Goal: Task Accomplishment & Management: Manage account settings

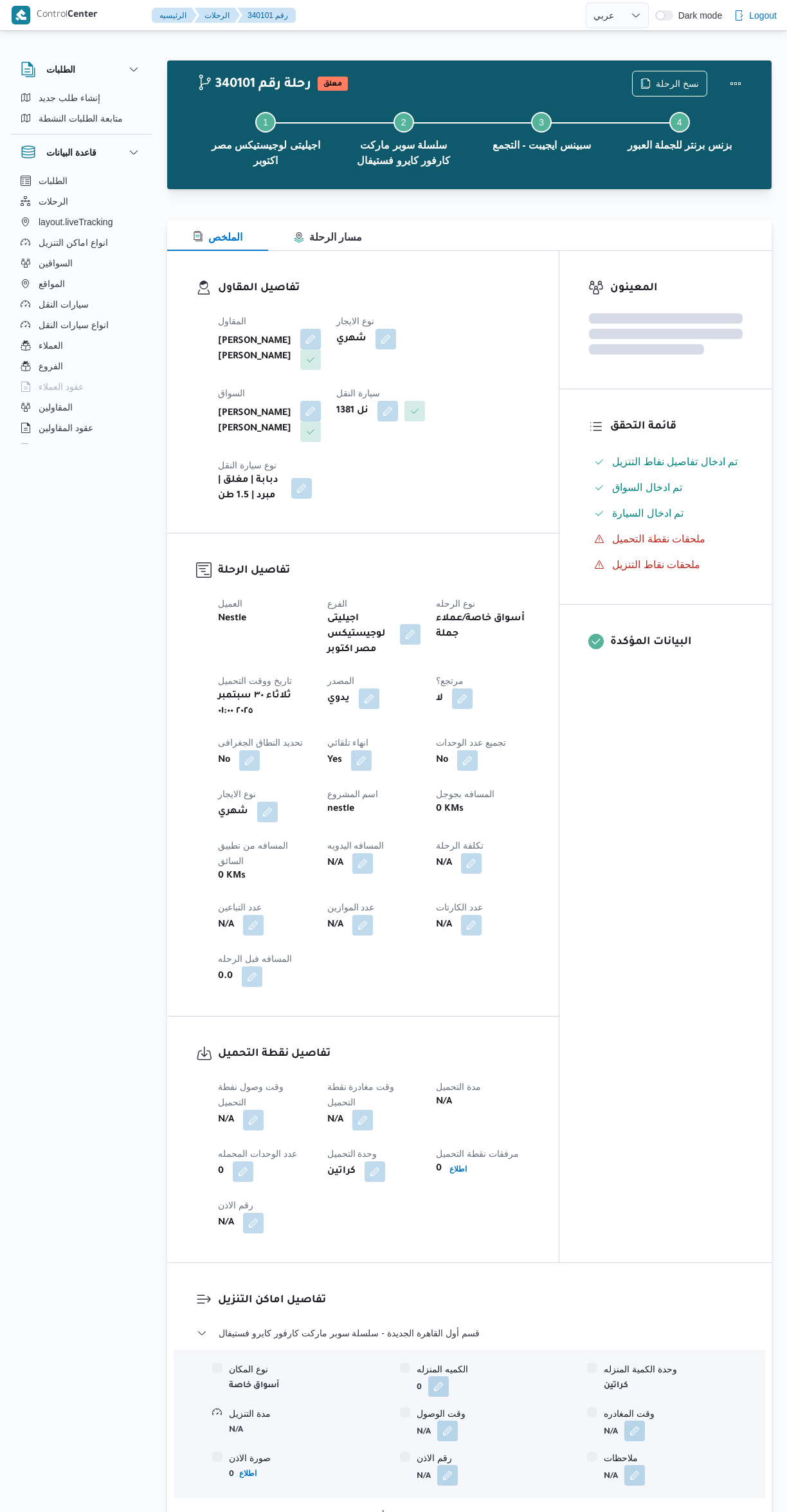
select select "ar"
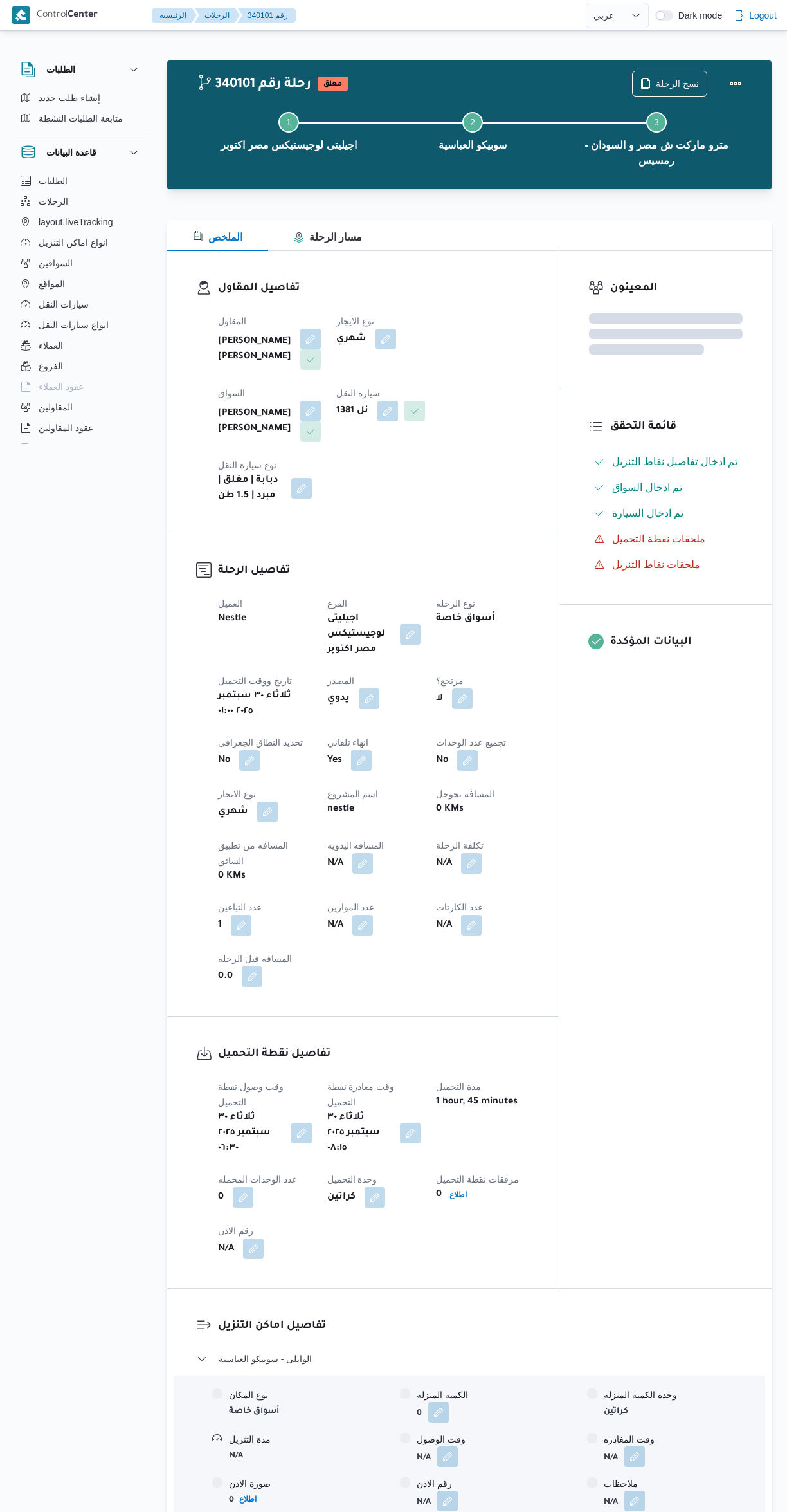
select select "ar"
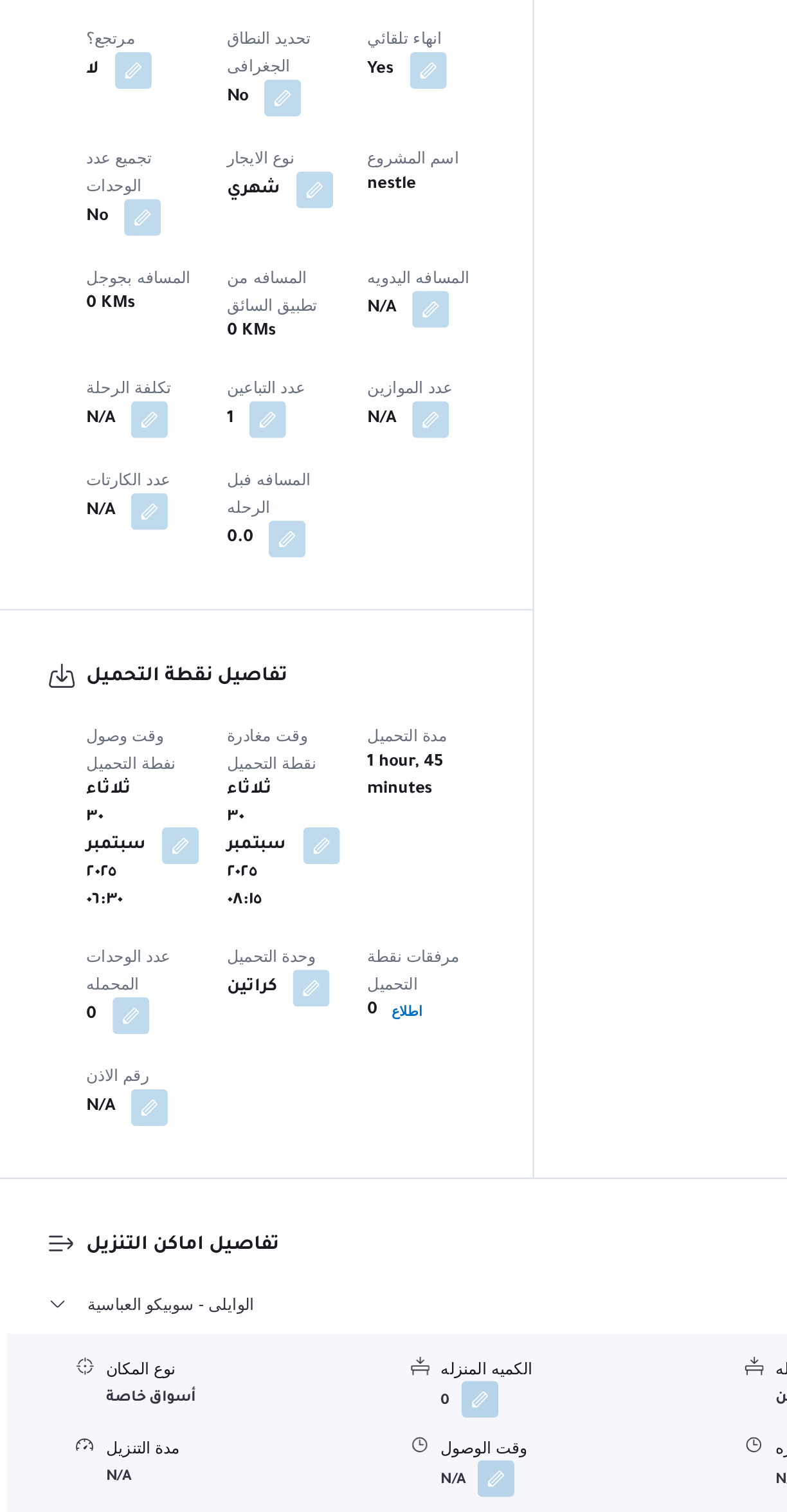
scroll to position [243, 0]
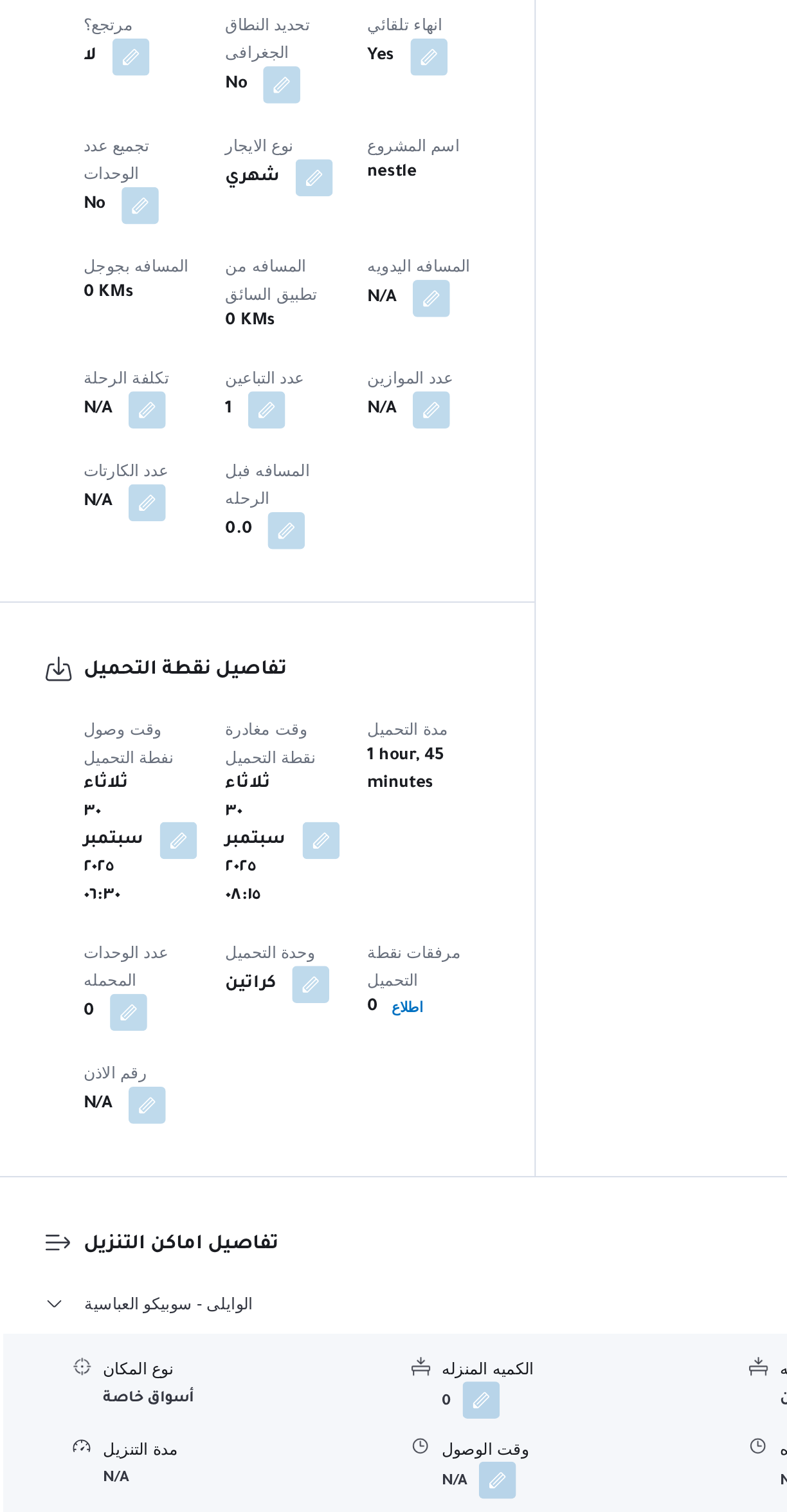
click at [453, 1358] on button "button" at bounding box center [448, 1368] width 21 height 21
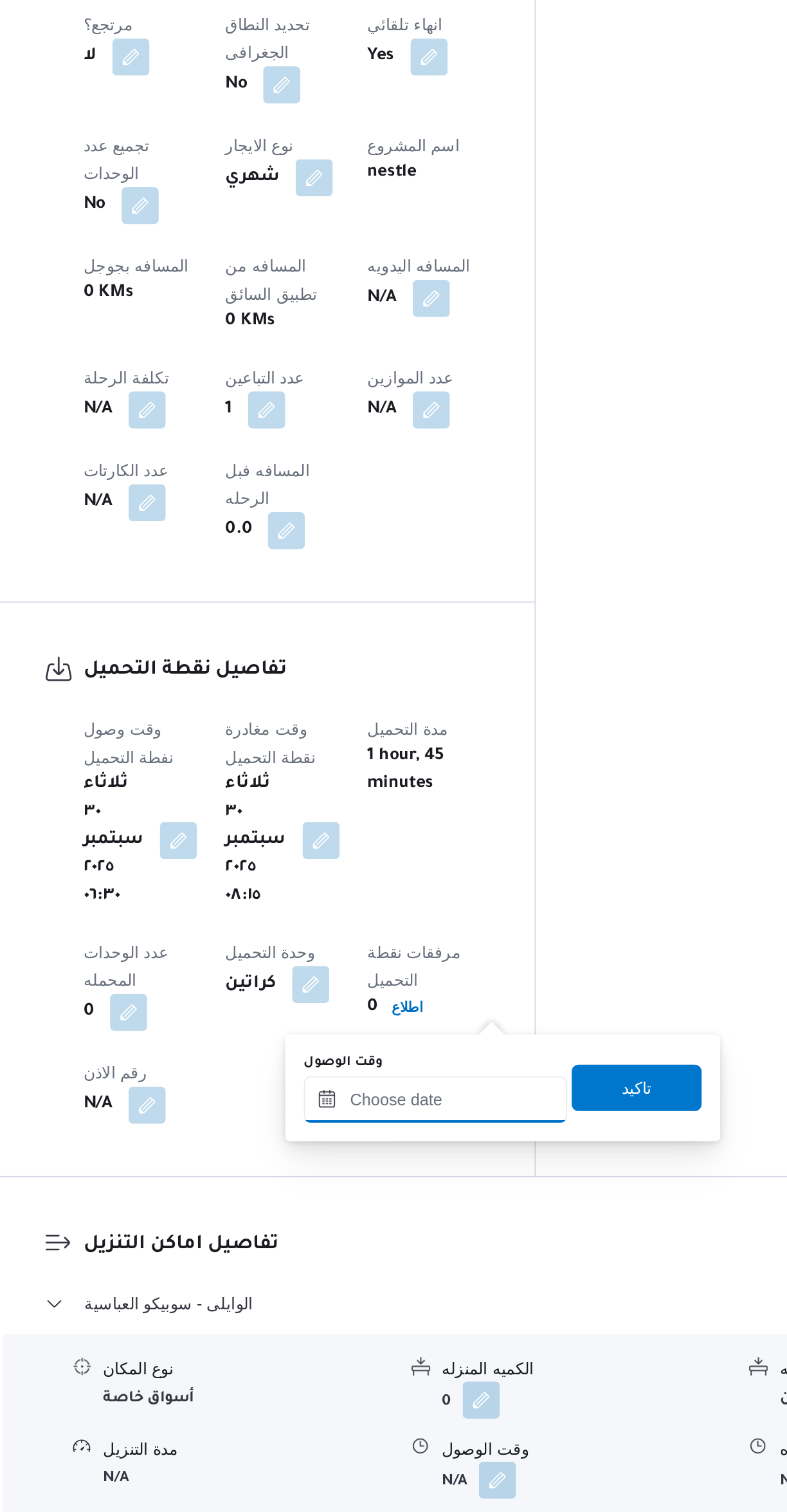
click at [416, 1156] on input "وقت الوصول" at bounding box center [413, 1157] width 146 height 25
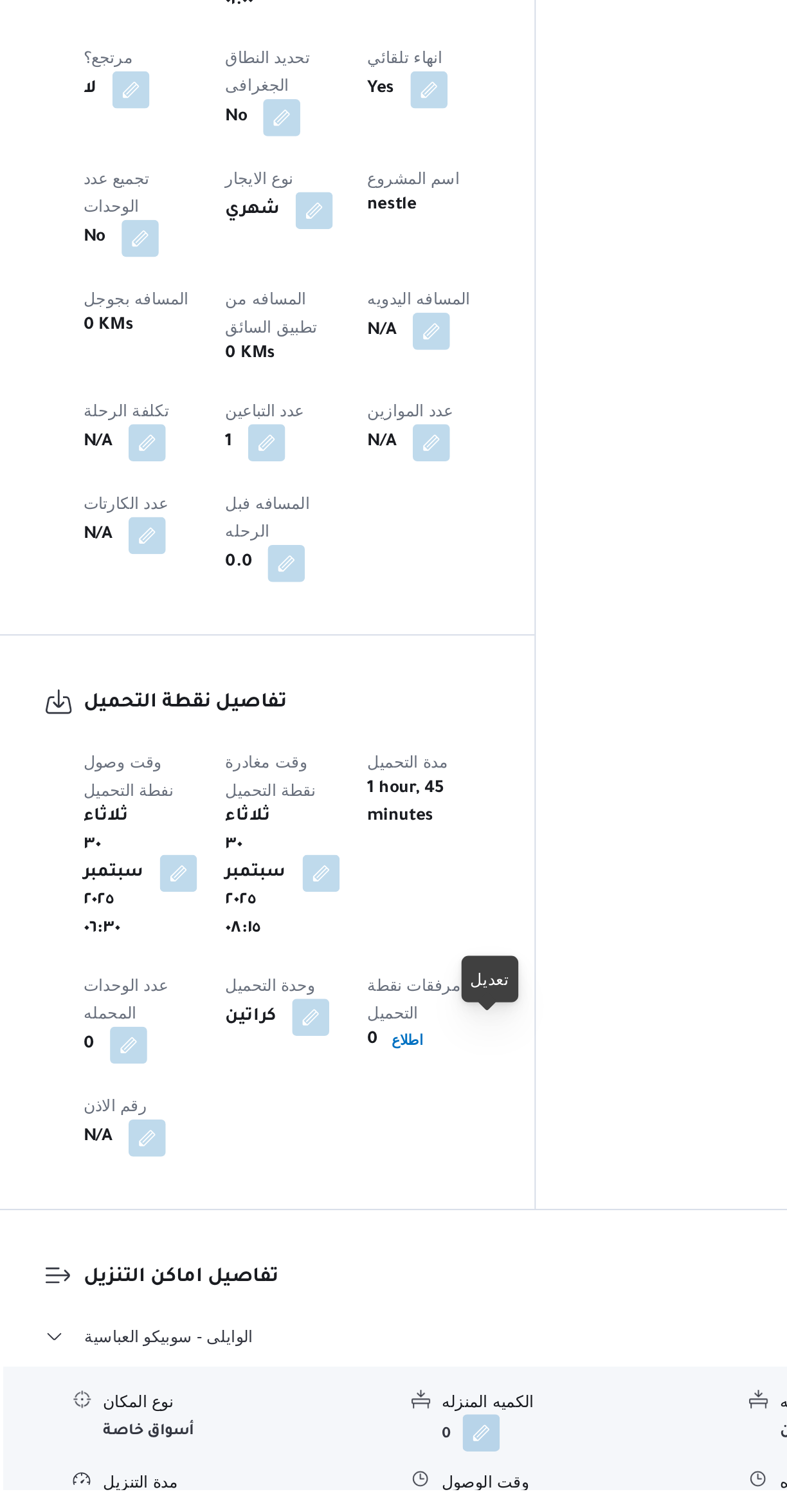
scroll to position [86, 0]
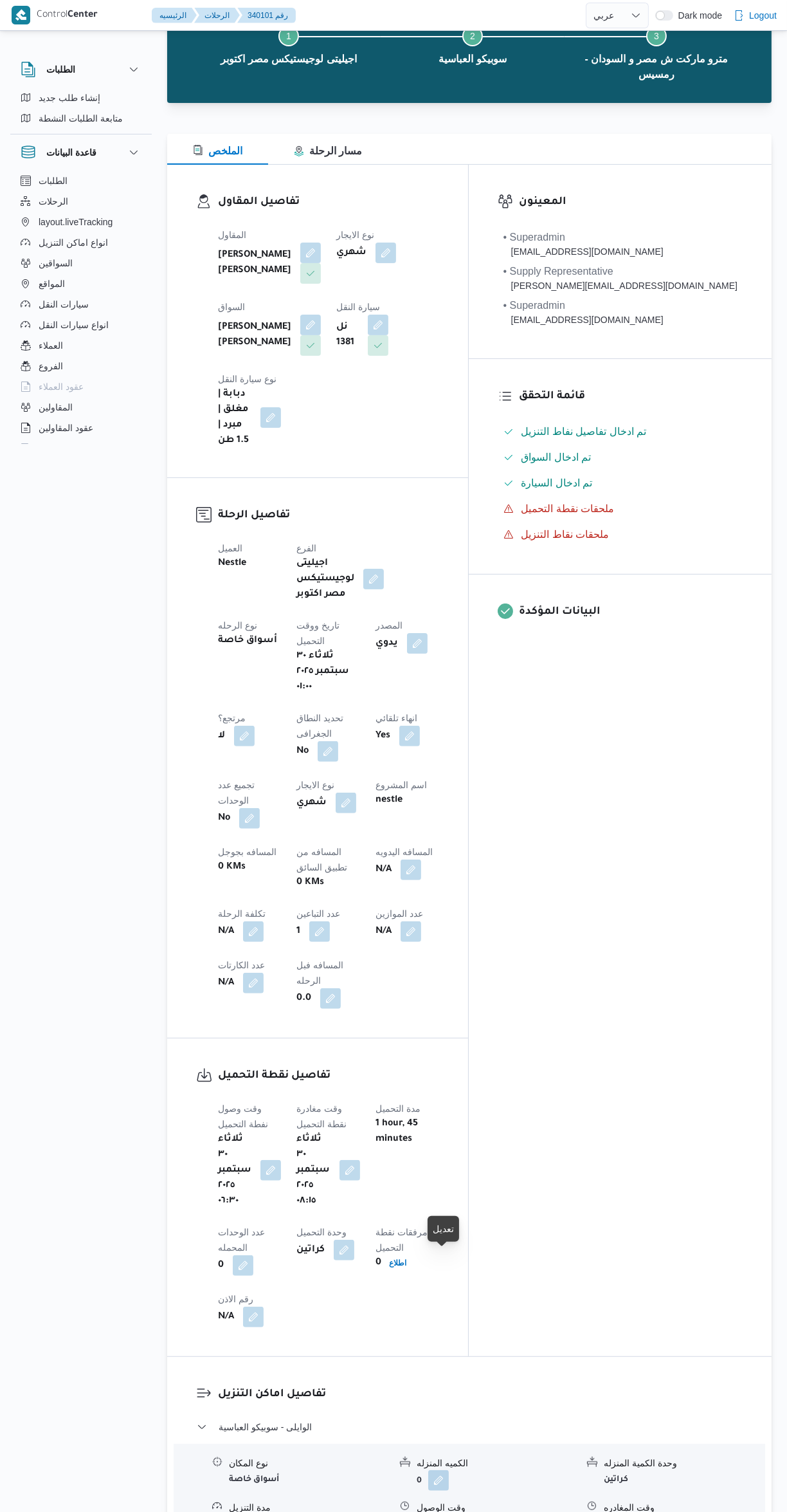
click at [450, 1511] on button "button" at bounding box center [448, 1525] width 21 height 21
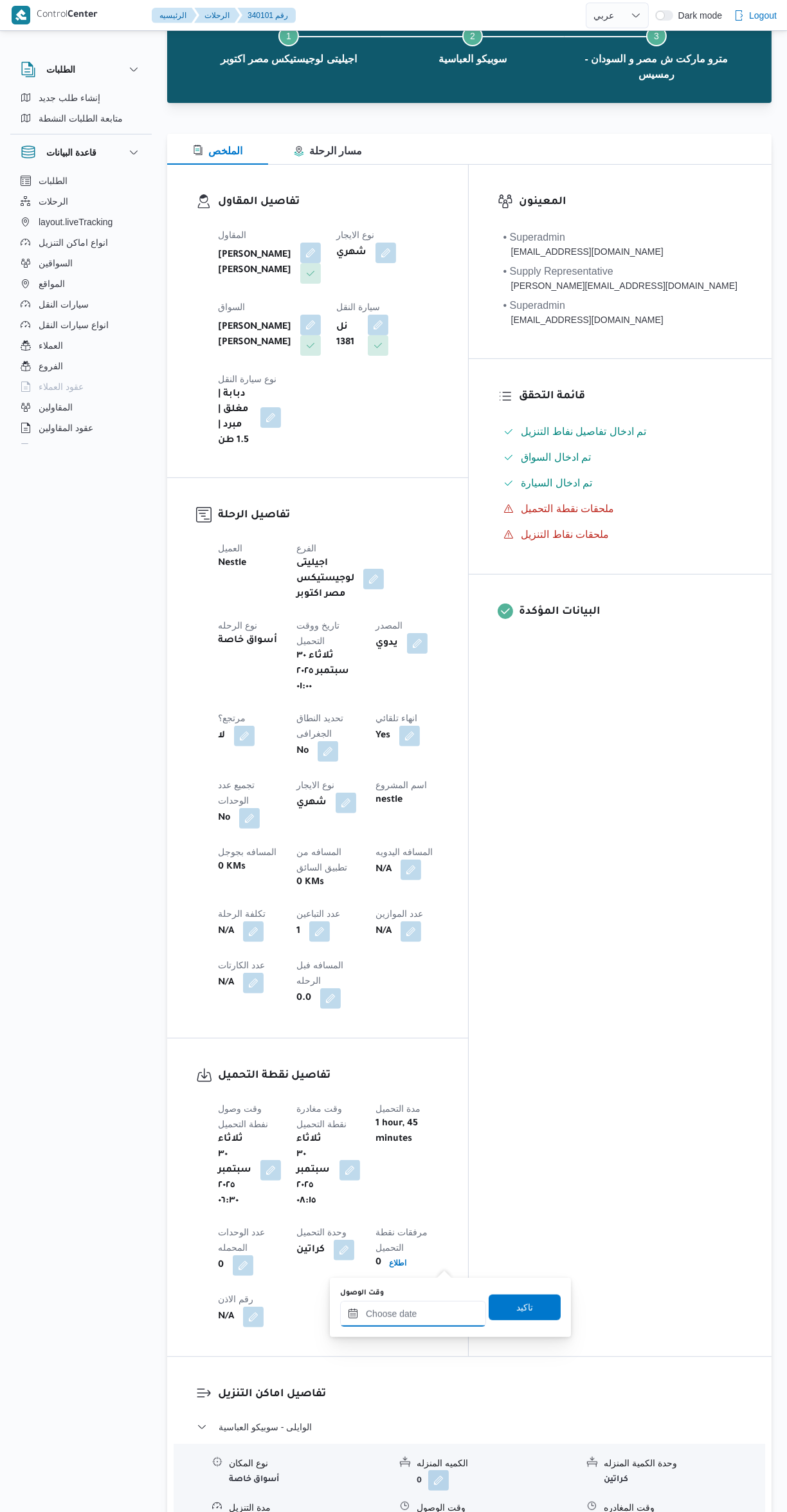
click at [418, 1313] on input "وقت الوصول" at bounding box center [413, 1313] width 146 height 25
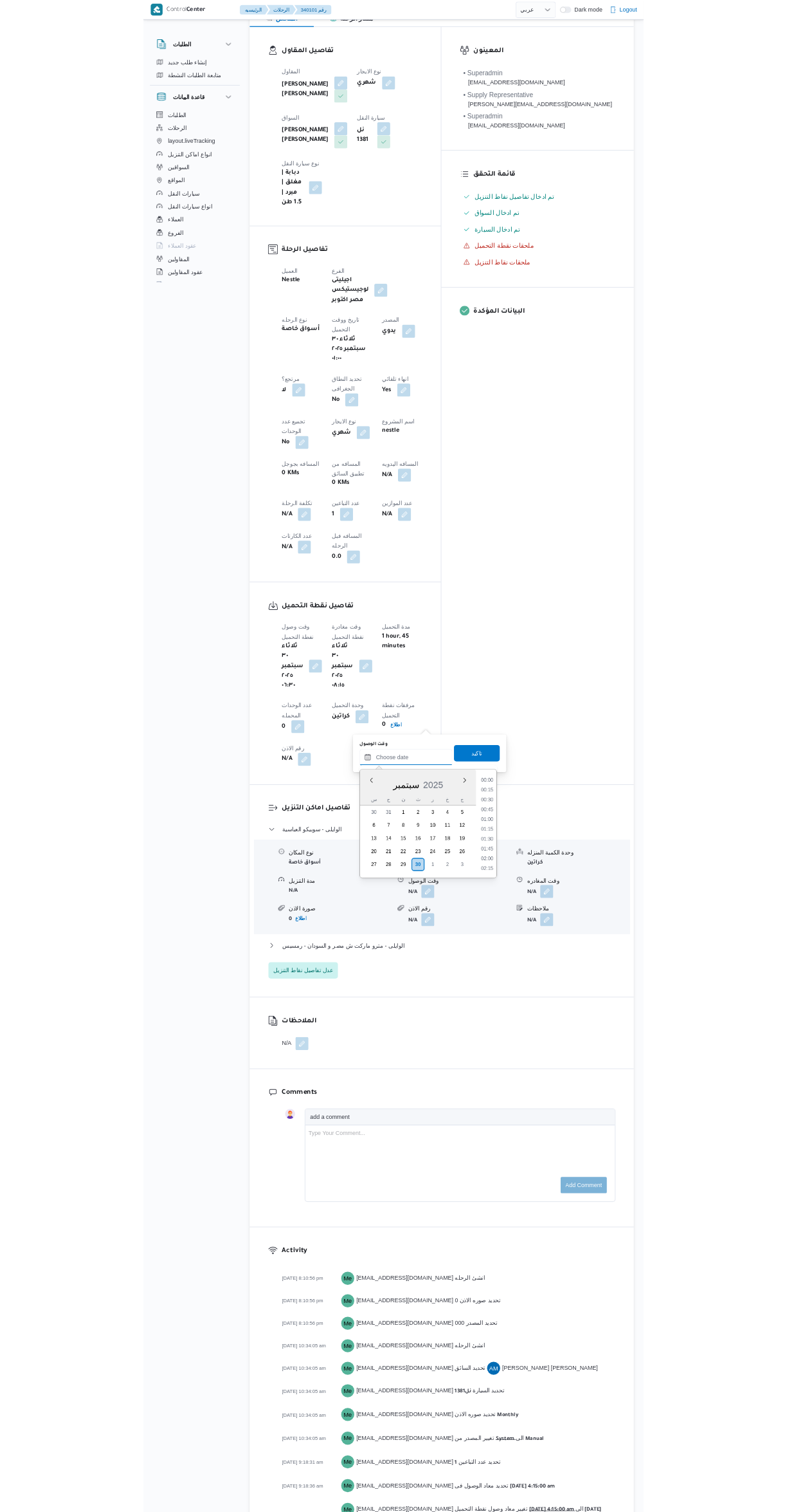
scroll to position [988, 0]
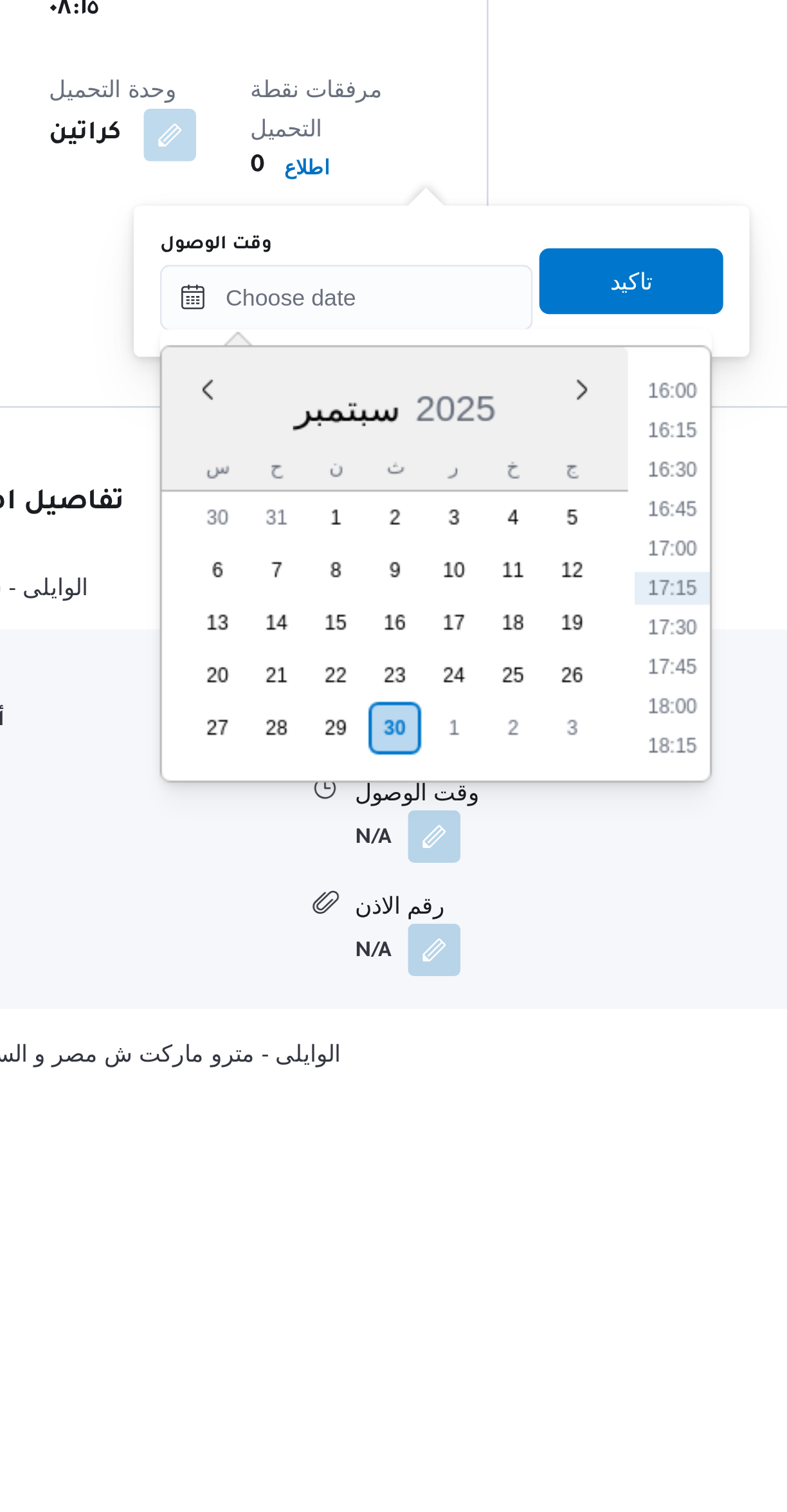
click at [536, 1261] on li "16:30" at bounding box center [541, 1259] width 30 height 13
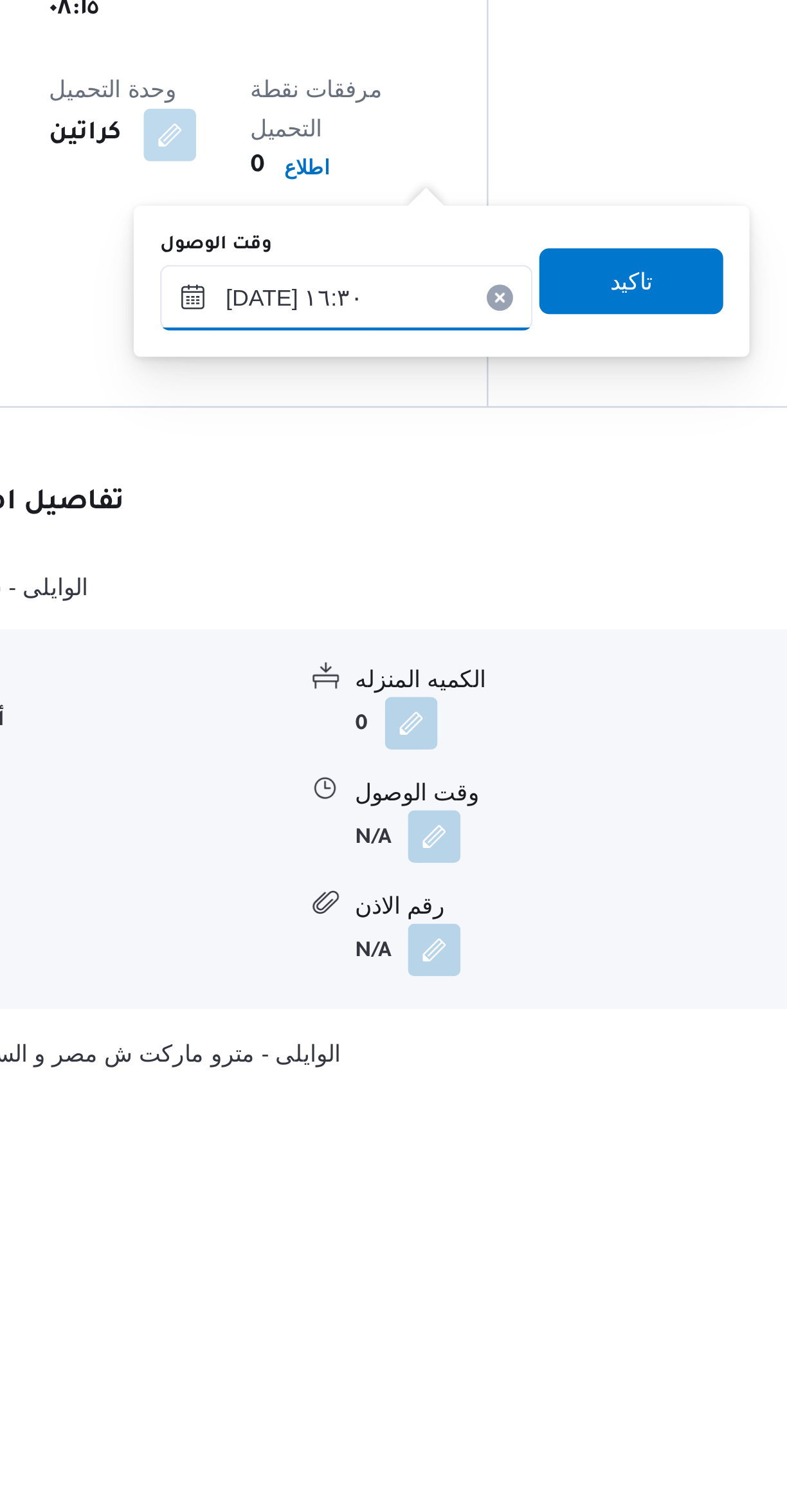
click at [375, 1194] on input "[DATE] ١٦:٣٠" at bounding box center [413, 1191] width 146 height 25
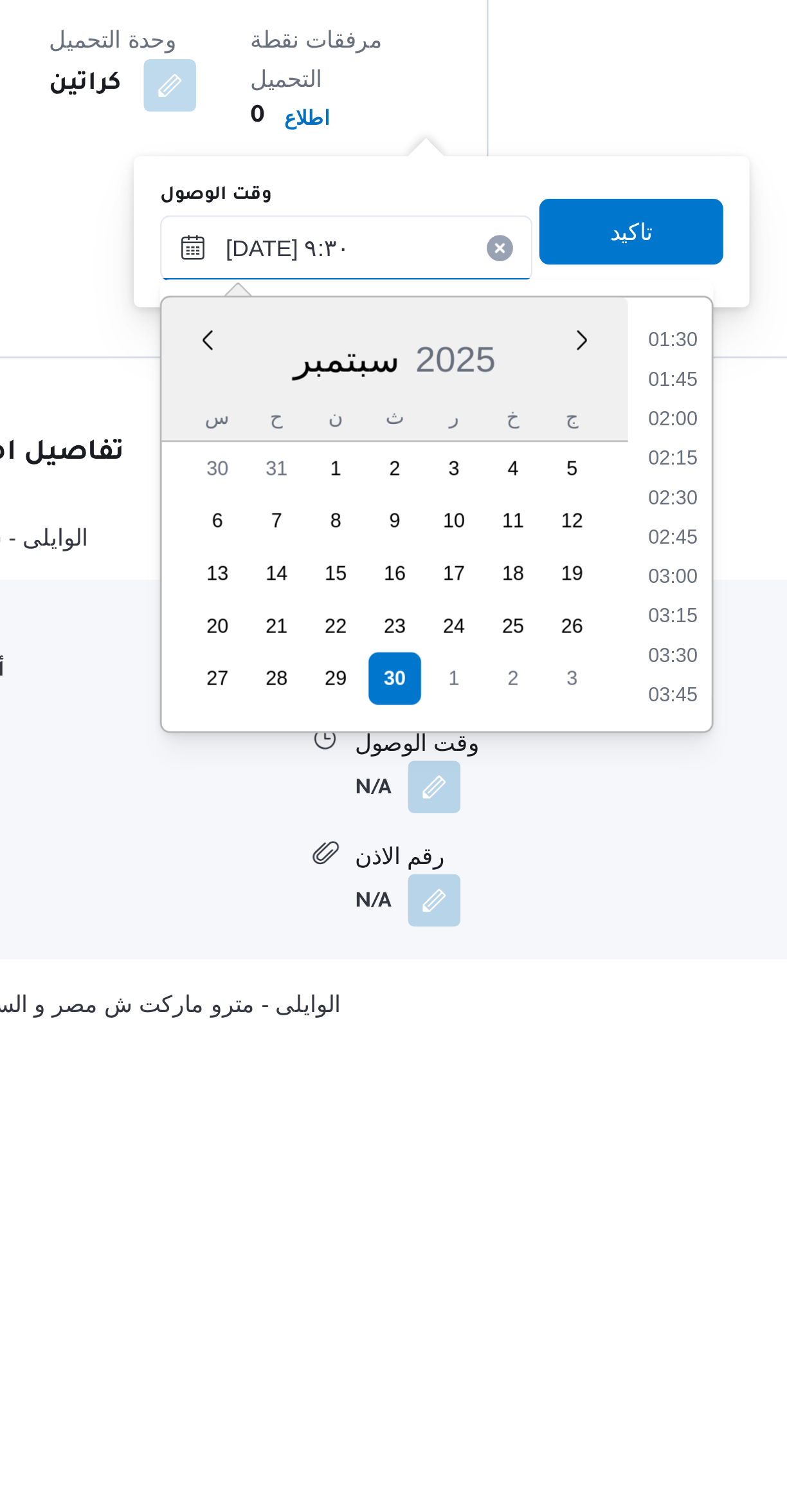
scroll to position [452, 0]
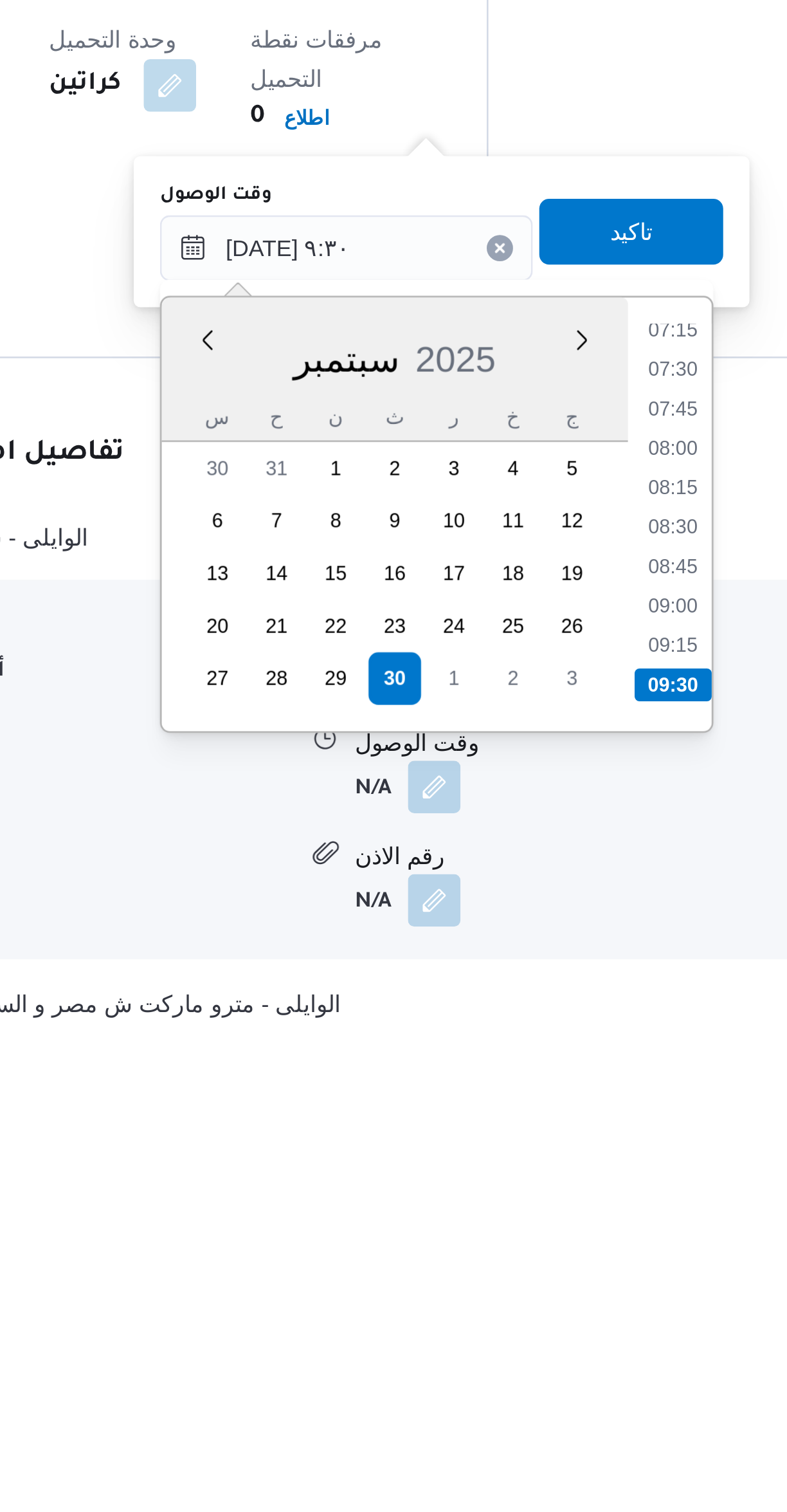
click at [543, 1358] on li "09:30" at bounding box center [541, 1362] width 31 height 13
type input "٣٠/٠٩/٢٠٢٥ ٠٩:٣٠"
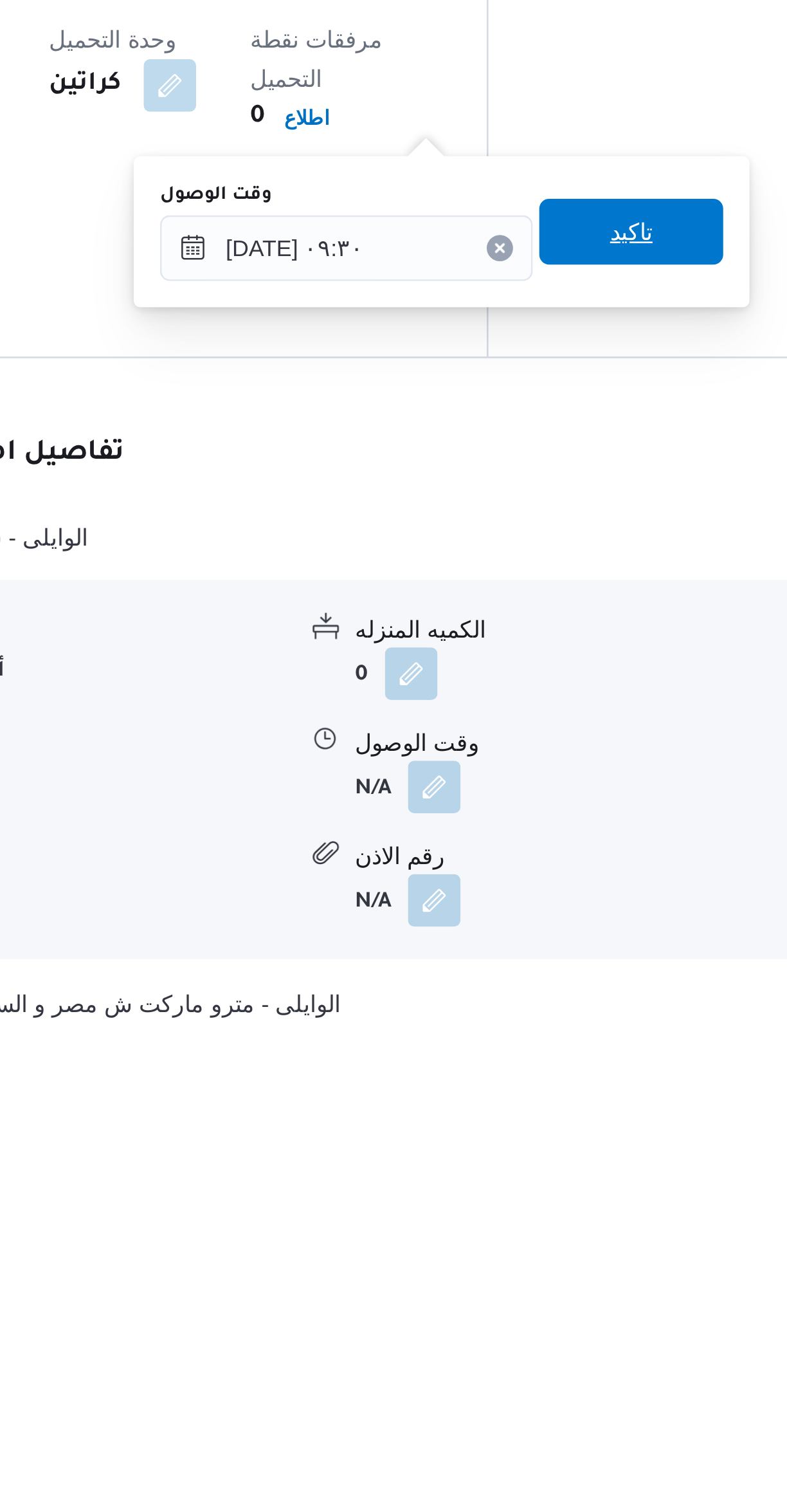
click at [495, 1192] on span "تاكيد" at bounding box center [524, 1185] width 72 height 25
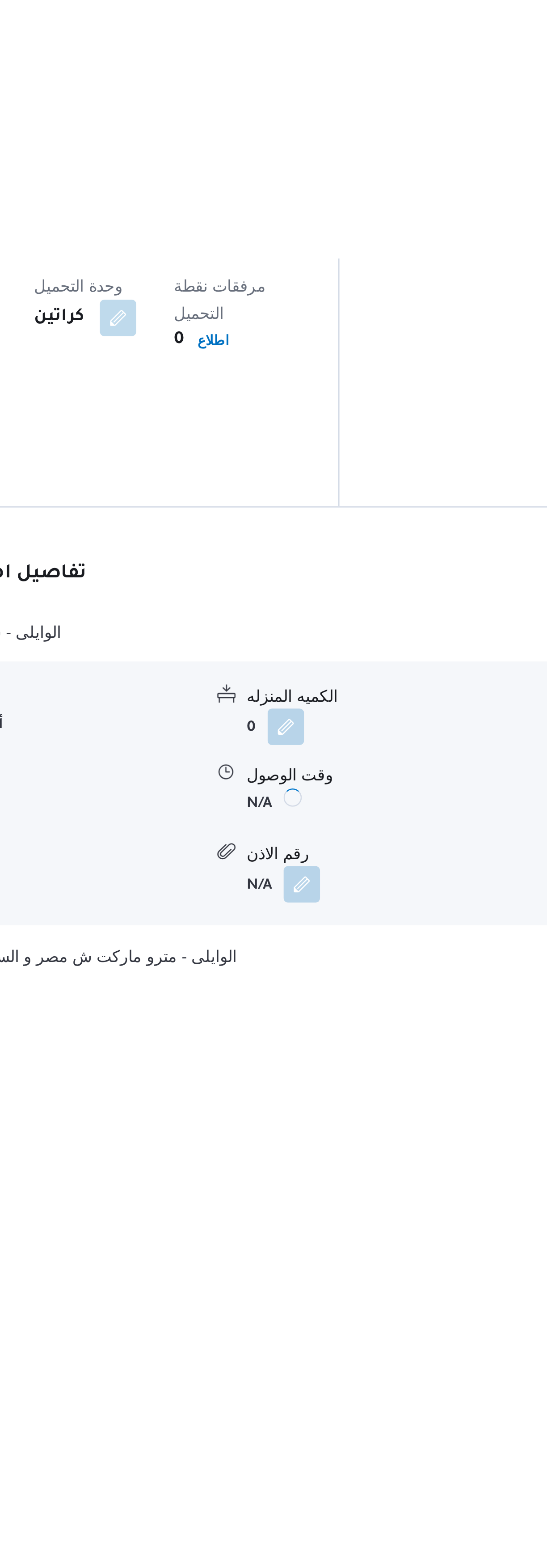
scroll to position [145, 0]
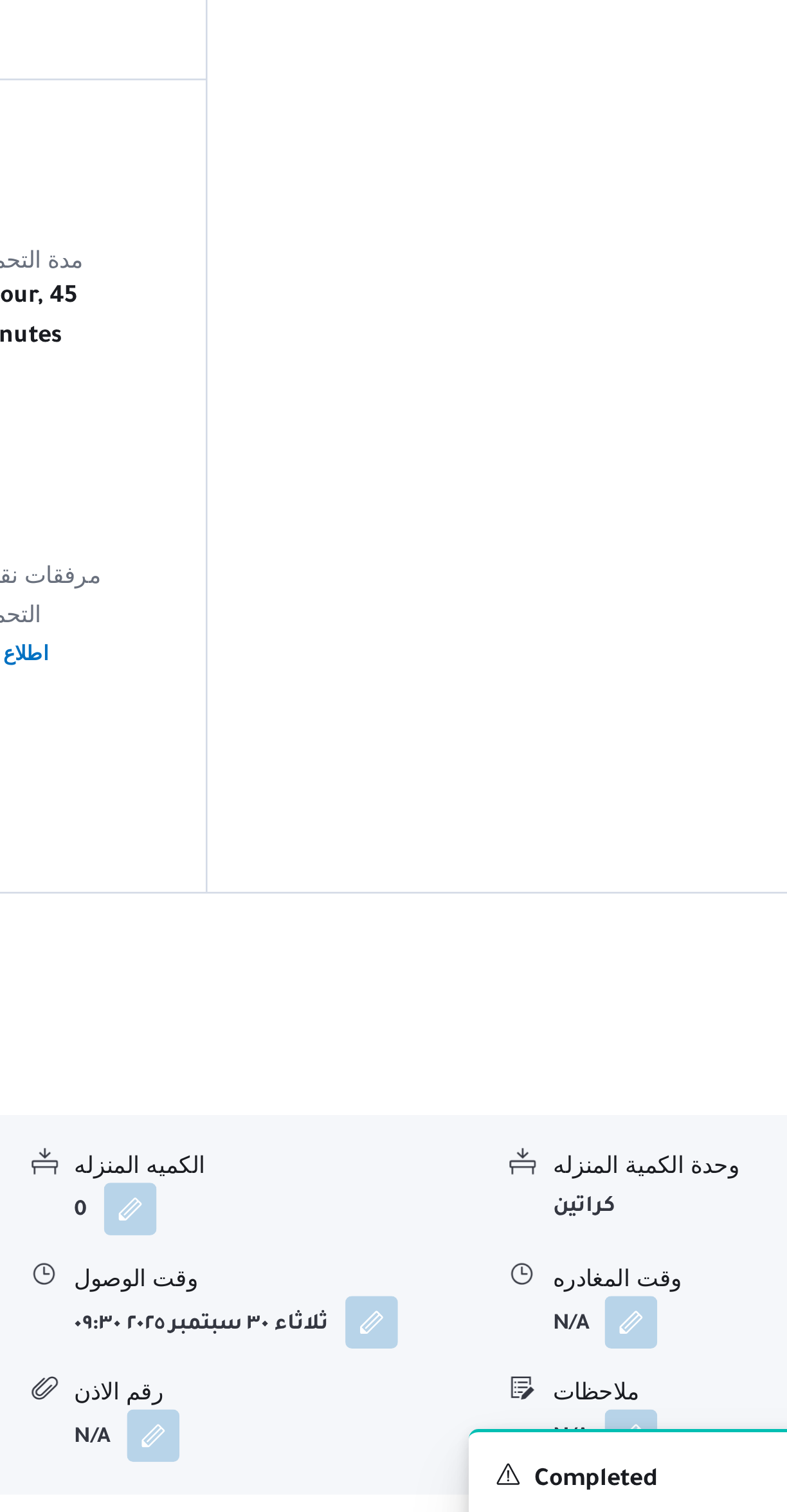
click at [636, 1392] on button "button" at bounding box center [635, 1403] width 21 height 21
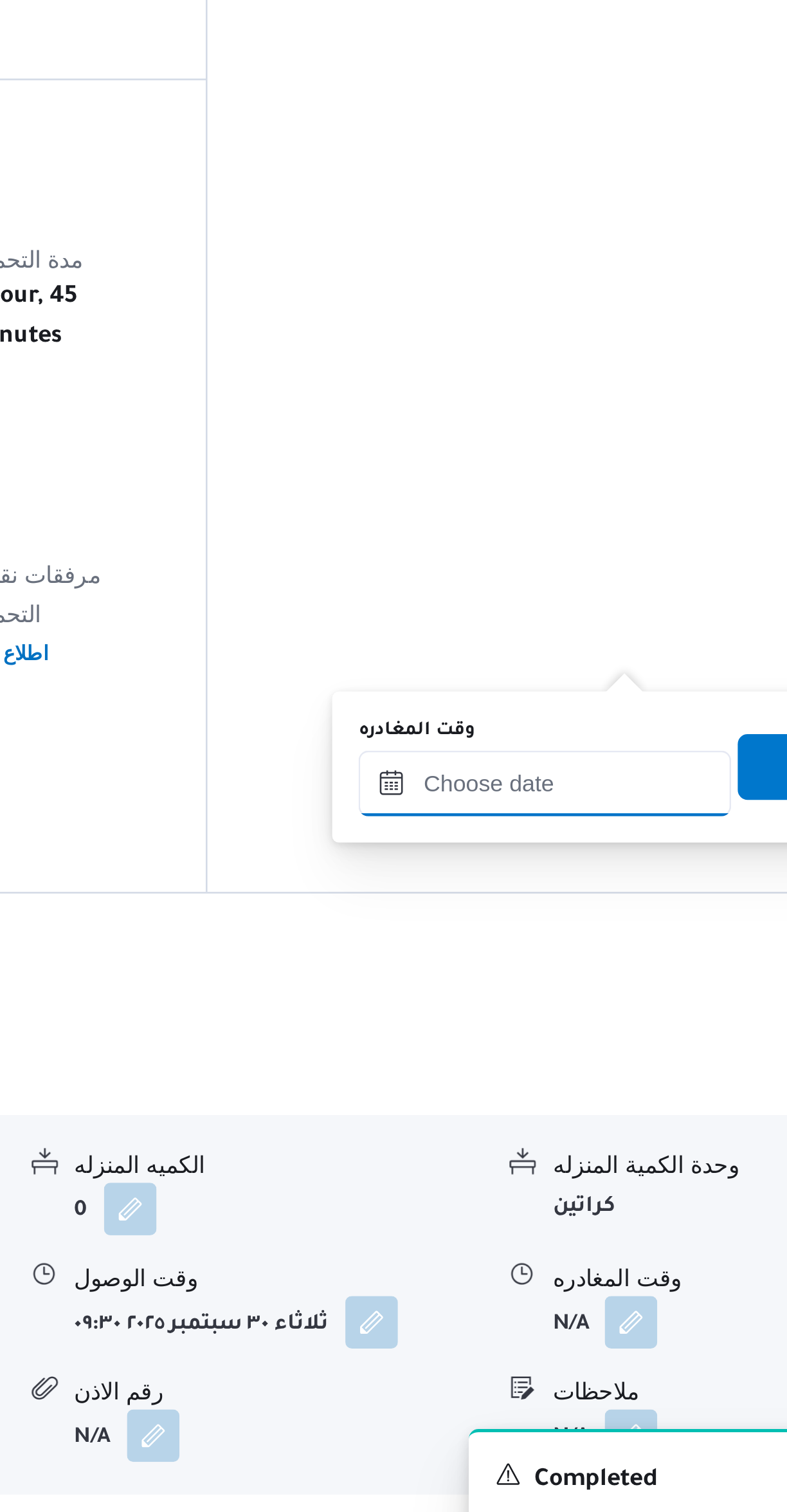
click at [567, 1194] on input "وقت المغادره" at bounding box center [601, 1191] width 146 height 25
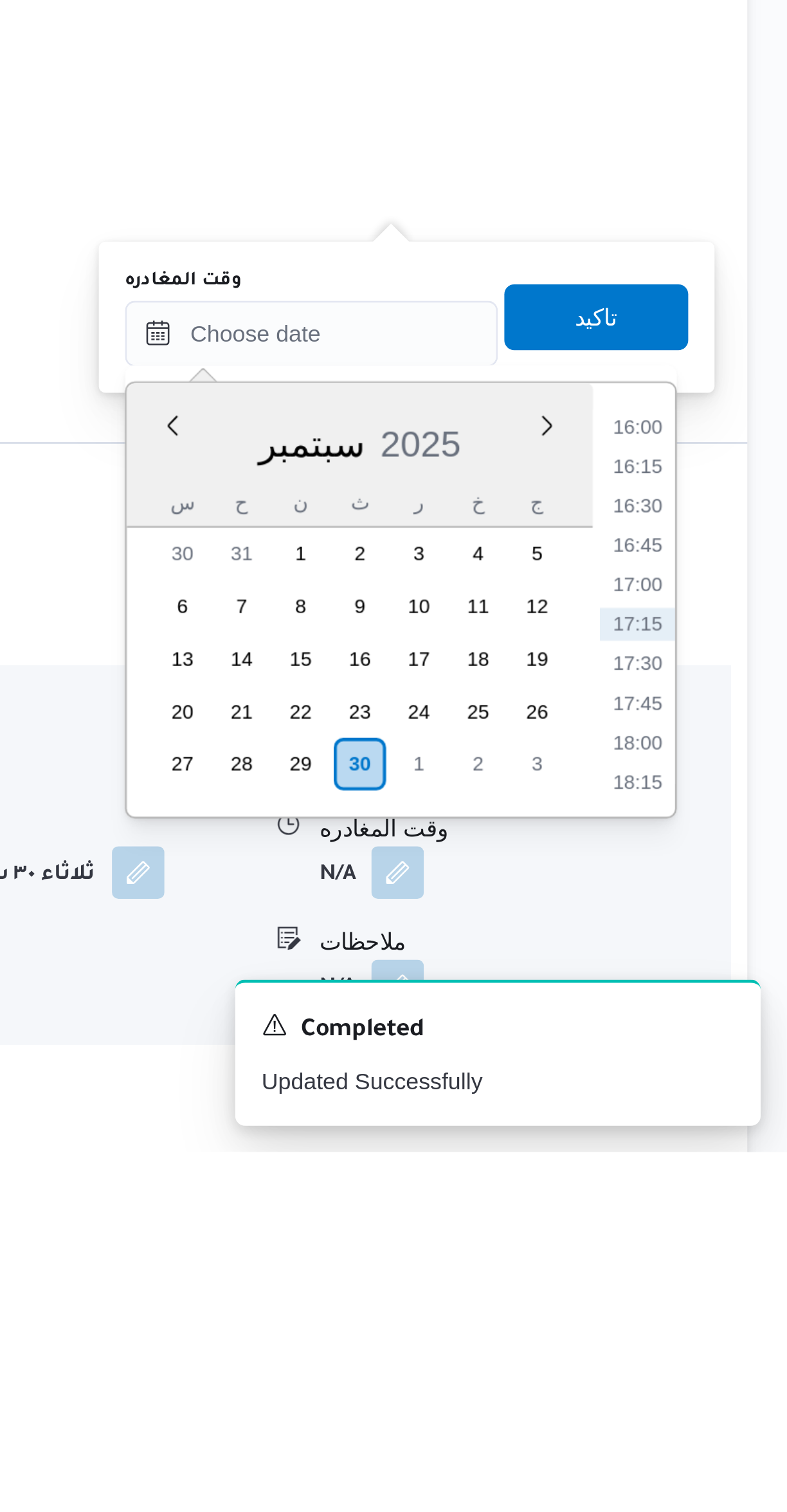
click at [724, 1223] on li "16:00" at bounding box center [729, 1227] width 30 height 13
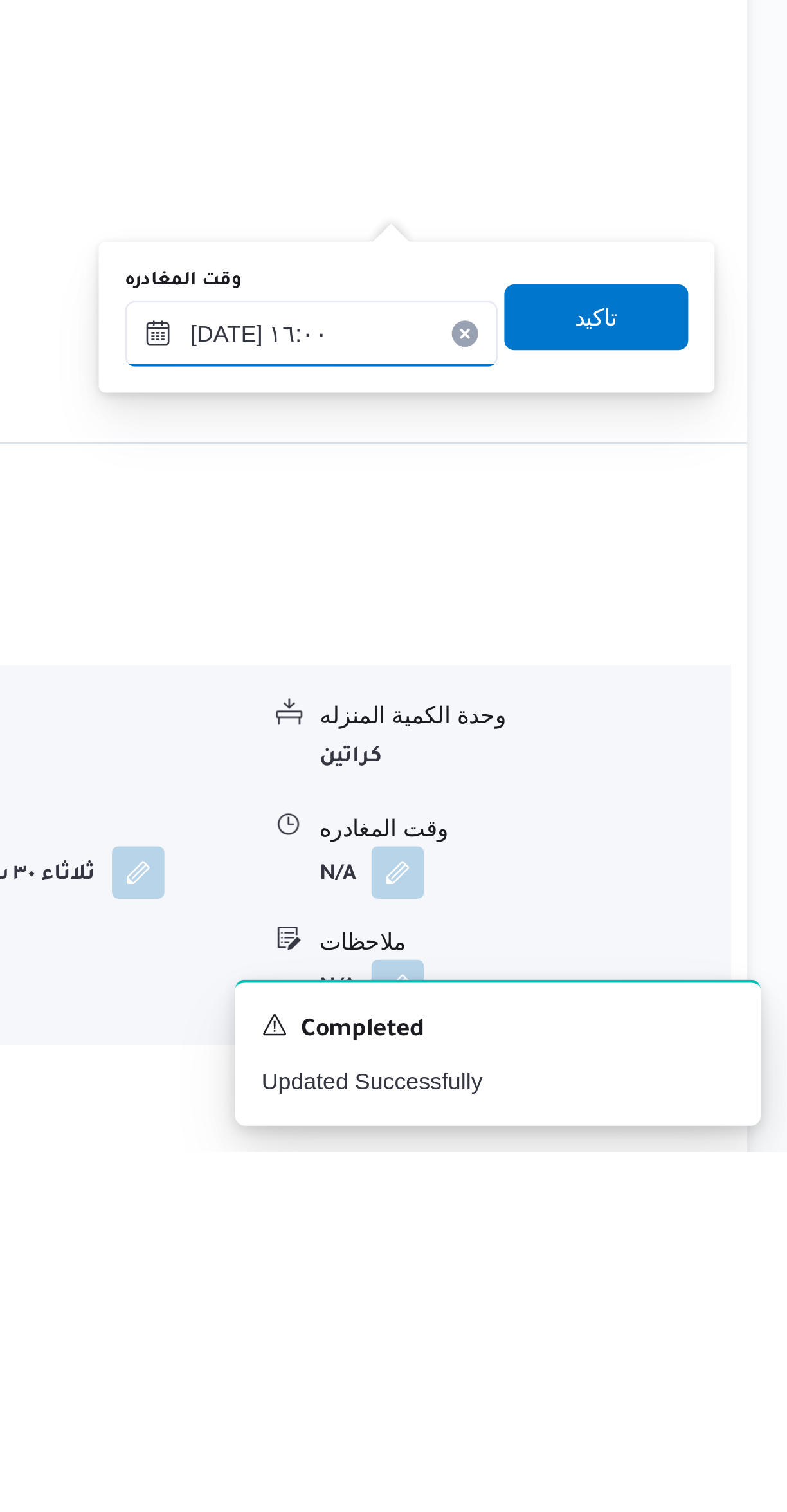
click at [564, 1196] on input "[DATE] ١٦:٠٠" at bounding box center [601, 1191] width 146 height 25
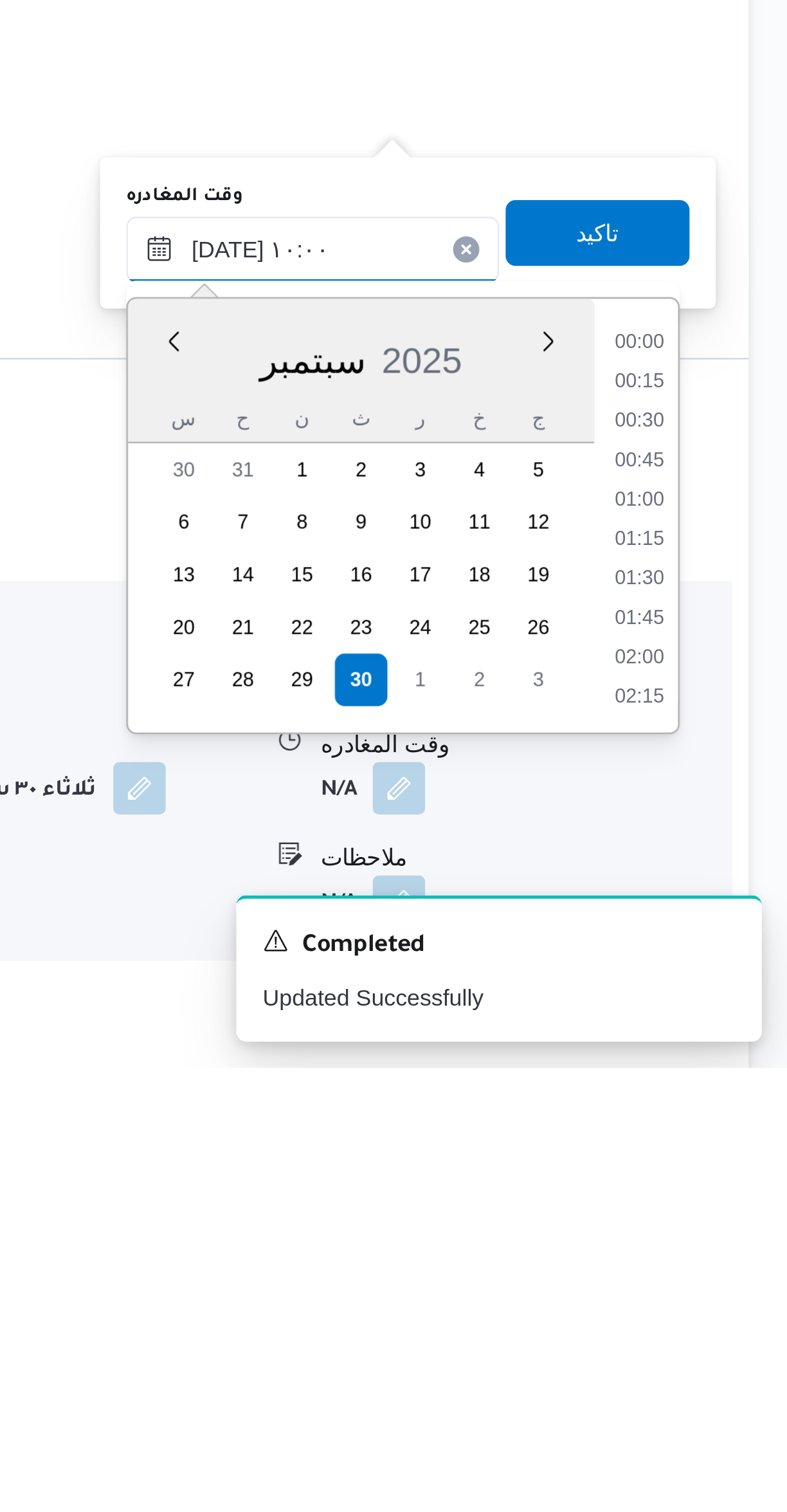
scroll to position [482, 0]
type input "[DATE] ١٠:٠٠"
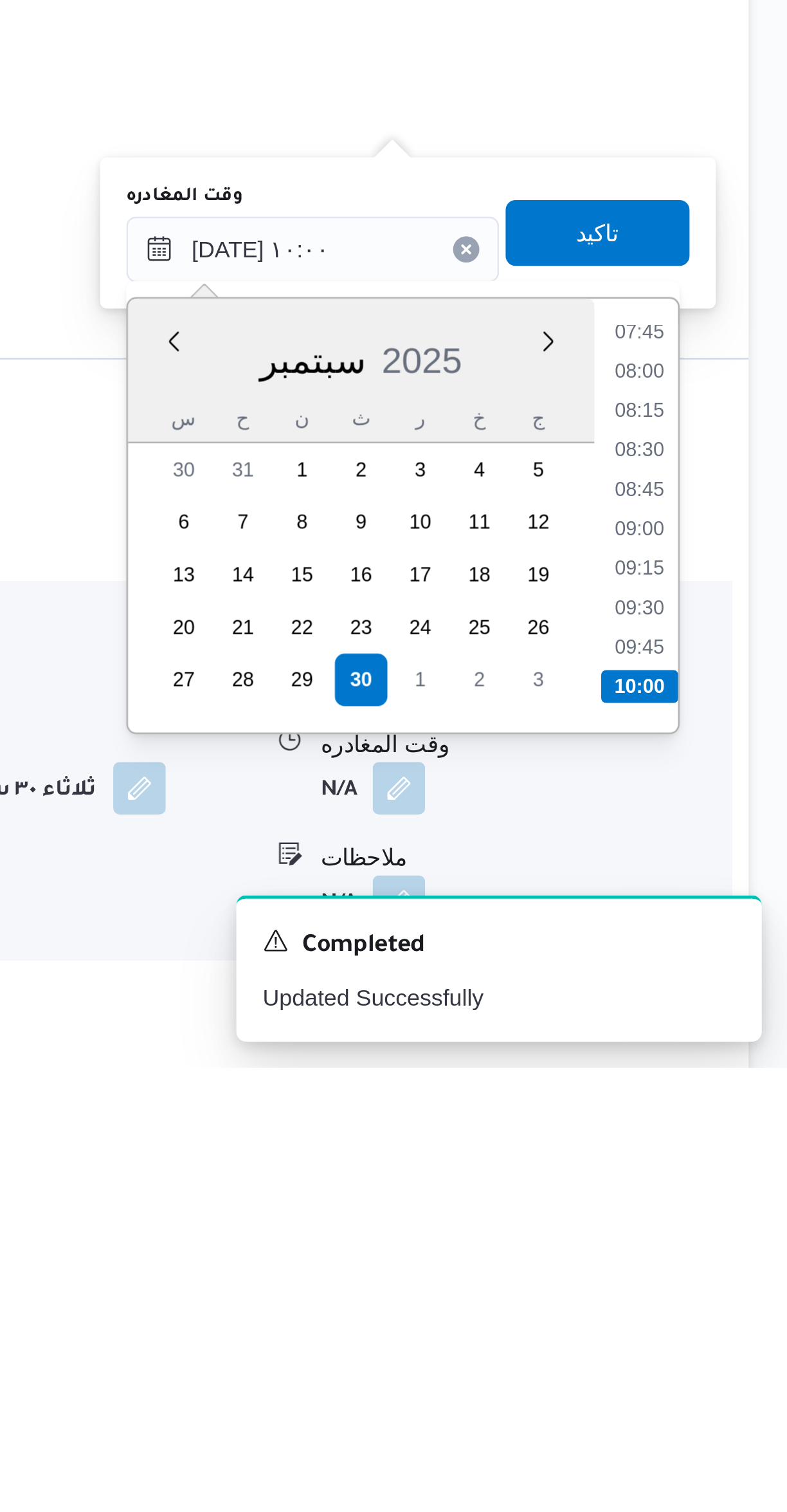
click at [731, 1356] on li "10:00" at bounding box center [729, 1362] width 31 height 13
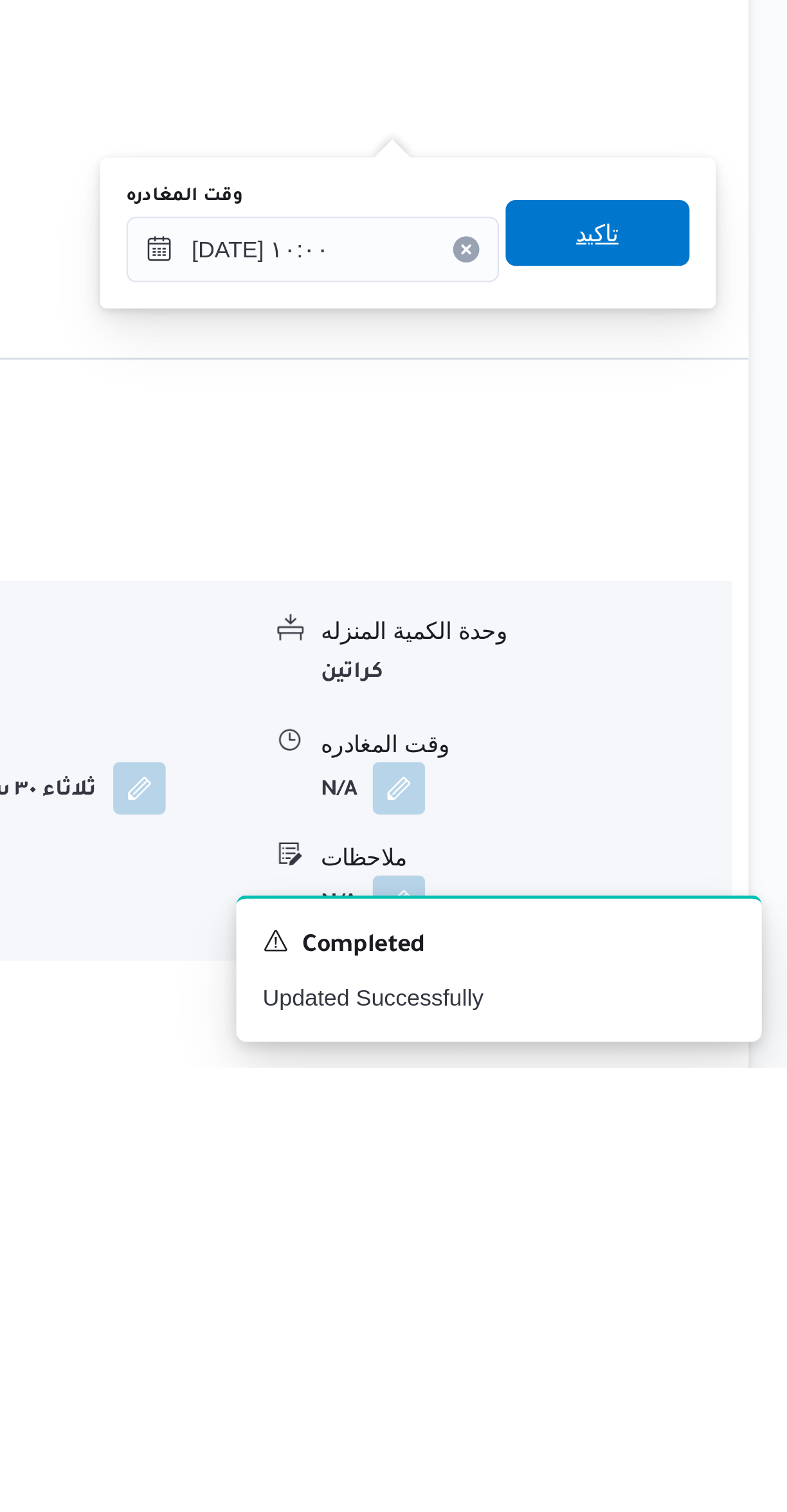
click at [679, 1186] on span "تاكيد" at bounding box center [713, 1185] width 72 height 25
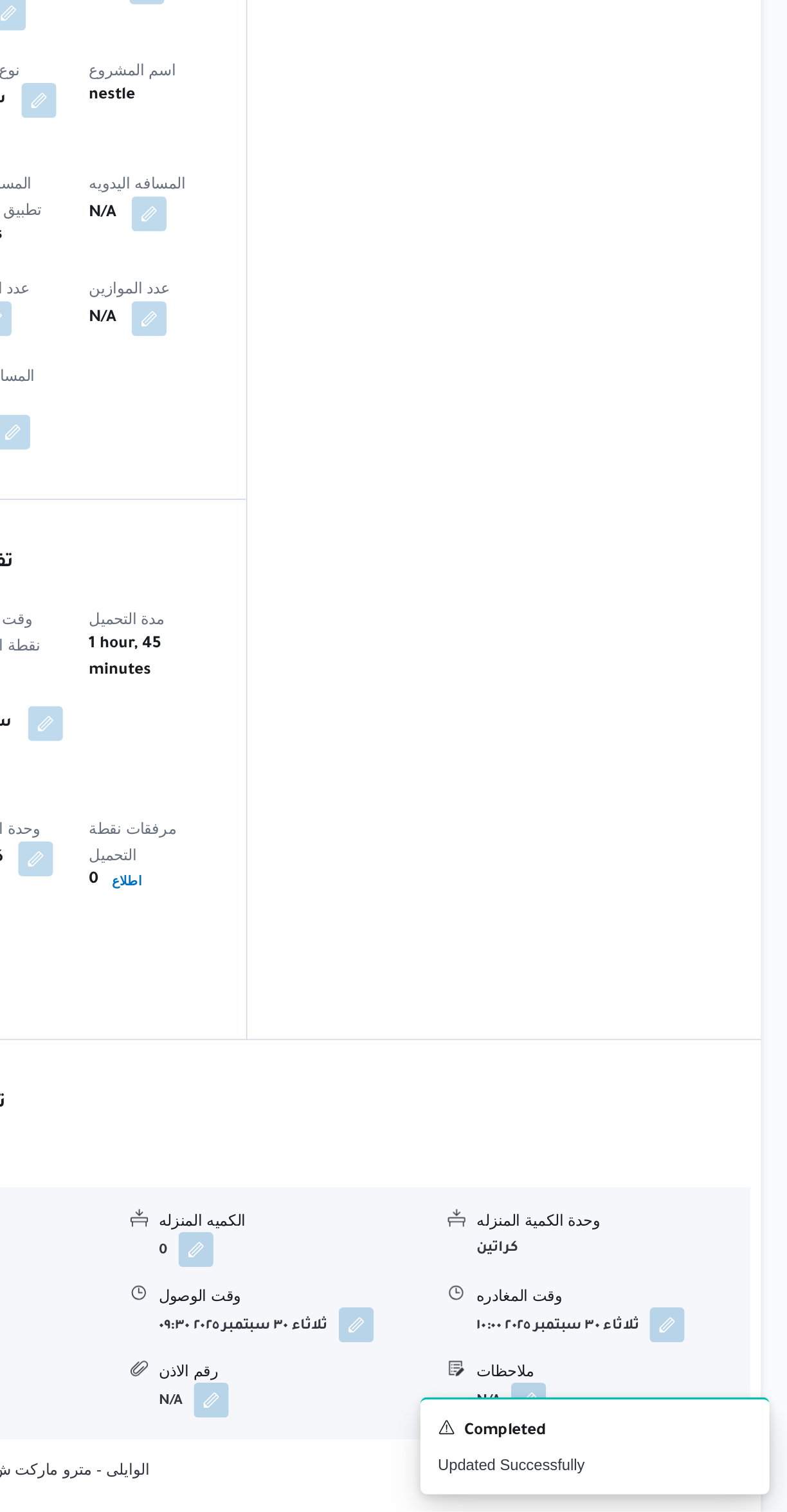
scroll to position [391, 0]
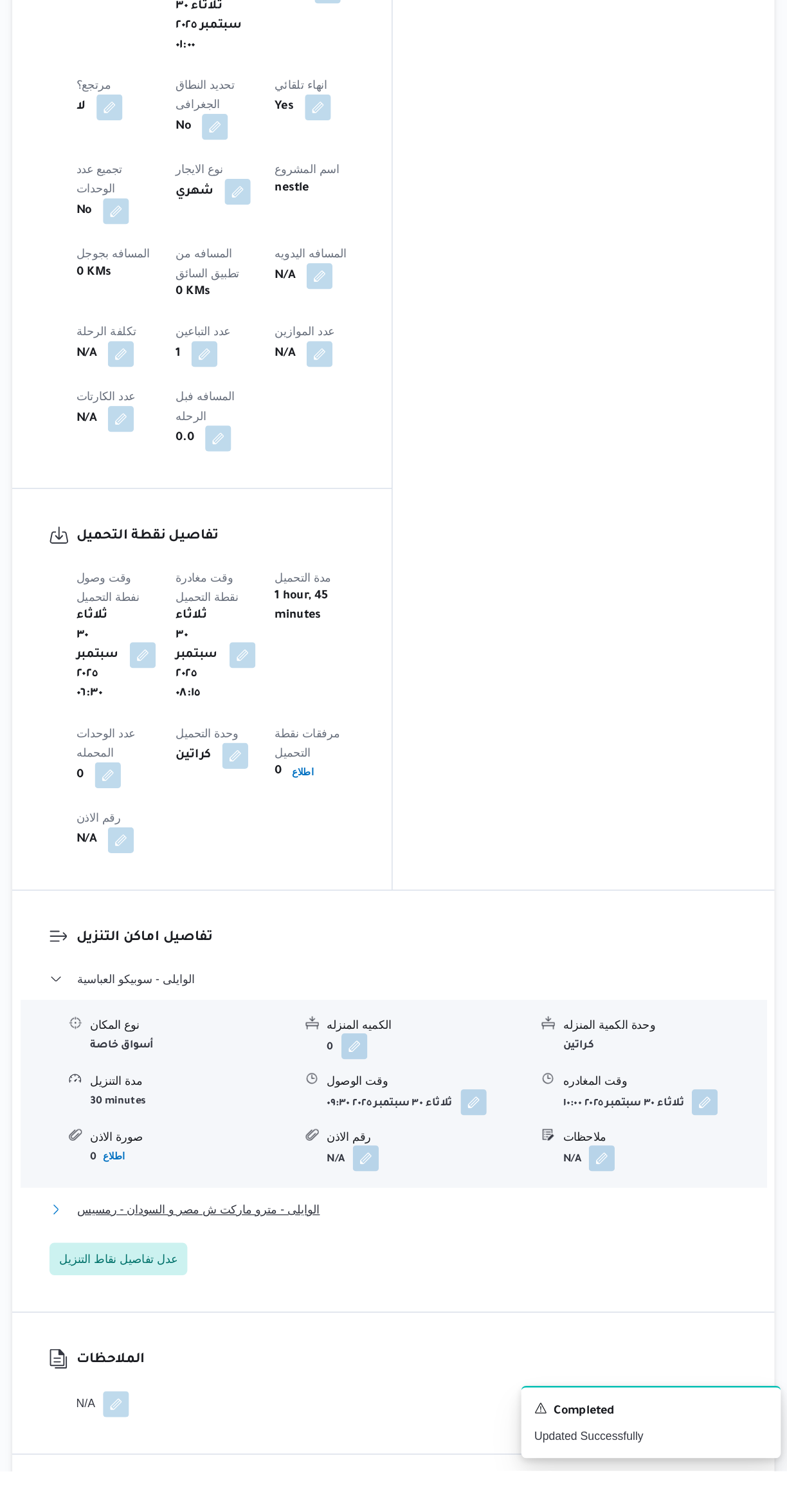
click at [579, 1297] on button "الوايلى - مترو ماركت ش مصر و السودان - رمسيس" at bounding box center [470, 1305] width 546 height 16
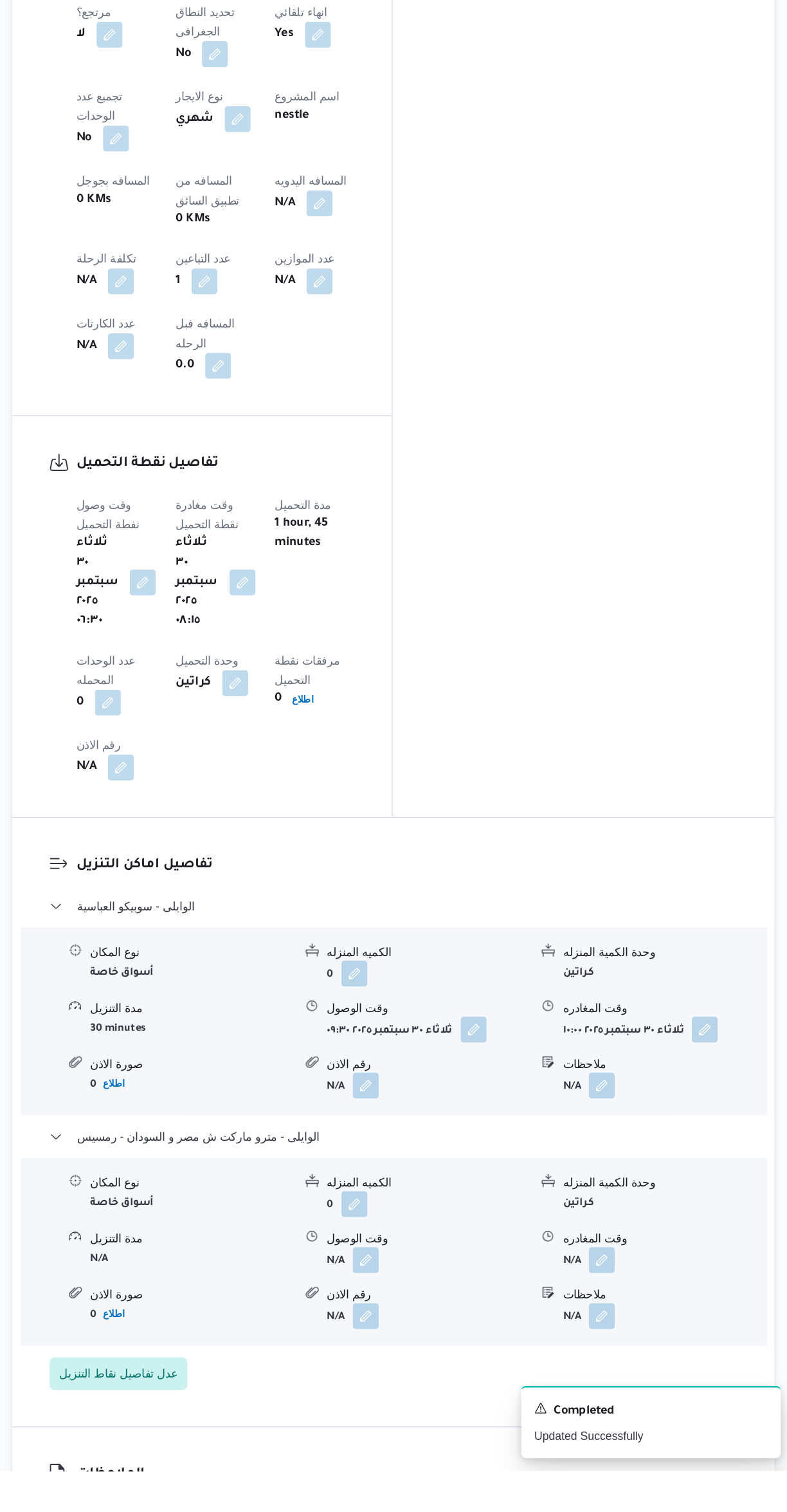
scroll to position [545, 0]
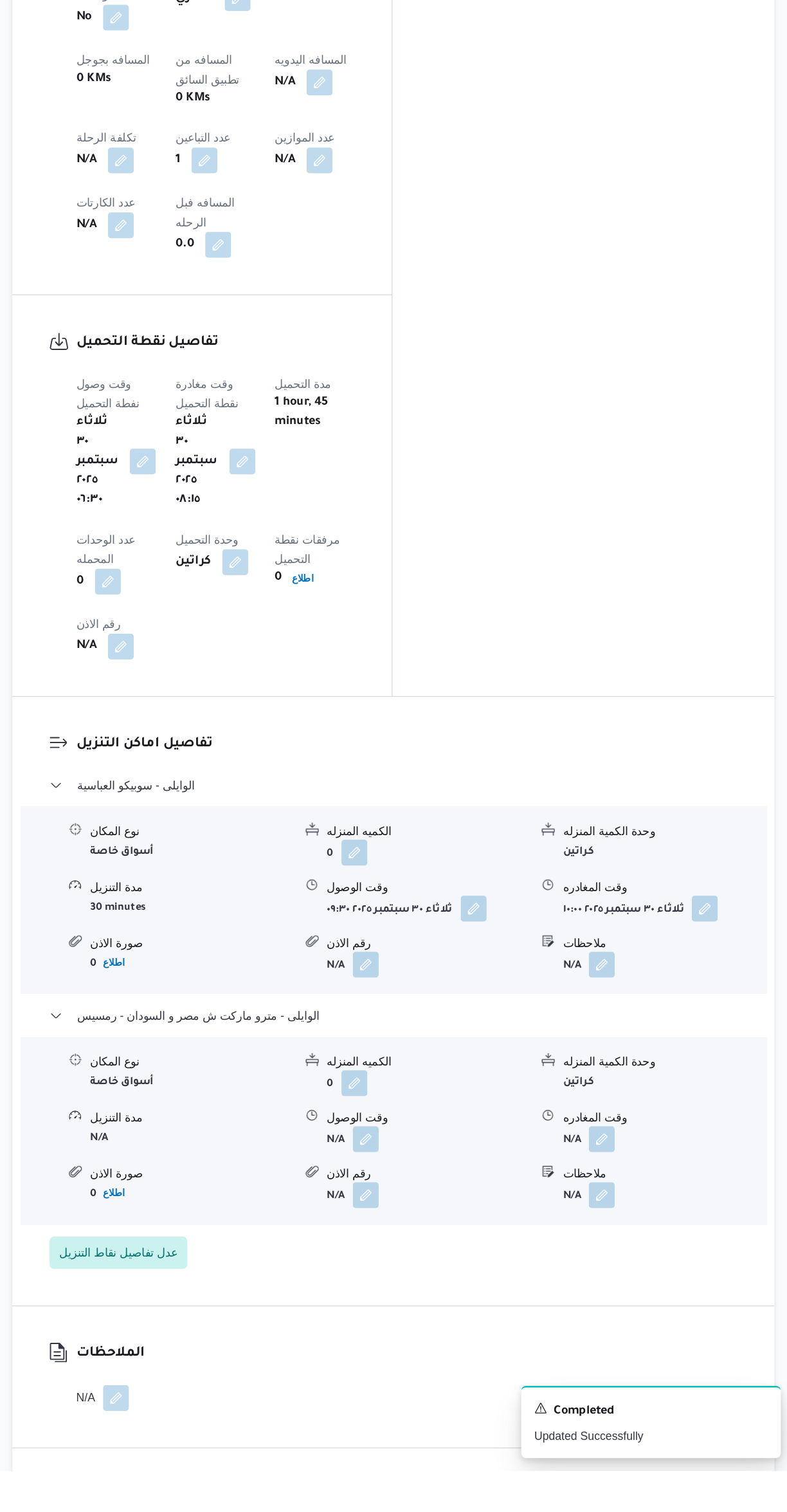
click at [447, 1238] on button "button" at bounding box center [448, 1248] width 21 height 21
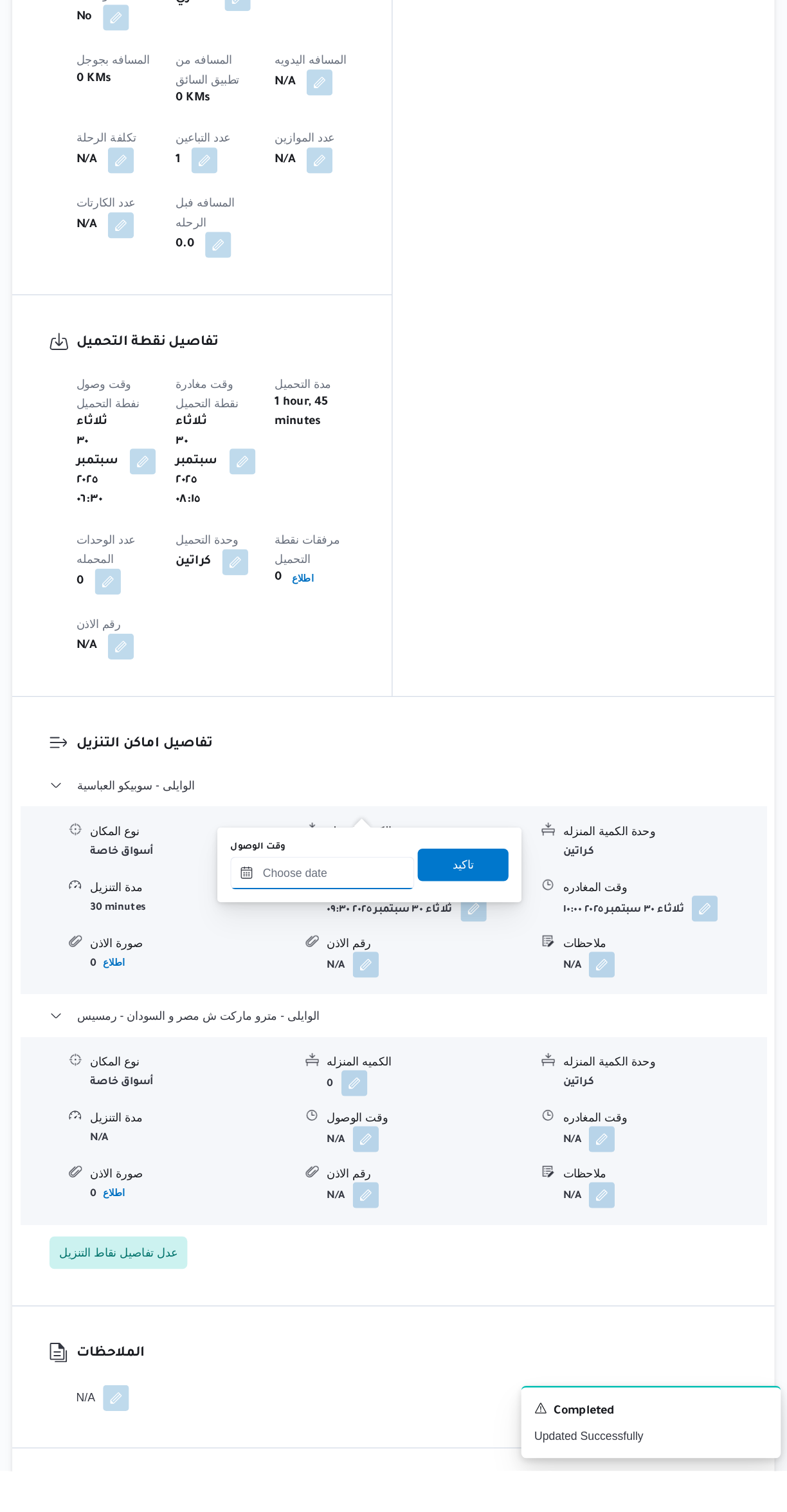
click at [421, 1033] on input "وقت الوصول" at bounding box center [413, 1037] width 146 height 25
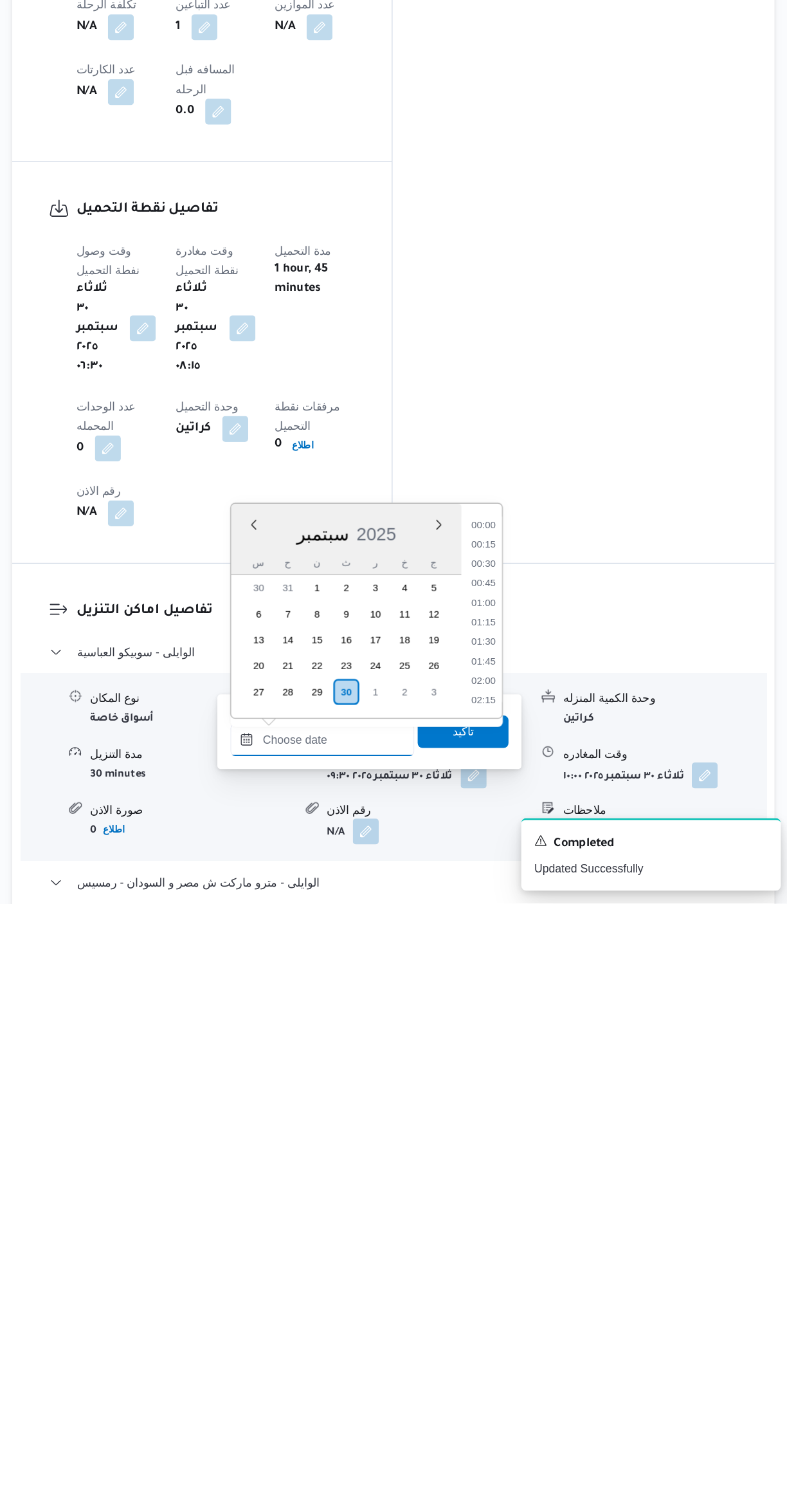
scroll to position [988, 0]
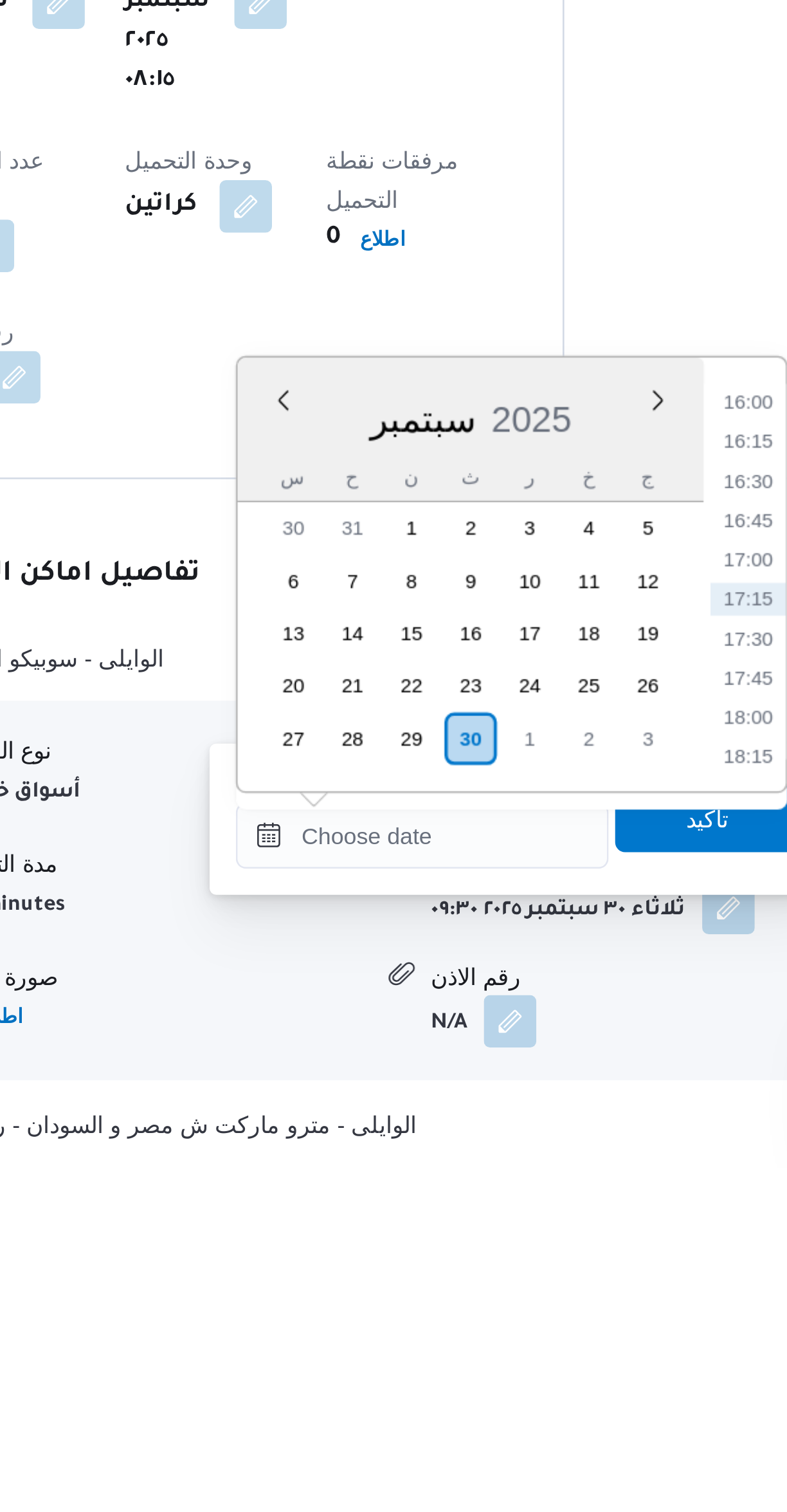
click at [535, 1241] on li "16:30" at bounding box center [541, 1242] width 30 height 13
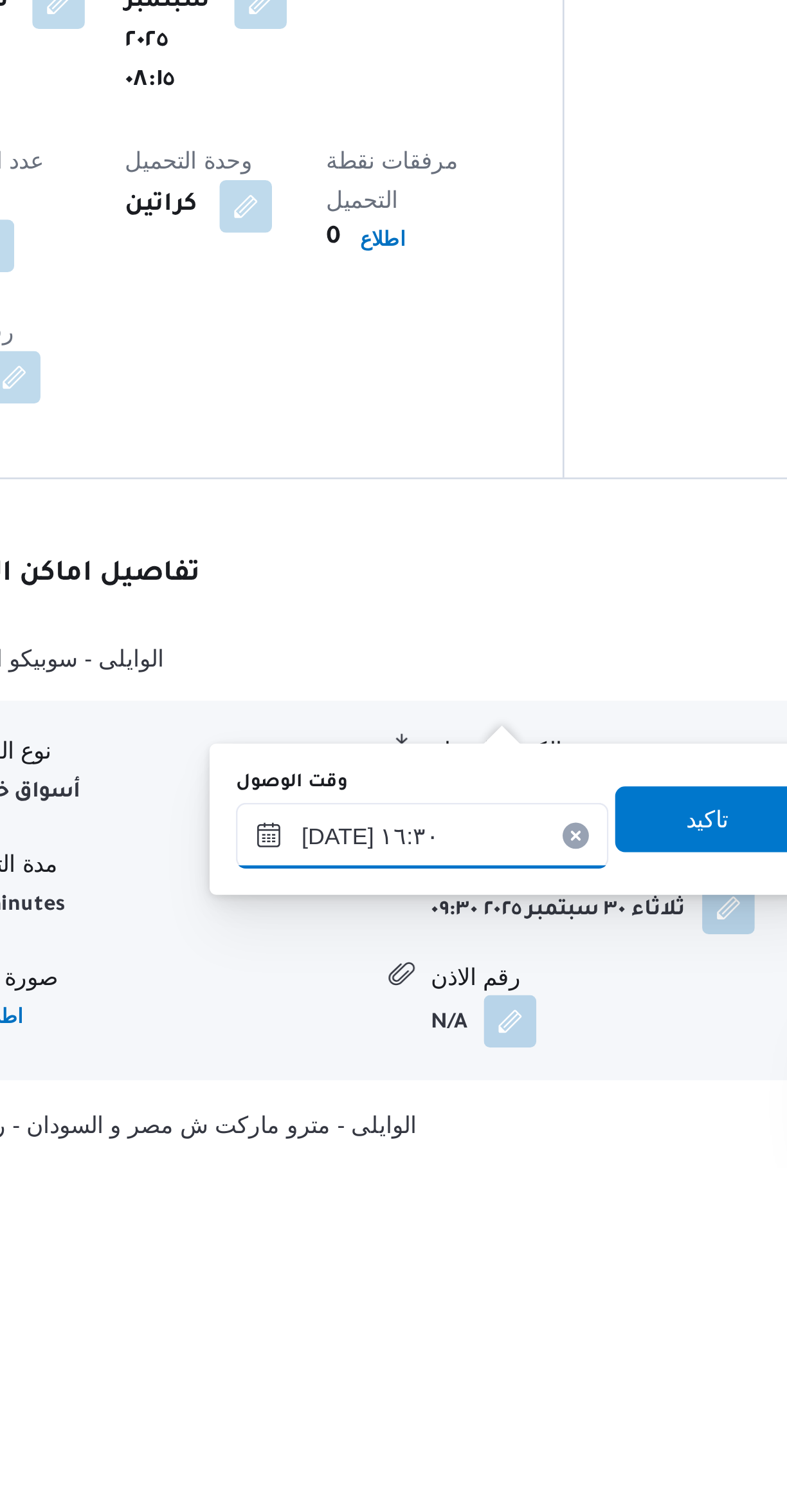
scroll to position [207, 0]
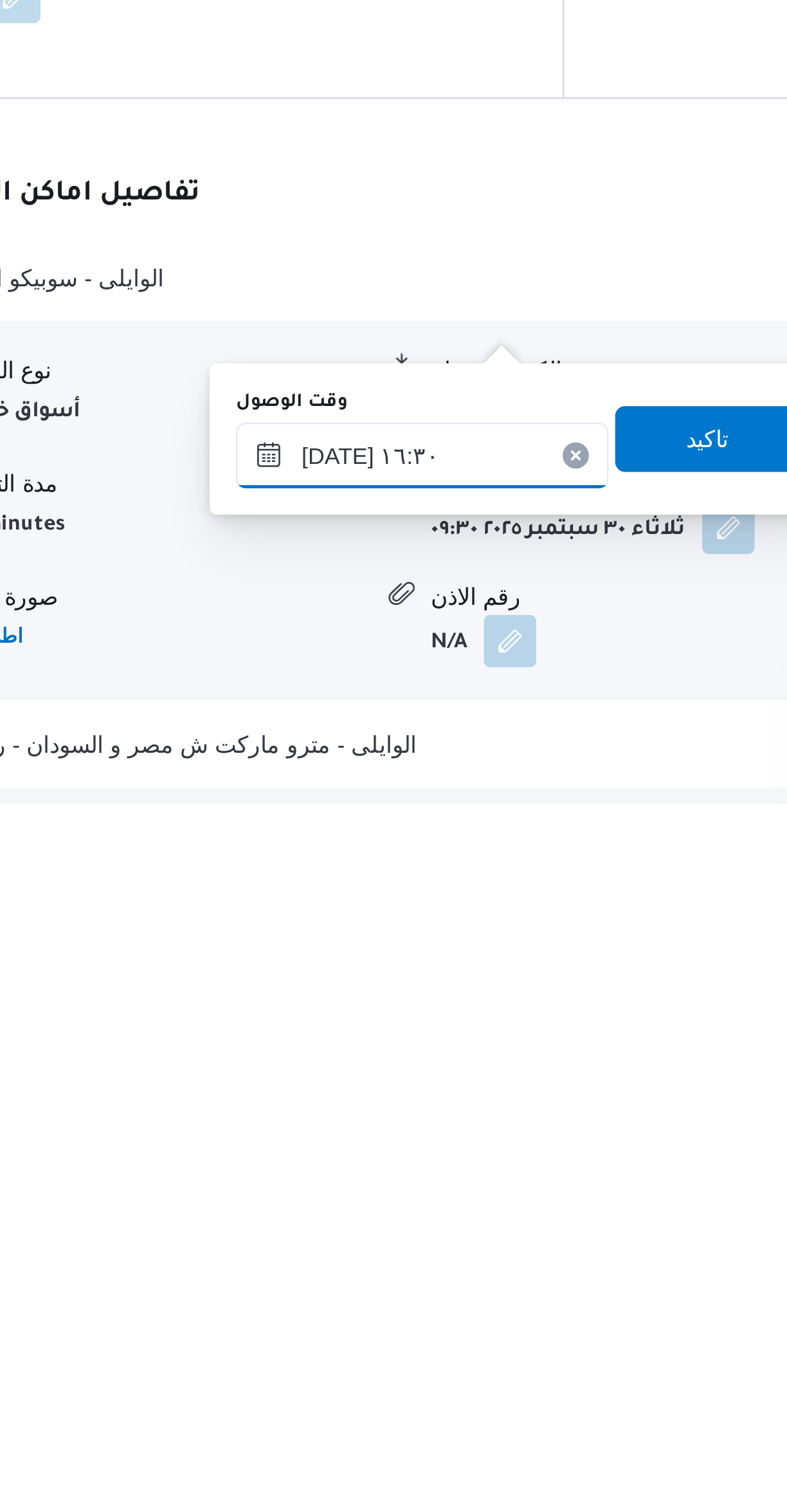
click at [376, 1382] on input "[DATE] ١٦:٣٠" at bounding box center [413, 1375] width 146 height 25
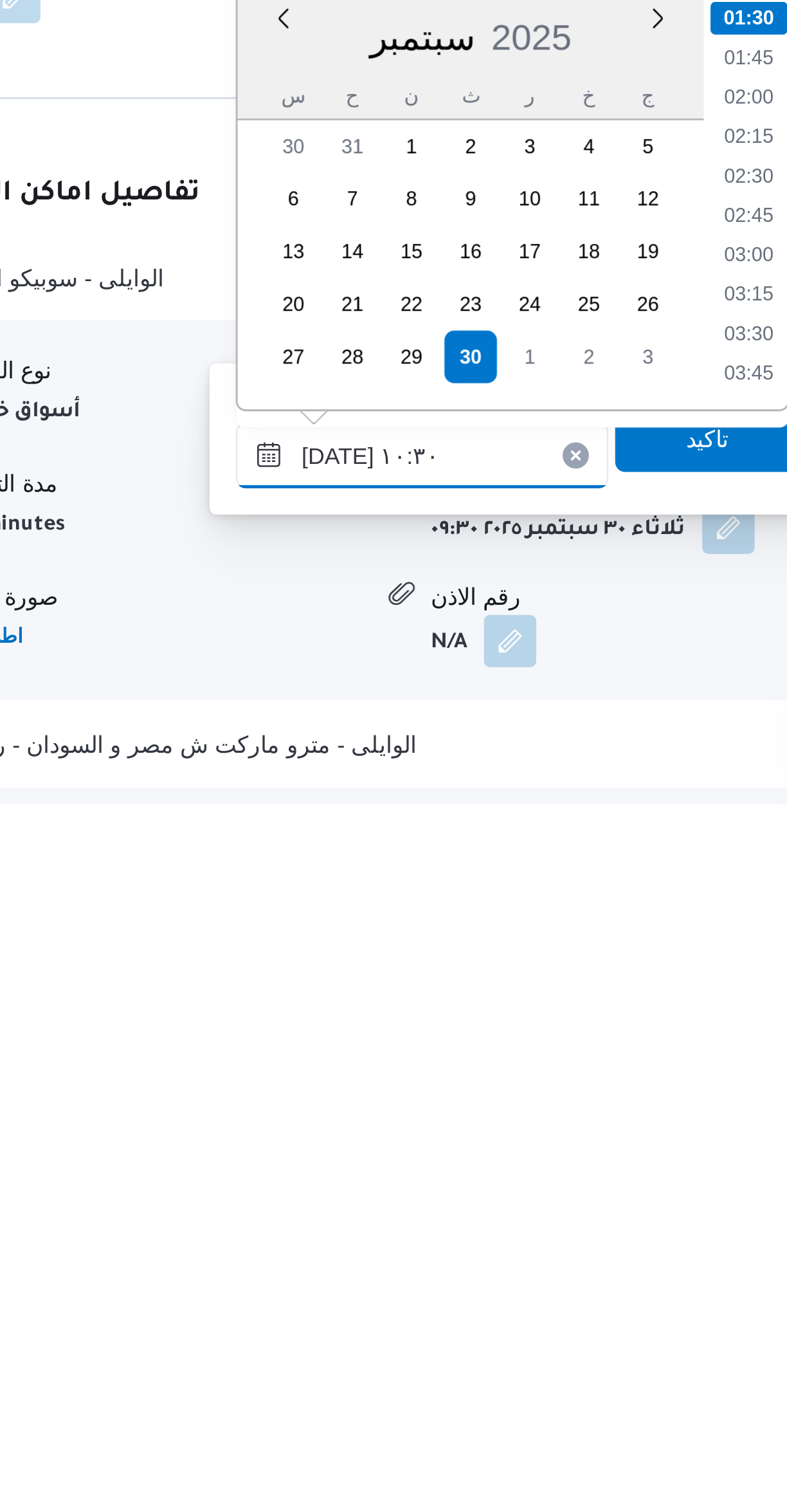
scroll to position [513, 0]
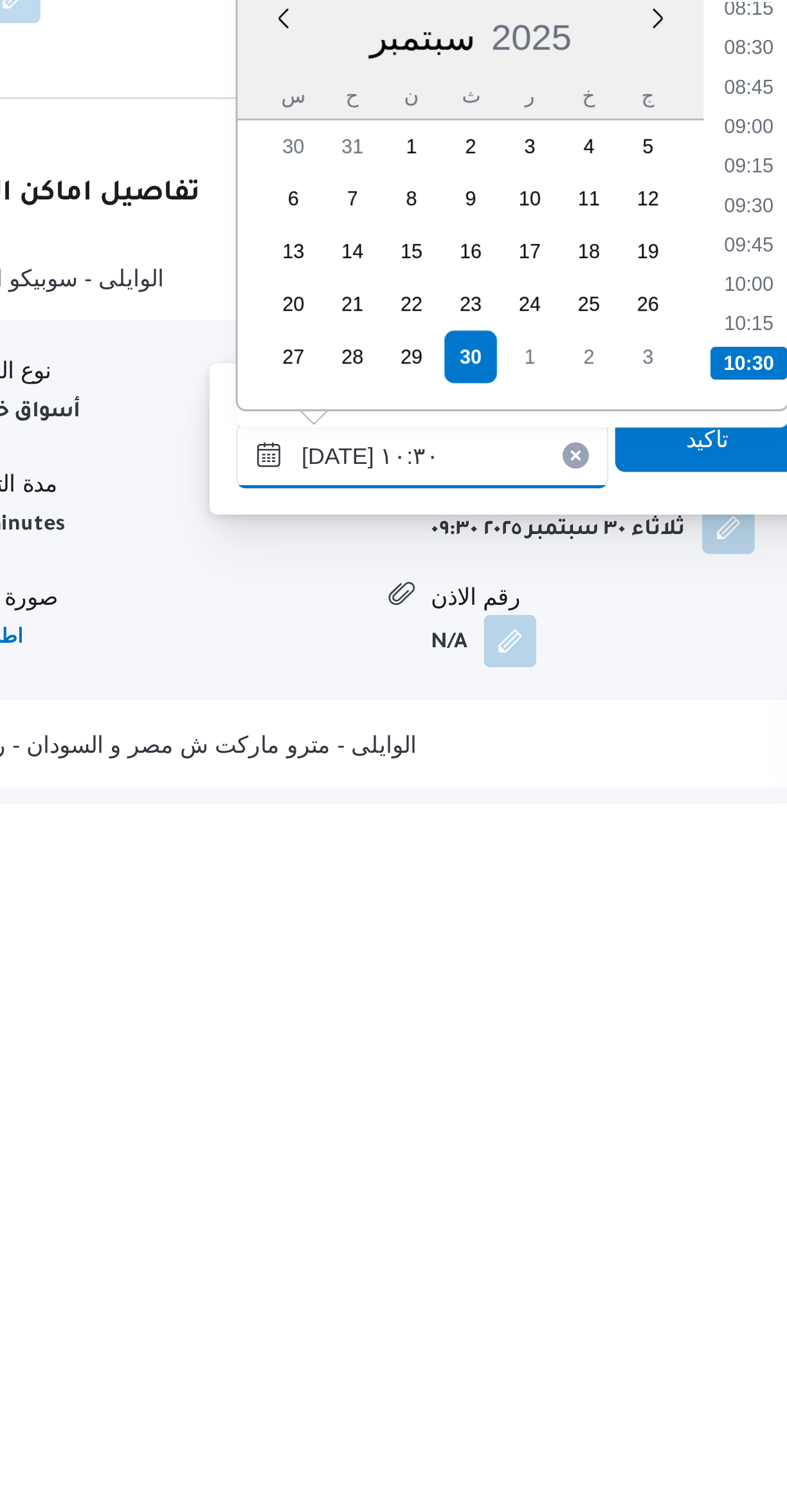
type input "٣٠/٠٩/٢٠٢٥ ١٠:٣٠"
click at [540, 1335] on li "10:30" at bounding box center [541, 1339] width 31 height 13
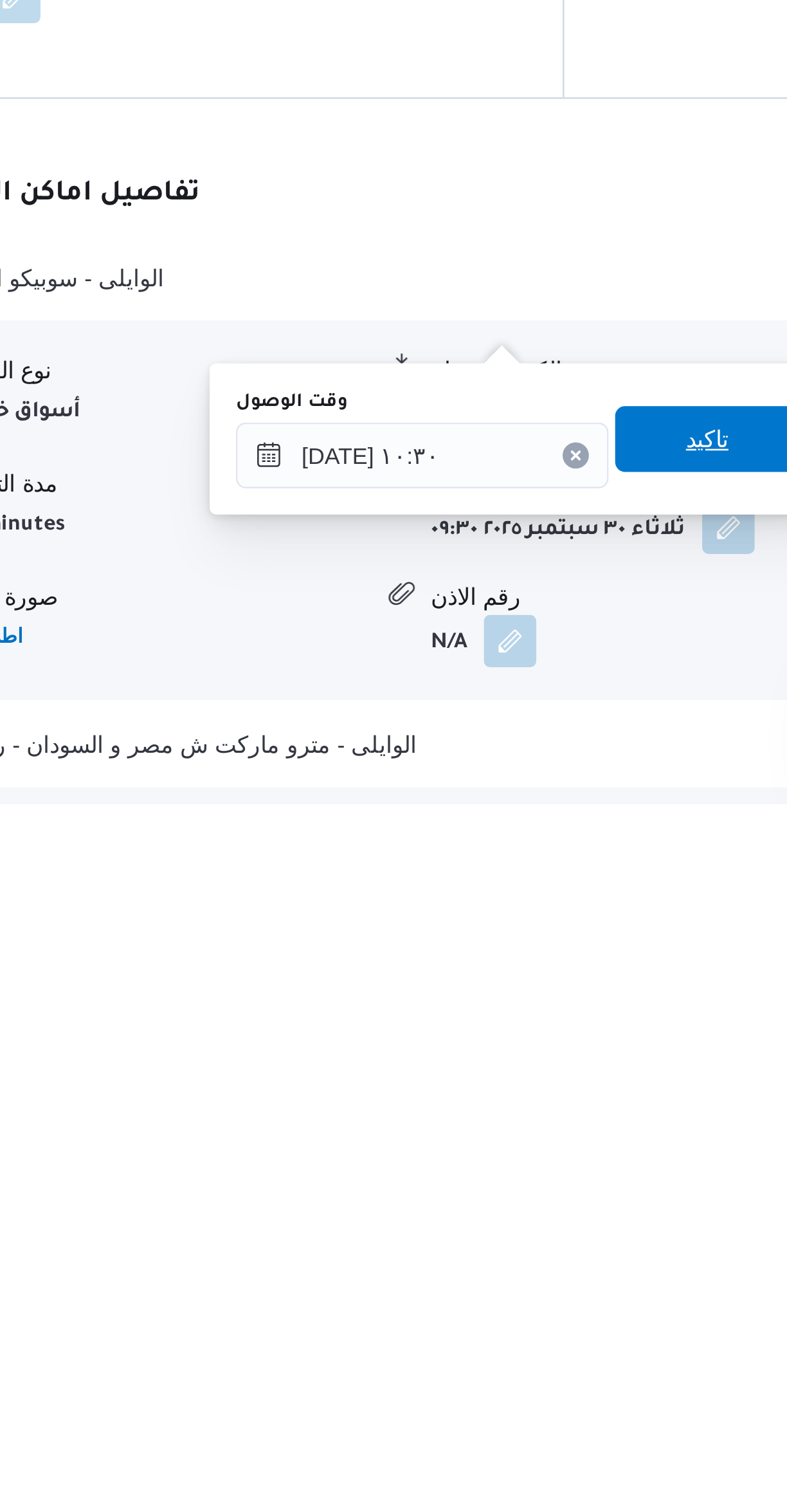
click at [523, 1372] on span "تاكيد" at bounding box center [524, 1368] width 72 height 25
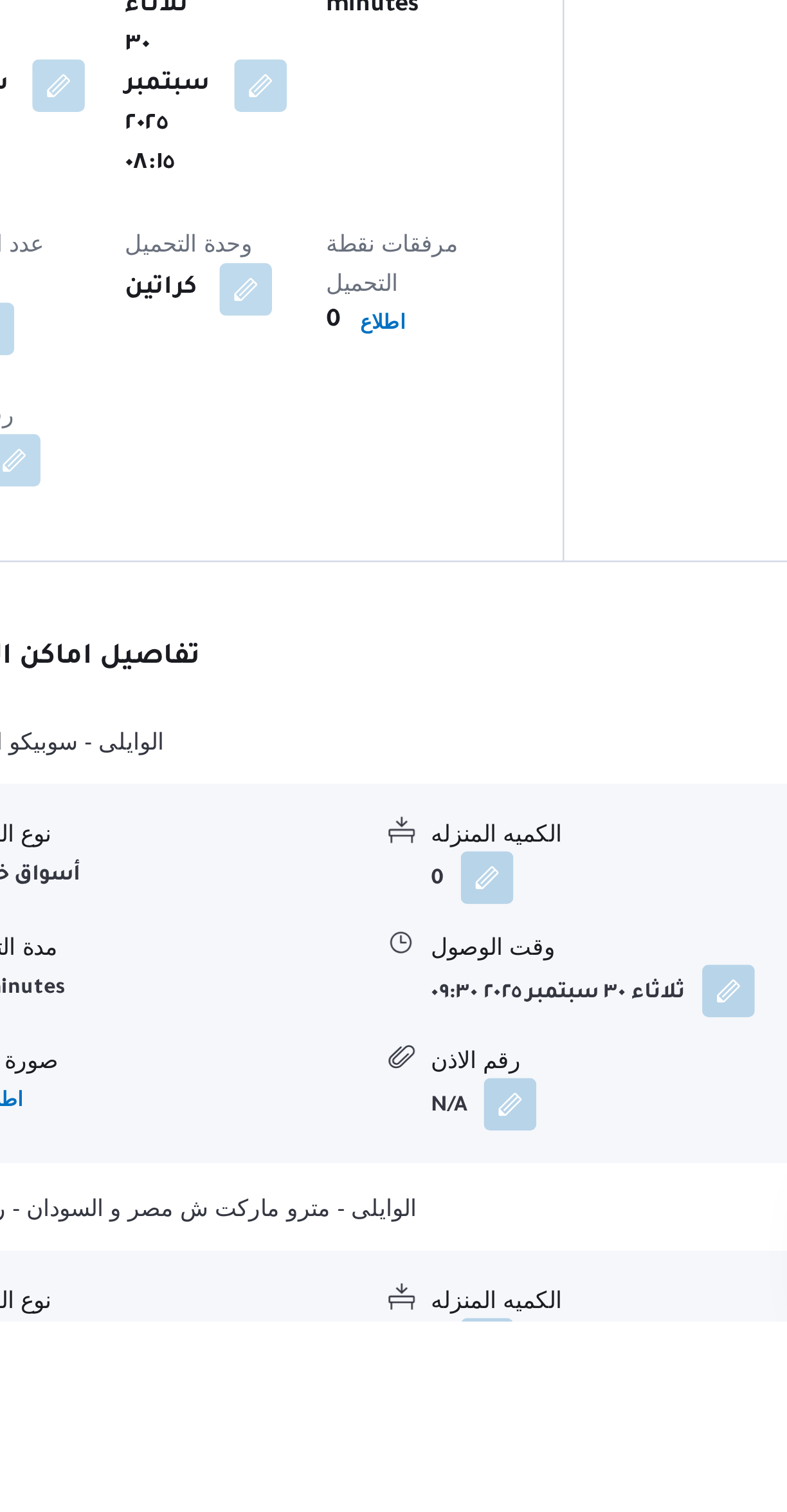
scroll to position [360, 0]
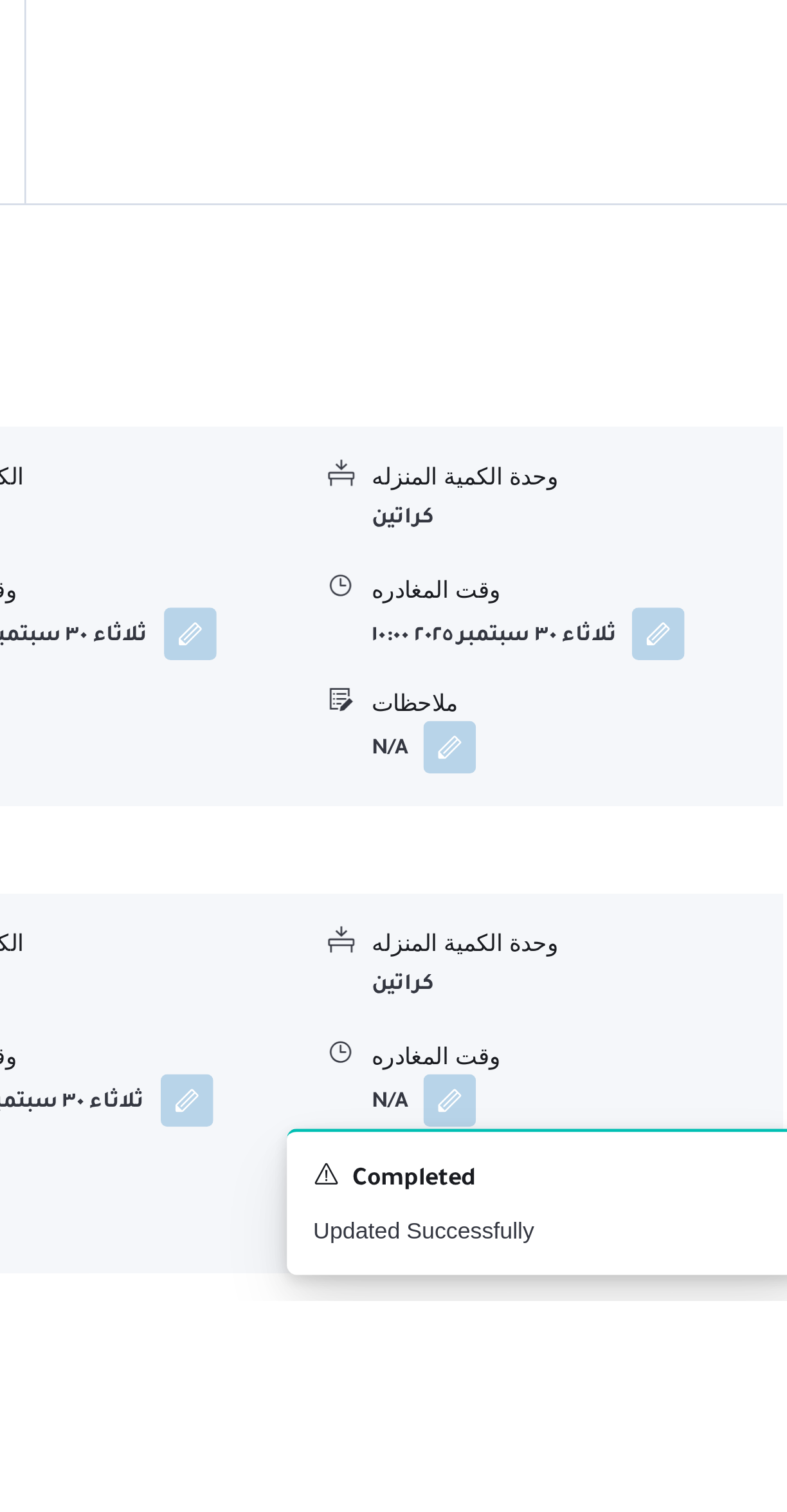
click at [626, 1423] on button "button" at bounding box center [635, 1433] width 21 height 21
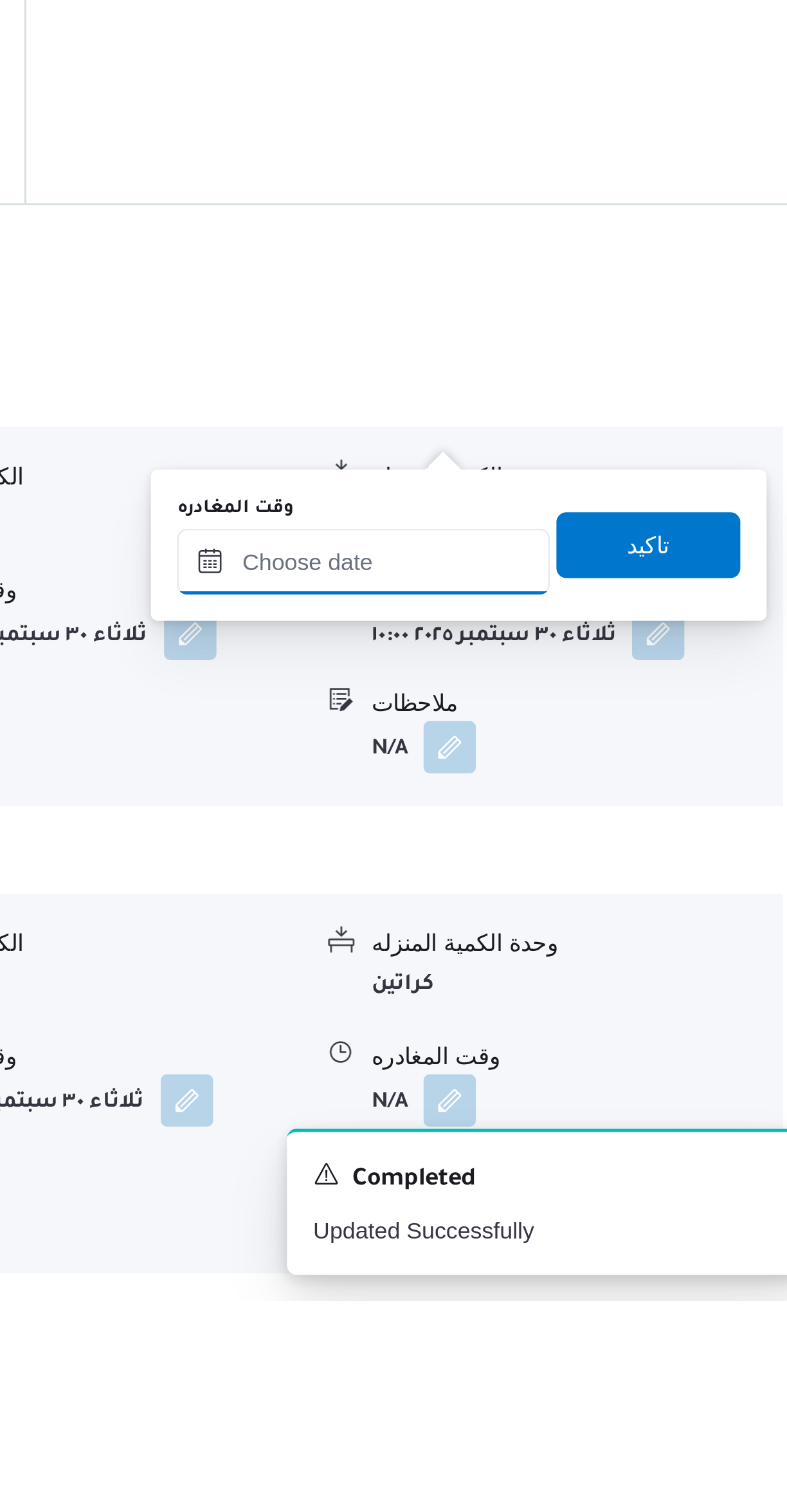
click at [566, 1223] on input "وقت المغادره" at bounding box center [601, 1221] width 146 height 25
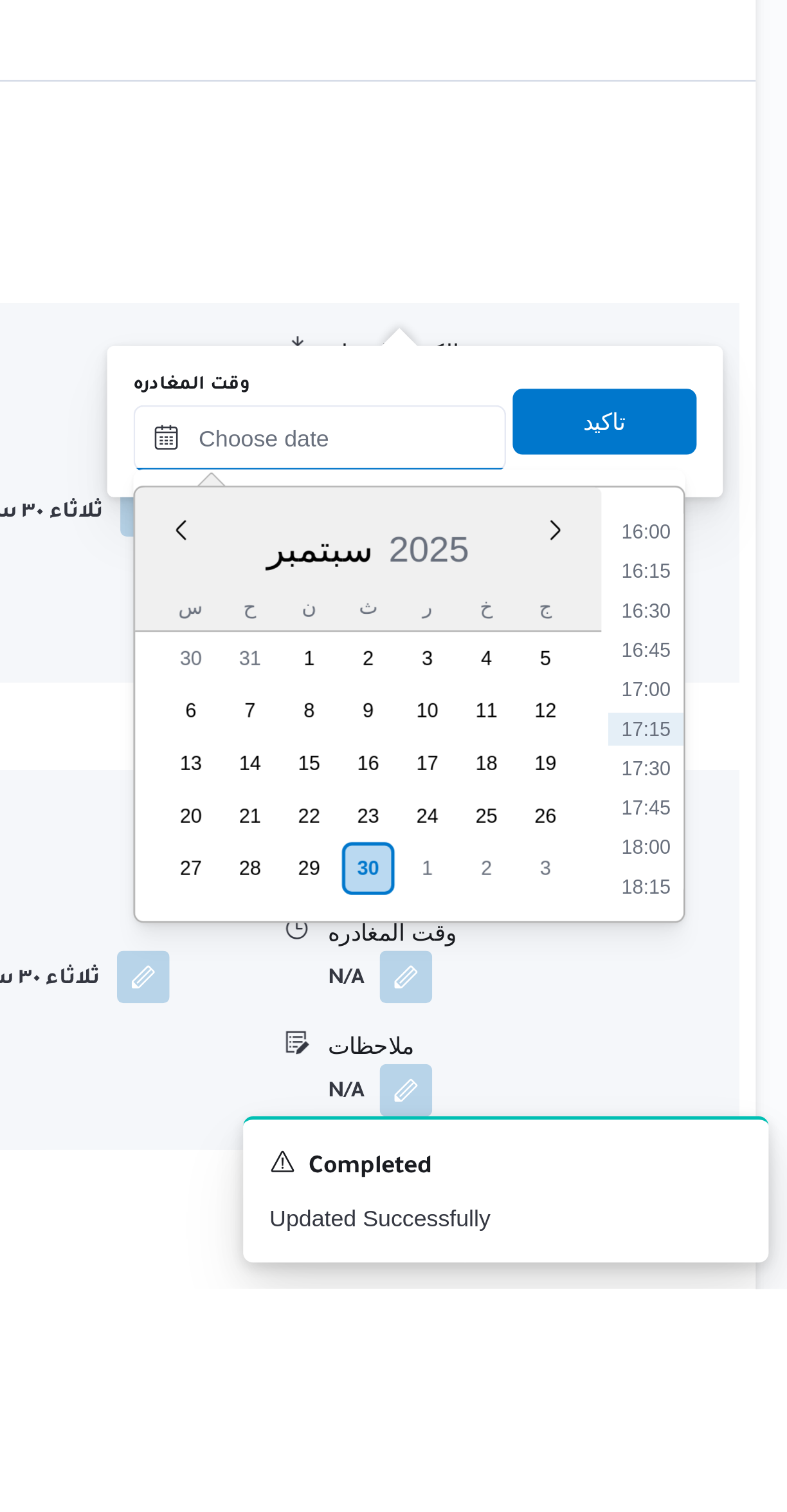
scroll to position [404, 0]
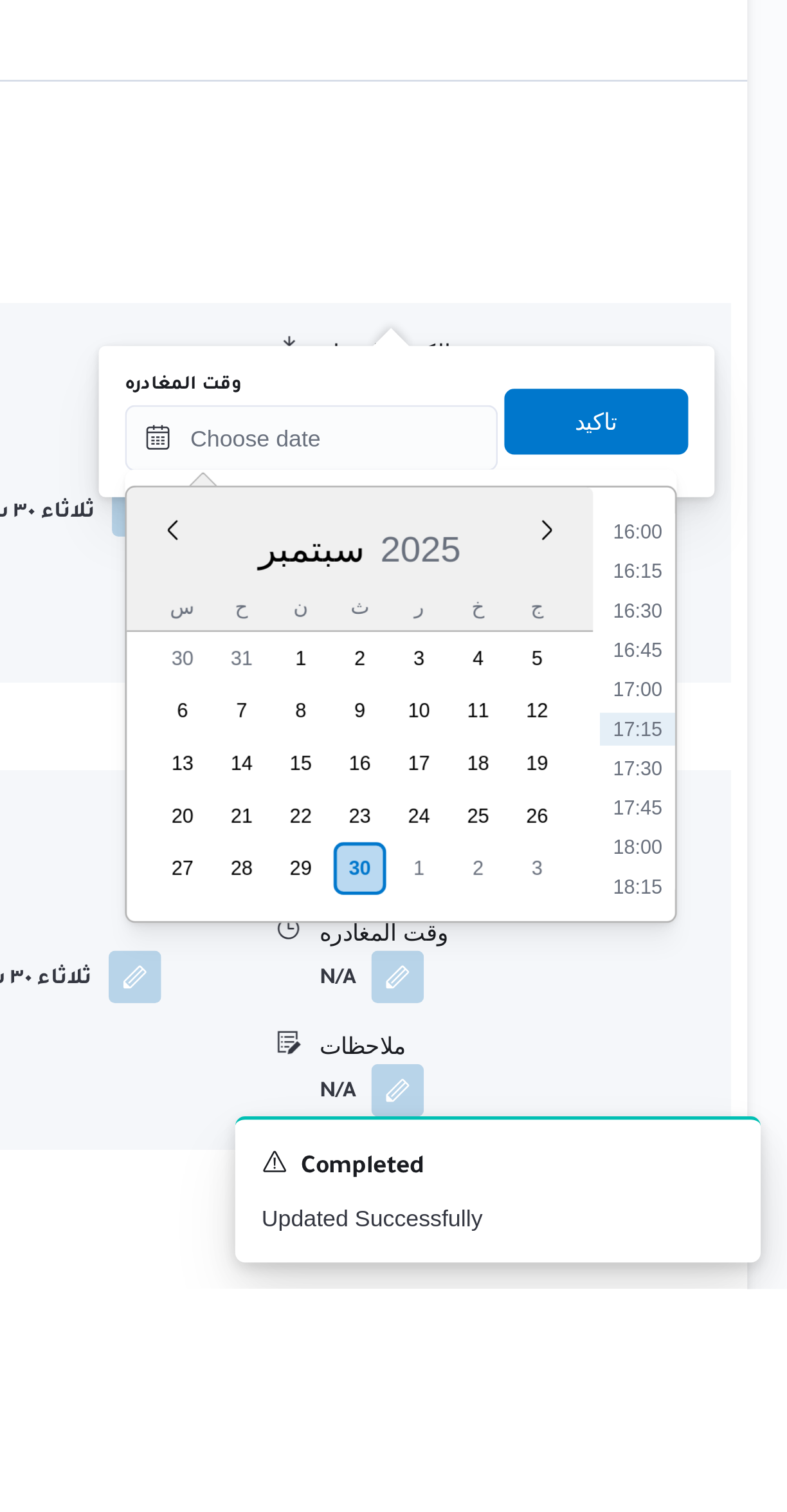
click at [730, 1216] on li "16:00" at bounding box center [729, 1215] width 30 height 13
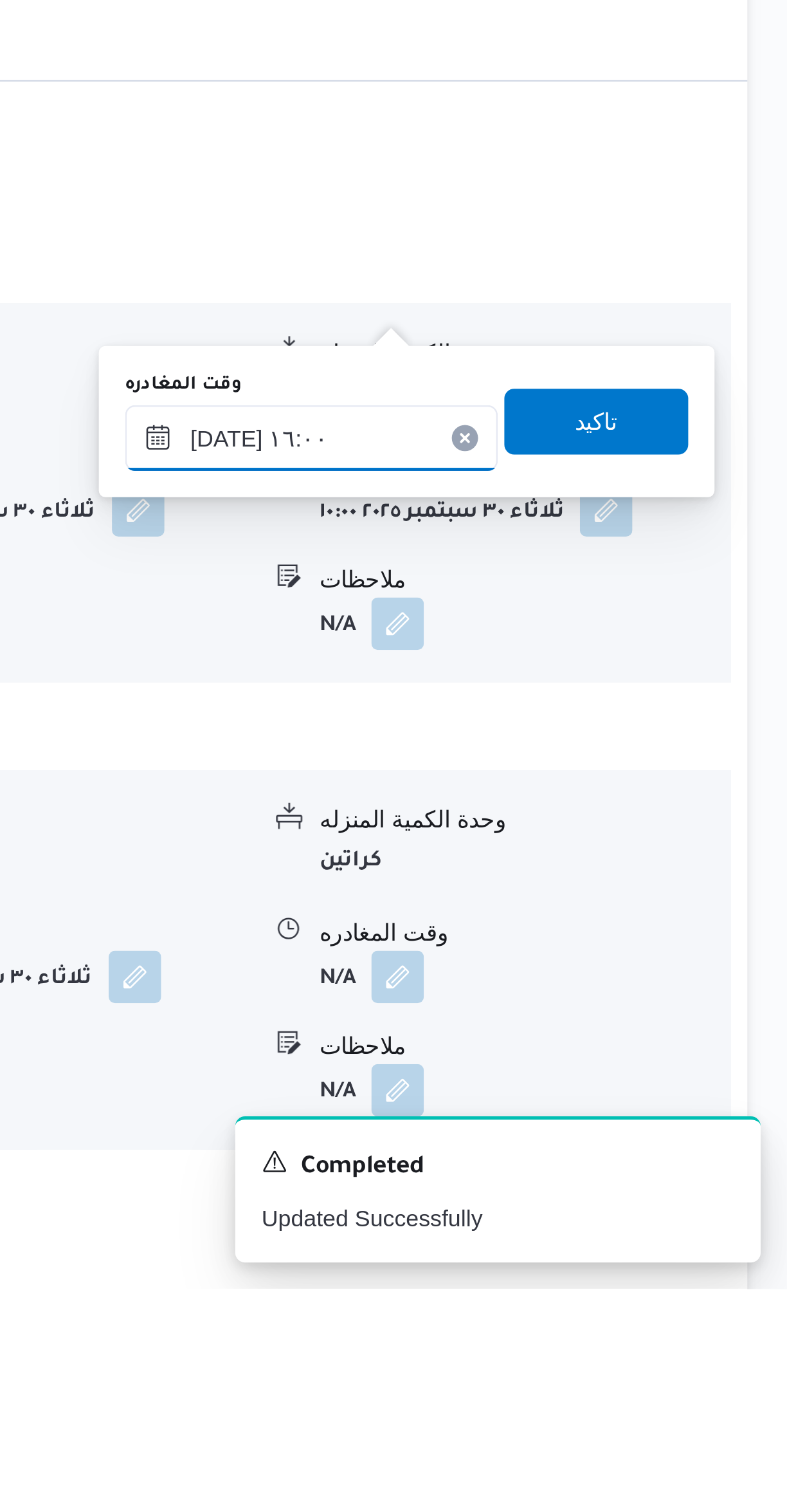
click at [574, 1178] on input "٣٠/٠٩/٢٠٢٥ ١٦:٠٠" at bounding box center [601, 1178] width 146 height 25
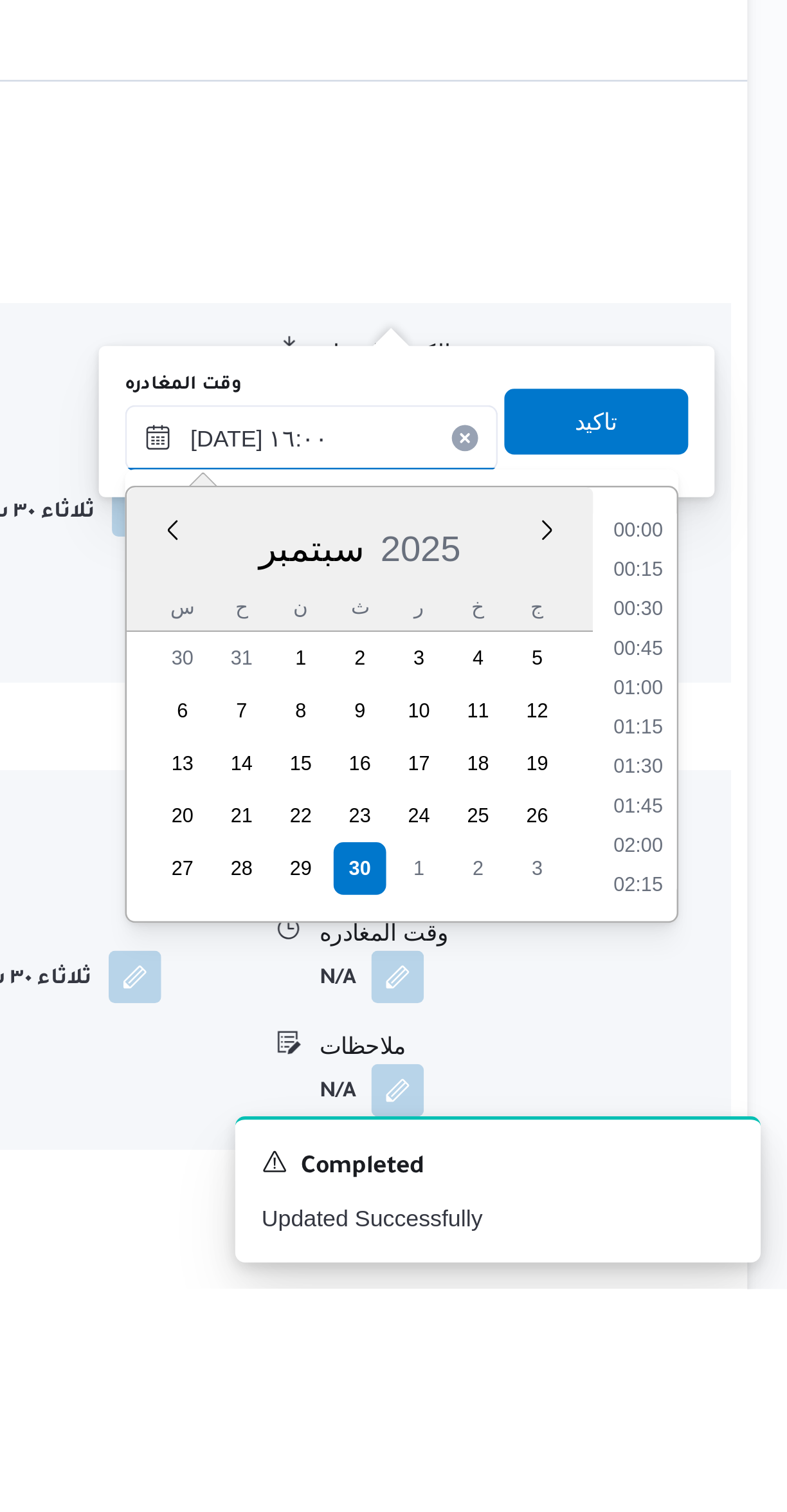
scroll to position [910, 0]
click at [733, 1213] on li "14:45" at bounding box center [729, 1215] width 30 height 13
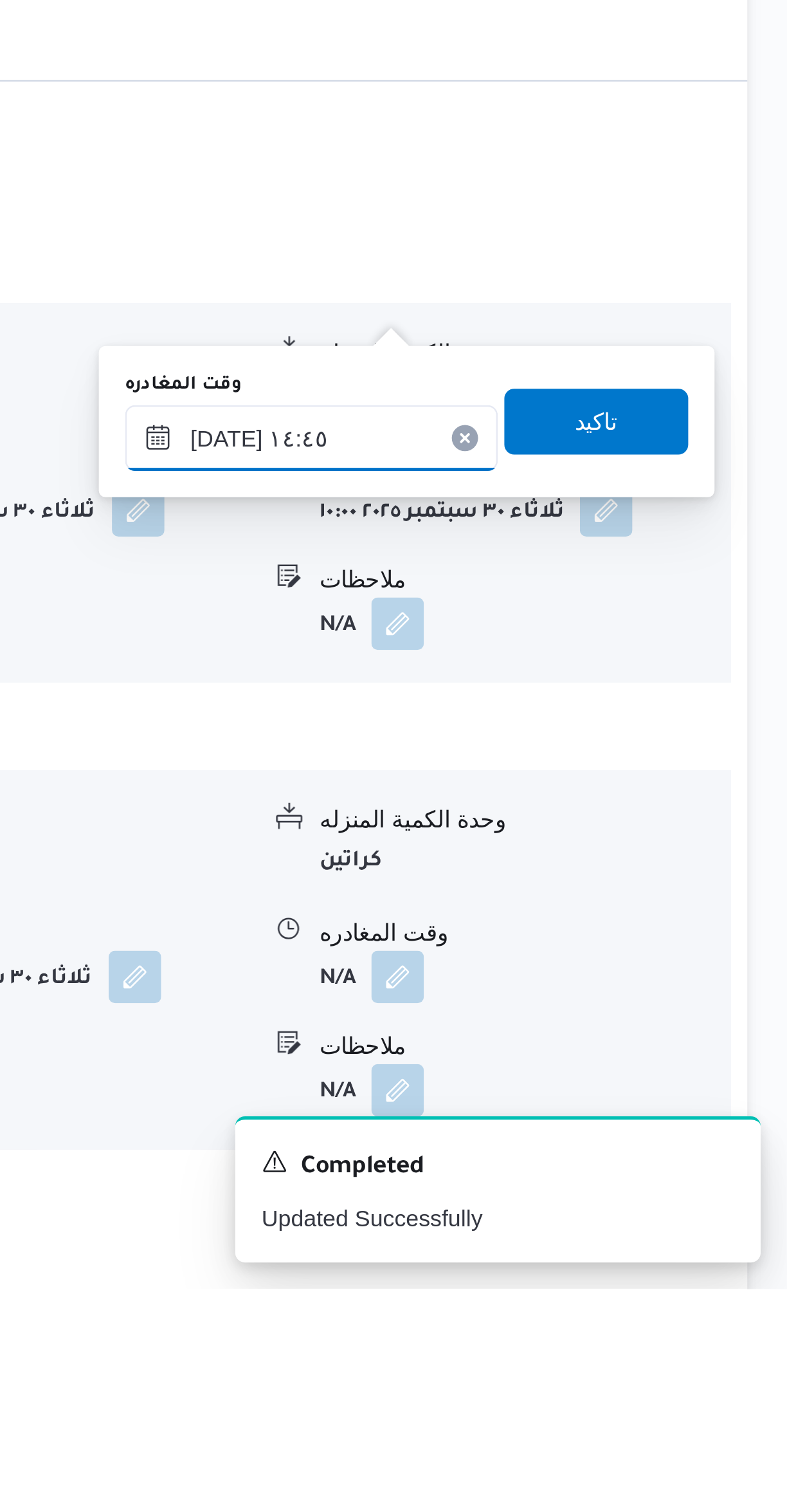
click at [576, 1182] on input "٣٠/٠٩/٢٠٢٥ ١٤:٤٥" at bounding box center [601, 1178] width 146 height 25
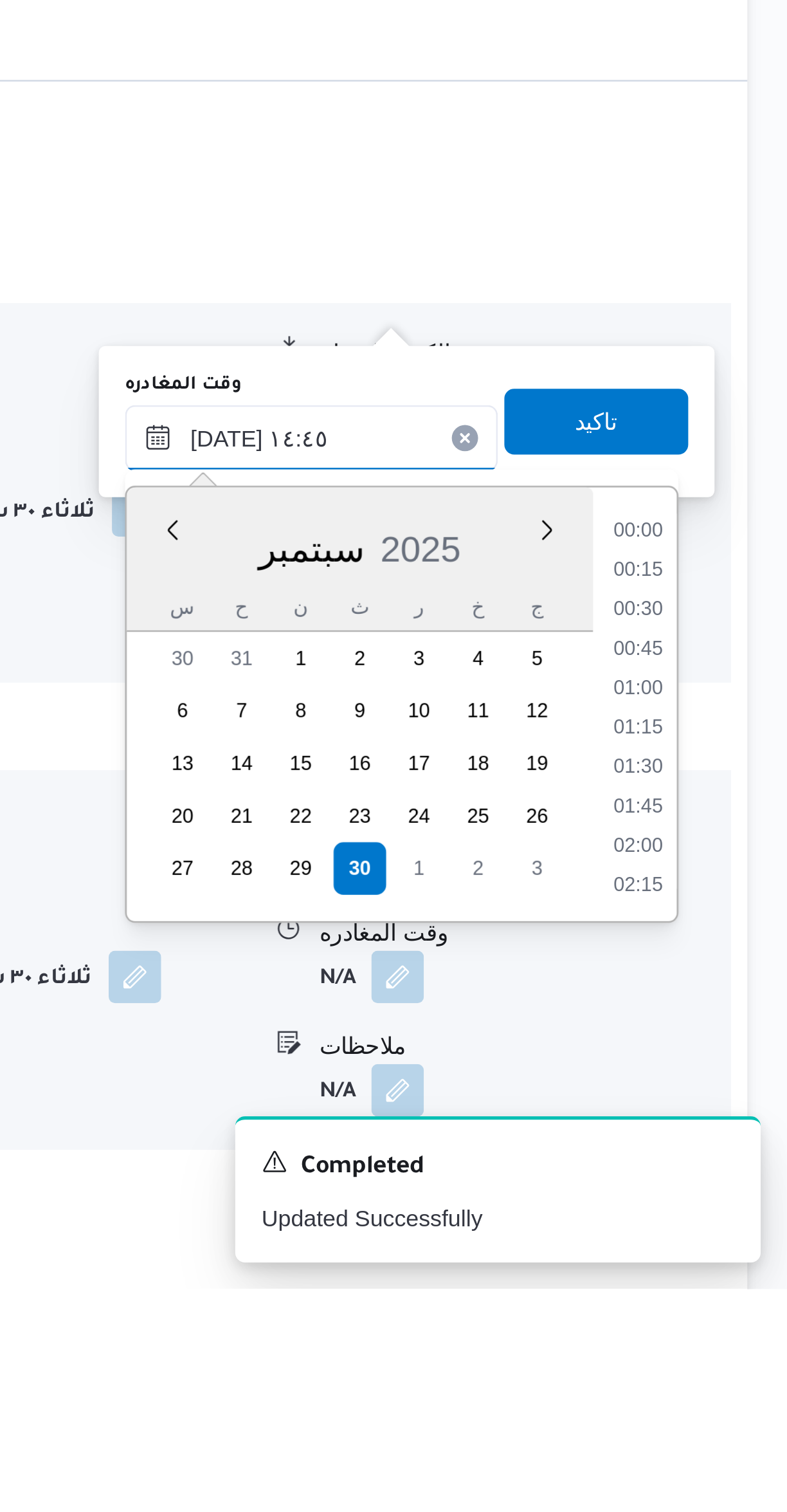
scroll to position [833, 0]
click at [734, 1212] on li "13:30" at bounding box center [729, 1215] width 30 height 13
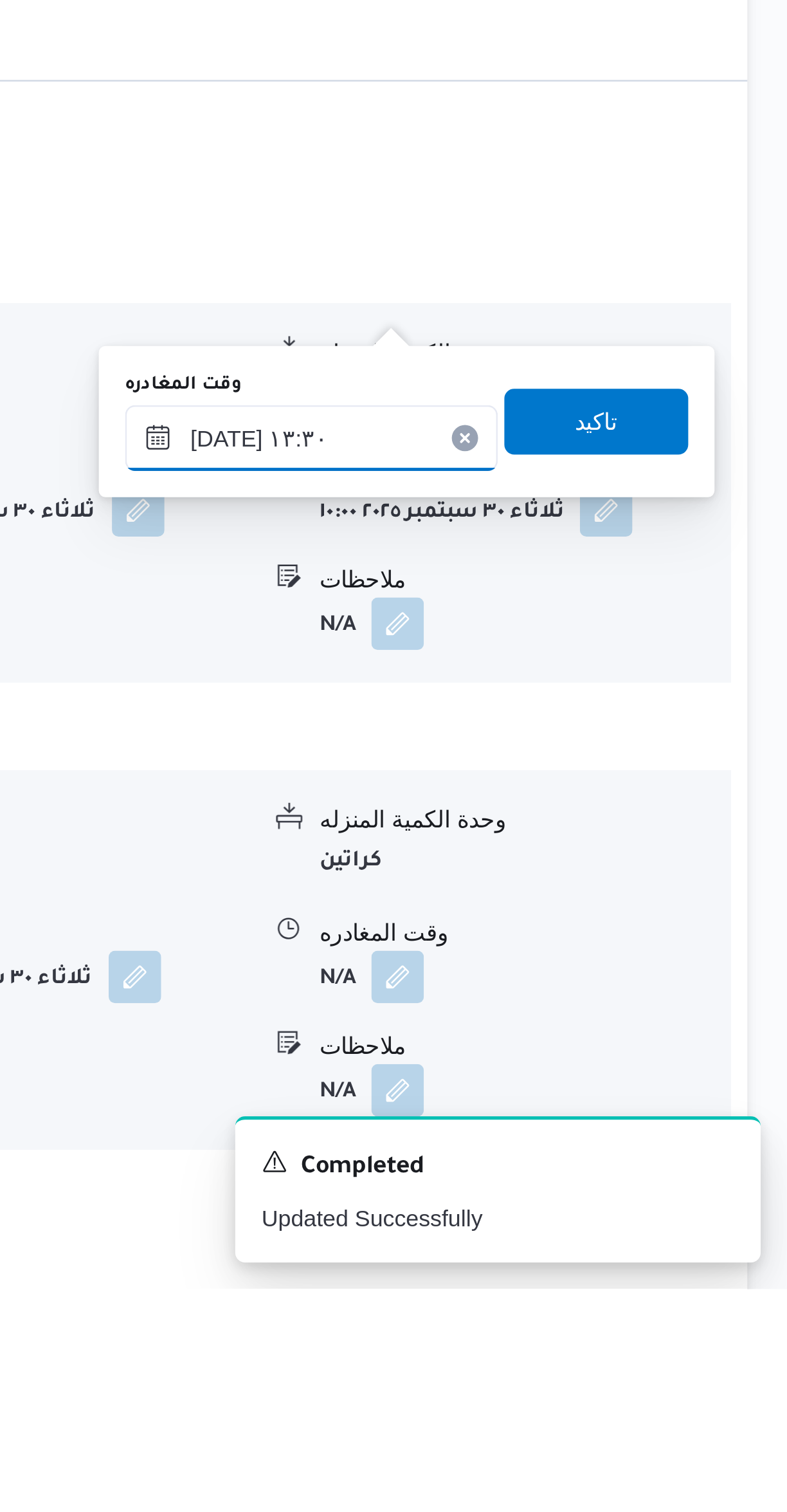
click at [570, 1178] on input "٣٠/٠٩/٢٠٢٥ ١٣:٣٠" at bounding box center [601, 1178] width 146 height 25
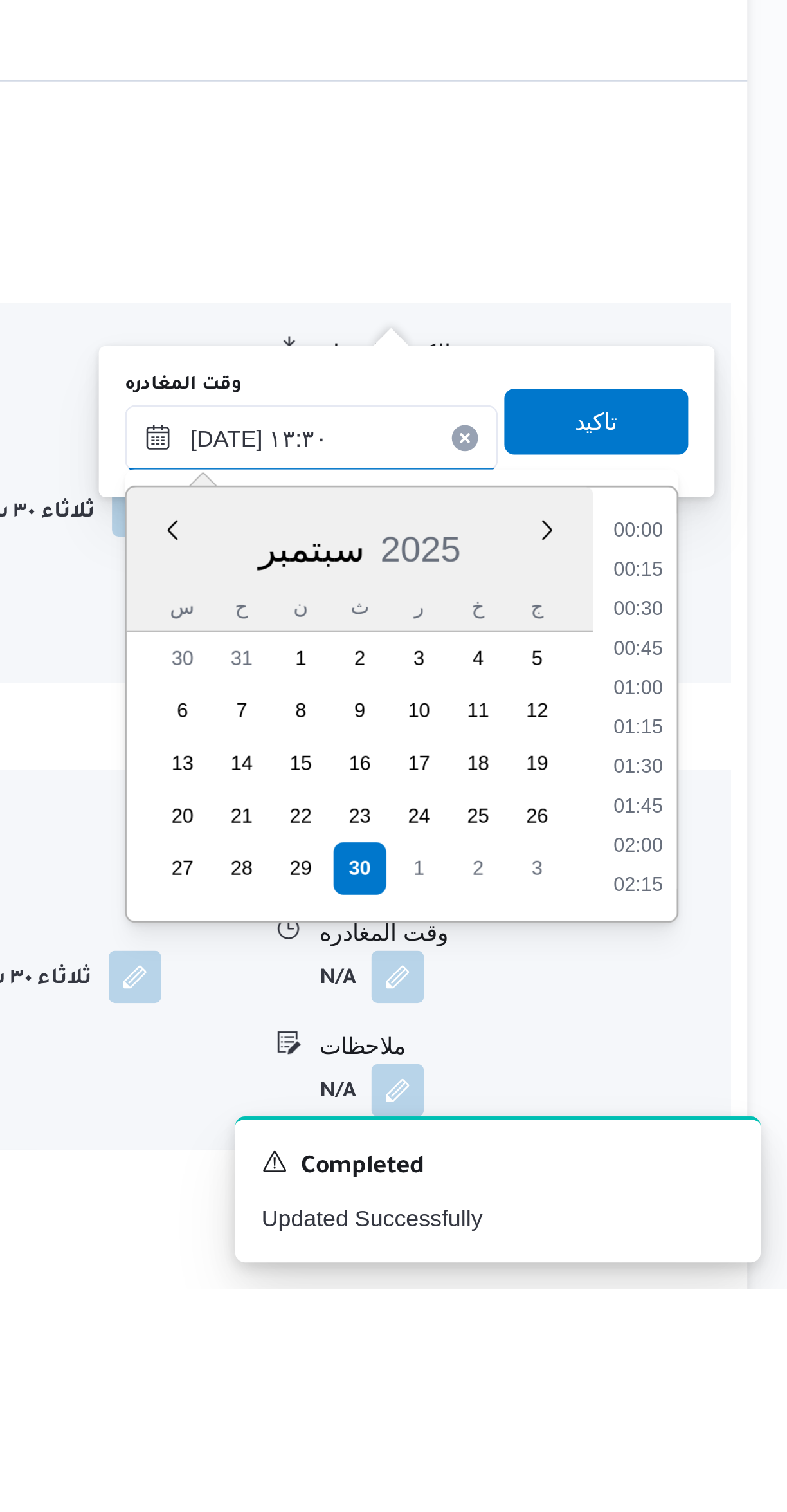
scroll to position [756, 0]
click at [734, 1250] on li "12:45" at bounding box center [729, 1247] width 30 height 13
type input "٣٠/٠٩/٢٠٢٥ ١٢:٤٥"
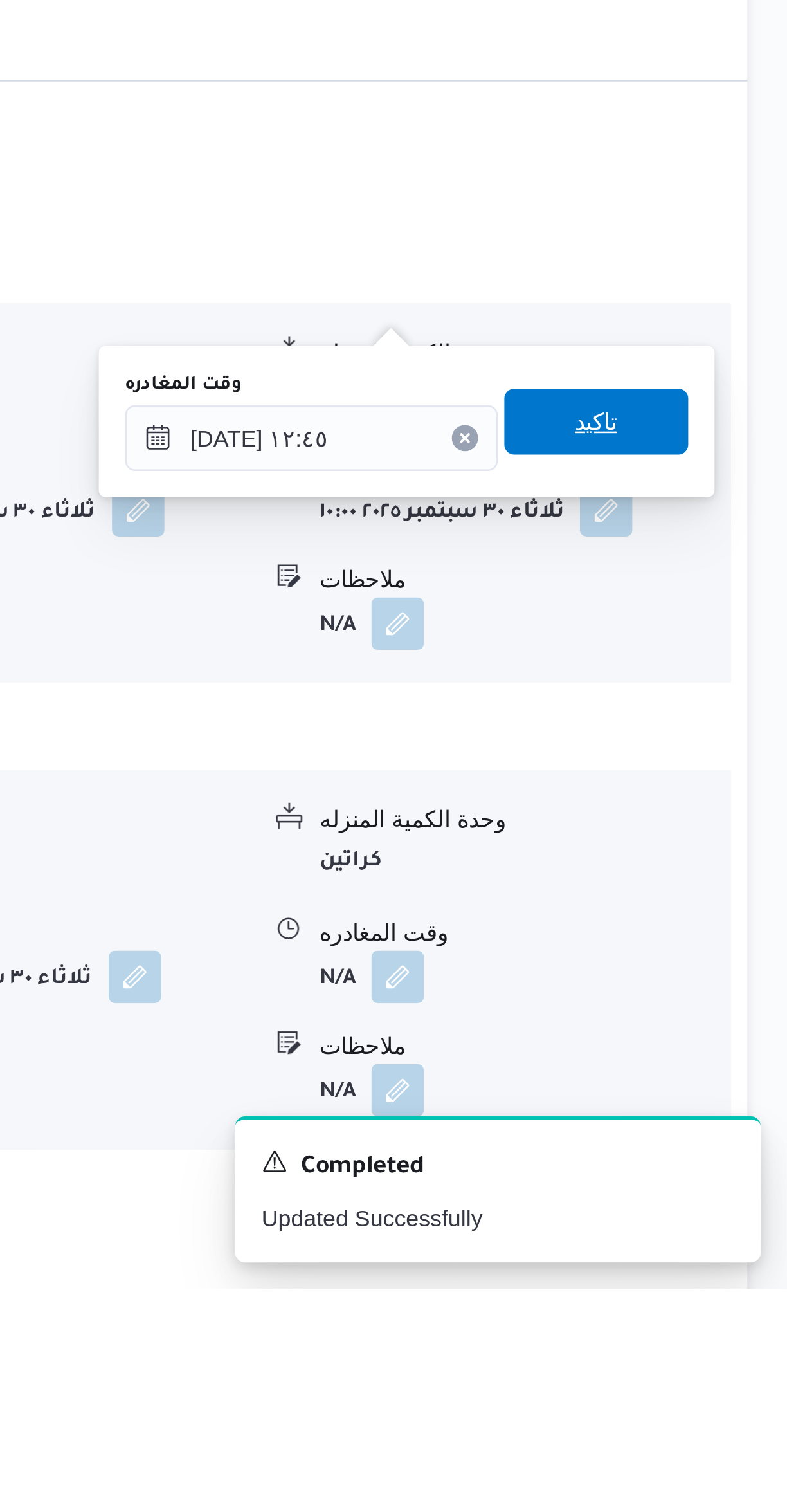
click at [717, 1174] on span "تاكيد" at bounding box center [713, 1171] width 72 height 25
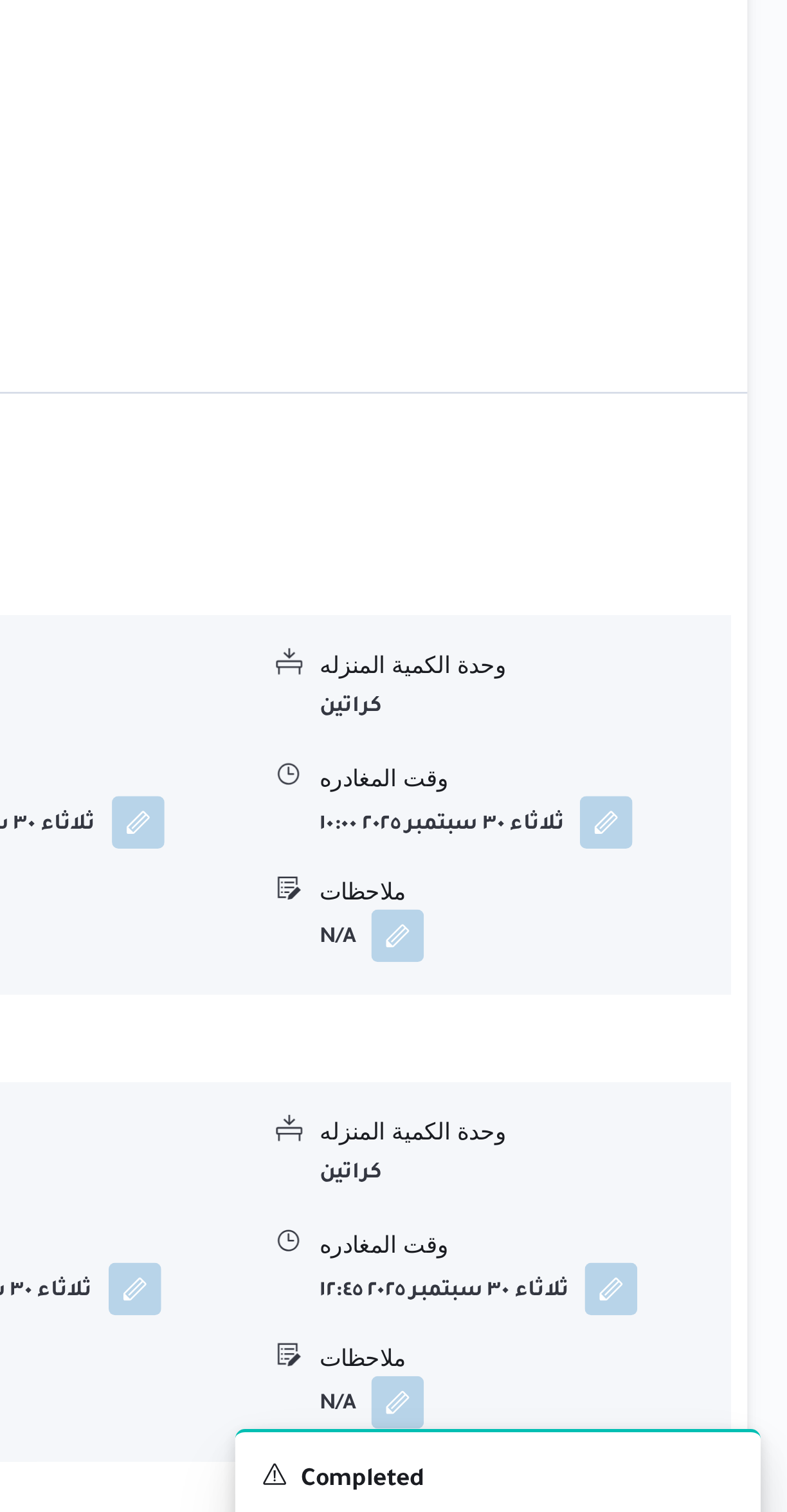
scroll to position [405, 0]
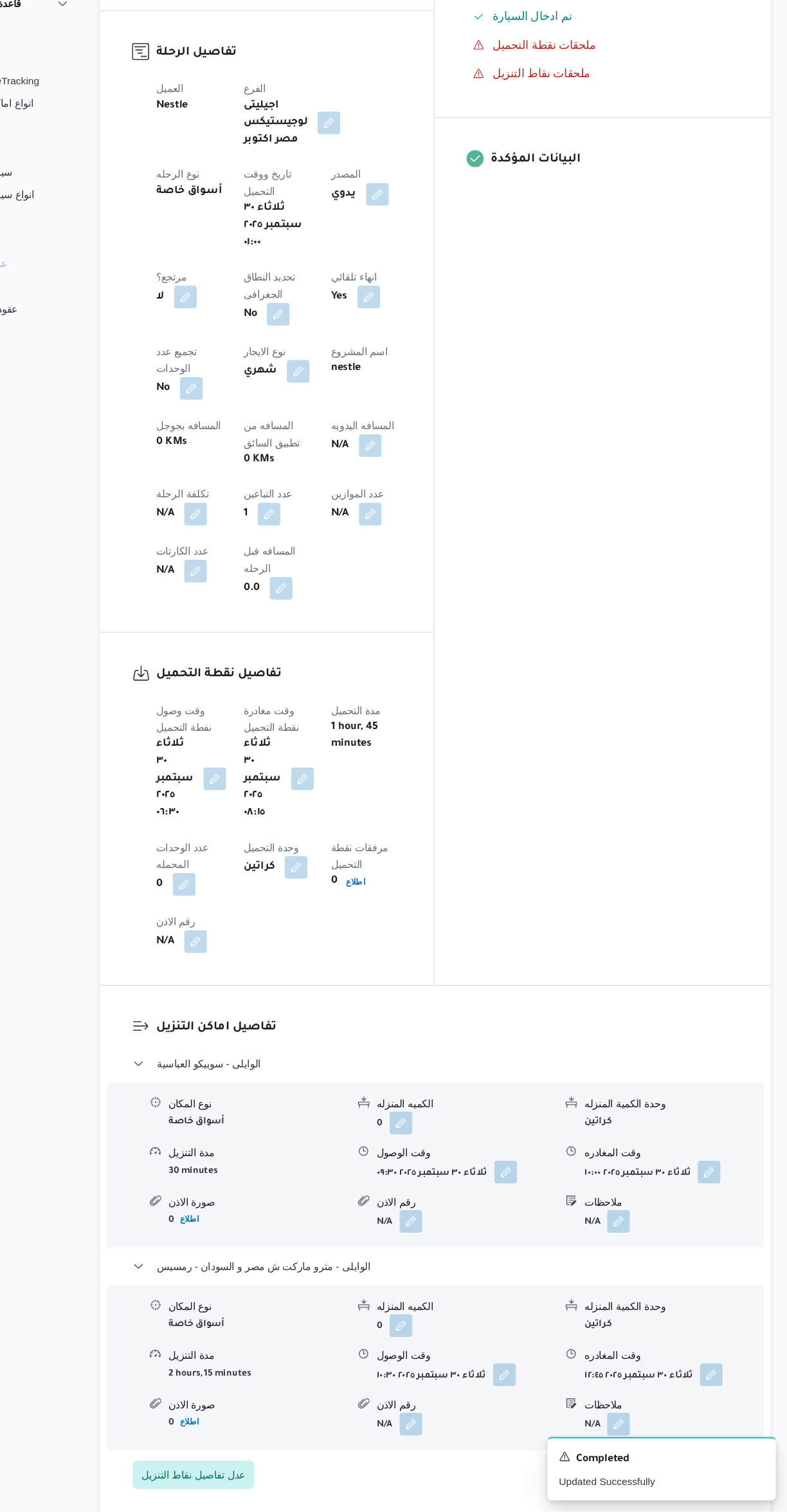
click at [401, 602] on button "button" at bounding box center [411, 613] width 21 height 21
click at [301, 457] on label "عدد الموازين" at bounding box center [292, 458] width 42 height 11
click at [301, 466] on input "عدد الموازين" at bounding box center [334, 478] width 128 height 25
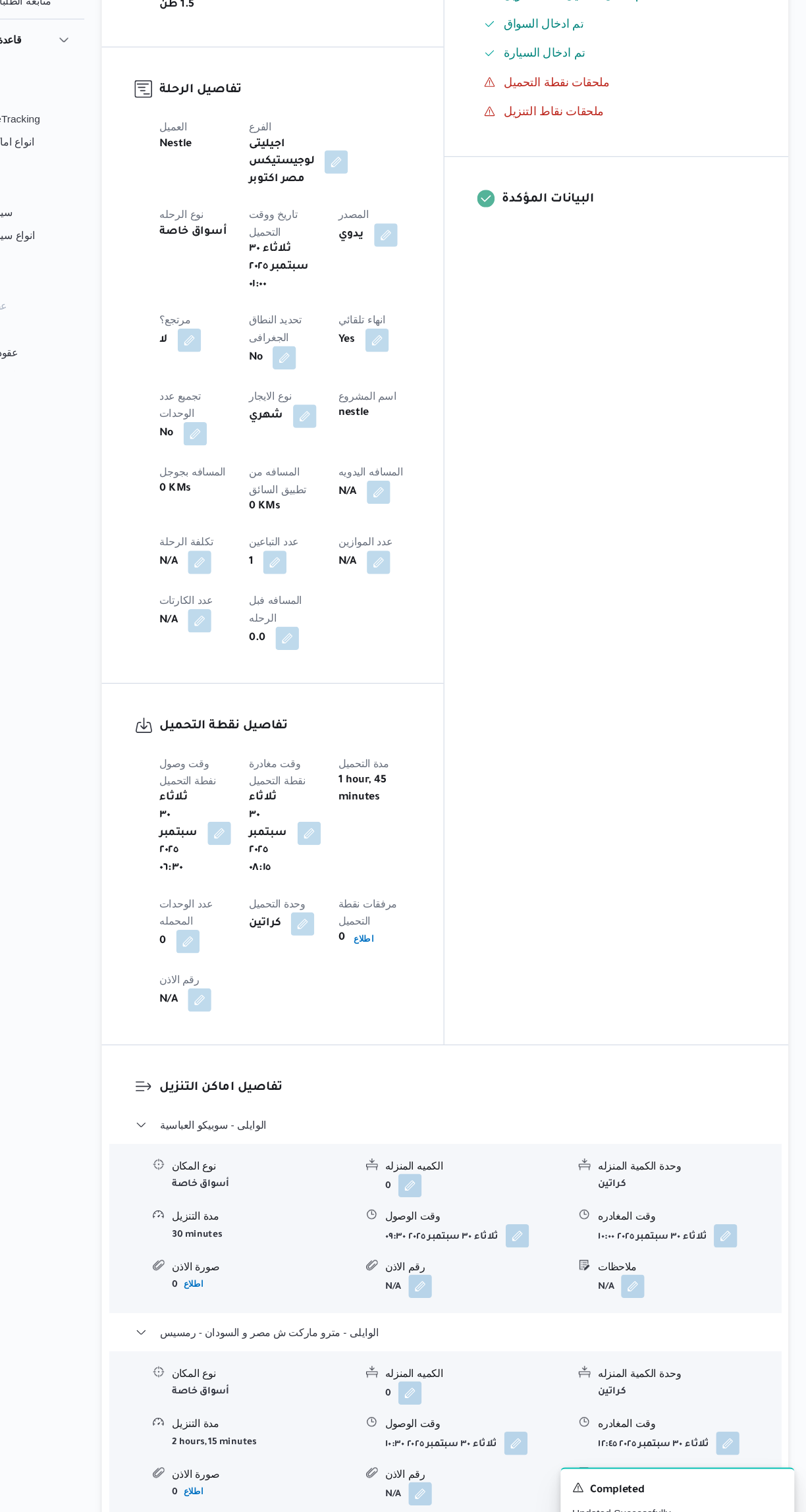
click at [599, 706] on div "المعينون • Superadmin karim.ragab@illa.com.eg • Supply Representative mohamed.s…" at bounding box center [636, 452] width 310 height 1220
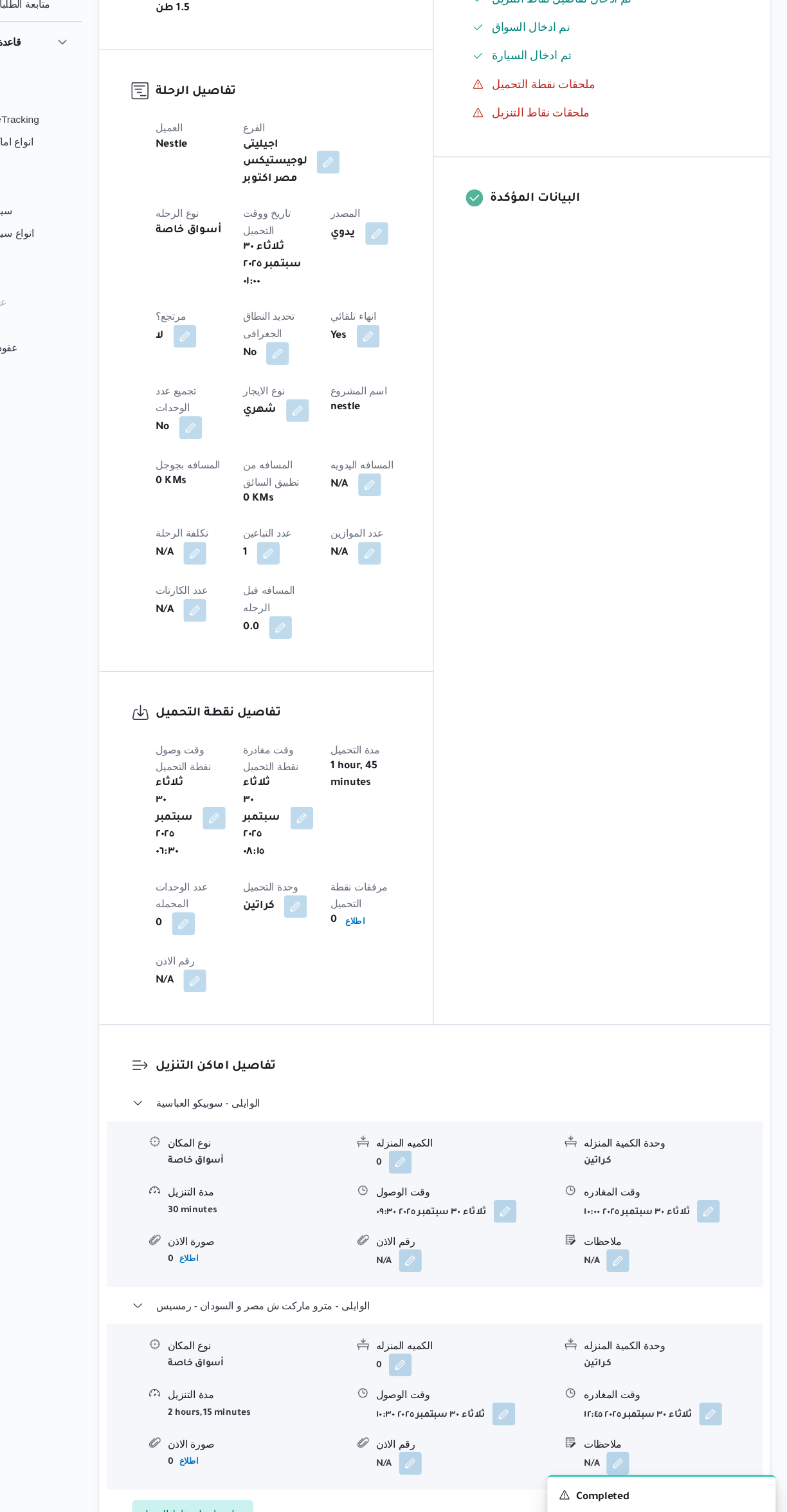
click at [401, 541] on button "button" at bounding box center [411, 552] width 21 height 21
click at [309, 426] on input "المسافه اليدويه" at bounding box center [334, 427] width 128 height 25
type input "135"
click at [434, 414] on span "تاكيد" at bounding box center [437, 421] width 72 height 25
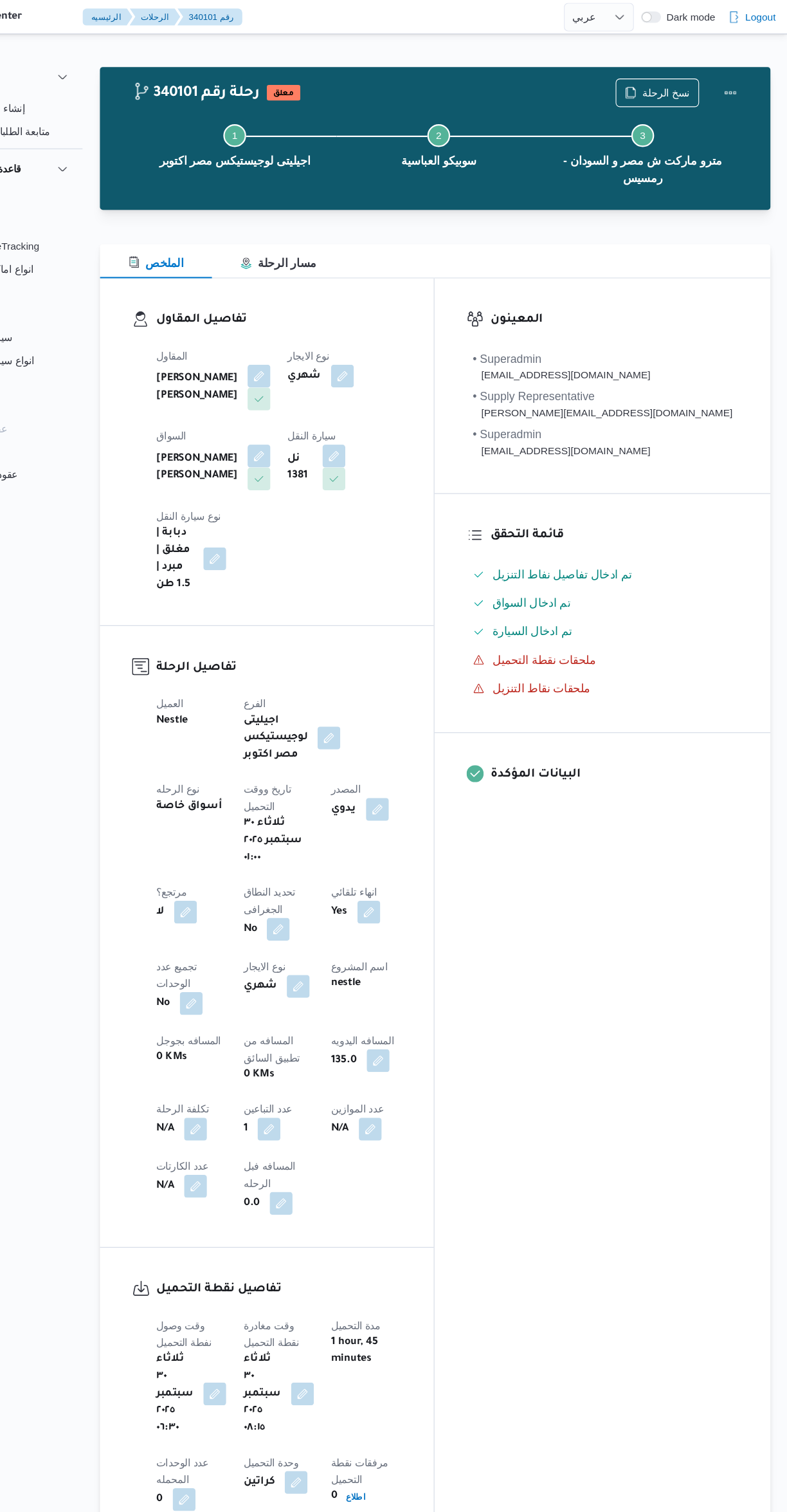
scroll to position [0, 0]
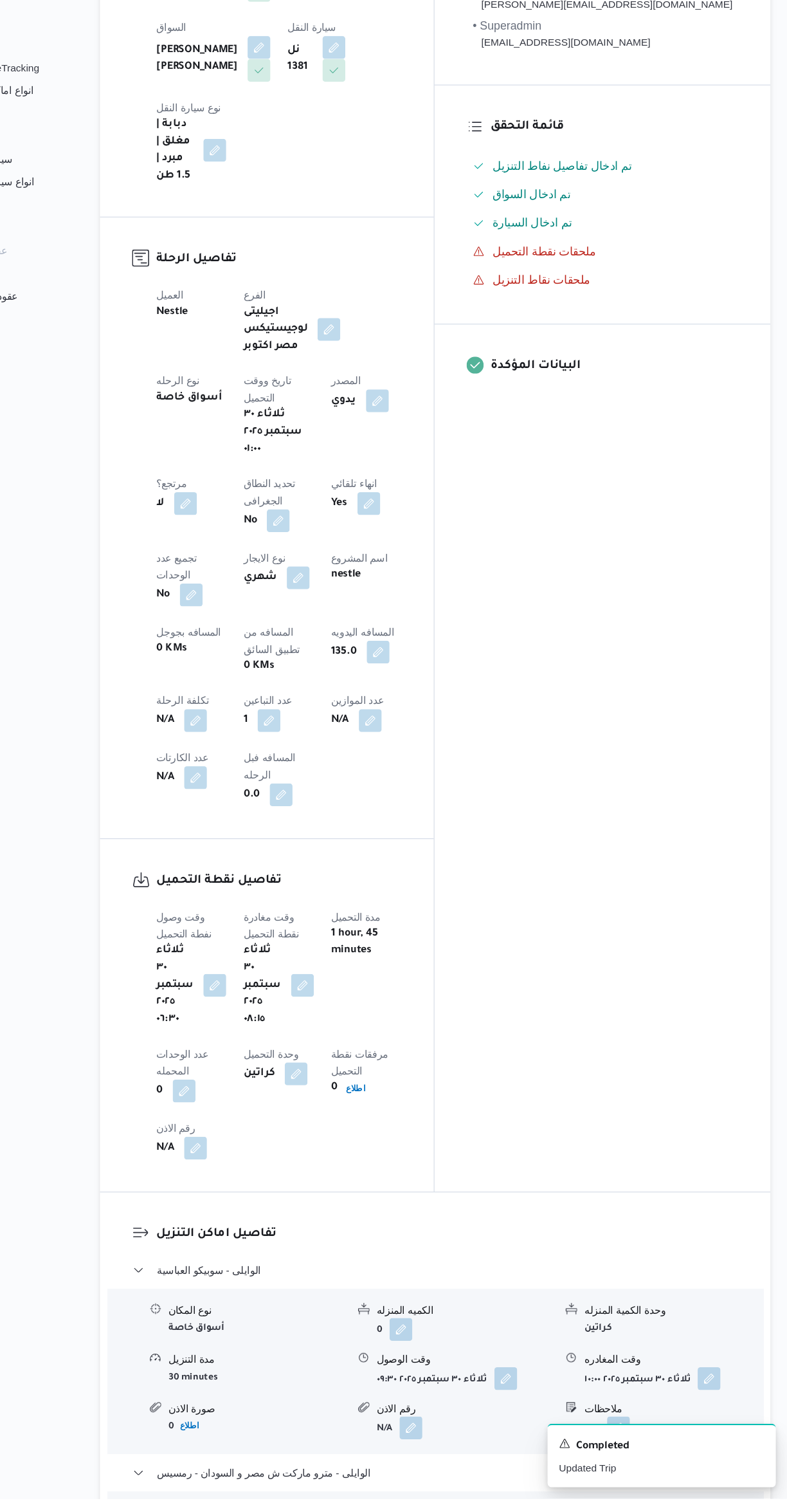
click at [636, 1438] on button "button" at bounding box center [635, 1448] width 21 height 21
click at [576, 1233] on input "ملاحظات" at bounding box center [601, 1236] width 128 height 25
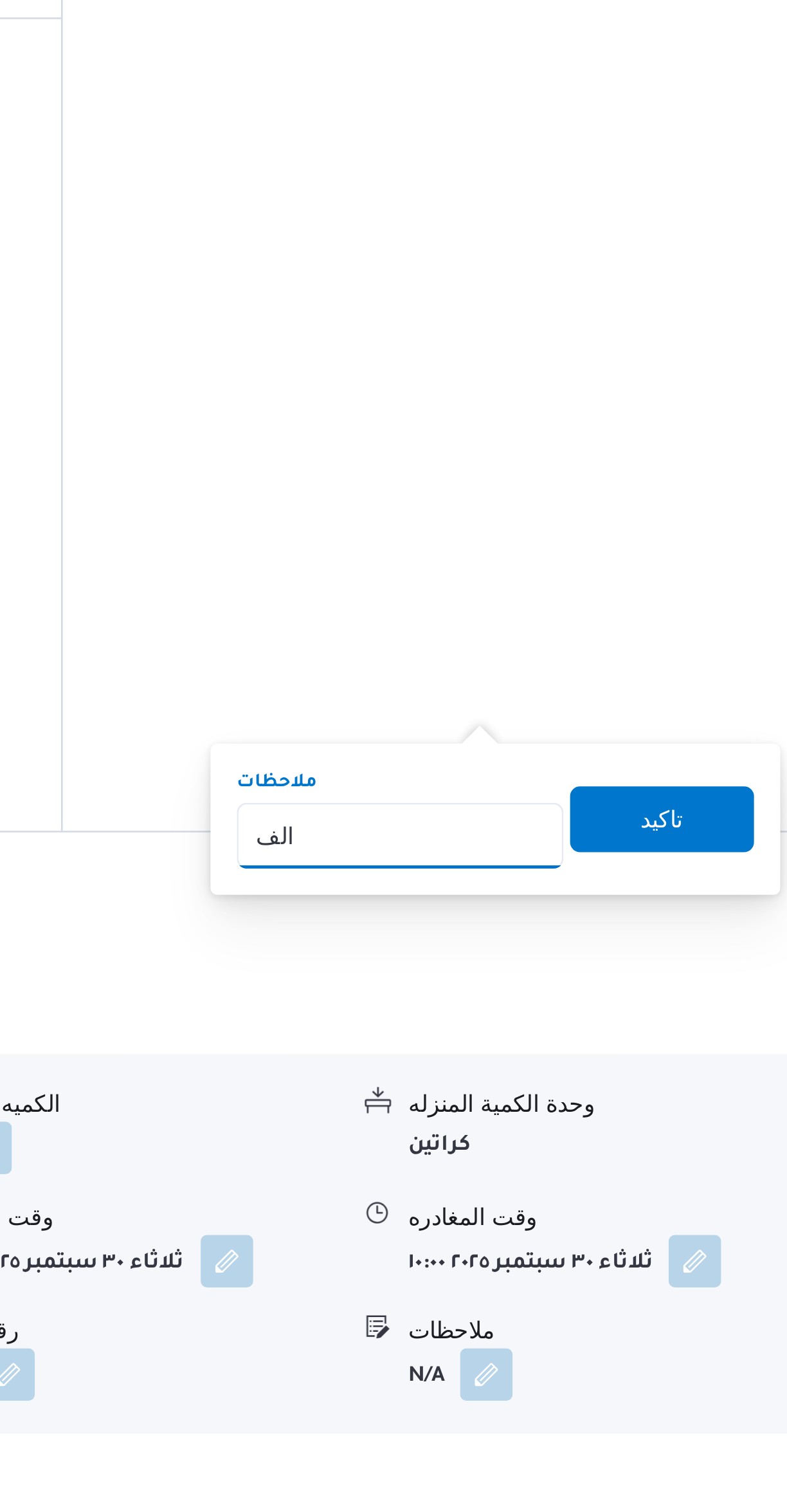
scroll to position [334, 0]
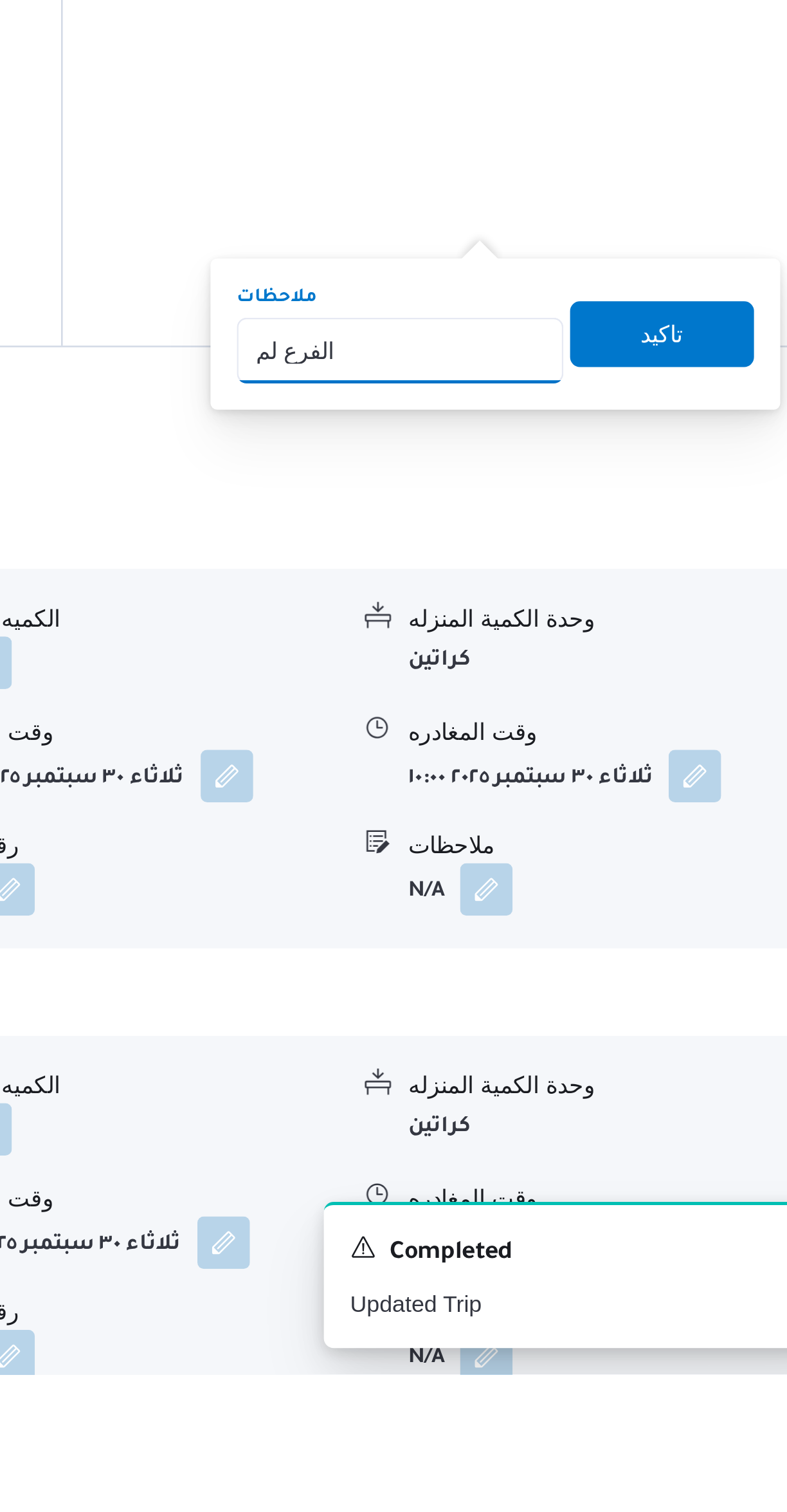
type input "الفرع لم يسلم"
click at [706, 1097] on span "تاكيد" at bounding box center [704, 1104] width 72 height 25
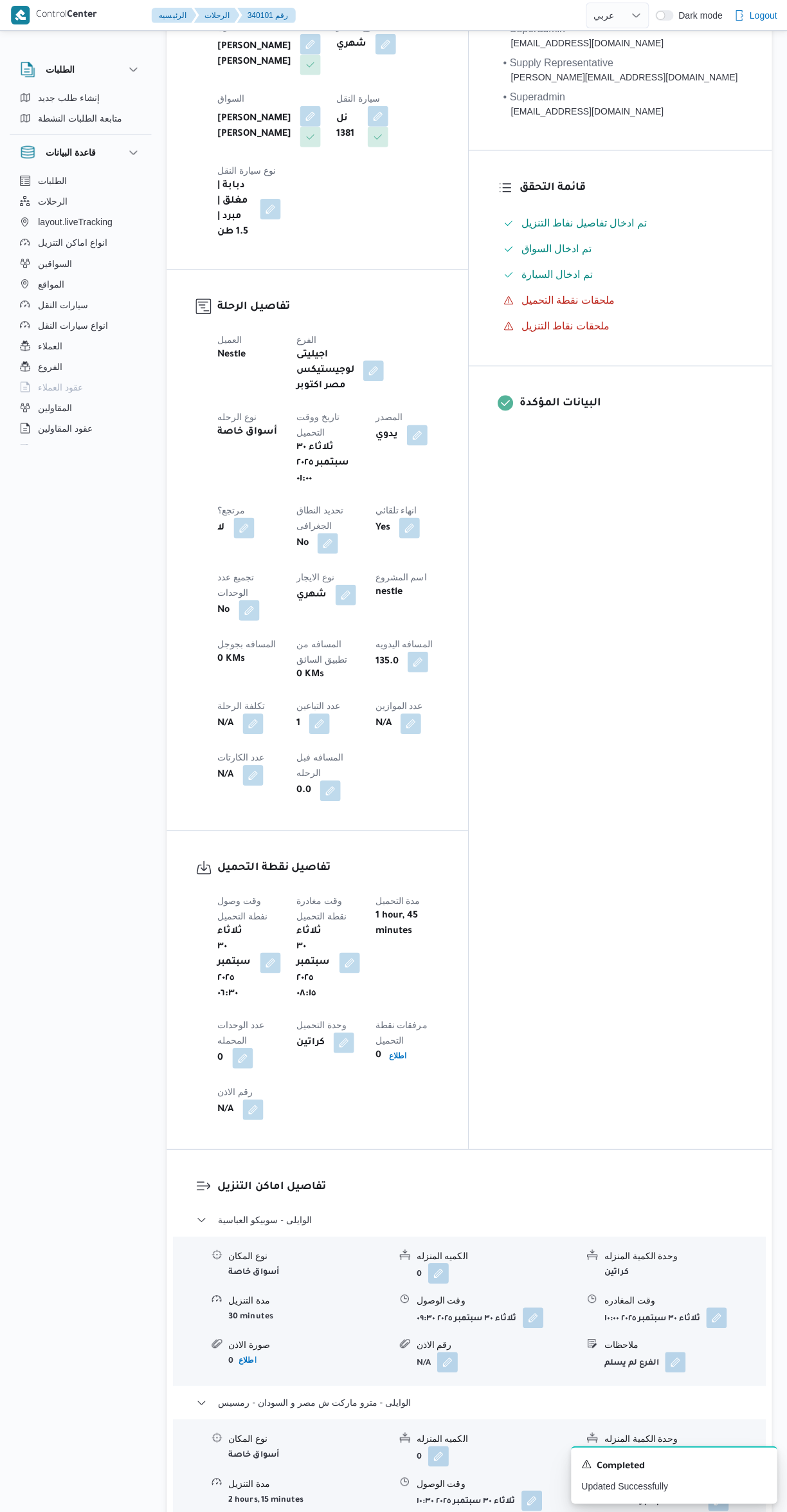
scroll to position [295, 0]
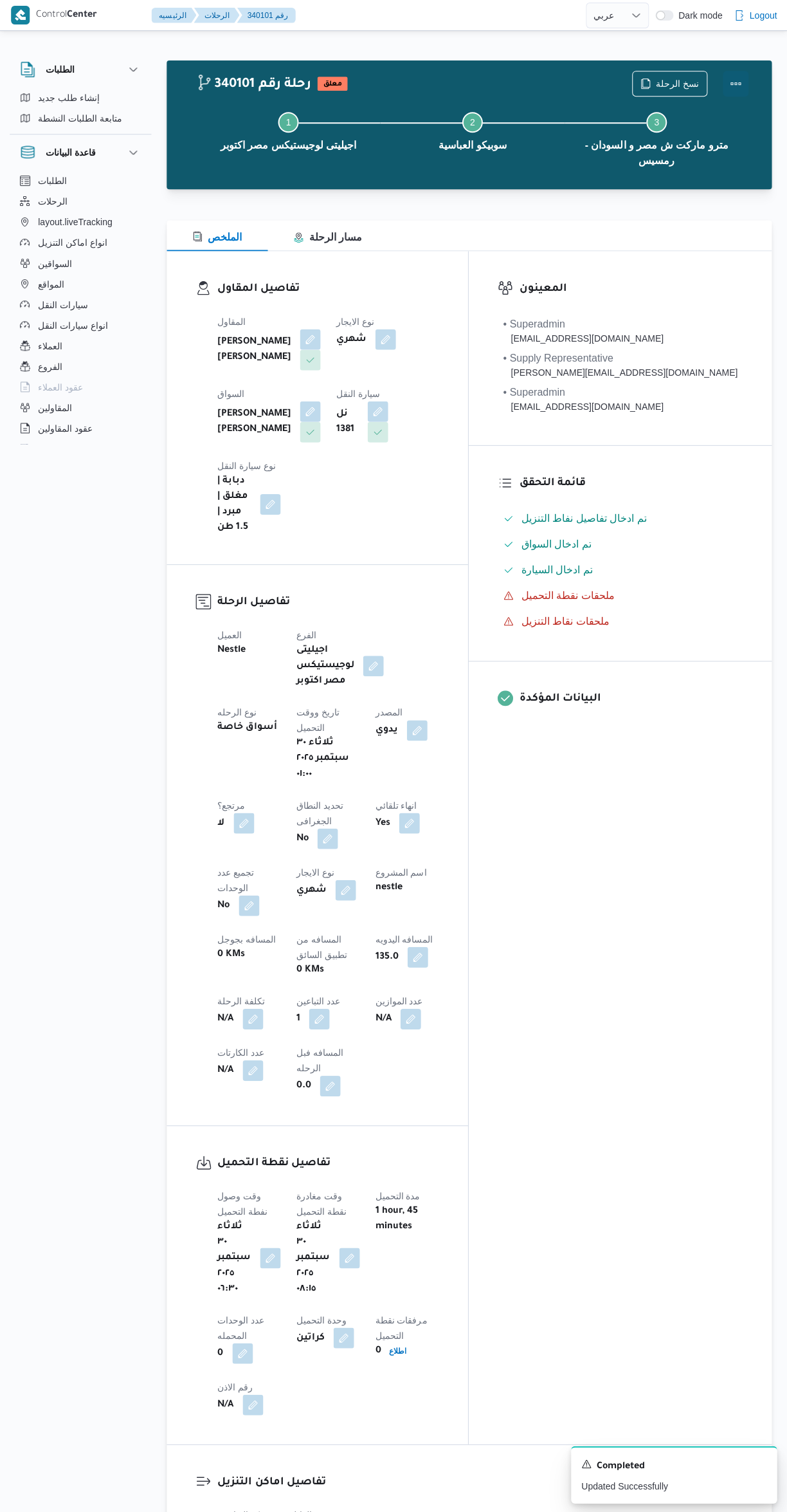
click at [739, 83] on button "Actions" at bounding box center [735, 83] width 25 height 25
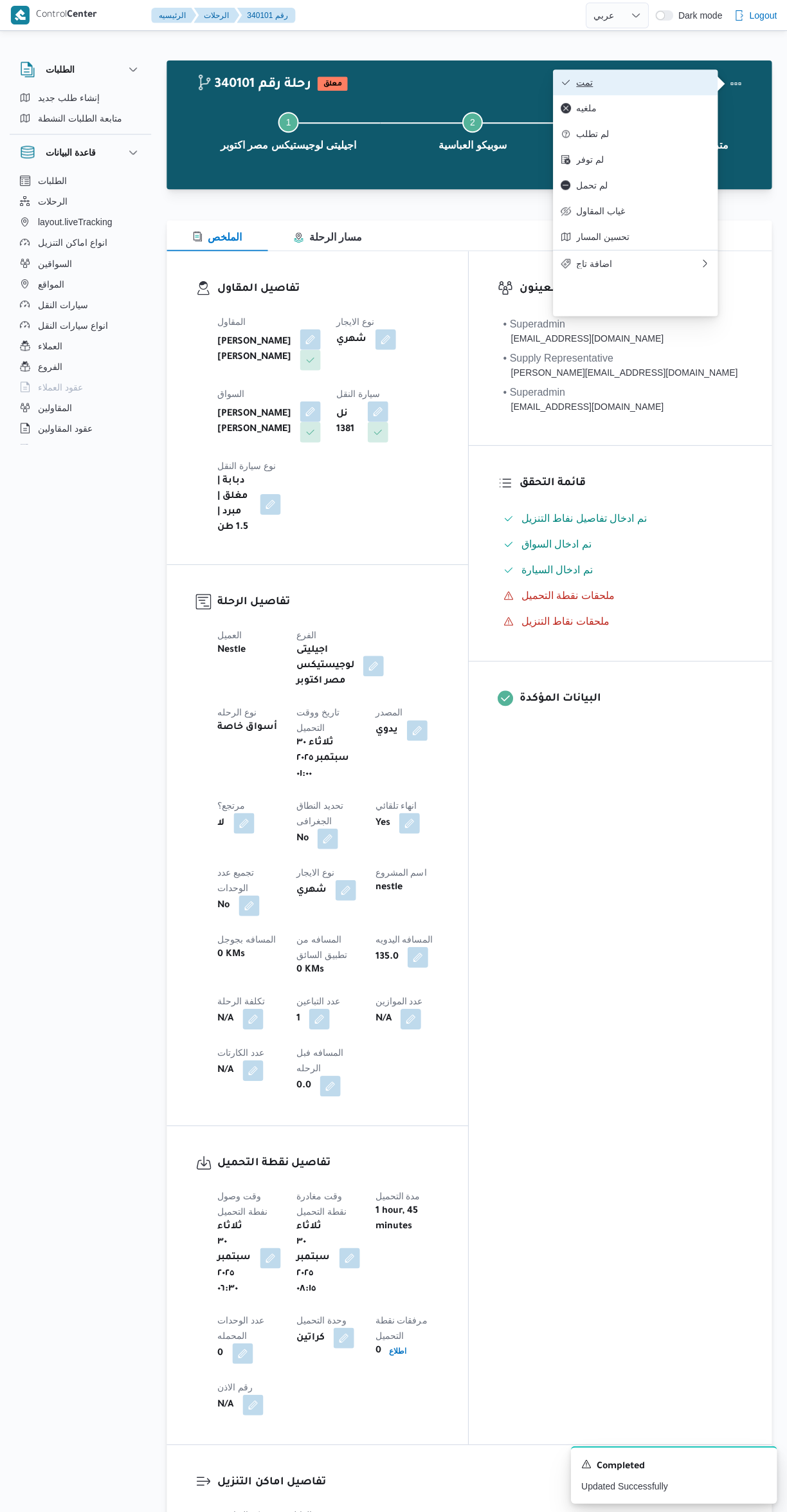
click at [664, 84] on span "تمت" at bounding box center [643, 82] width 134 height 11
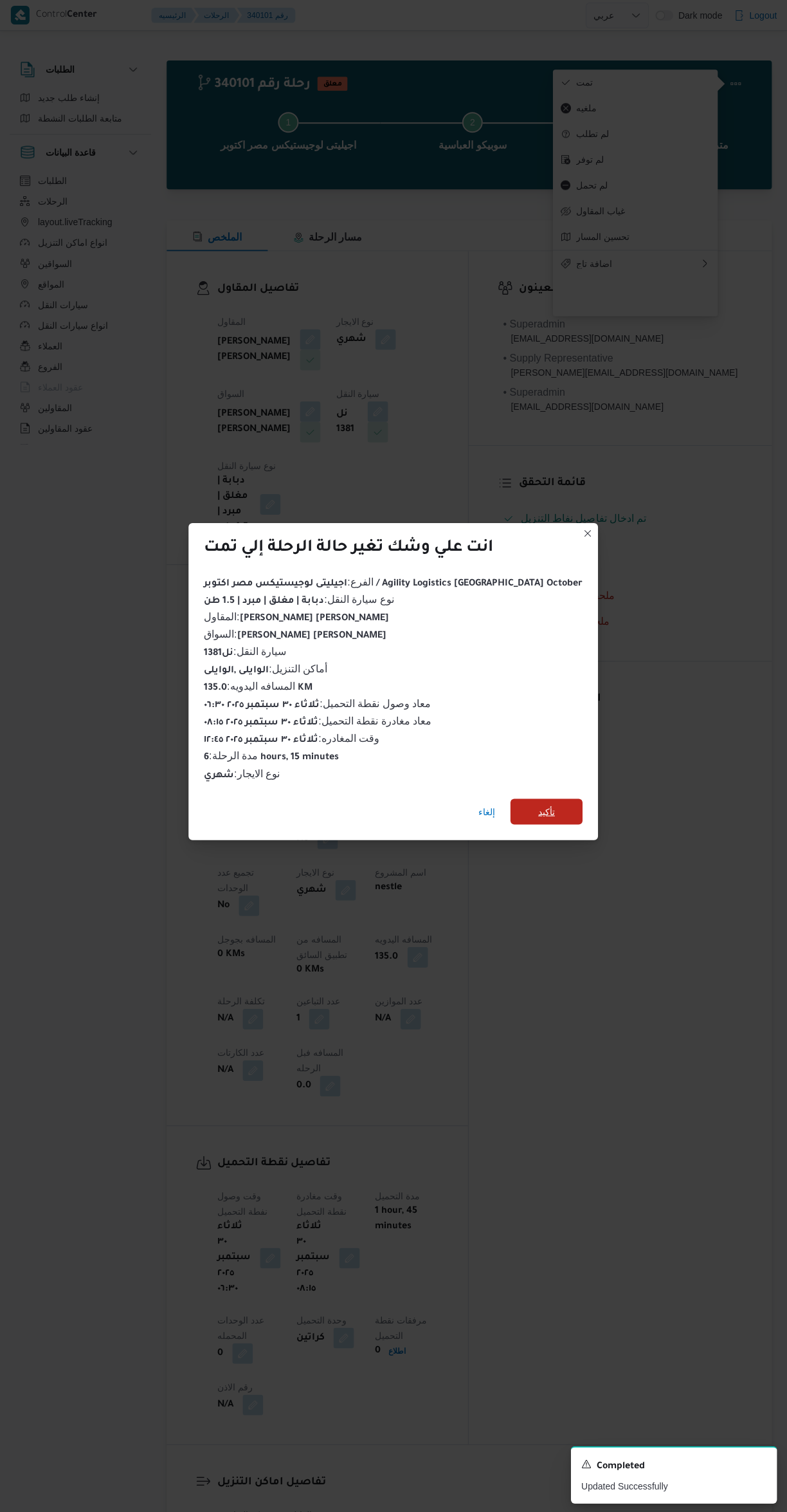
click at [539, 805] on span "تأكيد" at bounding box center [546, 810] width 72 height 25
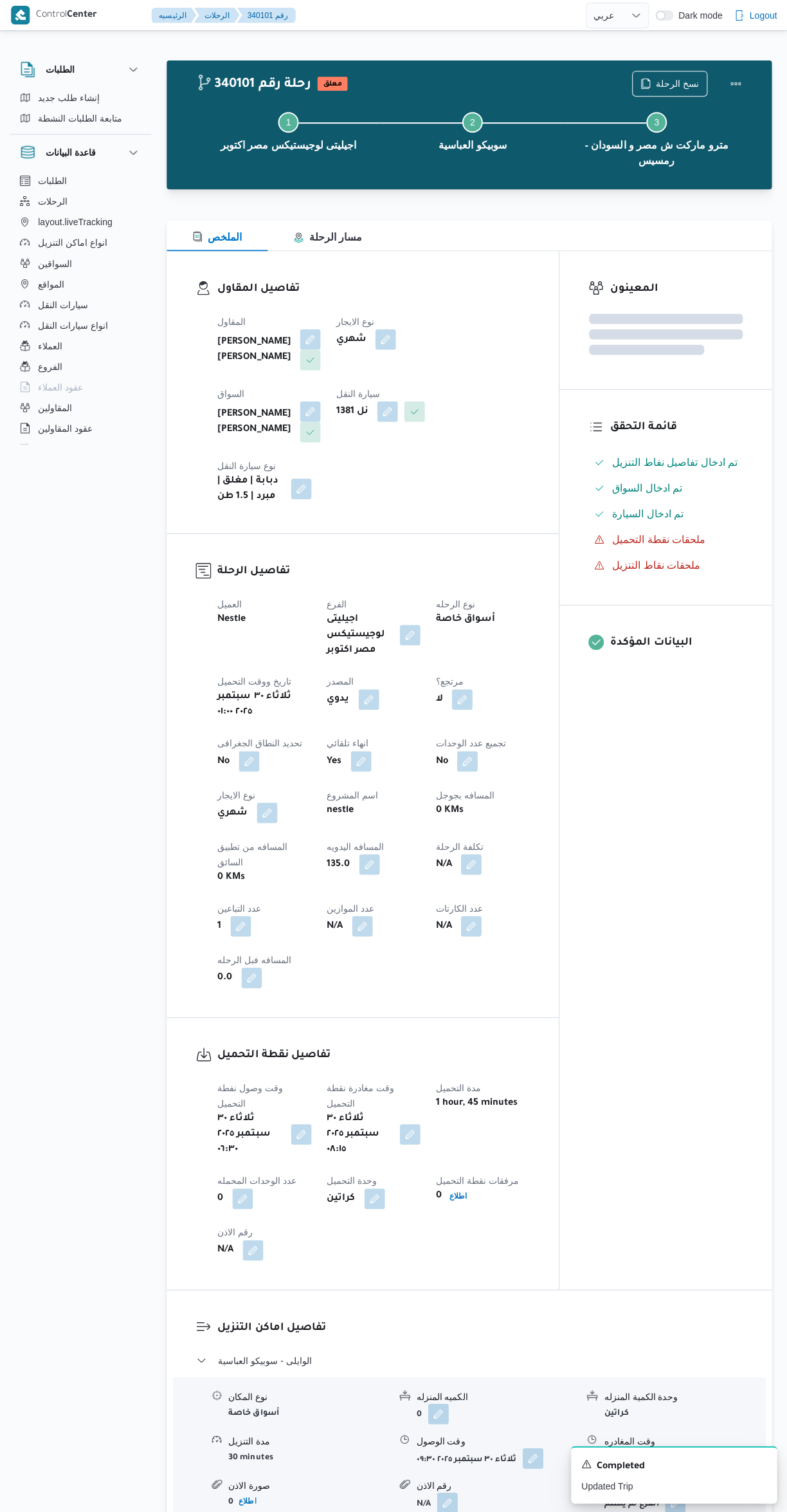
click at [692, 900] on div "المعينون قائمة التحقق تم ادخال تفاصيل نفاط التنزيل تم ادخال السواق تم ادخال الس…" at bounding box center [665, 770] width 212 height 1037
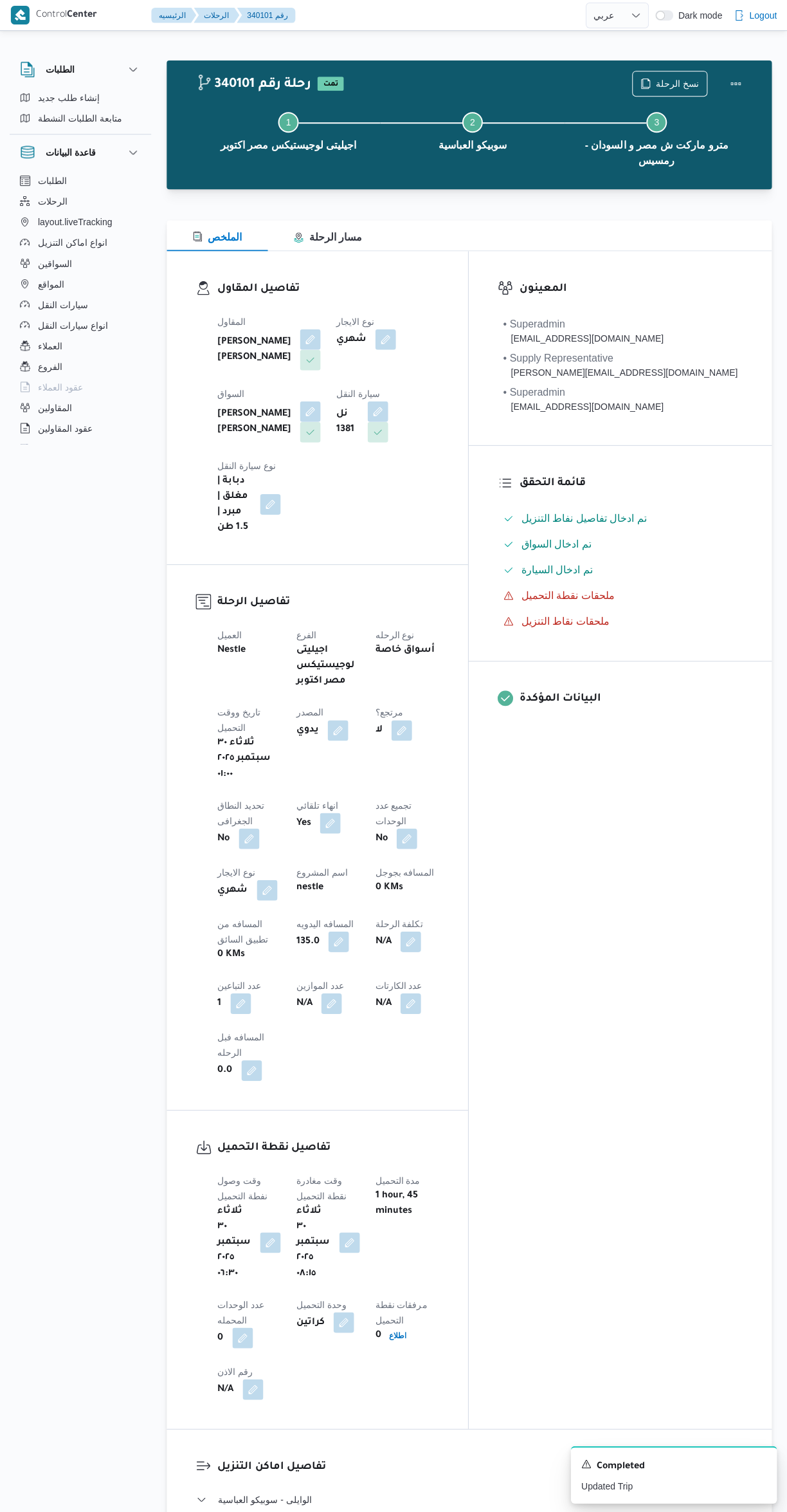
scroll to position [0, 0]
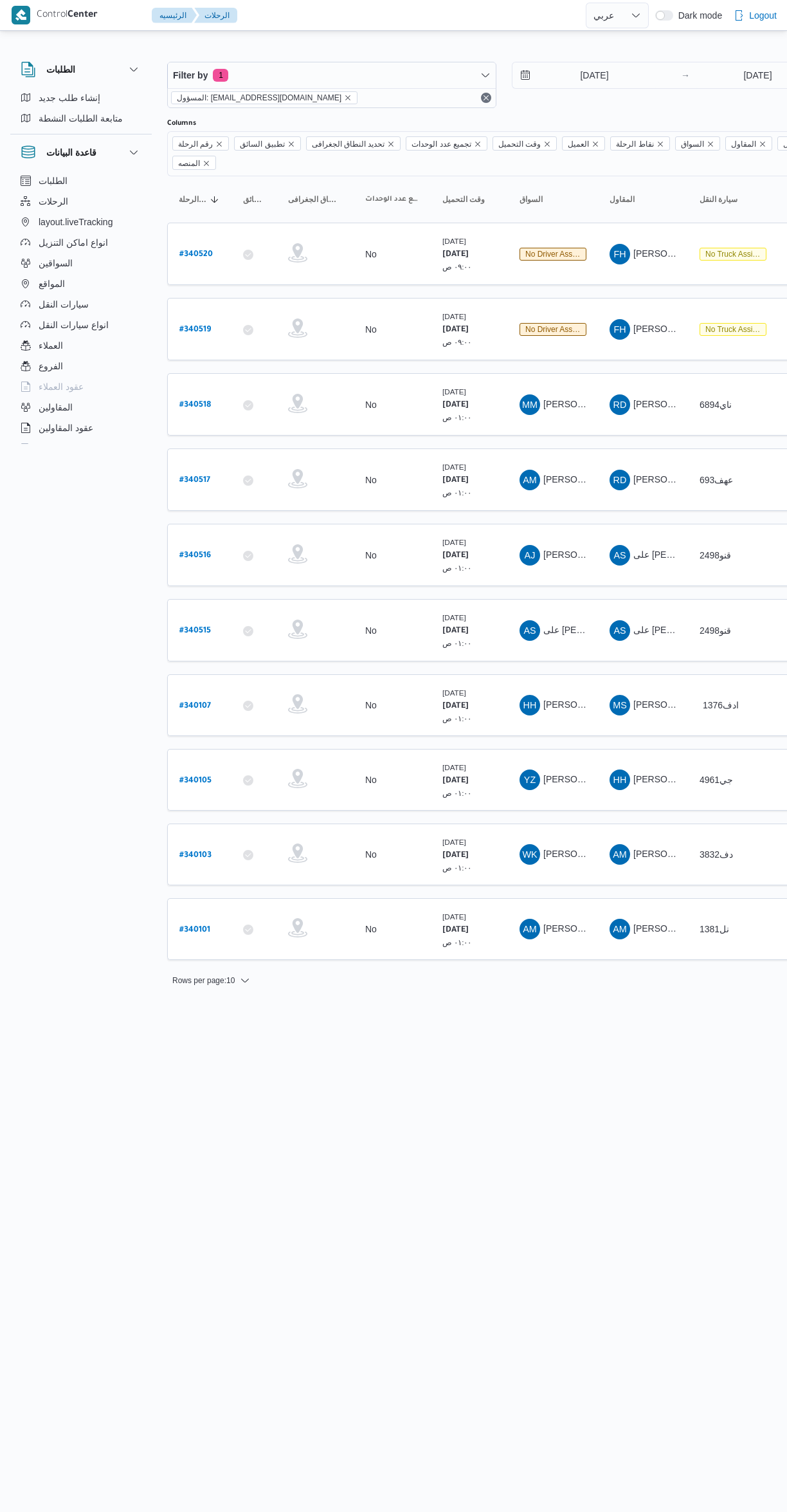
select select "ar"
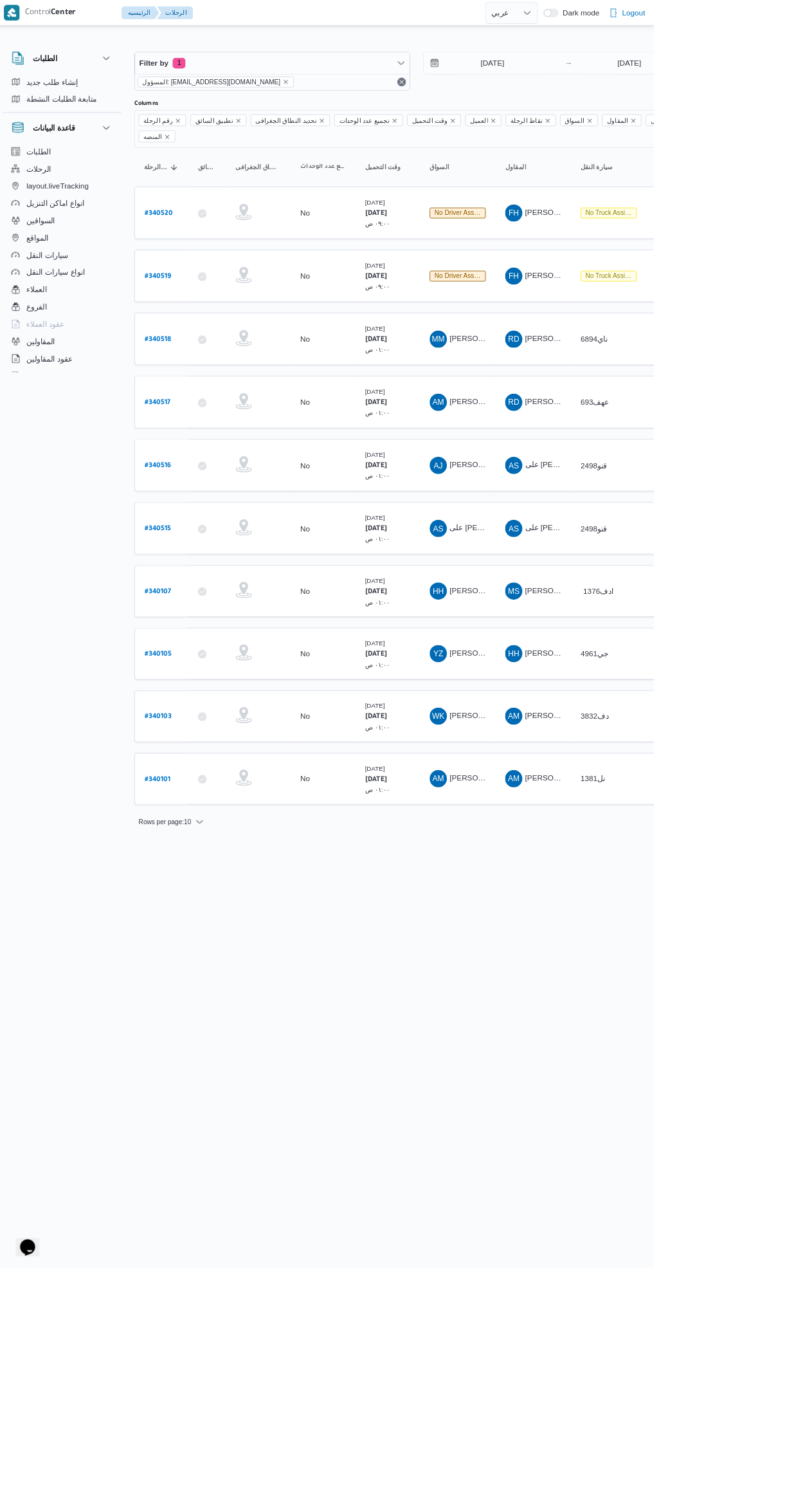
click at [195, 851] on b "# 340103" at bounding box center [195, 855] width 32 height 9
select select "ar"
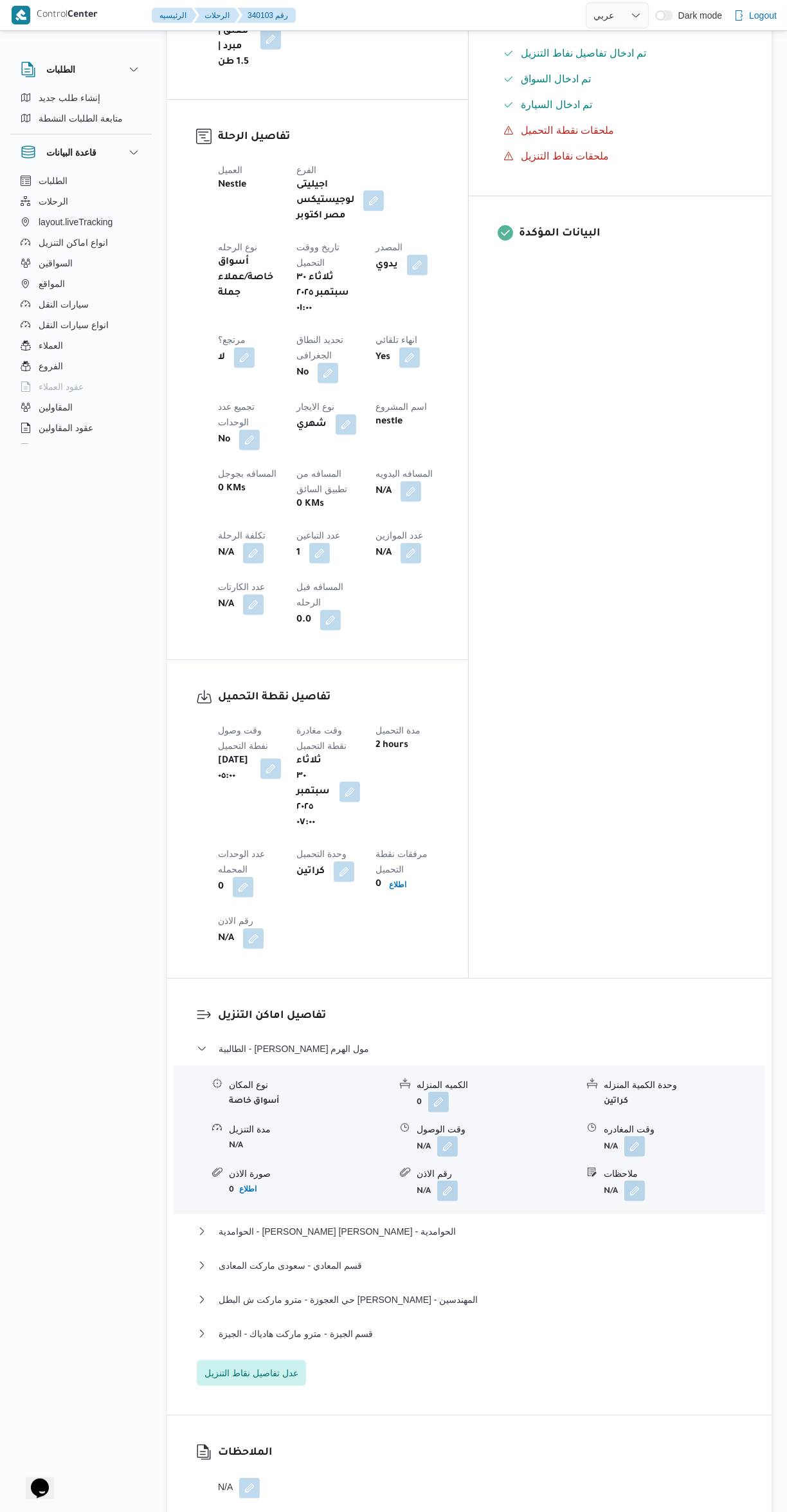
scroll to position [501, 0]
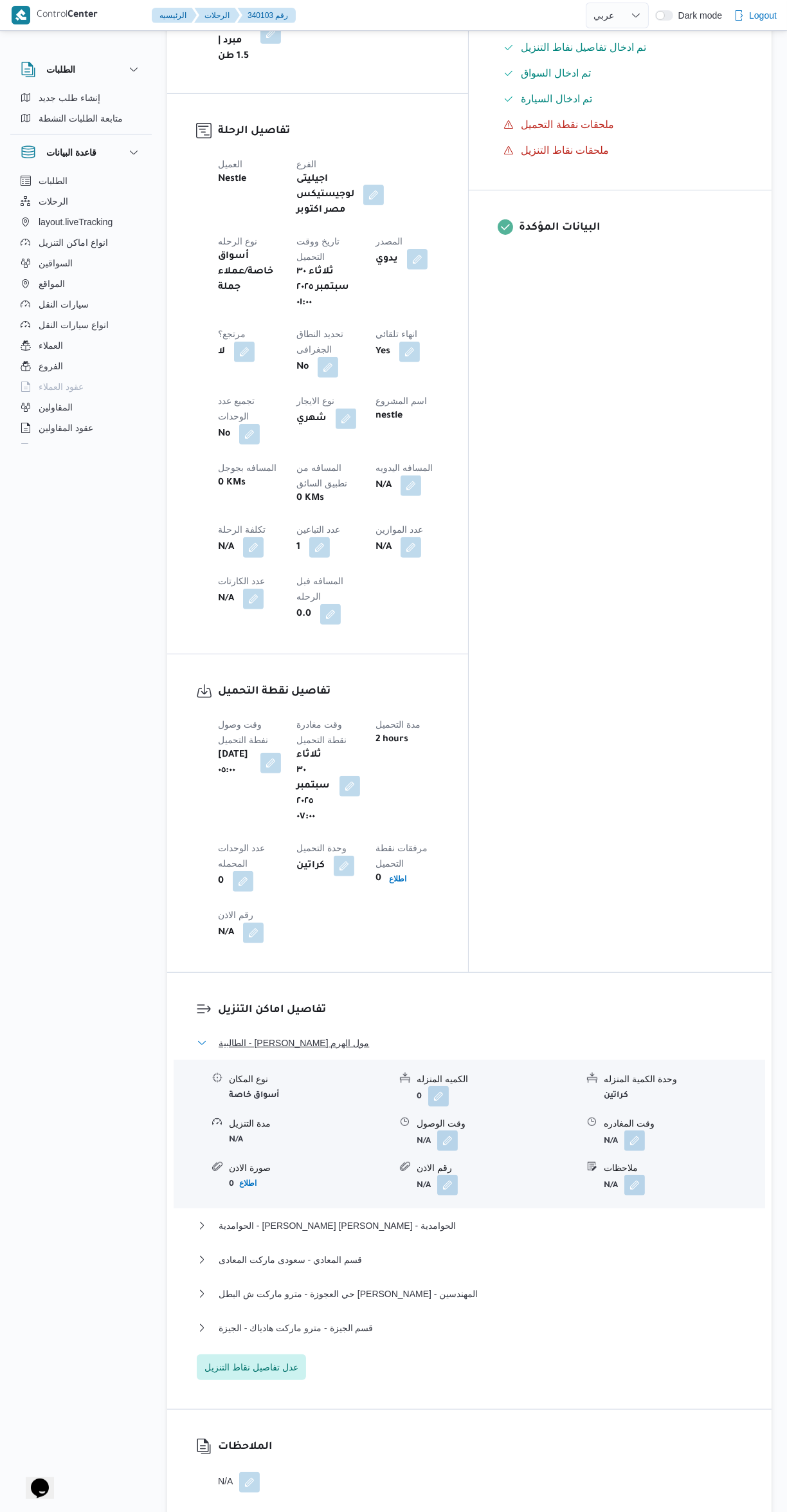
click at [535, 1035] on button "الطالبية - [PERSON_NAME] مول الهرم" at bounding box center [470, 1043] width 546 height 16
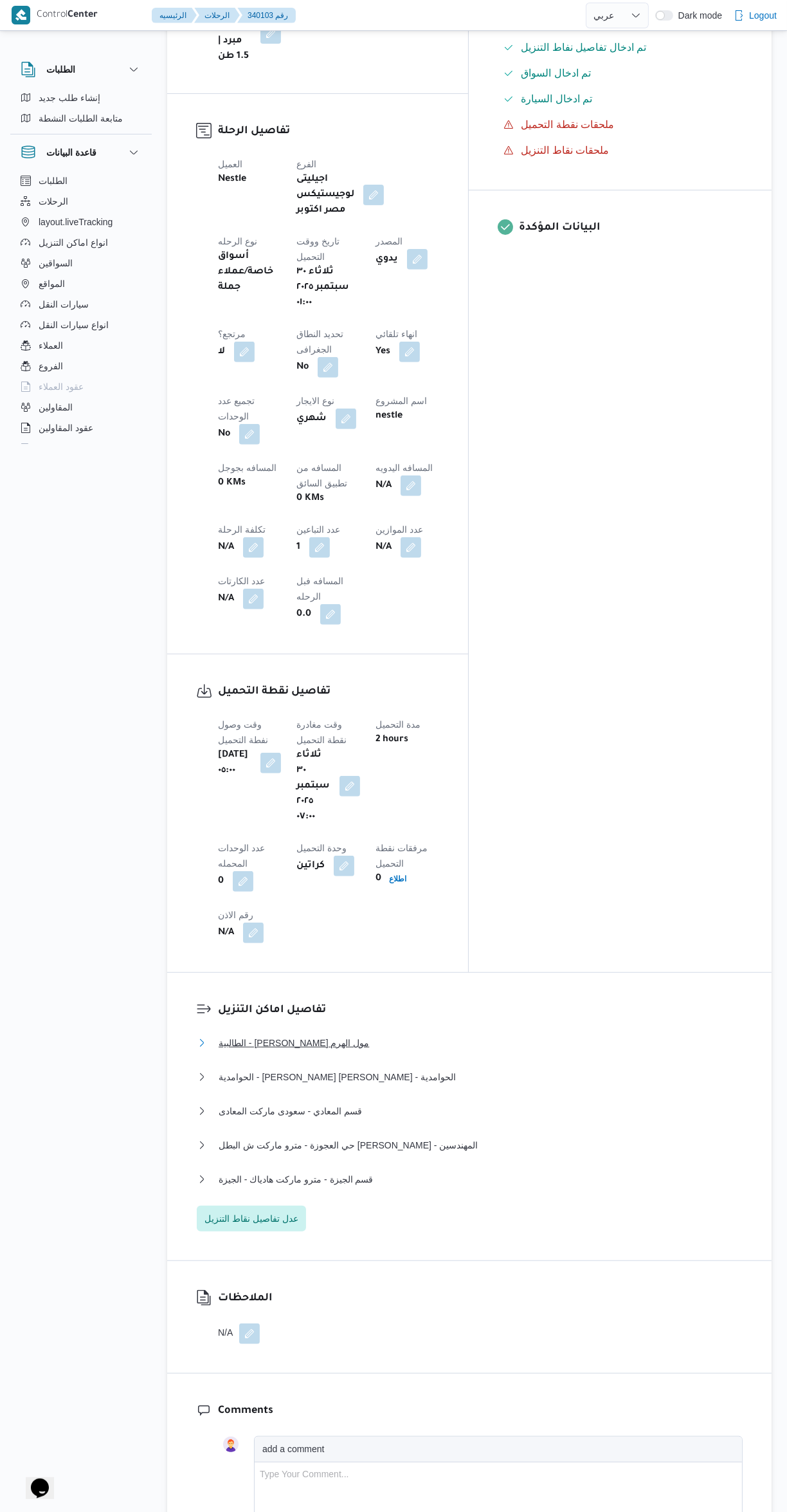
click at [546, 1035] on button "الطالبية - [PERSON_NAME] مول الهرم" at bounding box center [470, 1043] width 546 height 16
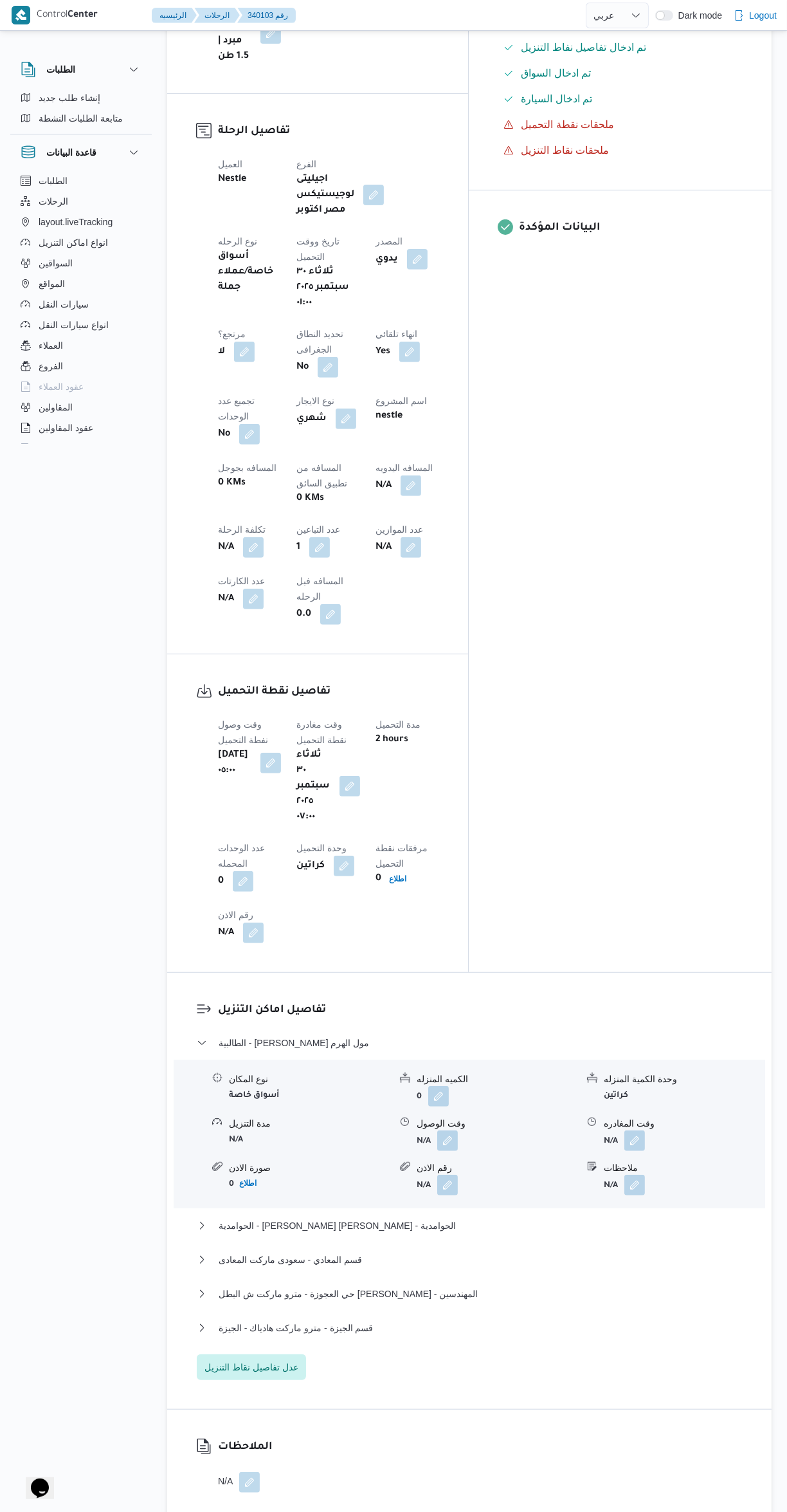
click at [447, 1130] on button "button" at bounding box center [448, 1141] width 21 height 21
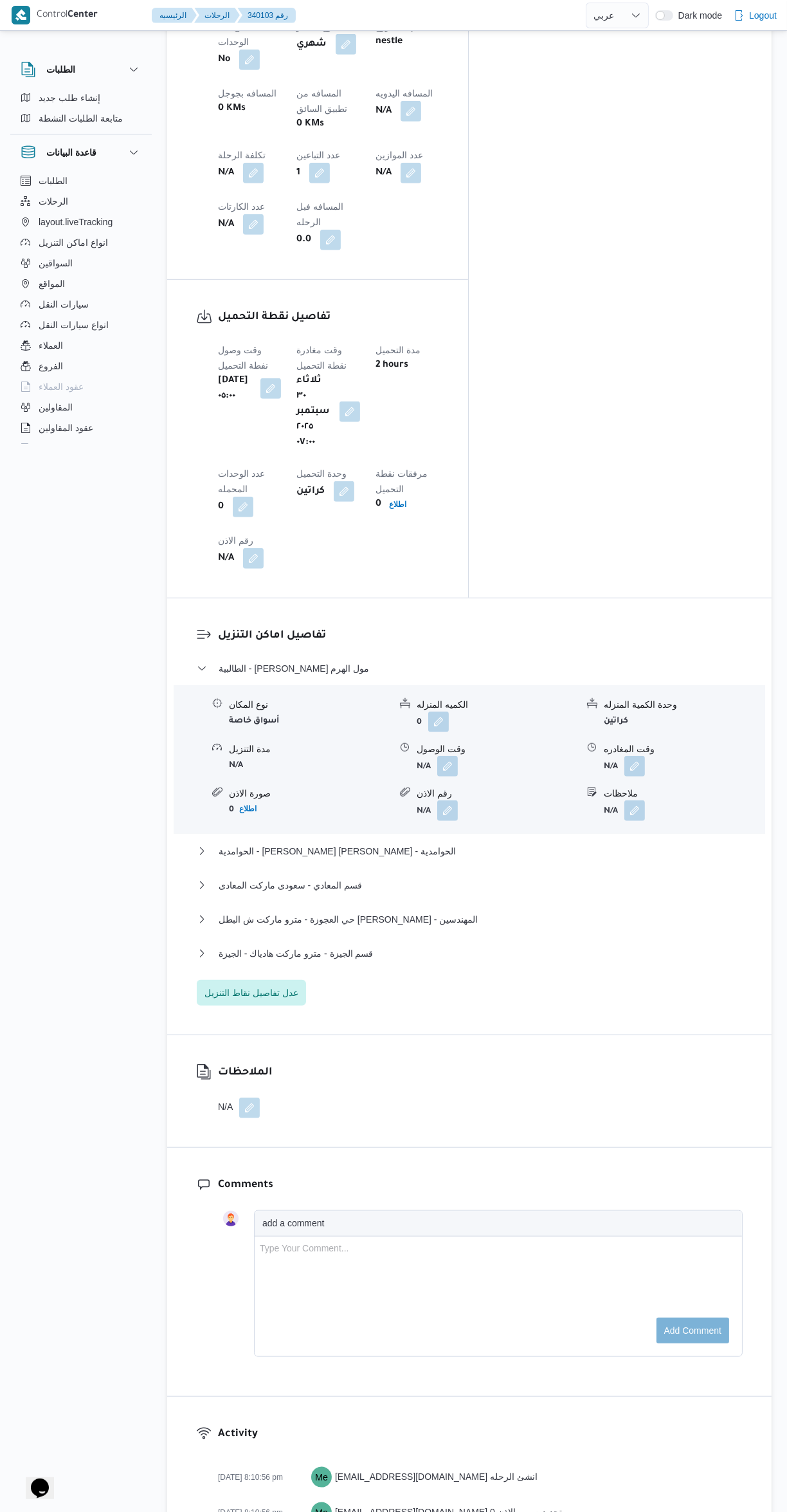
scroll to position [911, 0]
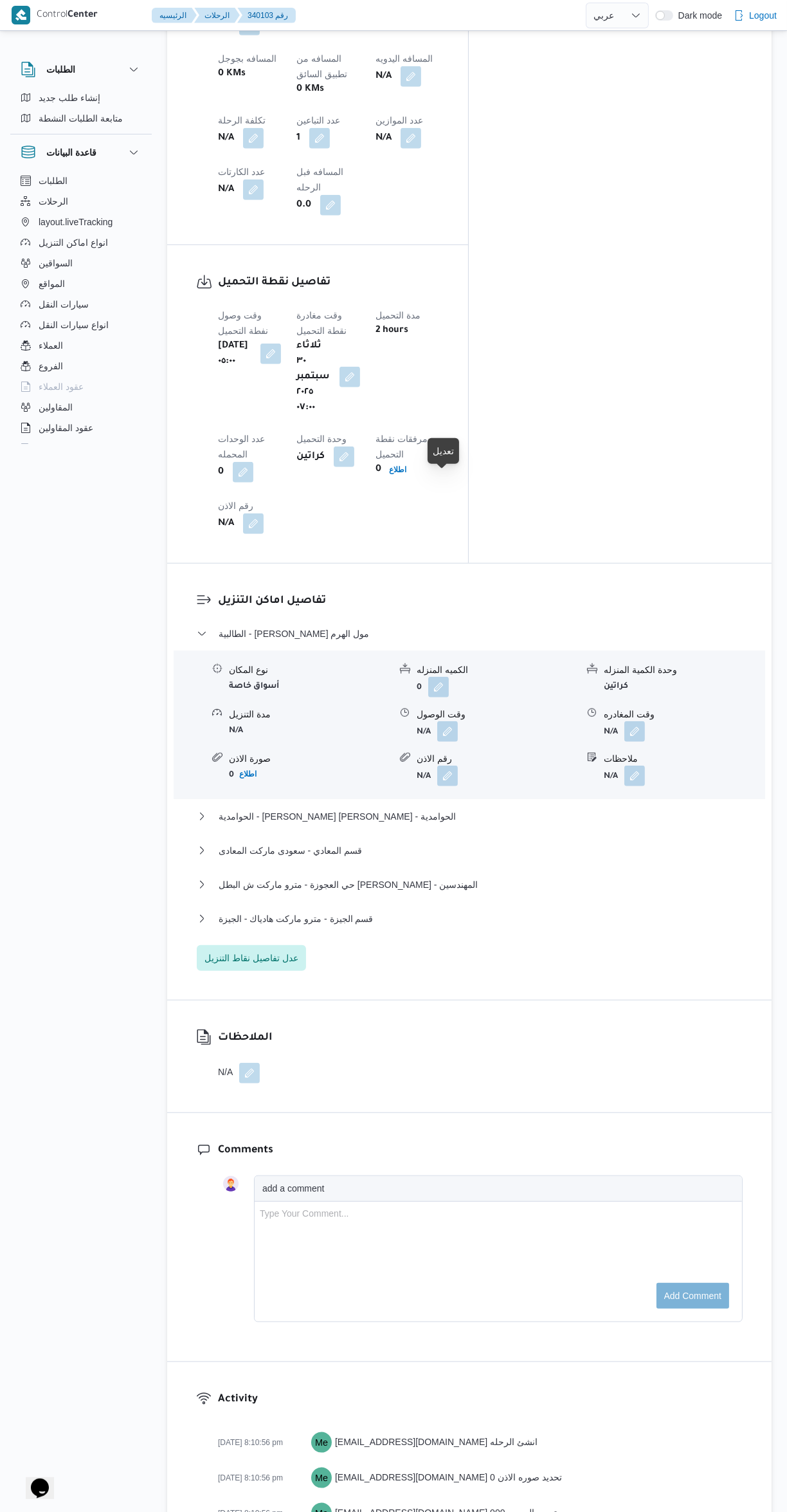
click at [445, 721] on button "button" at bounding box center [448, 732] width 21 height 21
click at [385, 535] on input "وقت الوصول" at bounding box center [413, 535] width 146 height 25
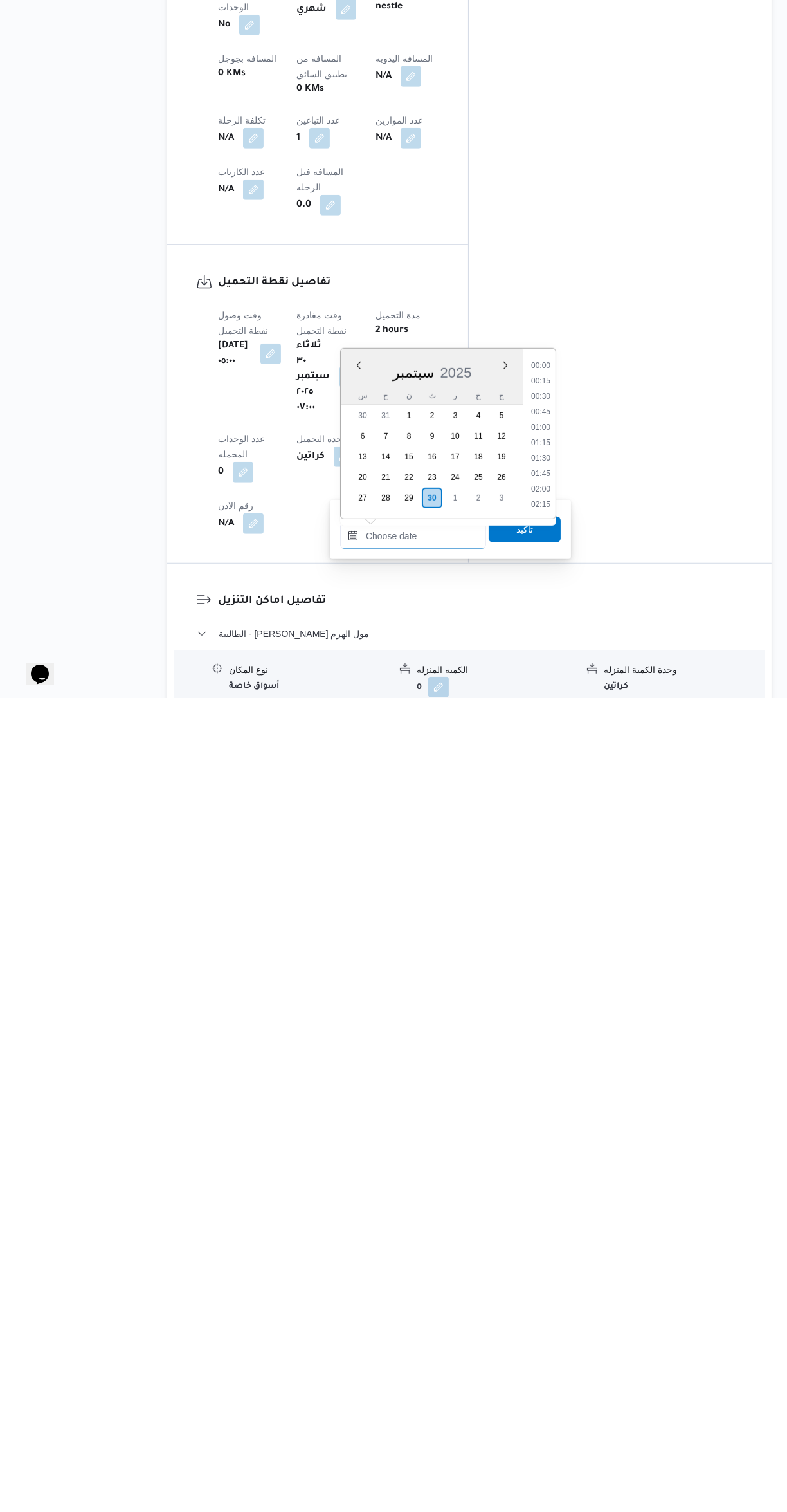
scroll to position [988, 0]
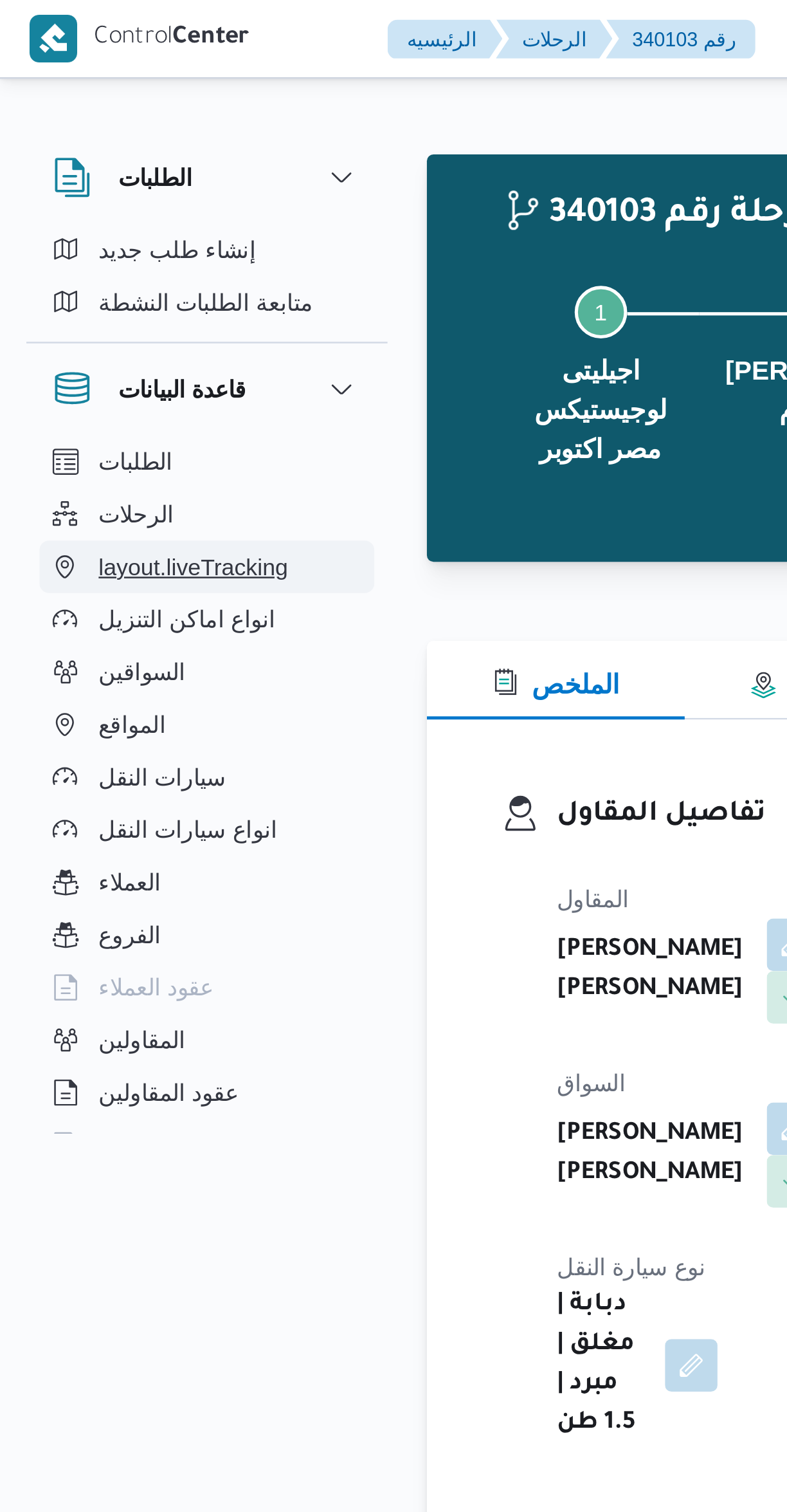
click at [137, 213] on button "layout.liveTracking" at bounding box center [81, 222] width 131 height 21
select select "ar"
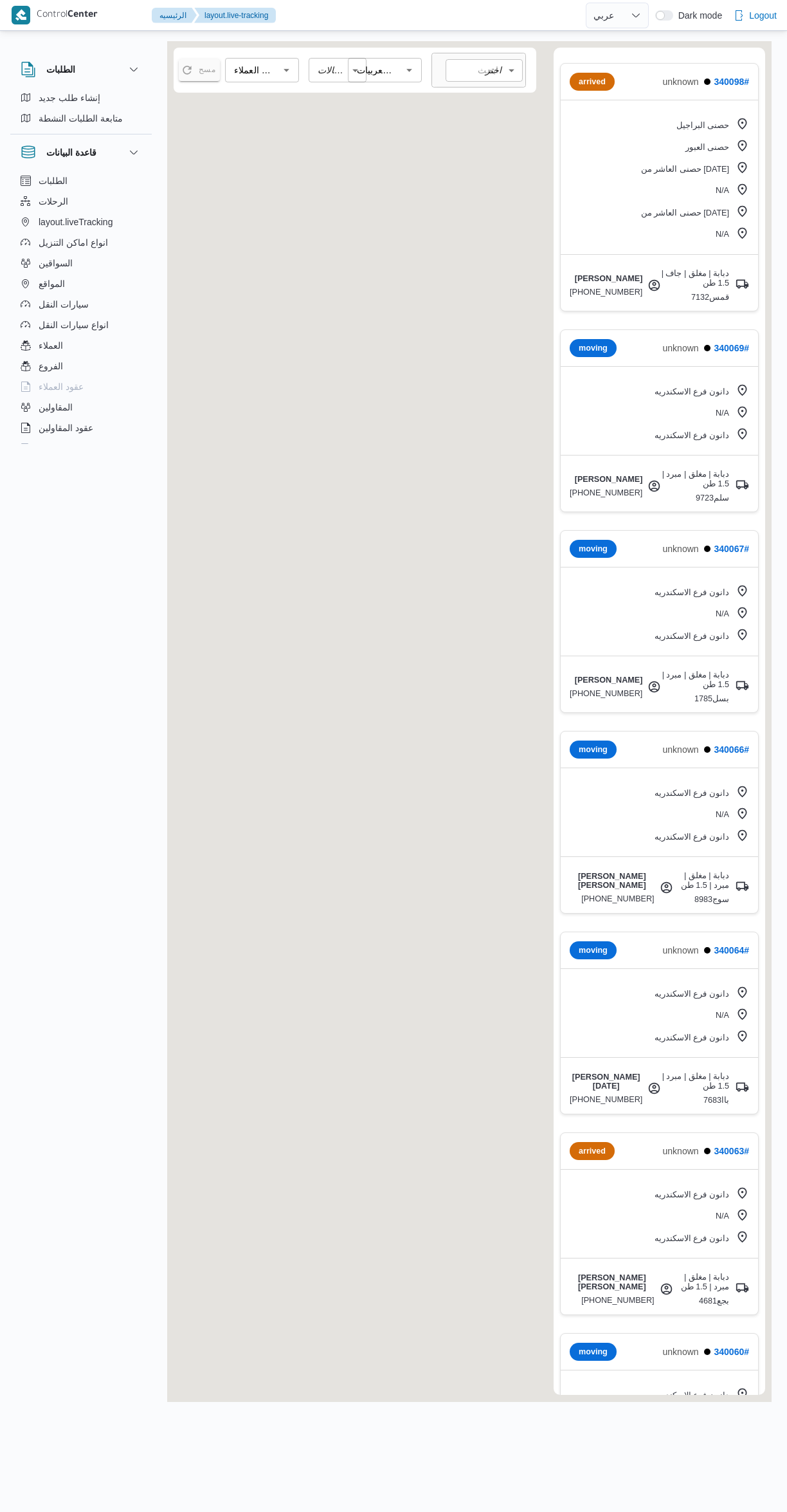
select select "ar"
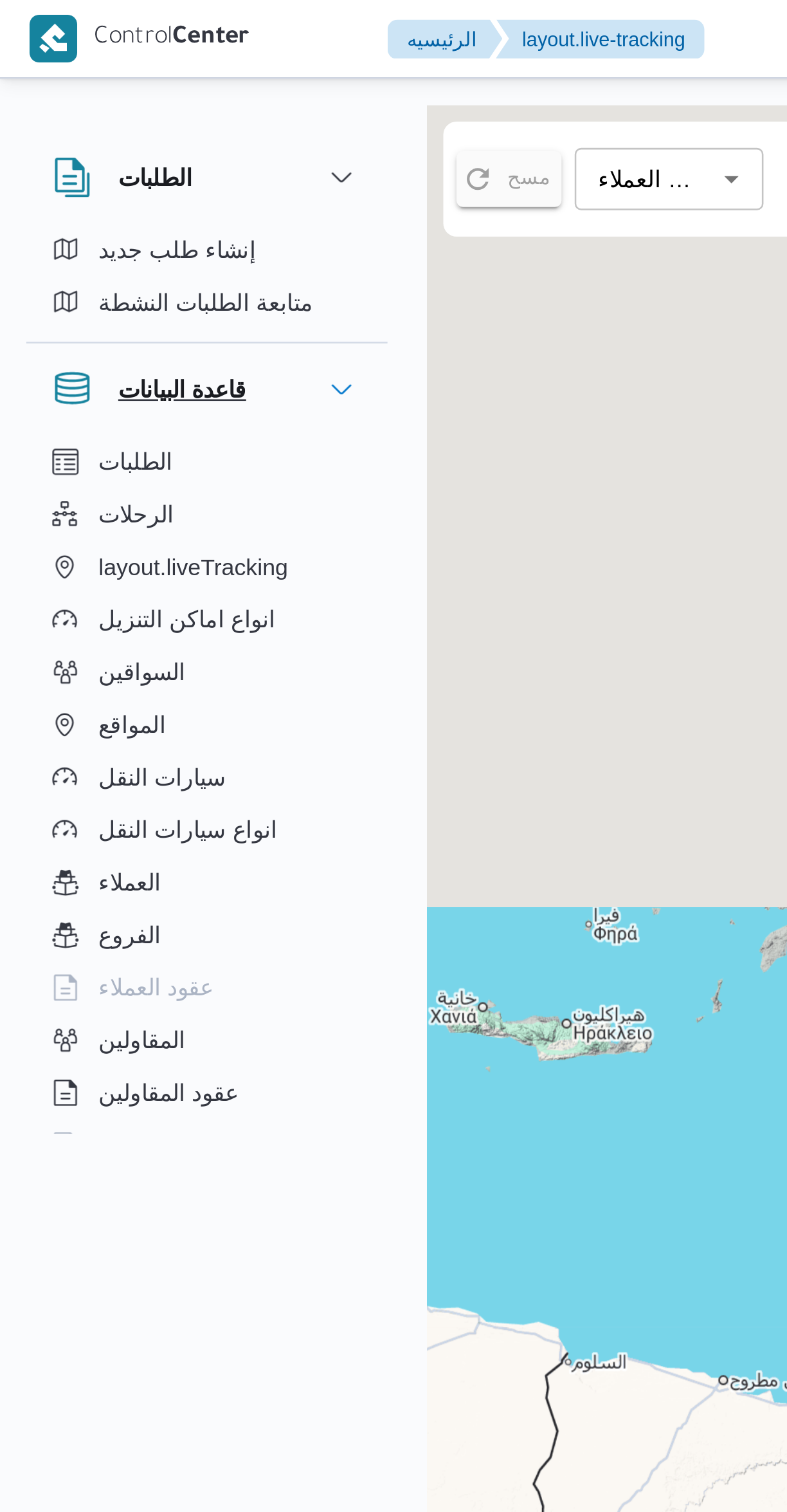
click at [70, 154] on h3 "قاعدة البيانات" at bounding box center [71, 152] width 50 height 16
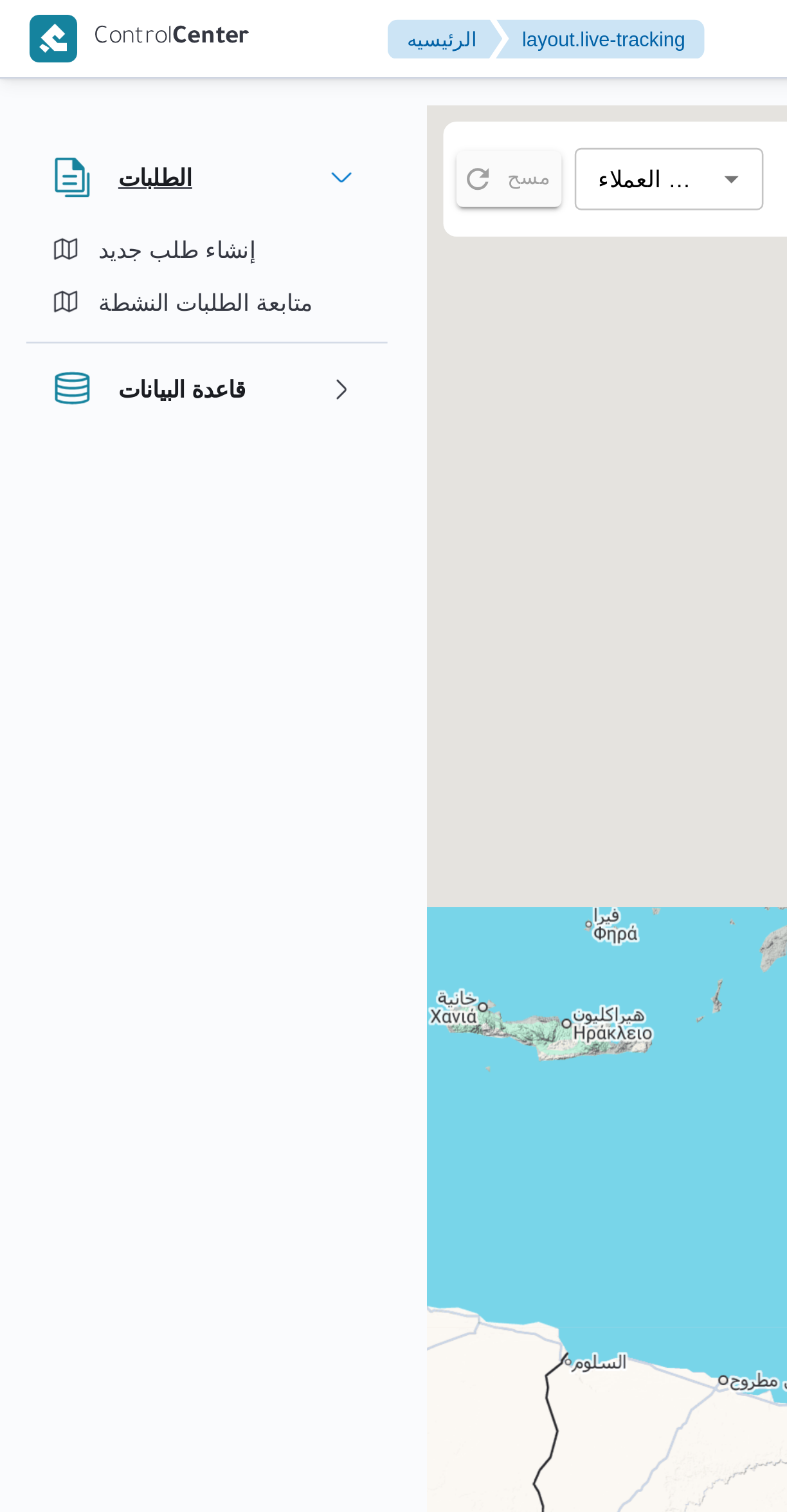
click at [102, 66] on button "الطلبات" at bounding box center [81, 70] width 121 height 16
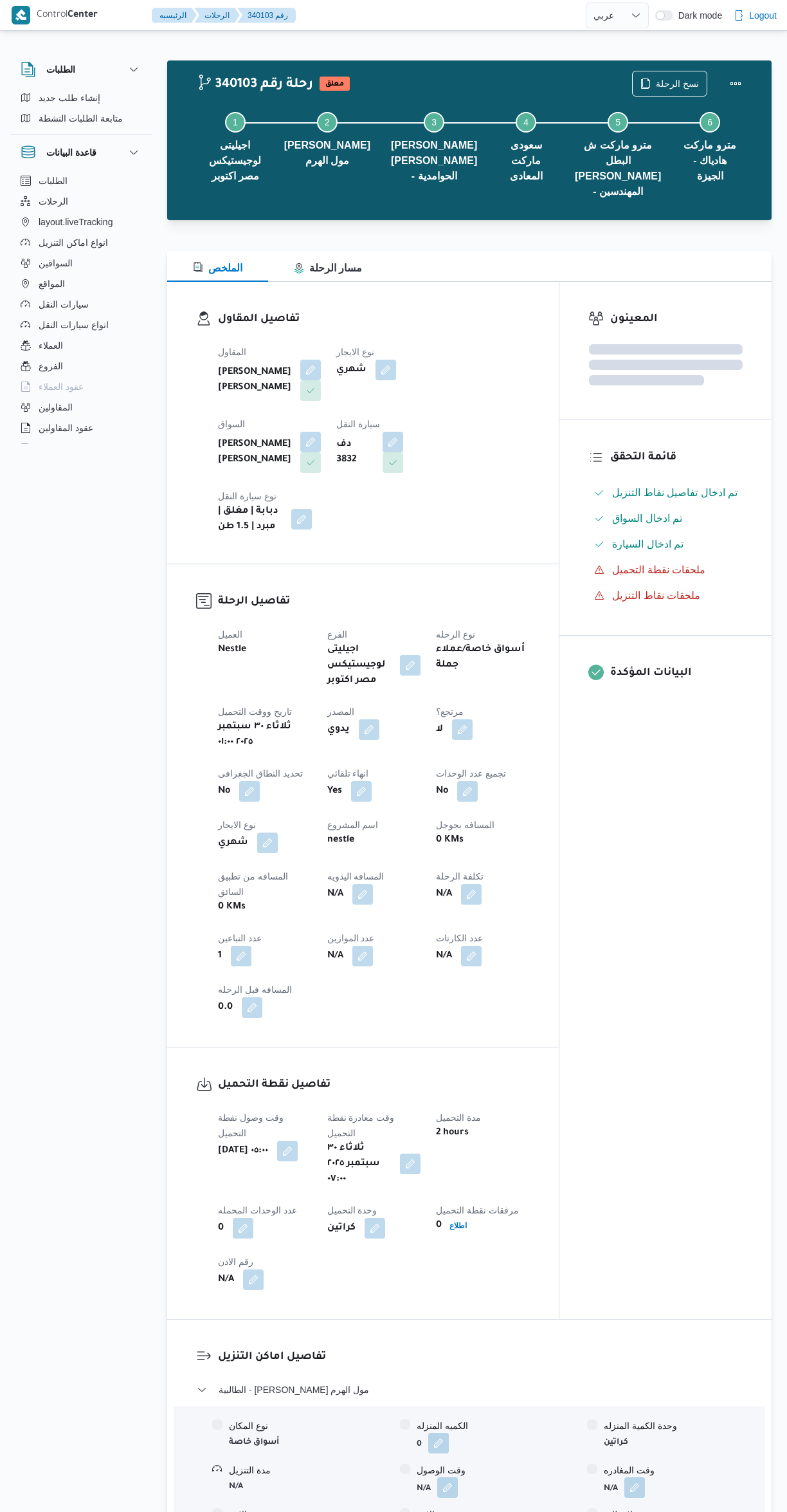
select select "ar"
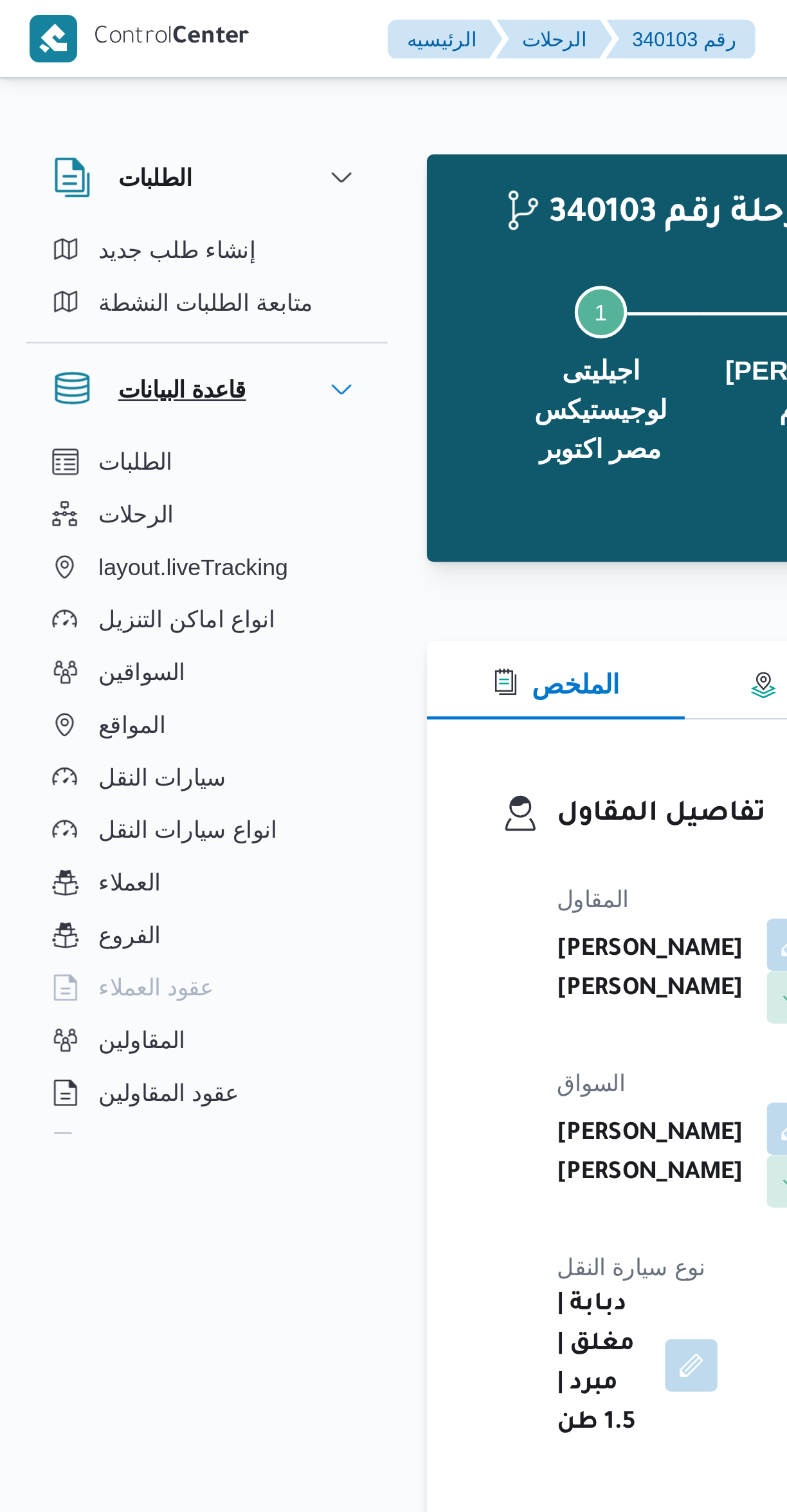
click at [55, 149] on h3 "قاعدة البيانات" at bounding box center [71, 152] width 50 height 16
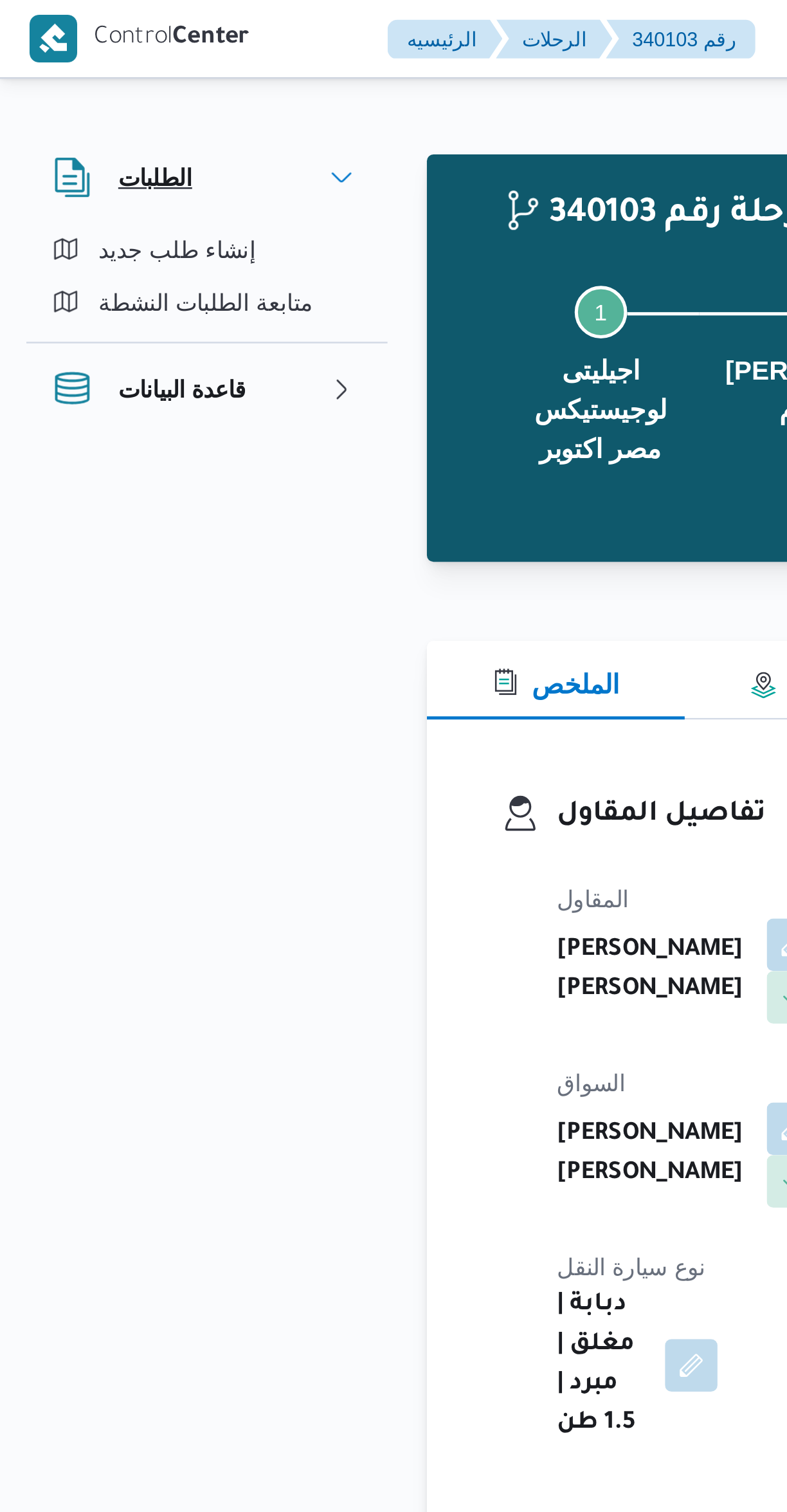
click at [41, 67] on div "الطلبات" at bounding box center [48, 69] width 65 height 25
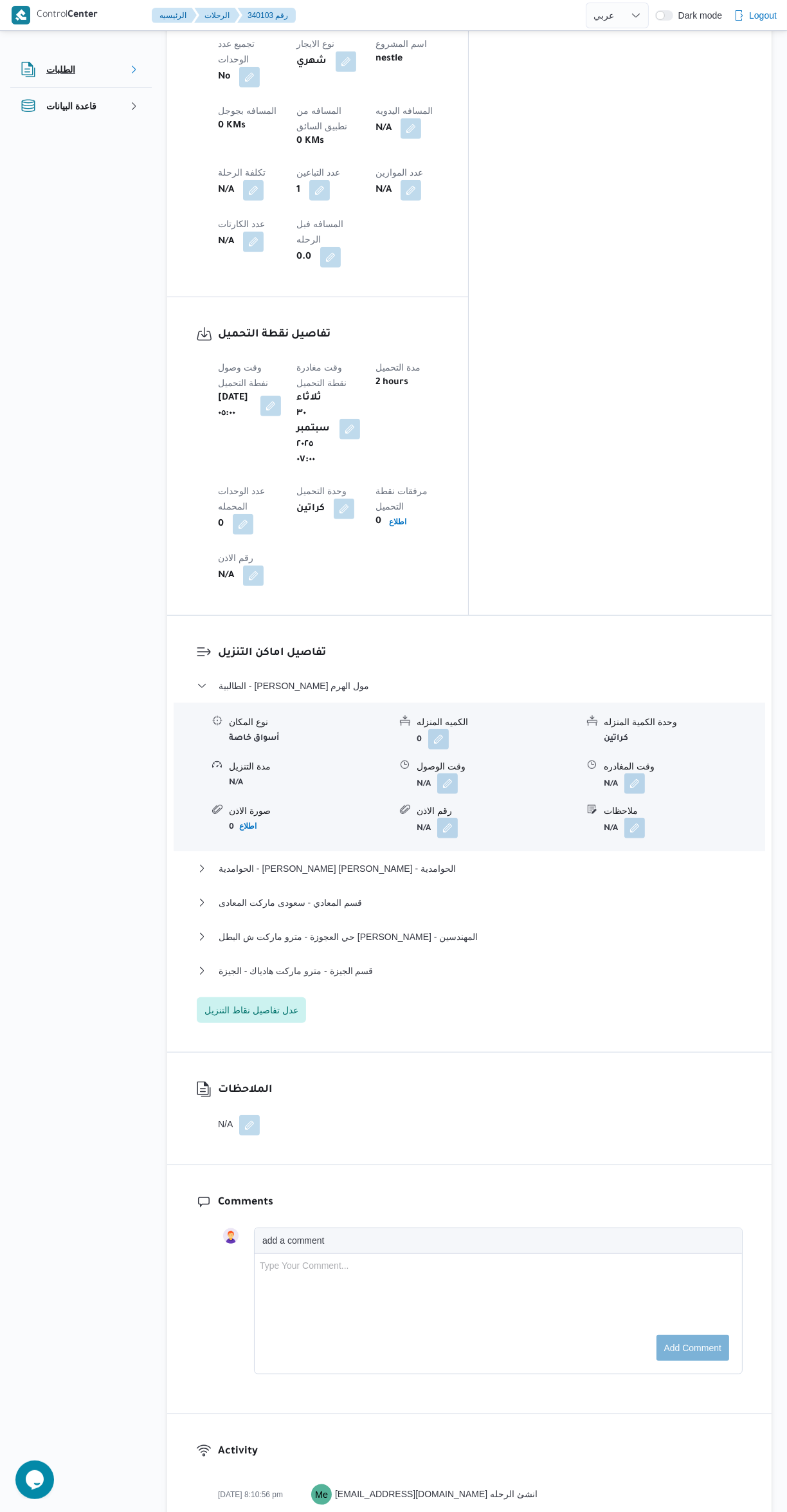
scroll to position [876, 0]
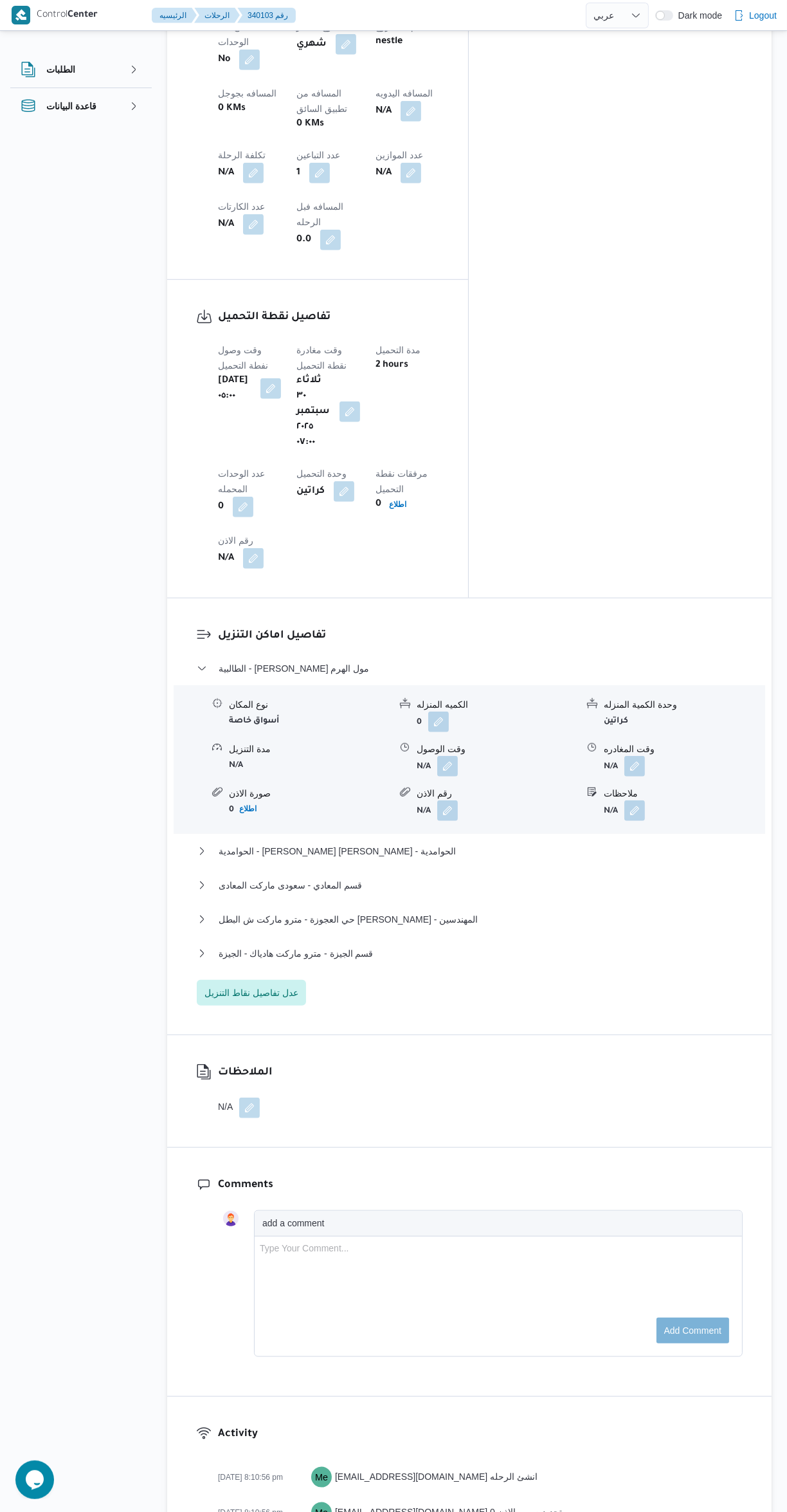
click at [446, 756] on button "button" at bounding box center [448, 766] width 21 height 21
click at [389, 573] on input "وقت الوصول" at bounding box center [413, 570] width 146 height 25
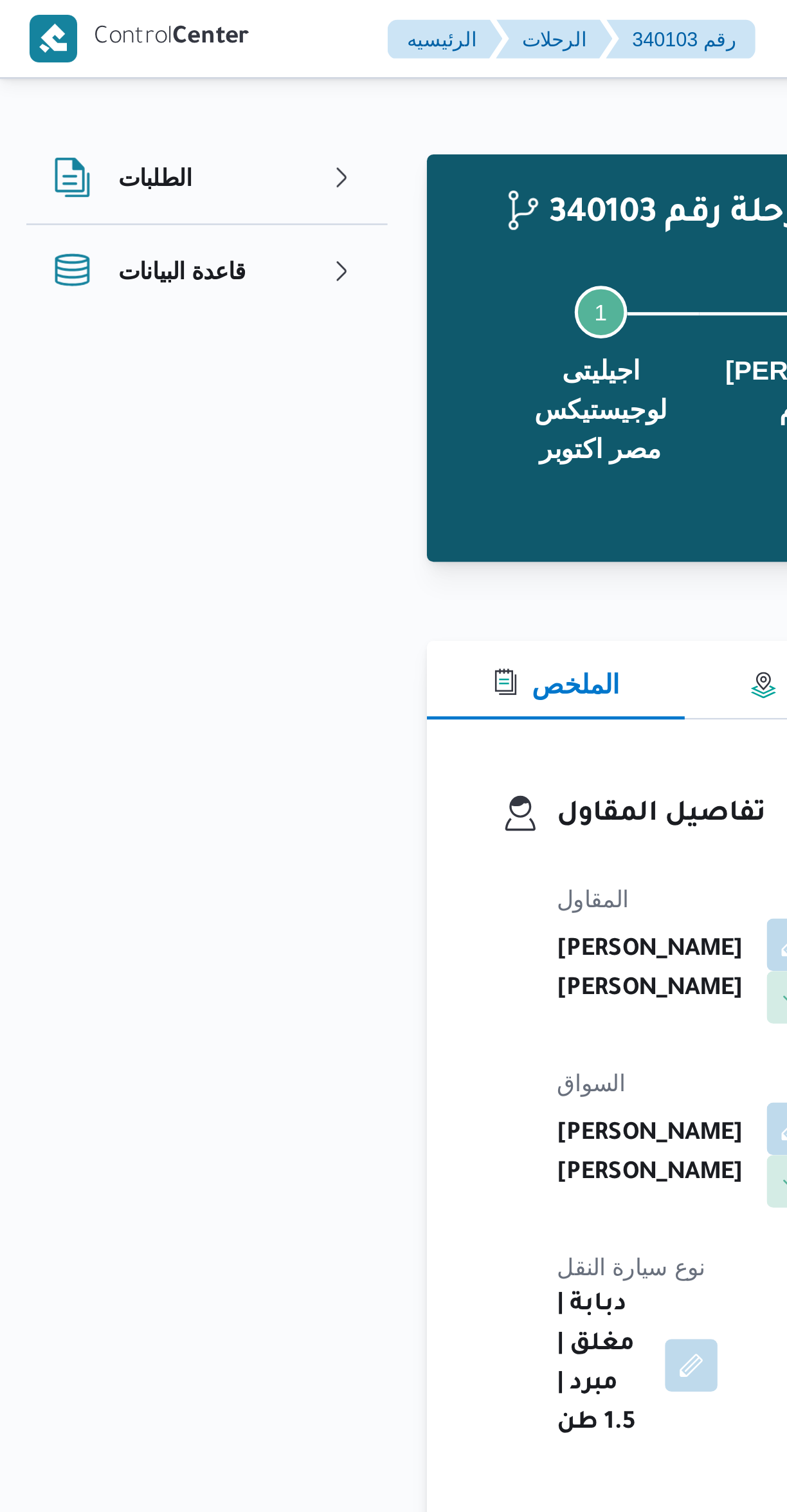
scroll to position [988, 0]
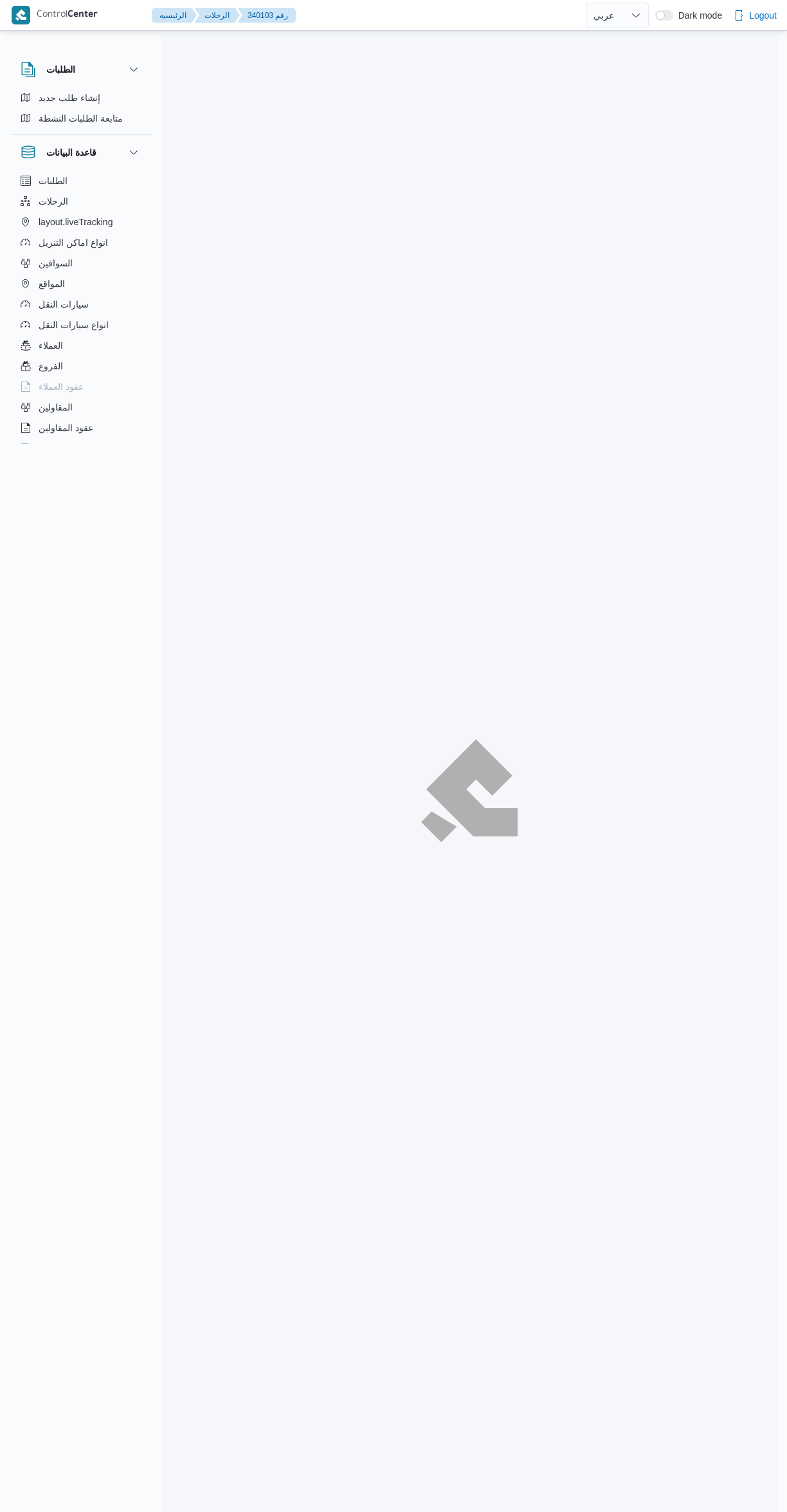
select select "ar"
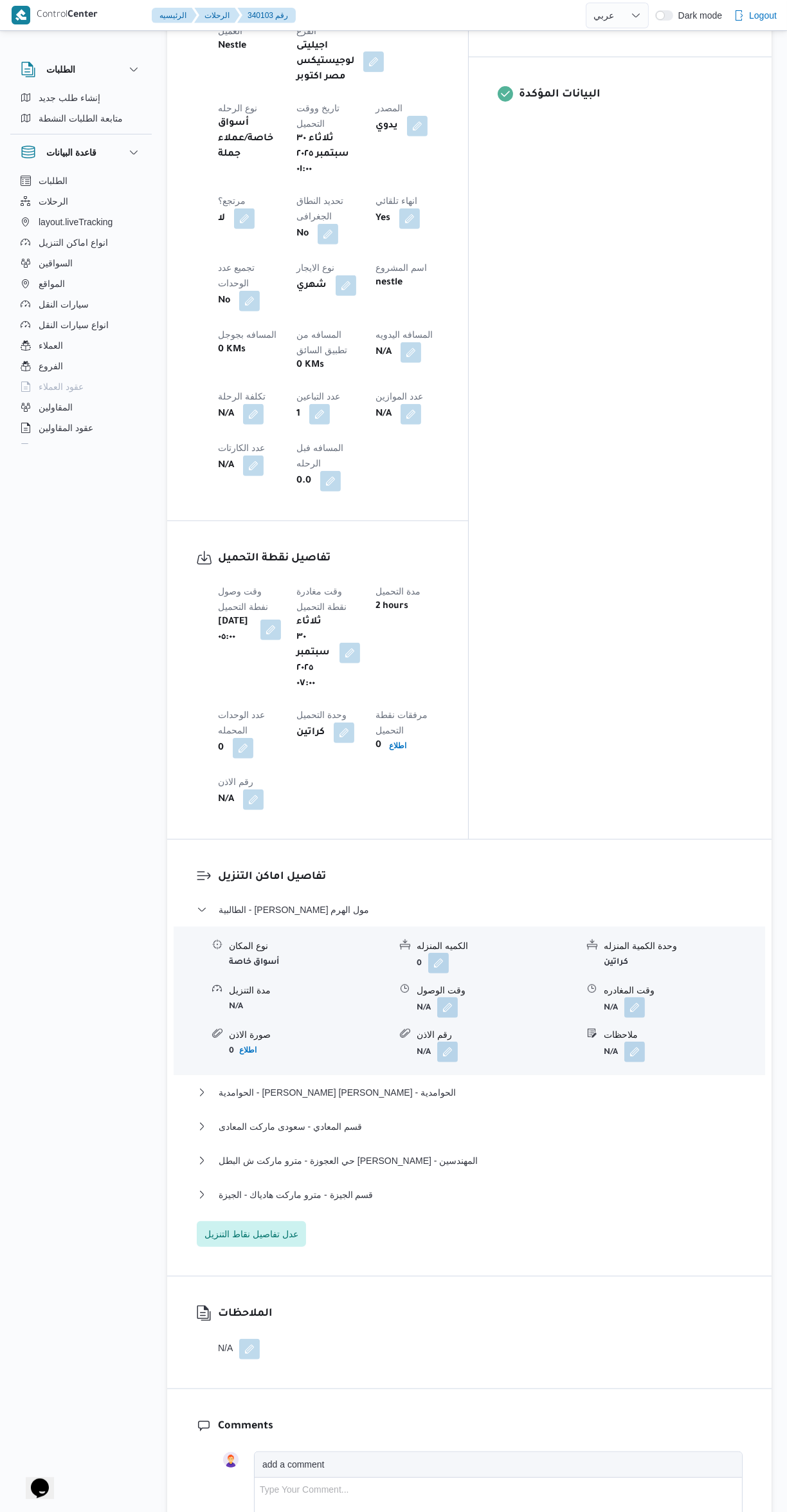
scroll to position [637, 0]
click at [439, 994] on button "button" at bounding box center [448, 1004] width 21 height 21
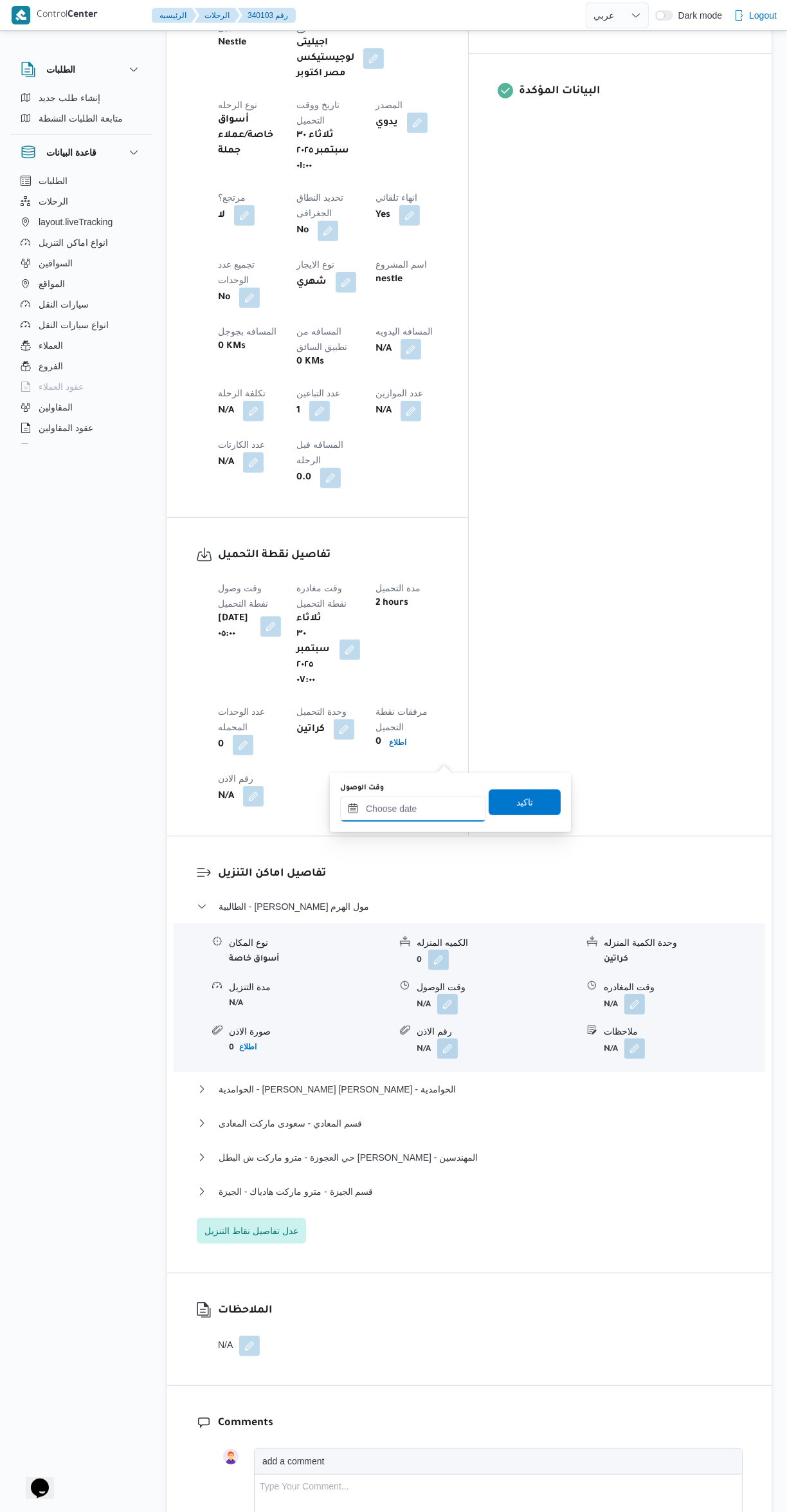
click at [387, 808] on input "وقت الوصول" at bounding box center [413, 808] width 146 height 25
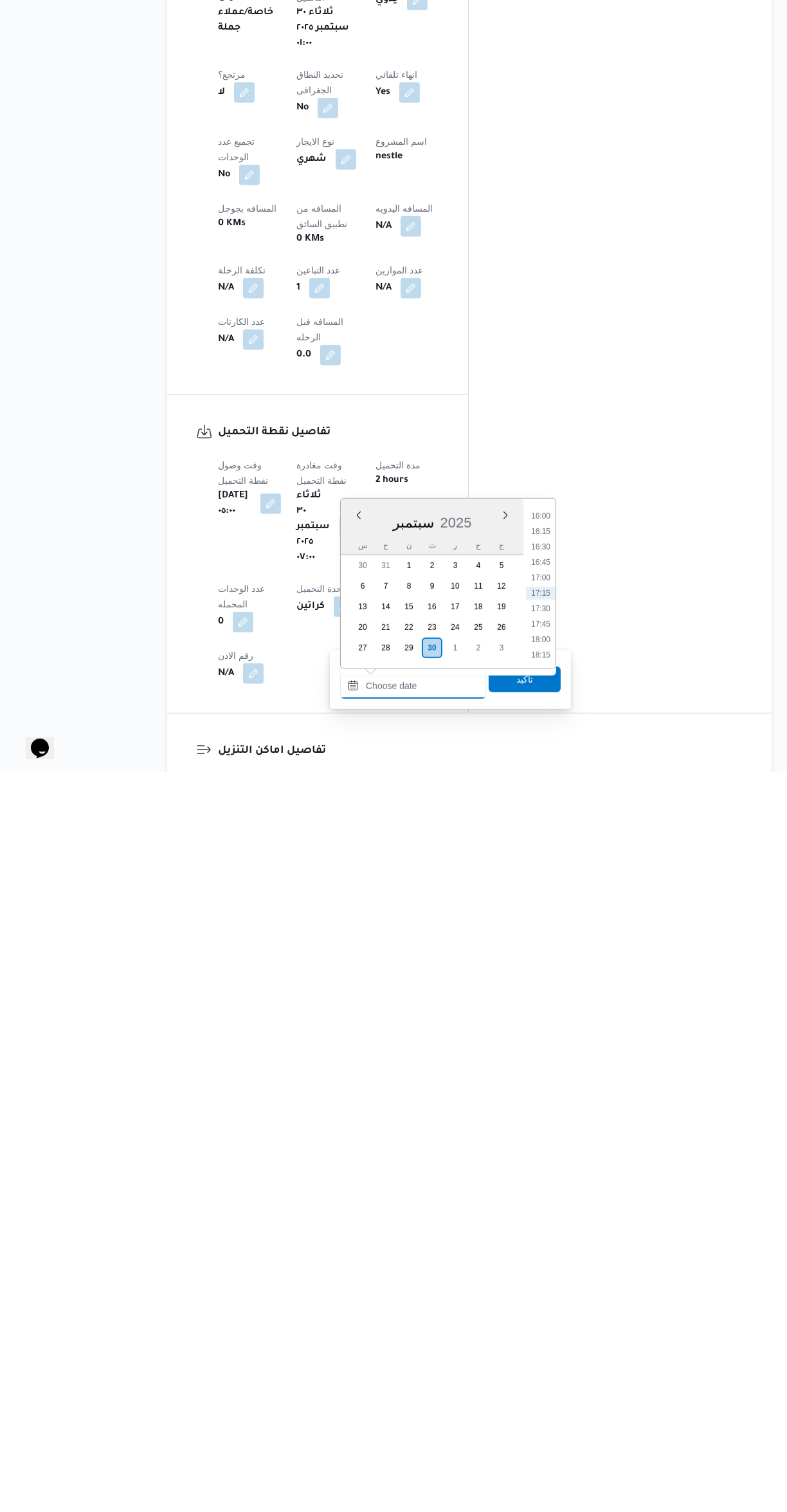
scroll to position [0, 0]
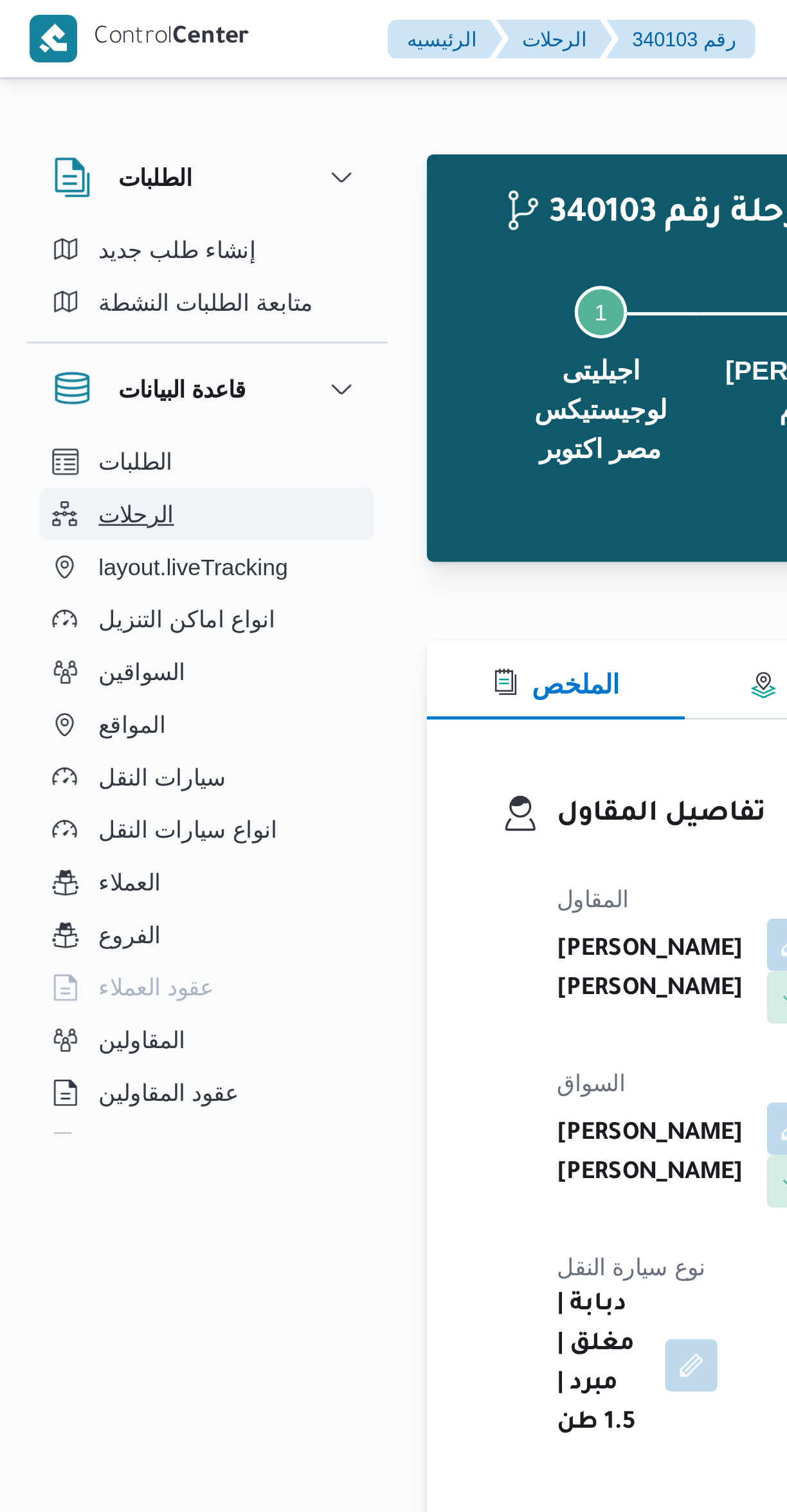
click at [123, 210] on button "الرحلات" at bounding box center [81, 201] width 131 height 21
select select "ar"
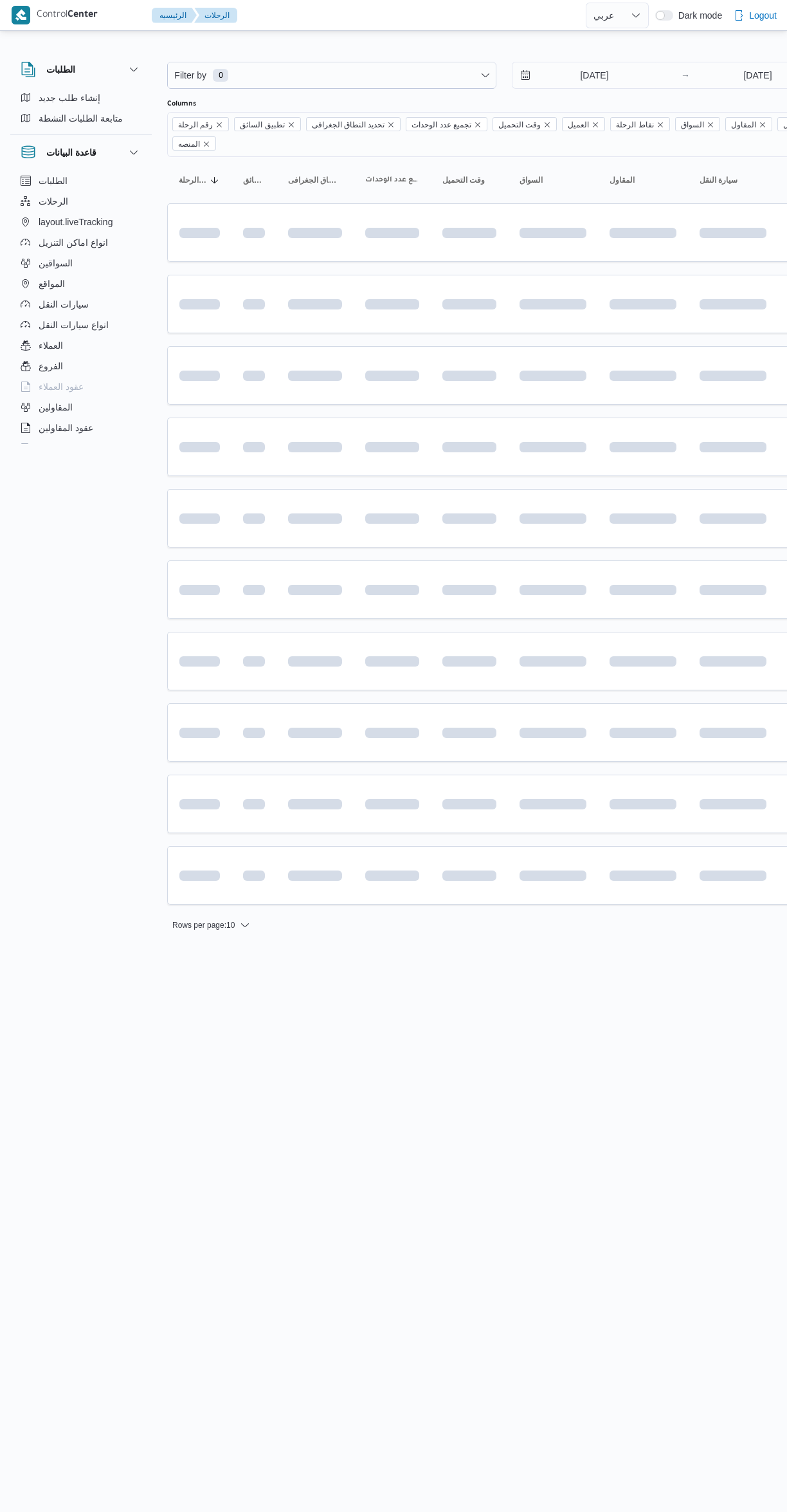
select select "ar"
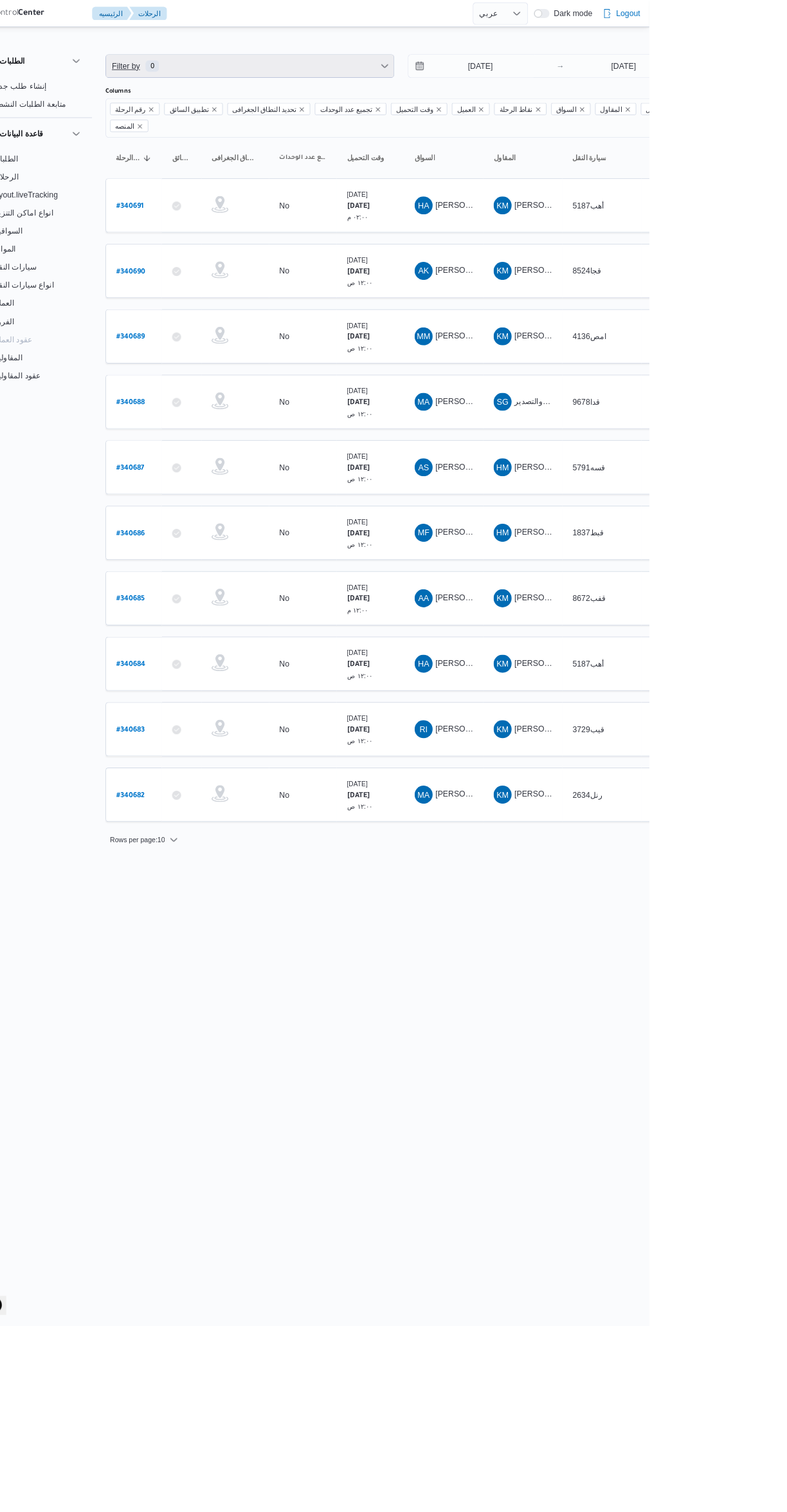
click at [270, 76] on span "Filter by 0" at bounding box center [332, 74] width 328 height 25
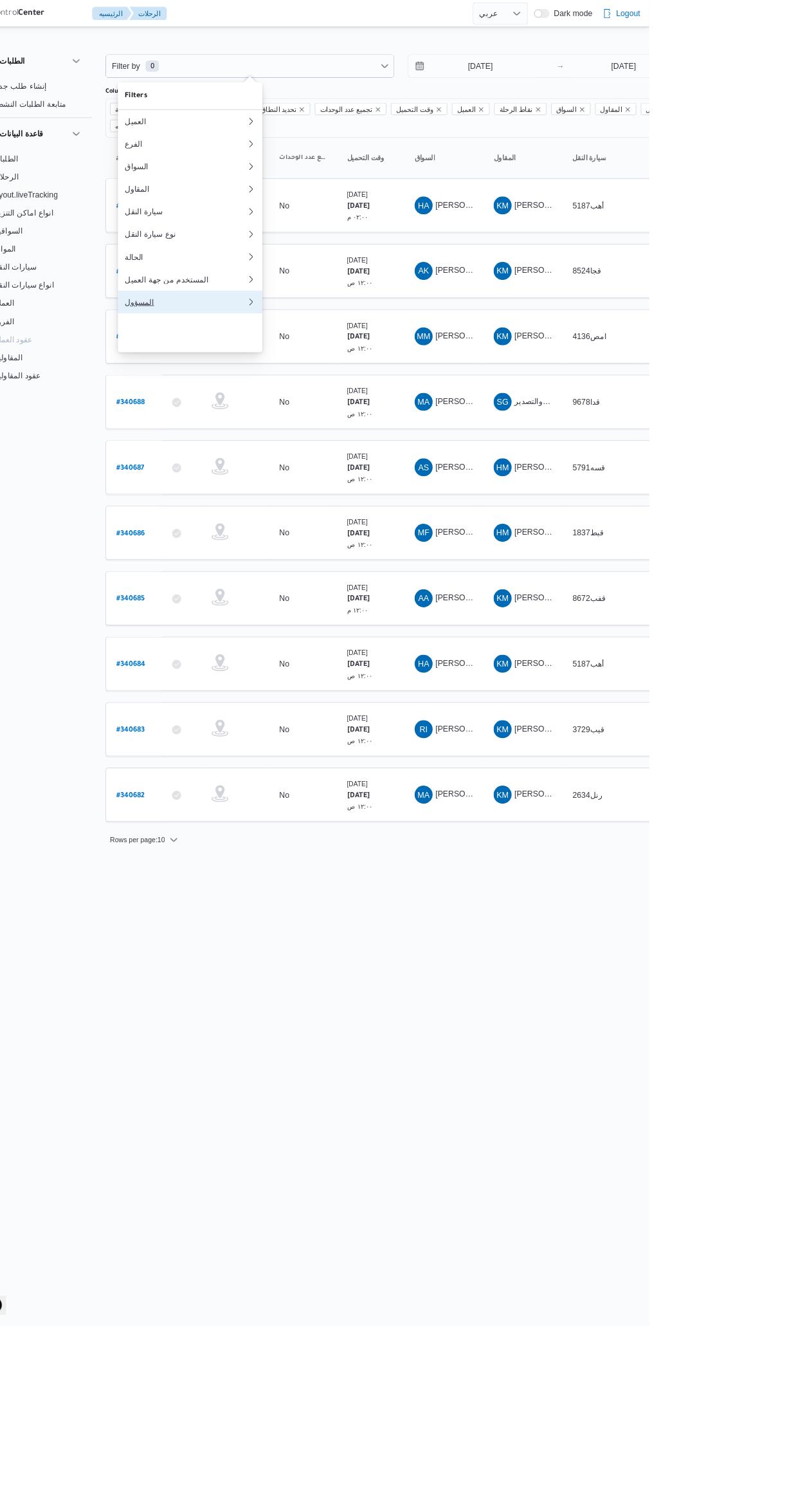
click at [227, 357] on button "المسؤول" at bounding box center [264, 343] width 165 height 25
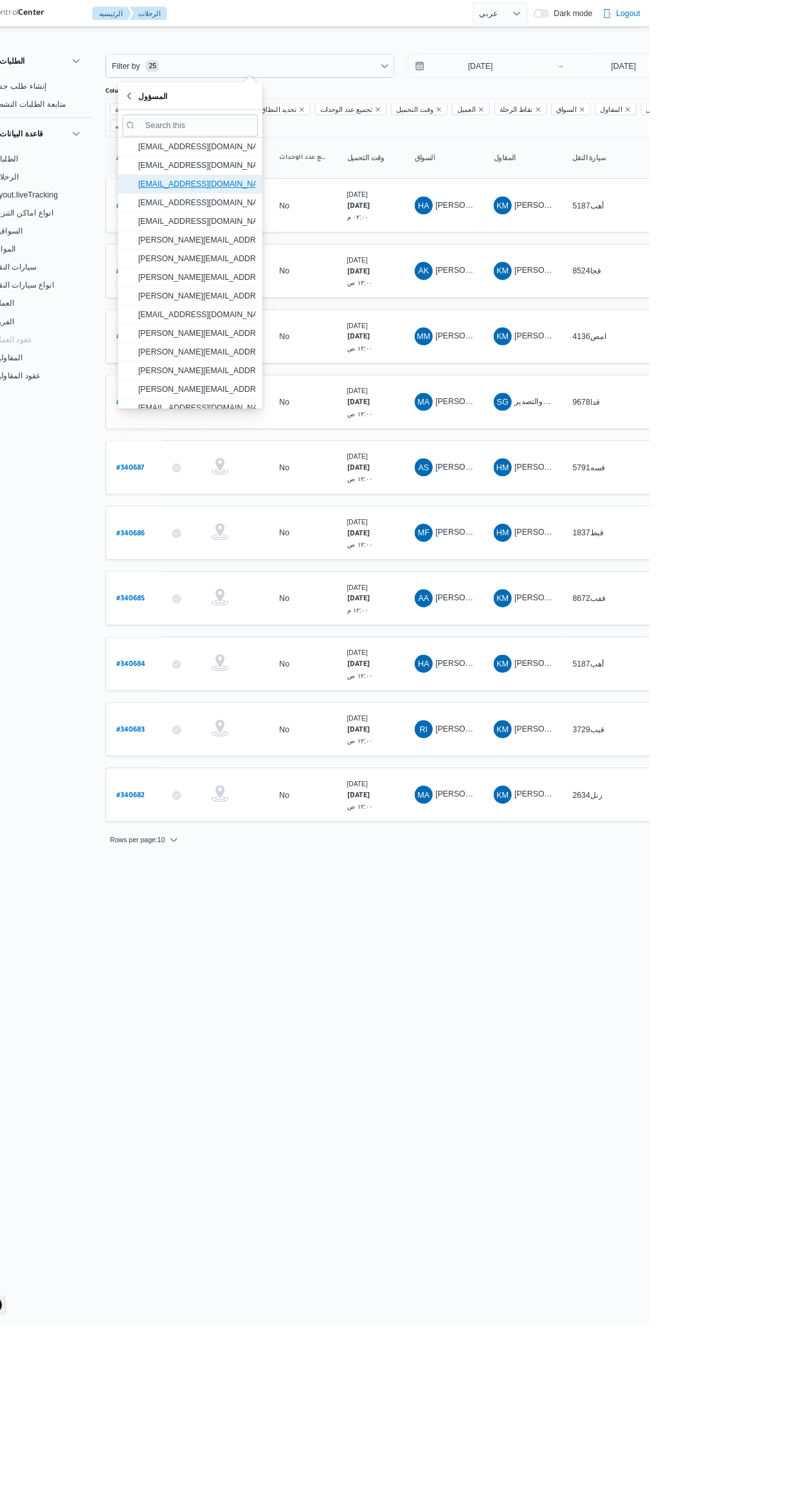
click at [248, 203] on span "[EMAIL_ADDRESS][DOMAIN_NAME]" at bounding box center [271, 210] width 134 height 16
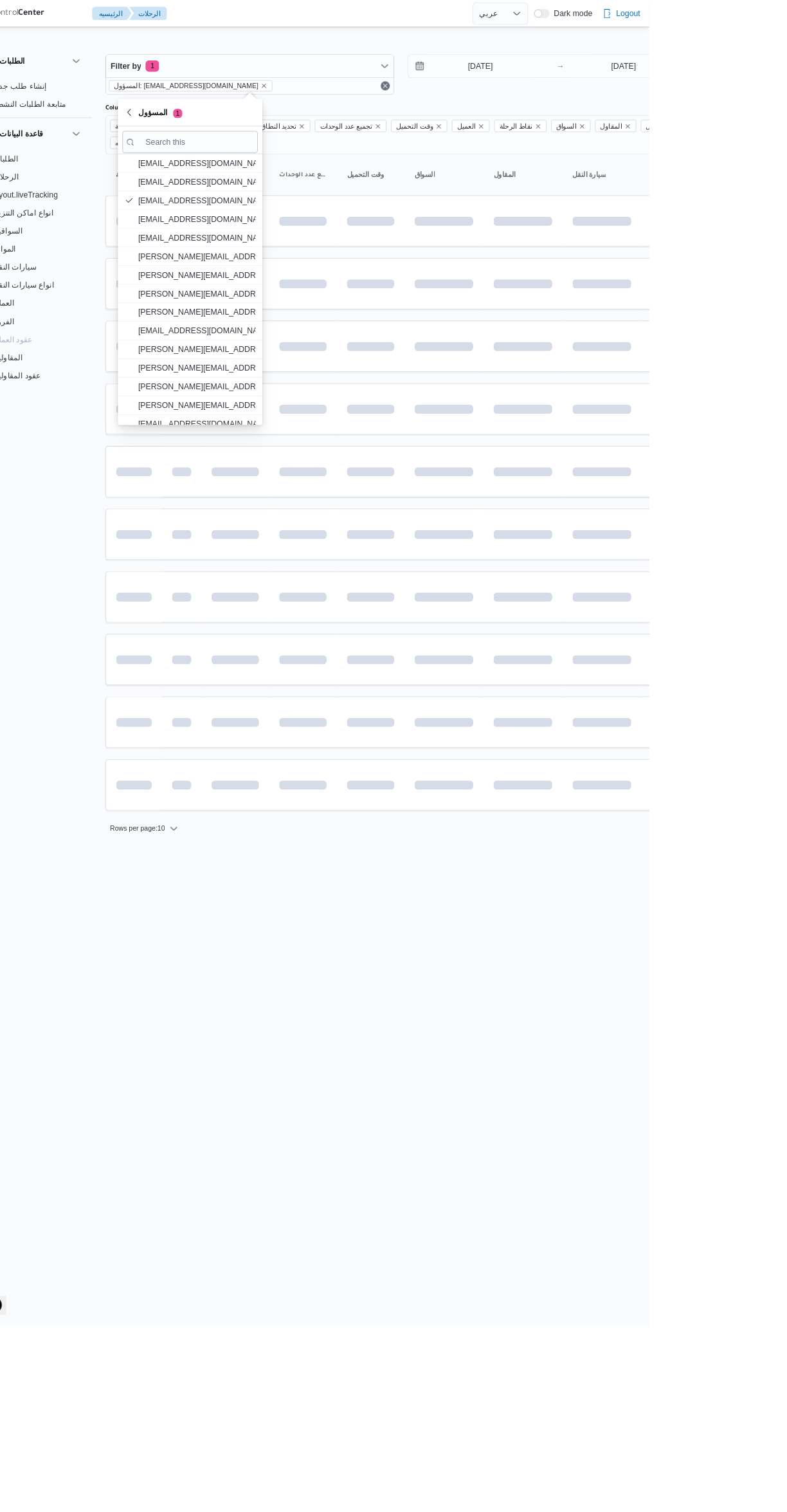
click at [543, 1300] on html "Control Center الرئيسيه الرحلات English عربي Dark mode Logout الطلبات إنشاء طلب…" at bounding box center [393, 756] width 787 height 1512
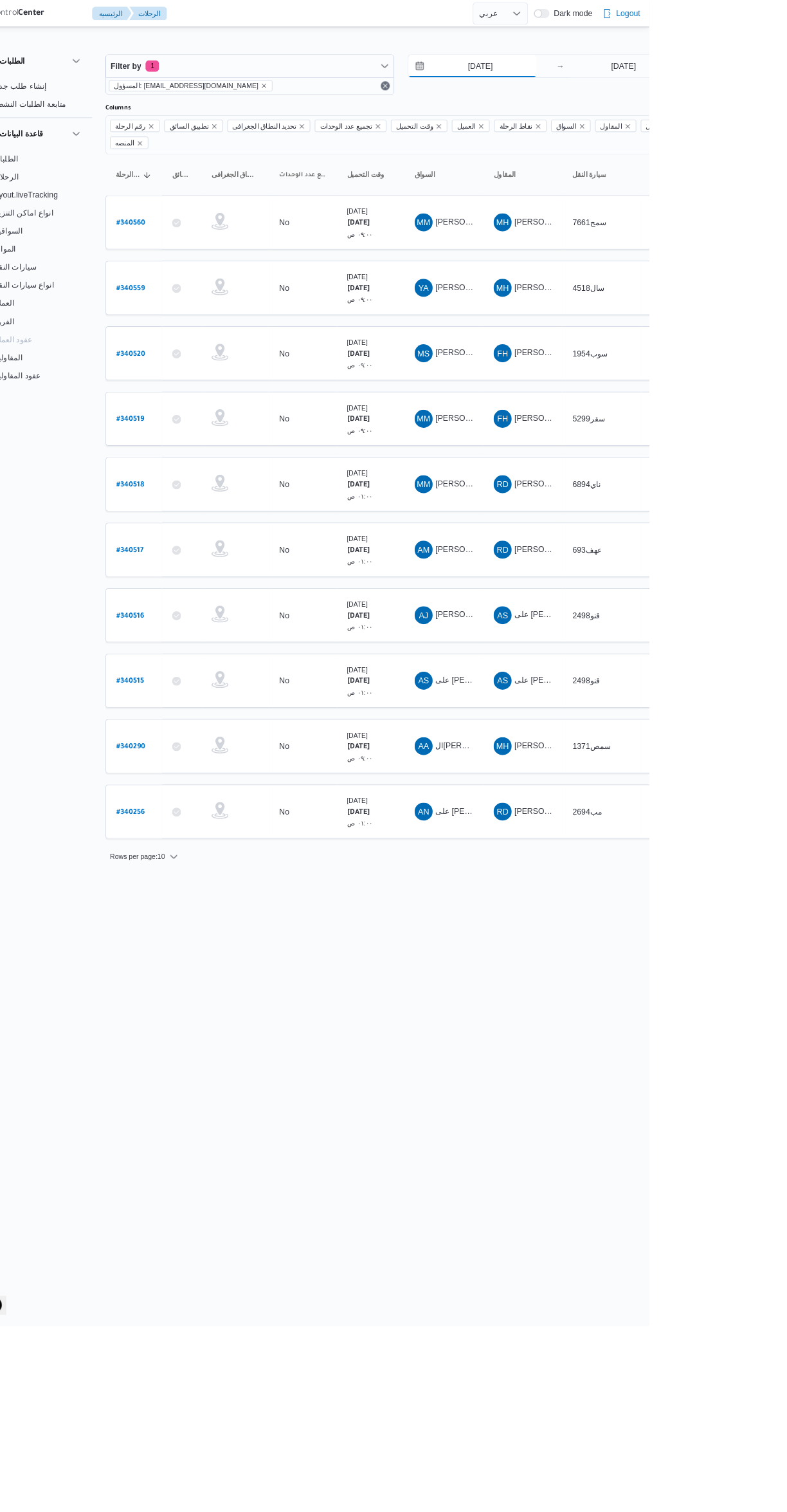
click at [574, 75] on input "23/9/2025" at bounding box center [586, 74] width 146 height 25
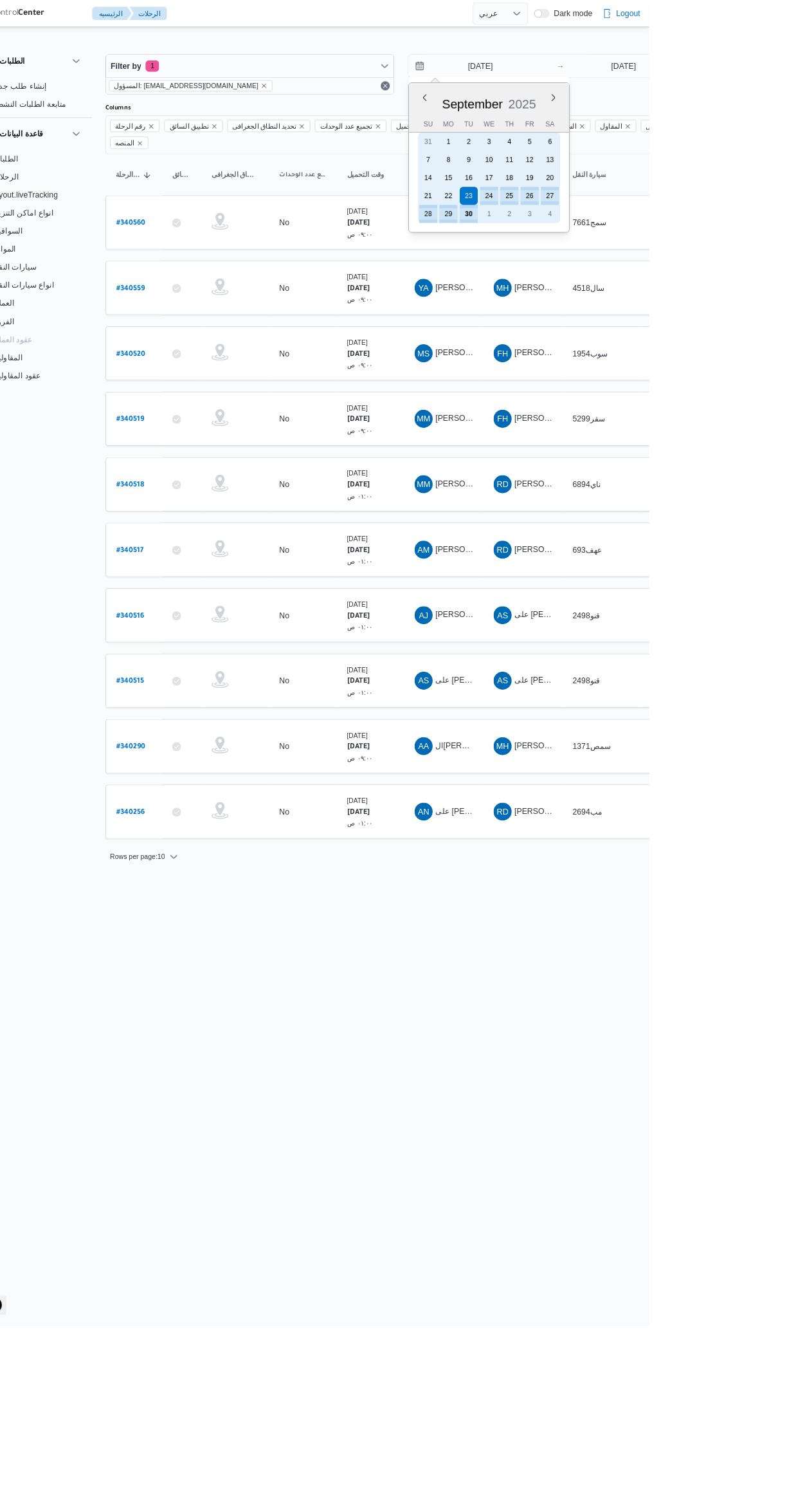
click at [582, 250] on div "30" at bounding box center [581, 244] width 21 height 21
type input "30/9/2025"
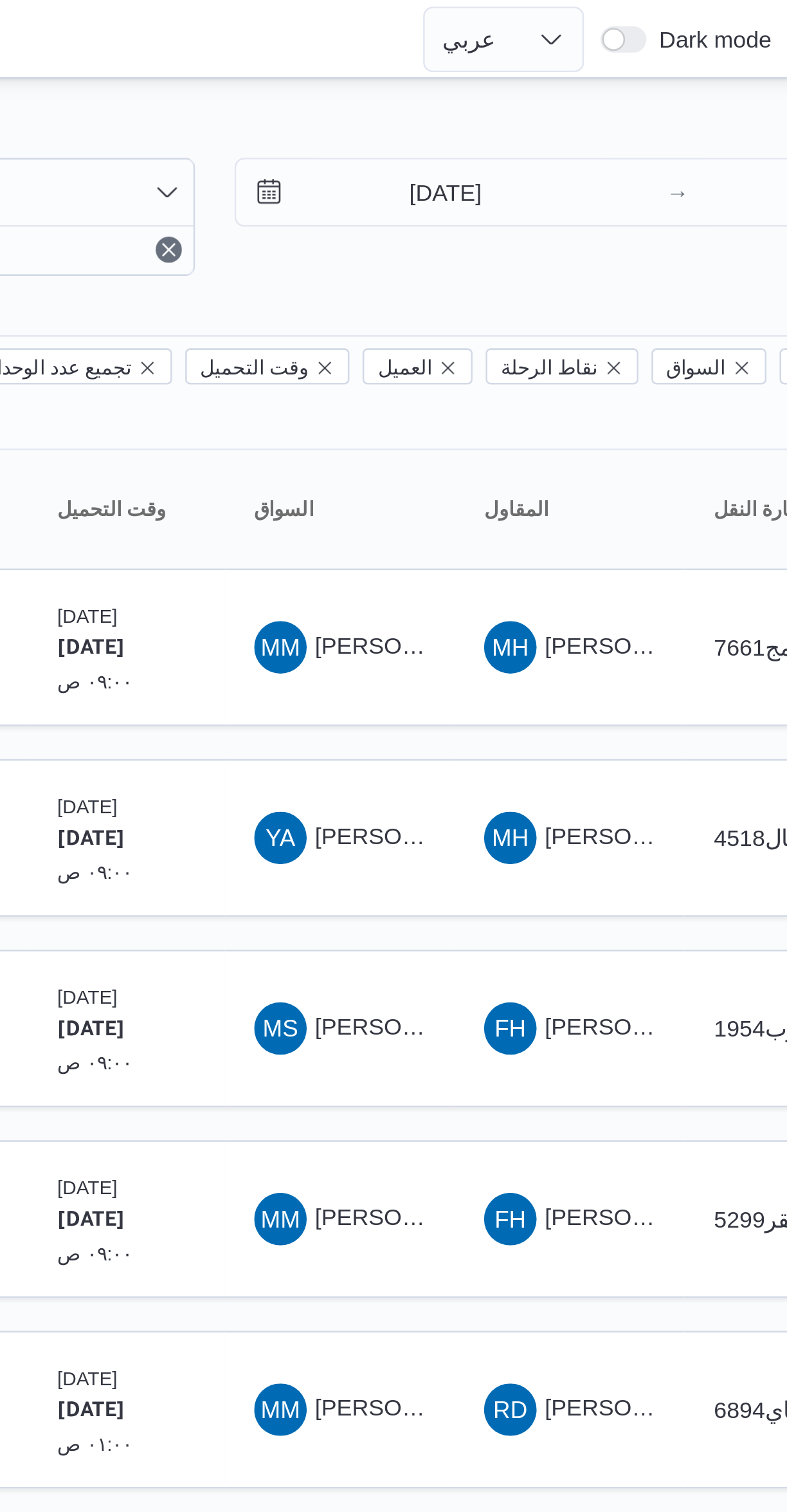
click at [505, 40] on div "Filter by 1 المسؤول: mostafa.elrouby@illa.com.eg 30/9/2025 → 30/9/2025 Group By…" at bounding box center [385, 517] width 787 height 967
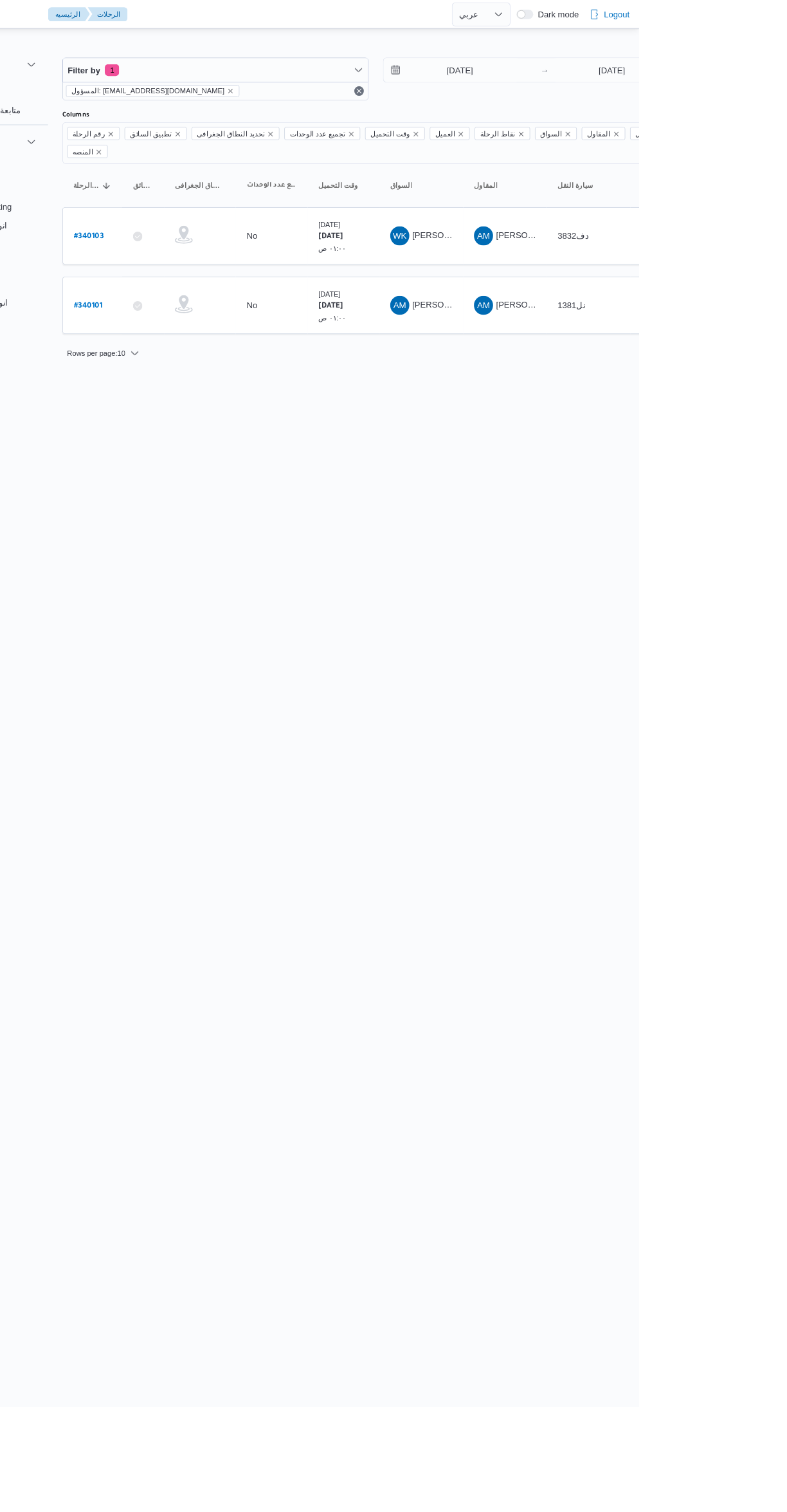
click at [202, 250] on b "# 340103" at bounding box center [195, 255] width 32 height 9
select select "ar"
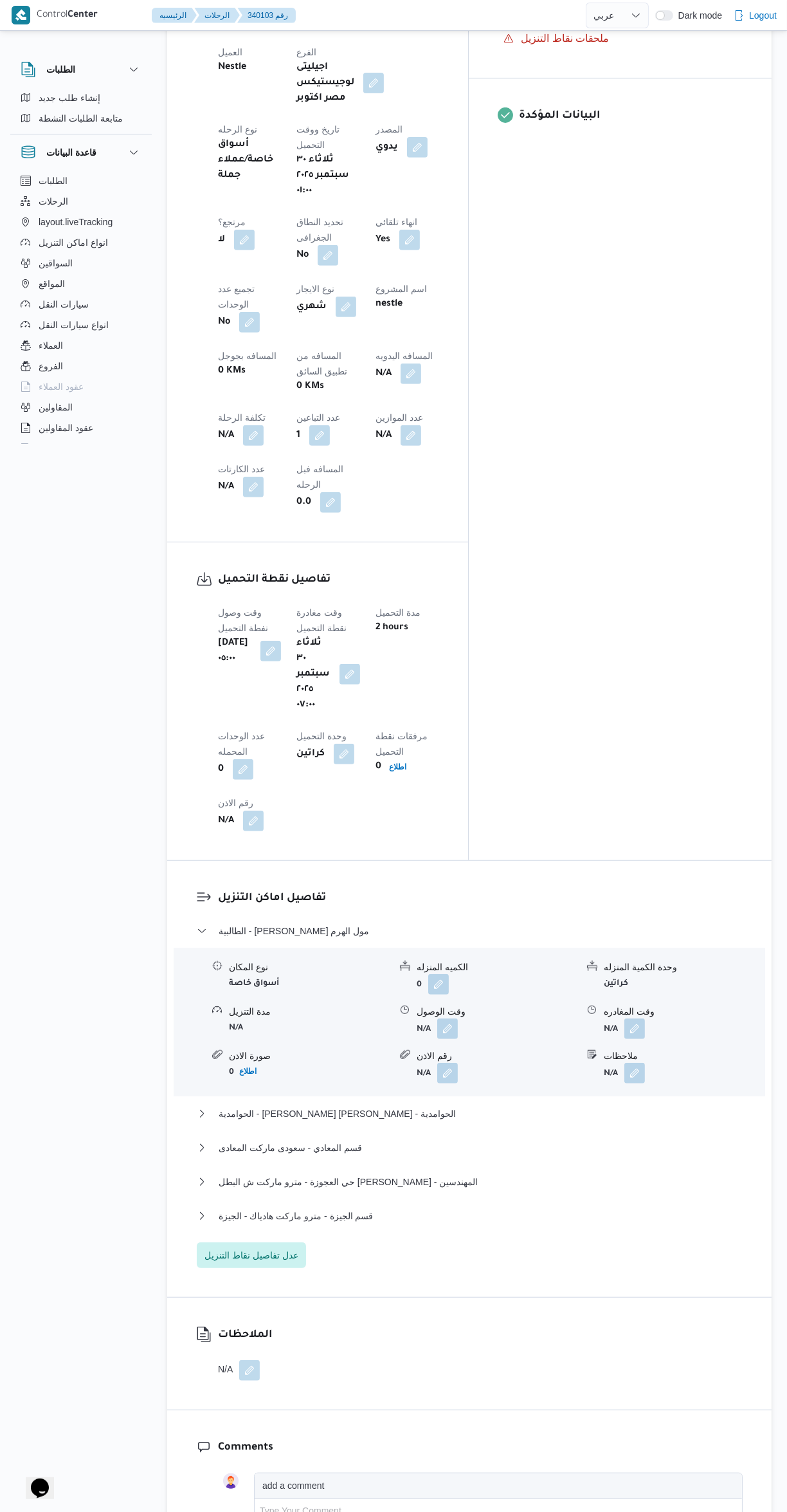
scroll to position [626, 0]
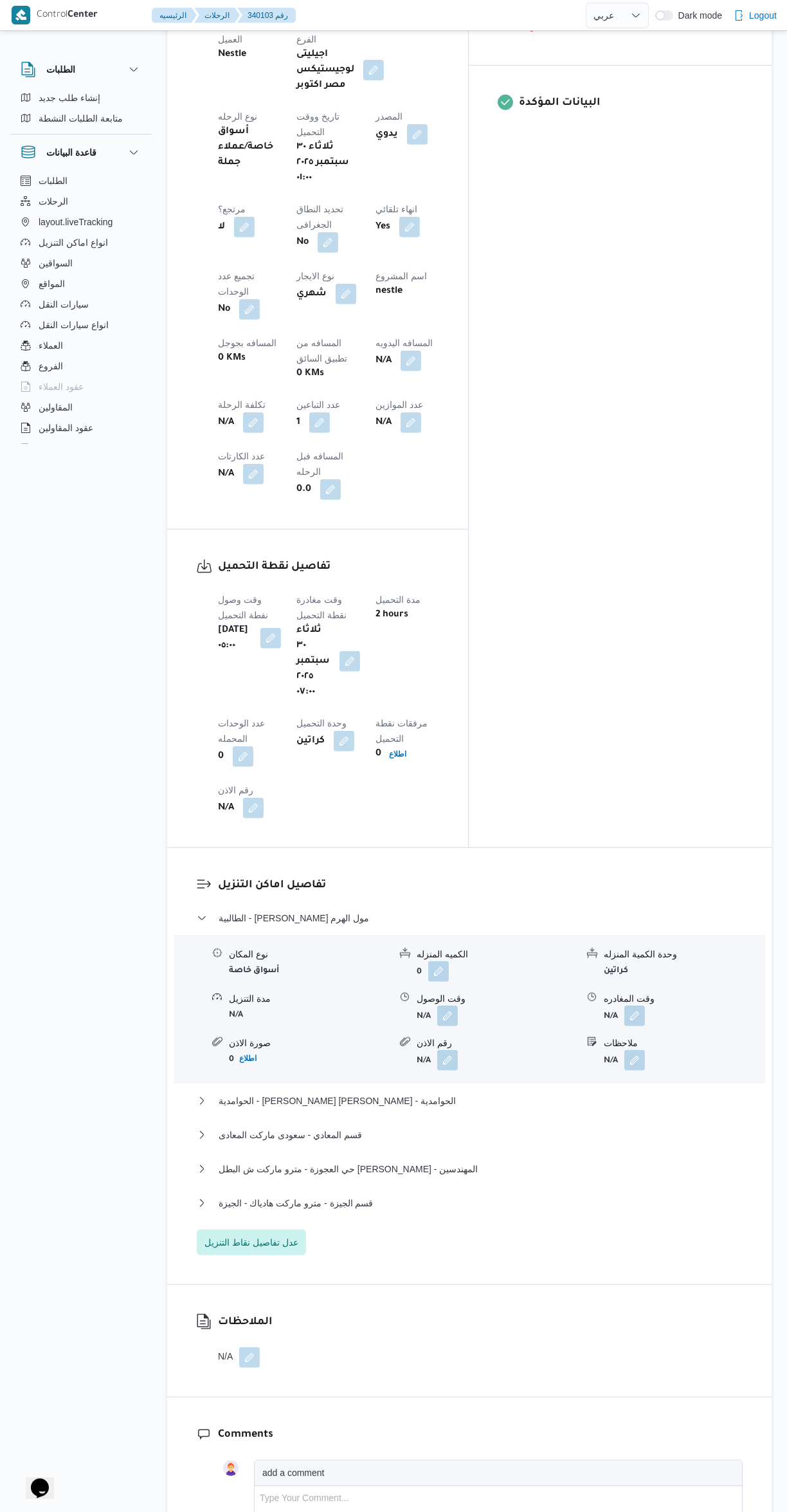
click at [441, 1005] on button "button" at bounding box center [448, 1016] width 21 height 21
click at [387, 819] on input "وقت الوصول" at bounding box center [413, 819] width 146 height 25
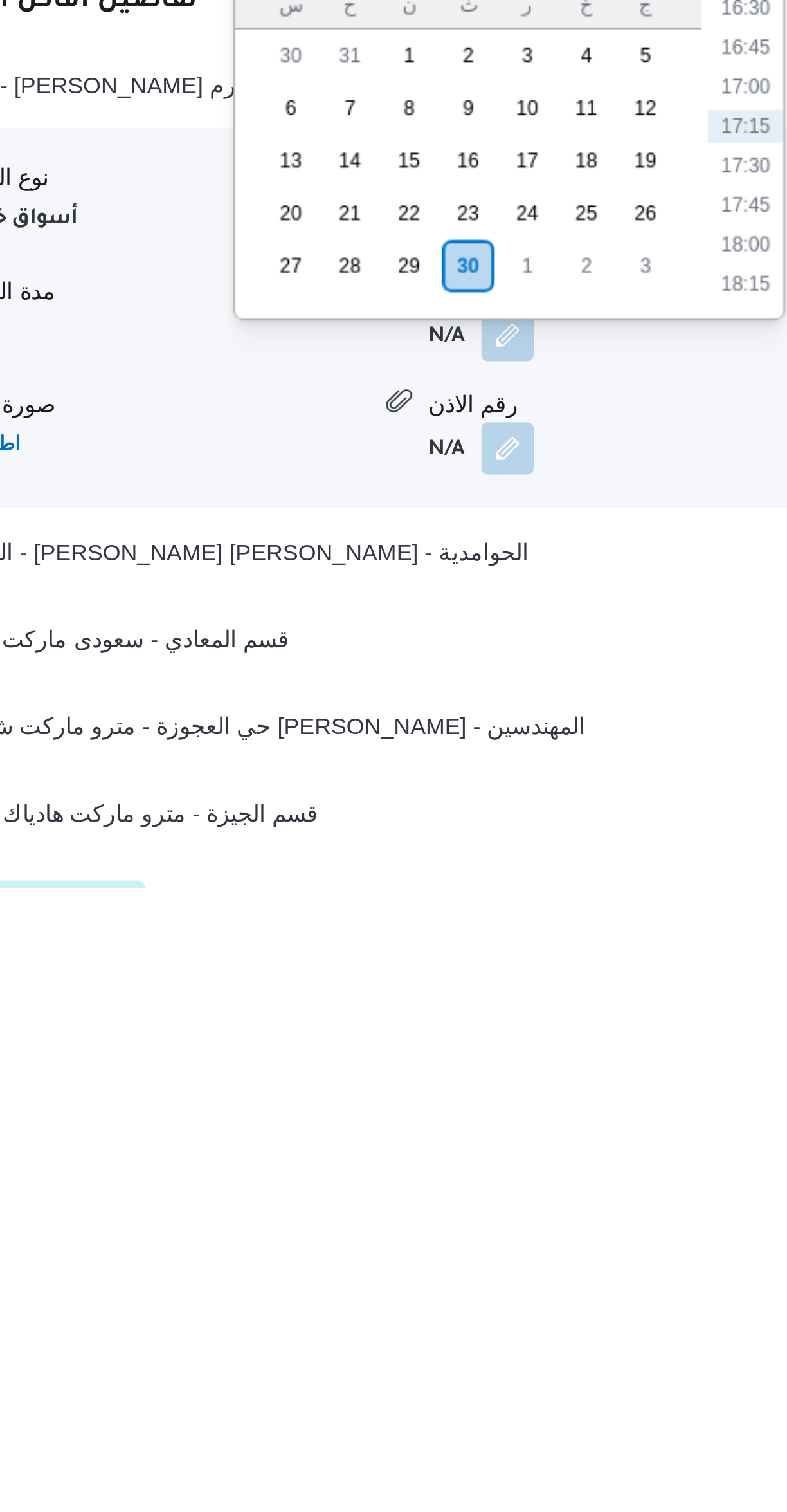
scroll to position [346, 0]
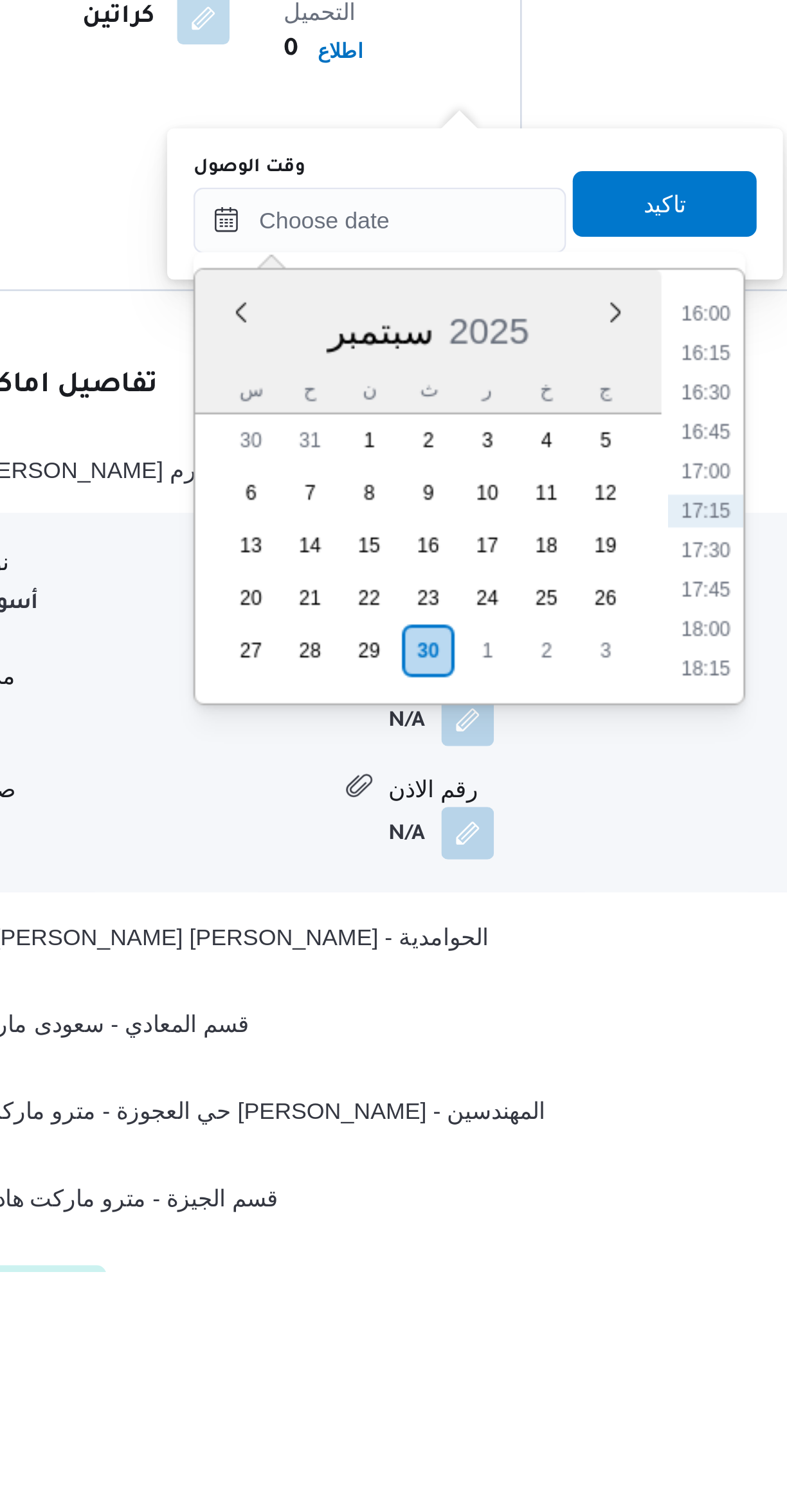
click at [539, 1149] on li "16:15" at bounding box center [541, 1152] width 30 height 13
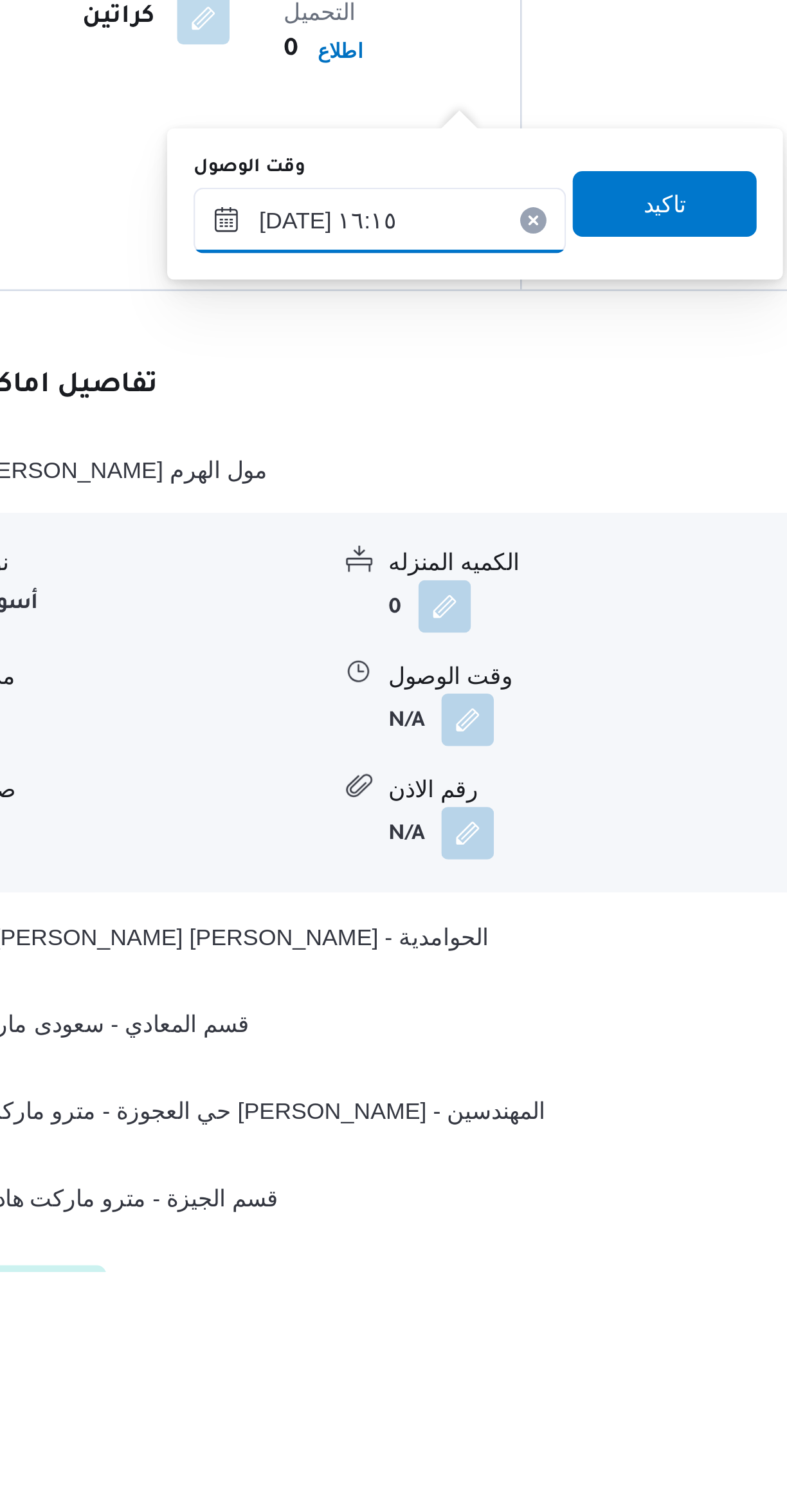
click at [378, 1102] on input "٣٠/٠٩/٢٠٢٥ ١٦:١٥" at bounding box center [413, 1100] width 146 height 25
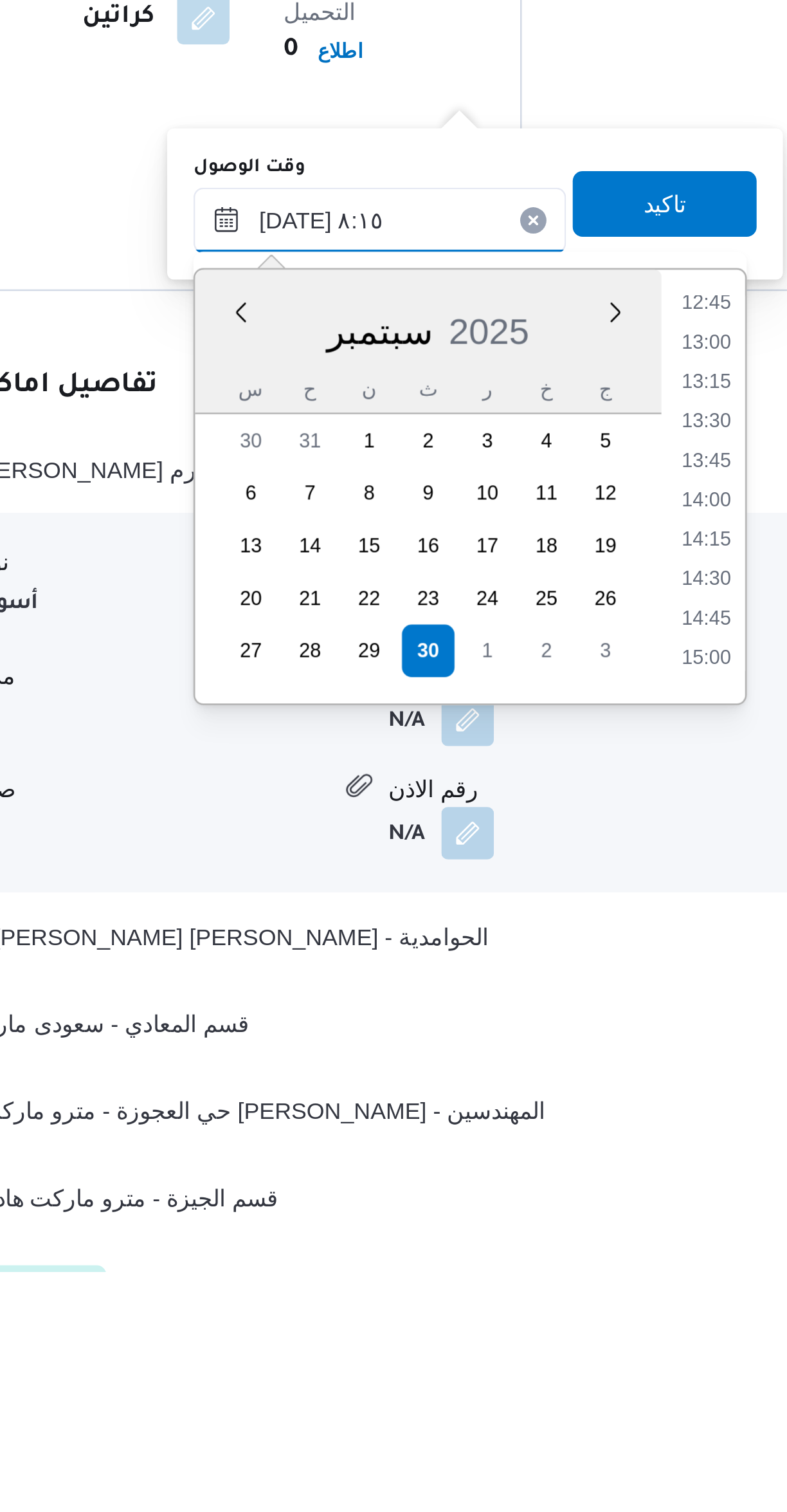
scroll to position [509, 0]
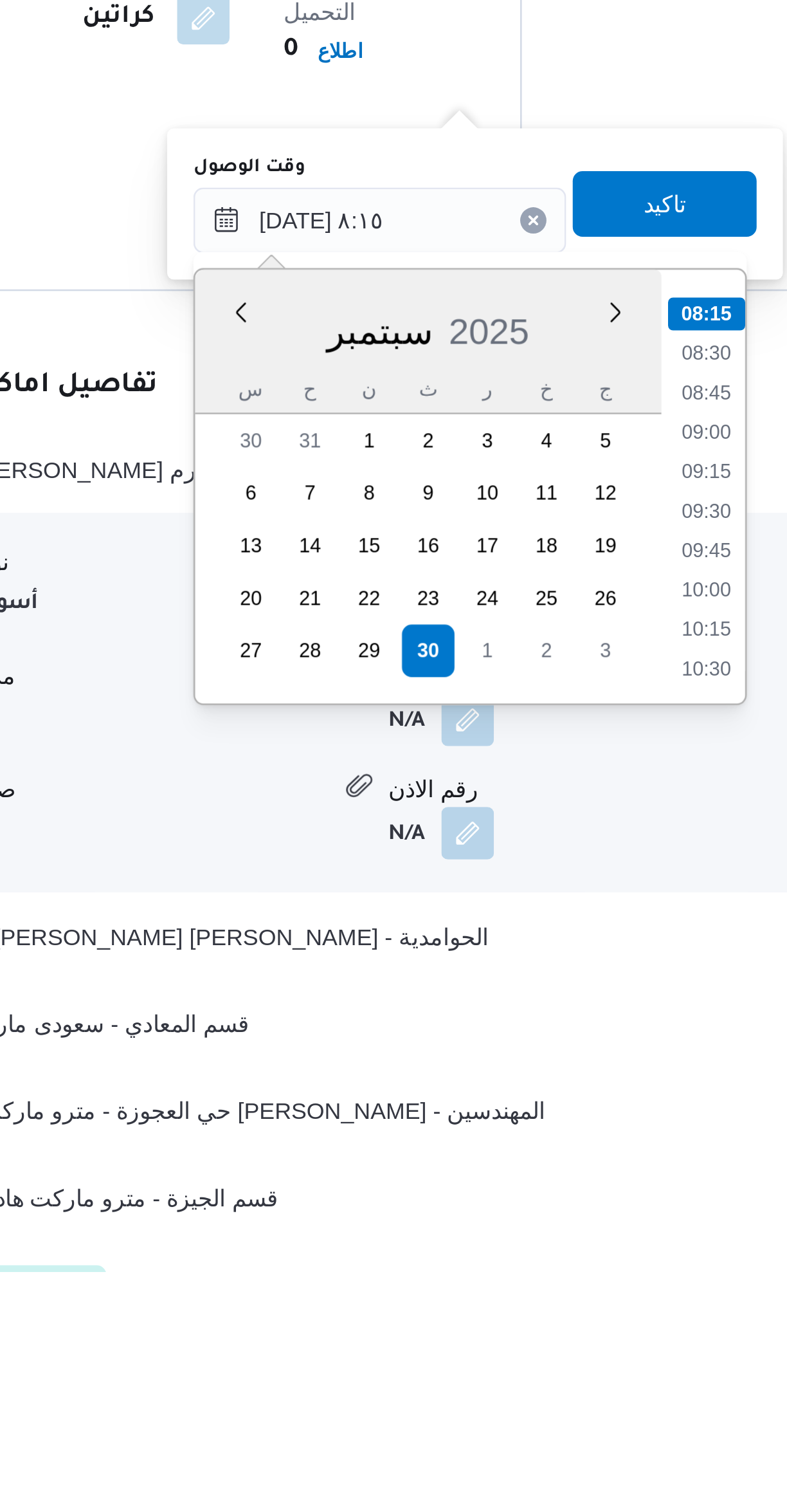
click at [531, 1137] on li "08:15" at bounding box center [541, 1136] width 31 height 13
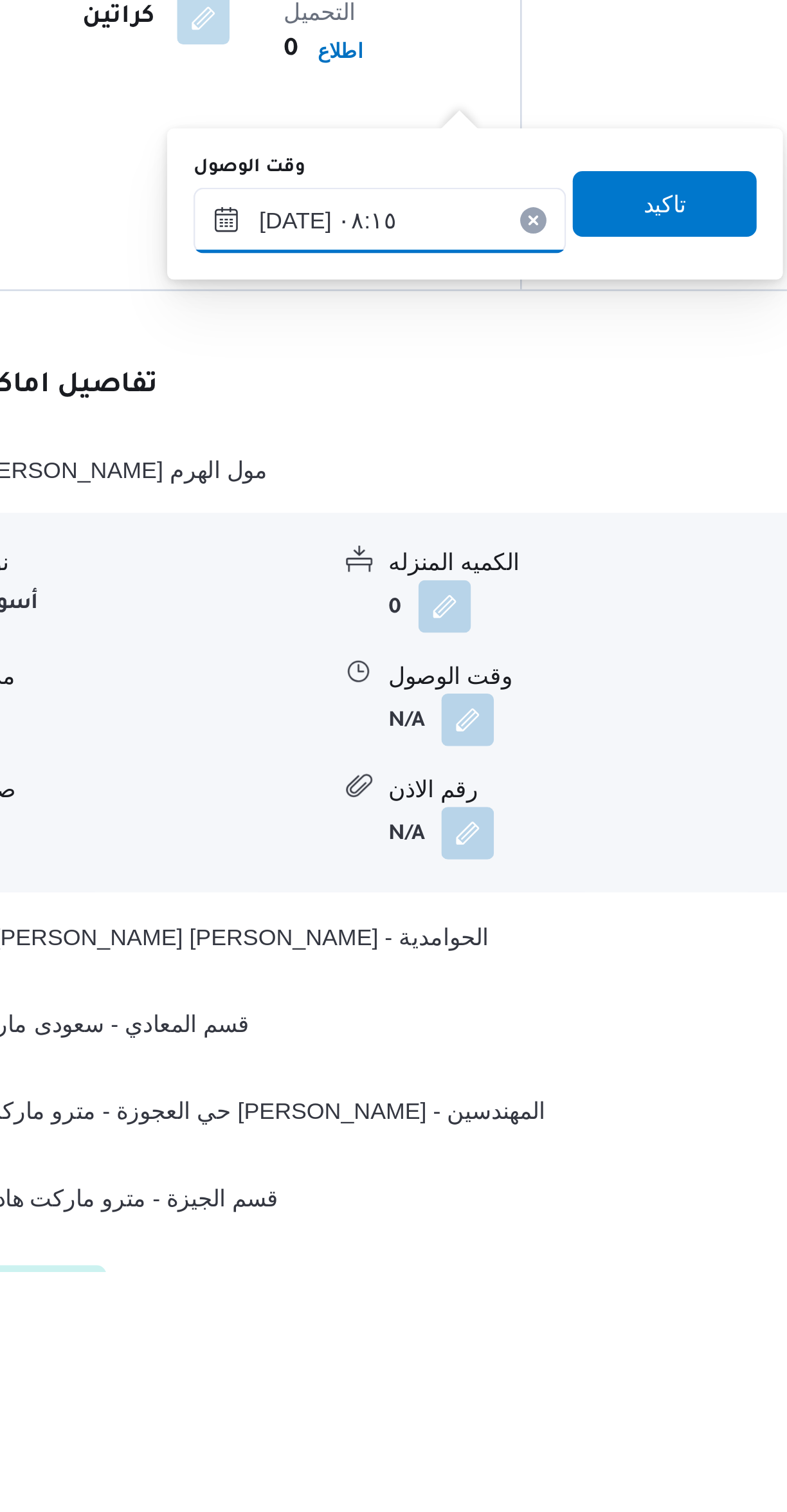
click at [402, 1099] on input "٣٠/٠٩/٢٠٢٥ ٠٨:١٥" at bounding box center [413, 1100] width 146 height 25
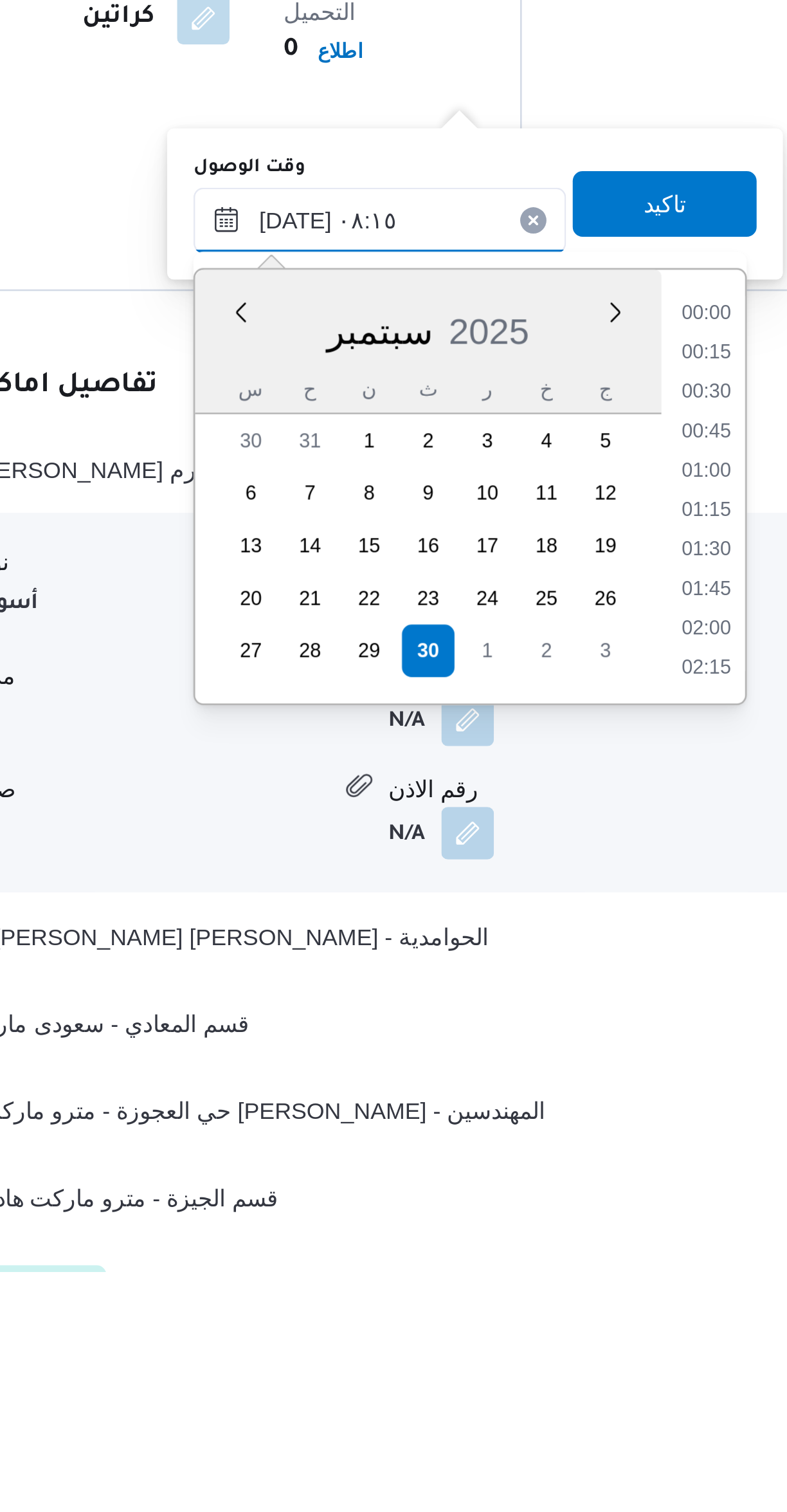
scroll to position [432, 0]
click at [536, 1195] on li "08:00" at bounding box center [541, 1198] width 30 height 13
type input "٣٠/٠٩/٢٠٢٥ ٠٨:٠٠"
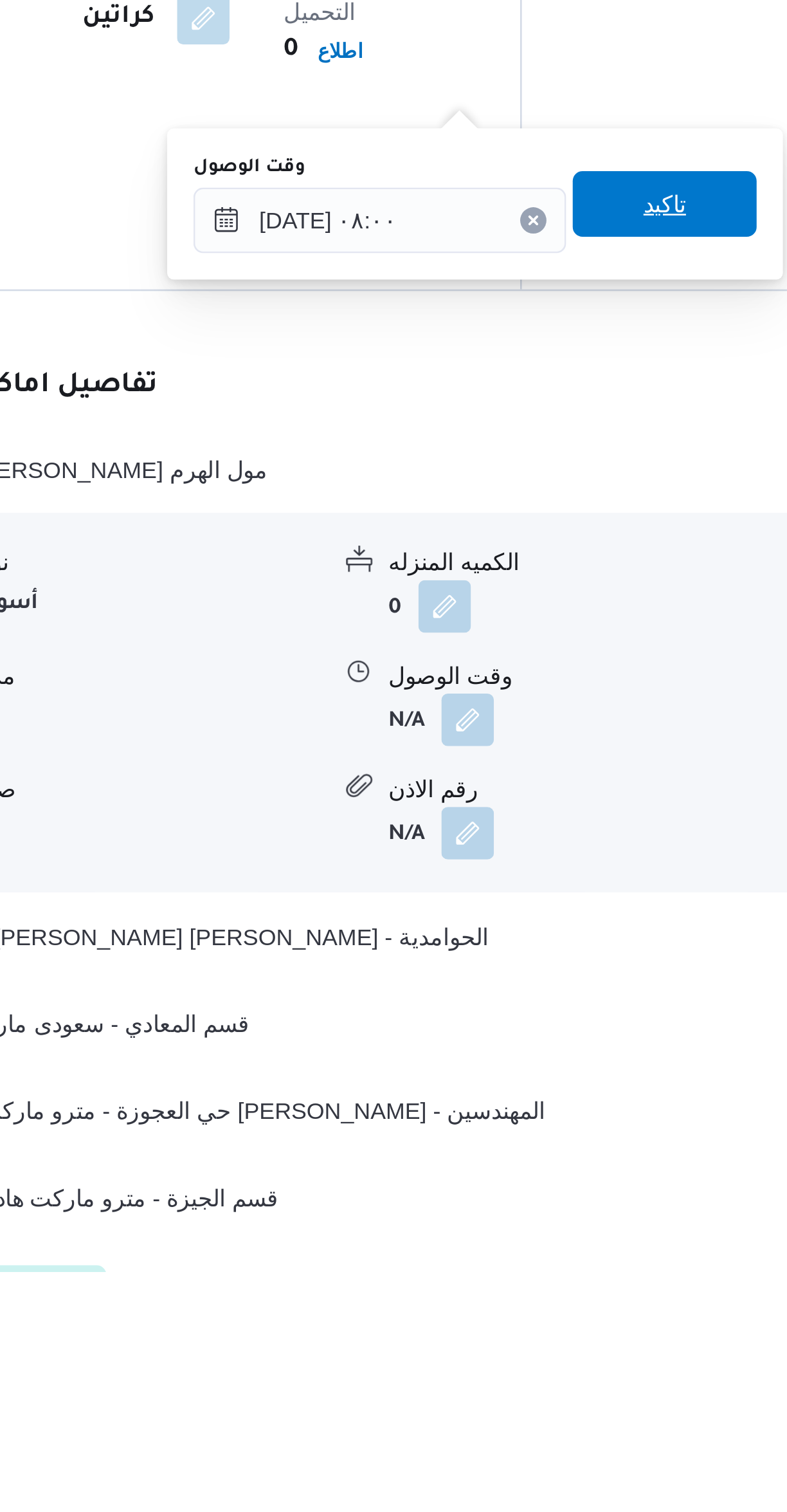
click at [494, 1097] on span "تاكيد" at bounding box center [524, 1093] width 72 height 25
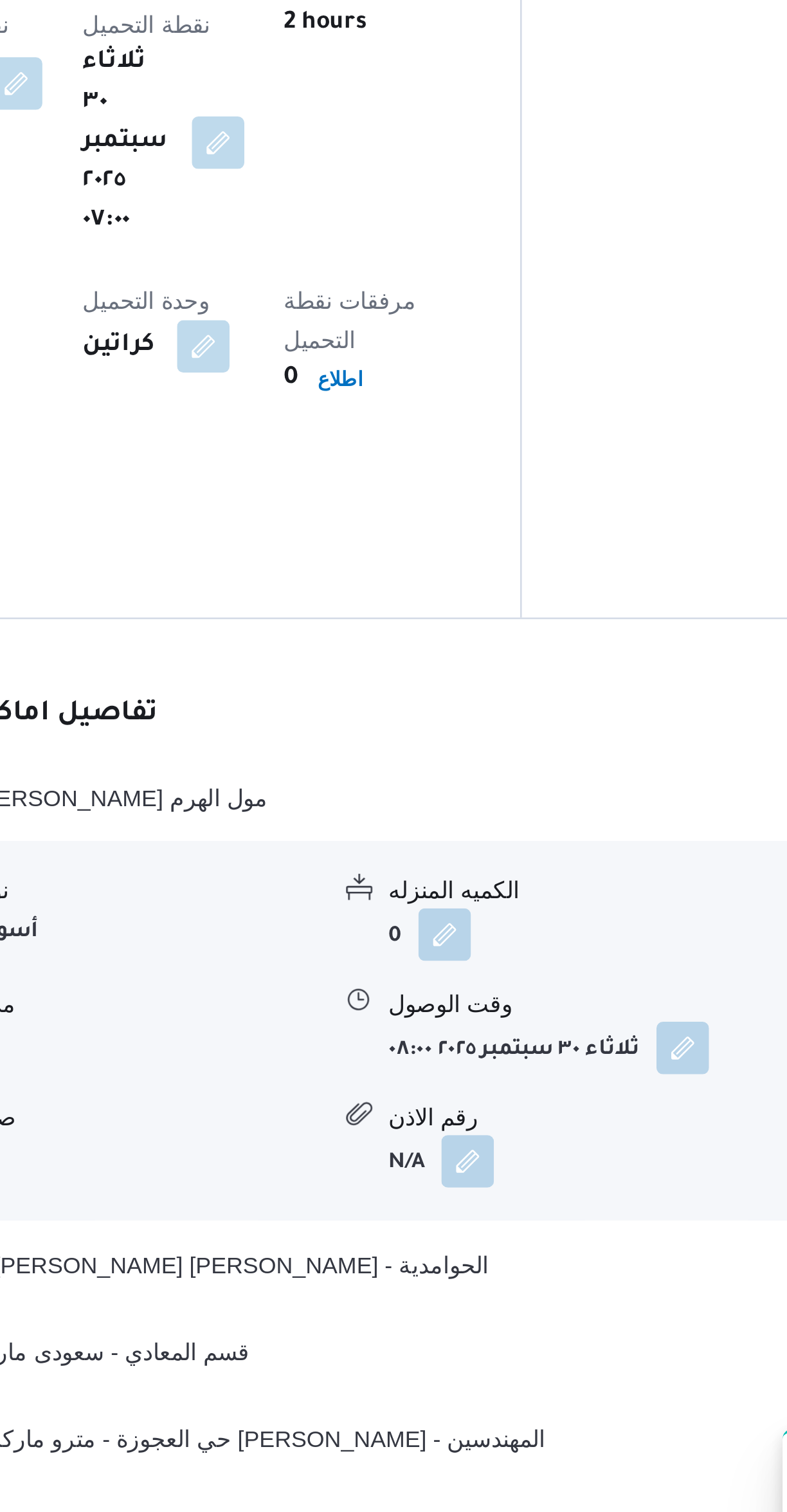
scroll to position [355, 0]
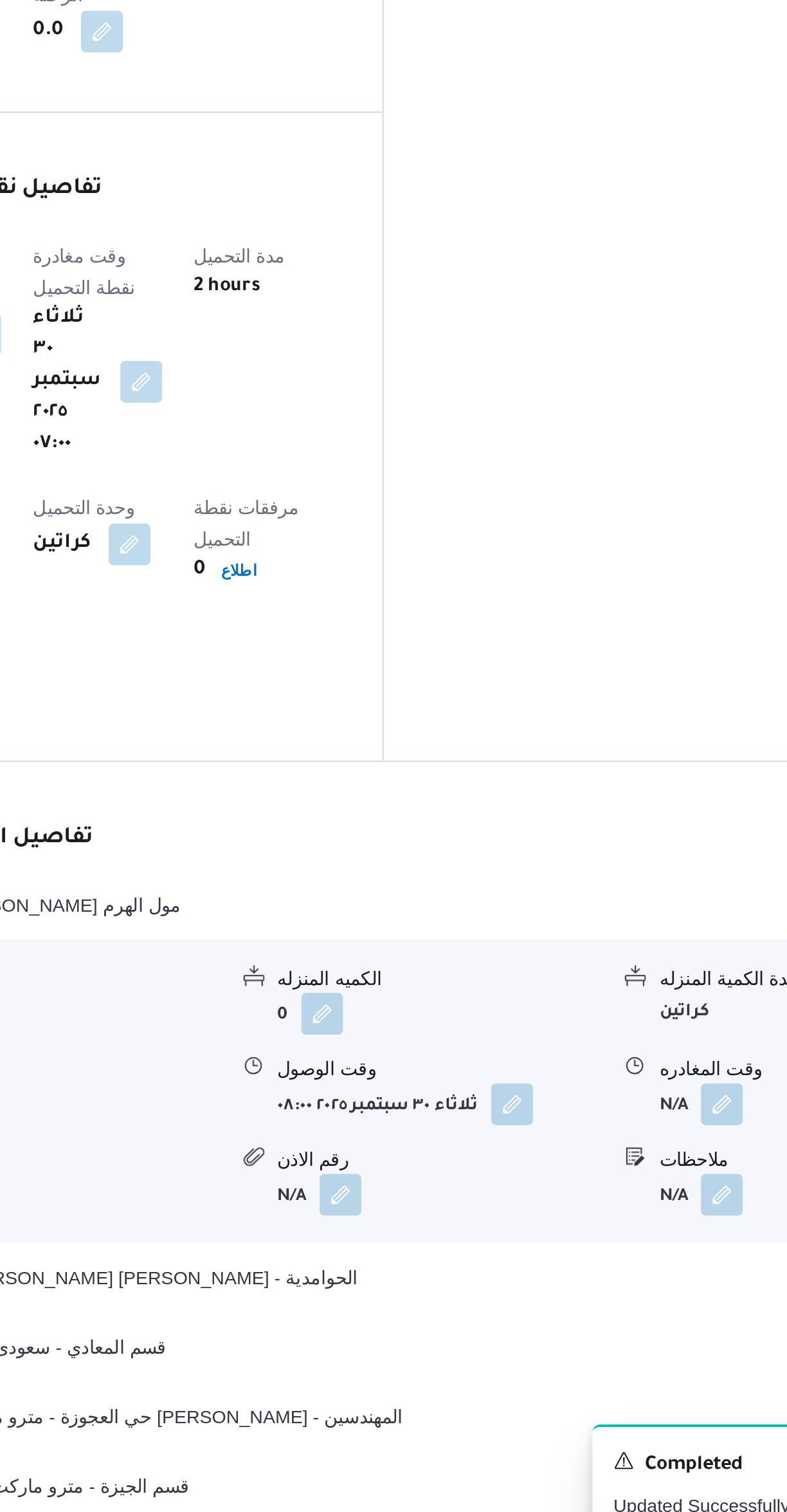
click at [629, 1276] on button "button" at bounding box center [635, 1287] width 21 height 21
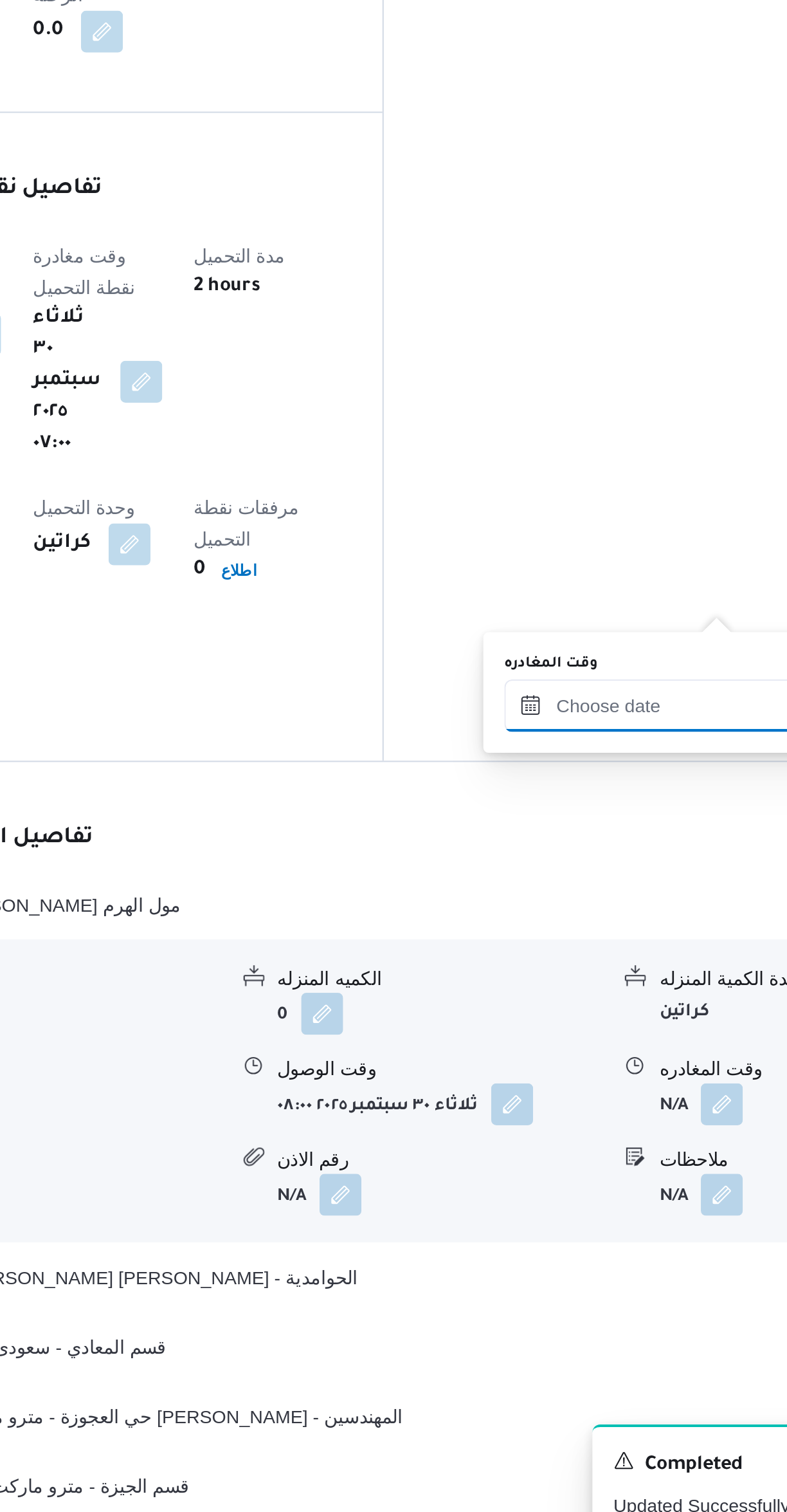
click at [539, 1083] on input "وقت المغادره" at bounding box center [601, 1091] width 146 height 25
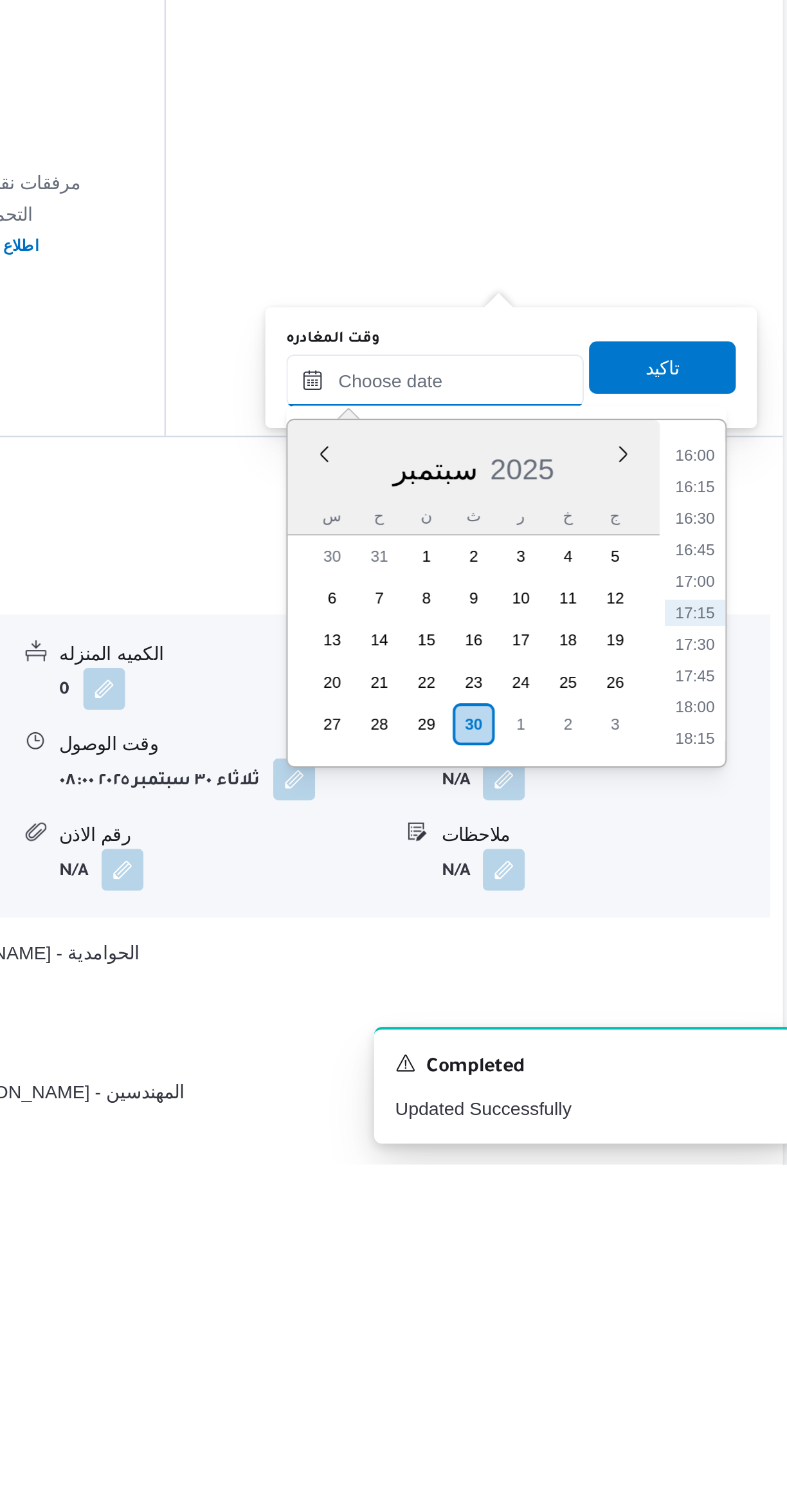
scroll to position [319, 0]
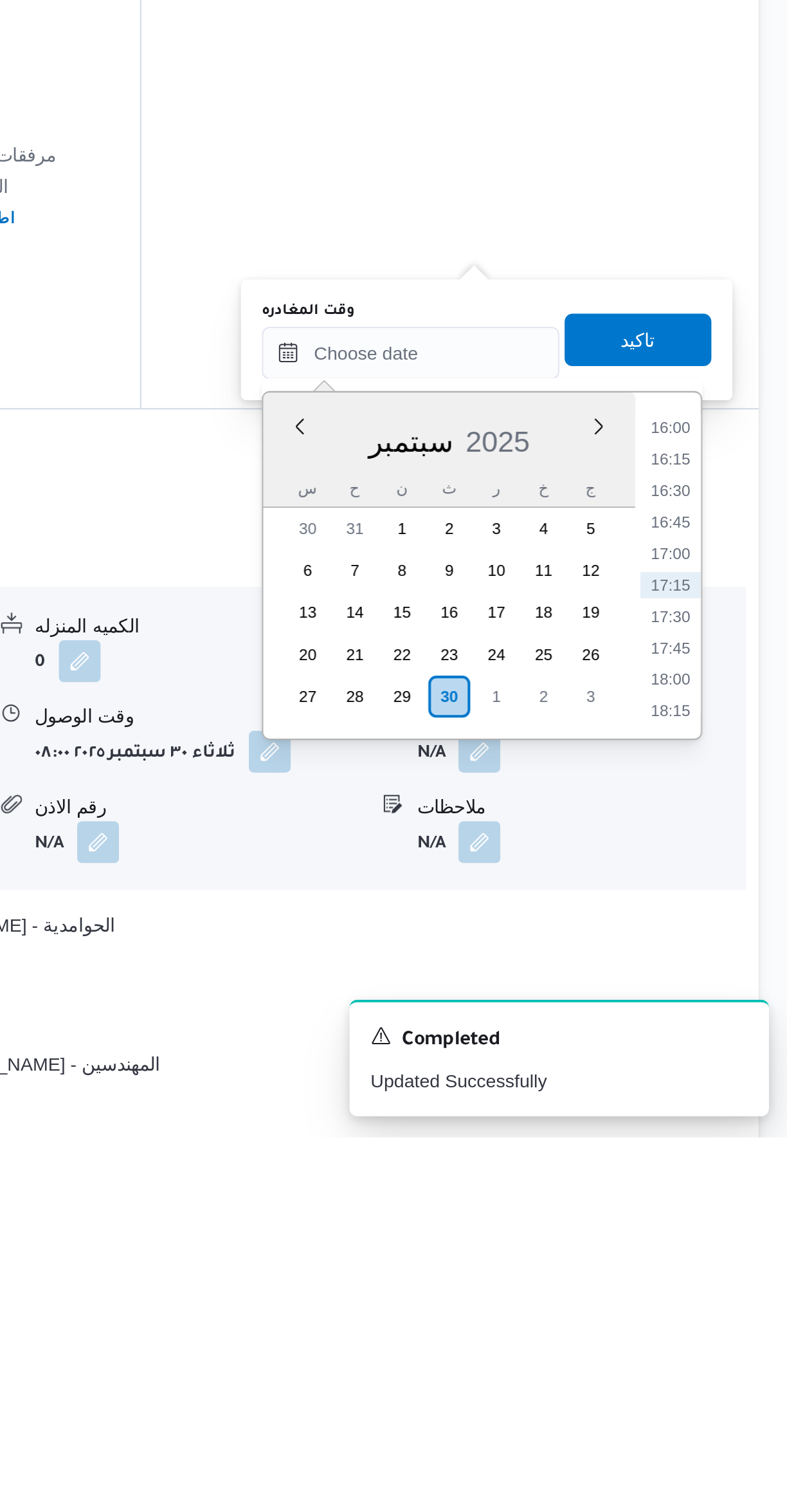
click at [727, 1163] on li "16:00" at bounding box center [729, 1164] width 30 height 13
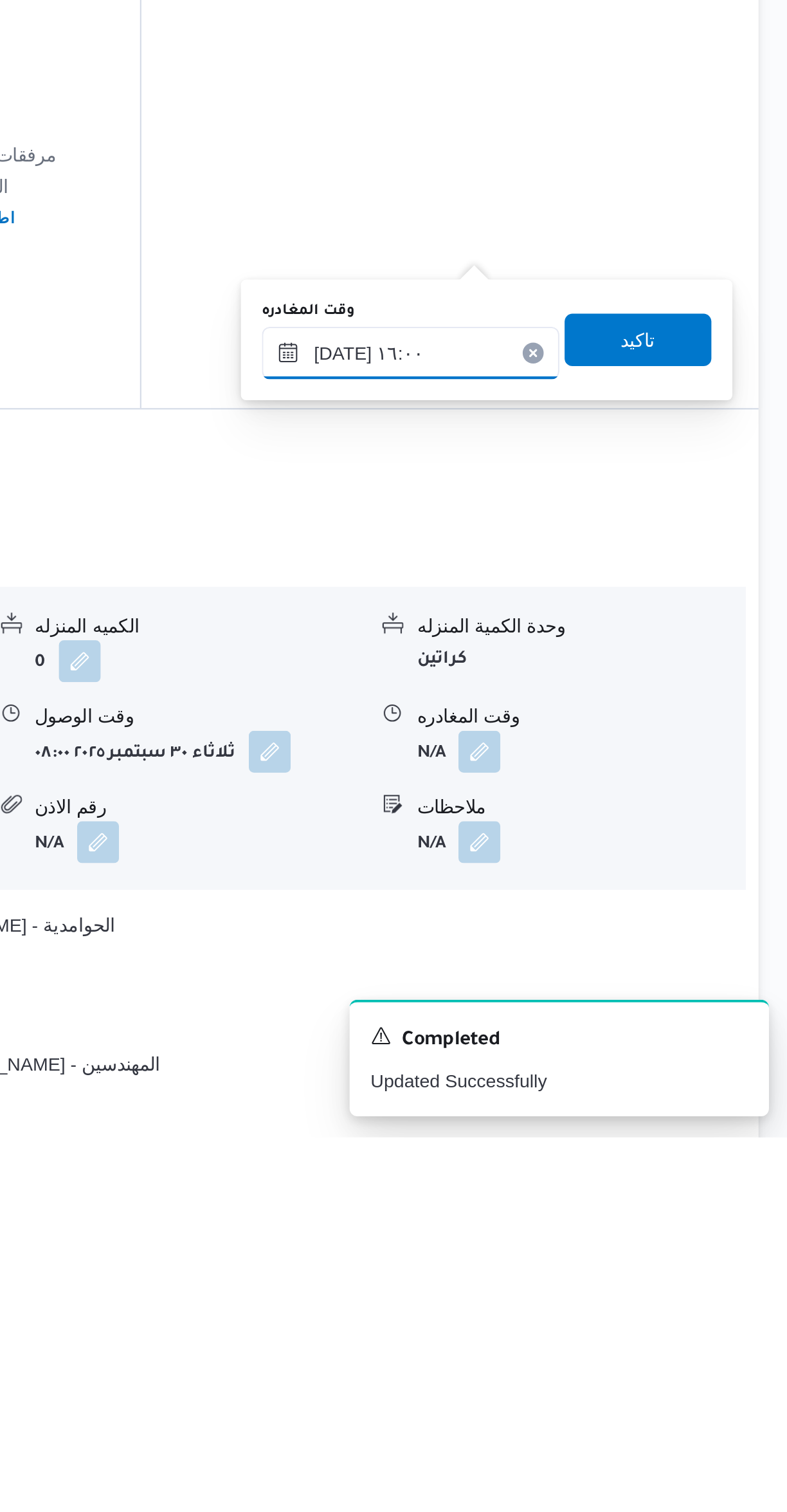
click at [562, 1130] on input "٣٠/٠٩/٢٠٢٥ ١٦:٠٠" at bounding box center [601, 1127] width 146 height 25
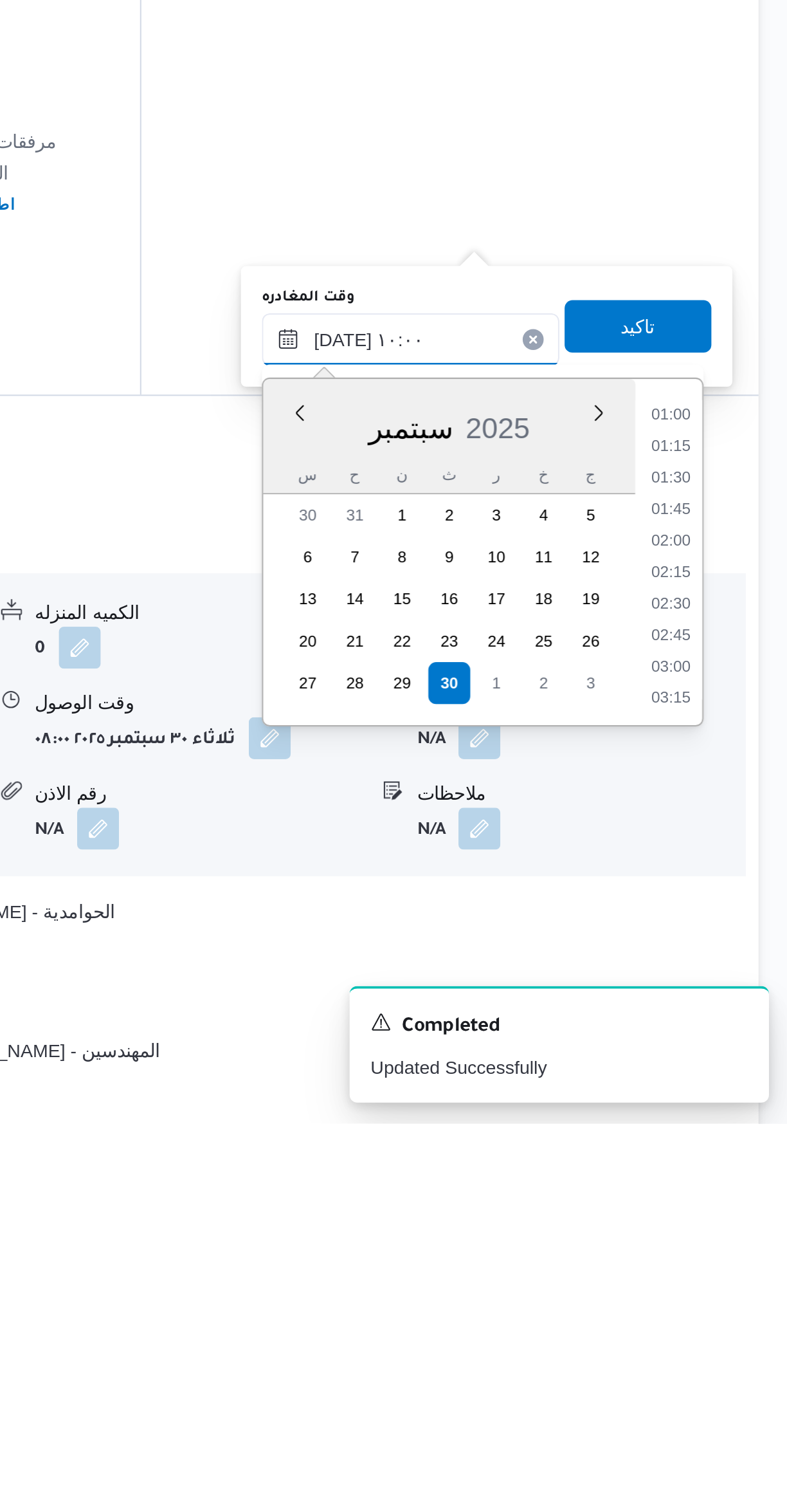
scroll to position [482, 0]
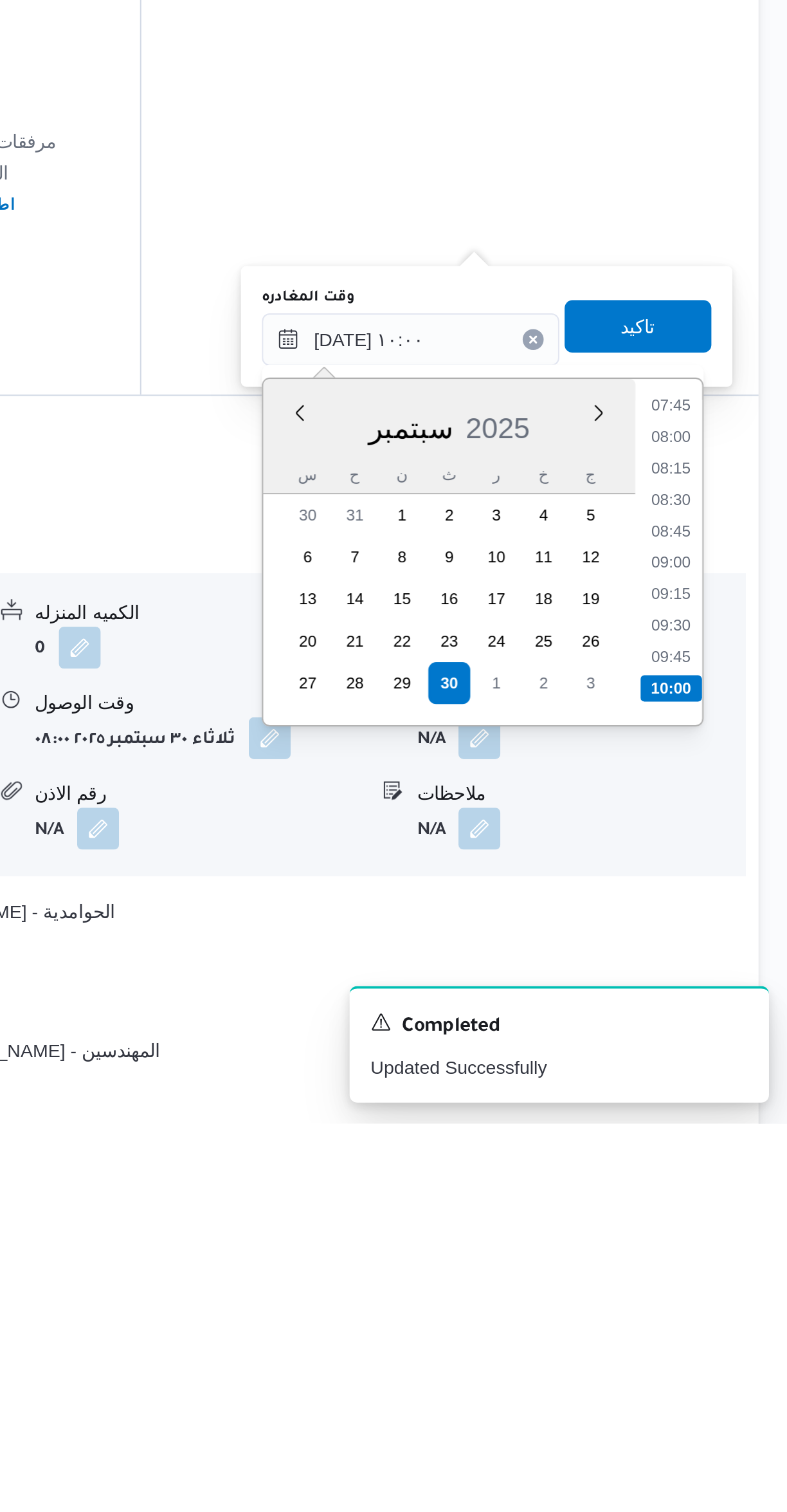
click at [727, 1250] on li "09:15" at bounding box center [729, 1251] width 30 height 13
type input "٣٠/٠٩/٢٠٢٥ ٠٩:١٥"
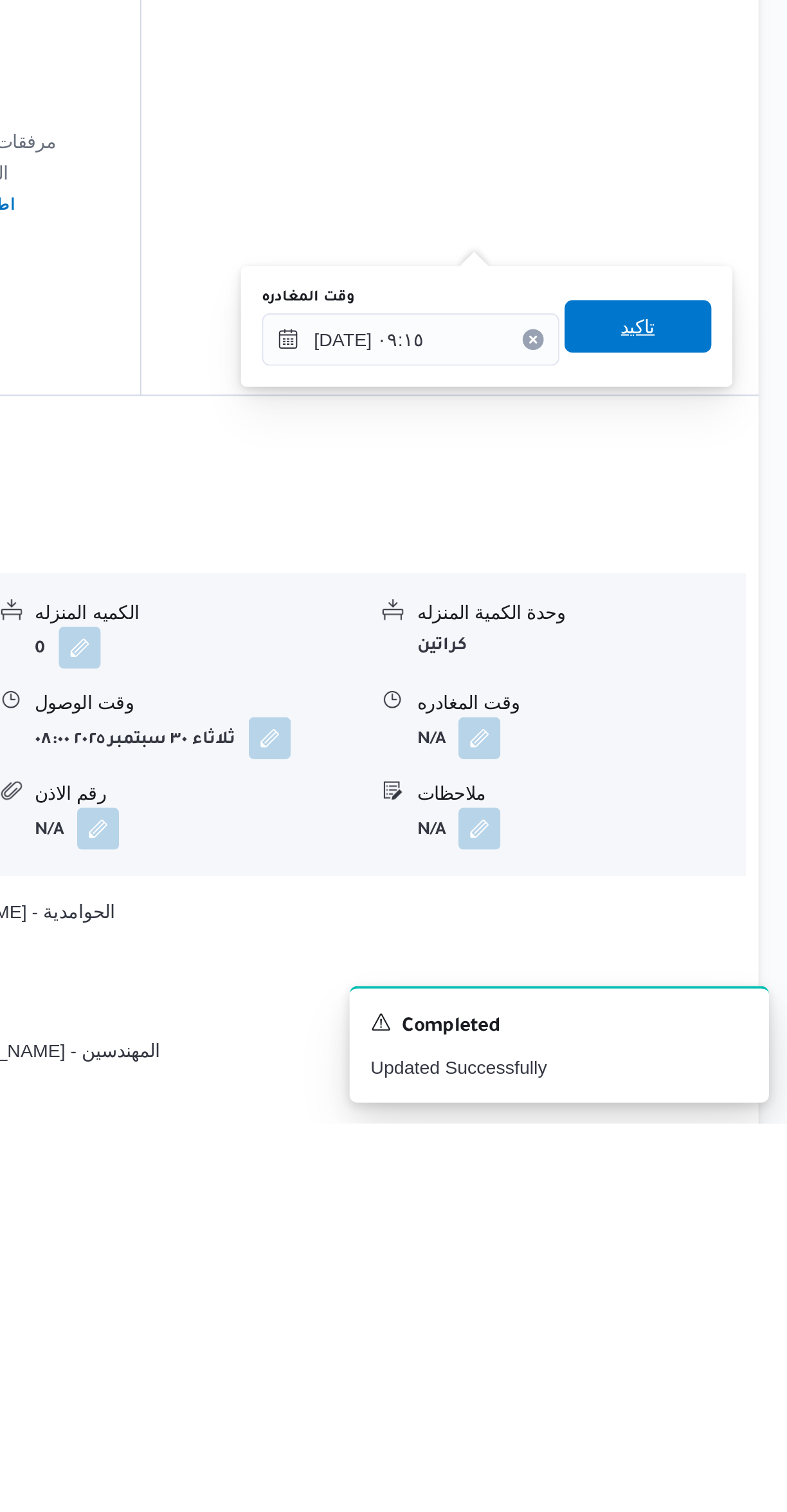
click at [681, 1128] on span "تاكيد" at bounding box center [713, 1120] width 72 height 25
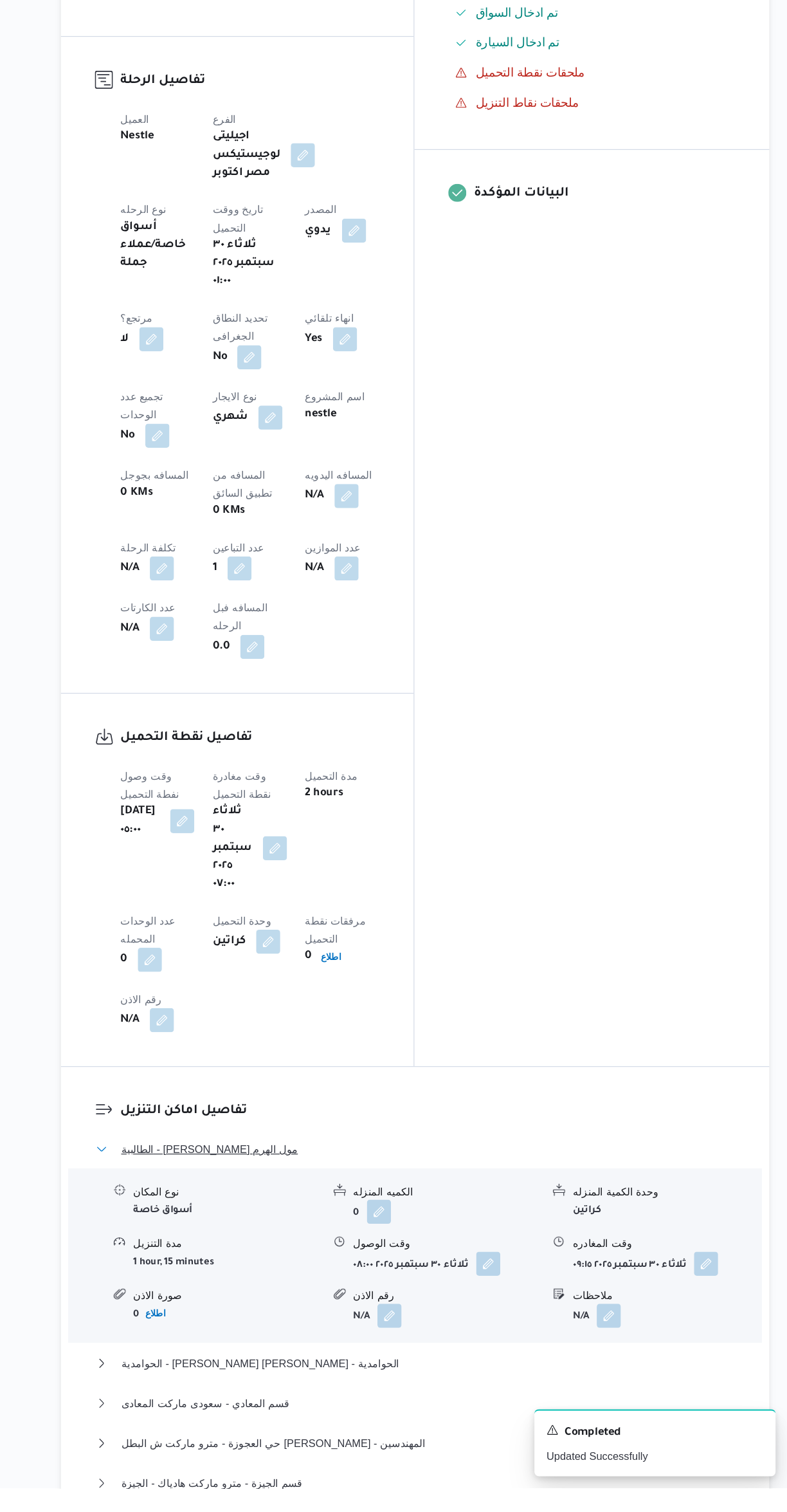
click at [244, 1214] on span "الطالبية - كارفور بيراميدز مول الهرم" at bounding box center [294, 1222] width 151 height 16
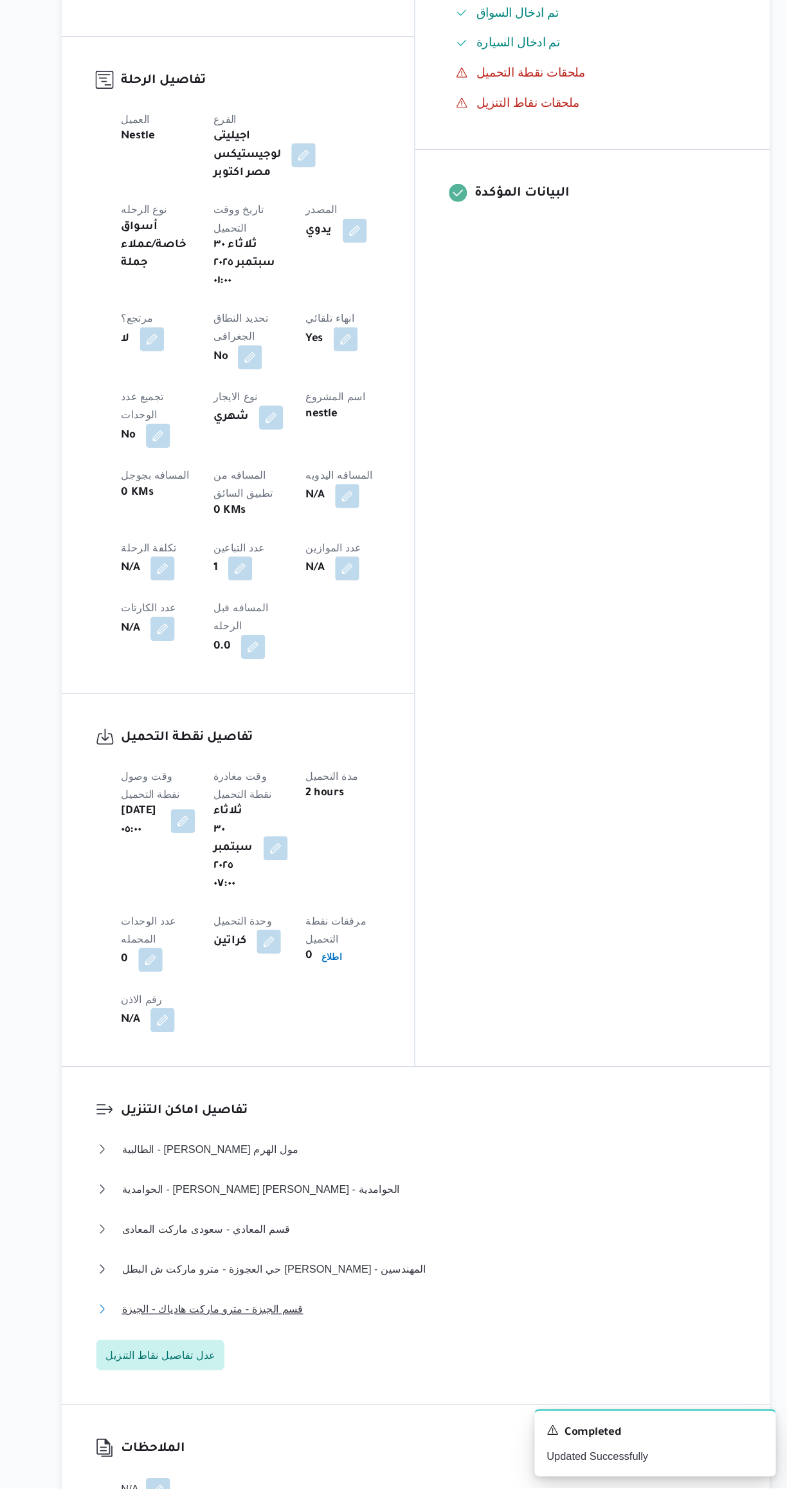
click at [299, 1351] on span "قسم الجيزة - مترو ماركت هادياك - الجيزة" at bounding box center [296, 1359] width 155 height 16
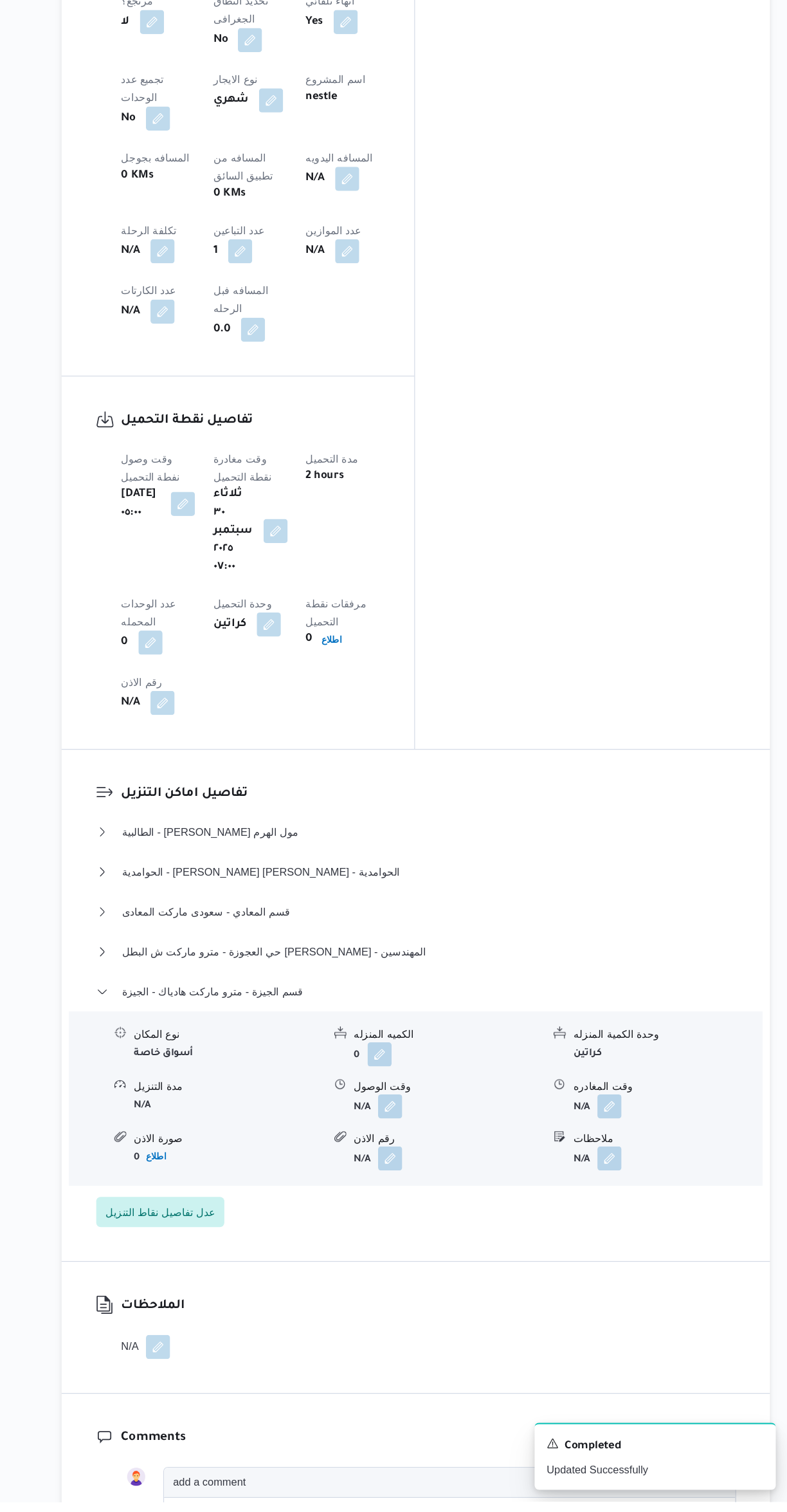
click at [643, 1164] on button "button" at bounding box center [635, 1175] width 21 height 21
click at [598, 977] on input "وقت المغادره" at bounding box center [601, 979] width 146 height 25
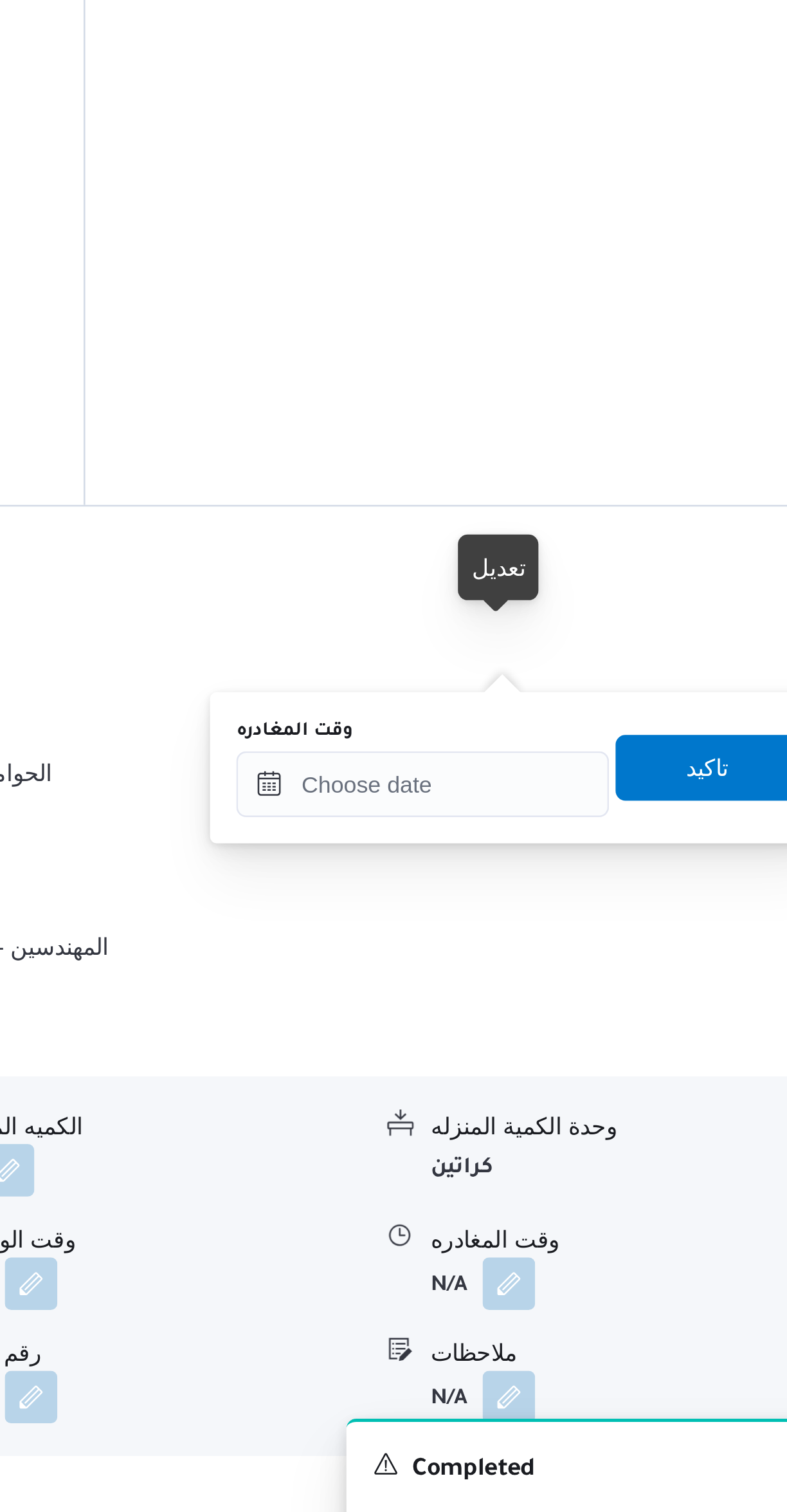
scroll to position [387, 0]
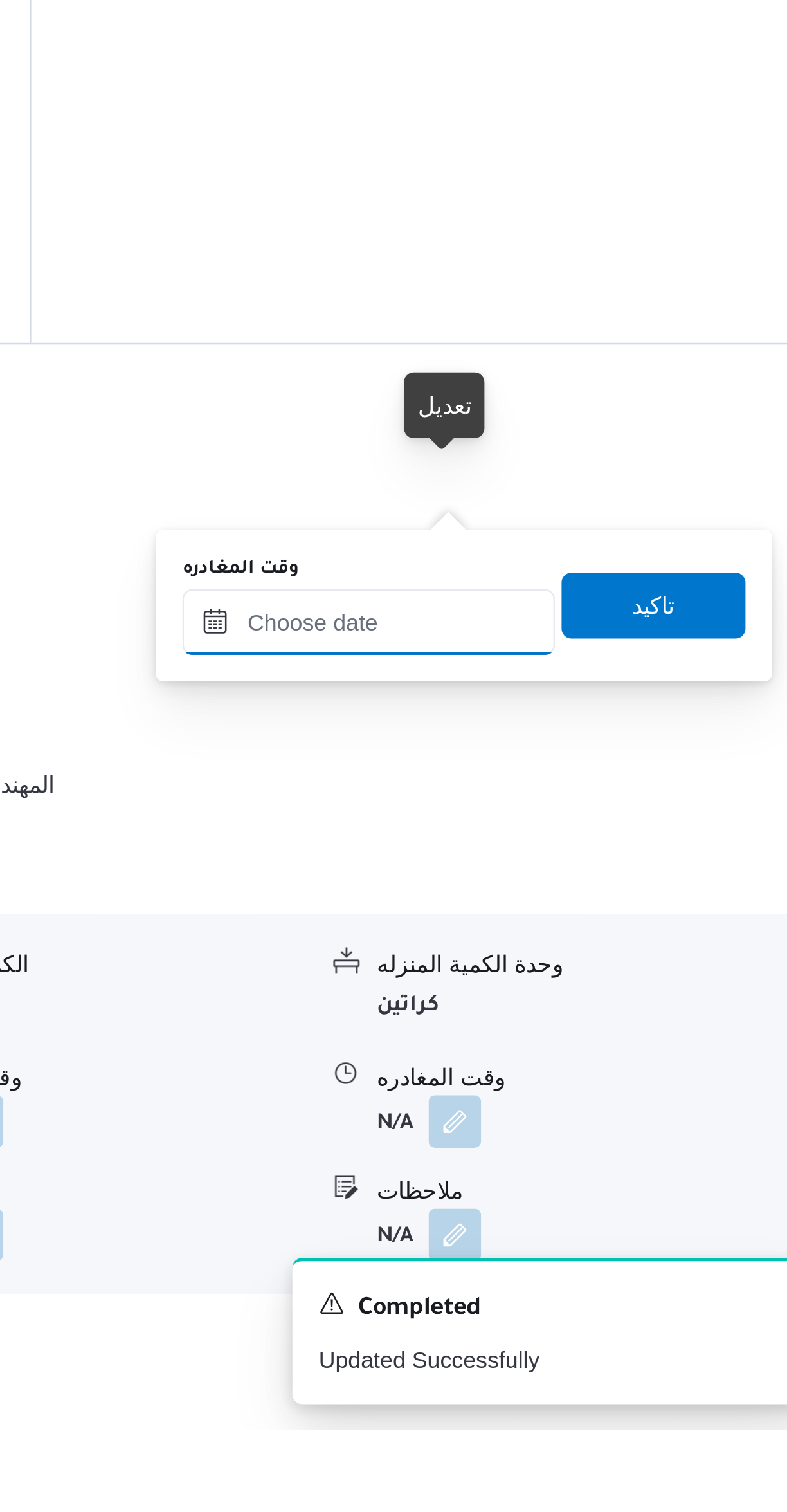
click at [608, 1197] on input "وقت المغادره" at bounding box center [601, 1194] width 146 height 25
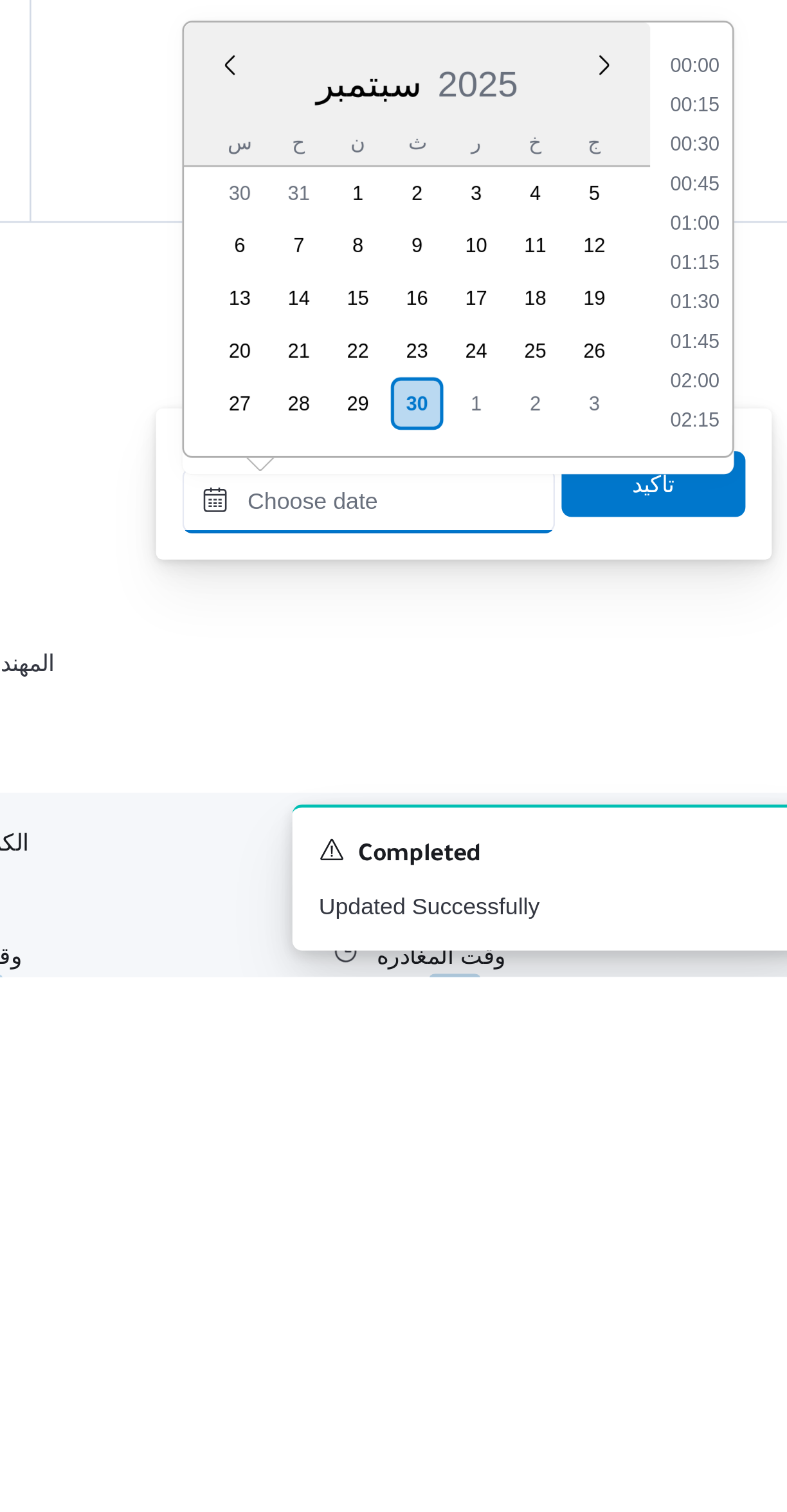
scroll to position [988, 0]
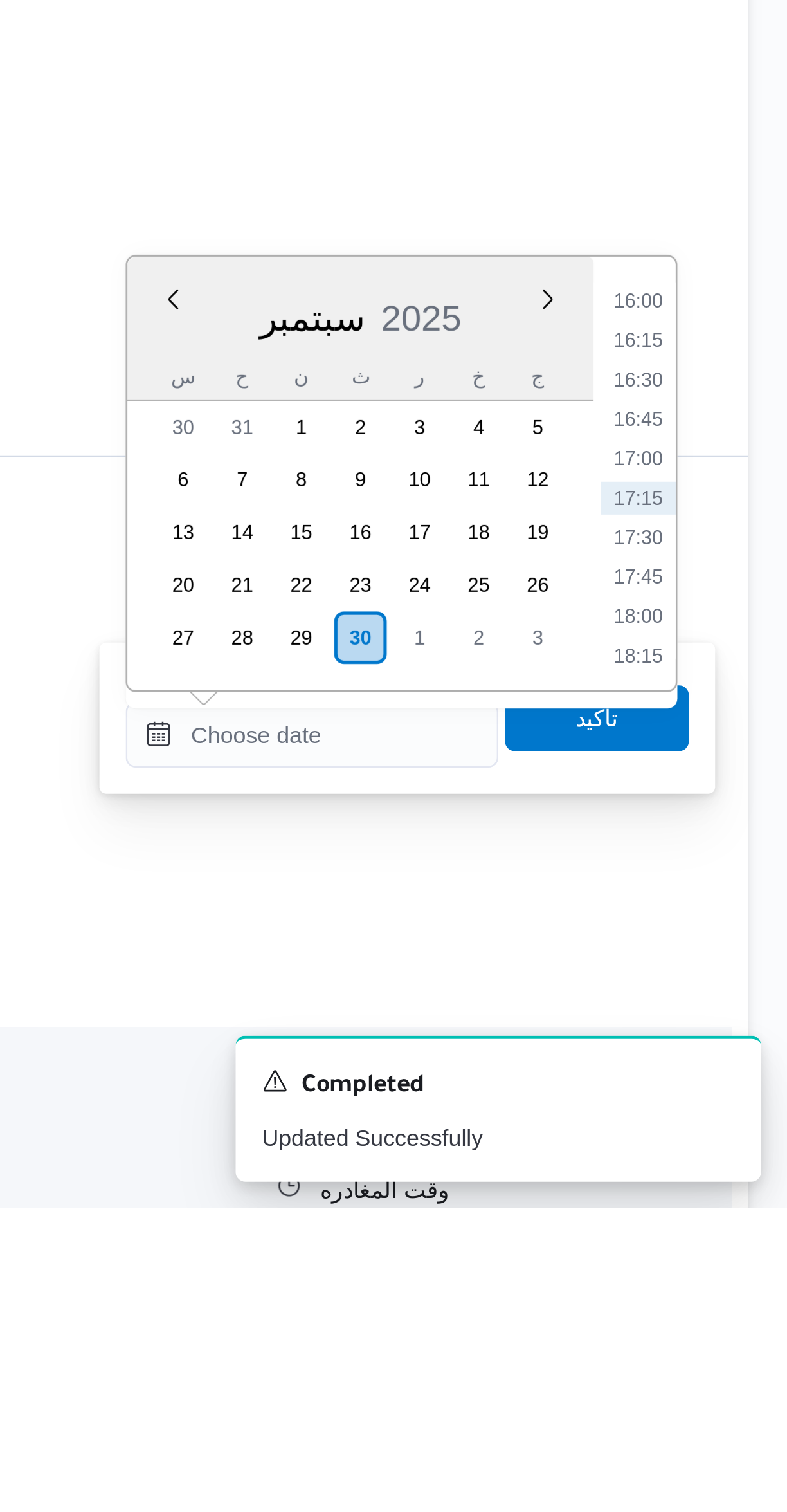
click at [720, 1157] on li "16:00" at bounding box center [729, 1157] width 30 height 13
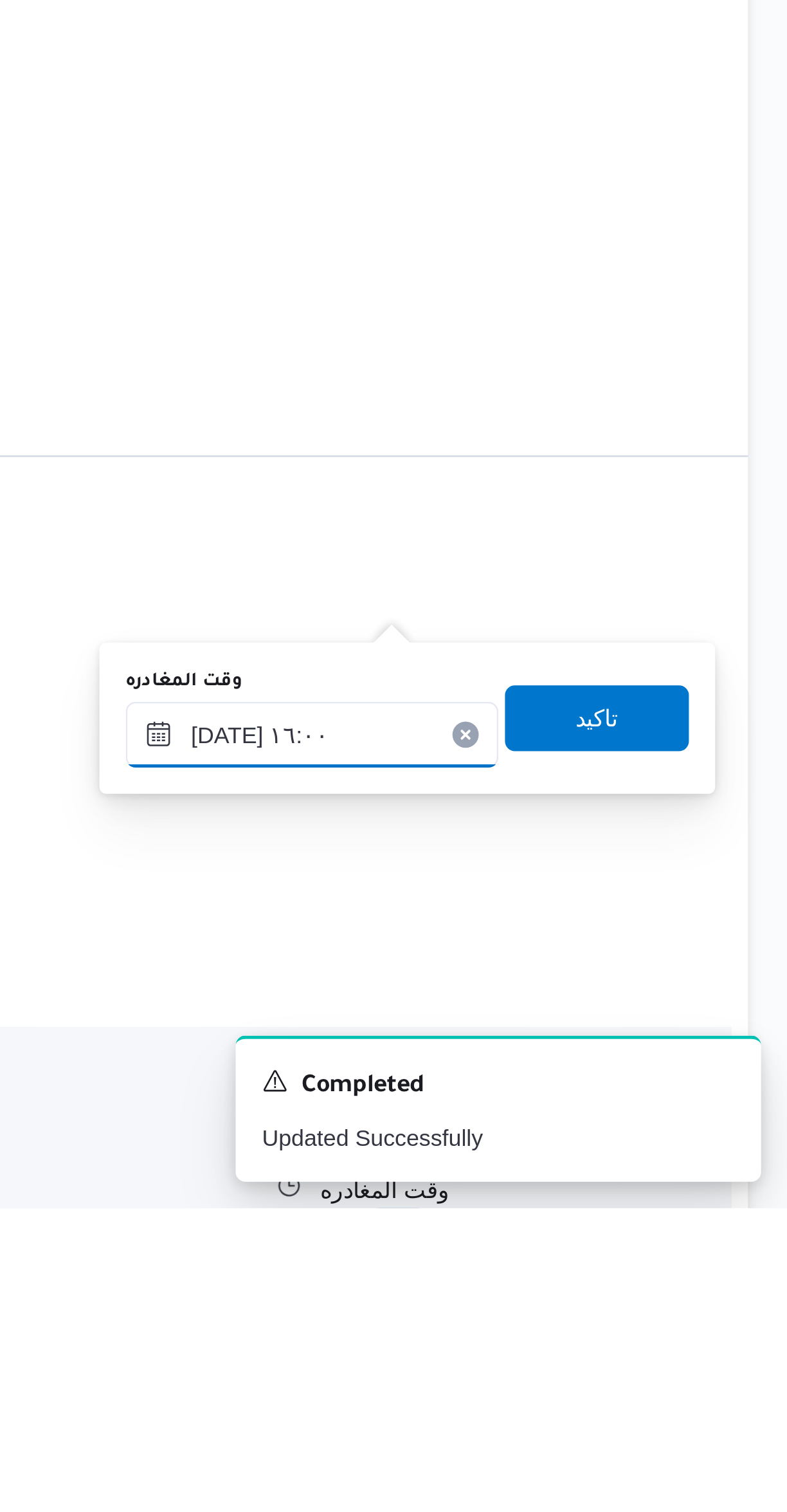
scroll to position [256, 0]
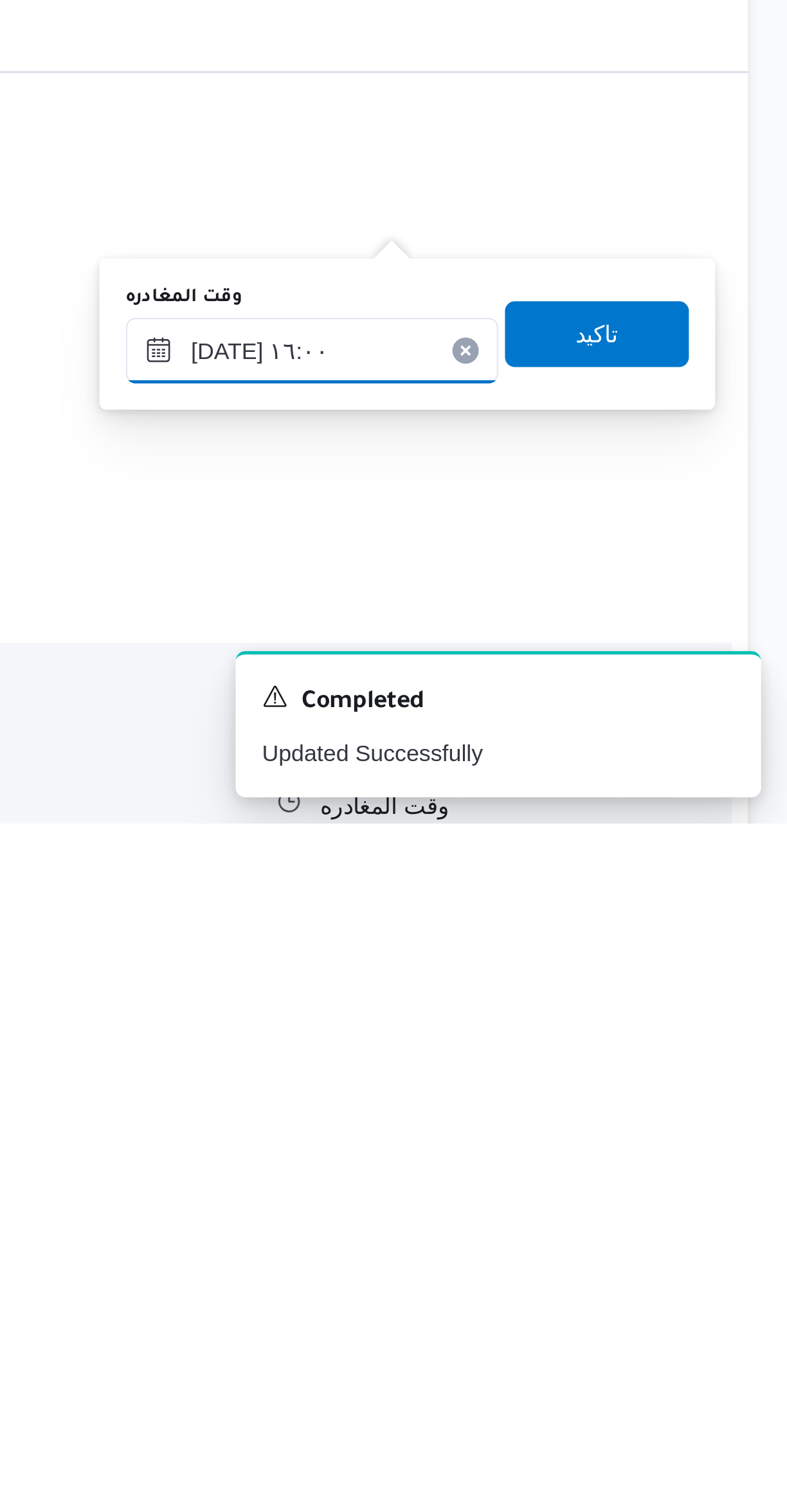
click at [609, 1328] on input "٣٠/٠٩/٢٠٢٥ ١٦:٠٠" at bounding box center [601, 1326] width 146 height 25
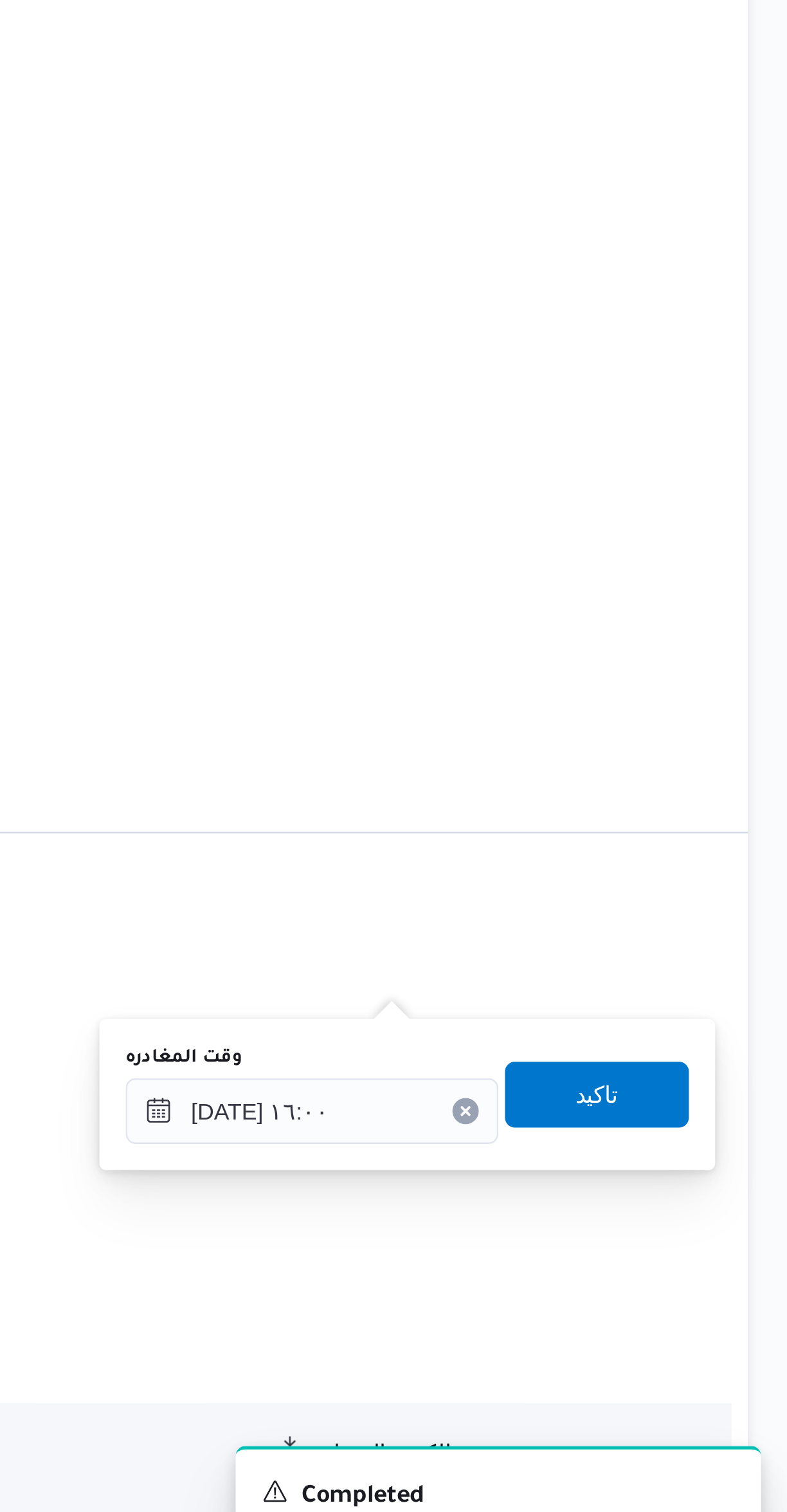
scroll to position [270, 0]
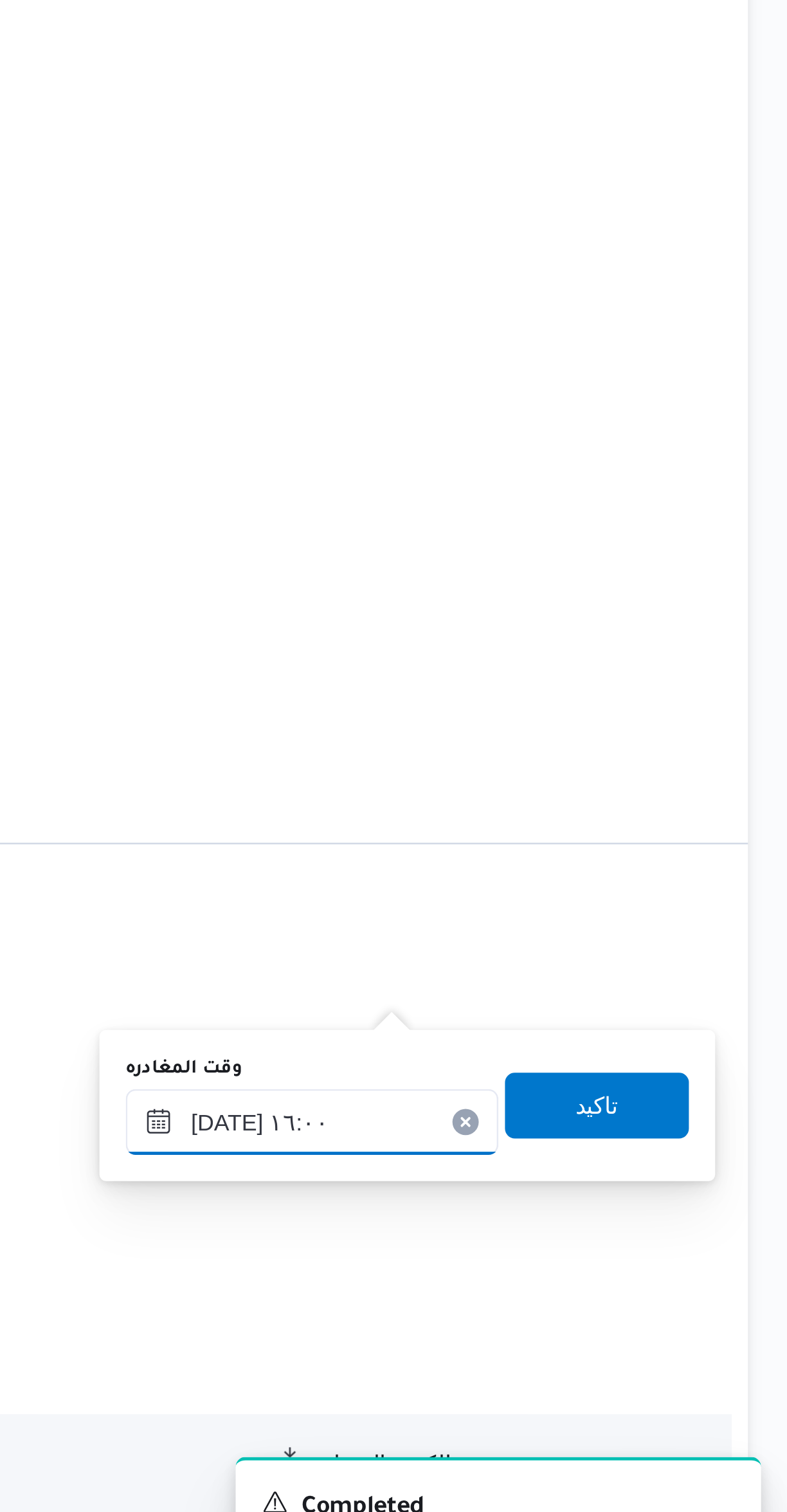
click at [587, 1307] on input "٣٠/٠٩/٢٠٢٥ ١٦:٠٠" at bounding box center [601, 1312] width 146 height 25
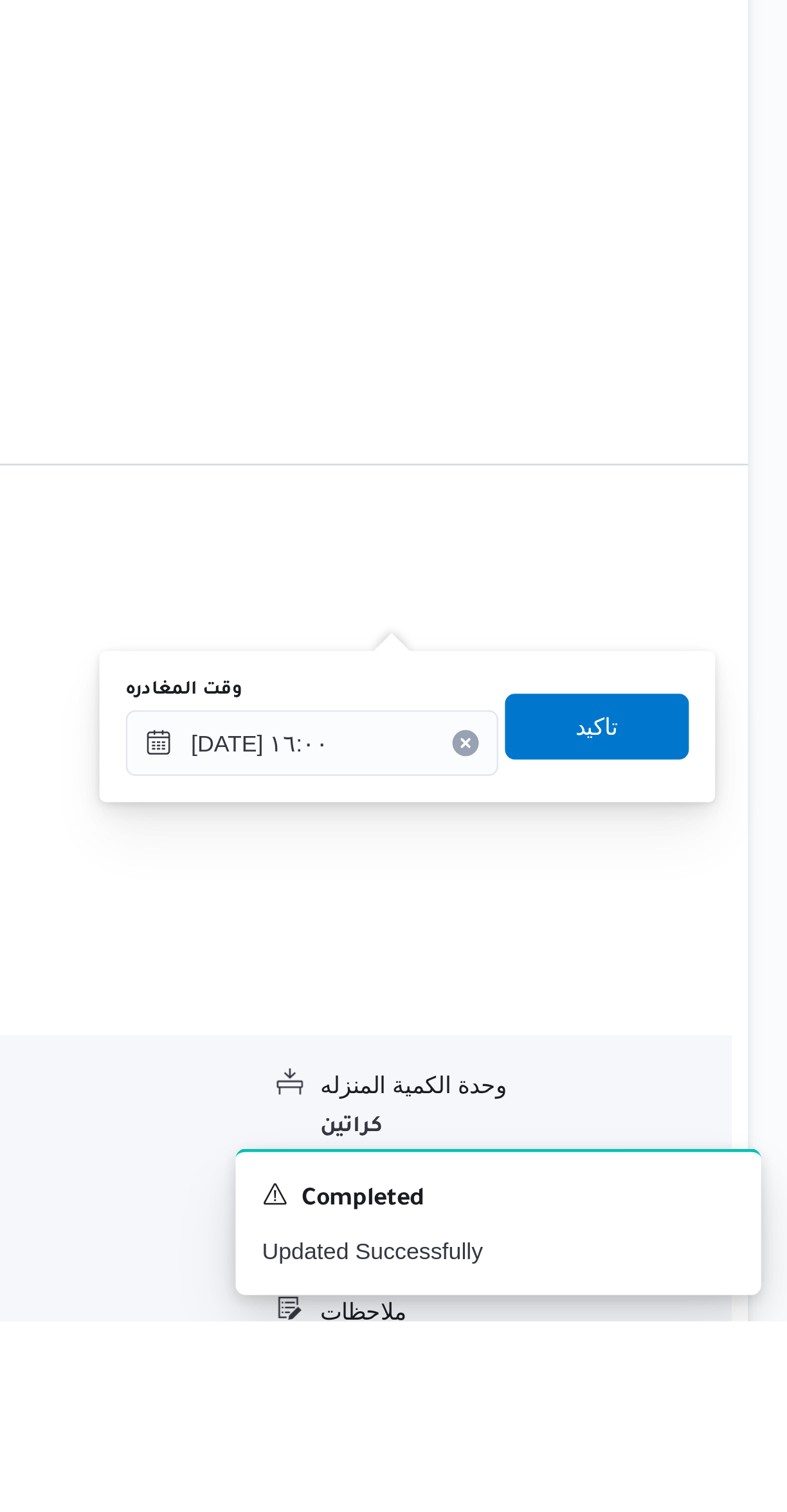
scroll to position [301, 0]
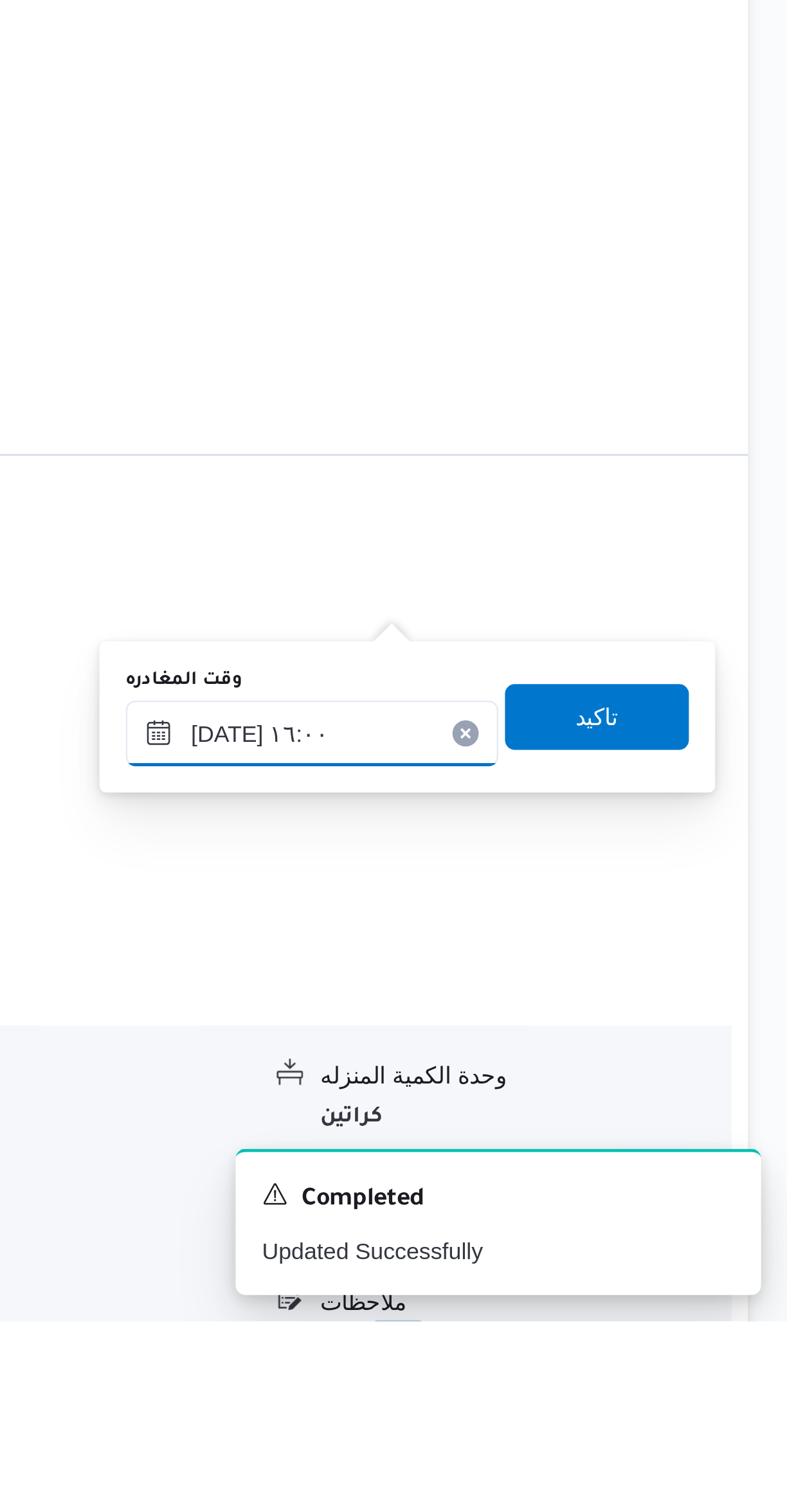
click at [590, 1276] on input "٣٠/٠٩/٢٠٢٥ ١٦:٠٠" at bounding box center [601, 1281] width 146 height 25
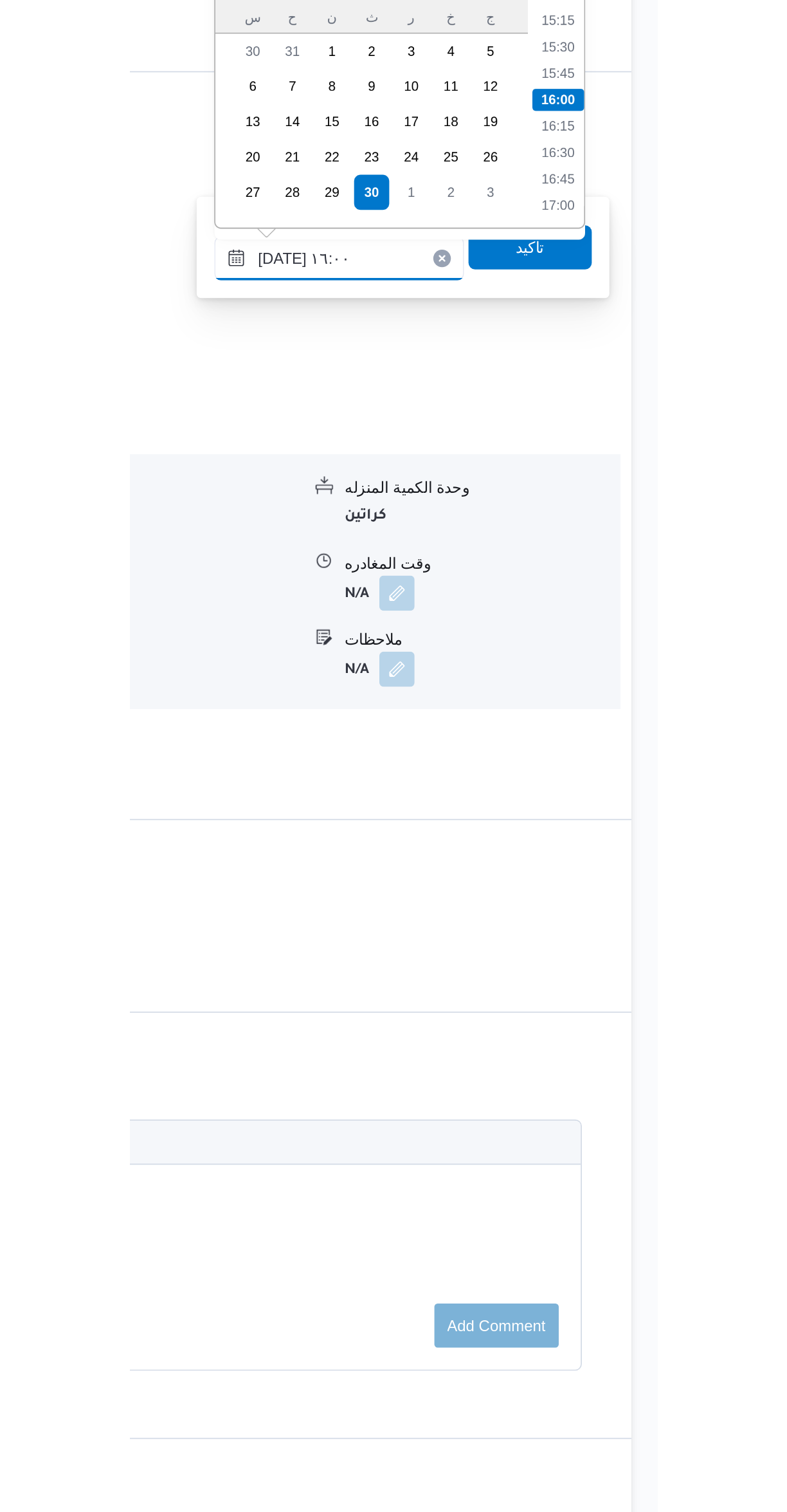
scroll to position [259, 0]
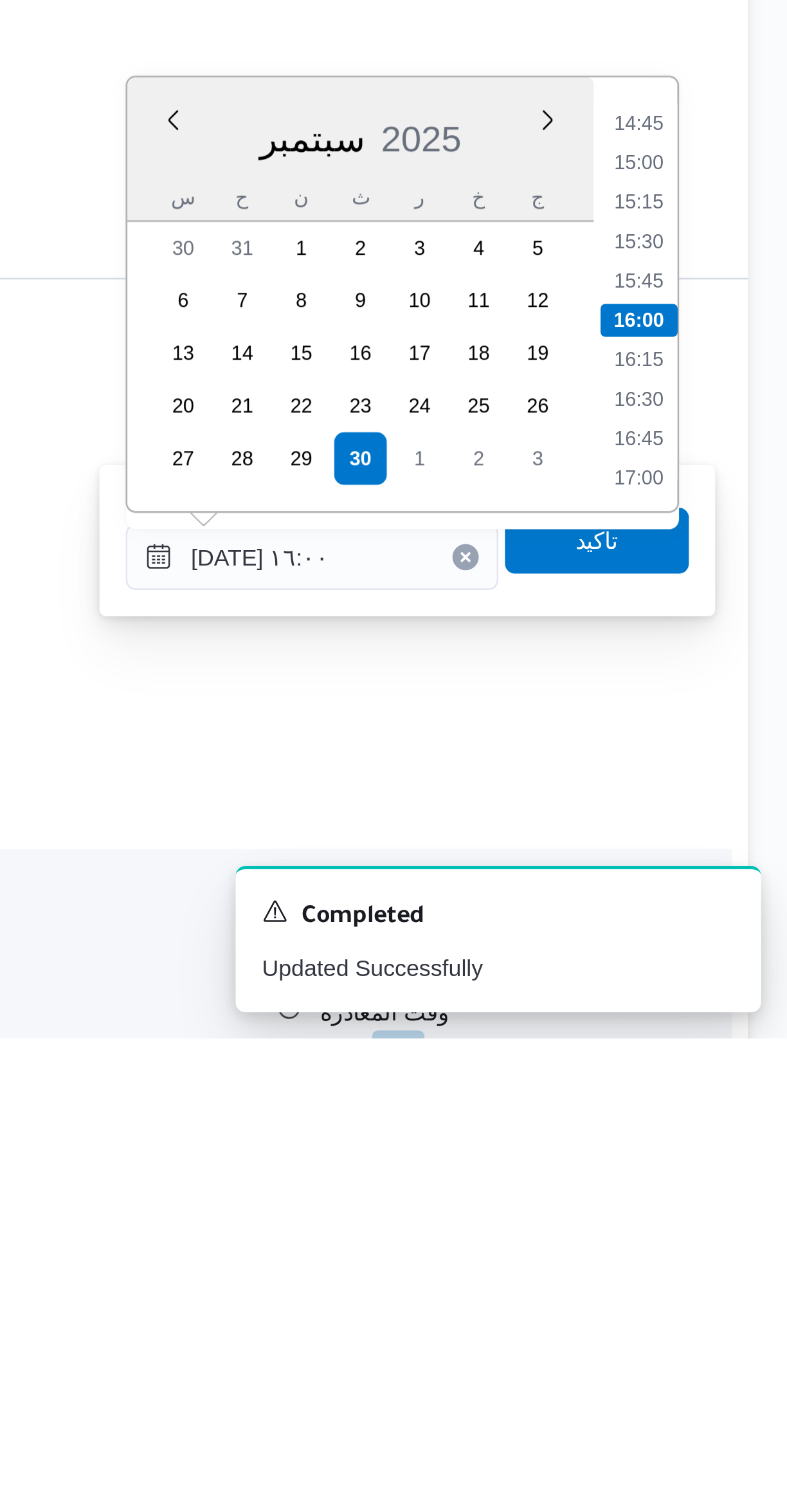
click at [728, 1152] on li "14:45" at bounding box center [729, 1153] width 30 height 13
type input "٣٠/٠٩/٢٠٢٥ ١٤:٤٥"
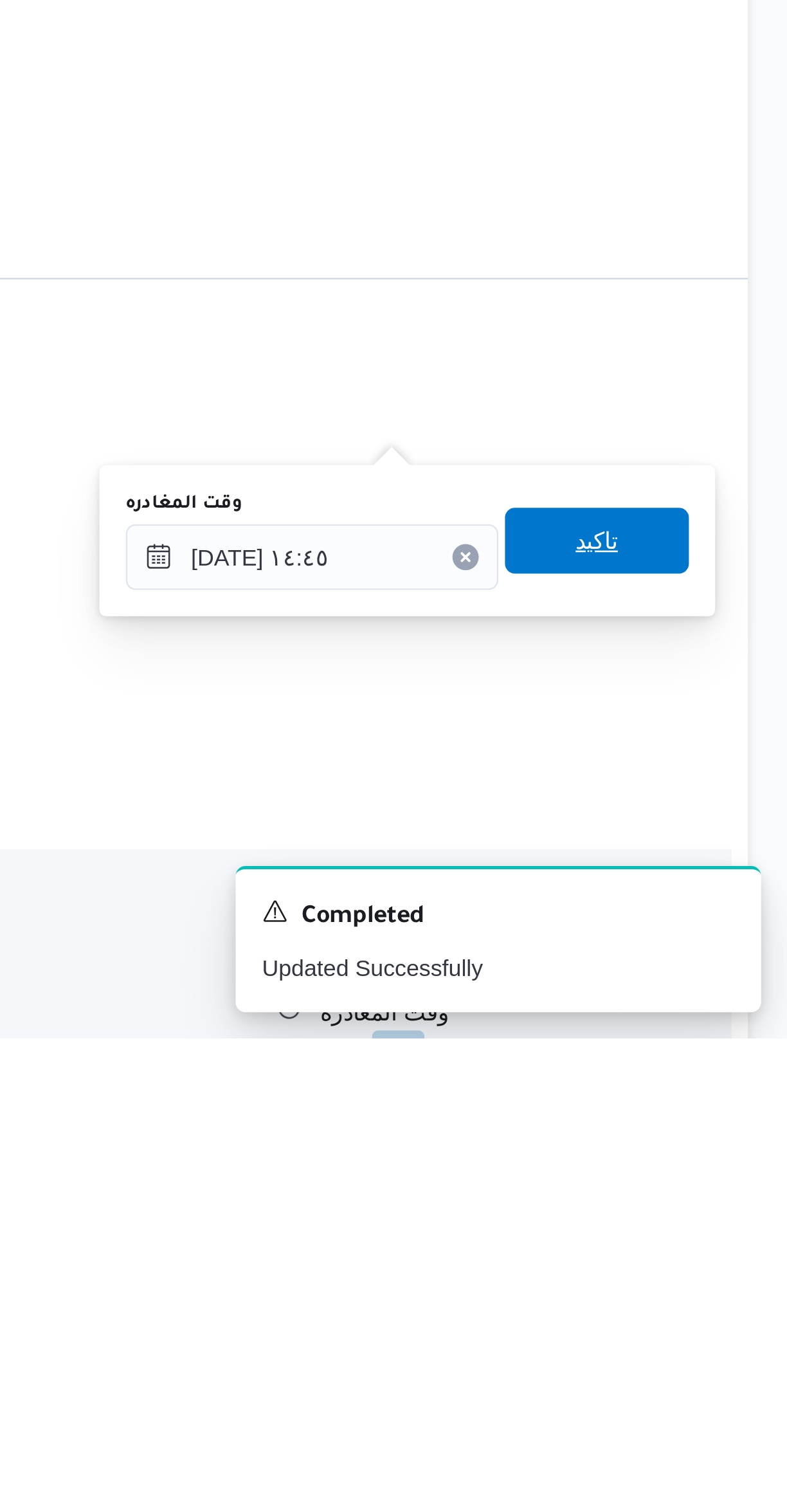
click at [685, 1323] on span "تاكيد" at bounding box center [713, 1316] width 72 height 25
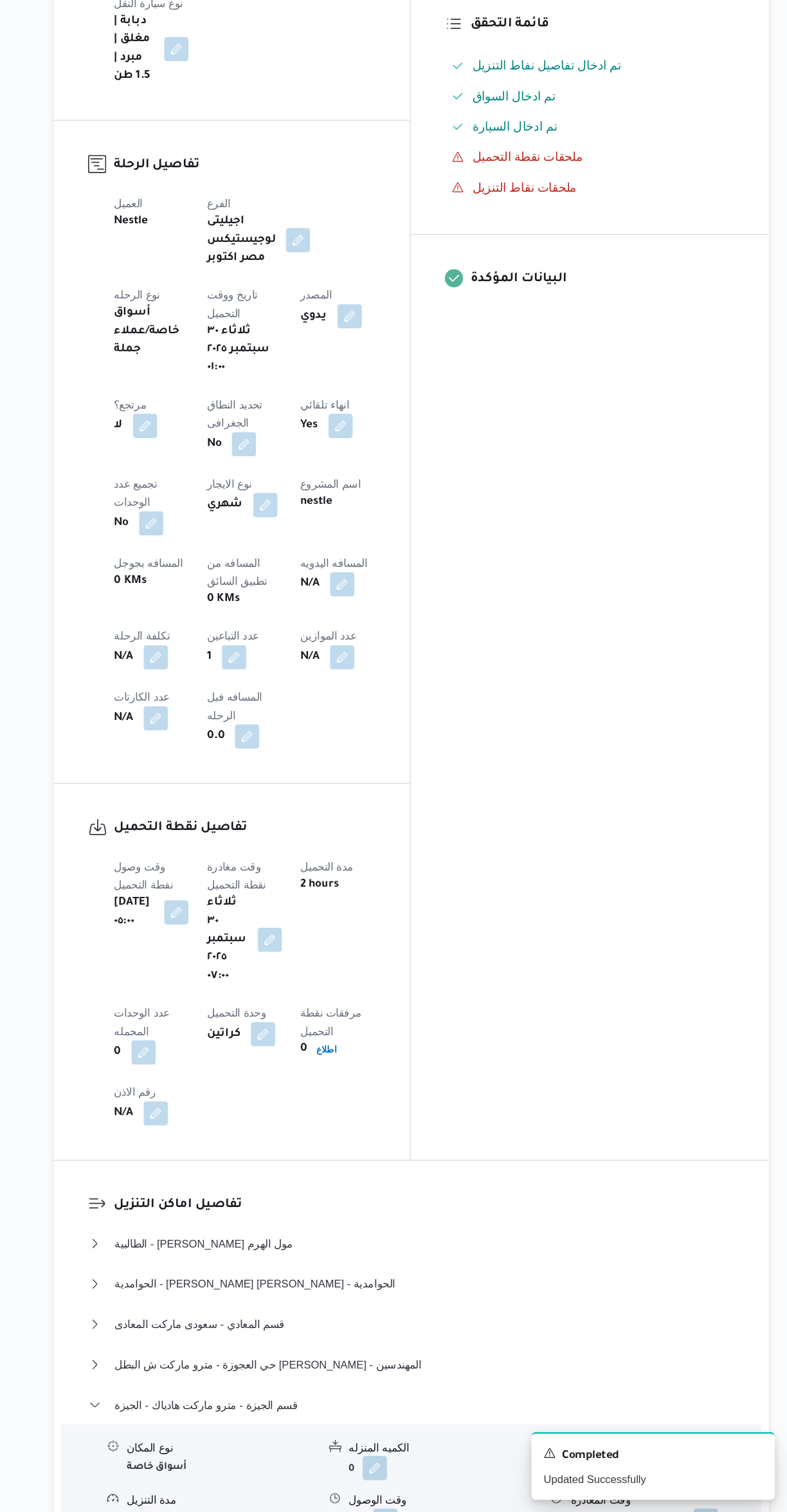
click at [449, 1508] on button "button" at bounding box center [448, 1519] width 21 height 21
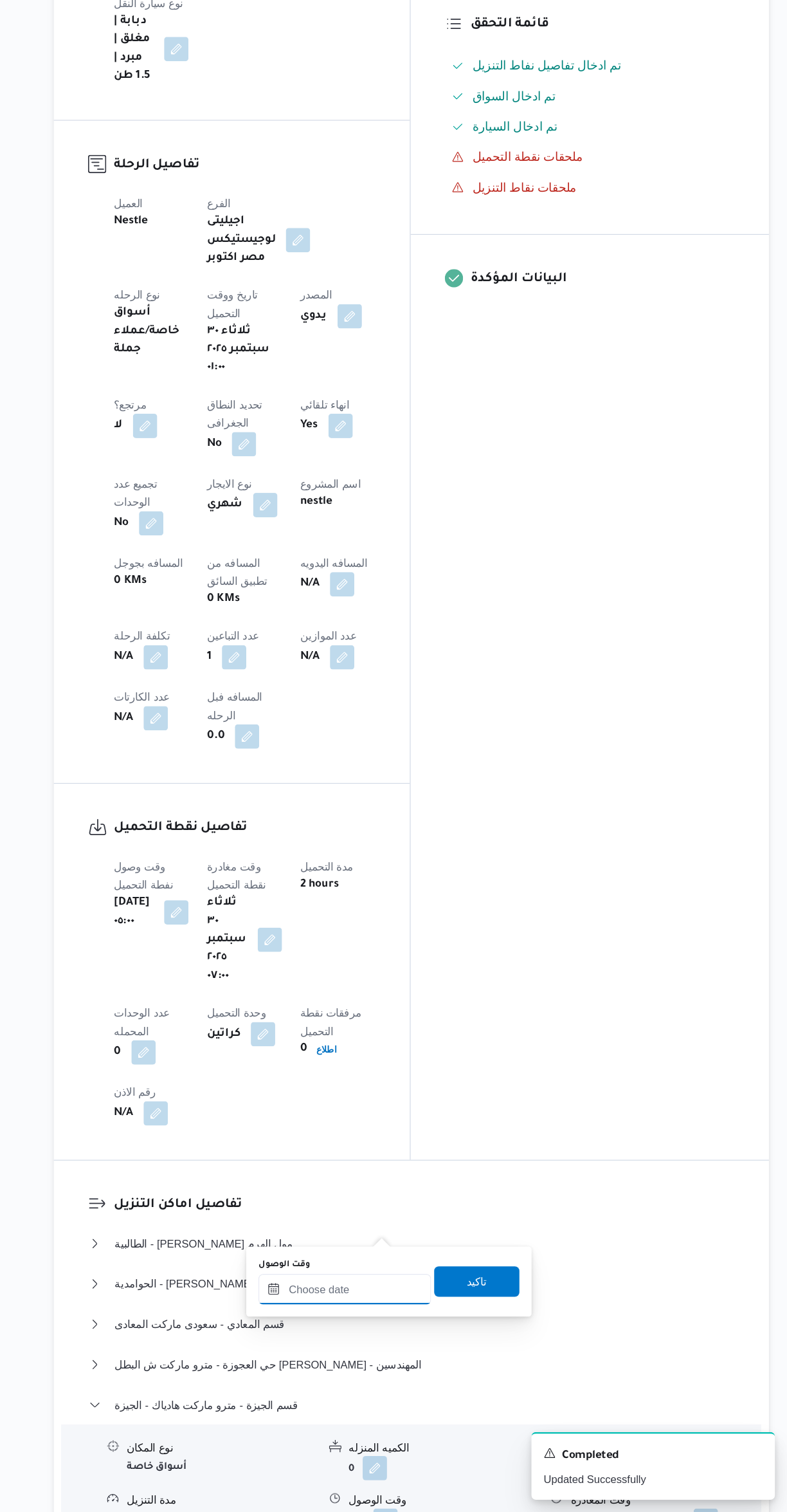
click at [437, 1323] on input "وقت الوصول" at bounding box center [413, 1323] width 146 height 25
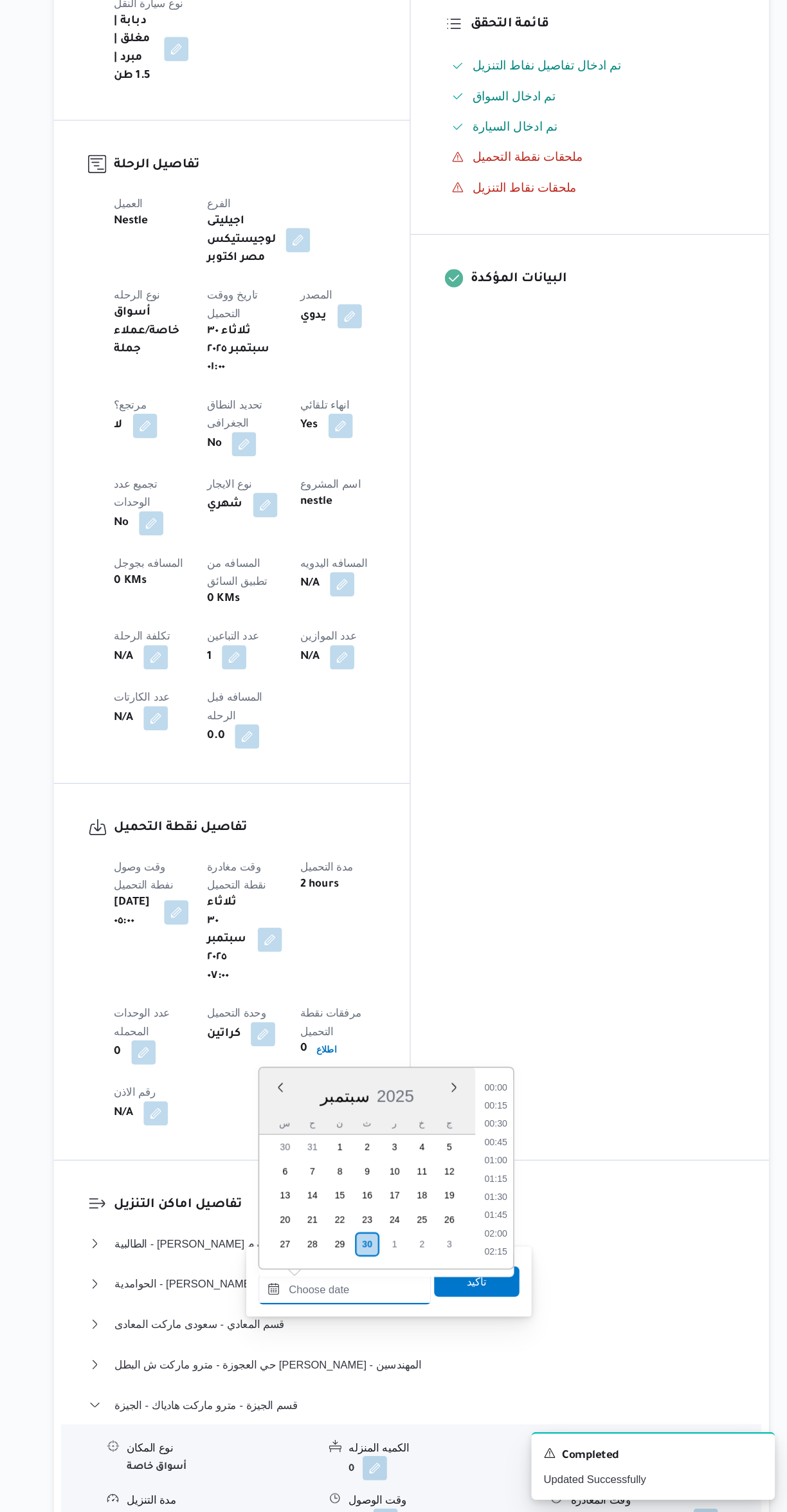
scroll to position [0, 0]
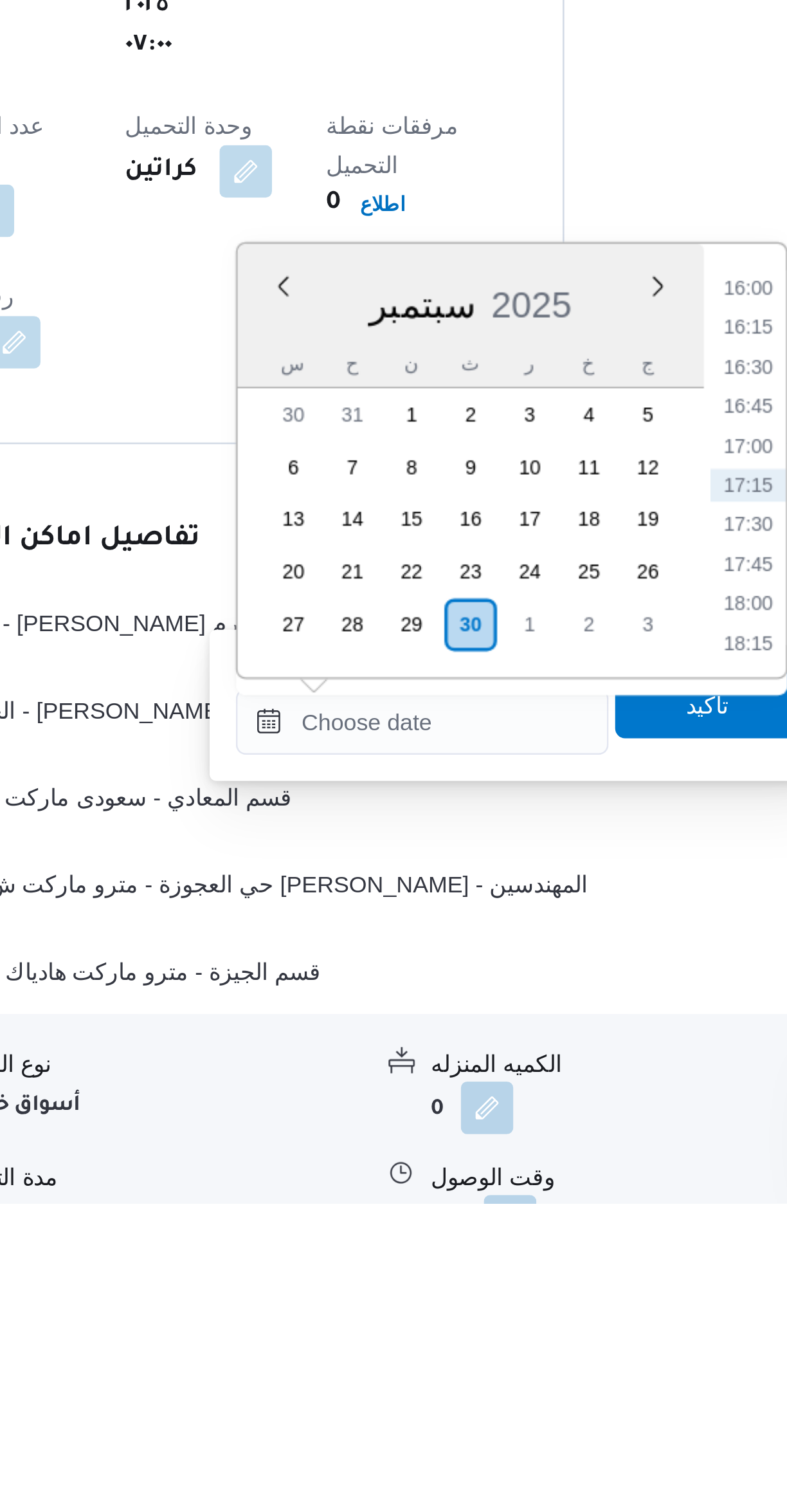
click at [528, 1156] on li "16:00" at bounding box center [541, 1153] width 30 height 13
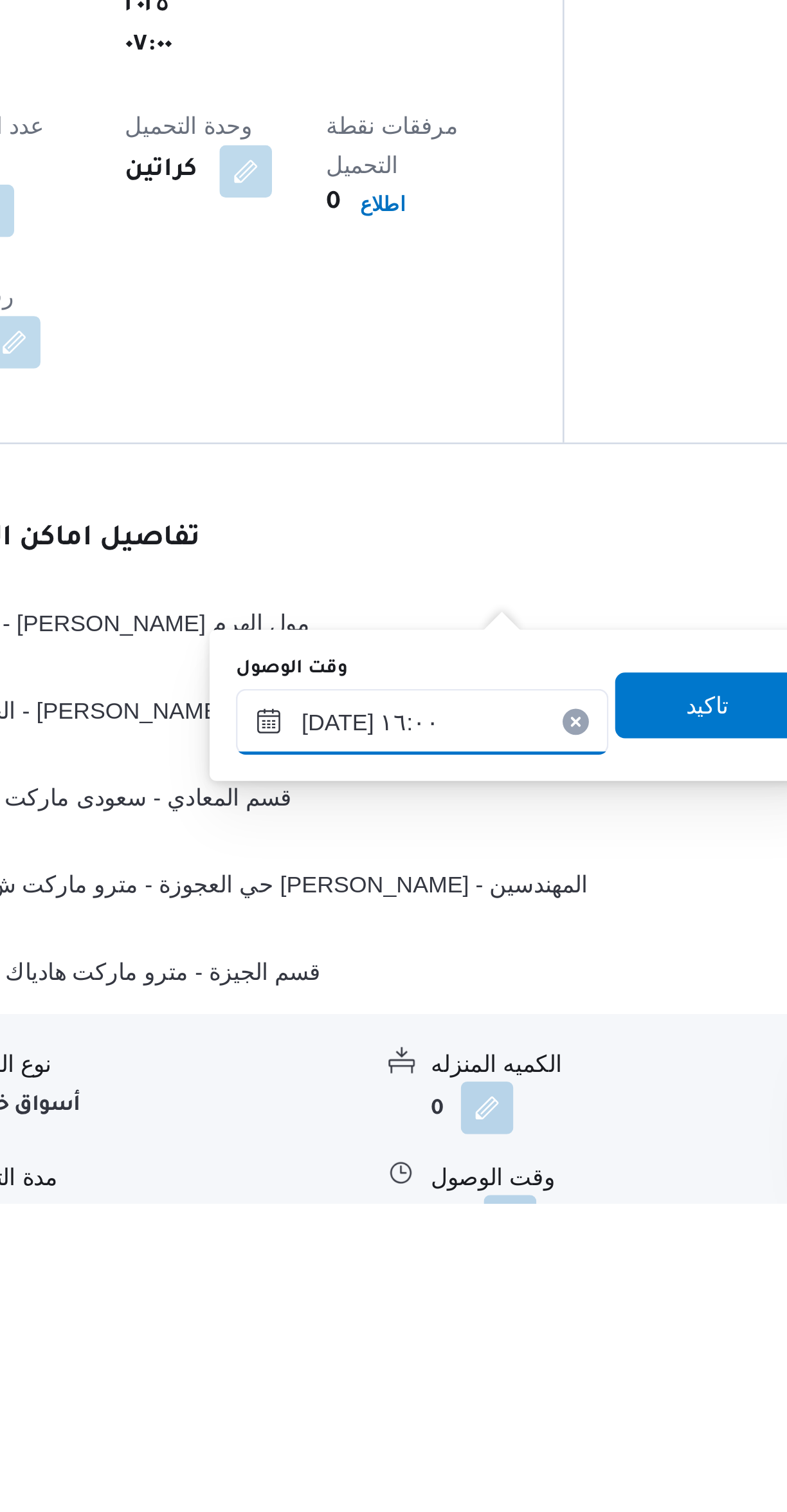
scroll to position [259, 0]
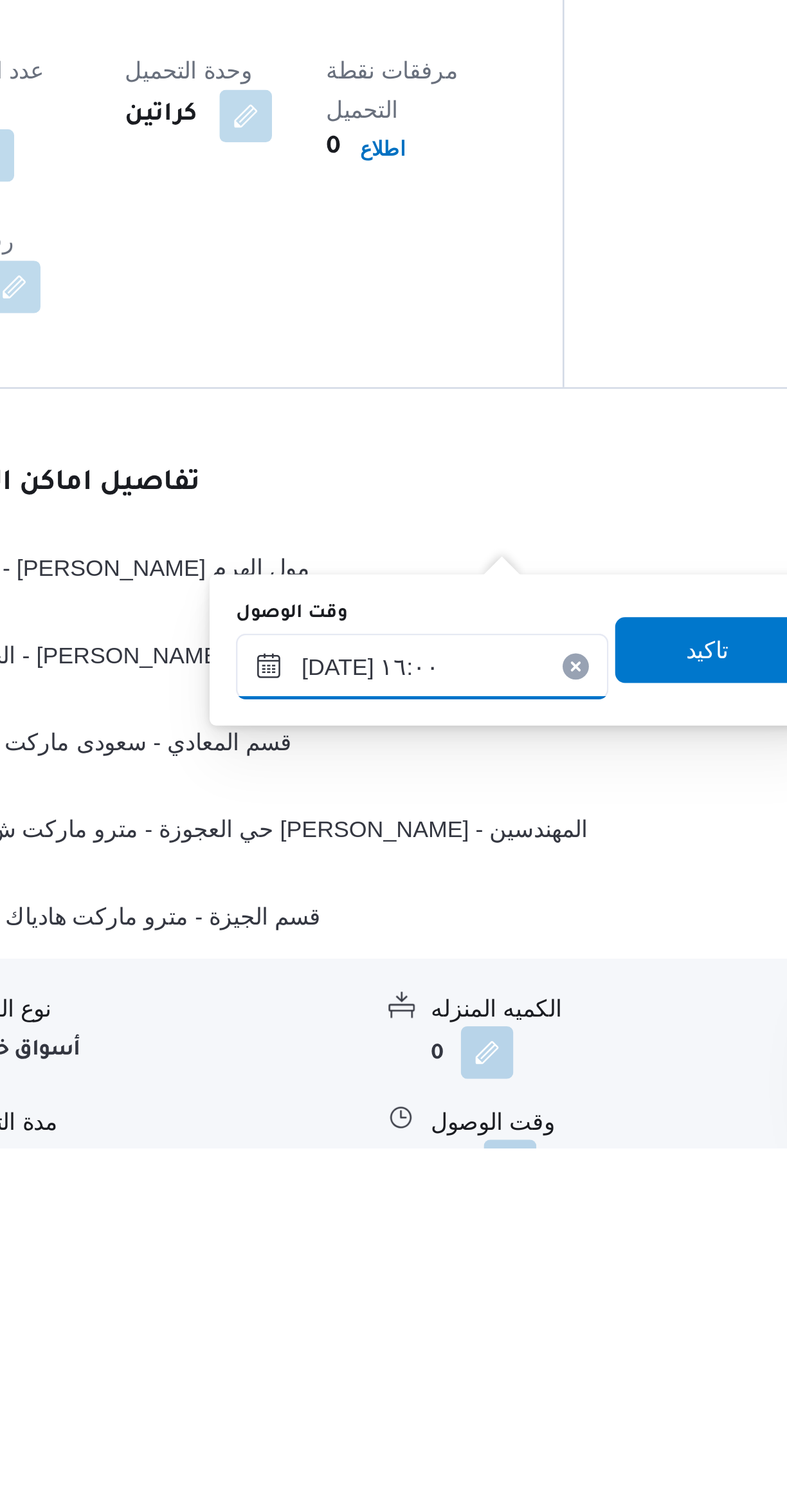
click at [390, 1317] on input "٣٠/٠٩/٢٠٢٥ ١٦:٠٠" at bounding box center [413, 1323] width 146 height 25
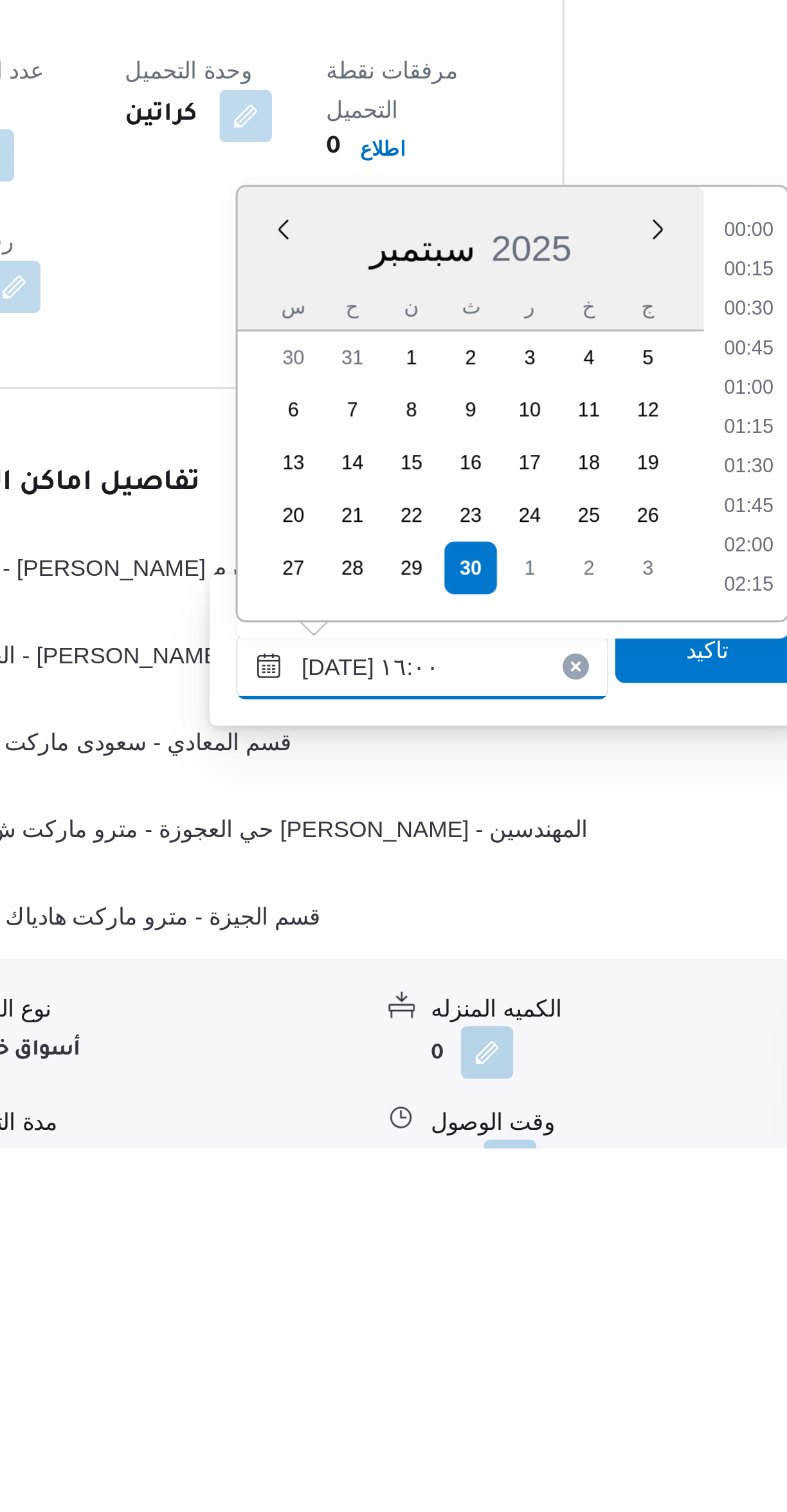
scroll to position [910, 0]
click at [529, 1152] on li "14:45" at bounding box center [541, 1153] width 30 height 13
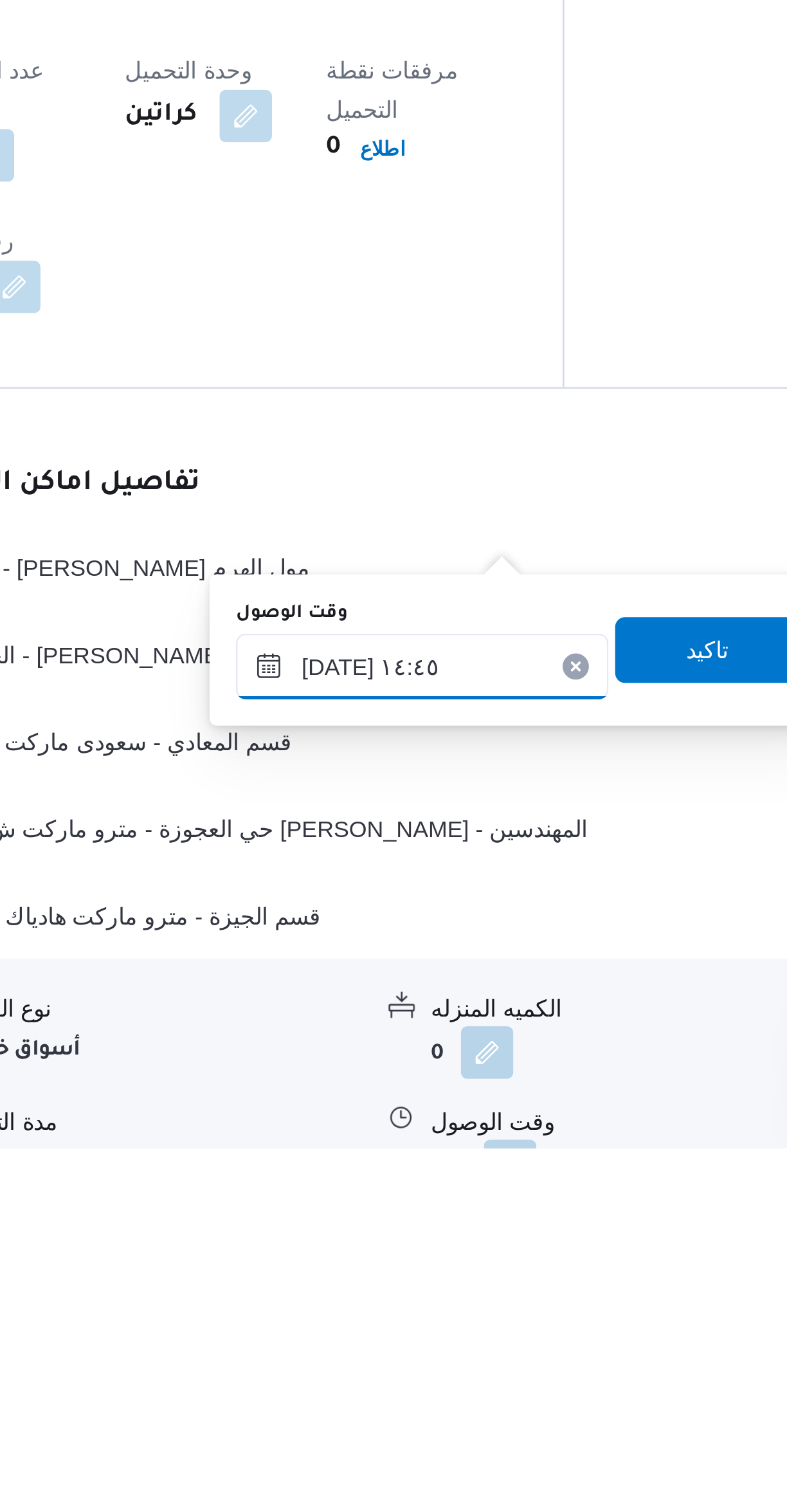
click at [375, 1317] on input "٣٠/٠٩/٢٠٢٥ ١٤:٤٥" at bounding box center [413, 1323] width 146 height 25
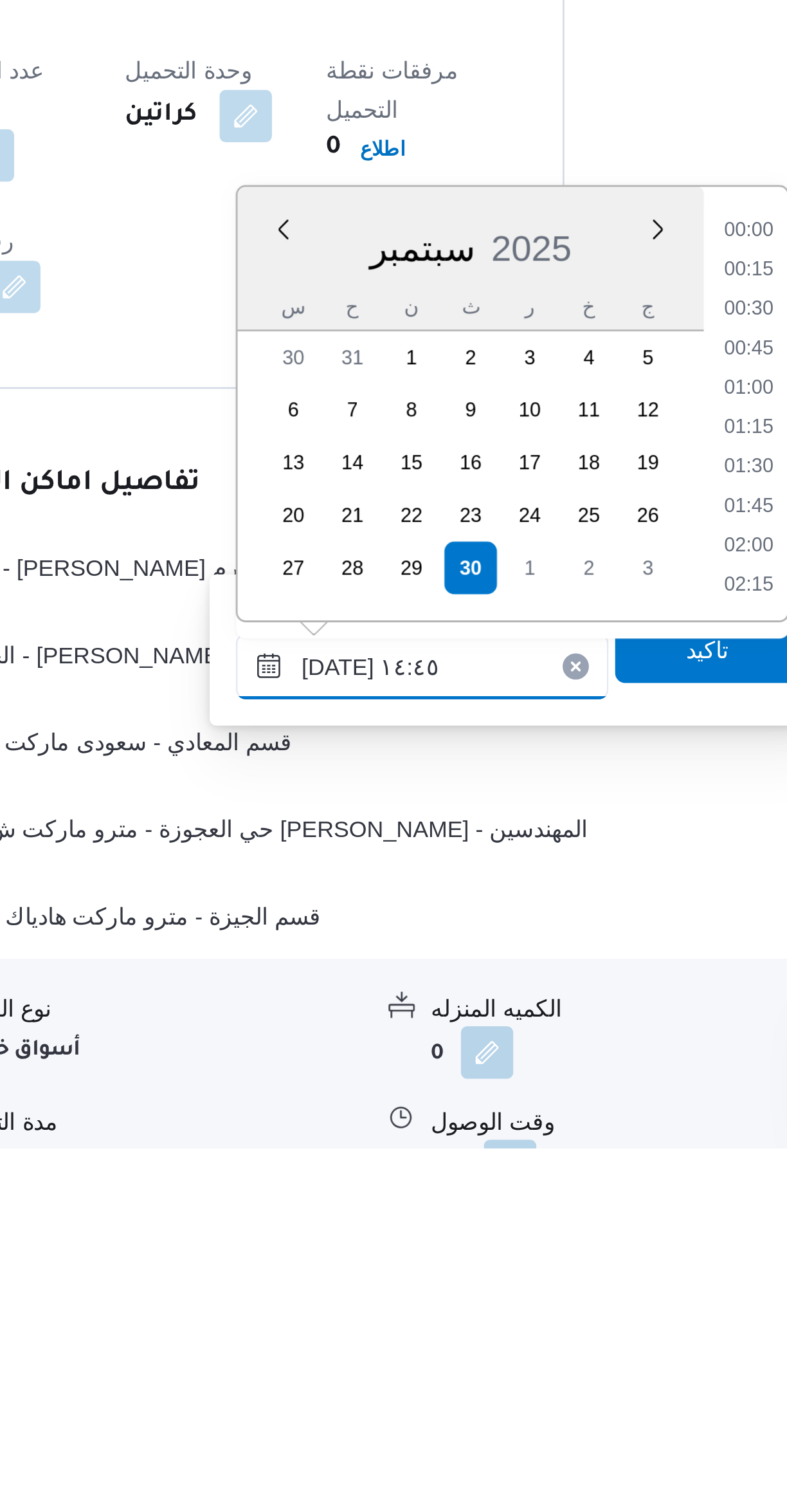
scroll to position [833, 0]
click at [531, 1187] on li "14:00" at bounding box center [541, 1184] width 30 height 13
type input "٣٠/٠٩/٢٠٢٥ ١٤:٠٠"
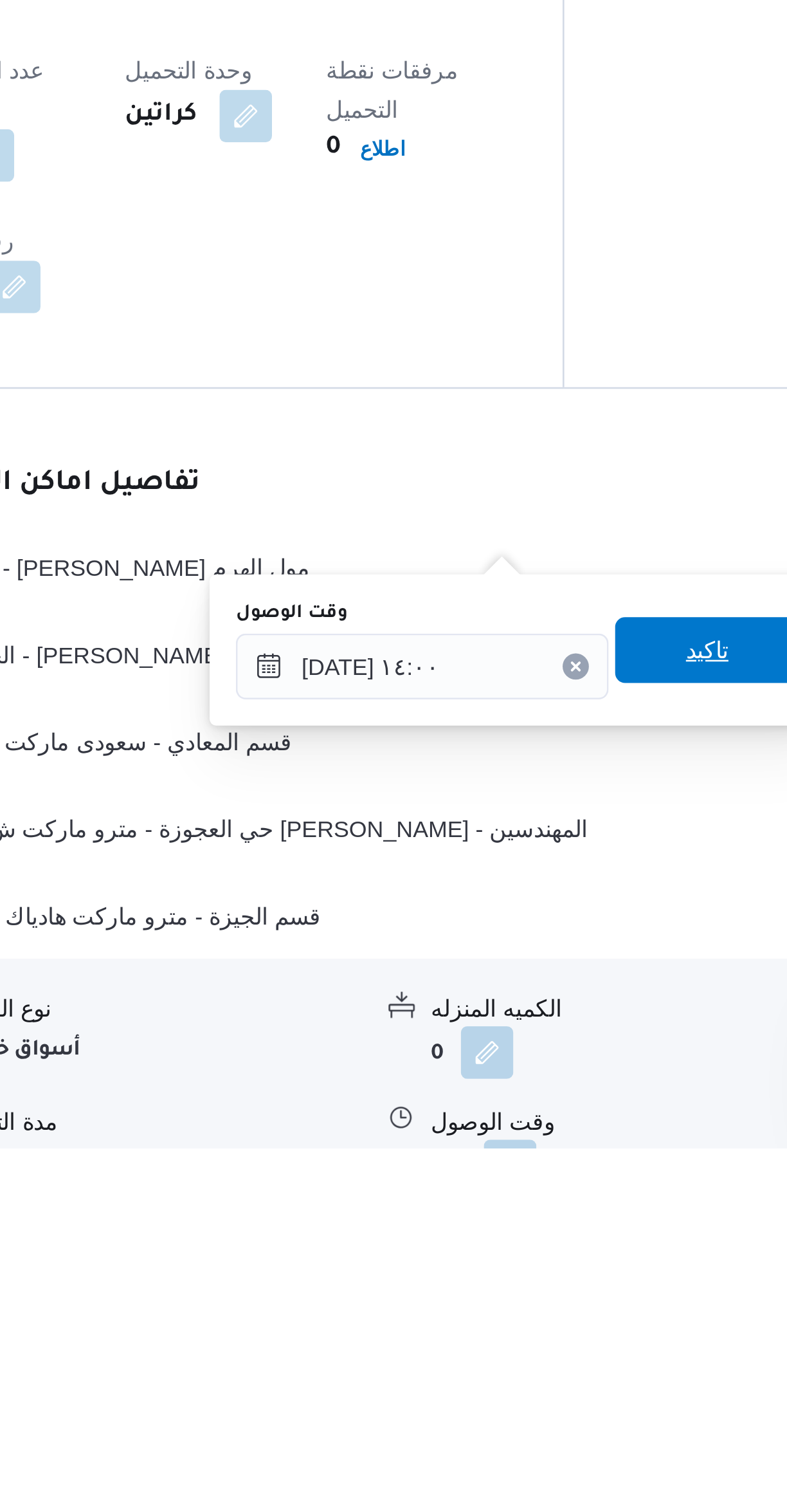
click at [494, 1314] on span "تاكيد" at bounding box center [524, 1316] width 72 height 25
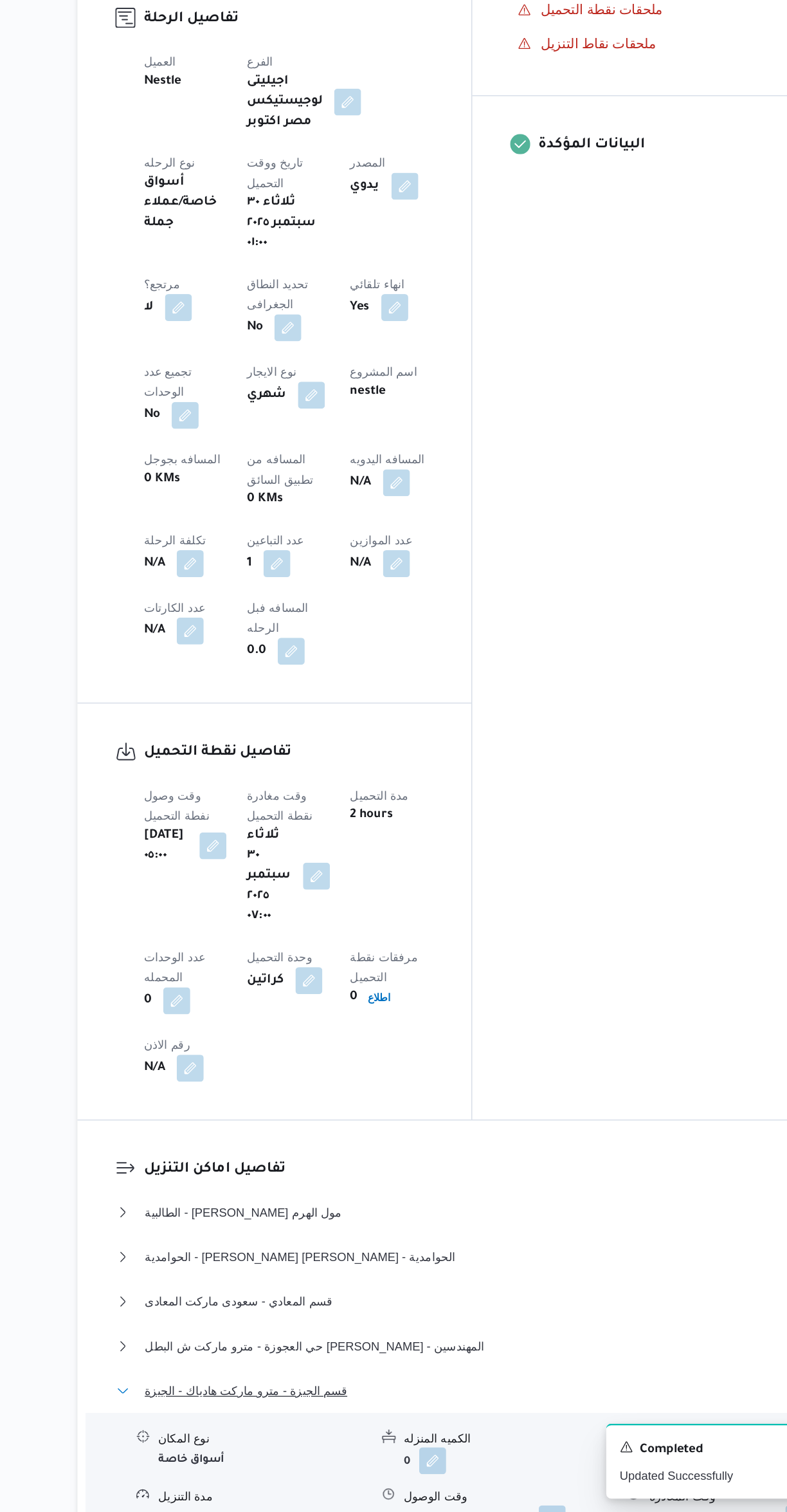
click at [475, 1411] on button "قسم الجيزة - مترو ماركت هادياك - الجيزة" at bounding box center [470, 1419] width 546 height 16
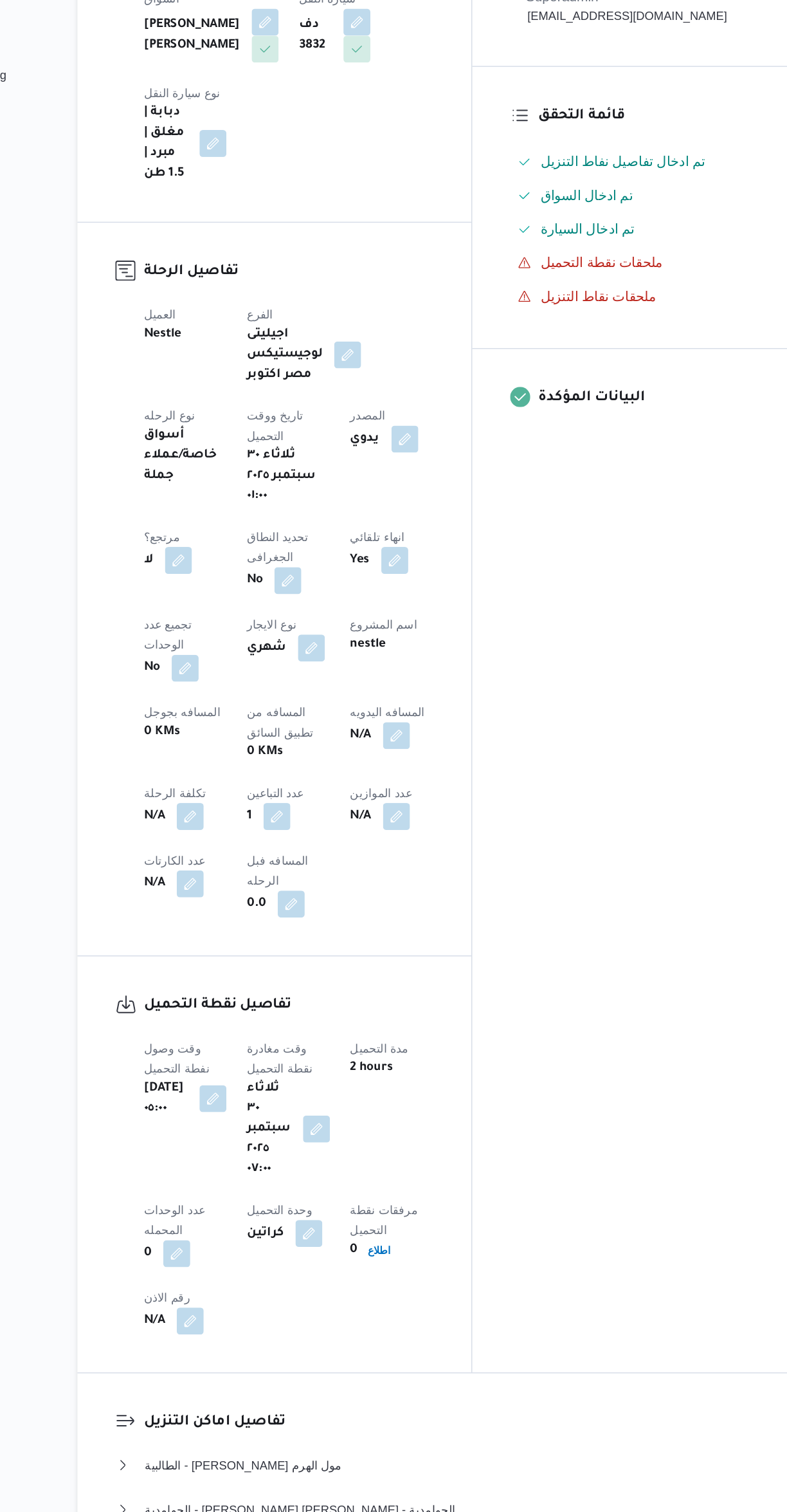
click at [401, 716] on button "button" at bounding box center [411, 727] width 21 height 21
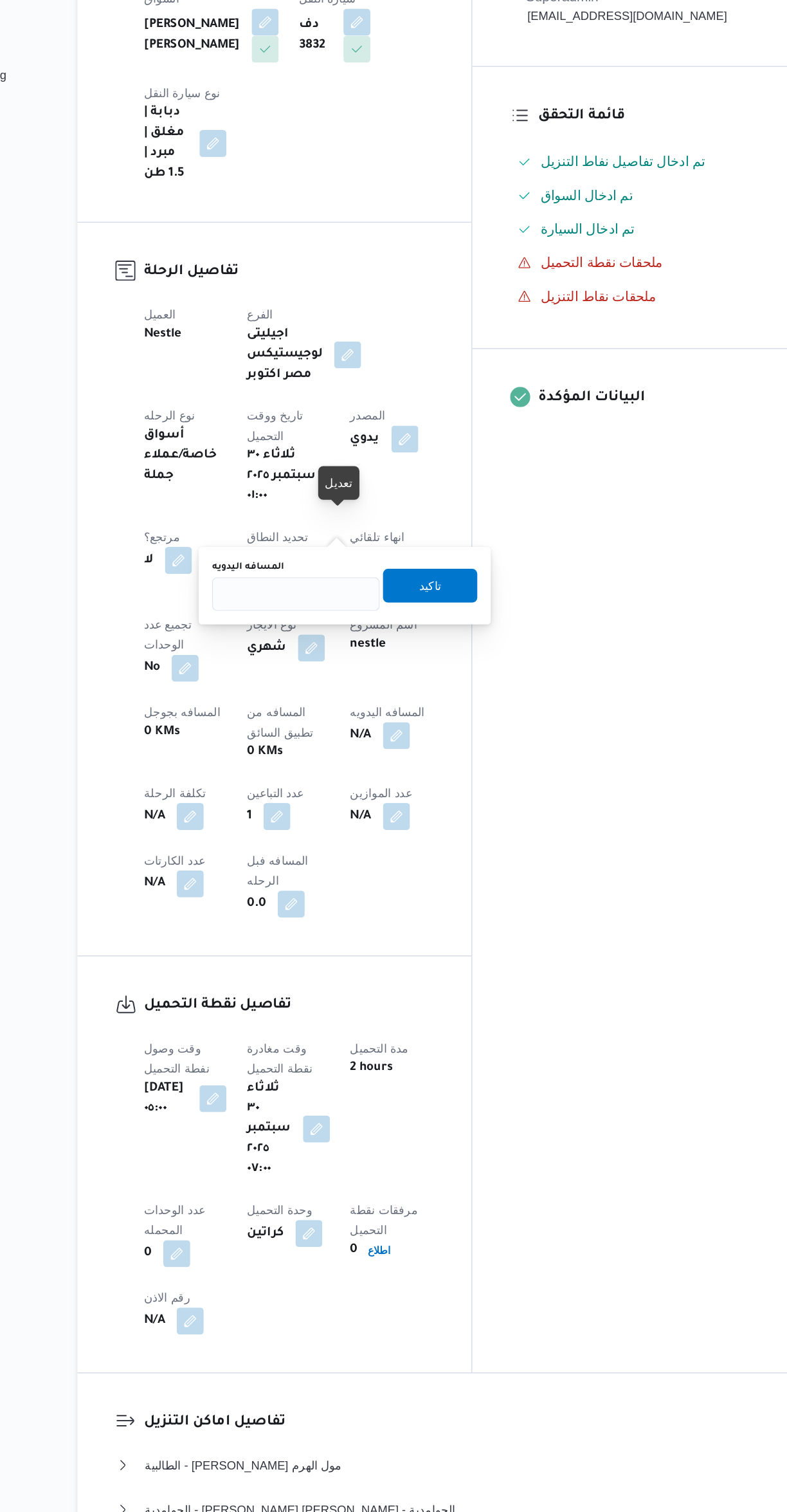
click at [323, 599] on label "المسافه اليدويه" at bounding box center [298, 598] width 55 height 11
click at [323, 605] on input "المسافه اليدويه" at bounding box center [334, 617] width 128 height 25
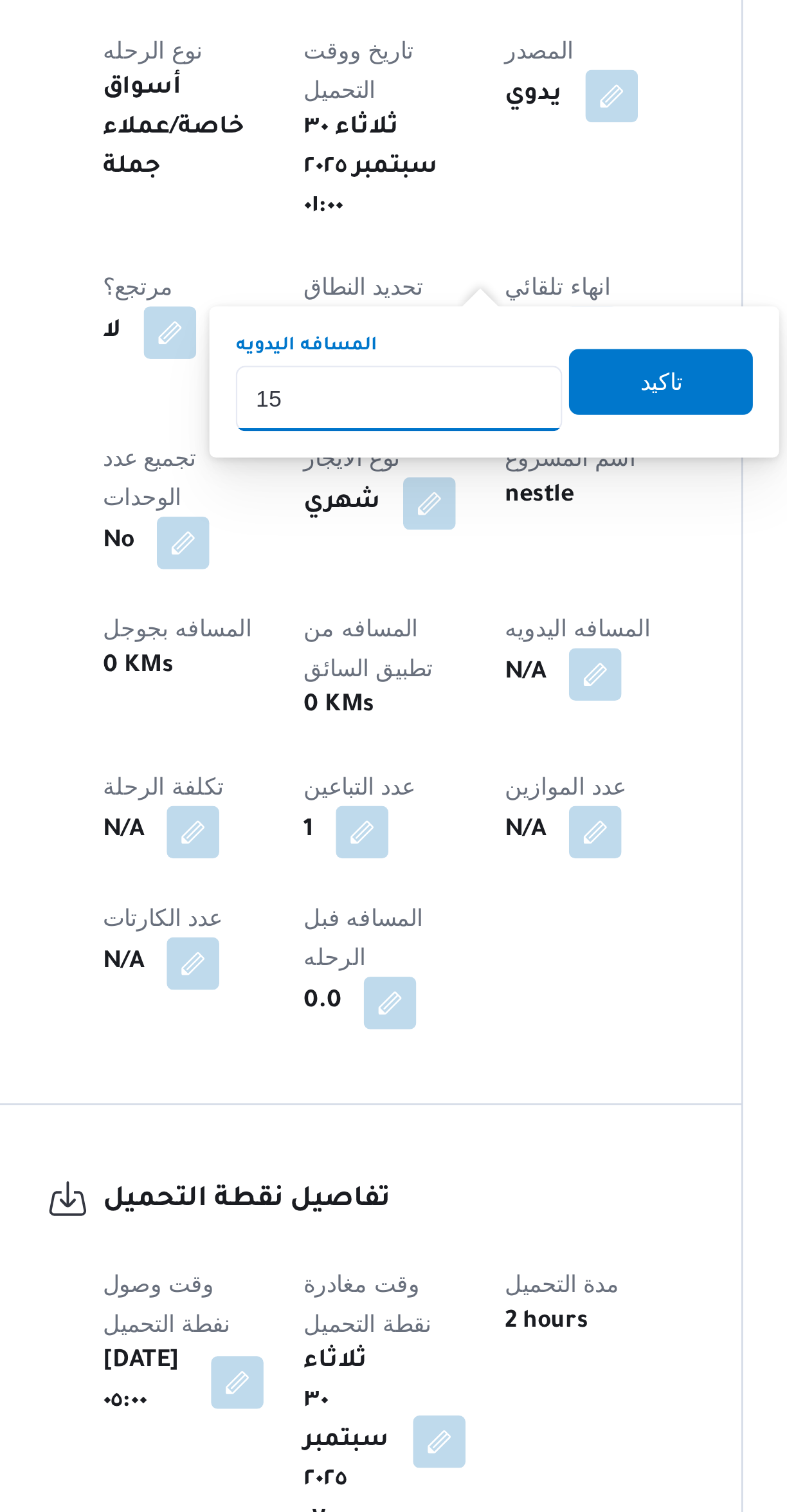
type input "154"
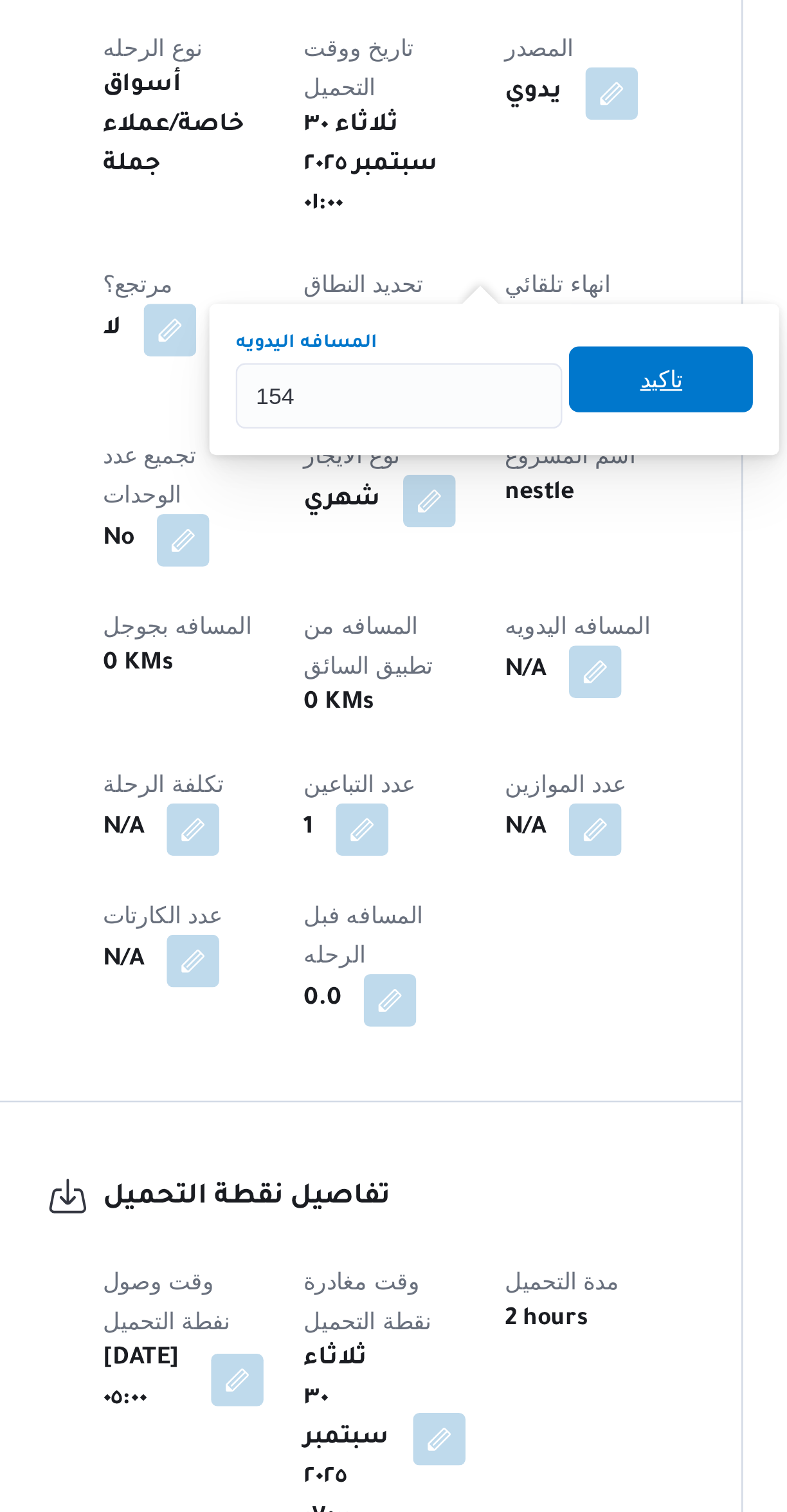
click at [410, 617] on span "تاكيد" at bounding box center [437, 611] width 72 height 25
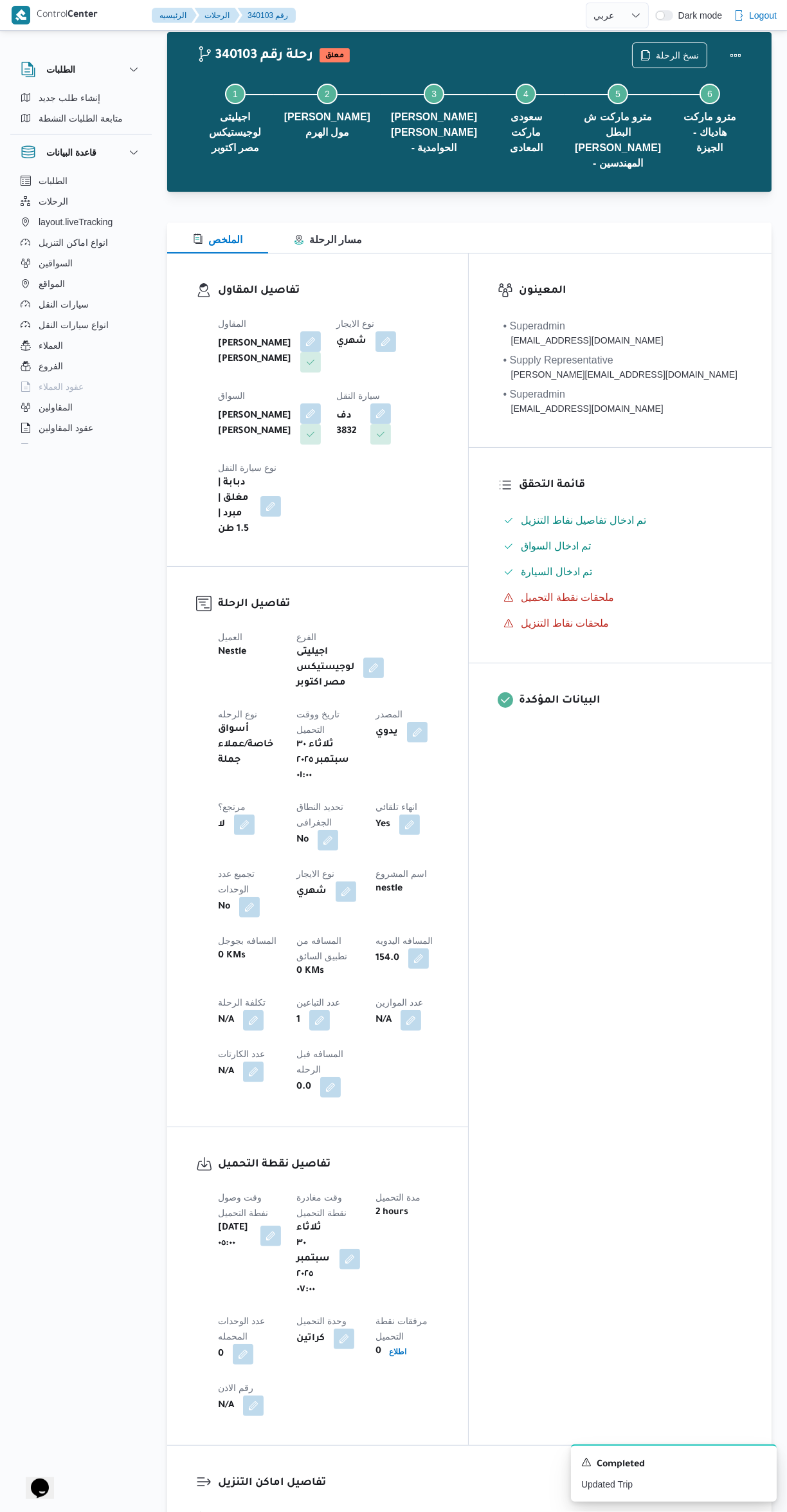
scroll to position [0, 0]
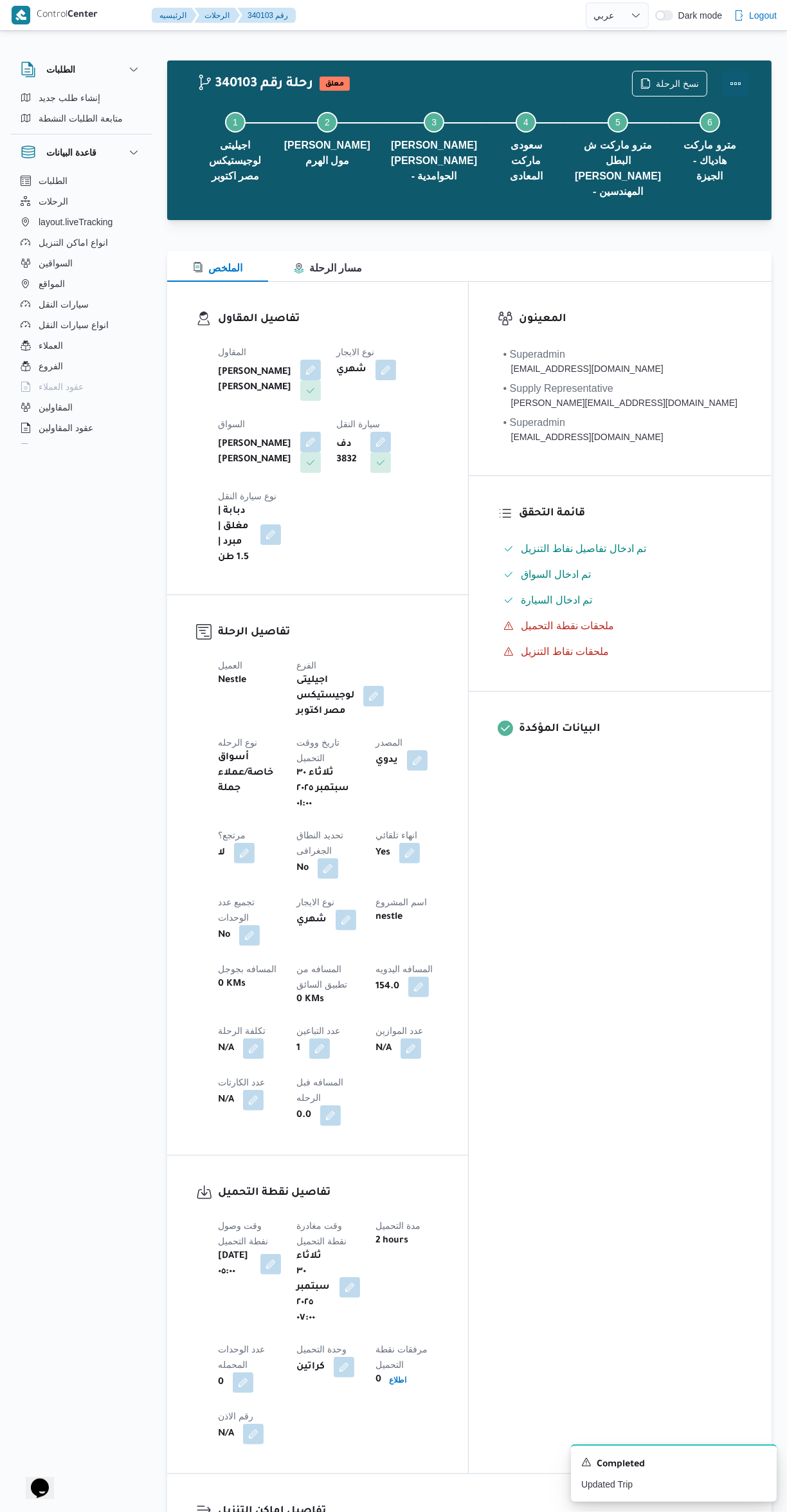
click at [731, 74] on button "Actions" at bounding box center [735, 83] width 25 height 25
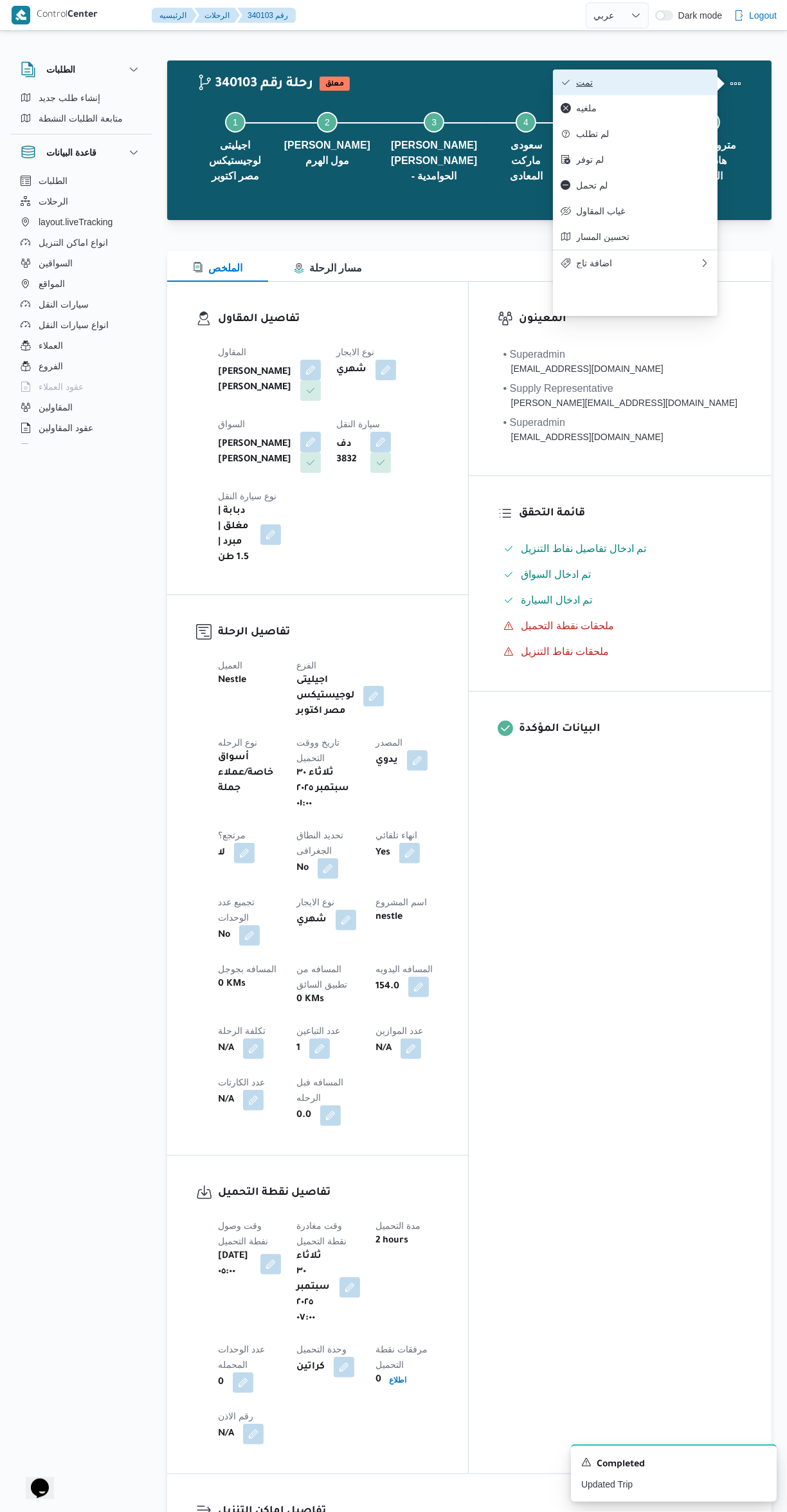
click at [566, 84] on icon "button" at bounding box center [566, 82] width 11 height 11
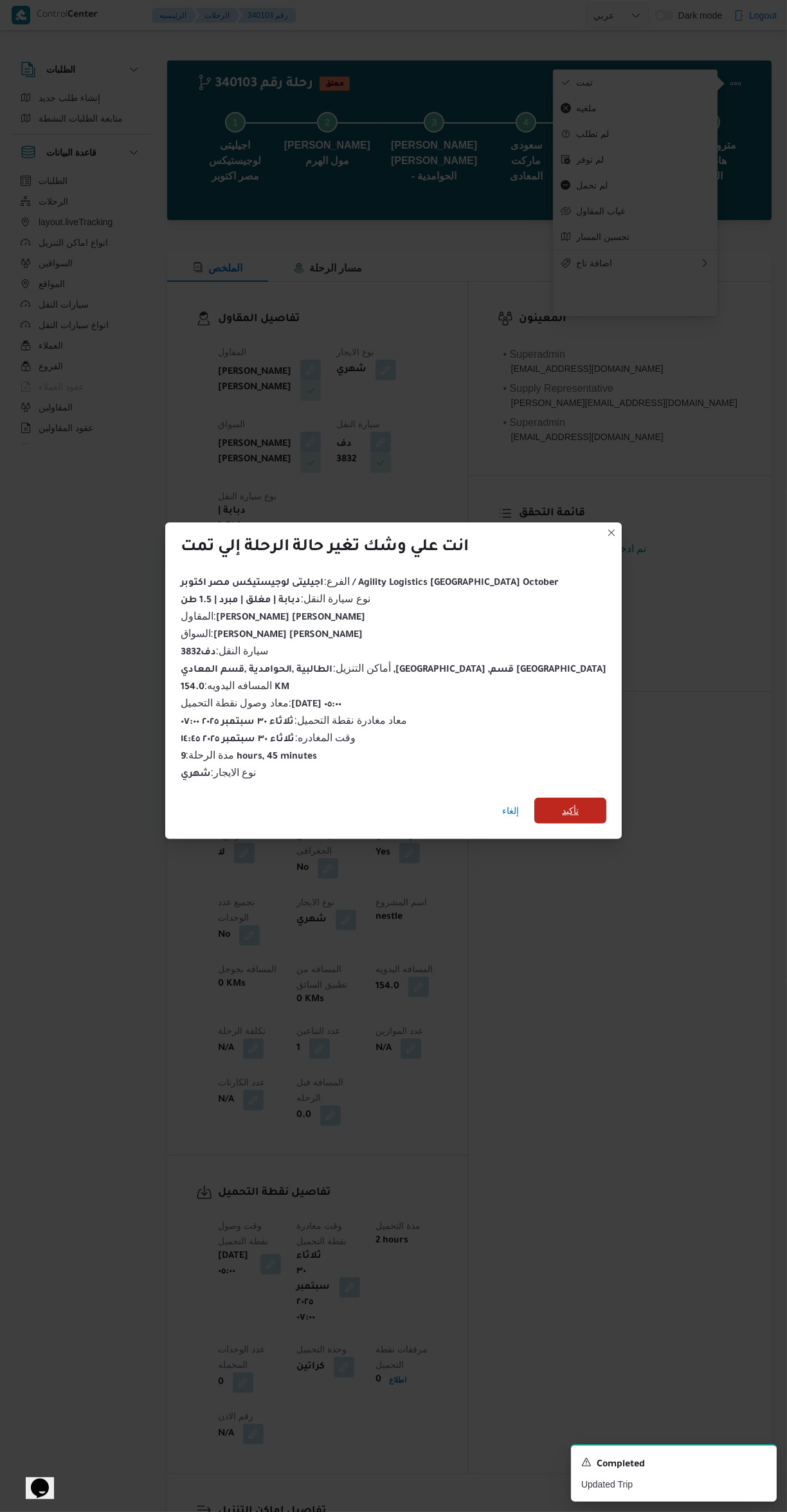
click at [547, 801] on span "تأكيد" at bounding box center [571, 810] width 72 height 25
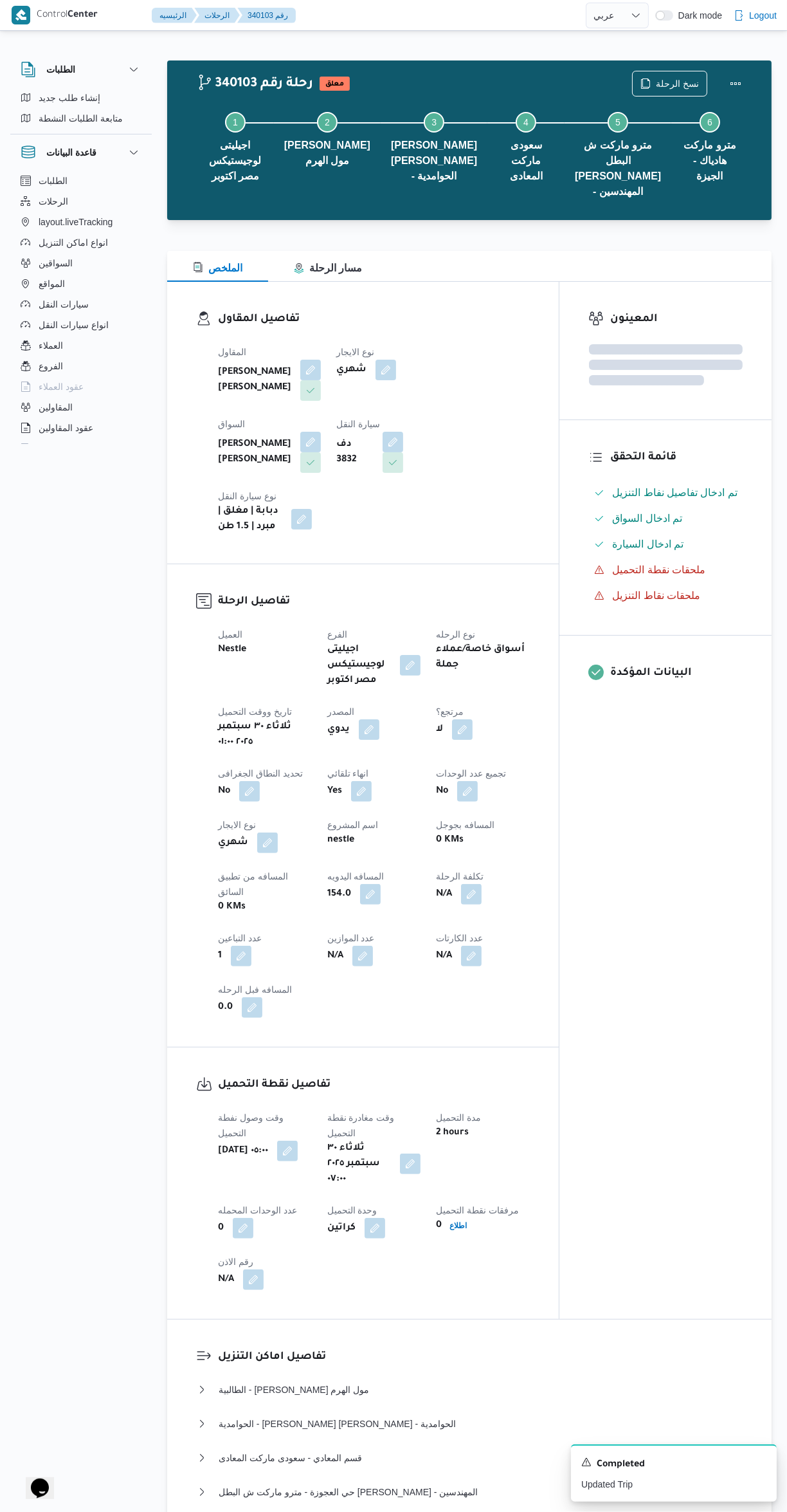
click at [634, 930] on div "المعينون قائمة التحقق تم ادخال تفاصيل نفاط التنزيل تم ادخال السواق تم ادخال الس…" at bounding box center [665, 800] width 212 height 1037
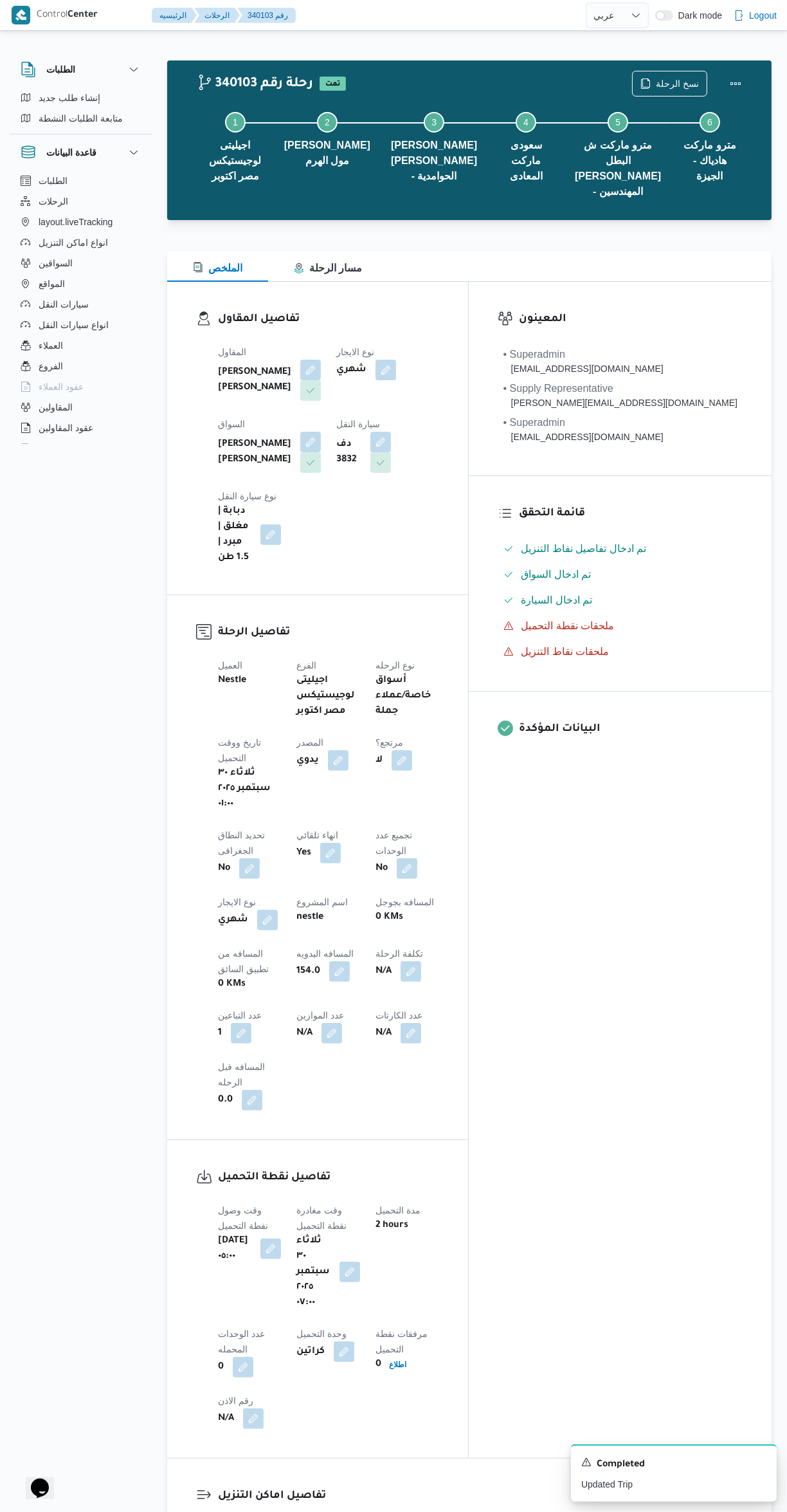
select select "ar"
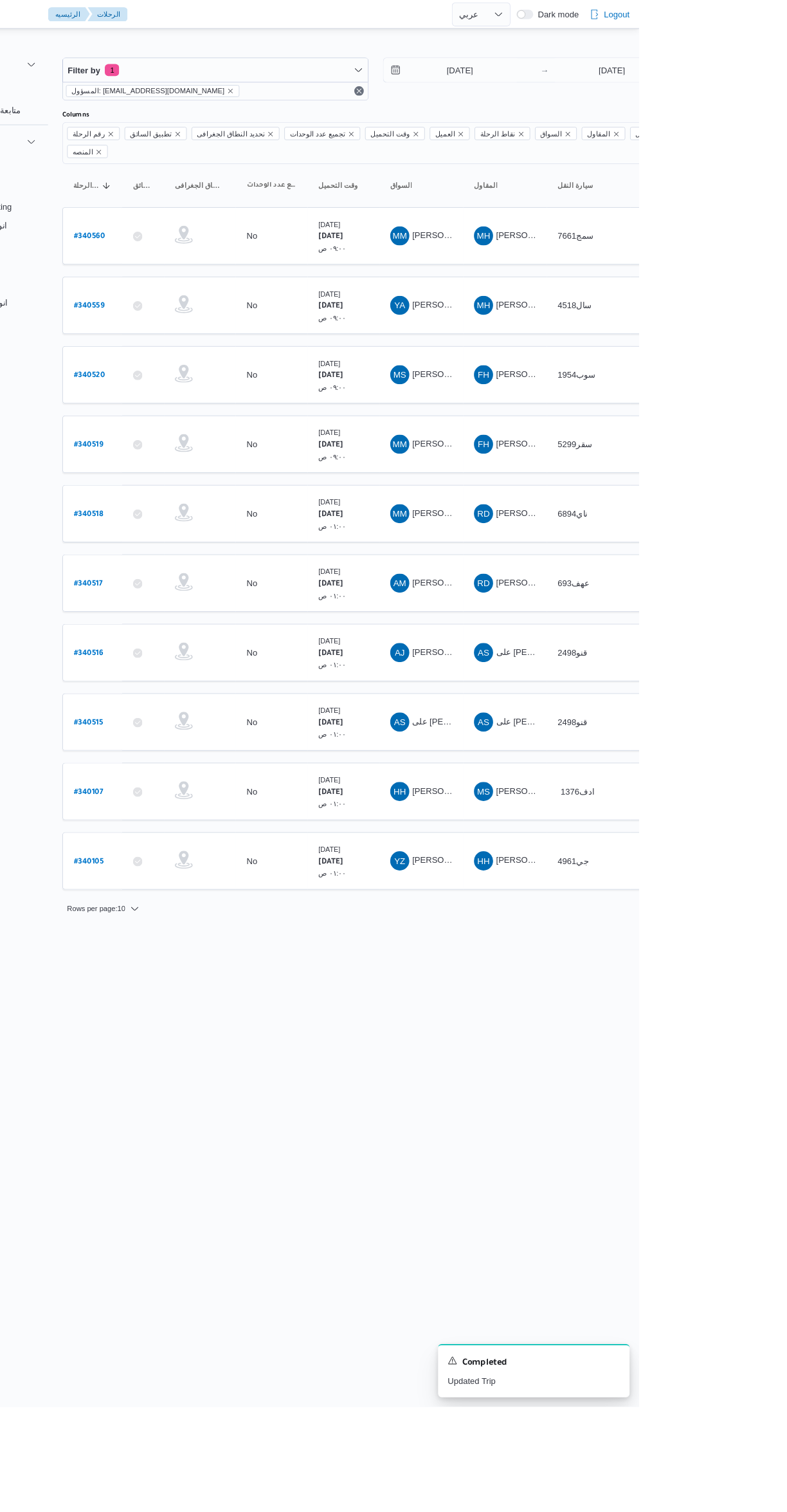
click at [193, 917] on link "# 340105" at bounding box center [195, 925] width 32 height 18
select select "ar"
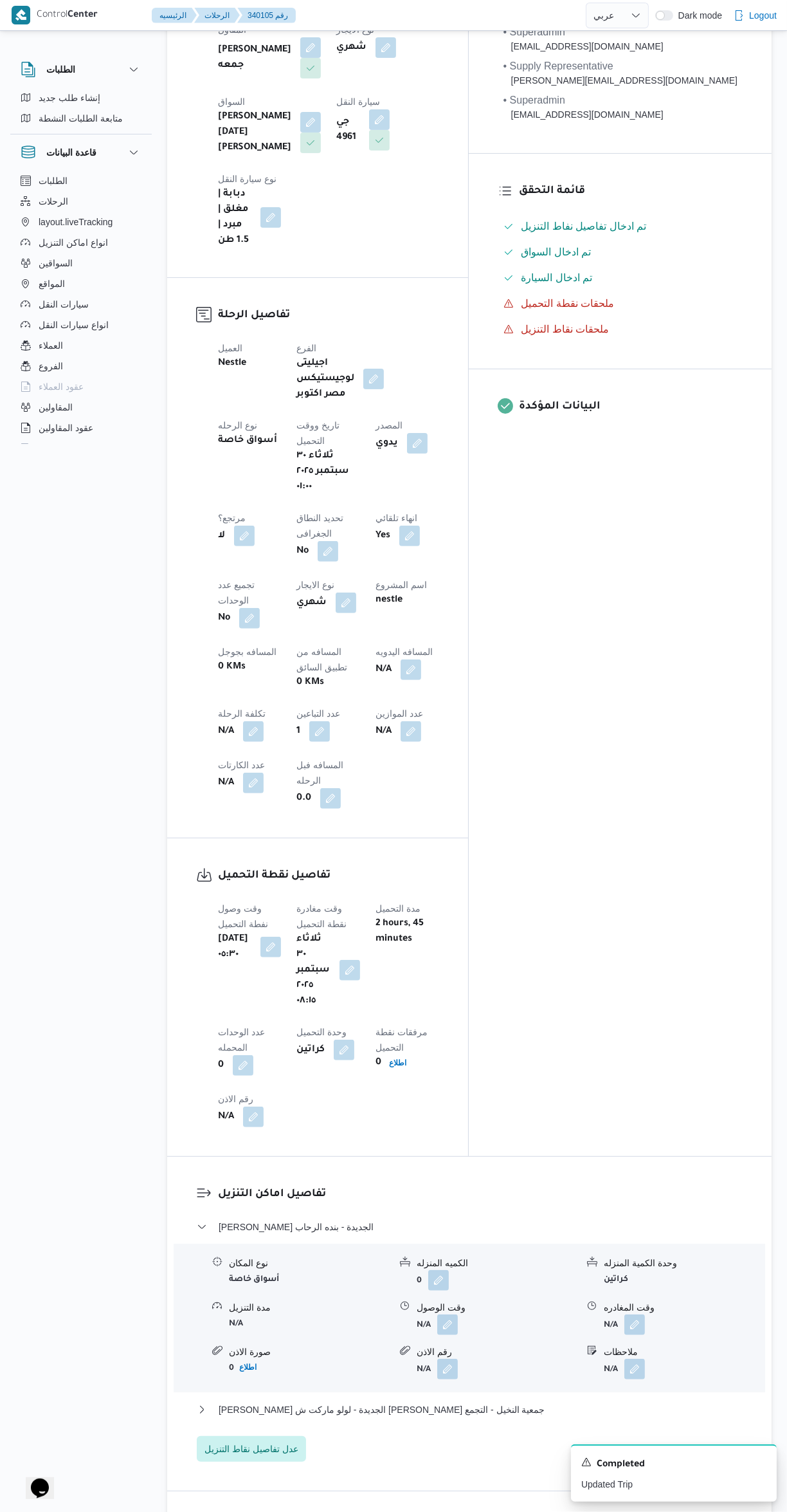
scroll to position [414, 0]
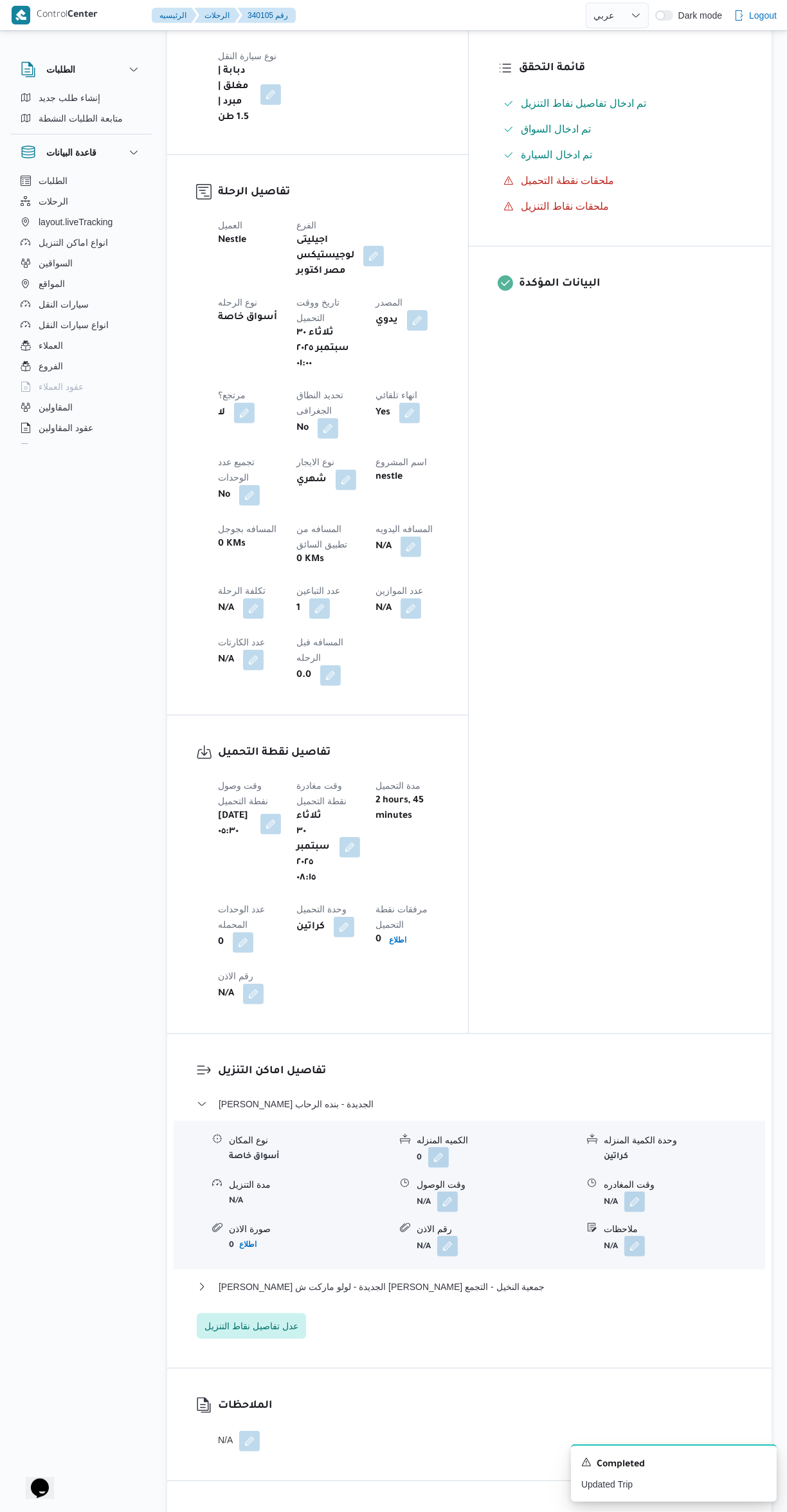
click at [450, 1192] on button "button" at bounding box center [448, 1202] width 21 height 21
click at [433, 995] on input "وقت الوصول" at bounding box center [413, 995] width 146 height 25
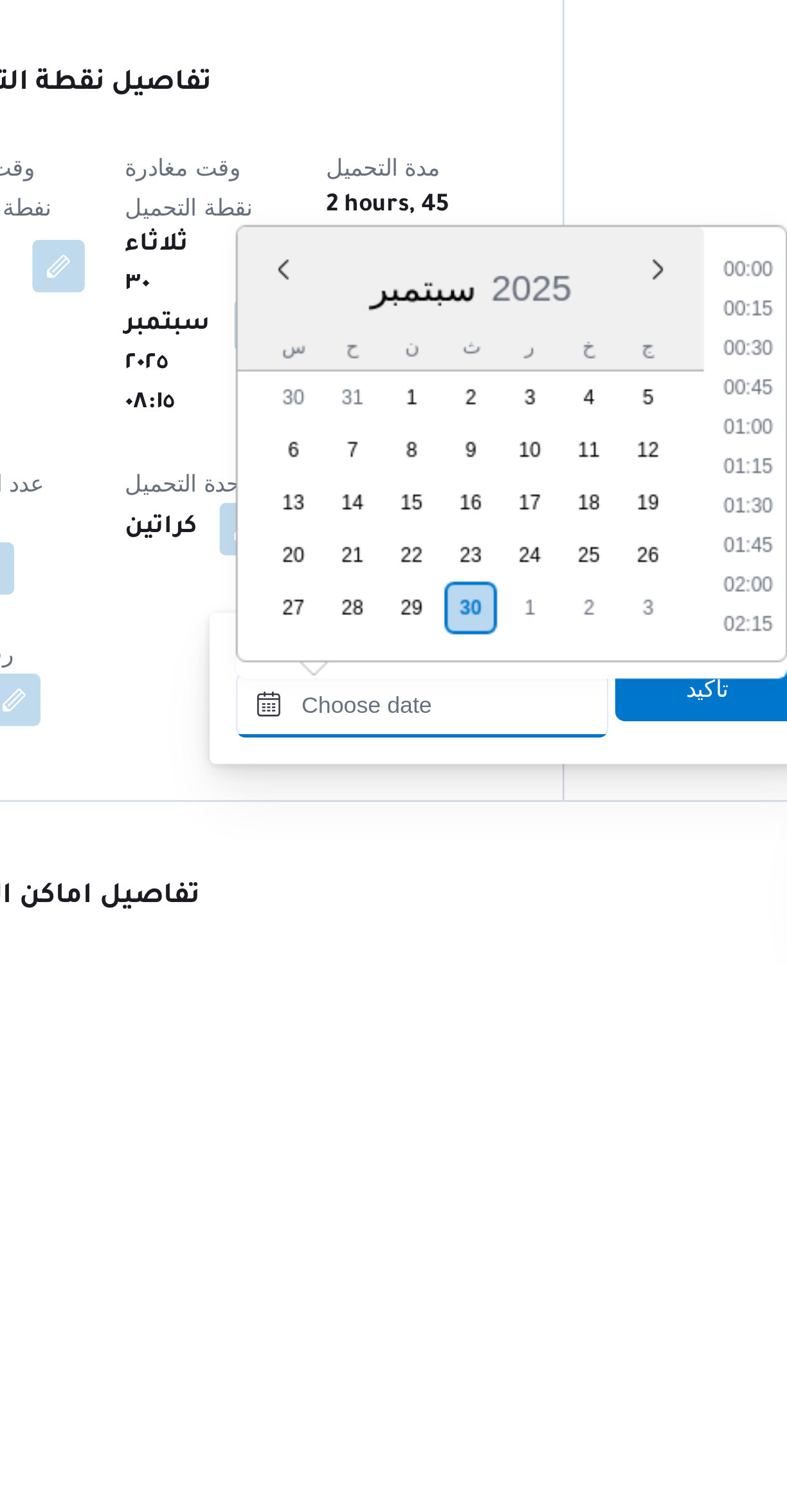
scroll to position [988, 0]
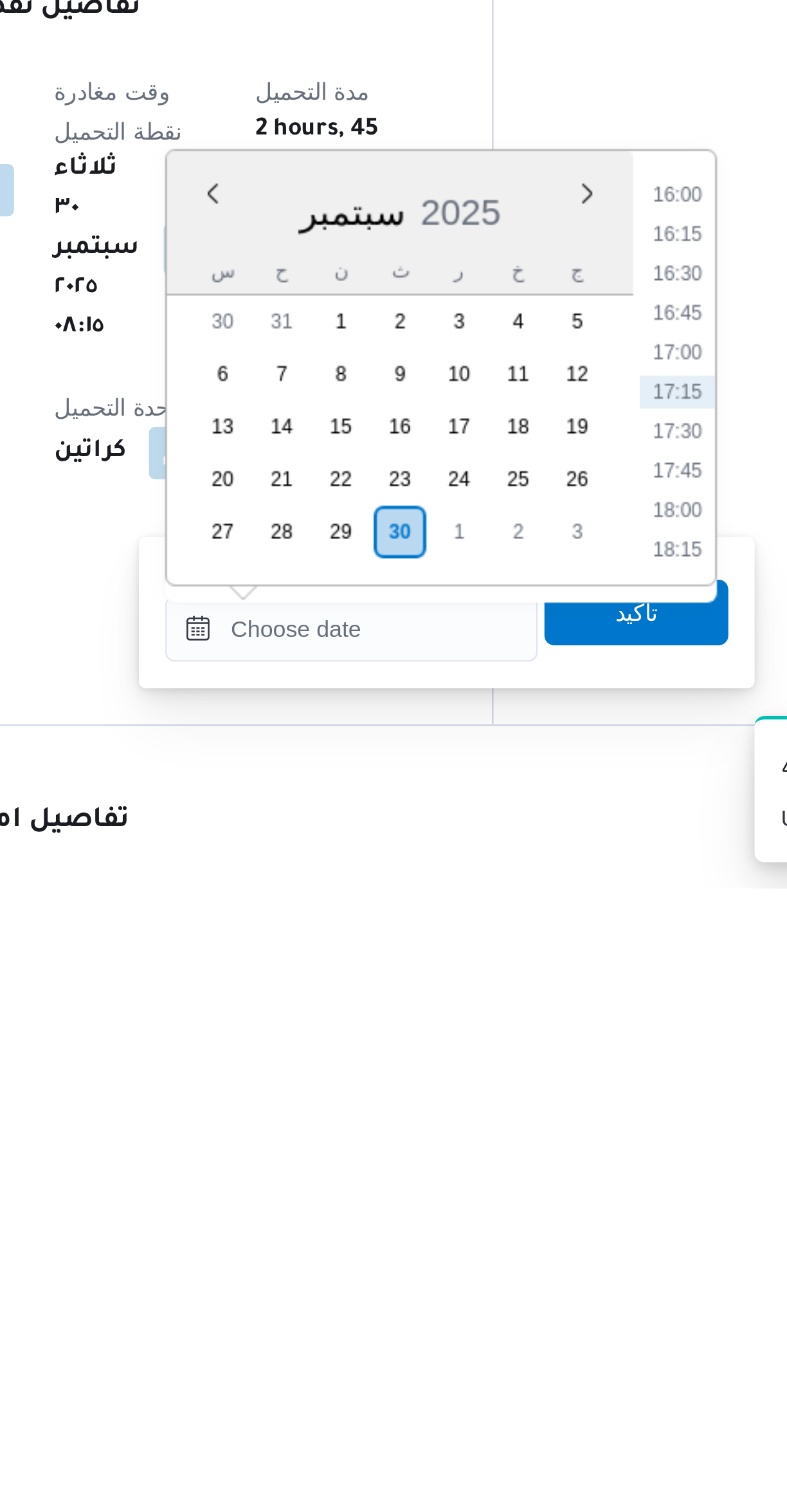
click at [531, 1283] on li "16:45" at bounding box center [541, 1286] width 30 height 13
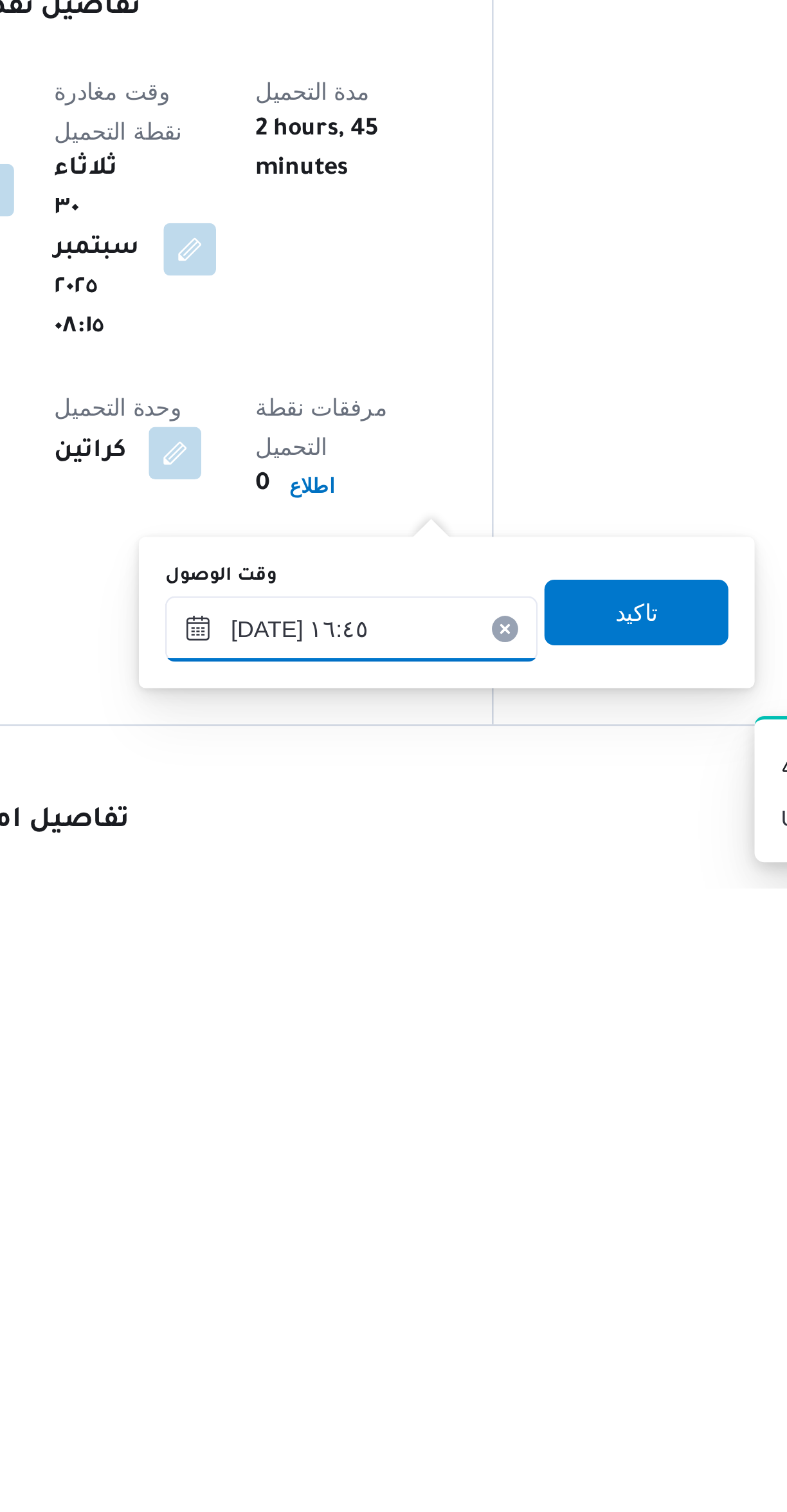
click at [378, 1415] on input "٣٠/٠٩/٢٠٢٥ ١٦:٤٥" at bounding box center [413, 1410] width 146 height 25
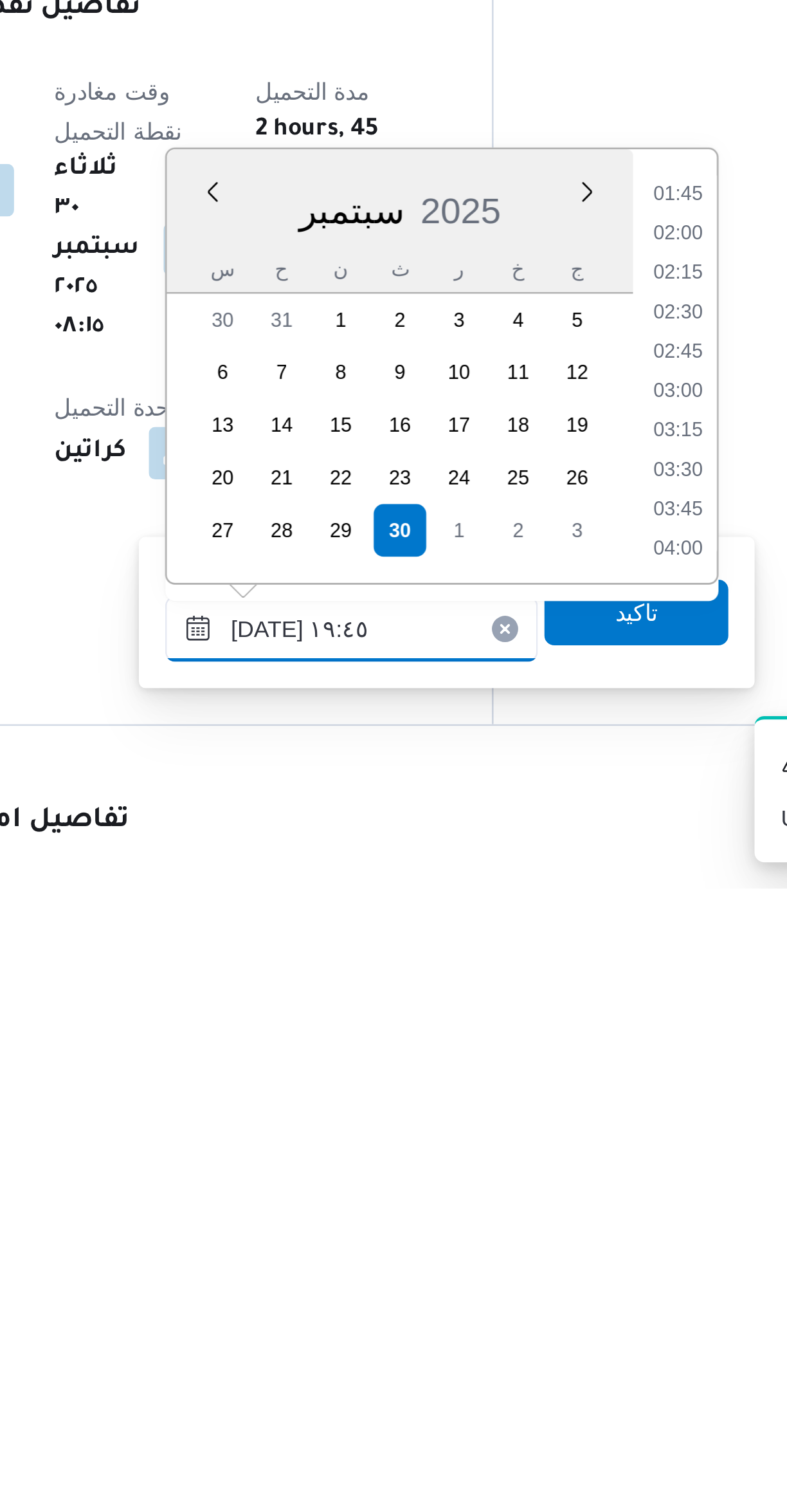
scroll to position [1084, 0]
type input "٣٠/٠٩/٢٠٢٥ ١٩:٤٥"
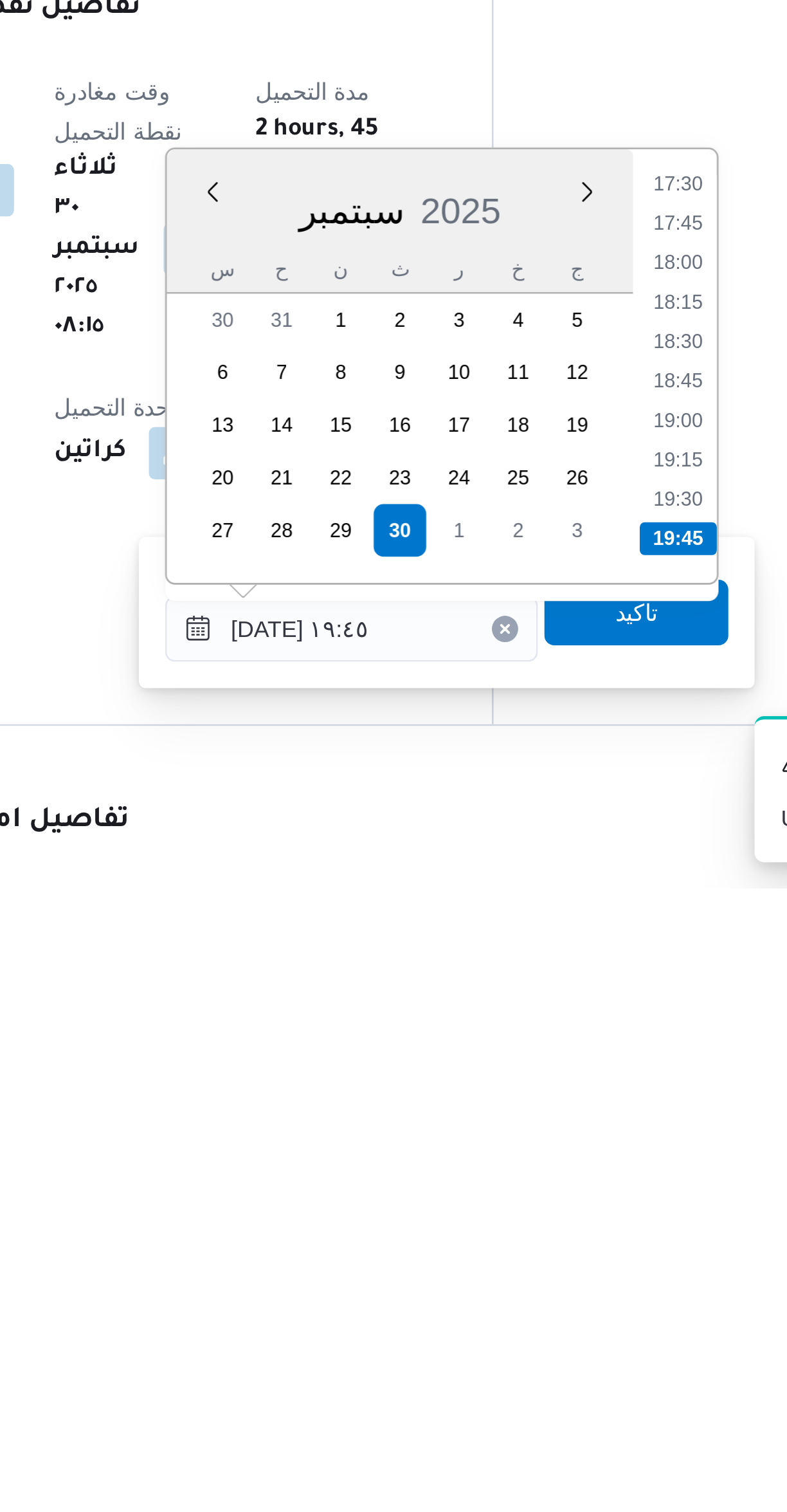
click at [548, 1375] on li "19:45" at bounding box center [541, 1375] width 31 height 13
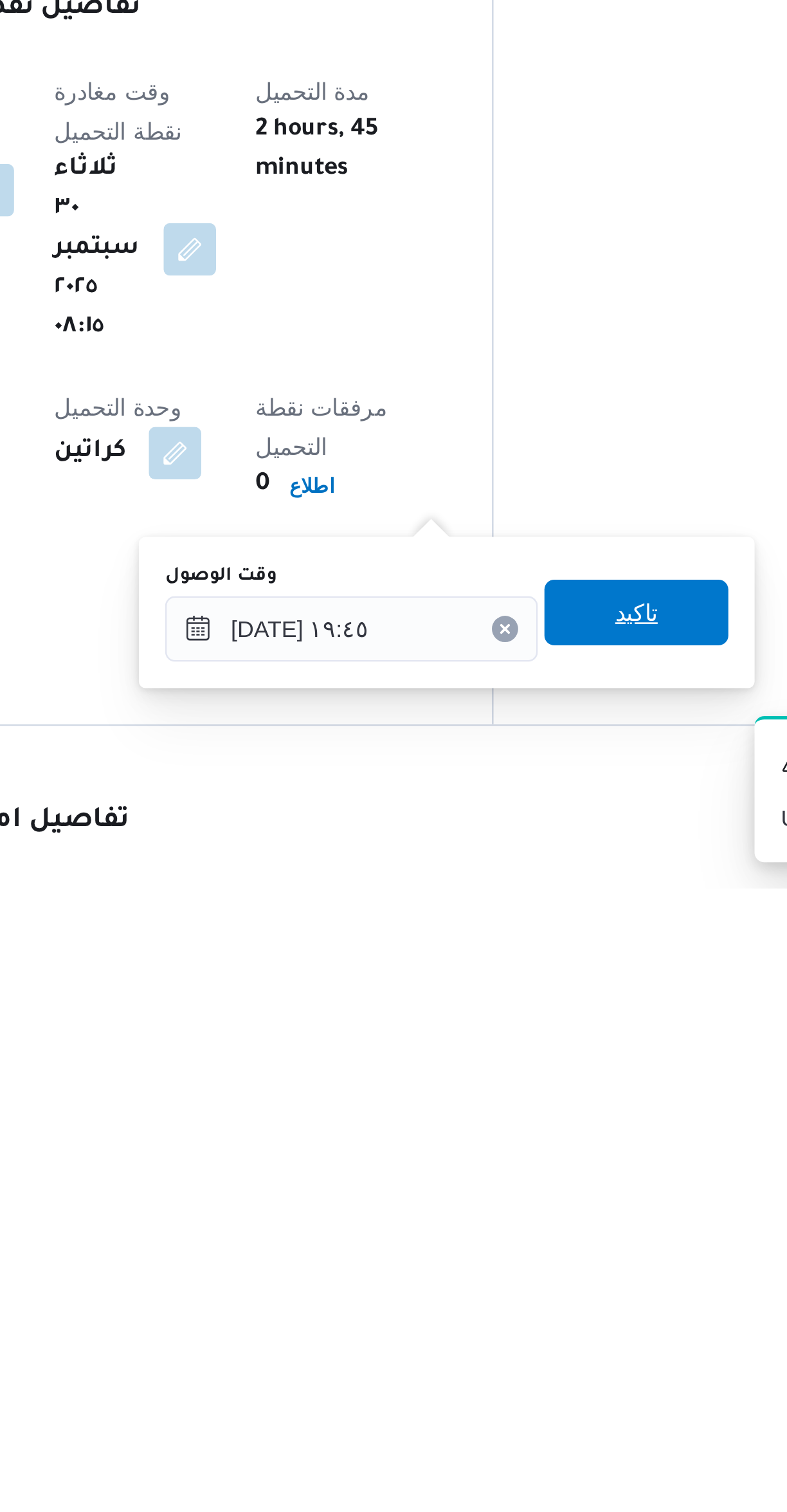
click at [529, 1405] on span "تاكيد" at bounding box center [524, 1403] width 72 height 25
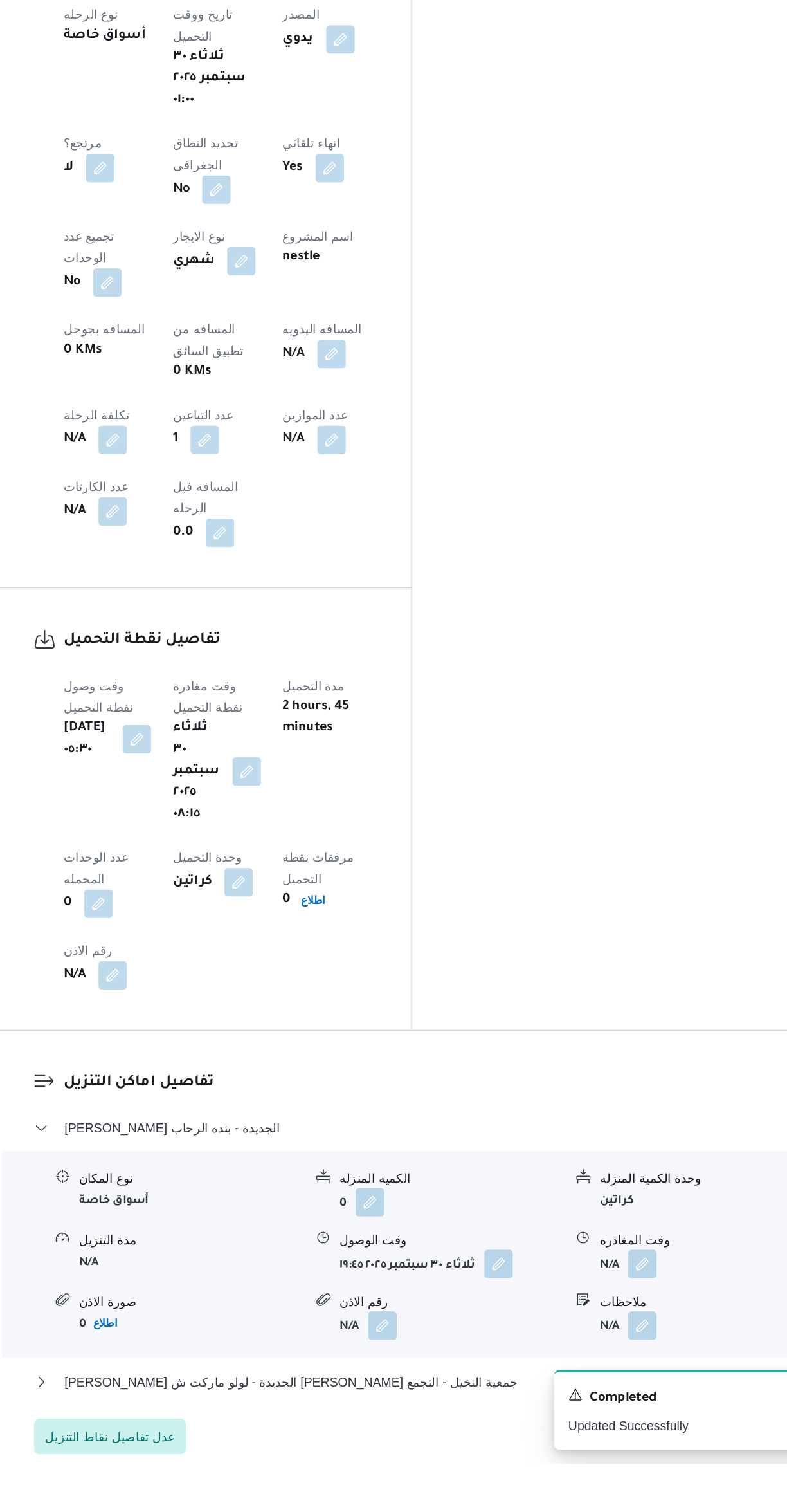
scroll to position [253, 0]
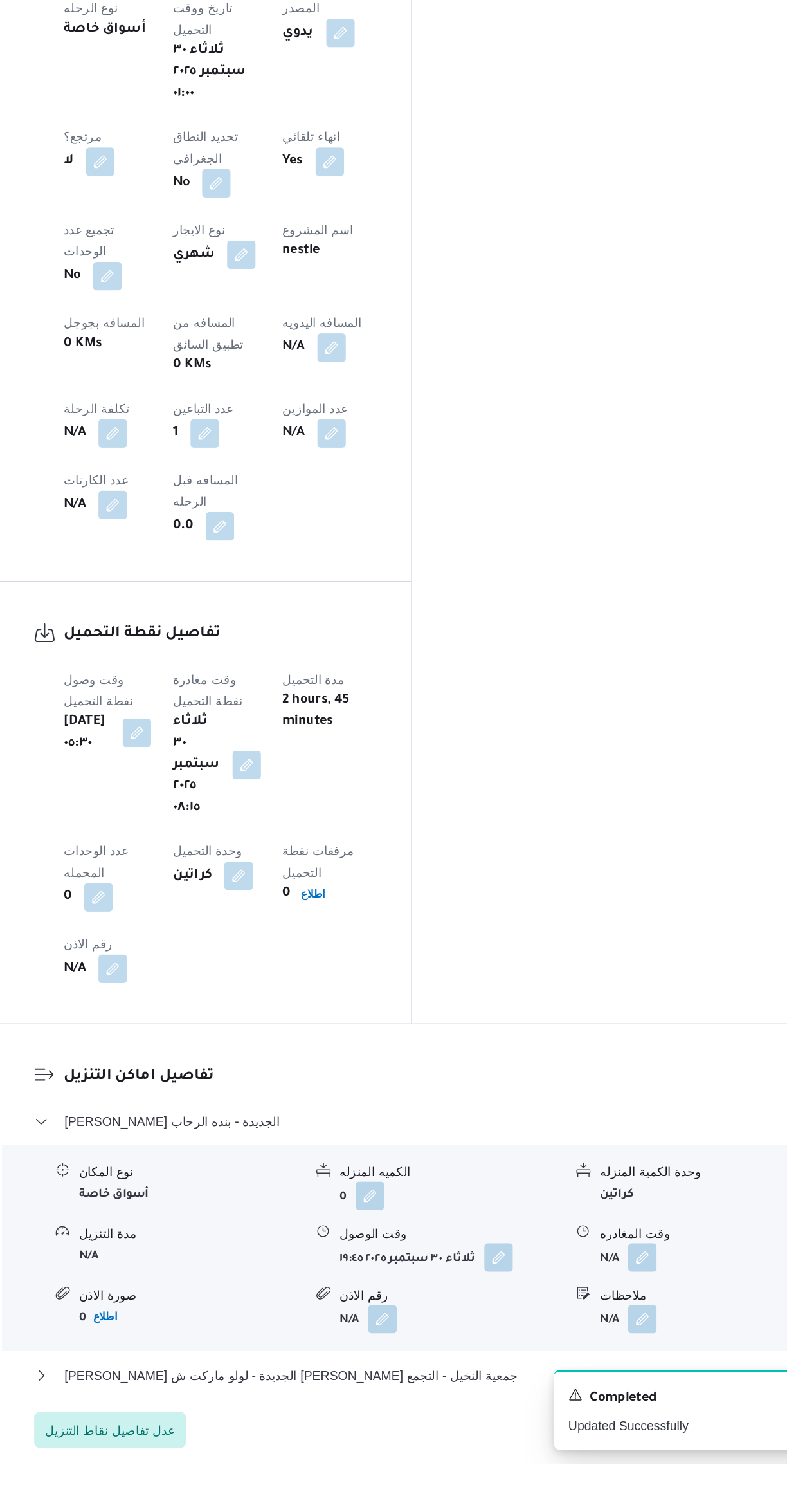
click at [640, 1353] on button "button" at bounding box center [635, 1363] width 21 height 21
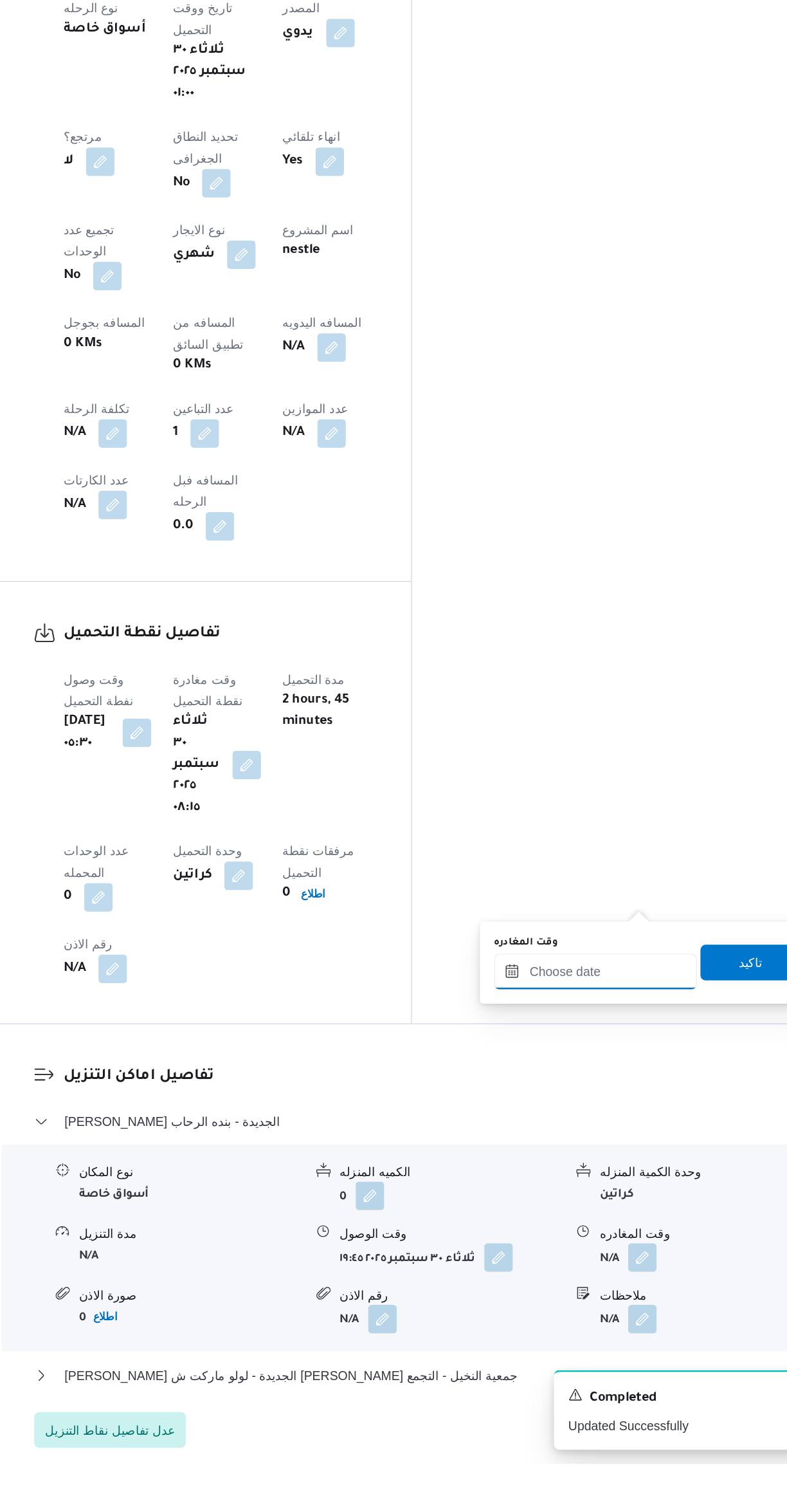
click at [594, 1159] on input "وقت المغادره" at bounding box center [601, 1157] width 146 height 25
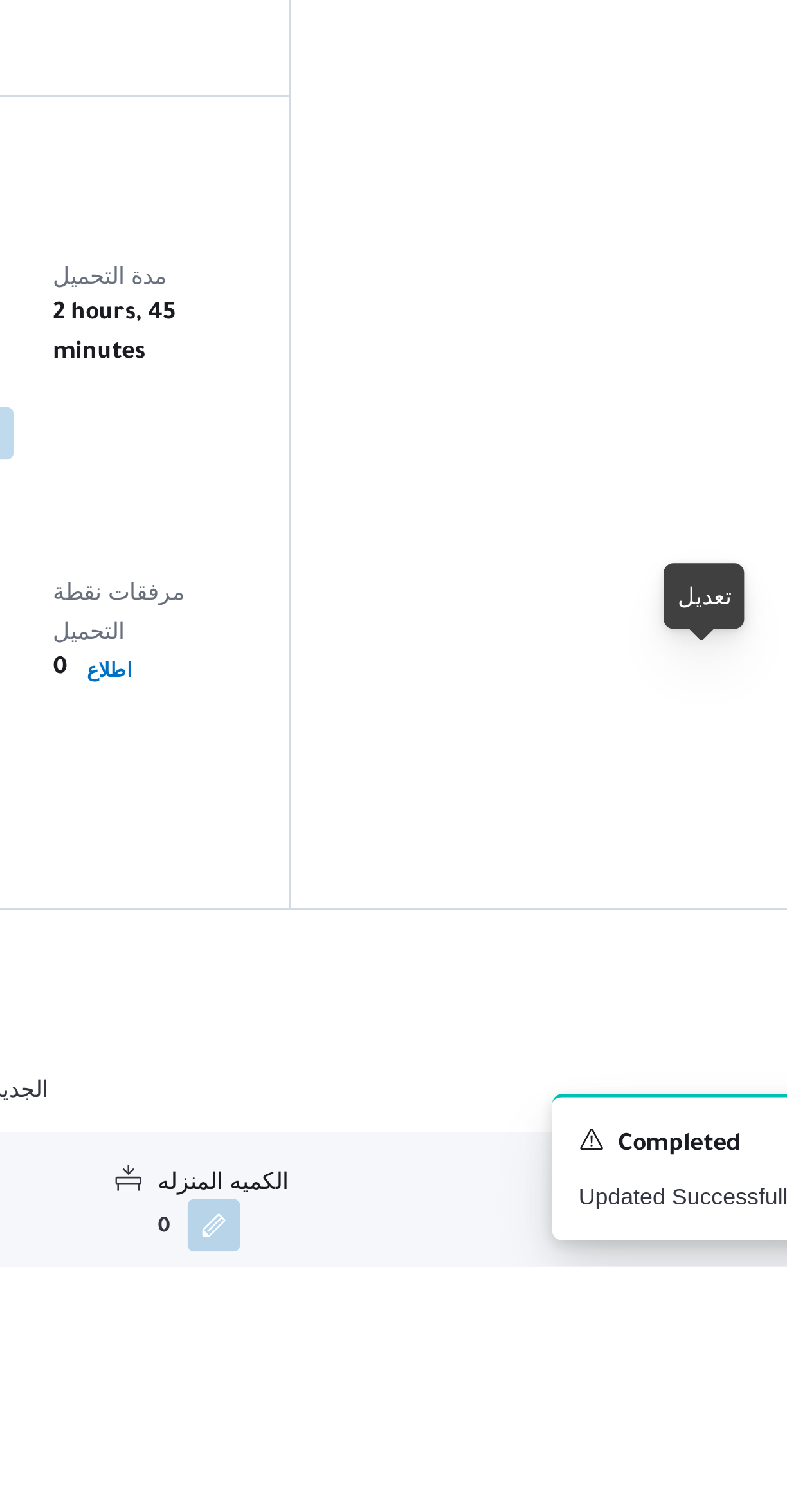
scroll to position [102, 0]
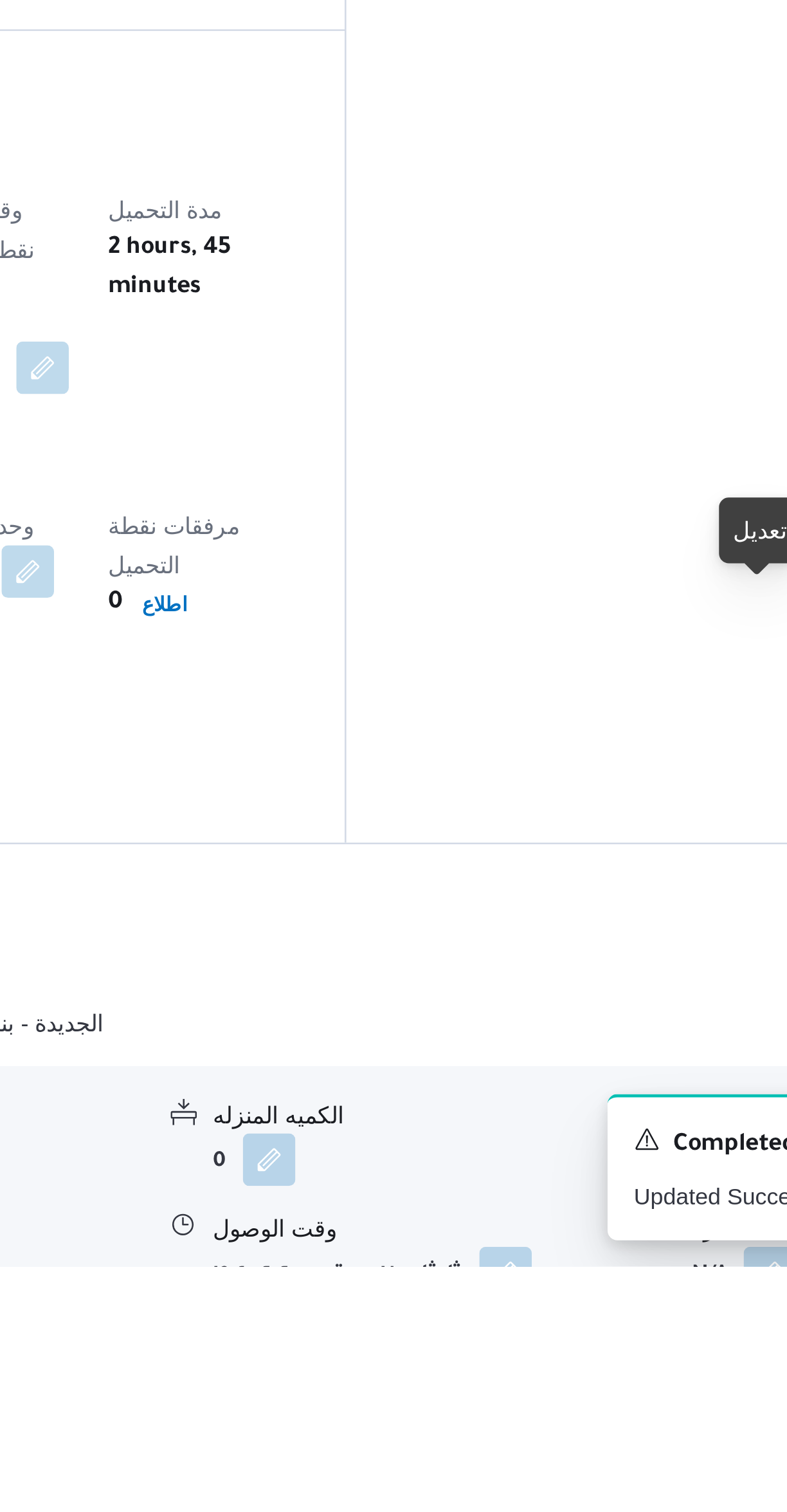
click at [526, 1504] on button "button" at bounding box center [531, 1515] width 21 height 21
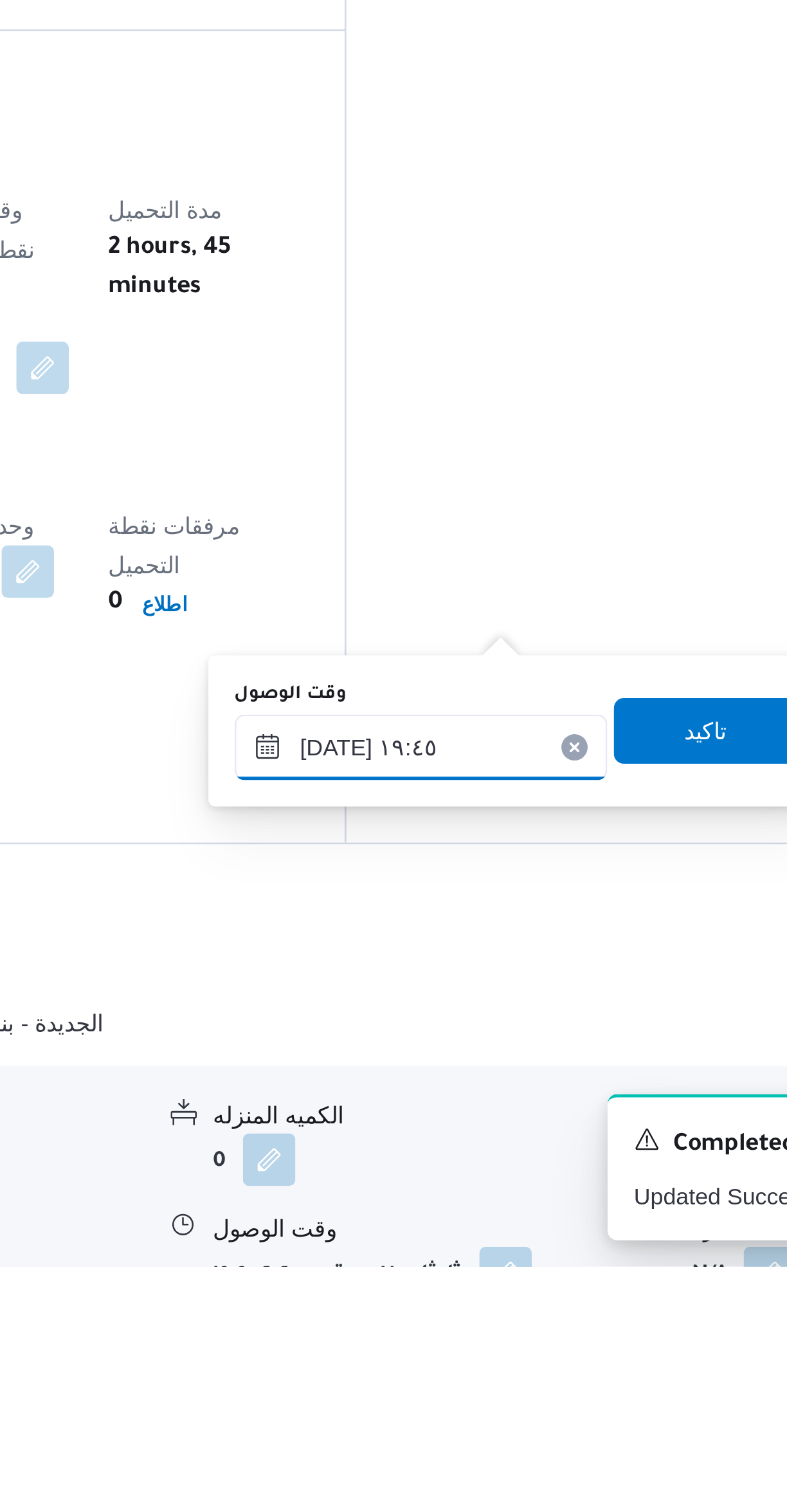
click at [458, 1313] on input "٣٠/٠٩/٢٠٢٥ ١٩:٤٥" at bounding box center [498, 1308] width 146 height 25
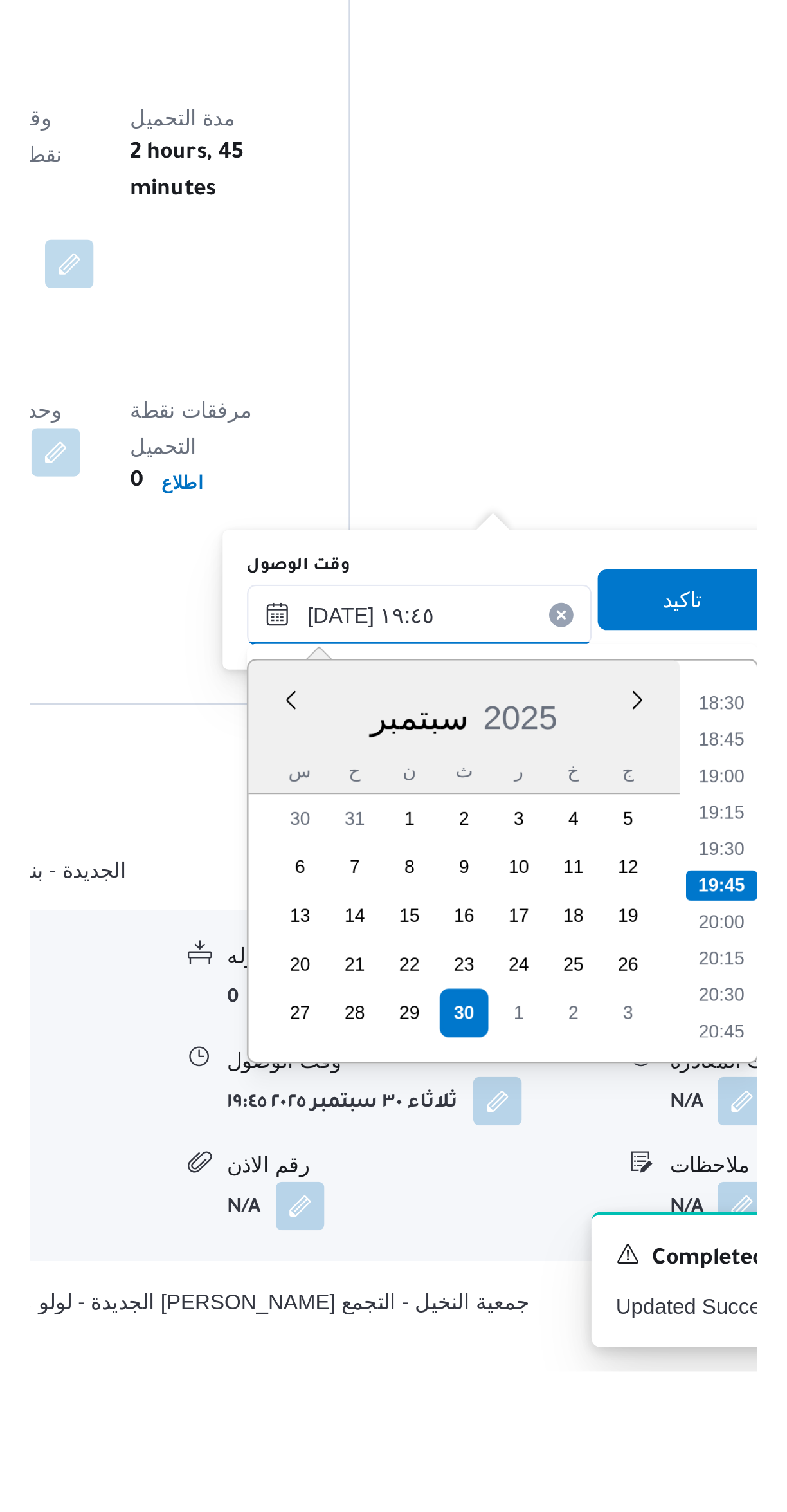
scroll to position [116, 0]
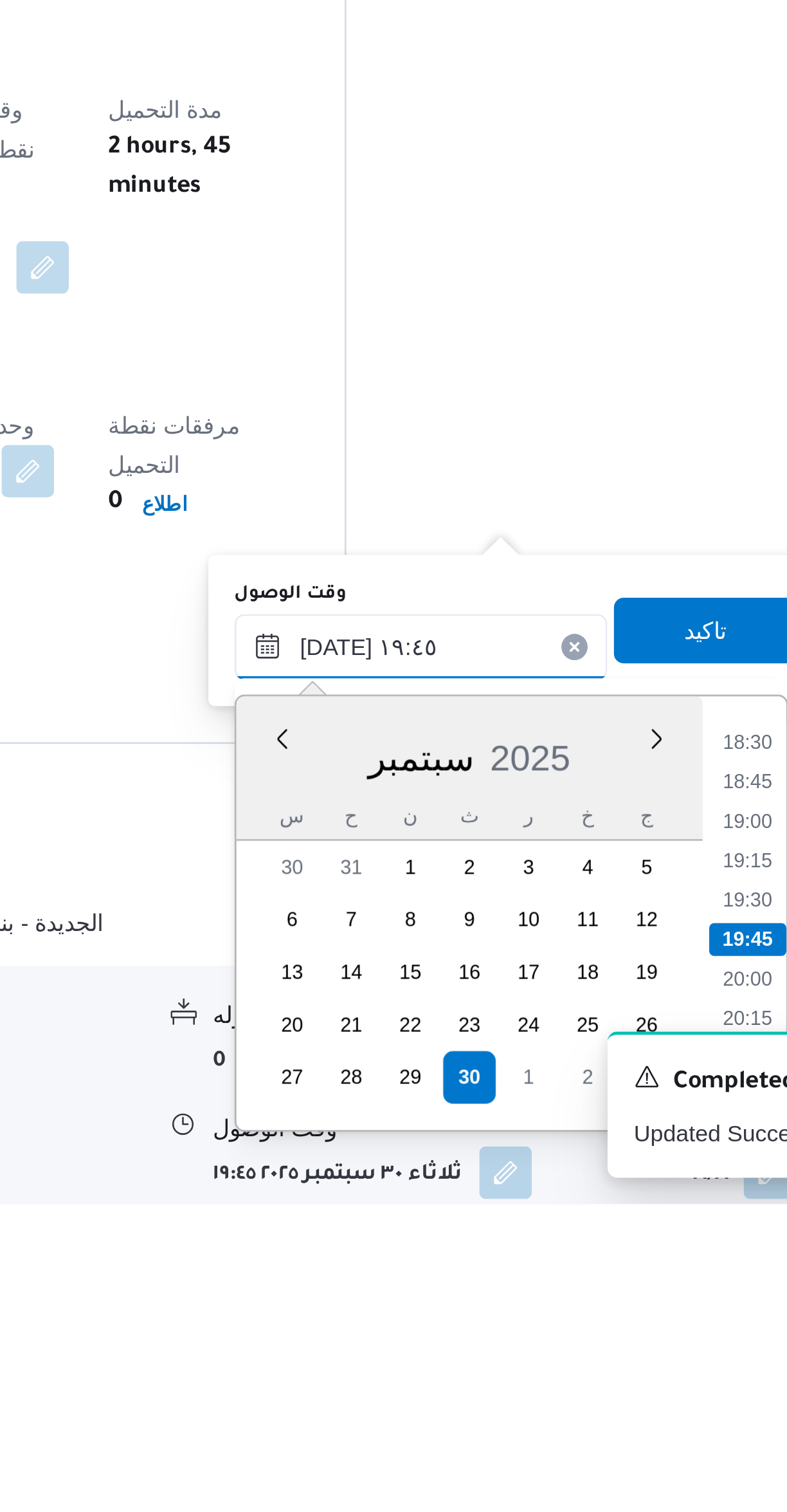
click at [452, 1295] on input "٣٠/٠٩/٢٠٢٥ ١٩:٤٥" at bounding box center [498, 1293] width 146 height 25
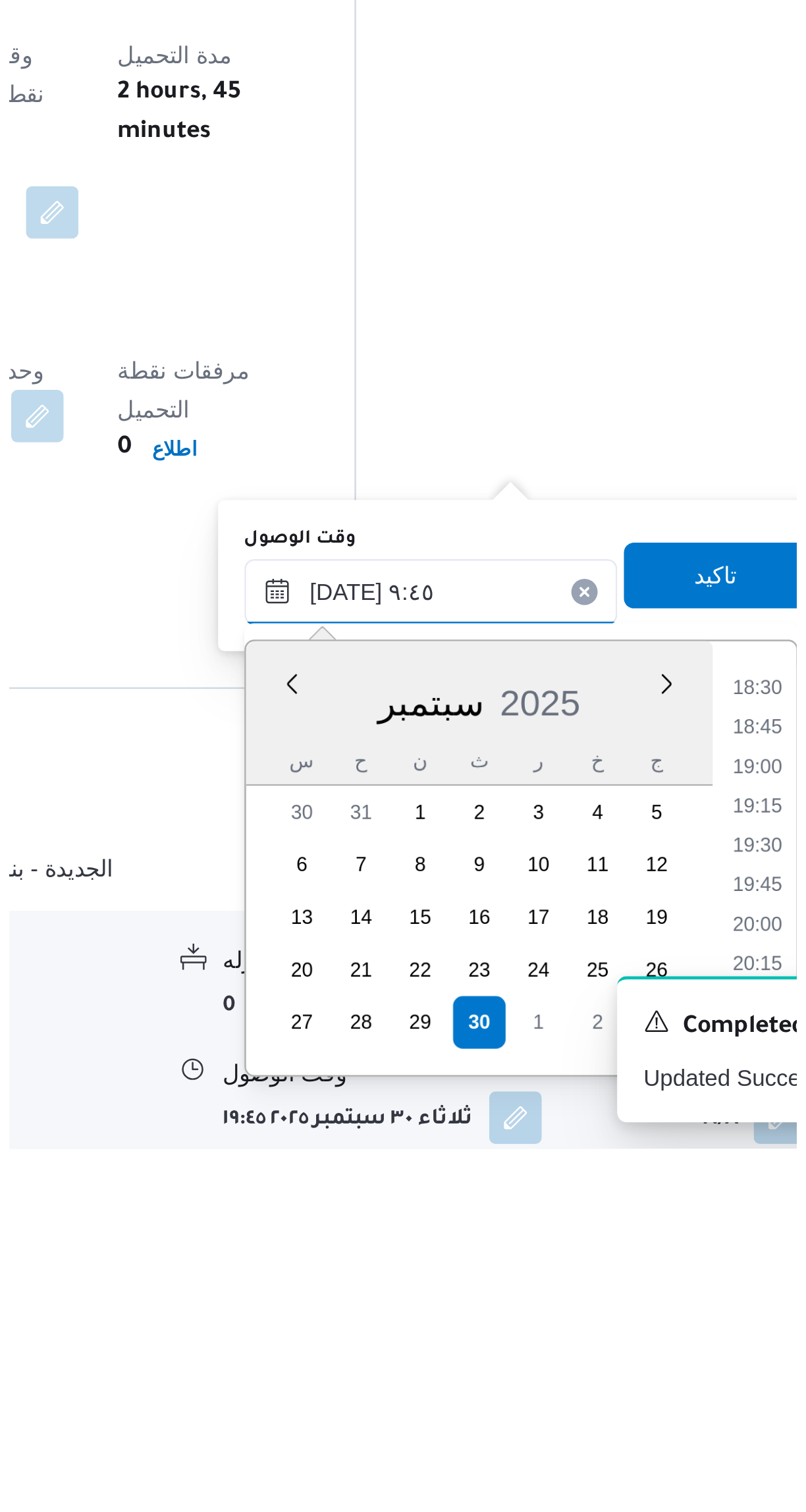
scroll to position [616, 0]
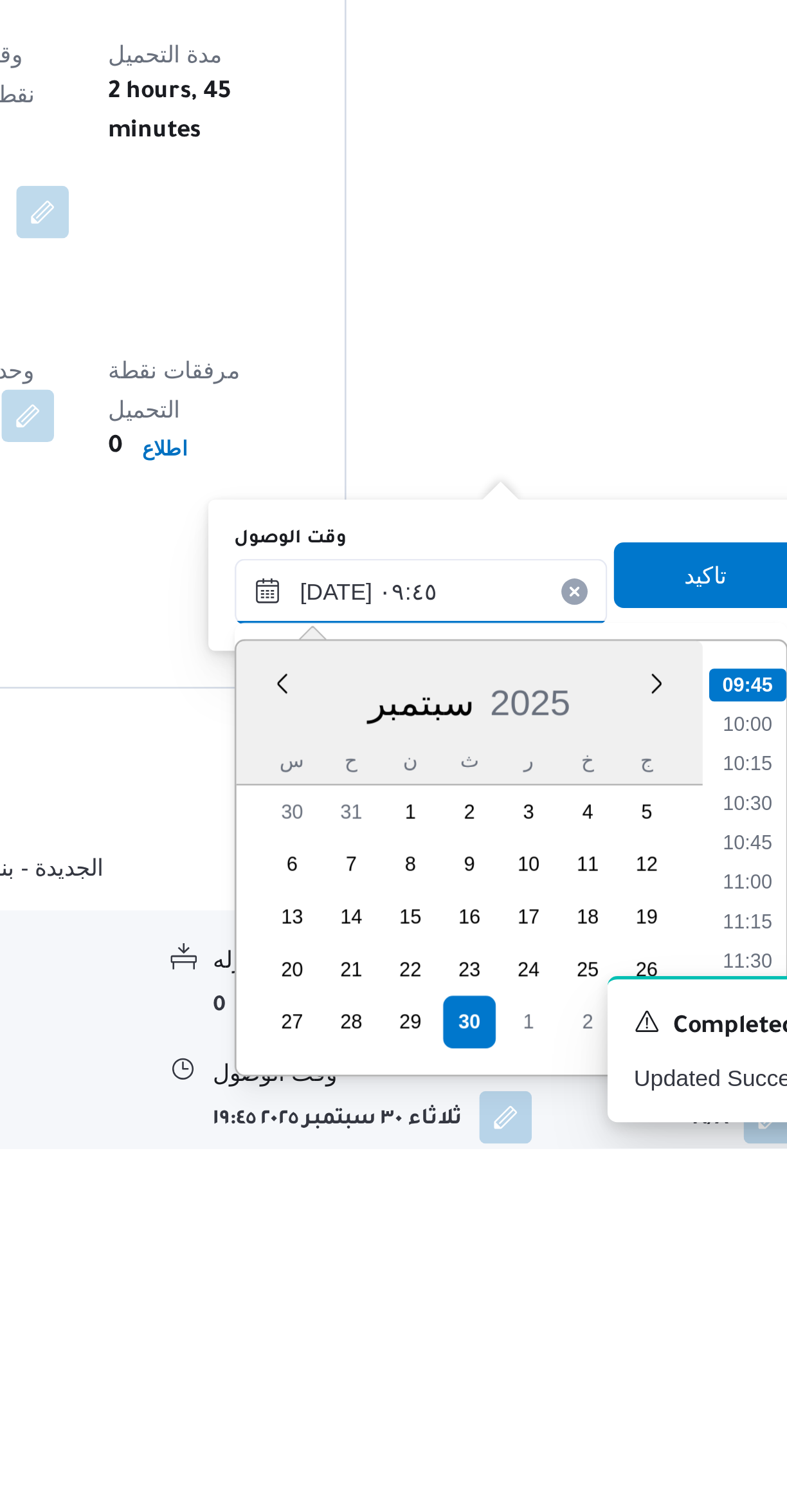
type input "٣٠/٠٩/٢٠٢٥ ٠٩:٤٥"
click at [626, 1326] on li "09:45" at bounding box center [626, 1330] width 31 height 13
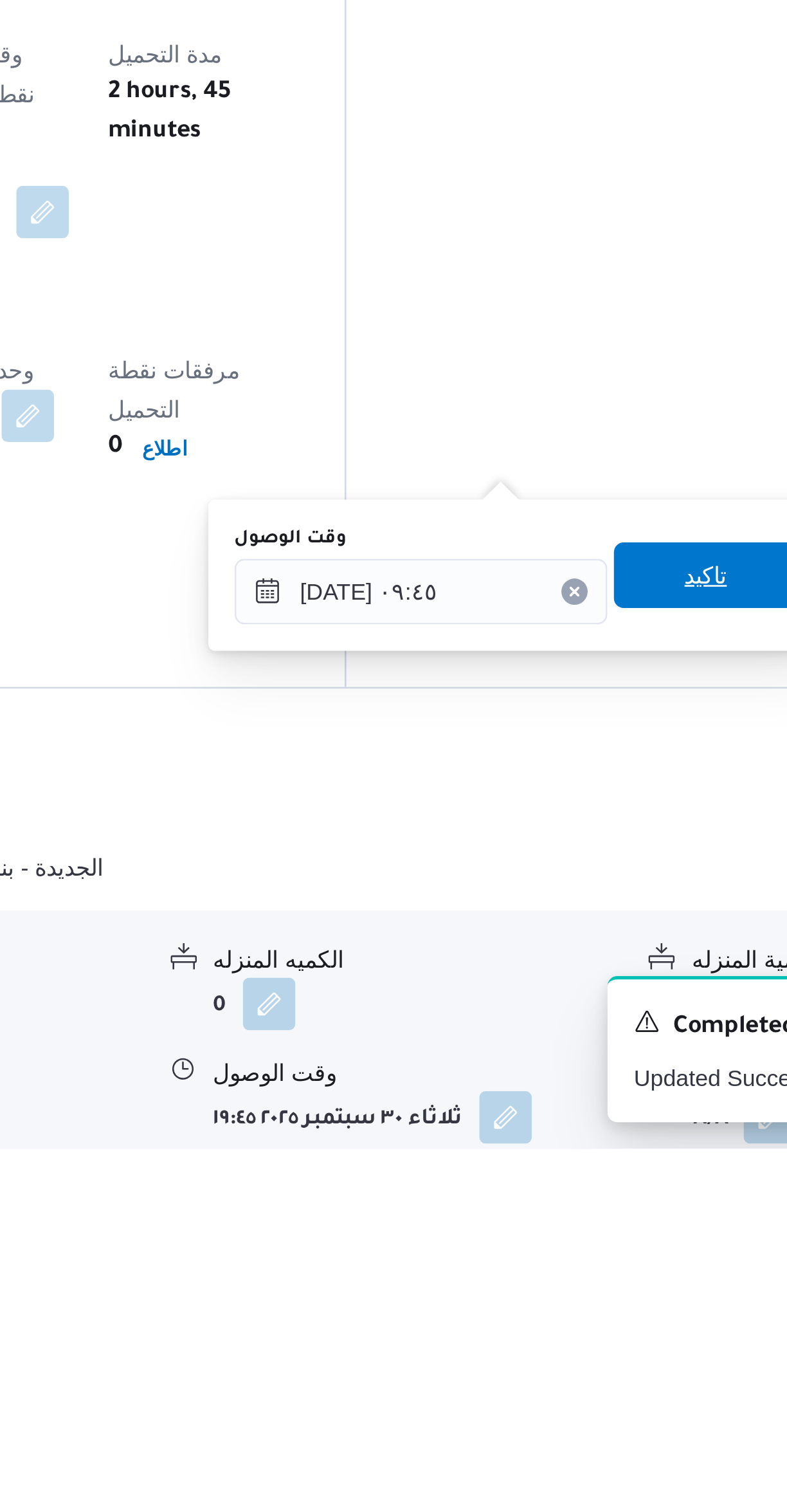
click at [616, 1292] on span "تاكيد" at bounding box center [609, 1287] width 72 height 25
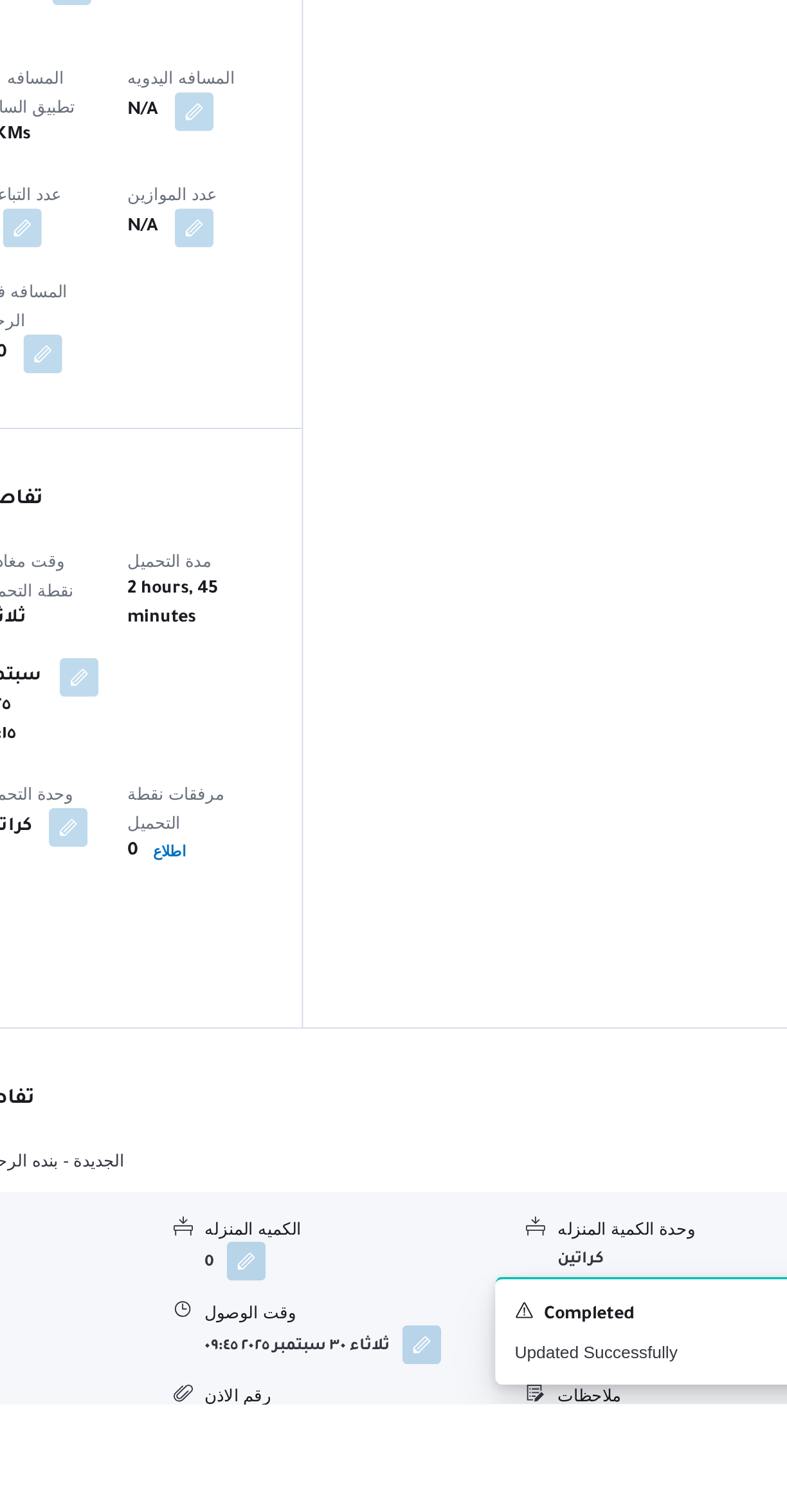
scroll to position [137, 0]
click at [641, 1468] on button "button" at bounding box center [635, 1479] width 21 height 21
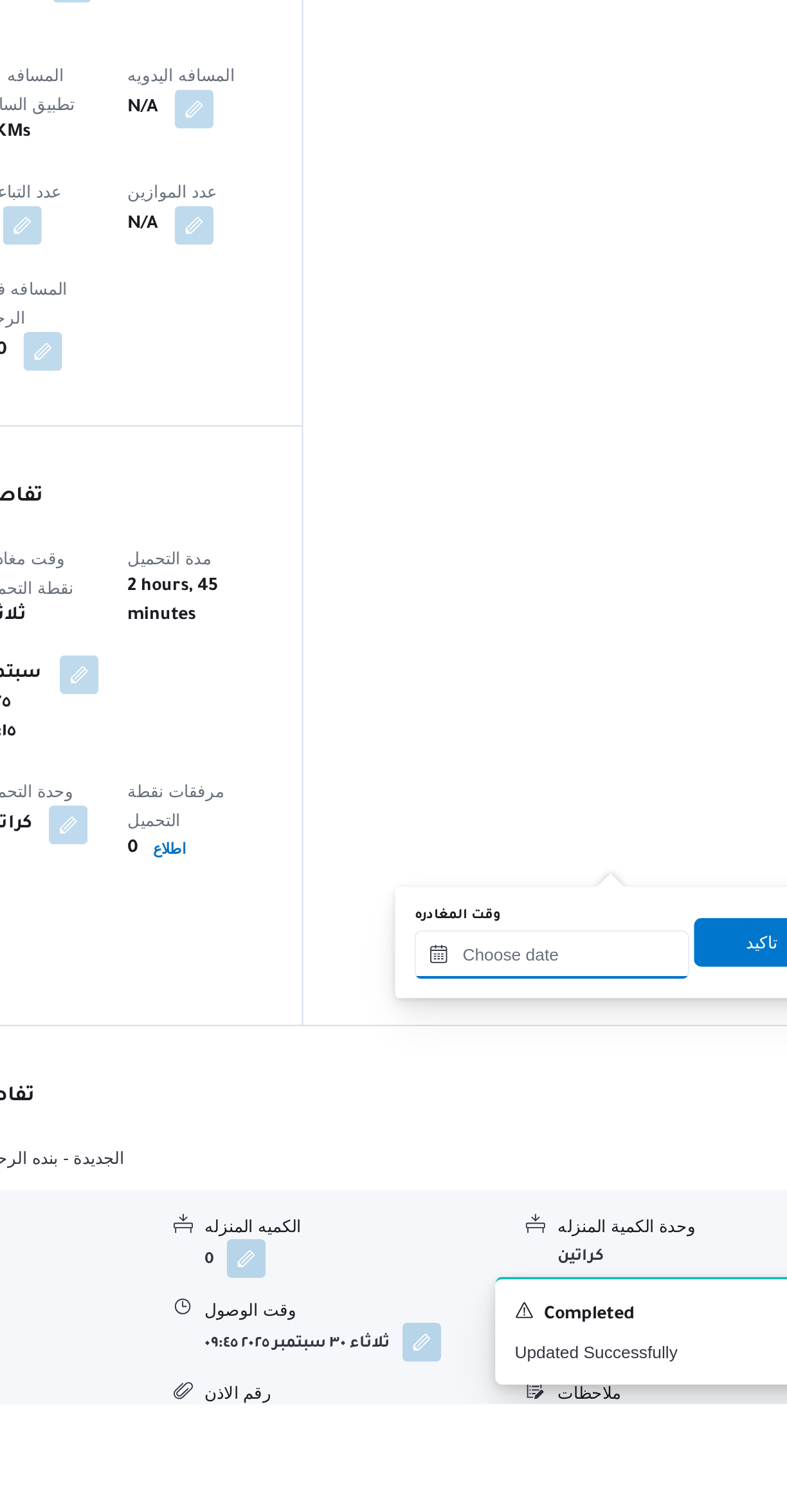
click at [590, 1268] on input "وقت المغادره" at bounding box center [601, 1272] width 146 height 25
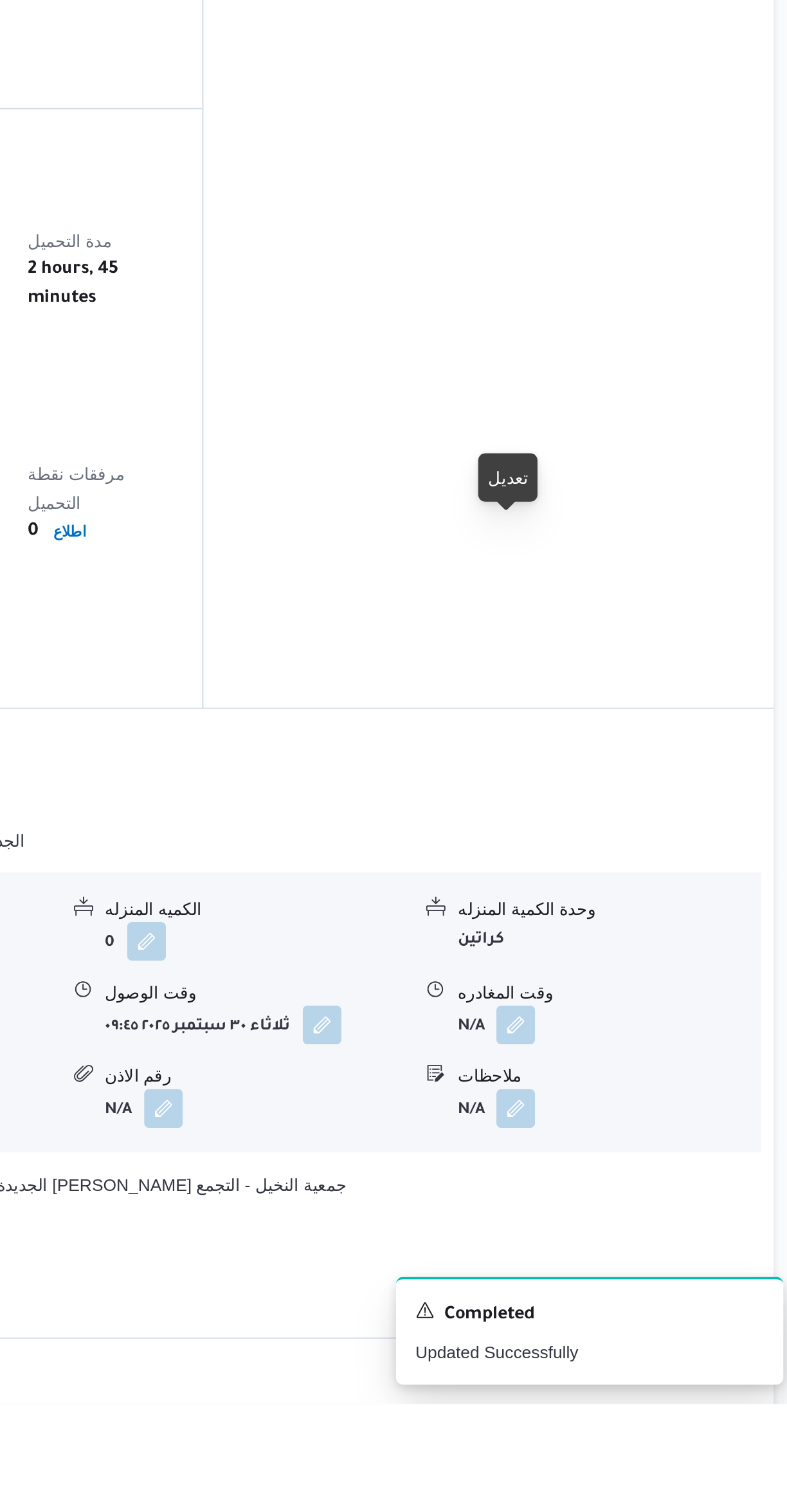
scroll to position [306, 0]
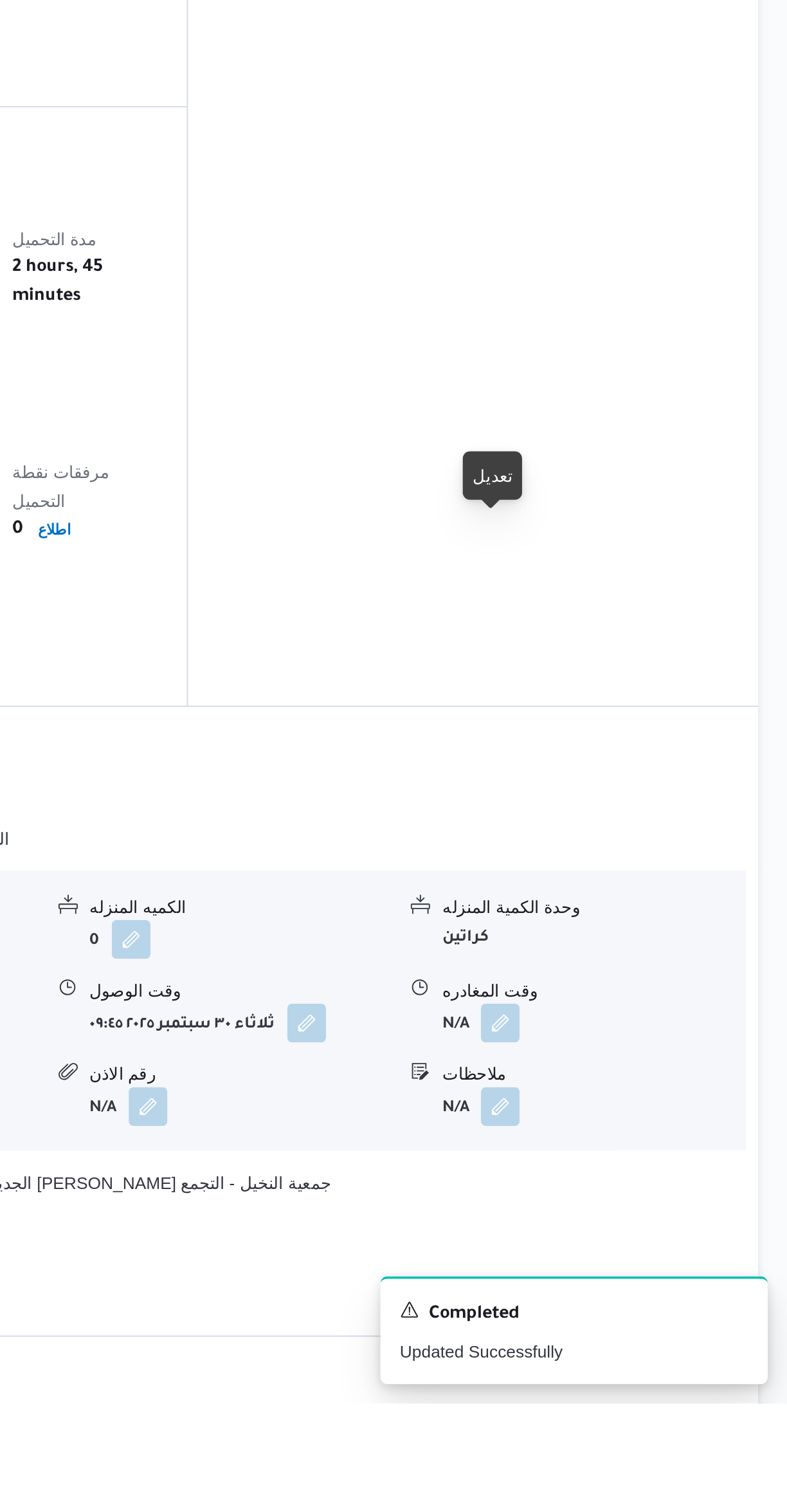
click at [632, 1030] on div at bounding box center [629, 1030] width 11 height 11
click at [629, 1299] on button "button" at bounding box center [635, 1310] width 21 height 21
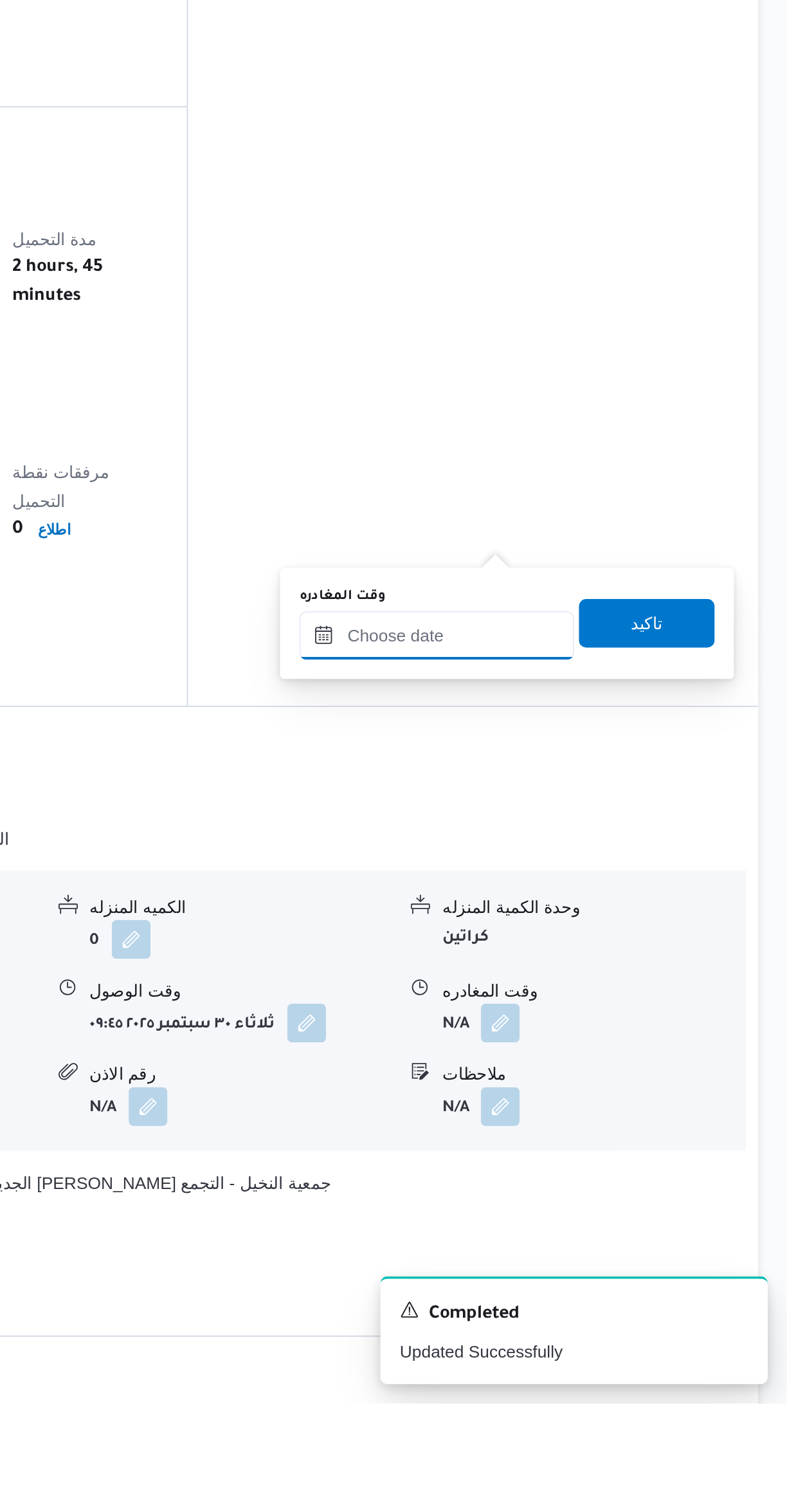
click at [580, 1103] on input "وقت المغادره" at bounding box center [601, 1103] width 146 height 25
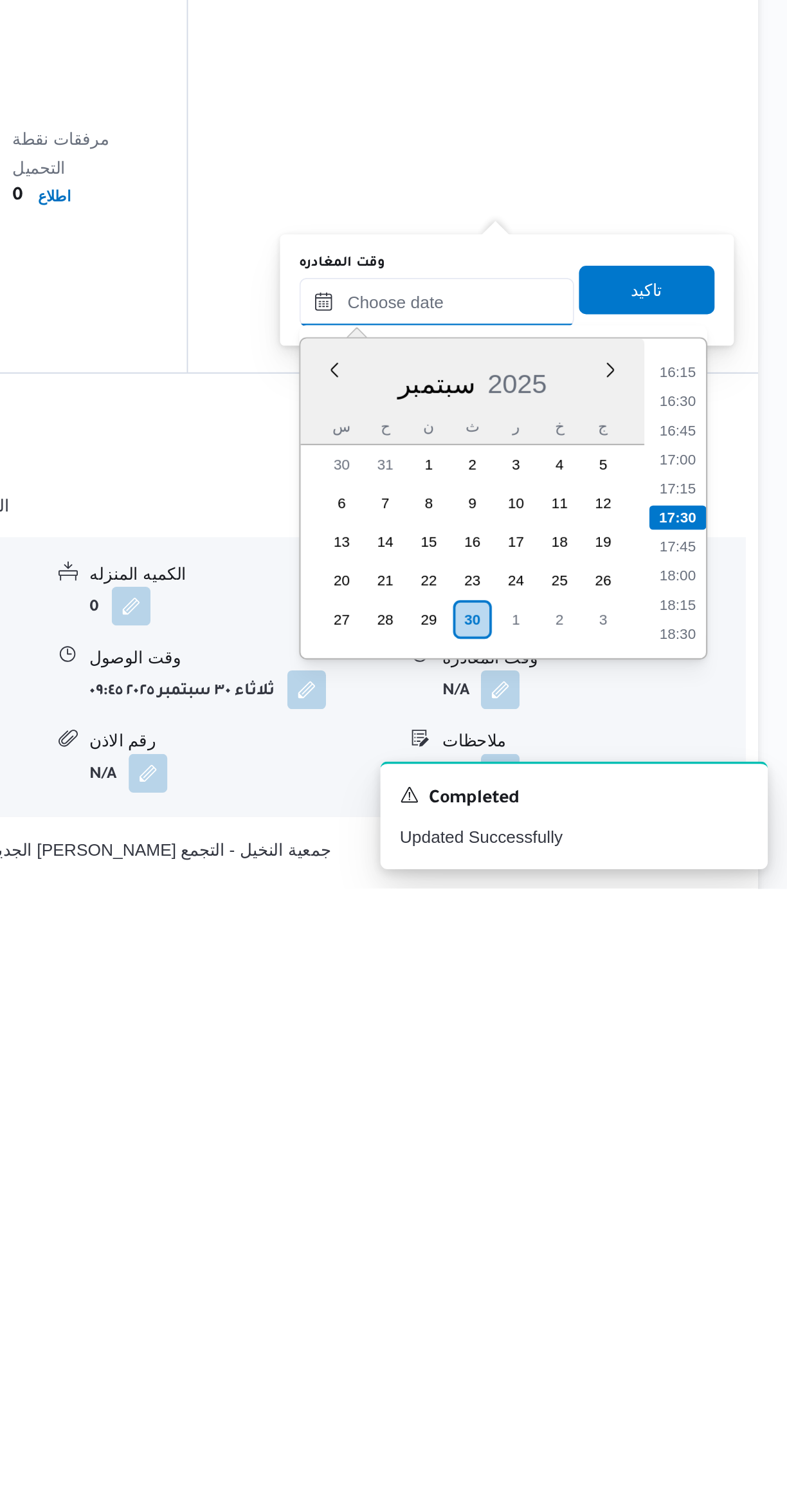
scroll to position [210, 0]
click at [726, 1313] on li "17:30" at bounding box center [729, 1314] width 31 height 13
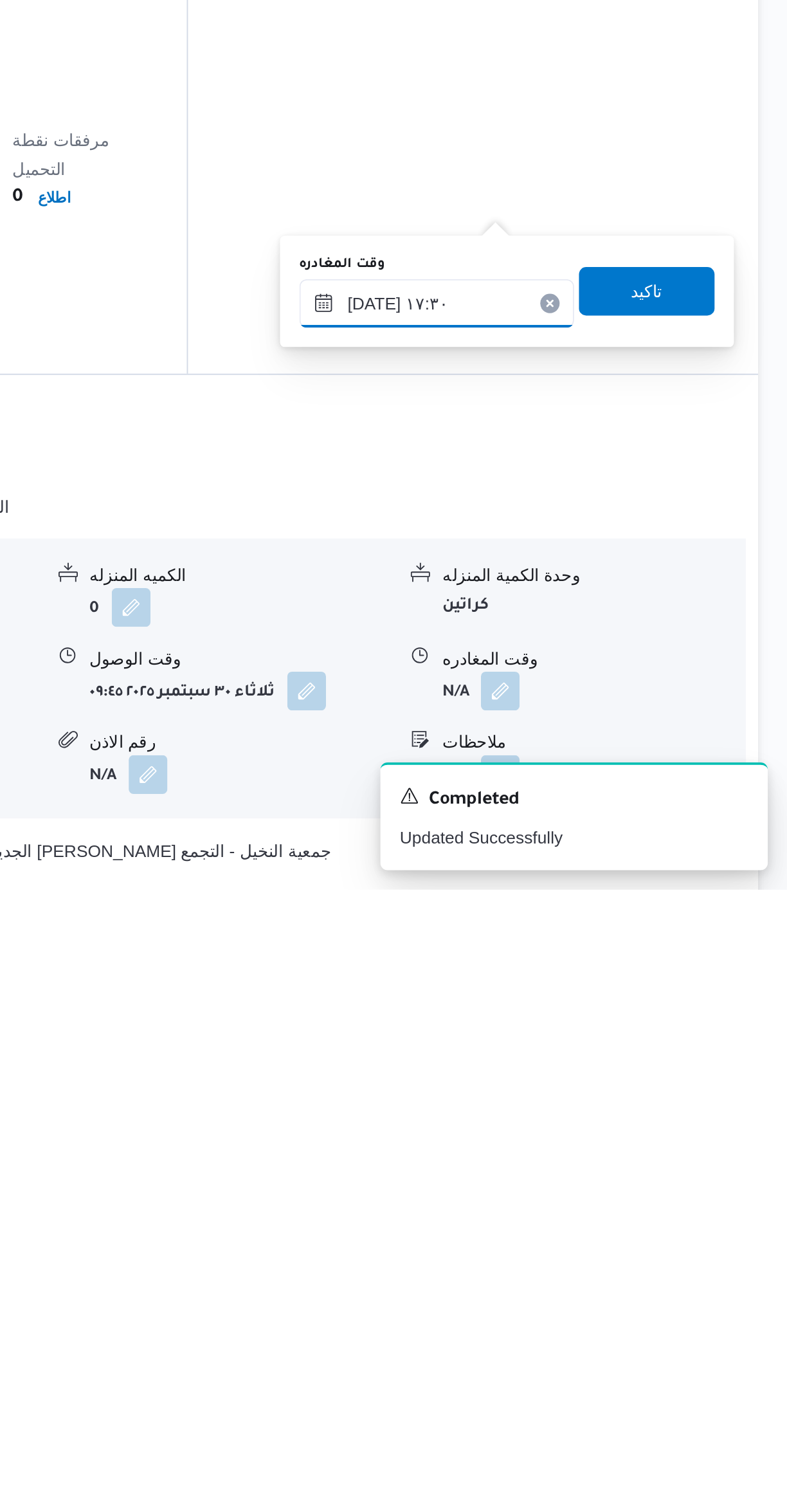
click at [566, 1201] on input "٣٠/٠٩/٢٠٢٥ ١٧:٣٠" at bounding box center [601, 1199] width 146 height 25
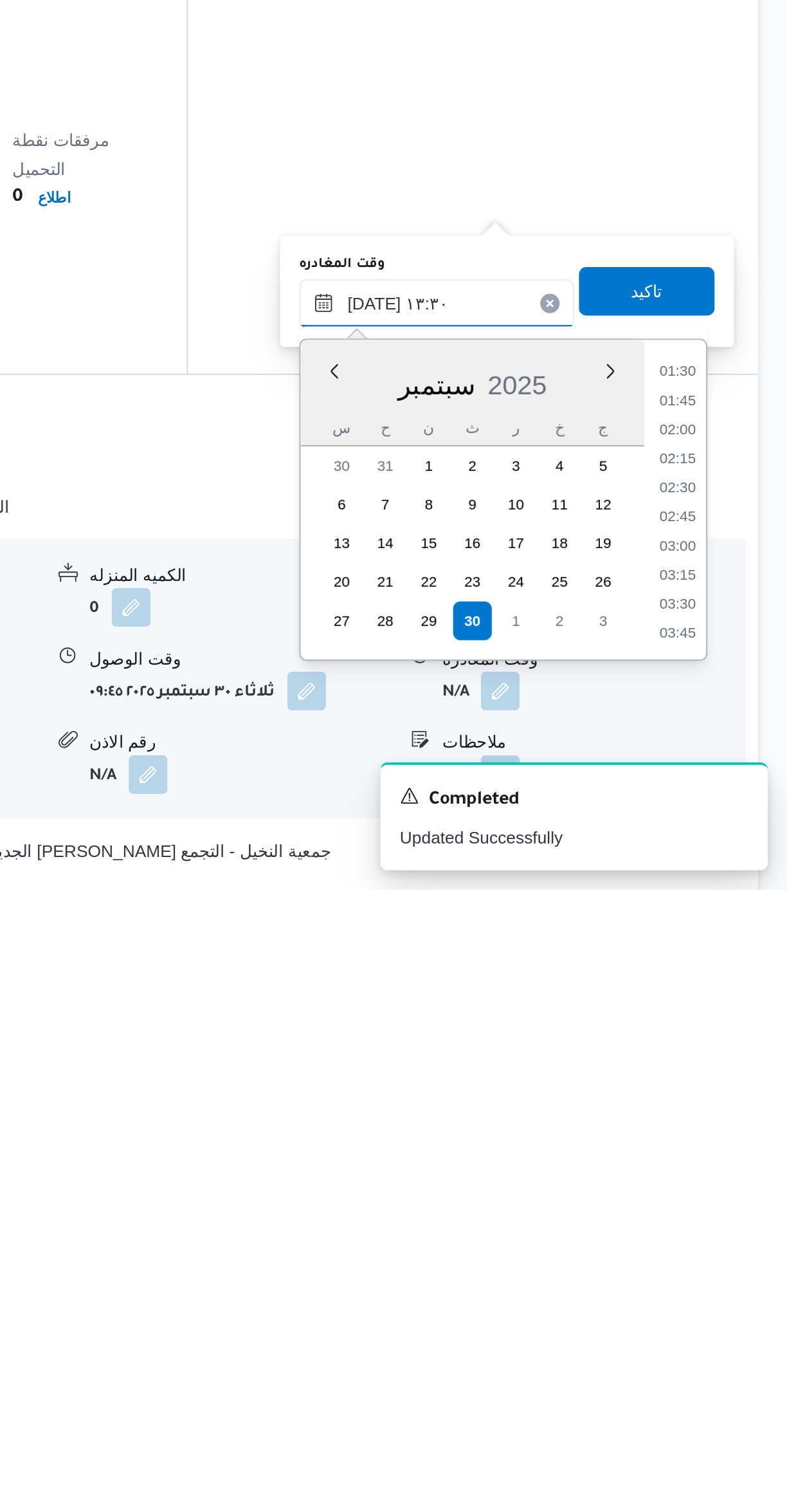
scroll to position [699, 0]
click at [728, 1319] on li "12:45" at bounding box center [729, 1325] width 30 height 13
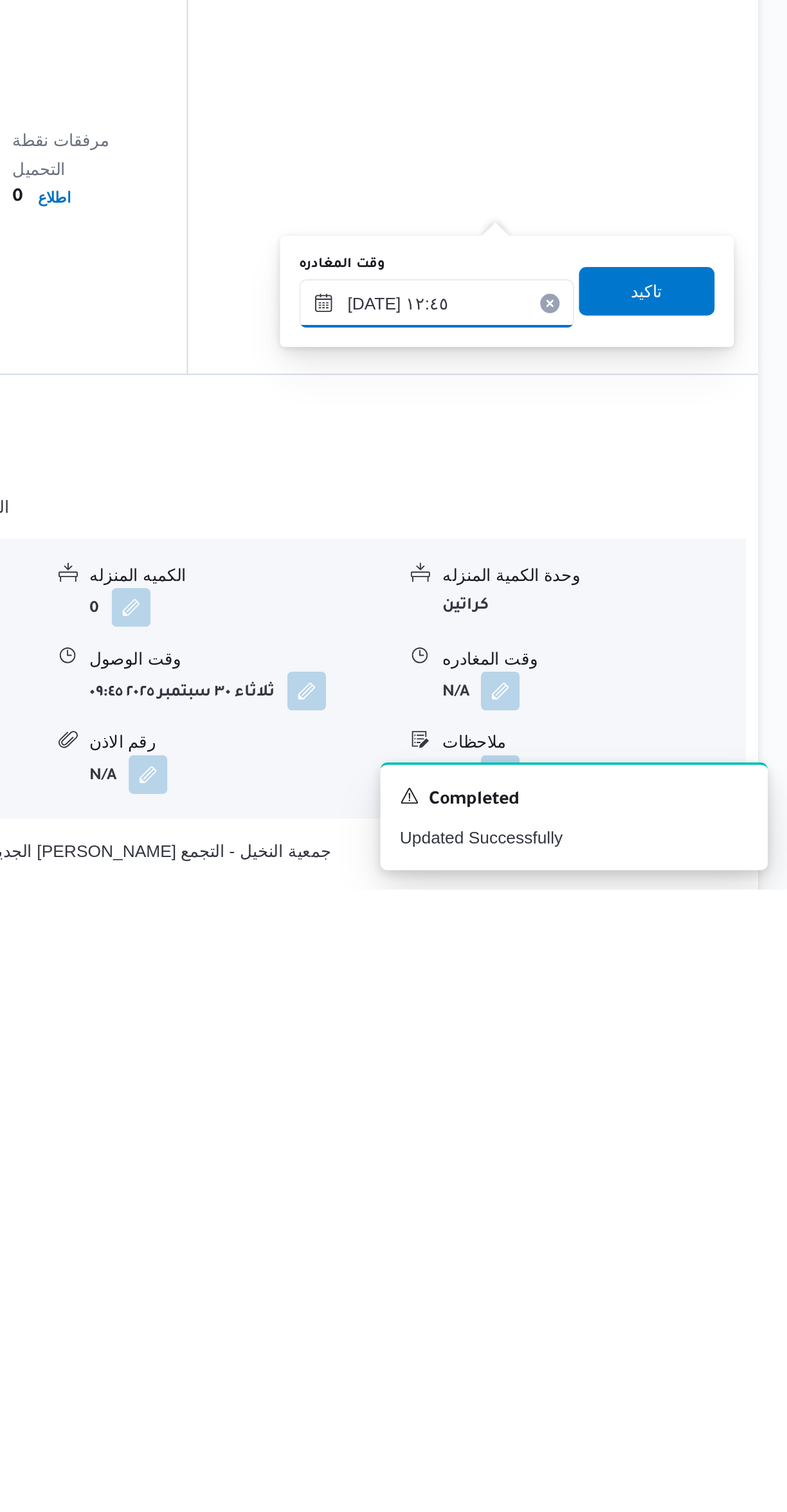
click at [561, 1201] on input "٣٠/٠٩/٢٠٢٥ ١٢:٤٥" at bounding box center [601, 1199] width 146 height 25
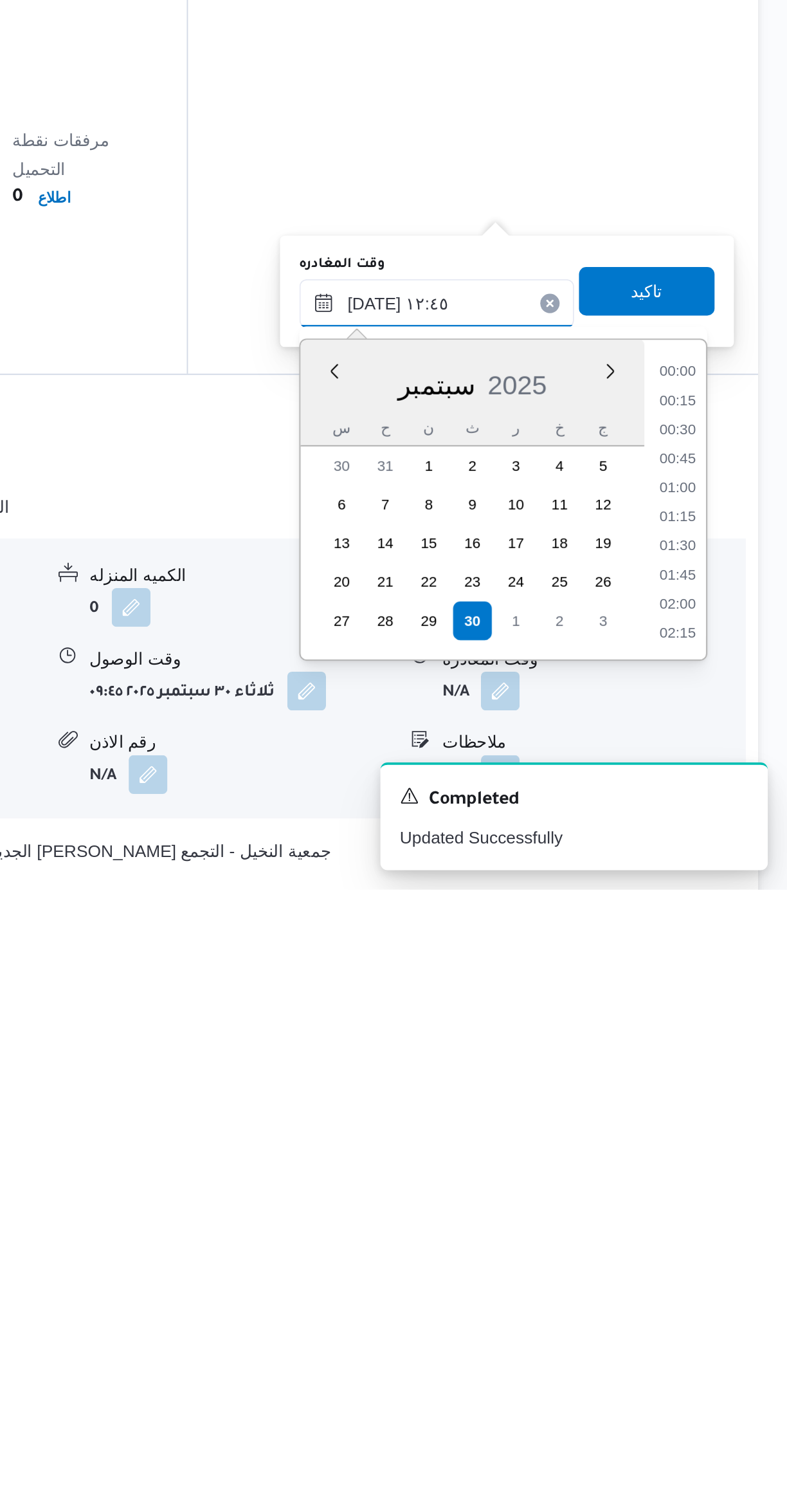
scroll to position [709, 0]
click at [727, 1298] on li "12:30" at bounding box center [729, 1299] width 30 height 13
type input "٣٠/٠٩/٢٠٢٥ ١٢:٣٠"
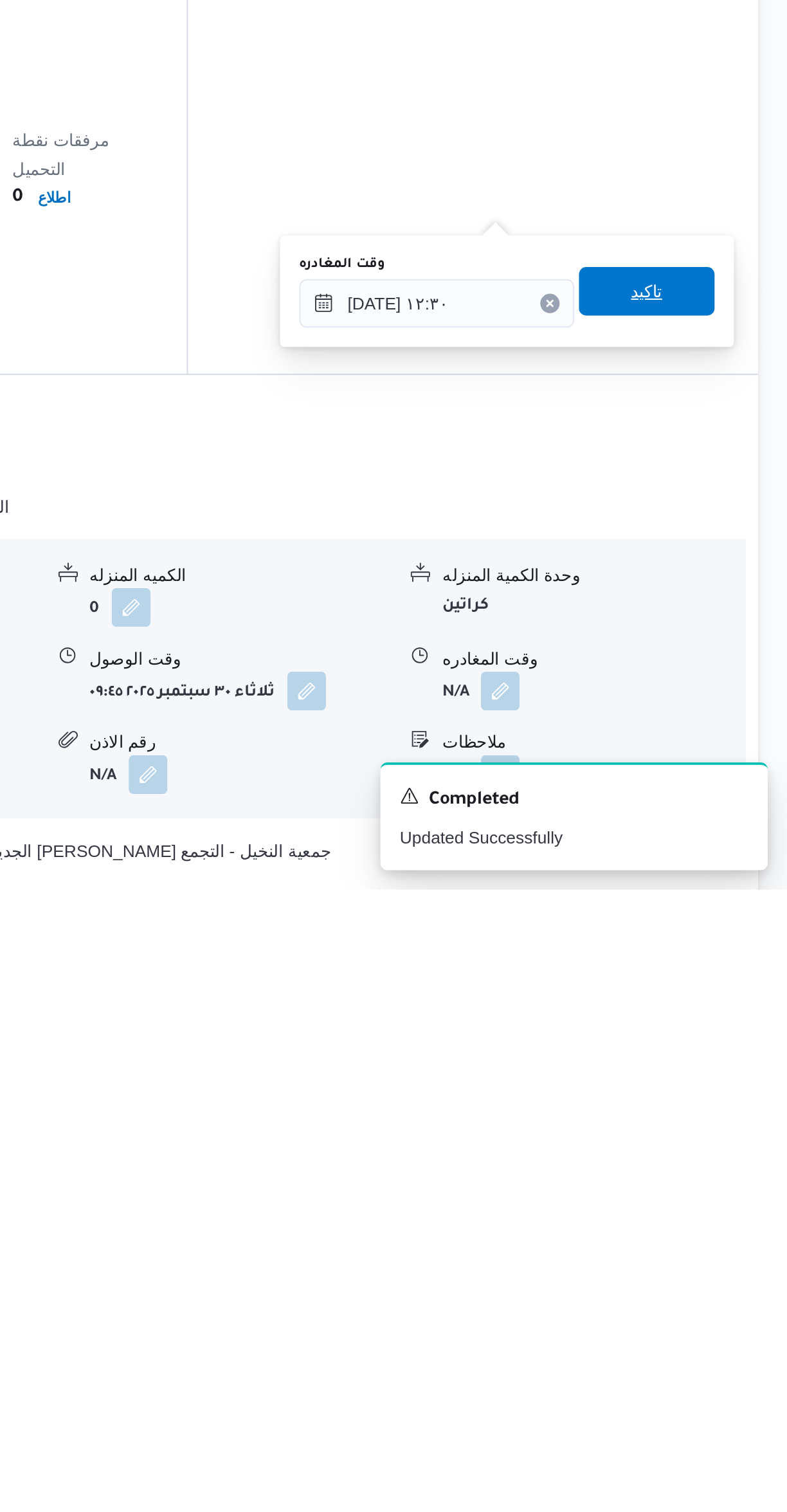
click at [677, 1199] on span "تاكيد" at bounding box center [713, 1193] width 72 height 25
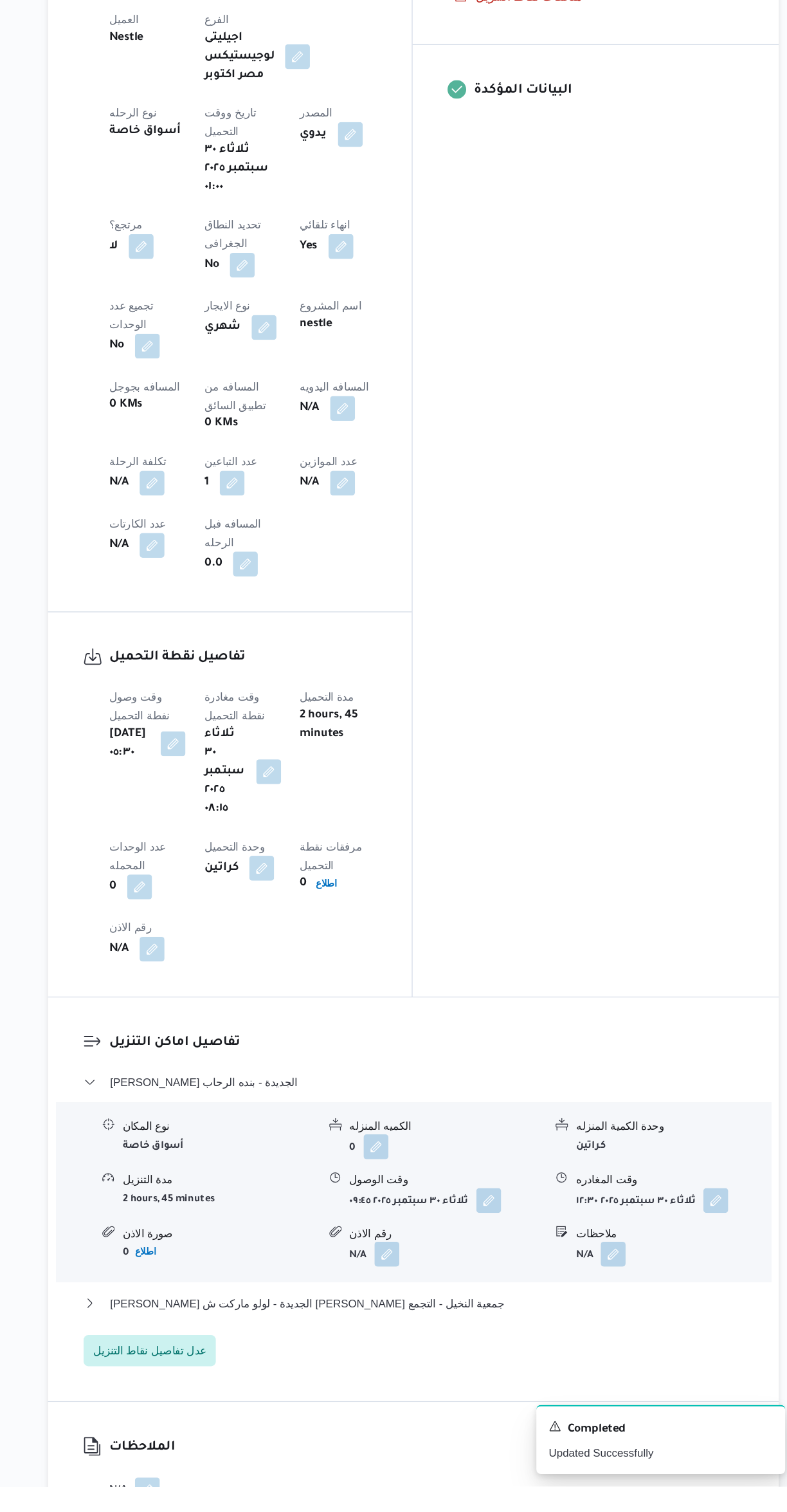
scroll to position [348, 0]
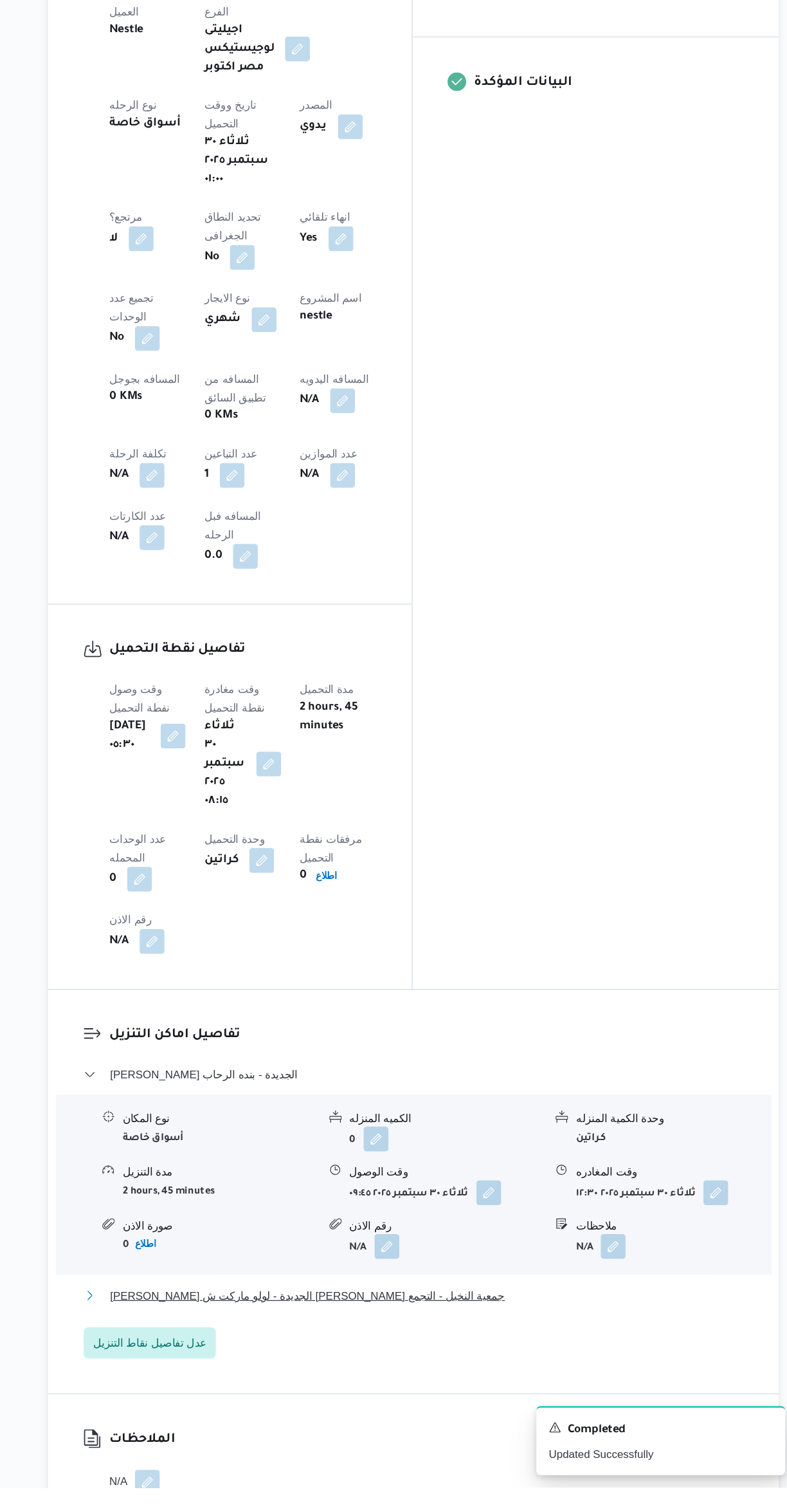
click at [358, 1345] on span "ثانى القاهرة الجديدة - لولو ماركت ش ذاكر حسين جمعية النخيل - التجمع" at bounding box center [382, 1353] width 327 height 16
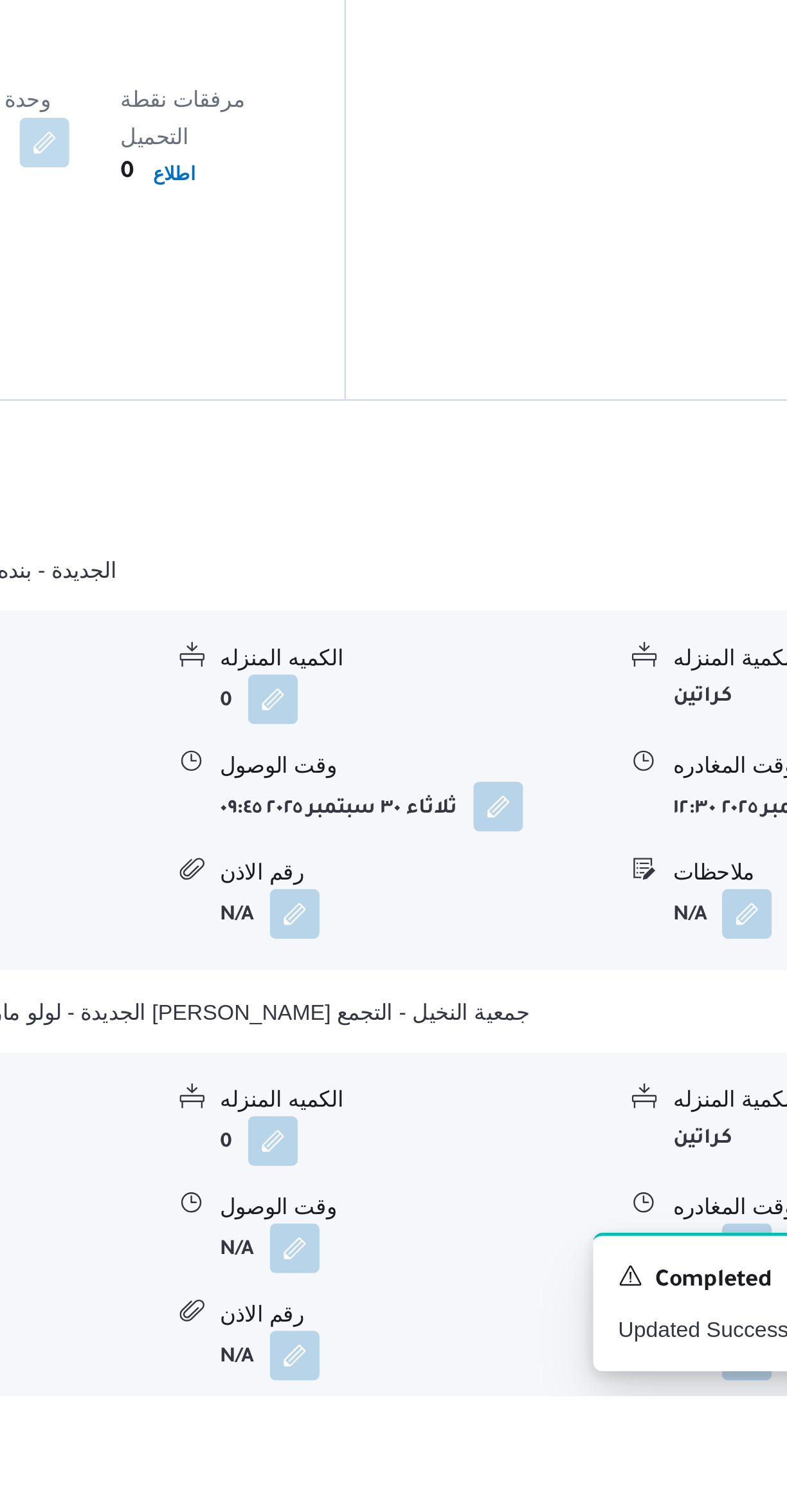
click at [444, 1440] on button "button" at bounding box center [448, 1451] width 21 height 21
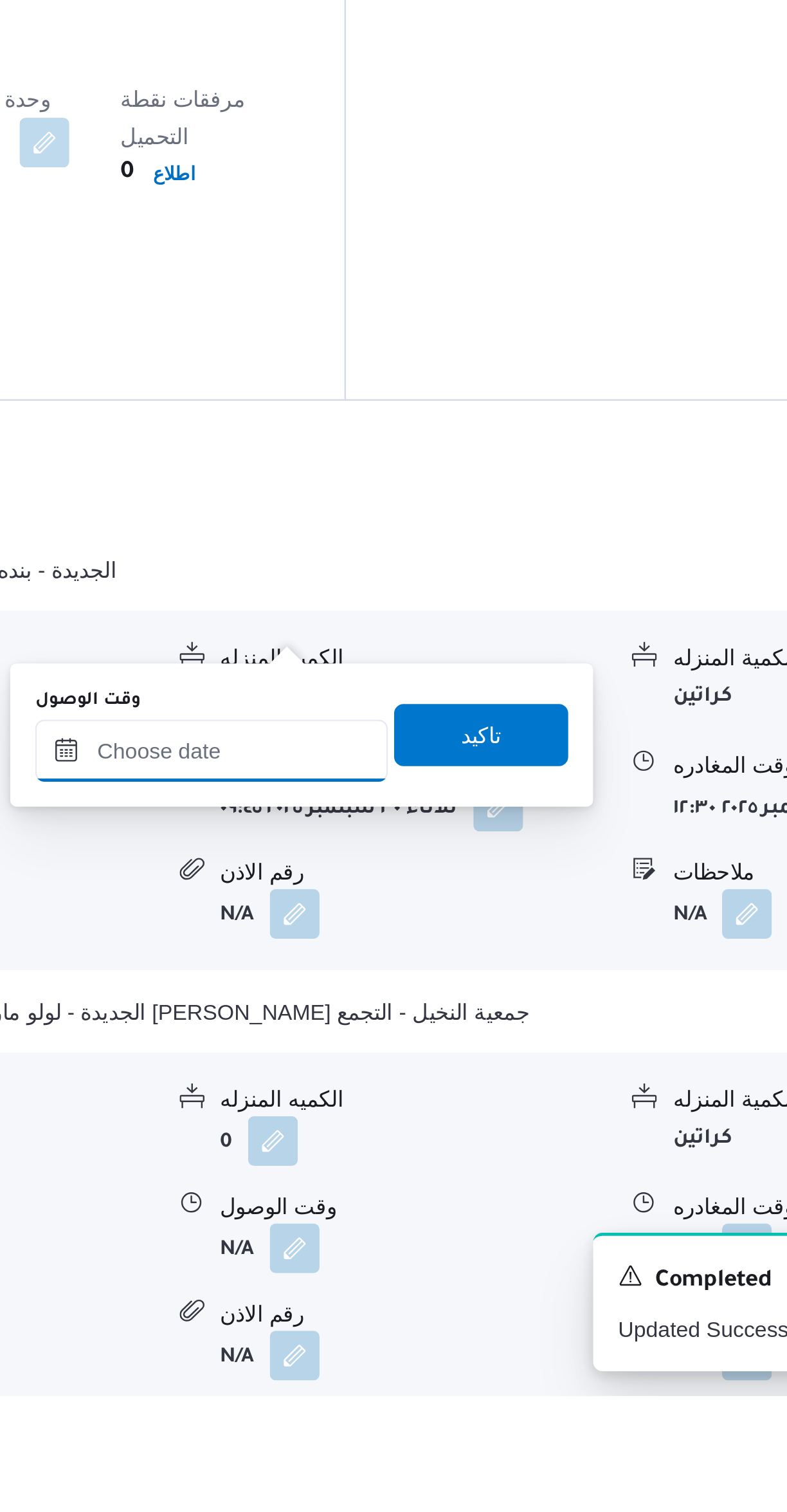
click at [421, 1245] on input "وقت الوصول" at bounding box center [413, 1244] width 146 height 25
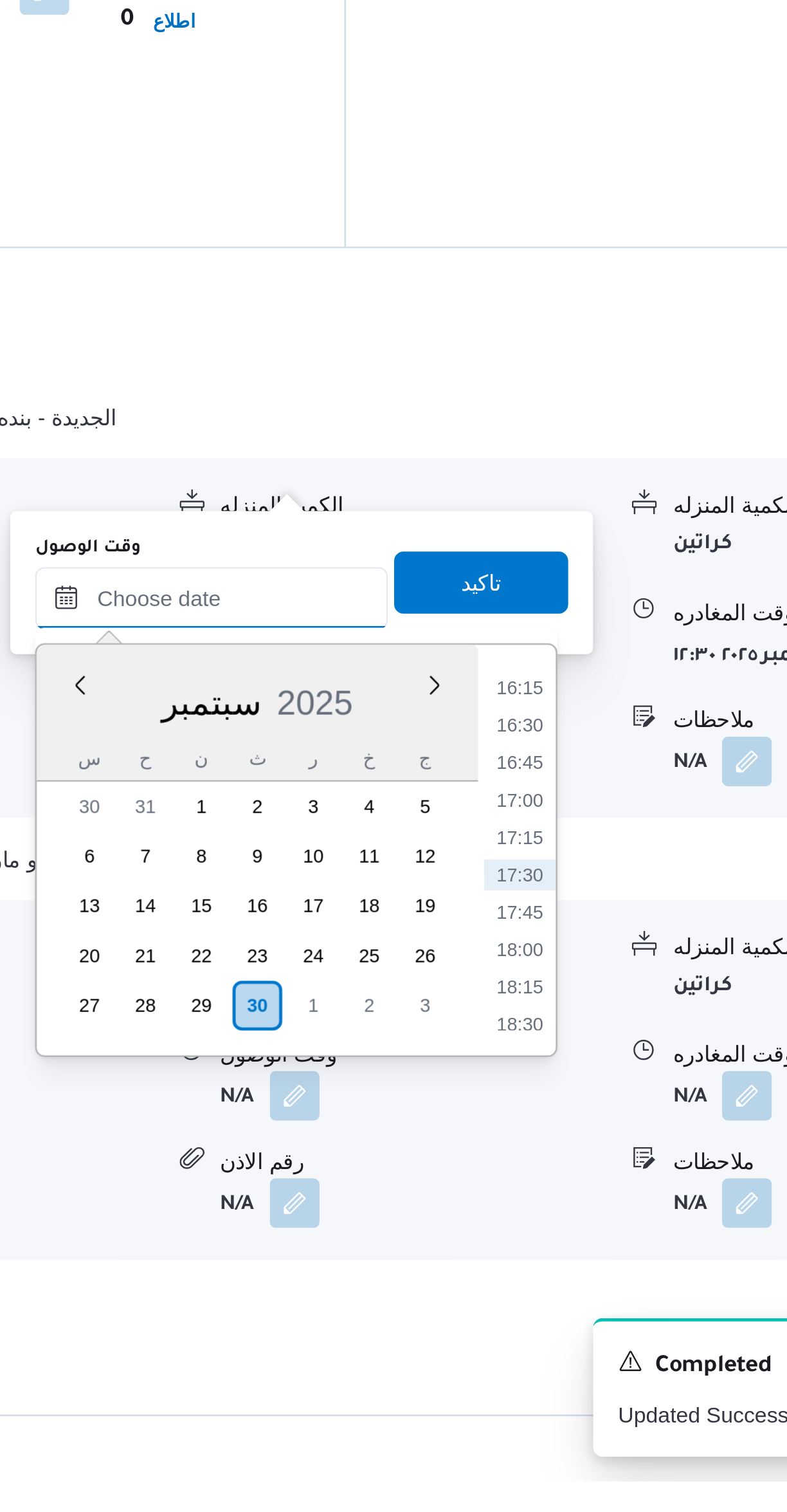
scroll to position [447, 0]
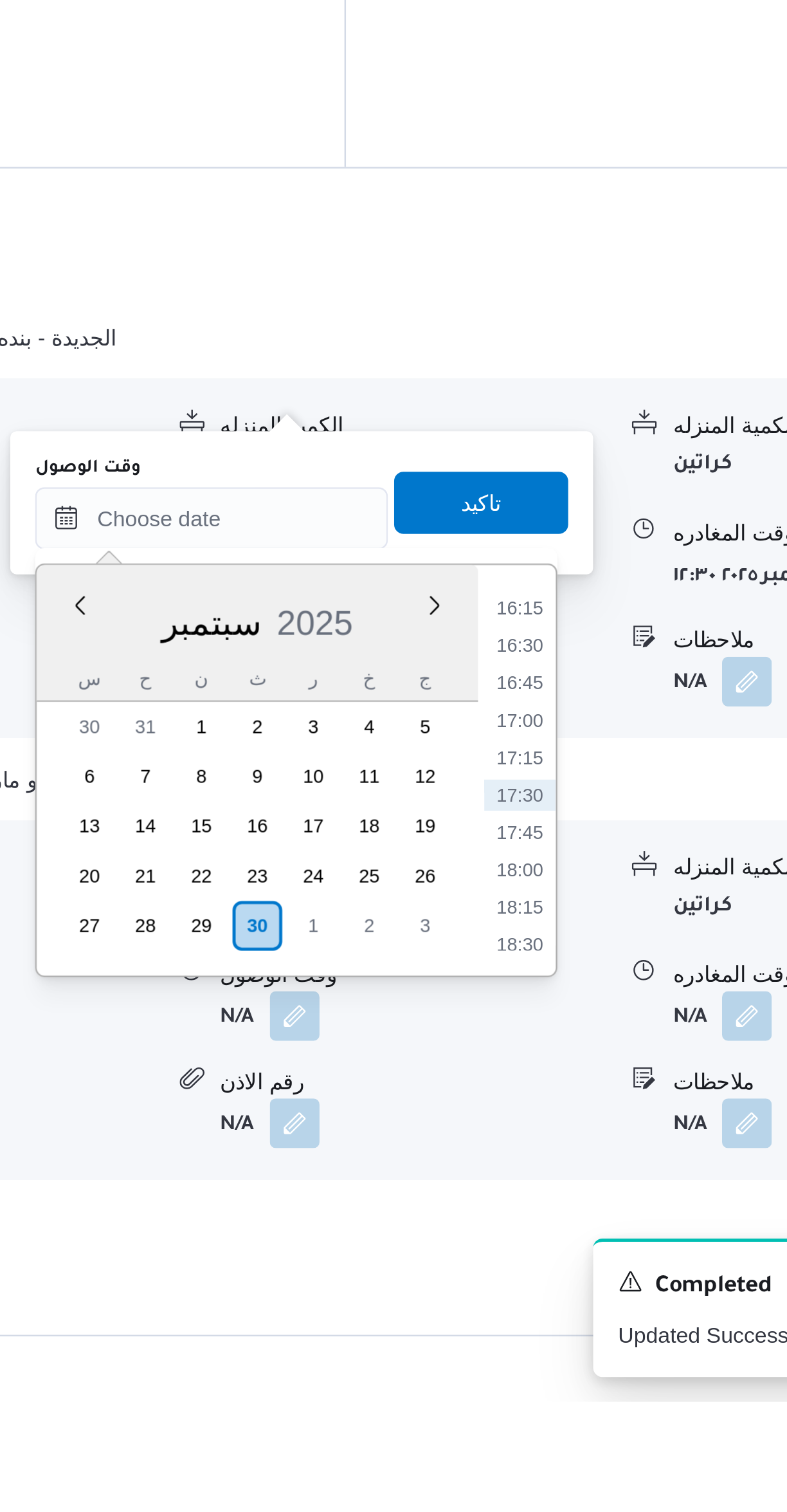
click at [535, 1199] on li "16:30" at bounding box center [541, 1199] width 30 height 13
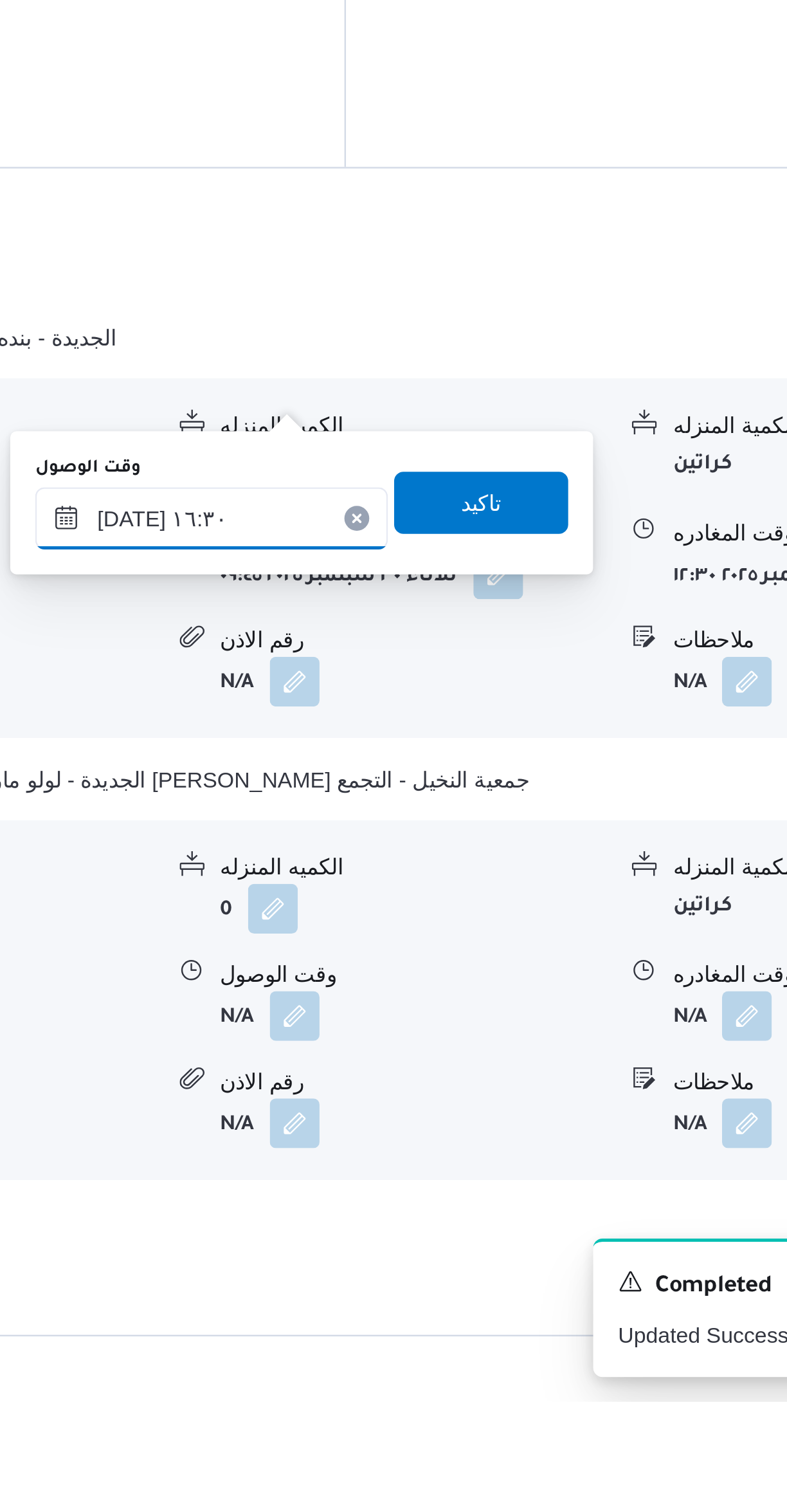
click at [371, 1151] on input "٣٠/٠٩/٢٠٢٥ ١٦:٣٠" at bounding box center [413, 1146] width 146 height 25
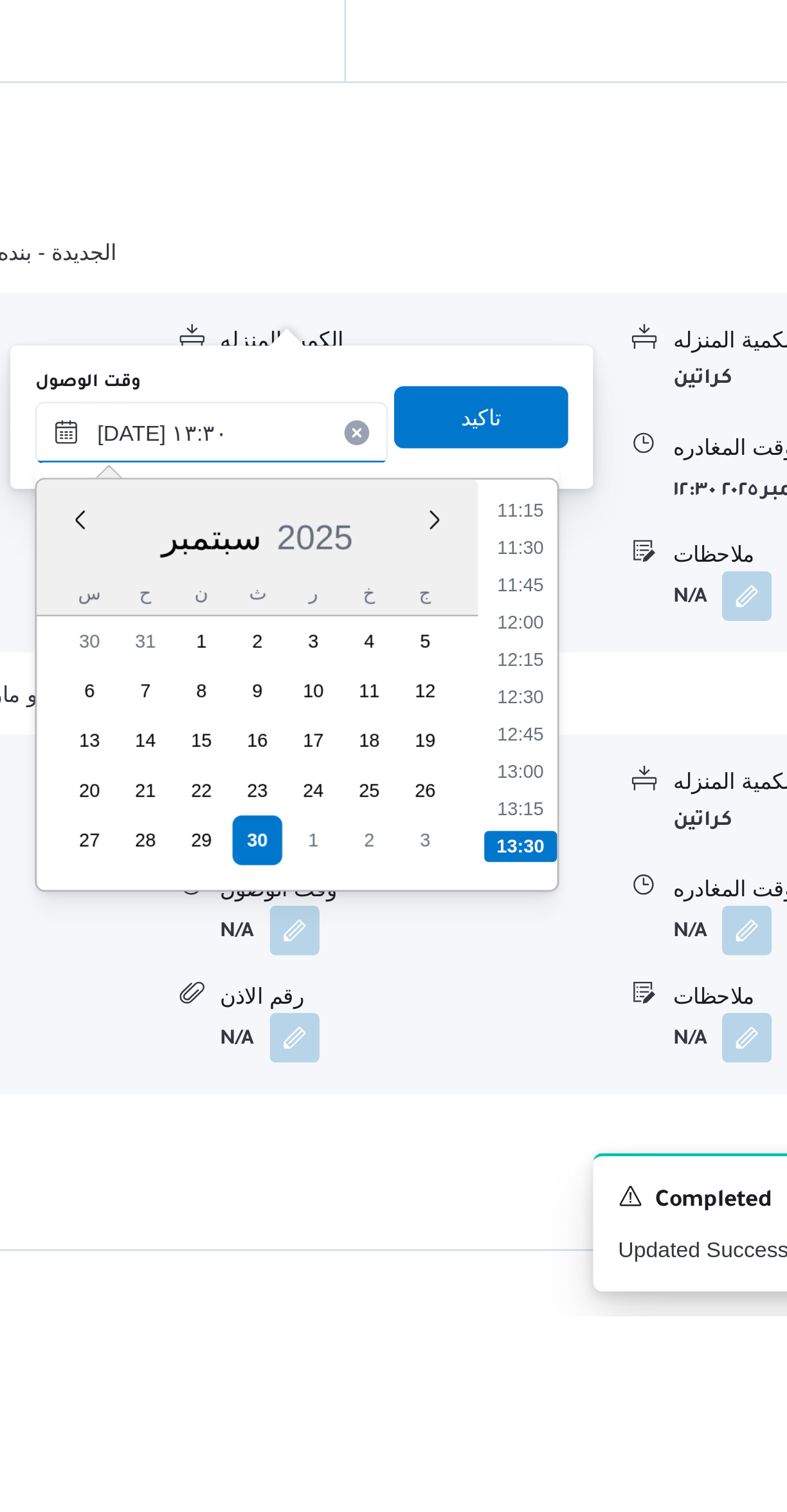
type input "٣٠/٠٩/٢٠٢٥ ١٣:٣٠"
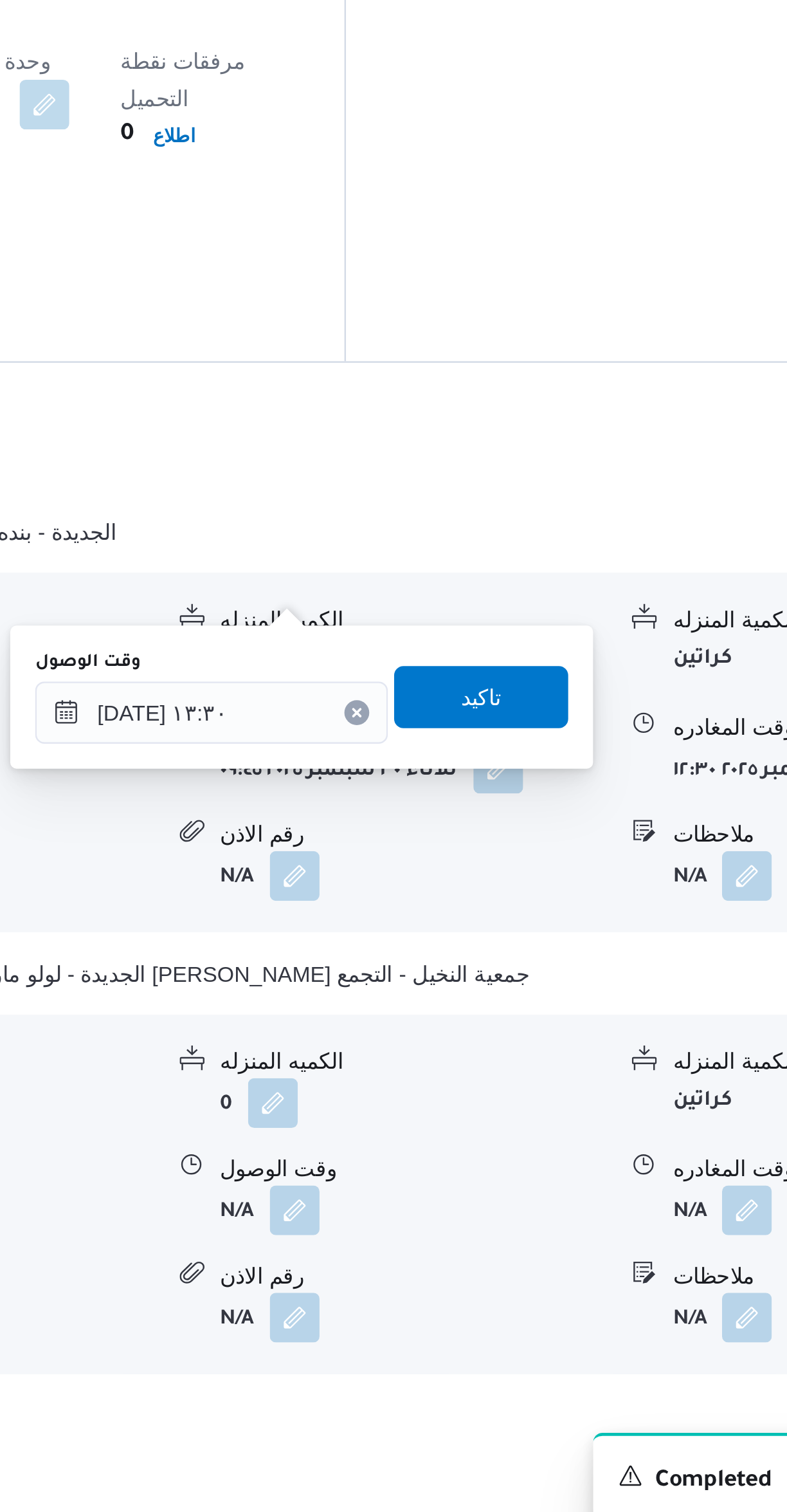
click at [502, 1284] on div "الكميه المنزله" at bounding box center [497, 1290] width 161 height 13
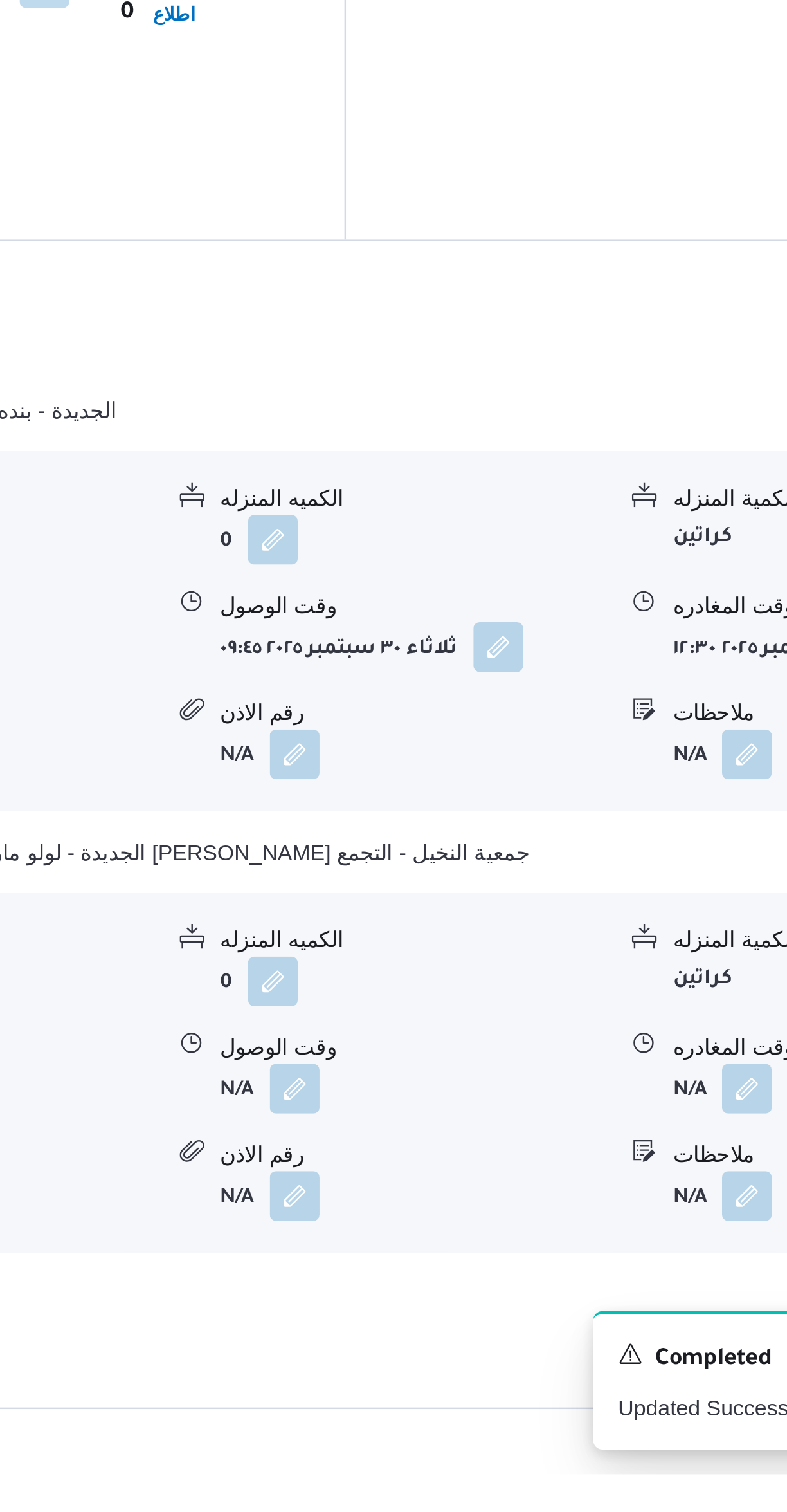
click at [438, 1342] on button "button" at bounding box center [448, 1353] width 21 height 21
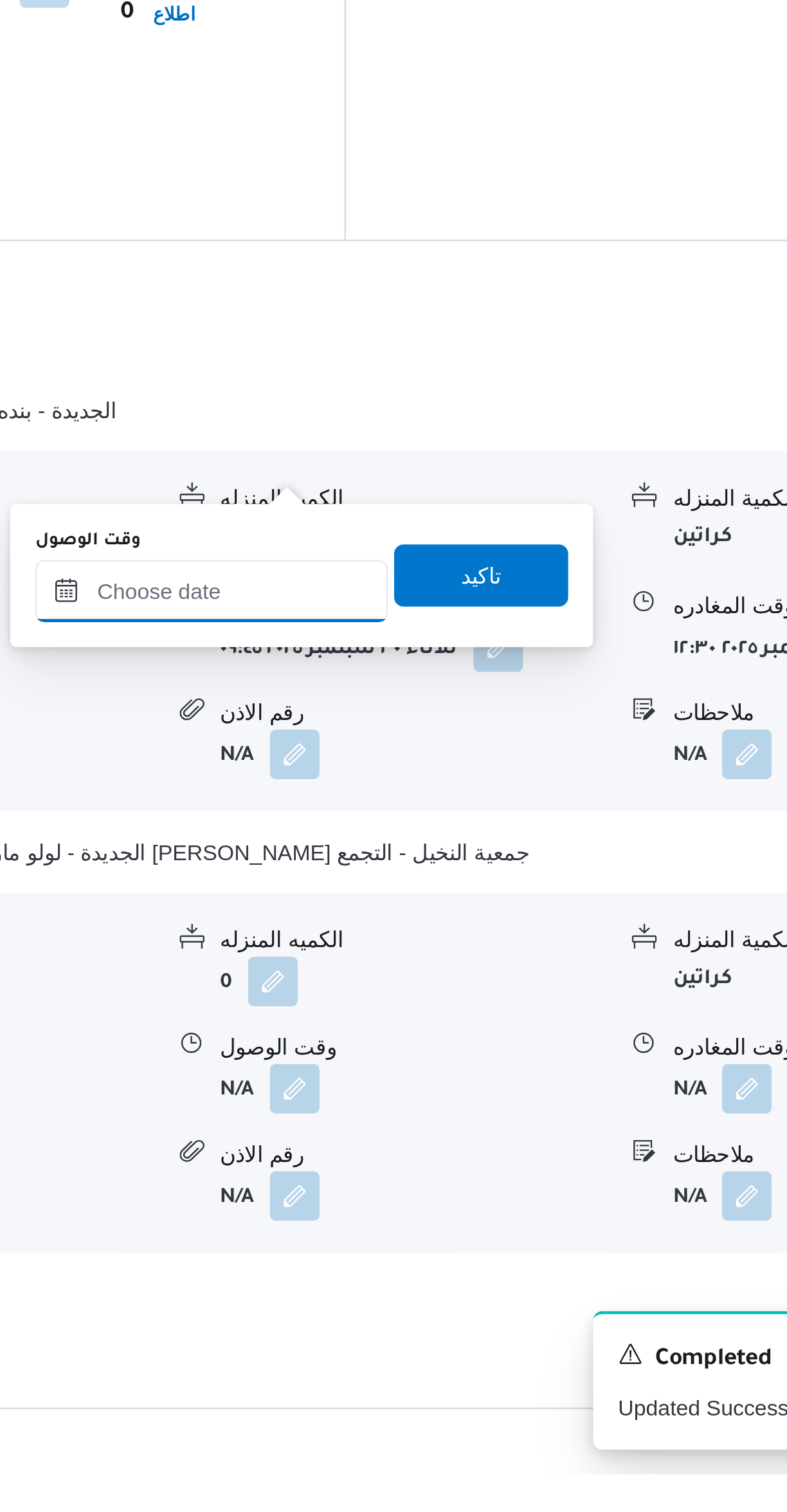
click at [400, 1147] on input "وقت الوصول" at bounding box center [413, 1146] width 146 height 25
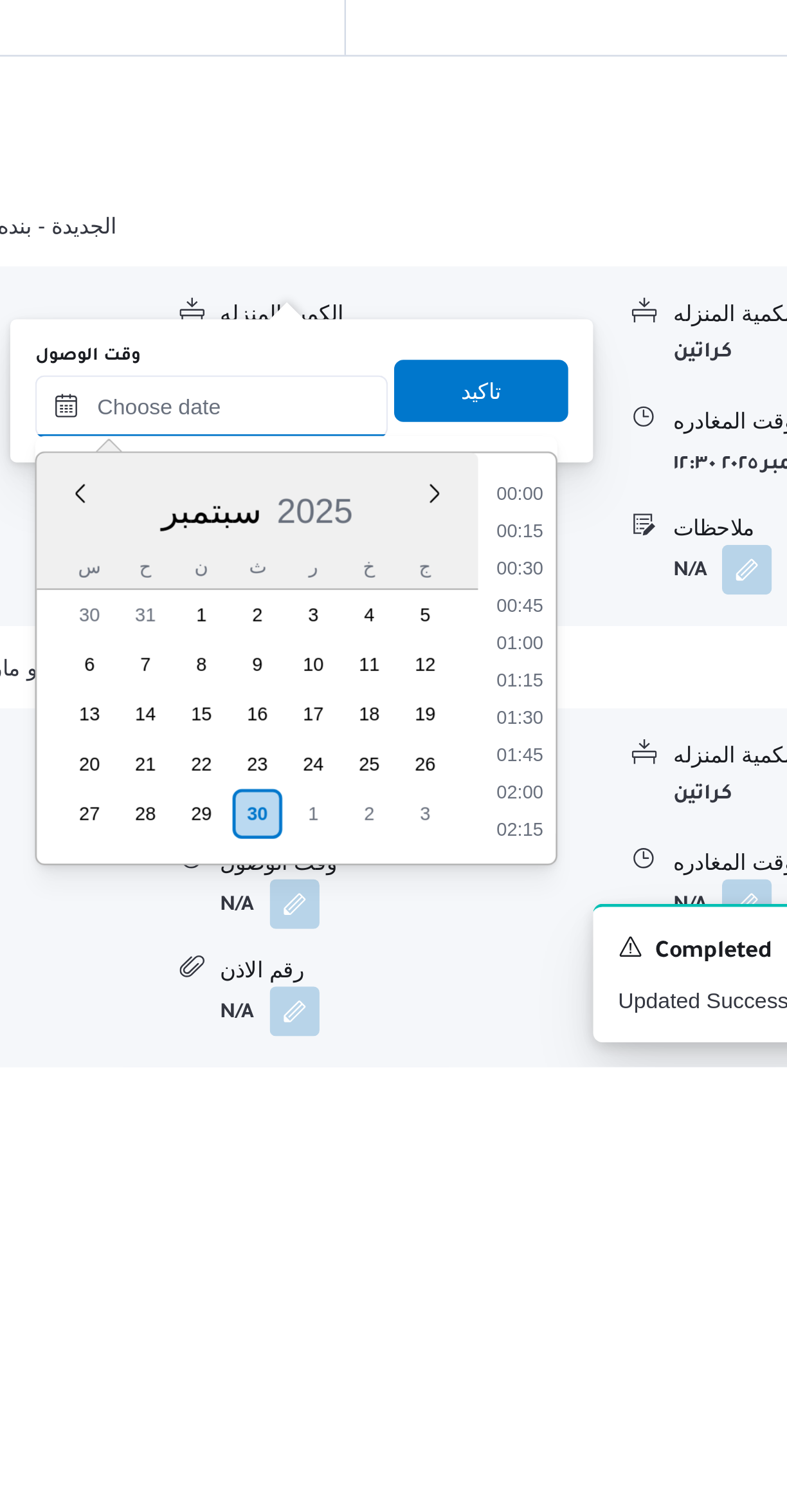
scroll to position [1002, 0]
click at [537, 1273] on li "16:15" at bounding box center [541, 1276] width 30 height 13
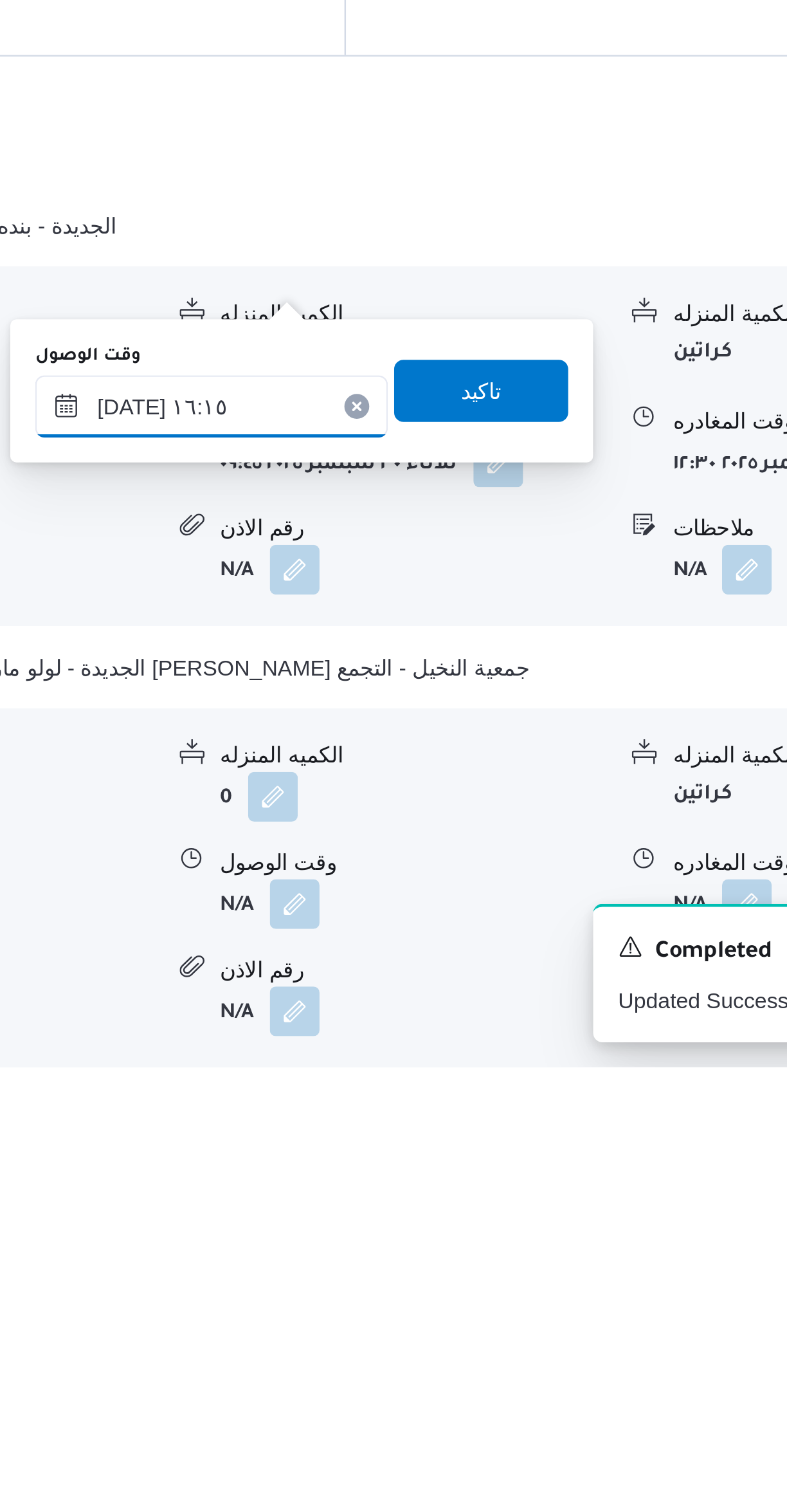
click at [408, 1233] on input "٣٠/٠٩/٢٠٢٥ ١٦:١٥" at bounding box center [413, 1238] width 146 height 25
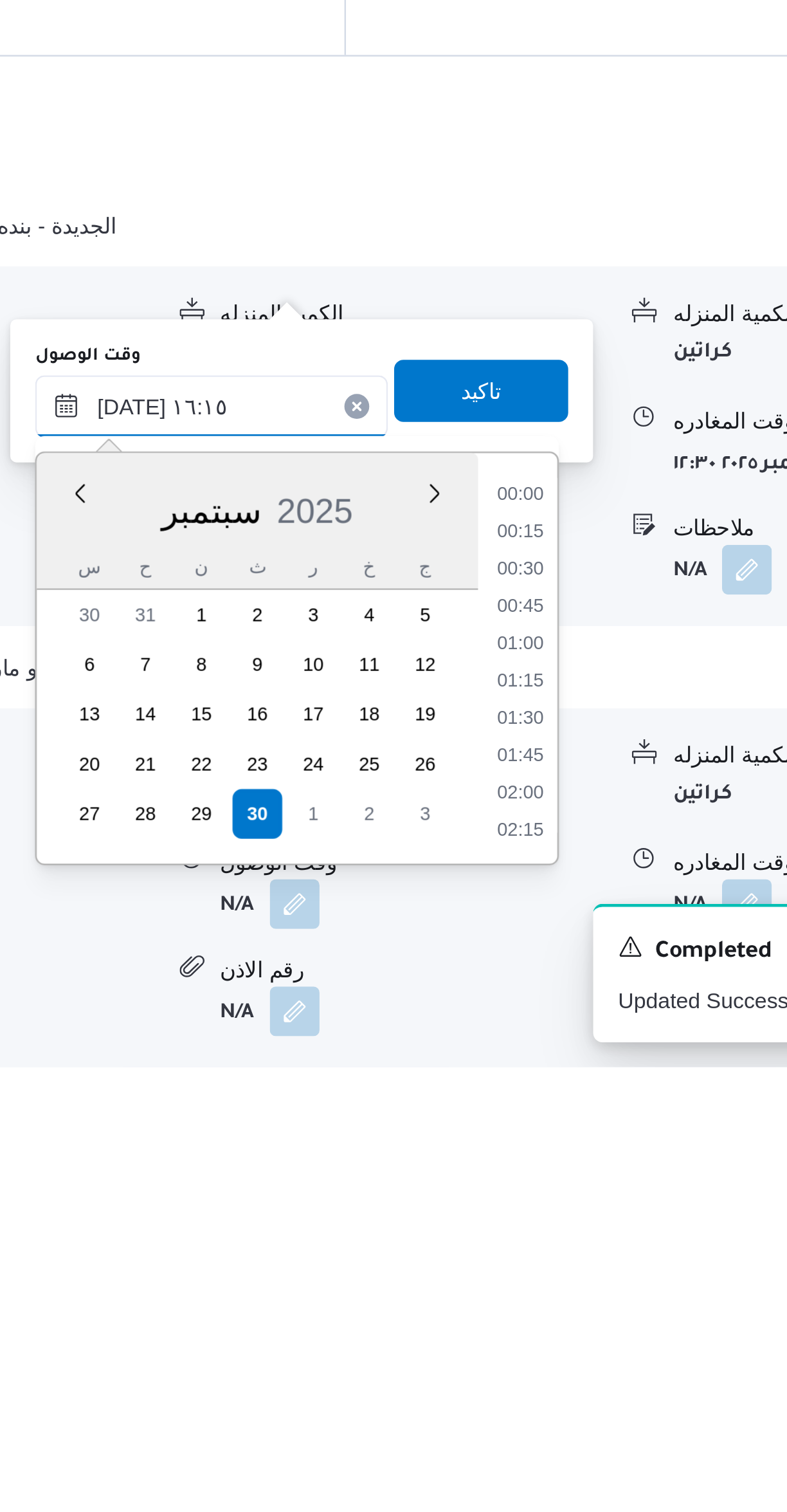
scroll to position [925, 0]
click at [528, 1275] on li "15:00" at bounding box center [541, 1276] width 30 height 13
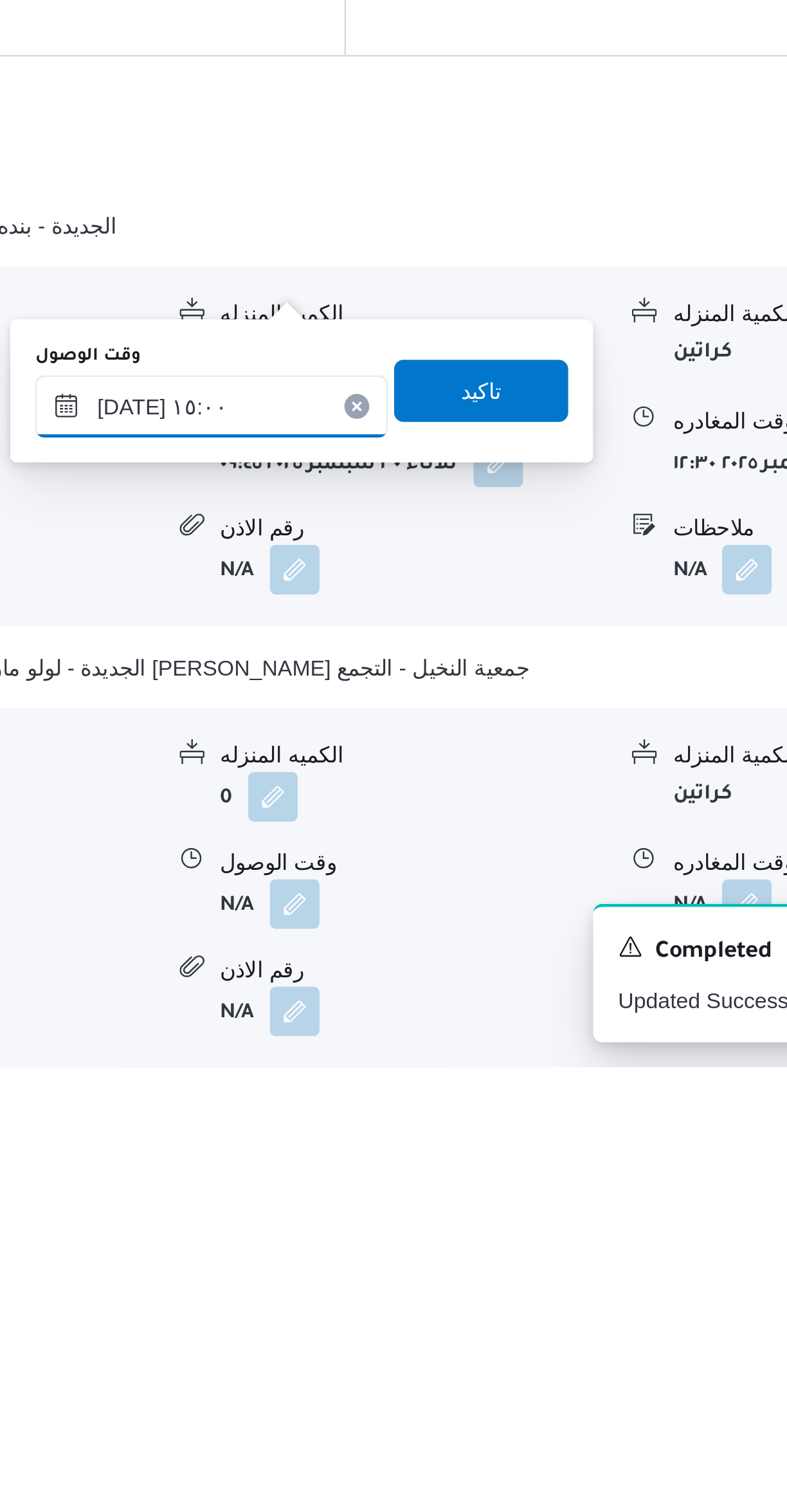
click at [397, 1242] on input "٣٠/٠٩/٢٠٢٥ ١٥:٠٠" at bounding box center [413, 1238] width 146 height 25
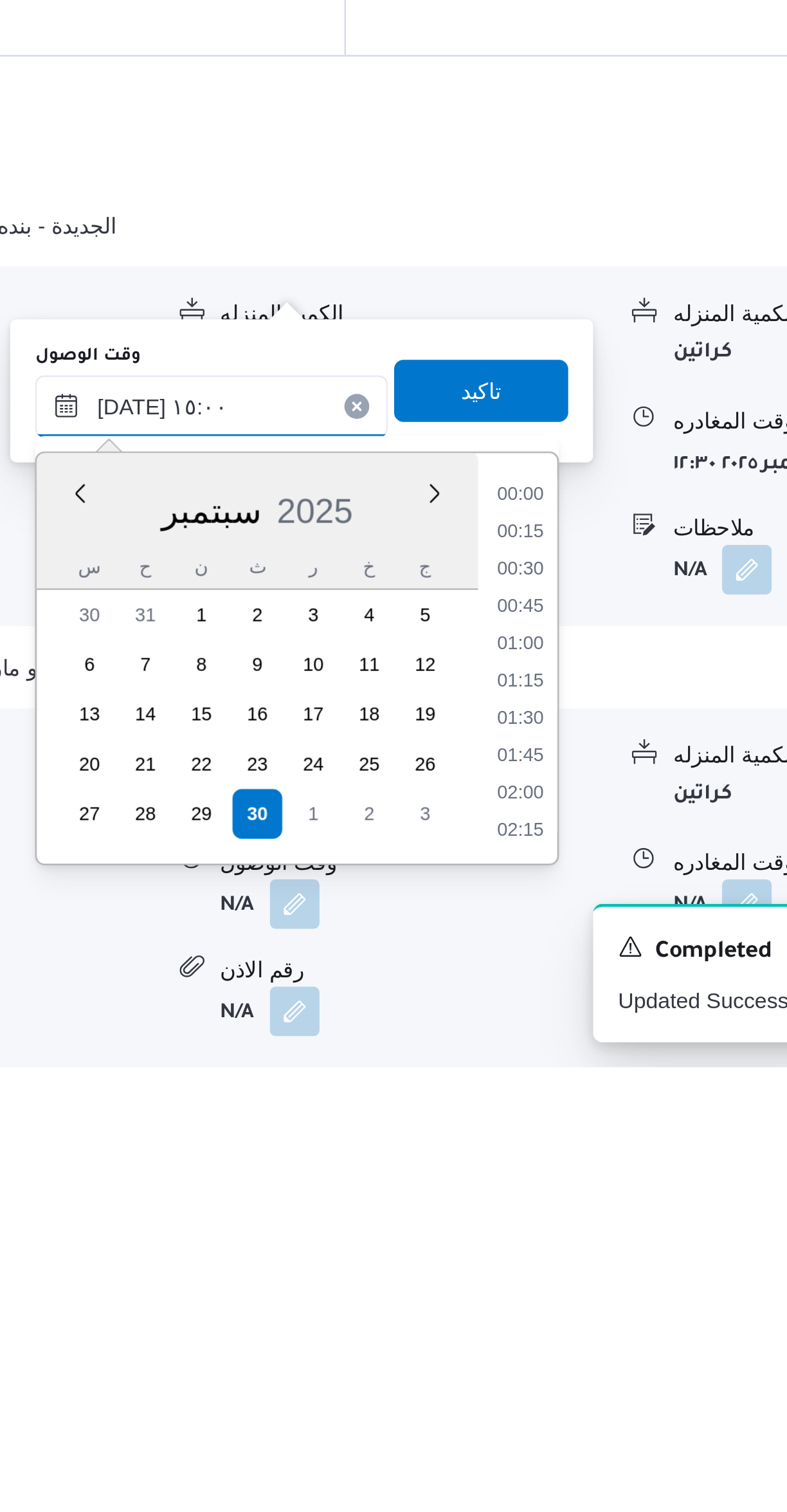
scroll to position [847, 0]
click at [535, 1274] on li "13:45" at bounding box center [541, 1276] width 30 height 13
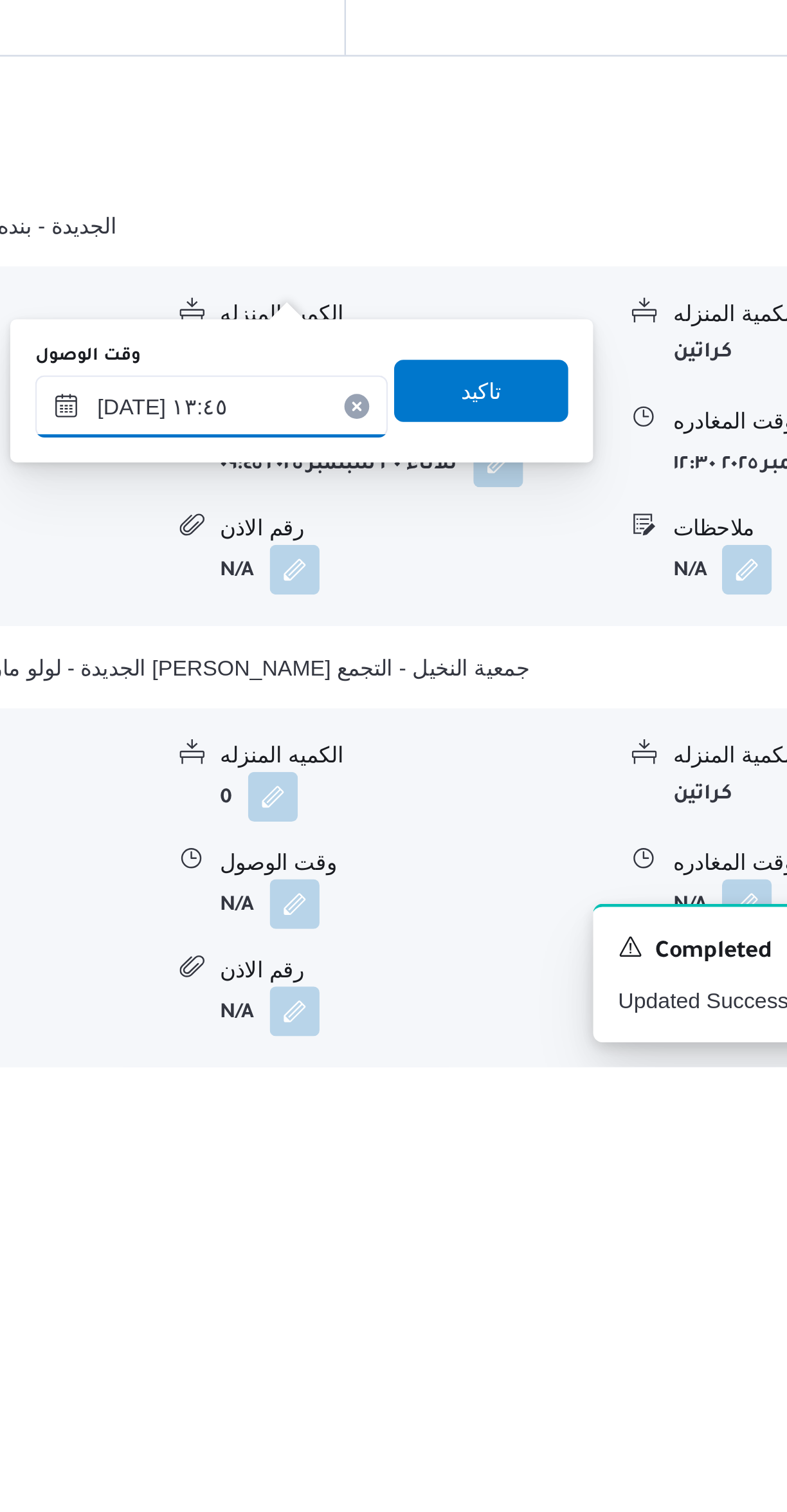
click at [390, 1237] on input "٣٠/٠٩/٢٠٢٥ ١٣:٤٥" at bounding box center [413, 1238] width 146 height 25
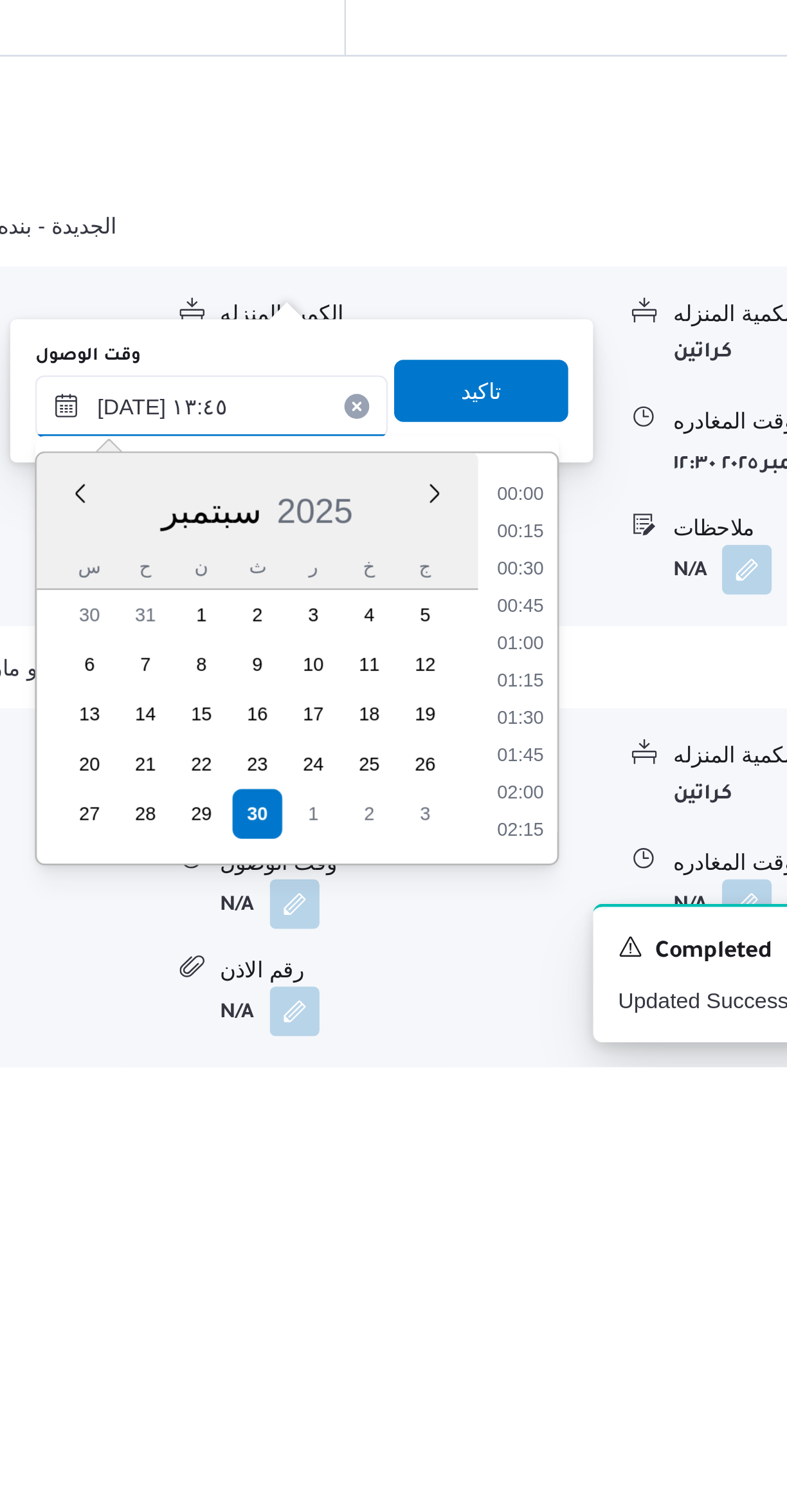
scroll to position [770, 0]
click at [545, 1305] on li "13:00" at bounding box center [541, 1306] width 30 height 13
type input "٣٠/٠٩/٢٠٢٥ ١٣:٠٠"
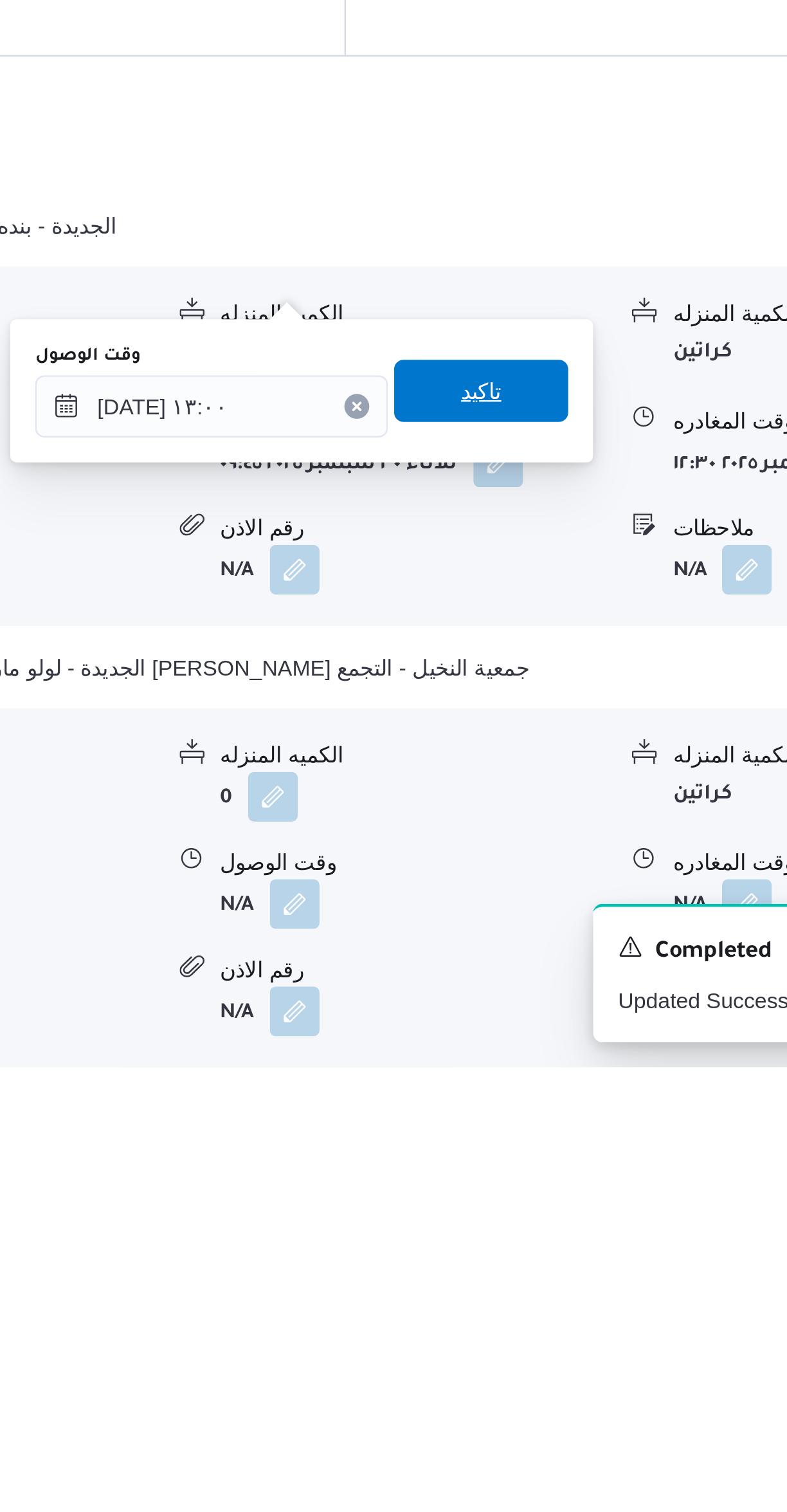
click at [501, 1231] on span "تاكيد" at bounding box center [524, 1231] width 72 height 25
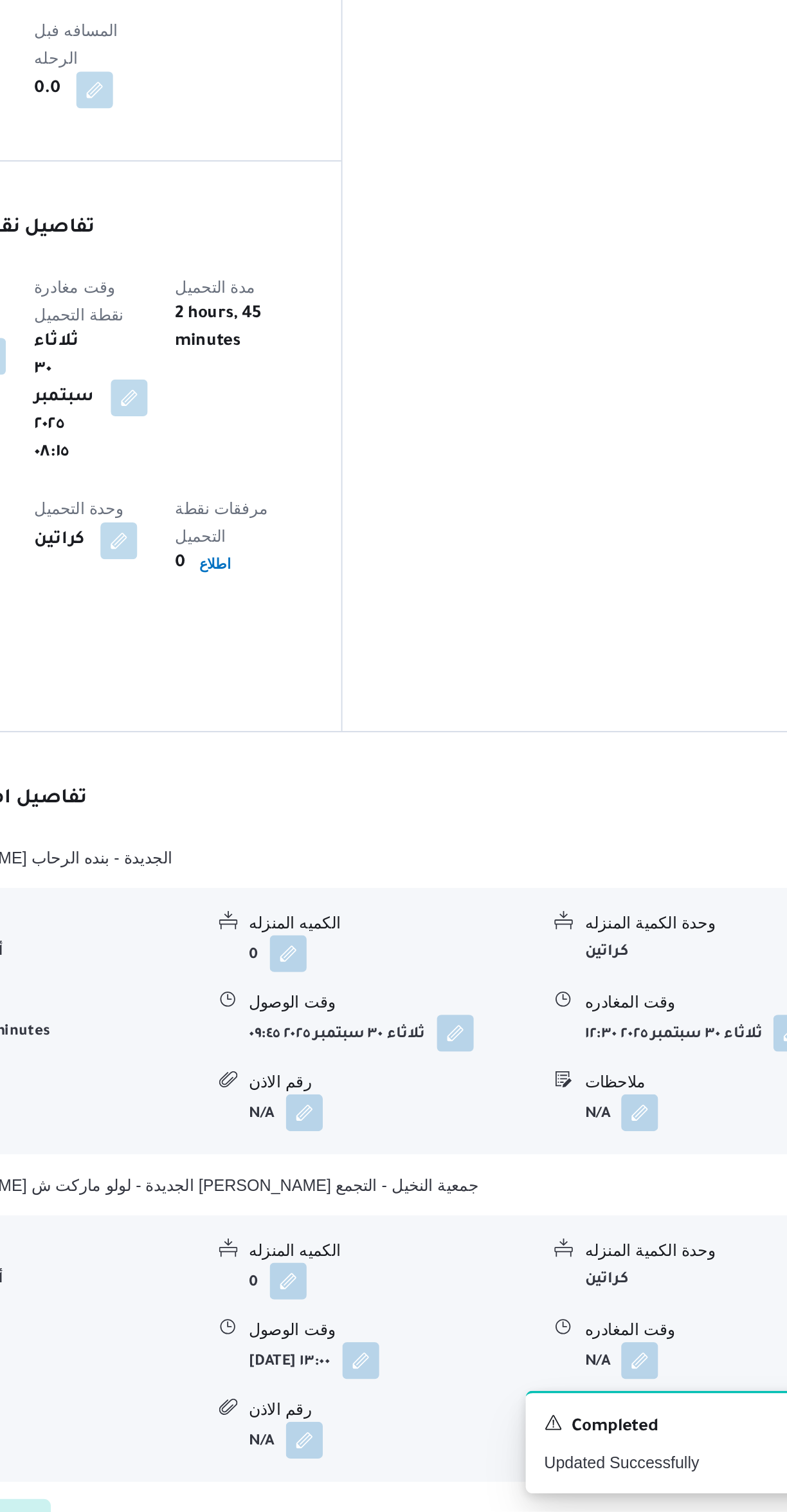
scroll to position [370, 0]
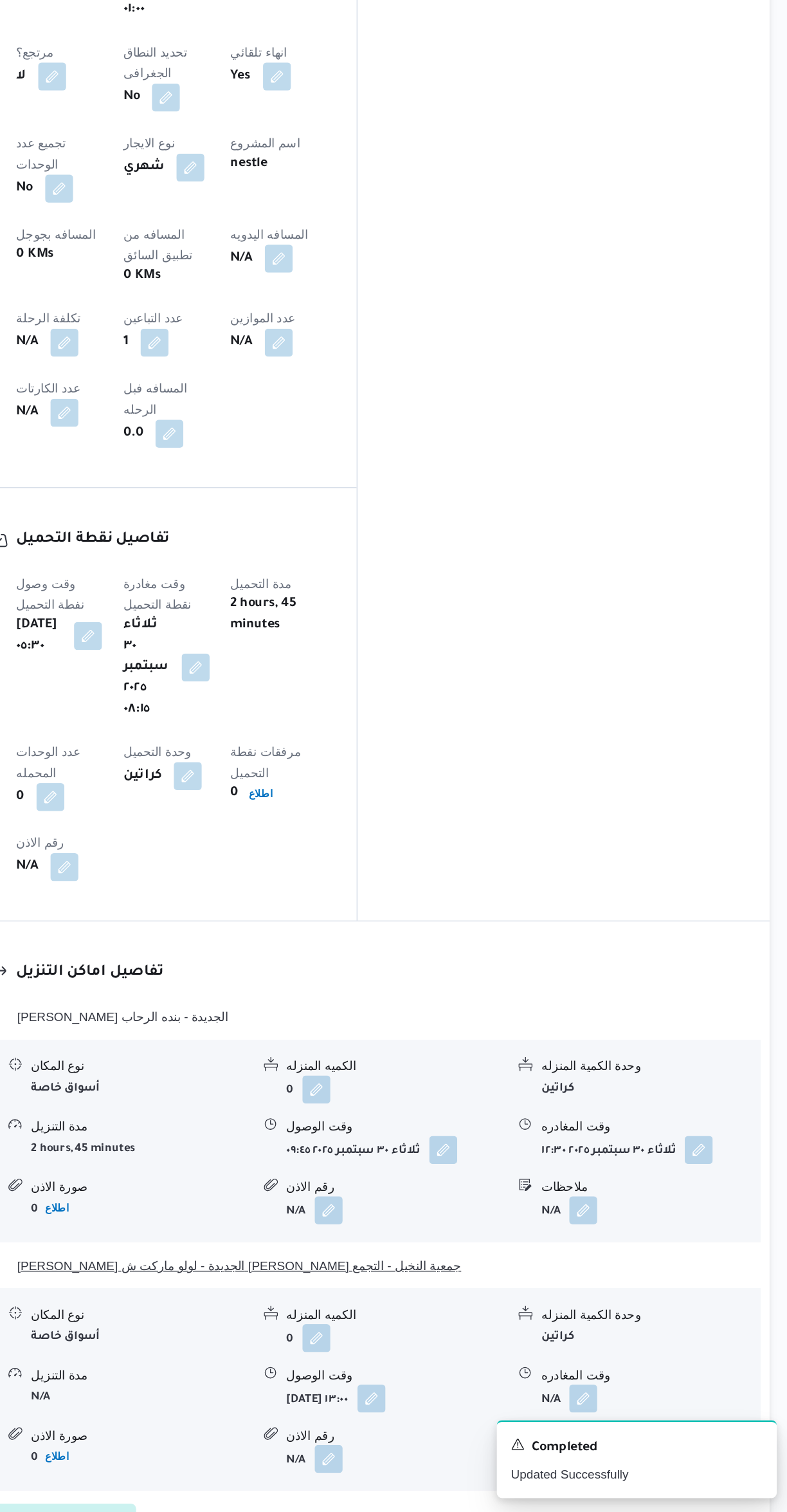
click at [552, 1323] on button "ثانى القاهرة الجديدة - لولو ماركت ش ذاكر حسين جمعية النخيل - التجمع" at bounding box center [470, 1331] width 546 height 16
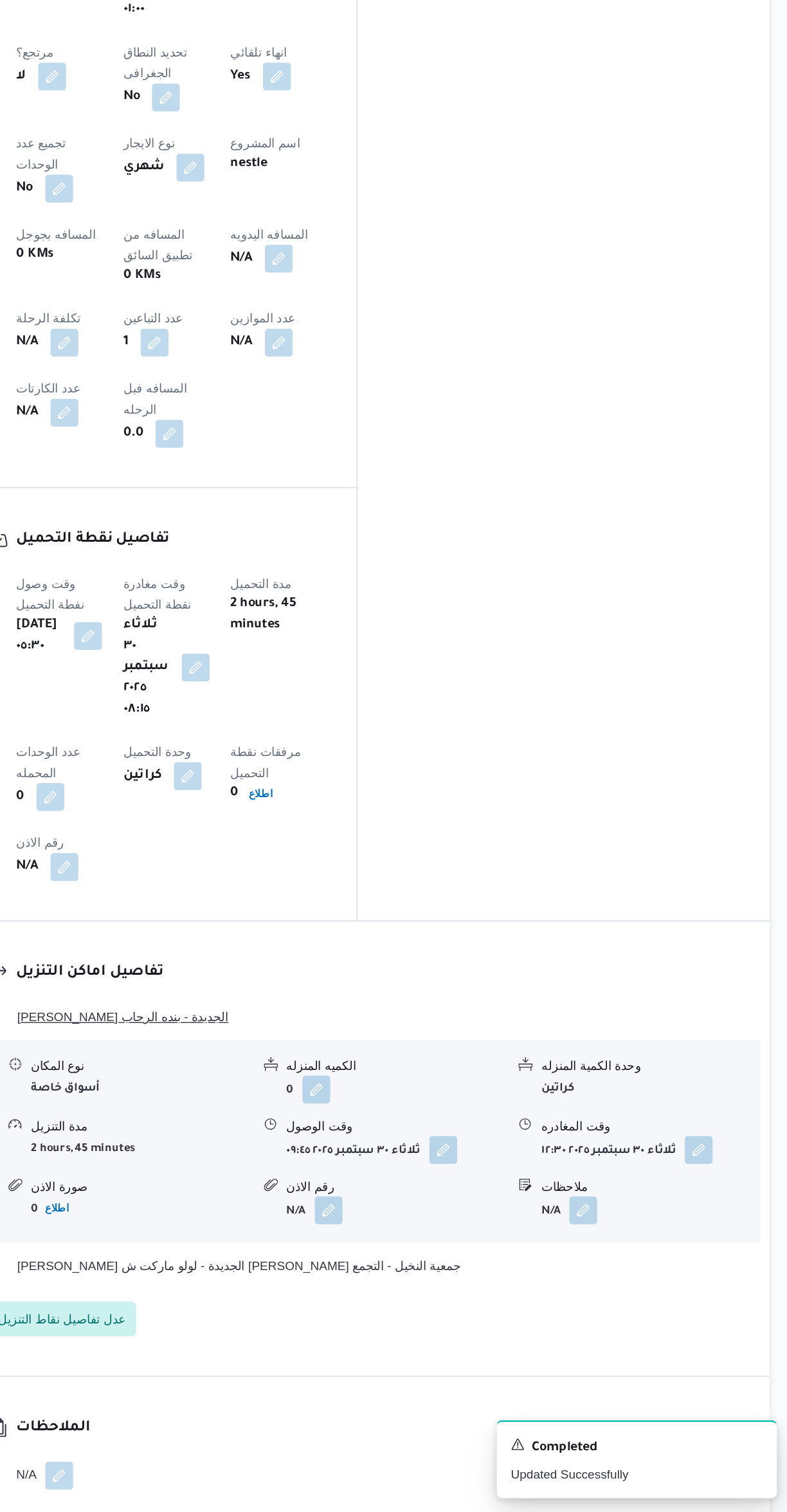
click at [280, 1140] on span "ثانى القاهرة الجديدة - بنده الرحاب" at bounding box center [296, 1148] width 155 height 16
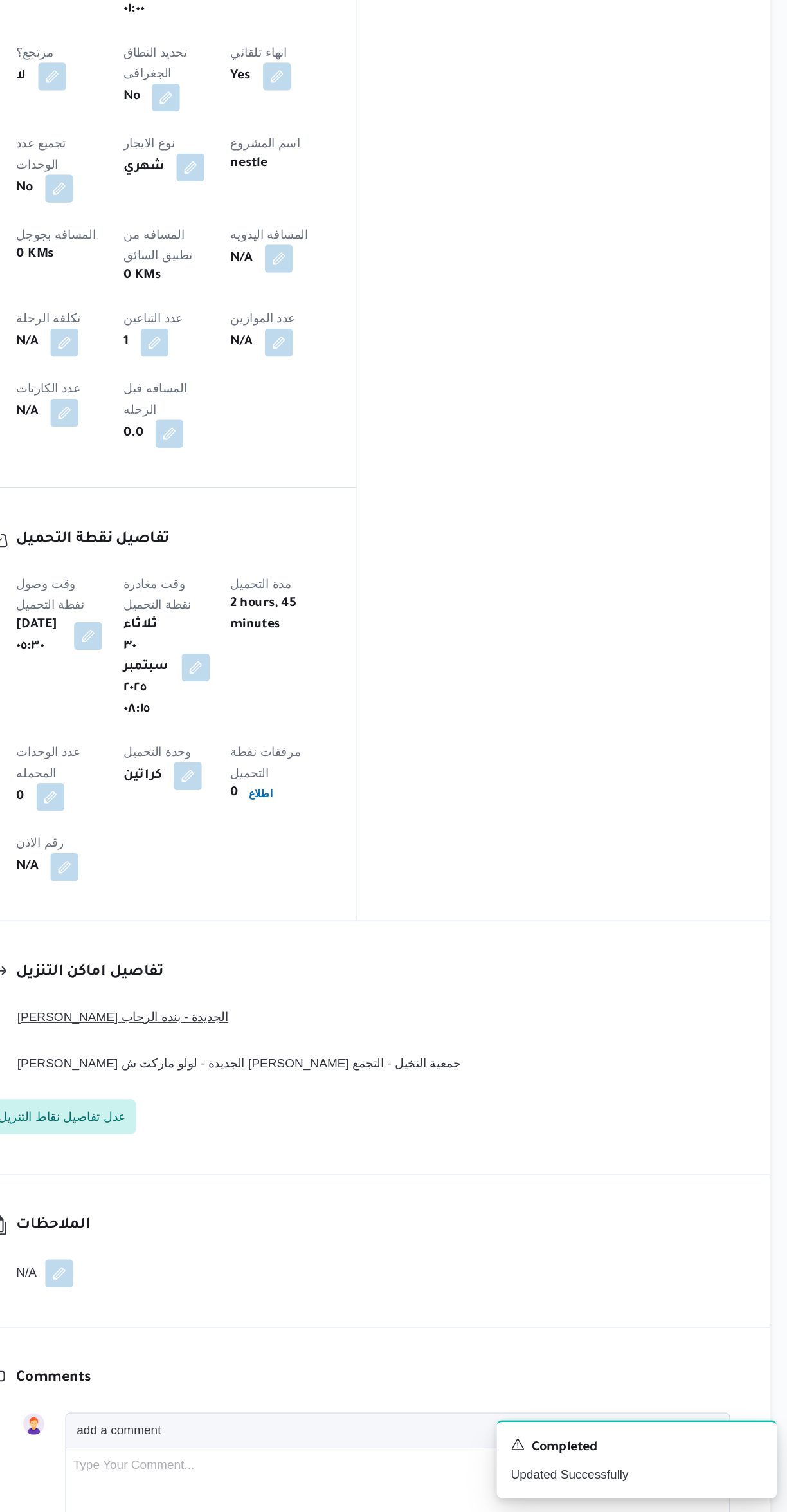
scroll to position [348, 0]
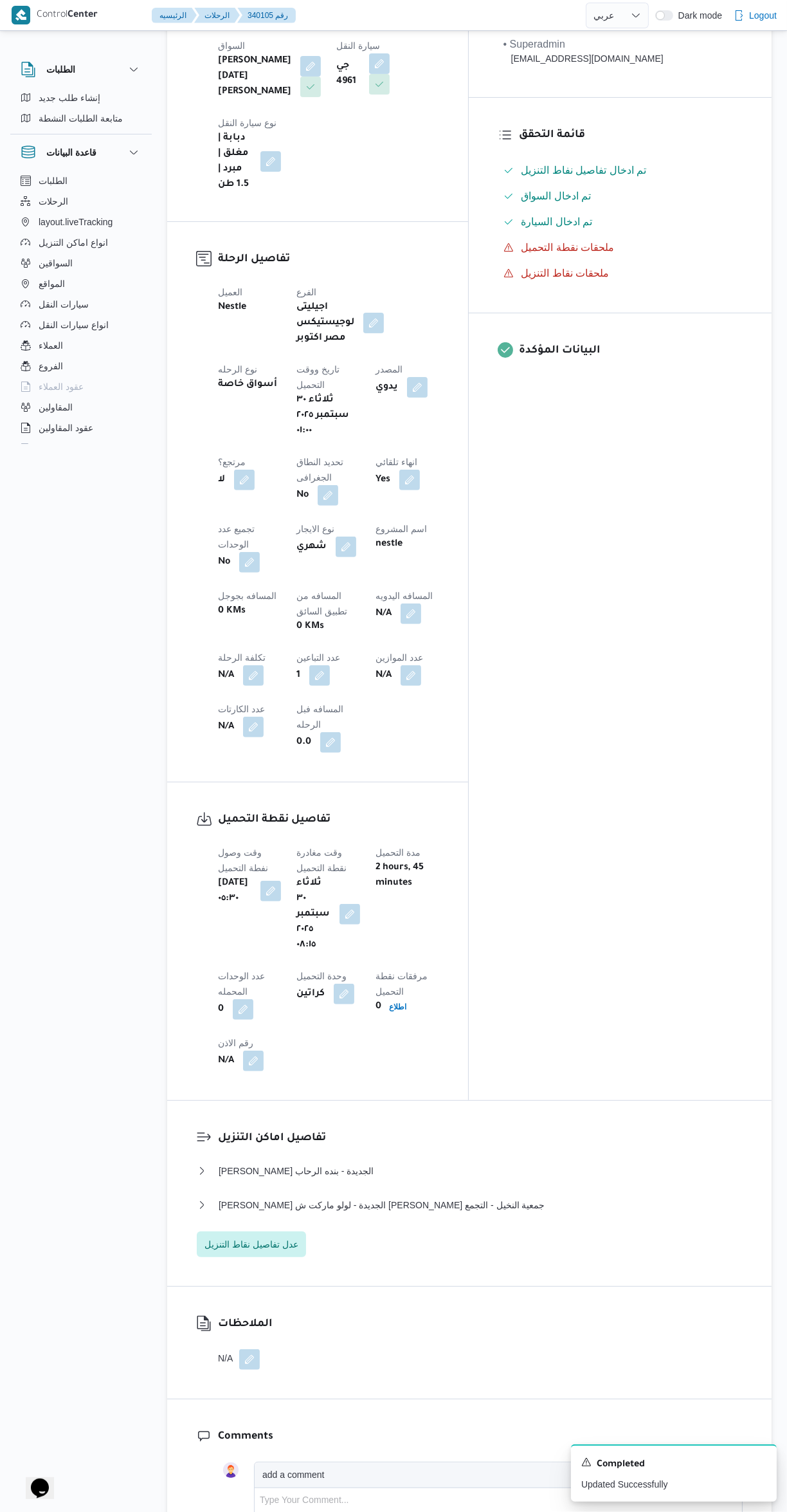
click at [401, 603] on button "button" at bounding box center [411, 614] width 21 height 21
click at [303, 494] on input "المسافه اليدويه" at bounding box center [334, 495] width 128 height 25
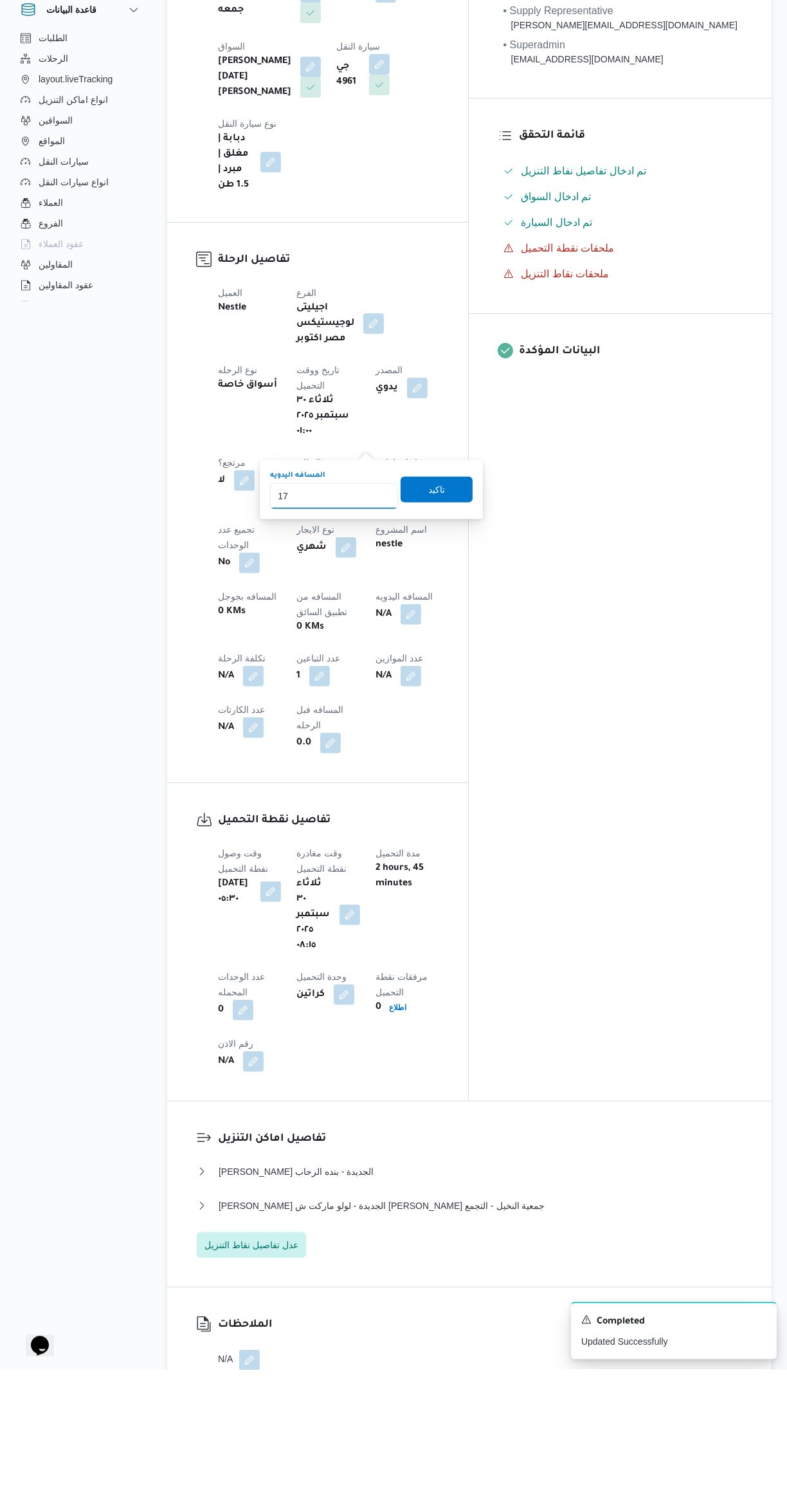
type input "177"
click at [428, 630] on span "تاكيد" at bounding box center [436, 632] width 17 height 16
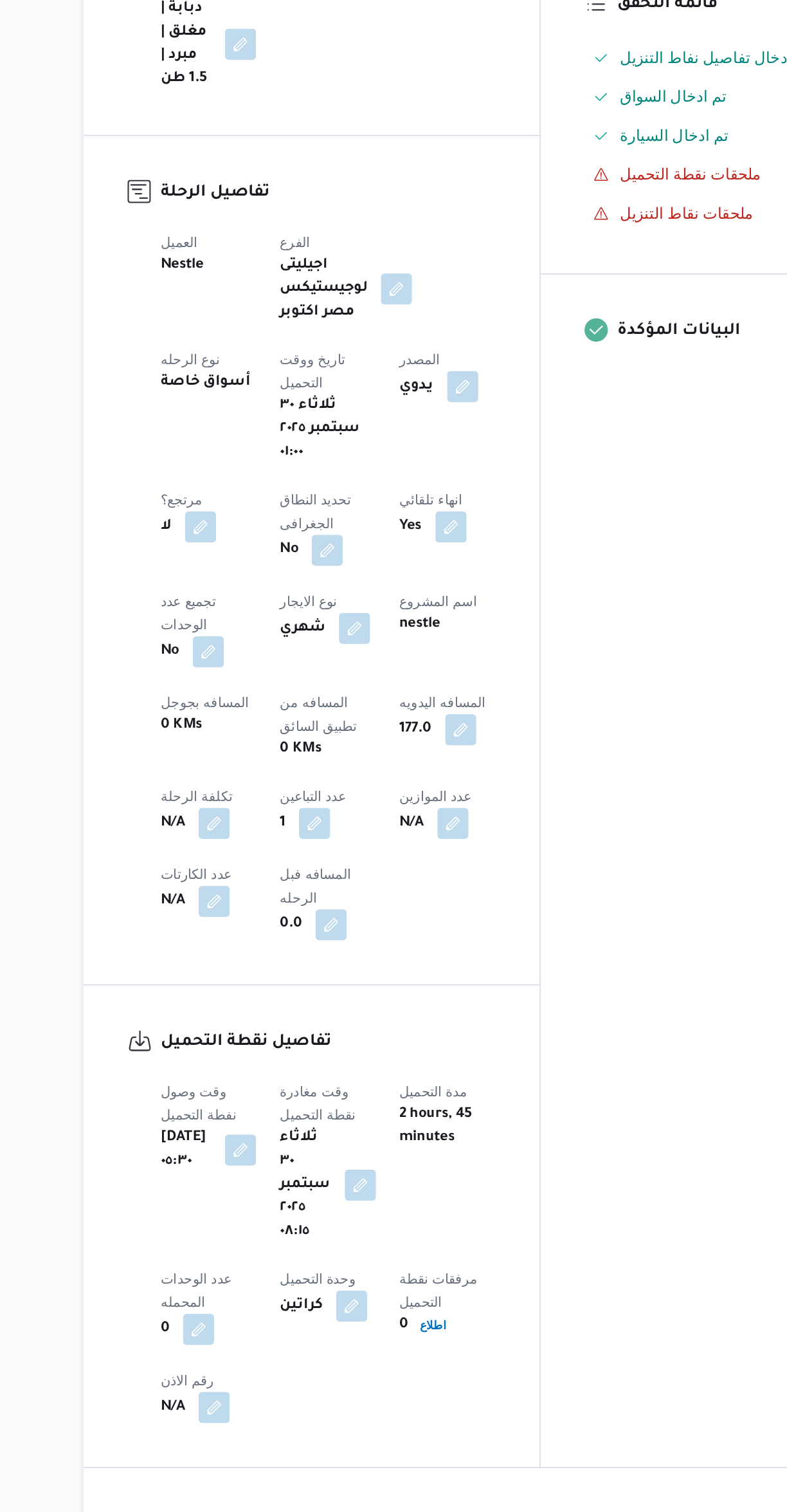
scroll to position [190, 0]
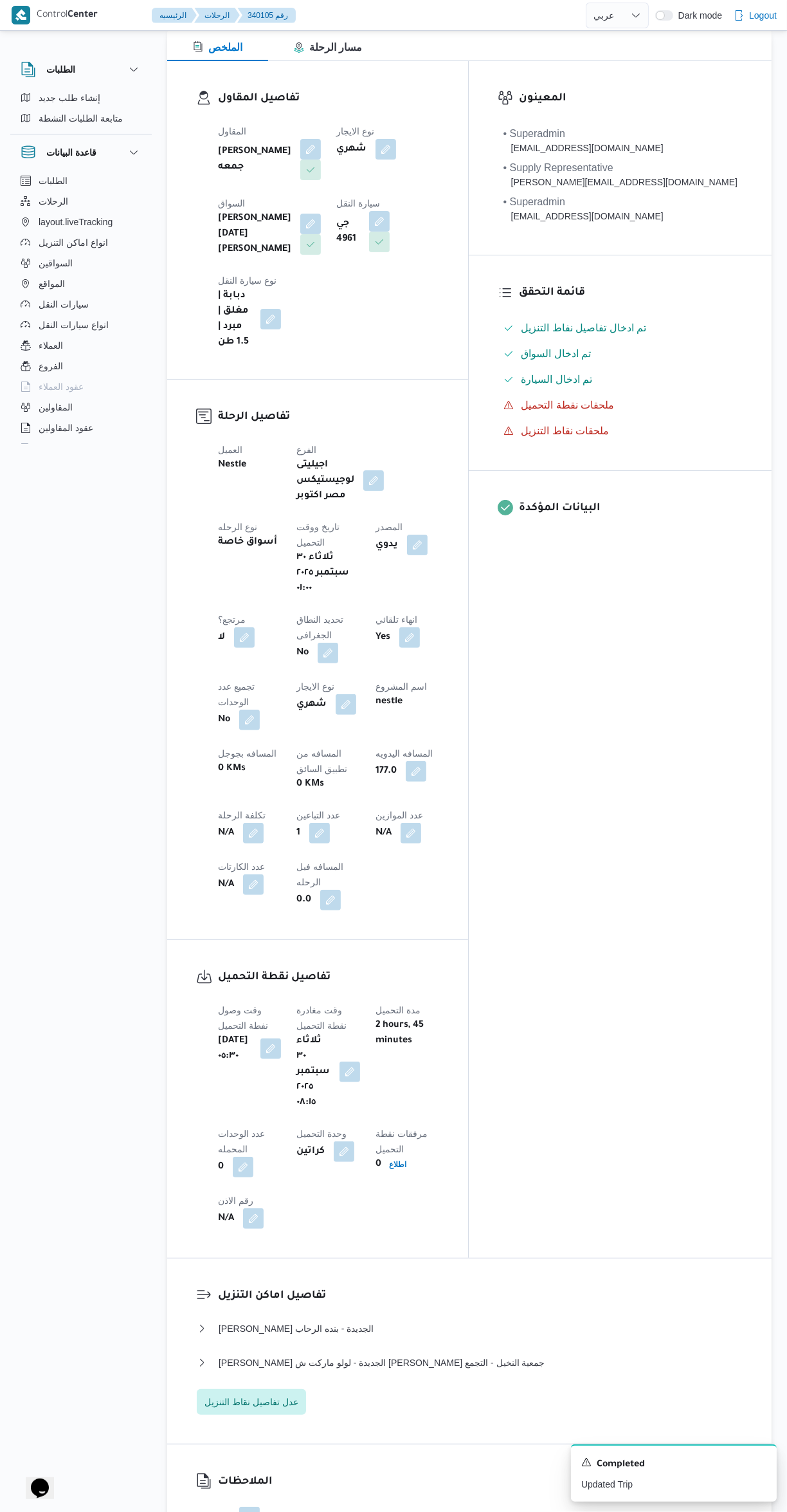
select select "ar"
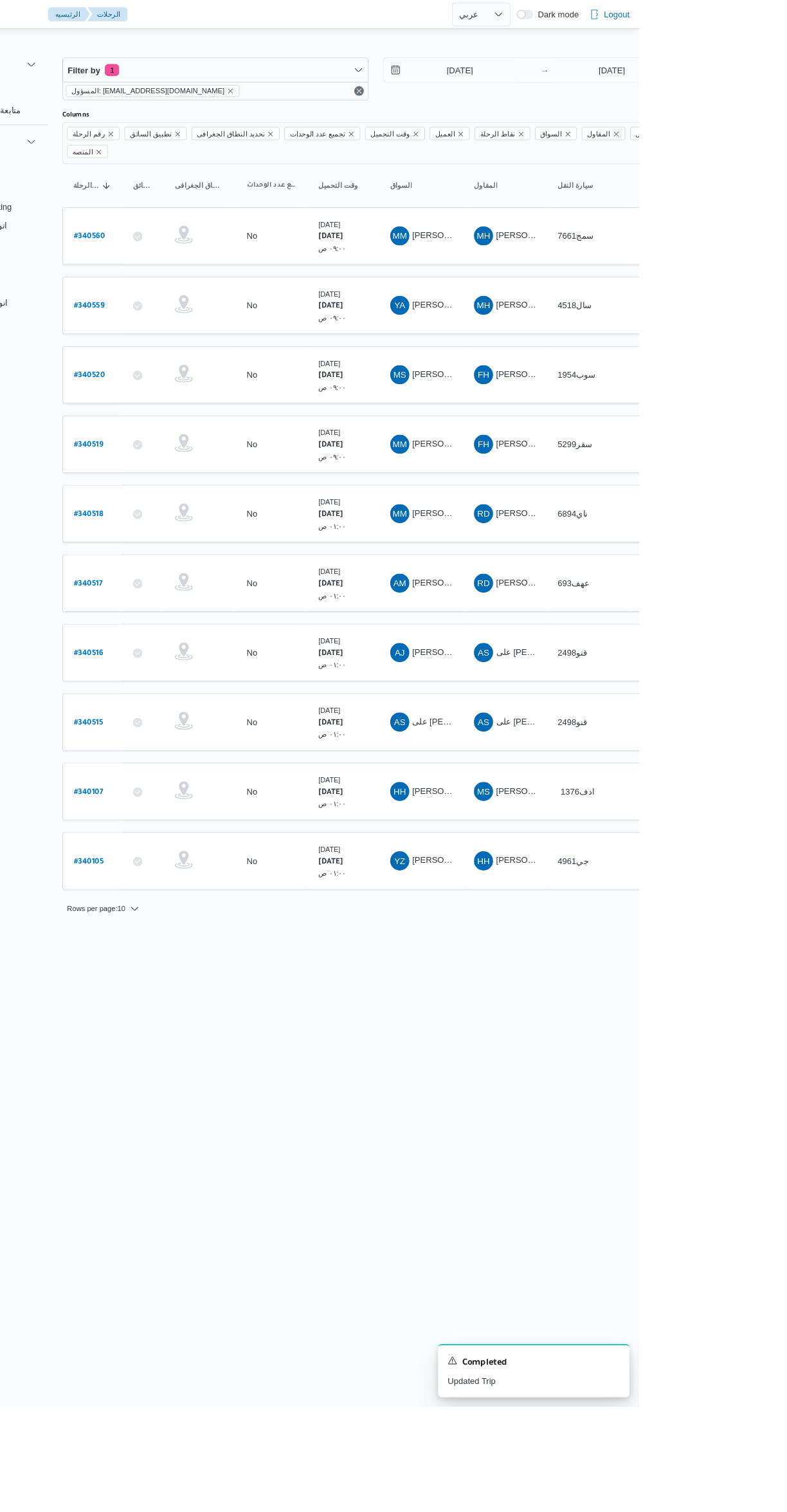
click at [205, 847] on b "# 340107" at bounding box center [195, 852] width 32 height 9
select select "ar"
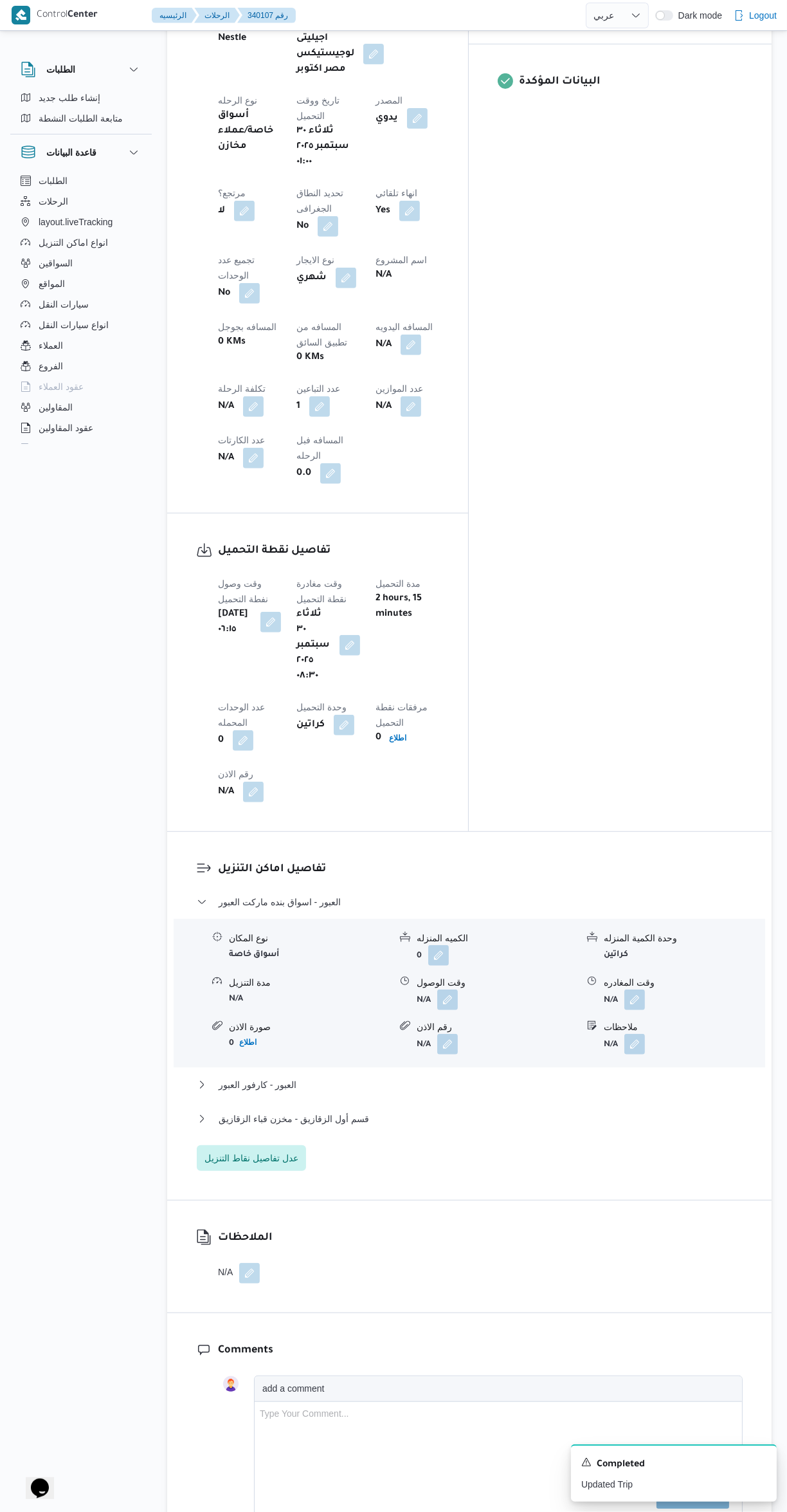
scroll to position [617, 0]
click at [453, 988] on button "button" at bounding box center [448, 999] width 21 height 21
click at [421, 799] on input "وقت الوصول" at bounding box center [413, 798] width 146 height 25
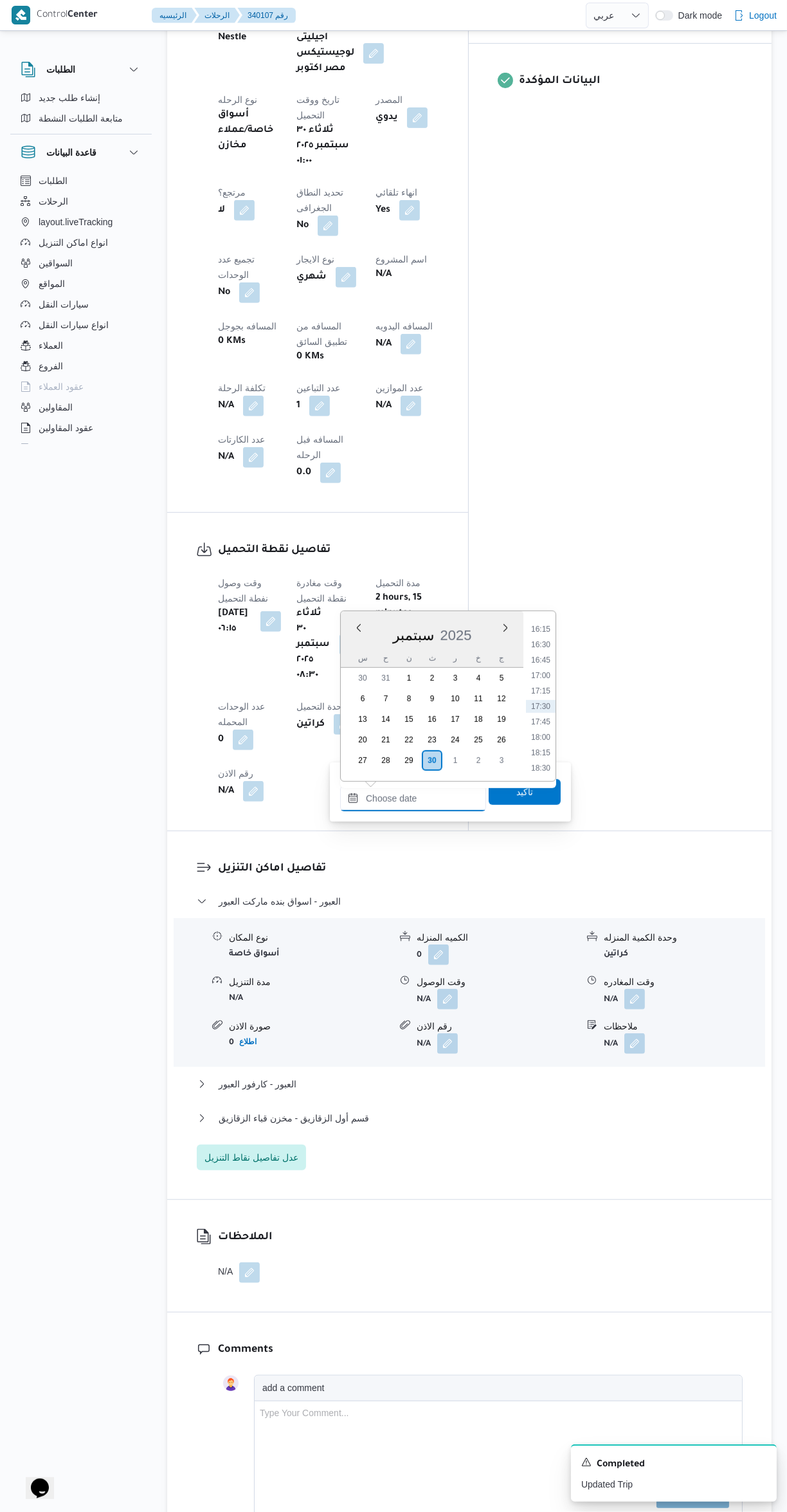
scroll to position [0, 0]
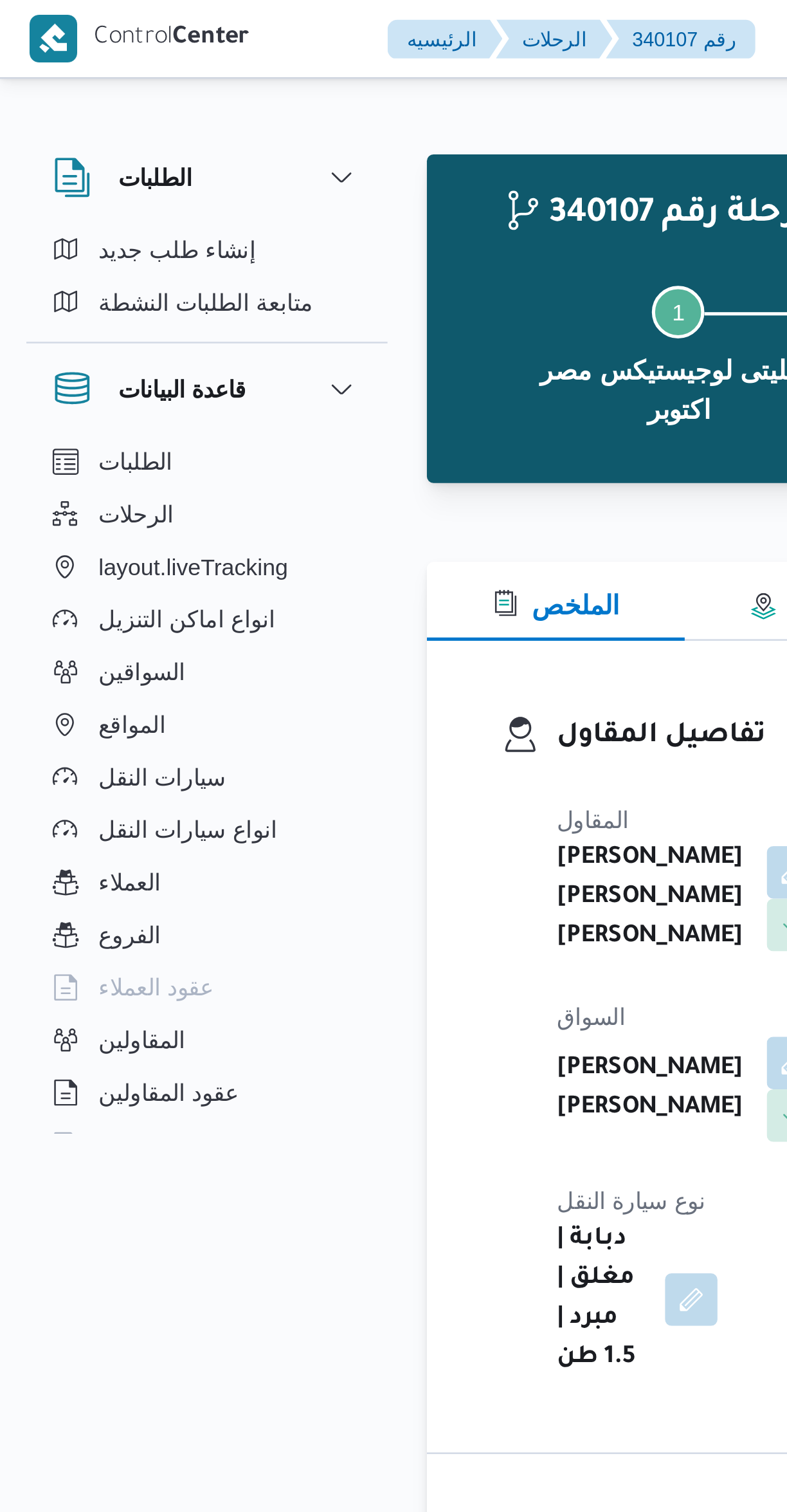
click at [148, 227] on div "الطلبات الرحلات layout.liveTracking انواع اماكن التنزيل السواقين المواقع سيارات…" at bounding box center [81, 310] width 142 height 278
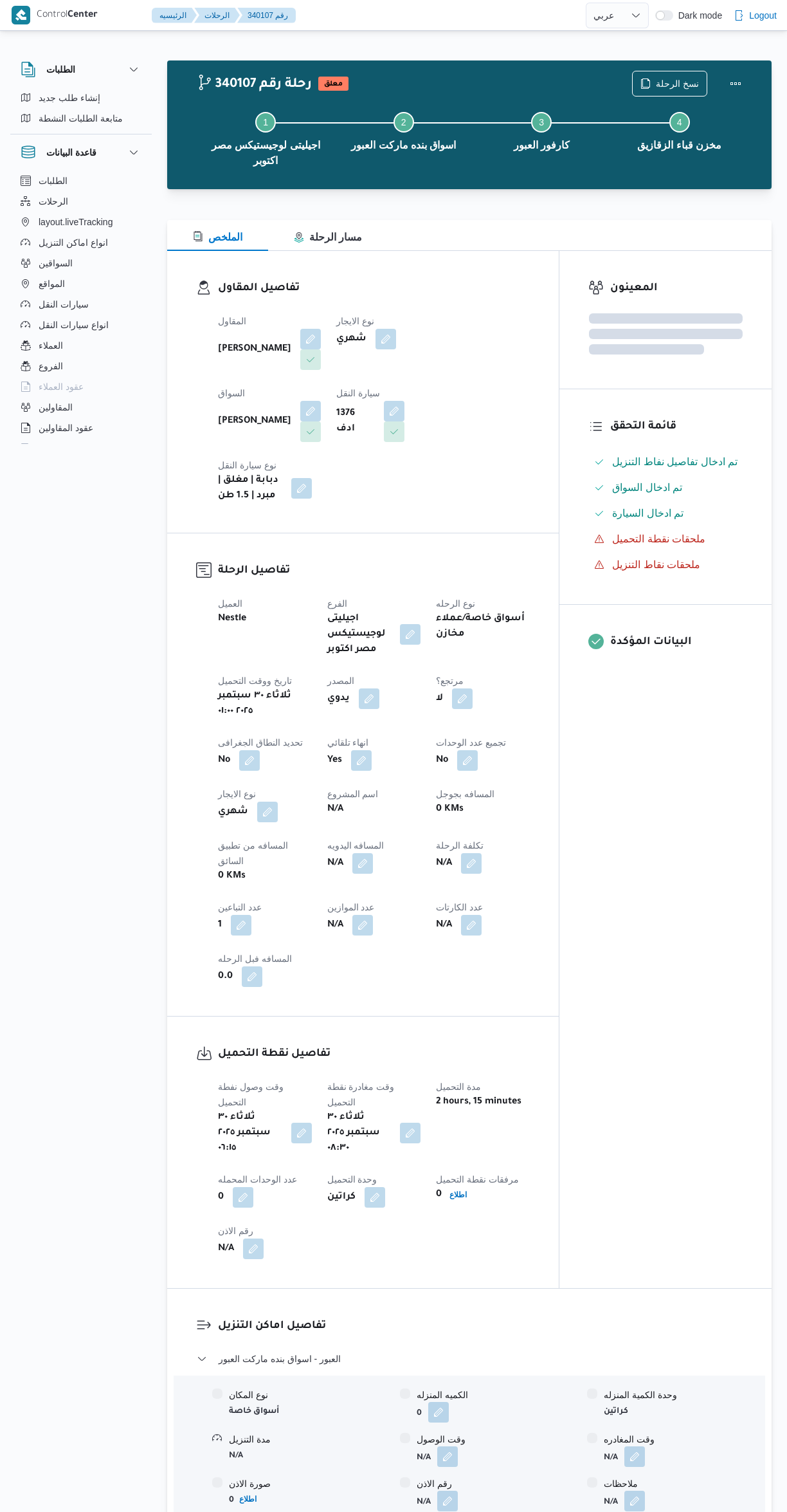
select select "ar"
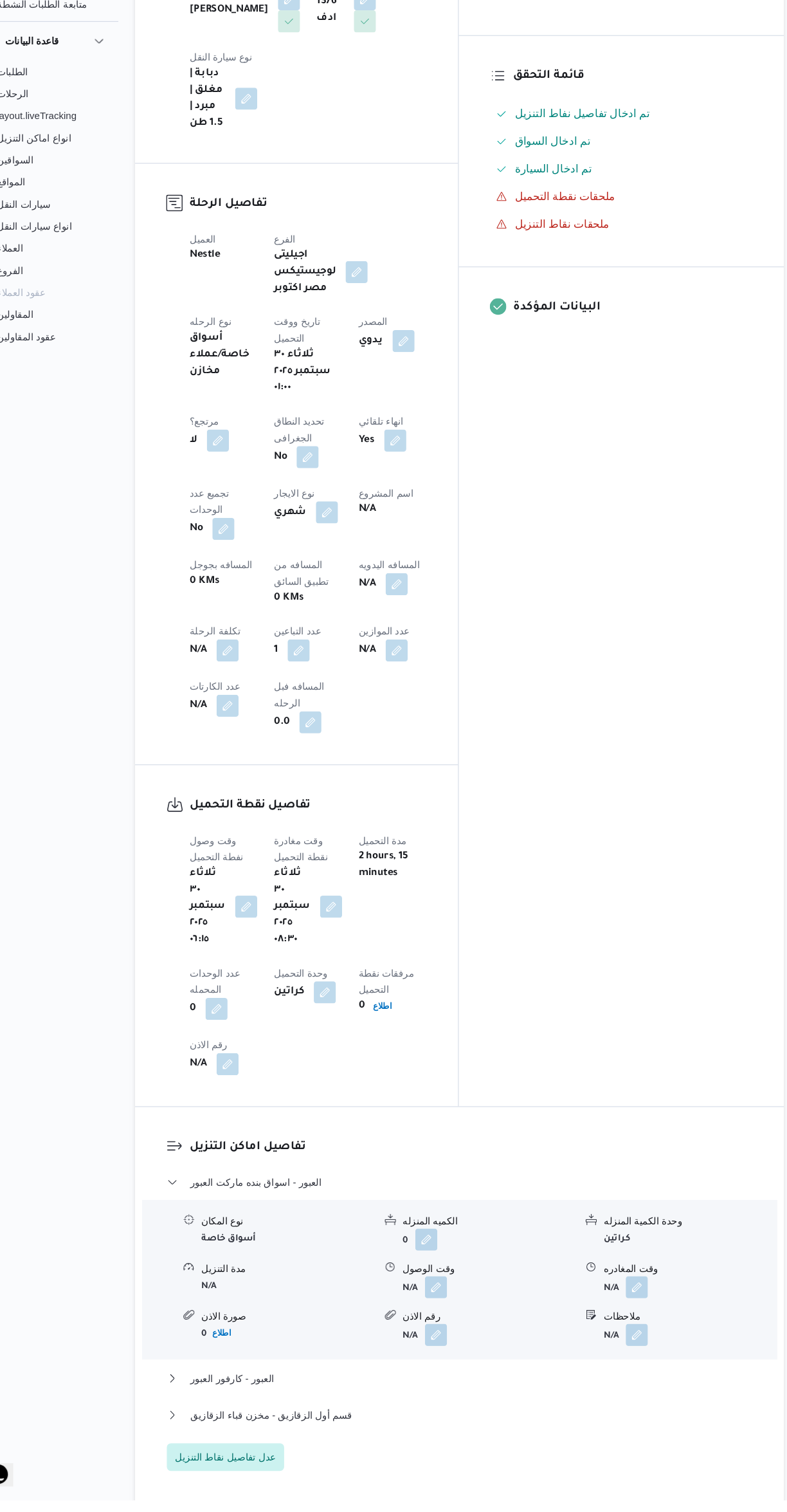
scroll to position [328, 0]
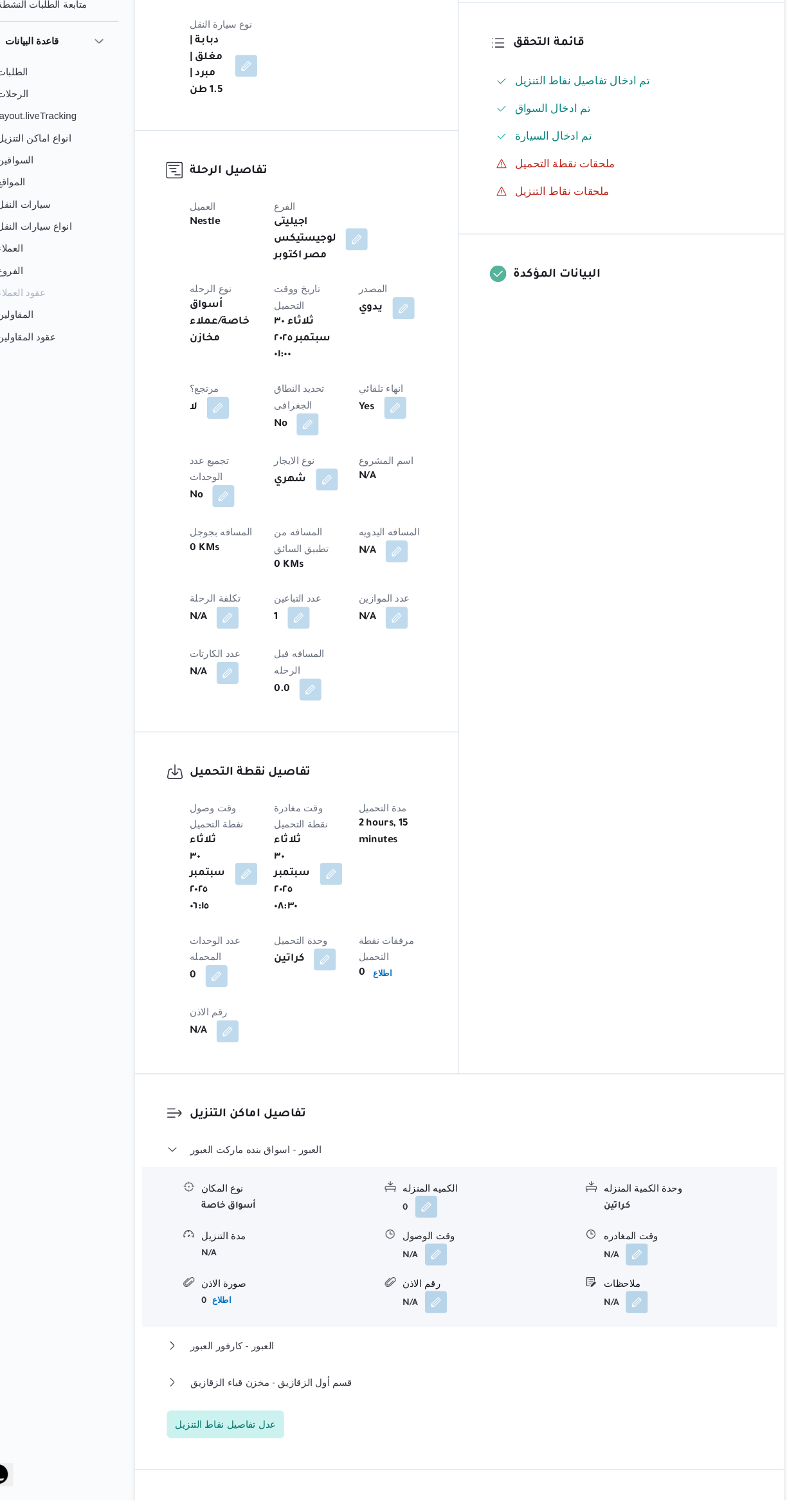
click at [440, 1272] on button "button" at bounding box center [448, 1283] width 21 height 21
click at [353, 1068] on label "وقت الوصول" at bounding box center [362, 1066] width 44 height 11
click at [353, 1074] on input "وقت الوصول" at bounding box center [413, 1087] width 146 height 25
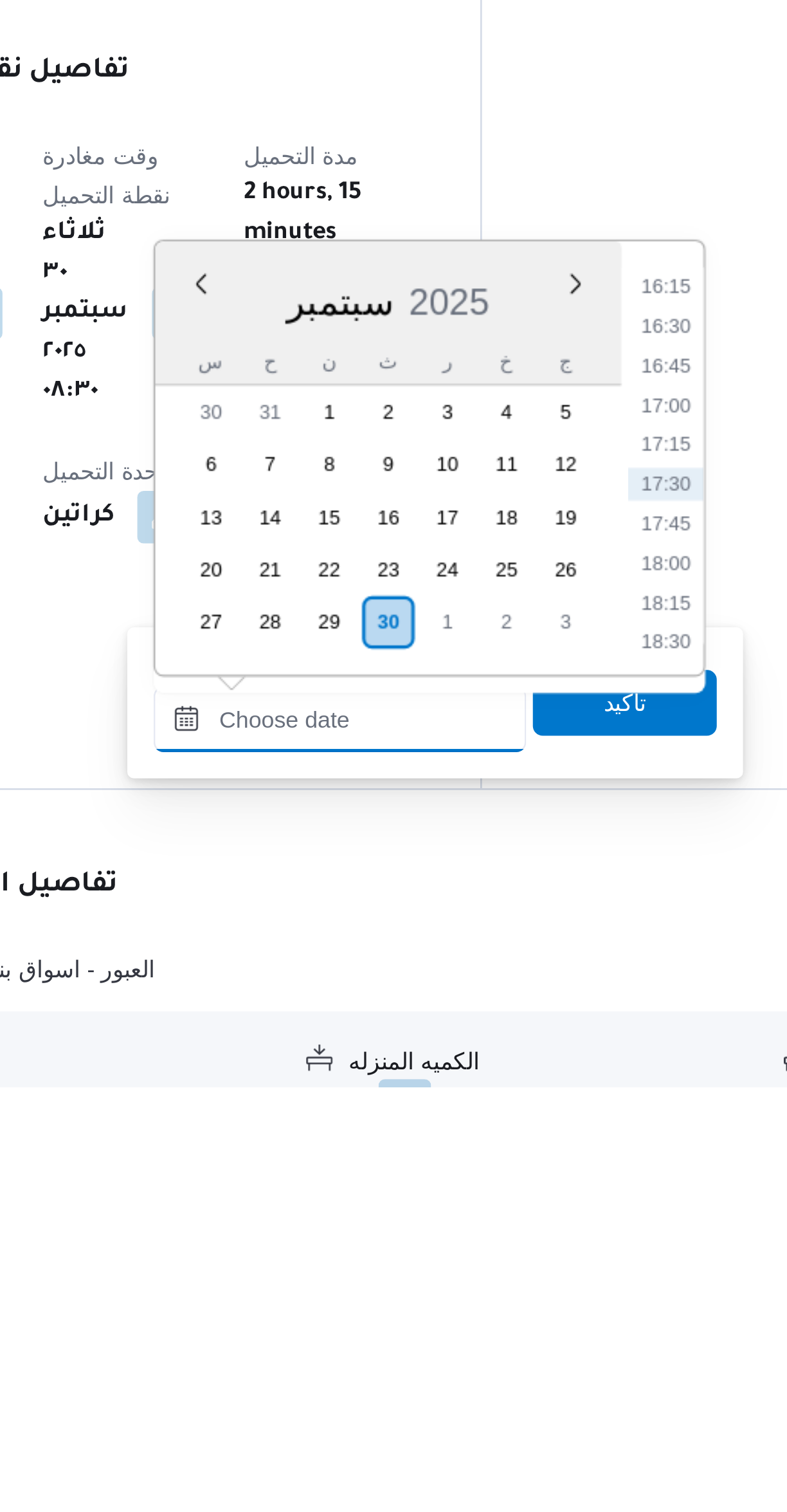
scroll to position [47, 0]
click at [536, 1200] on li "16:15" at bounding box center [541, 1198] width 30 height 13
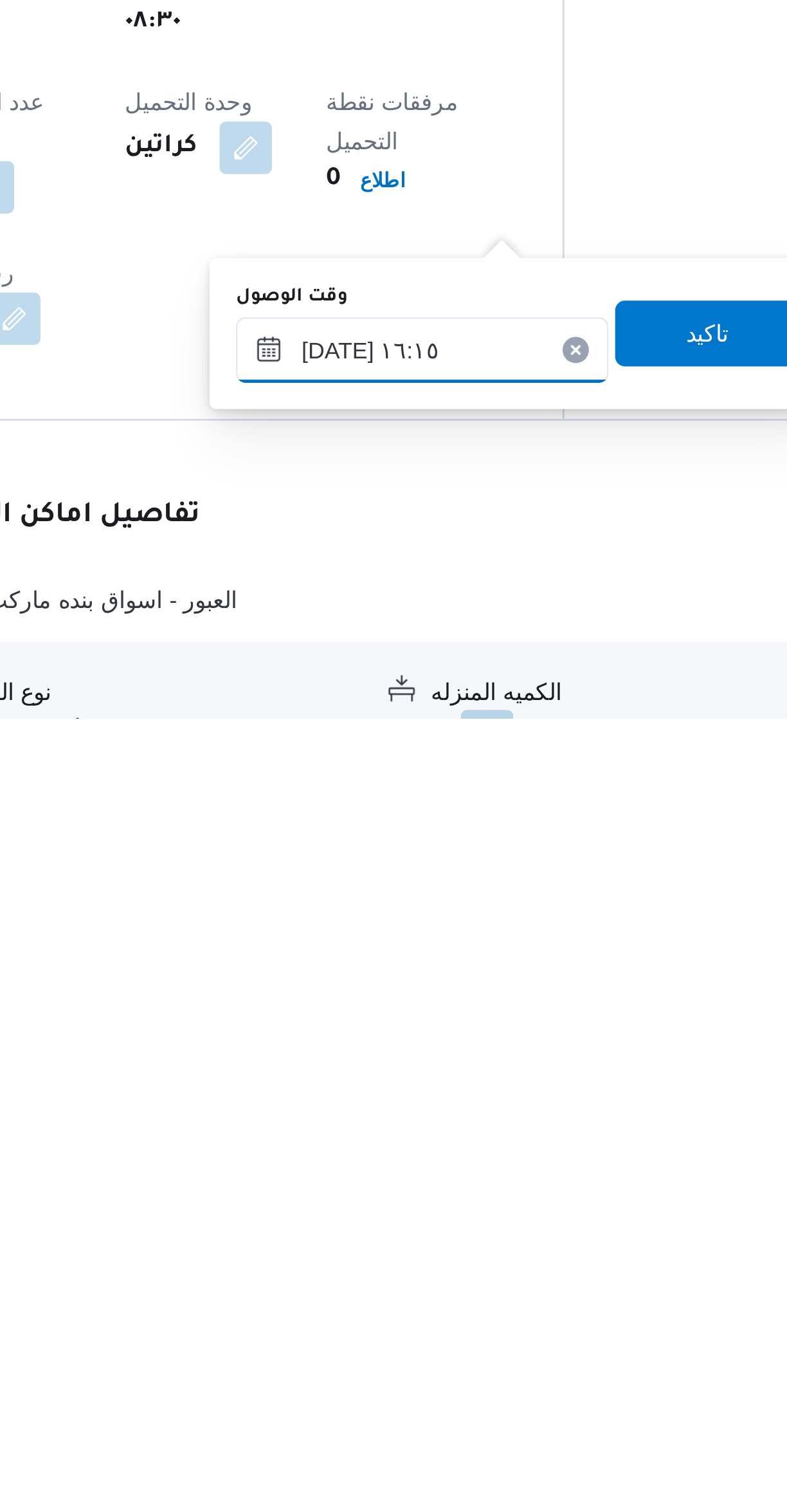
click at [377, 1375] on input "[DATE] ١٦:١٥" at bounding box center [413, 1367] width 146 height 25
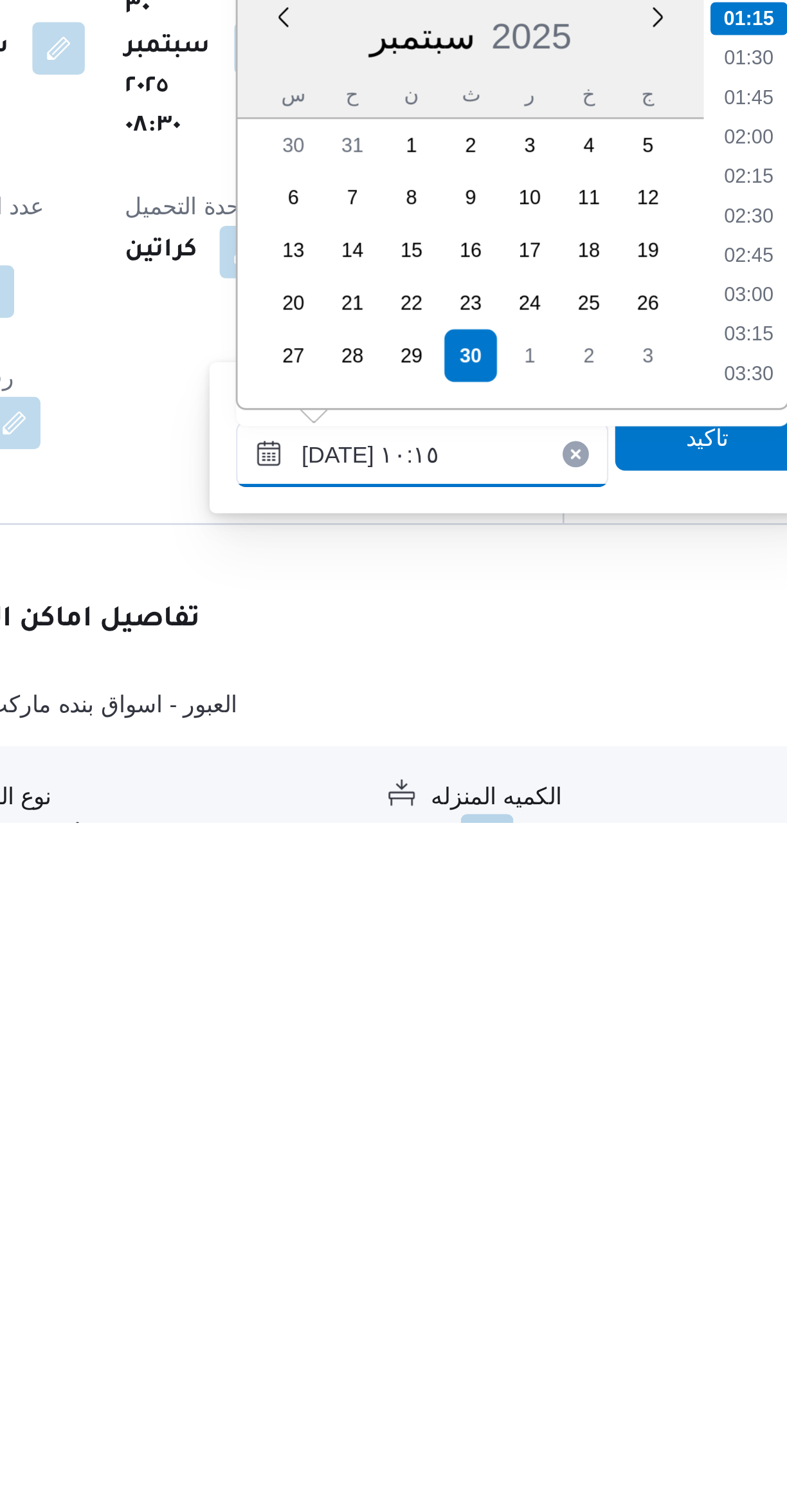
scroll to position [498, 0]
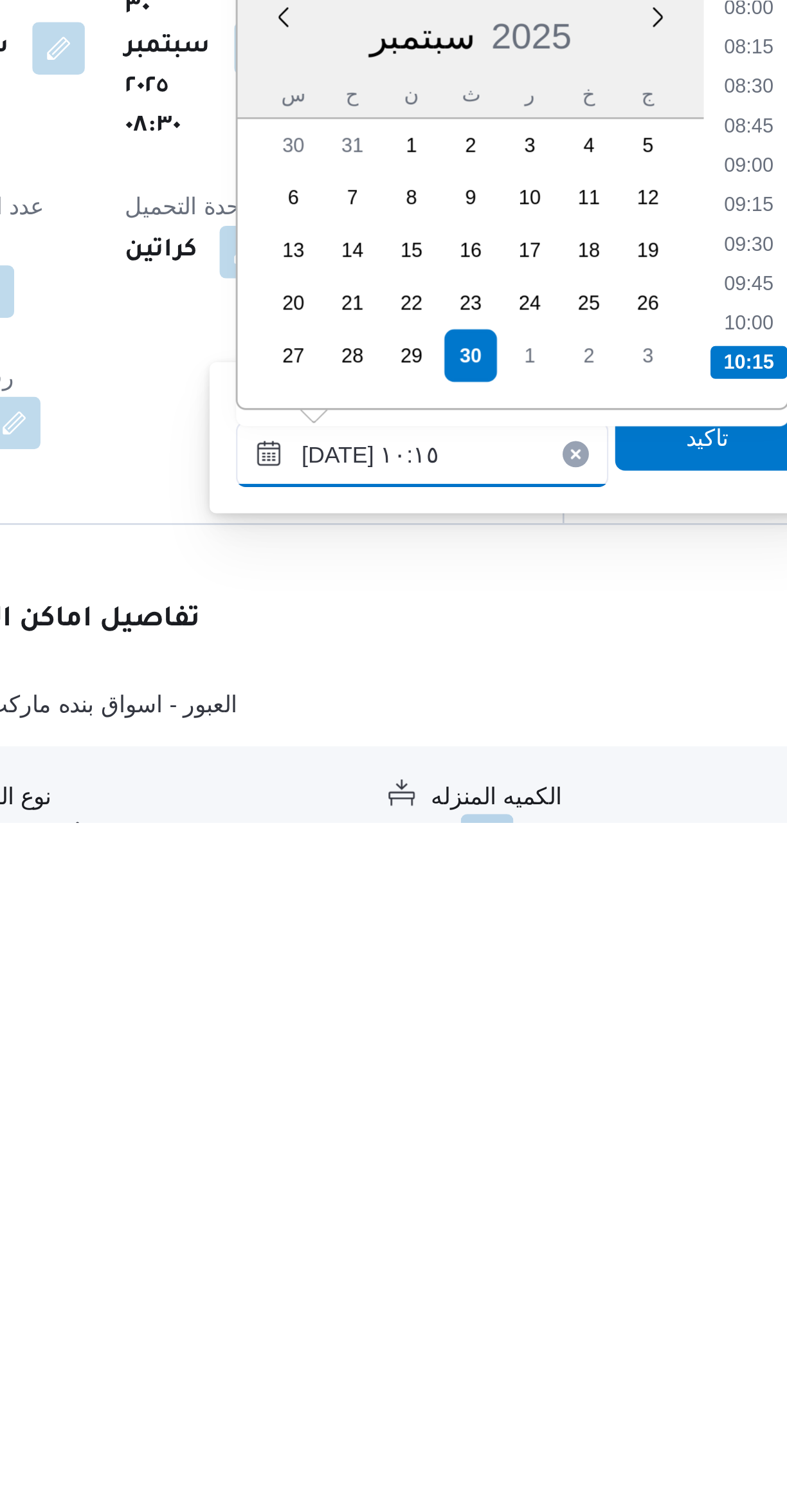
type input "٣٠/٠٩/٢٠٢٥ ١٠:١٥"
click at [539, 1334] on li "10:15" at bounding box center [541, 1332] width 31 height 13
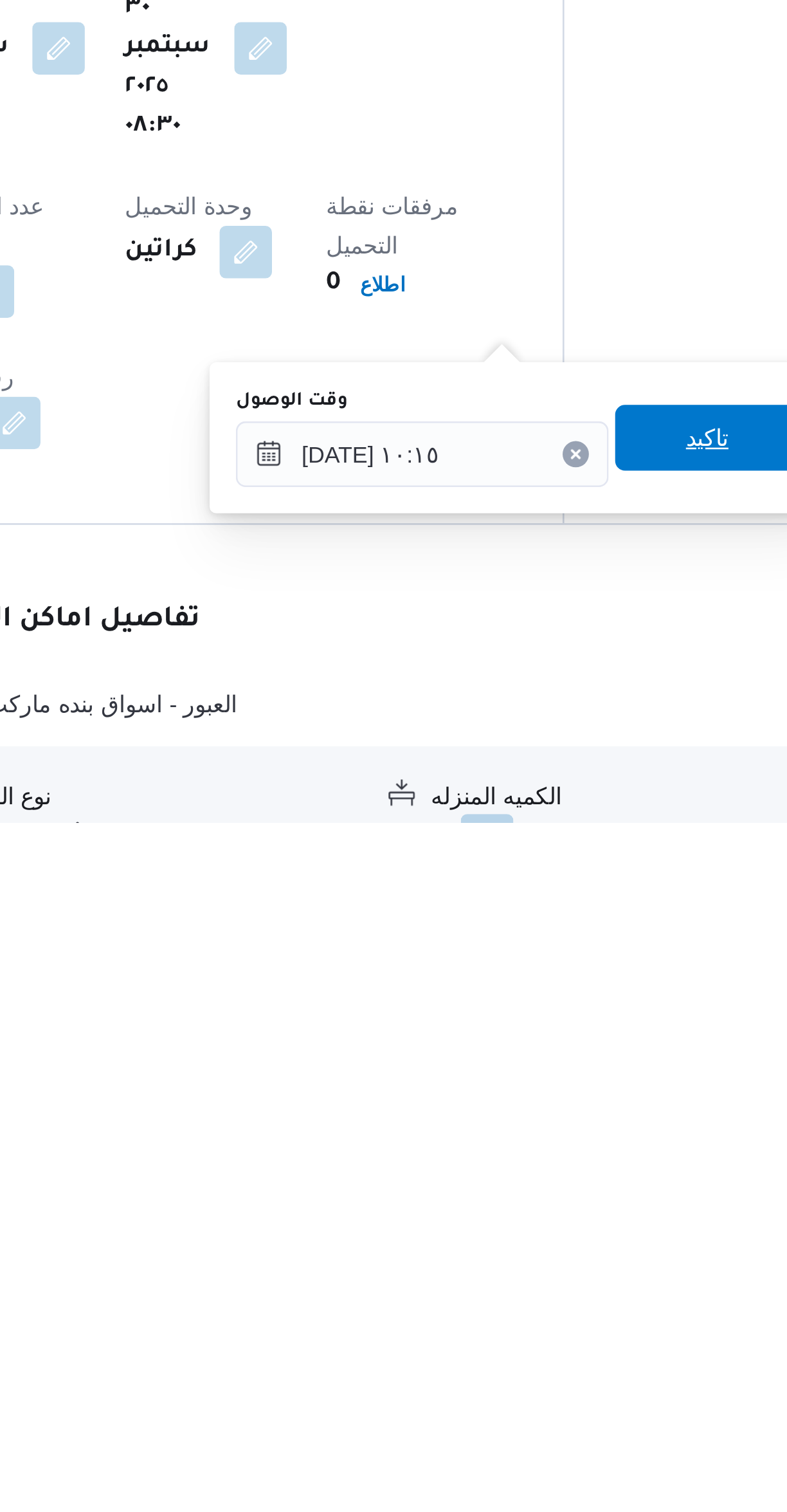
click at [516, 1368] on span "تاكيد" at bounding box center [524, 1361] width 17 height 16
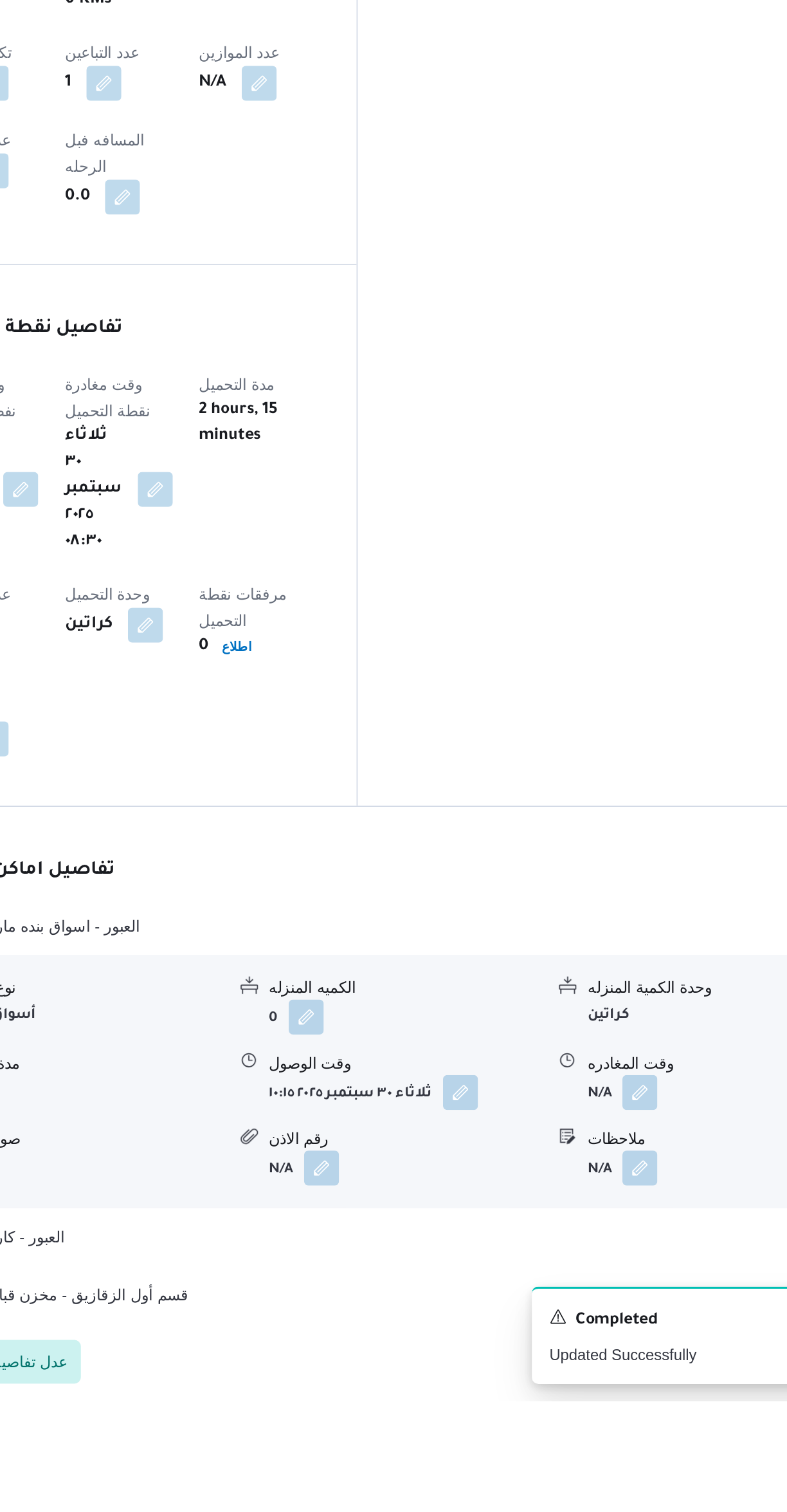
scroll to position [282, 0]
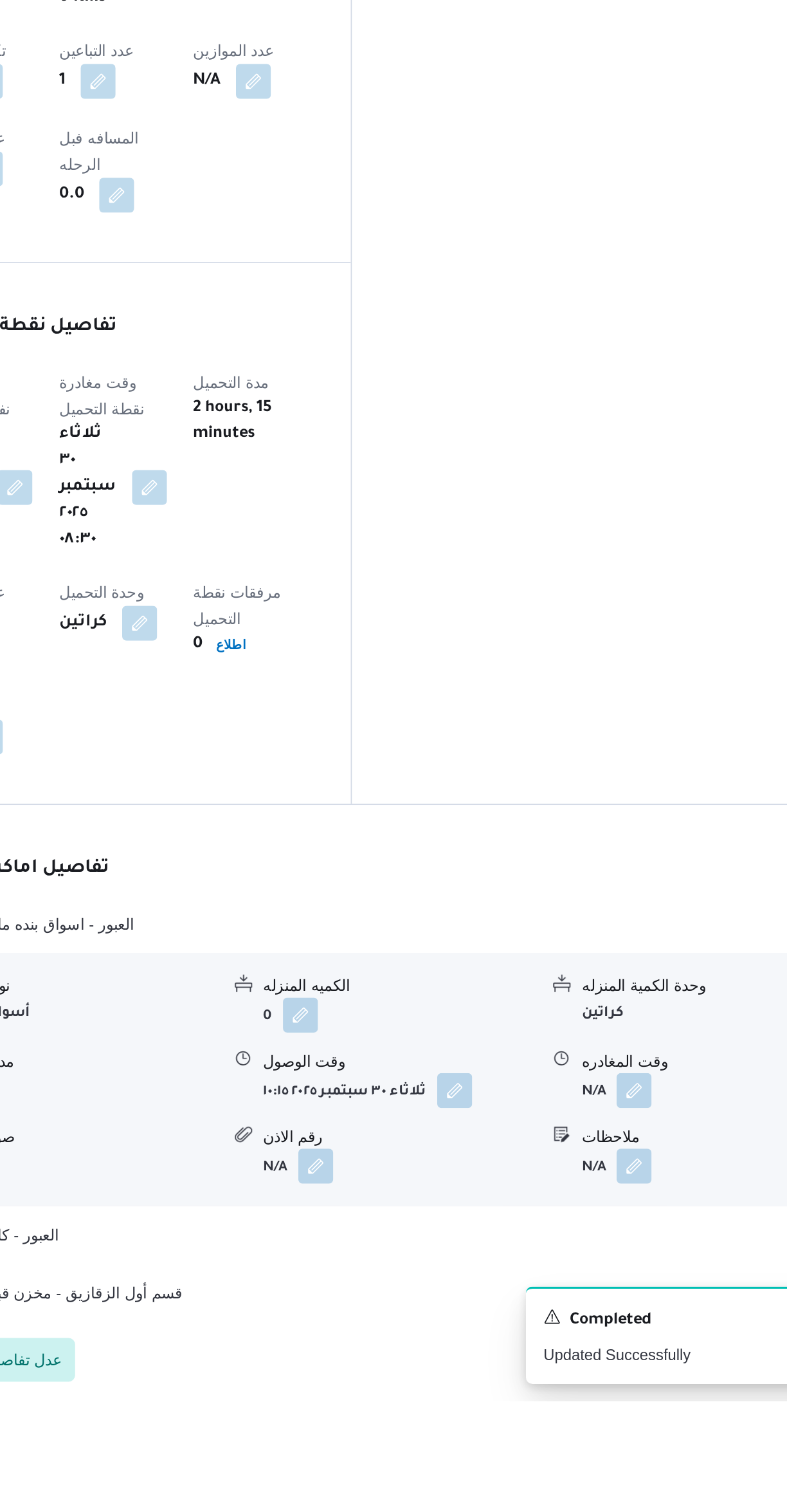
click at [627, 1319] on button "button" at bounding box center [635, 1329] width 21 height 21
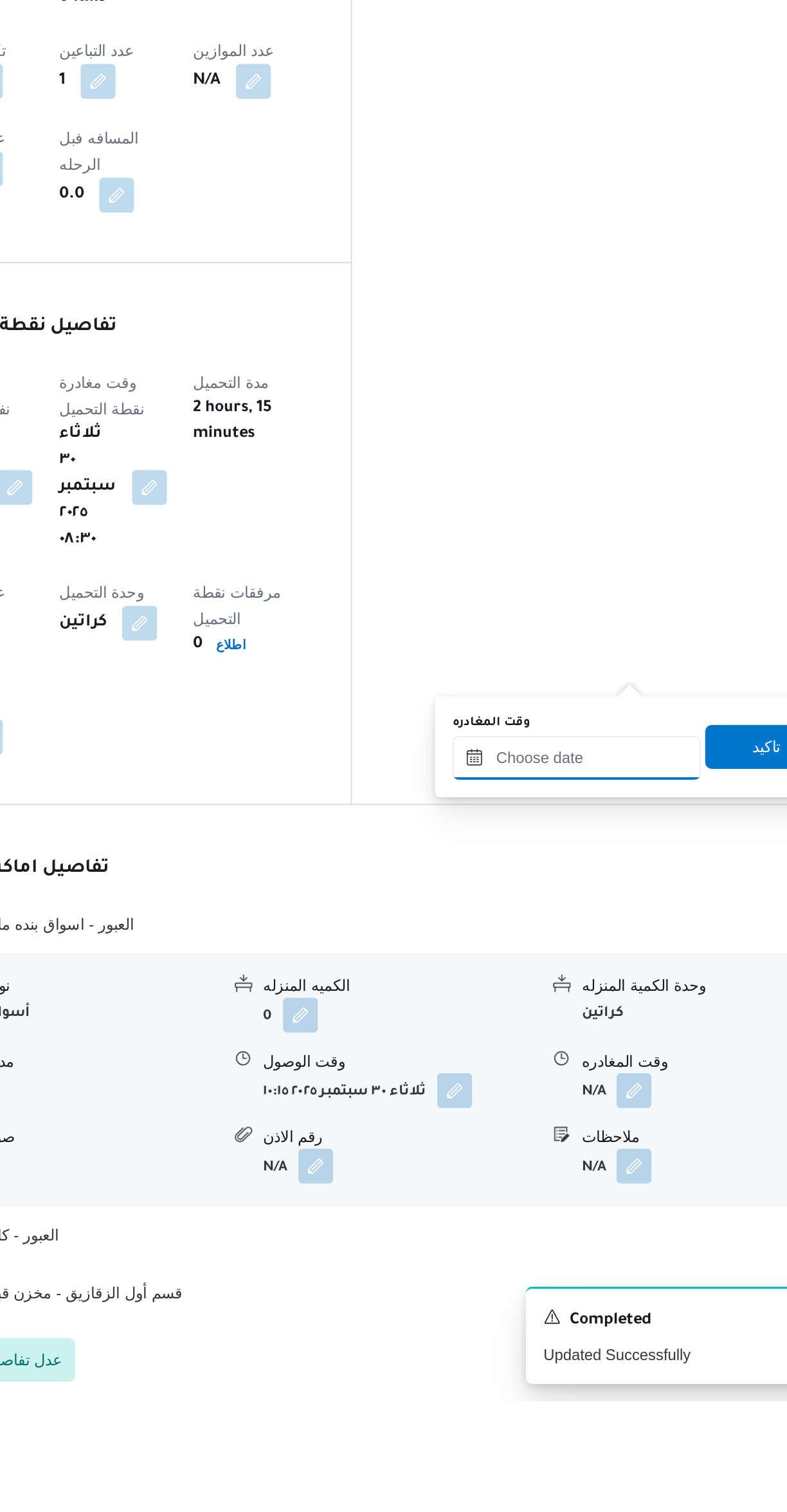
click at [567, 1134] on input "وقت المغادره" at bounding box center [601, 1133] width 146 height 25
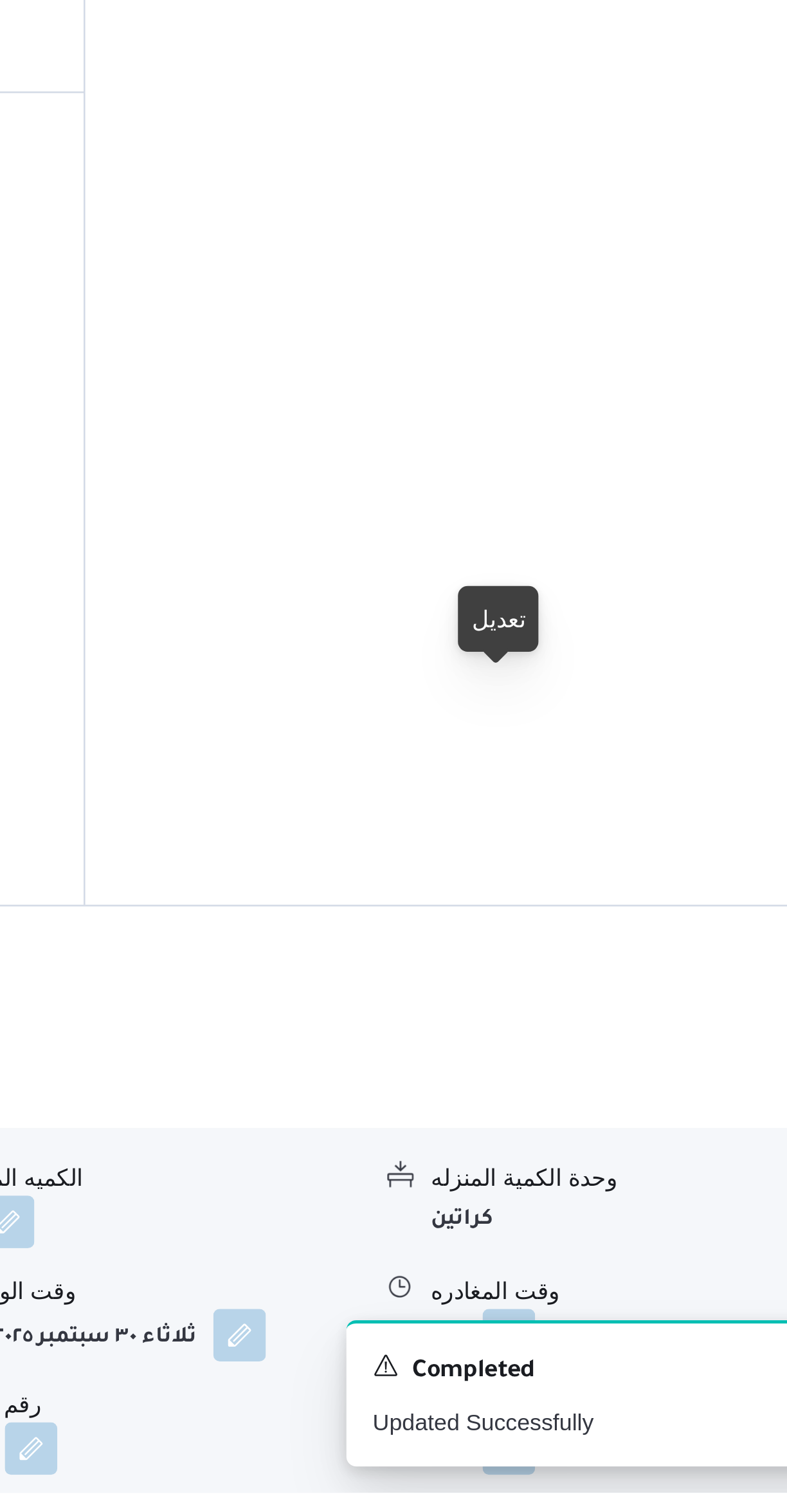
scroll to position [161, 0]
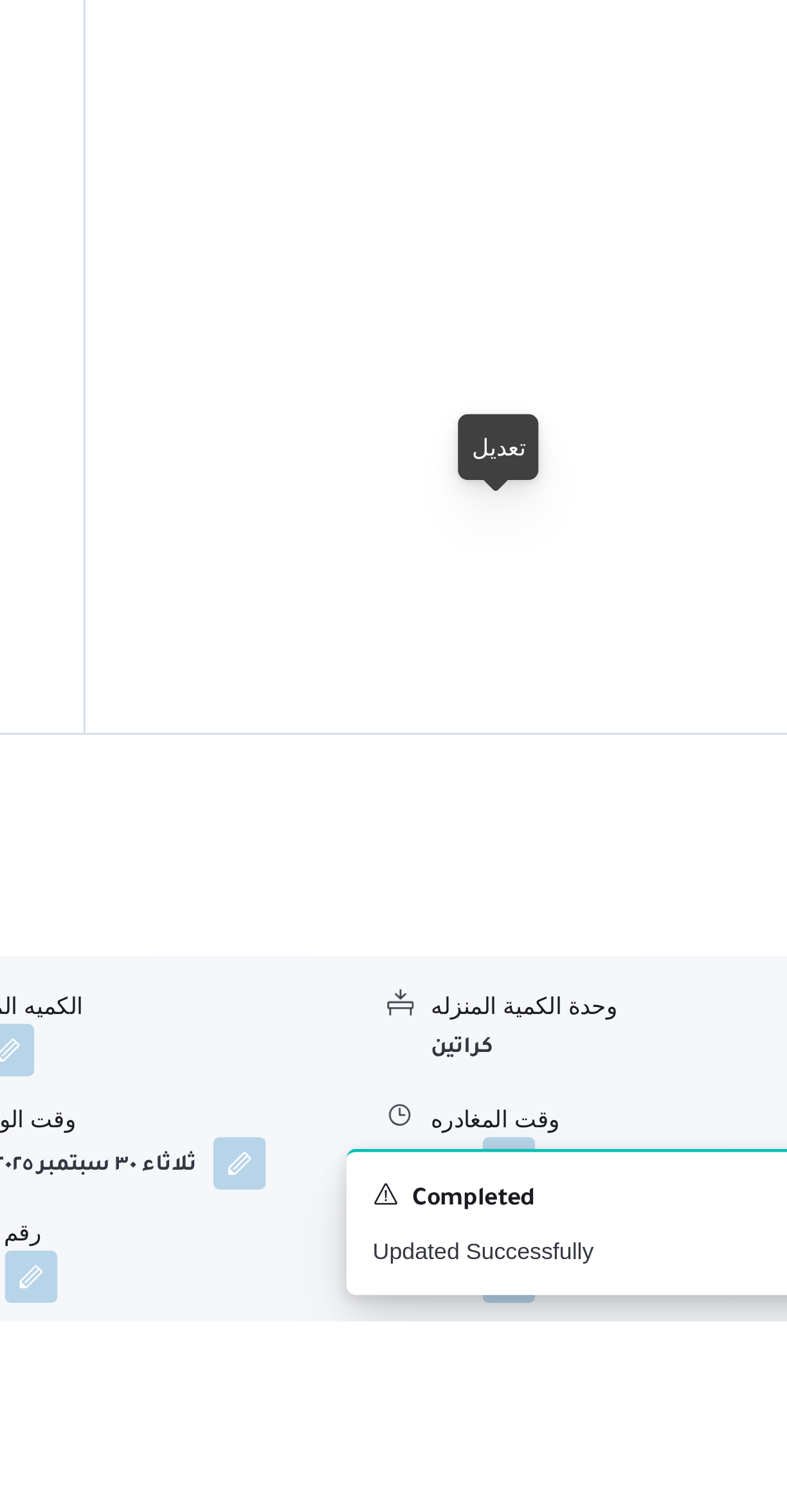
click at [636, 1439] on button "button" at bounding box center [635, 1450] width 21 height 21
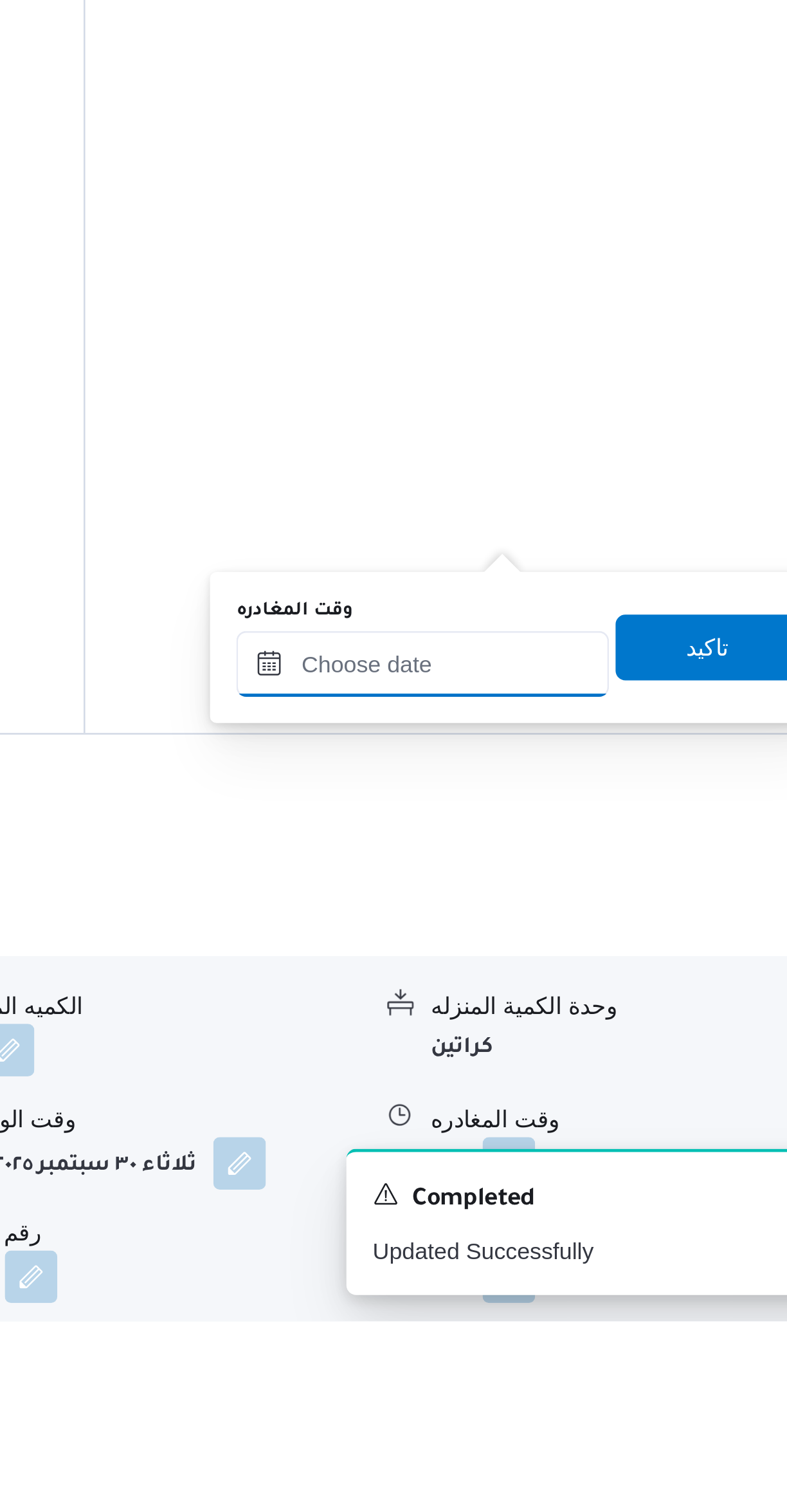
click at [574, 1255] on input "وقت المغادره" at bounding box center [601, 1254] width 146 height 25
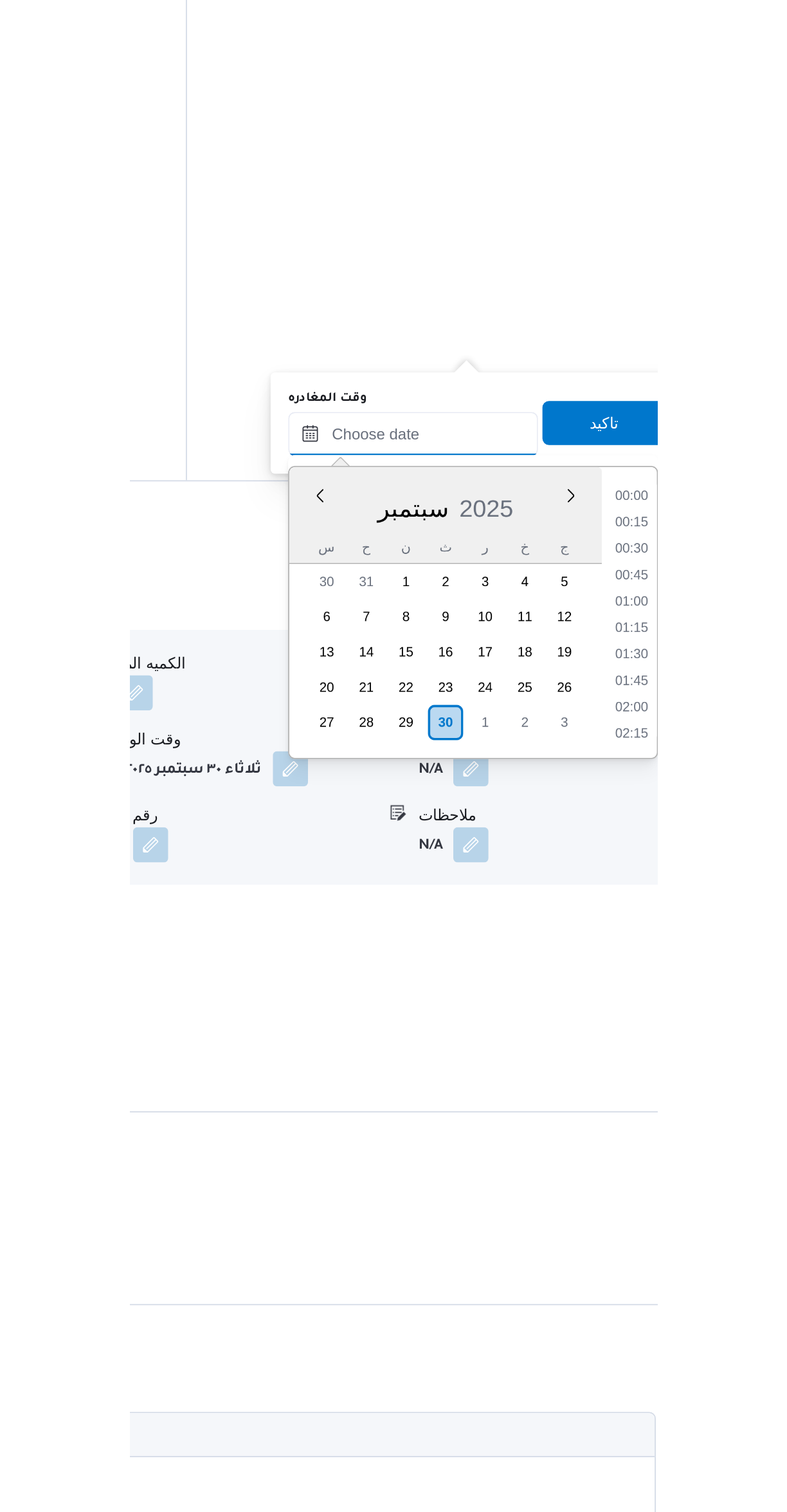
scroll to position [1002, 0]
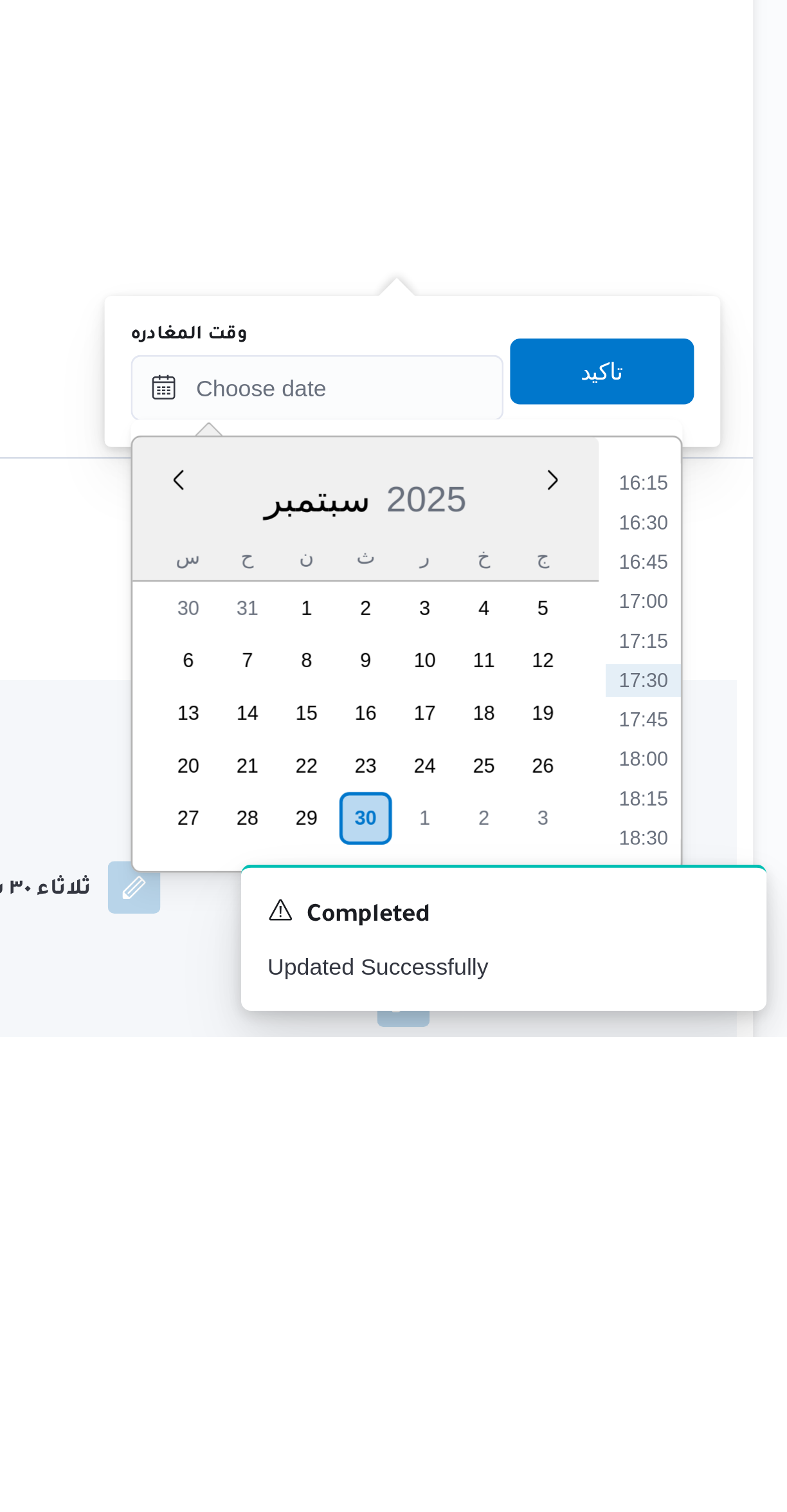
click at [727, 1306] on li "16:30" at bounding box center [729, 1310] width 30 height 13
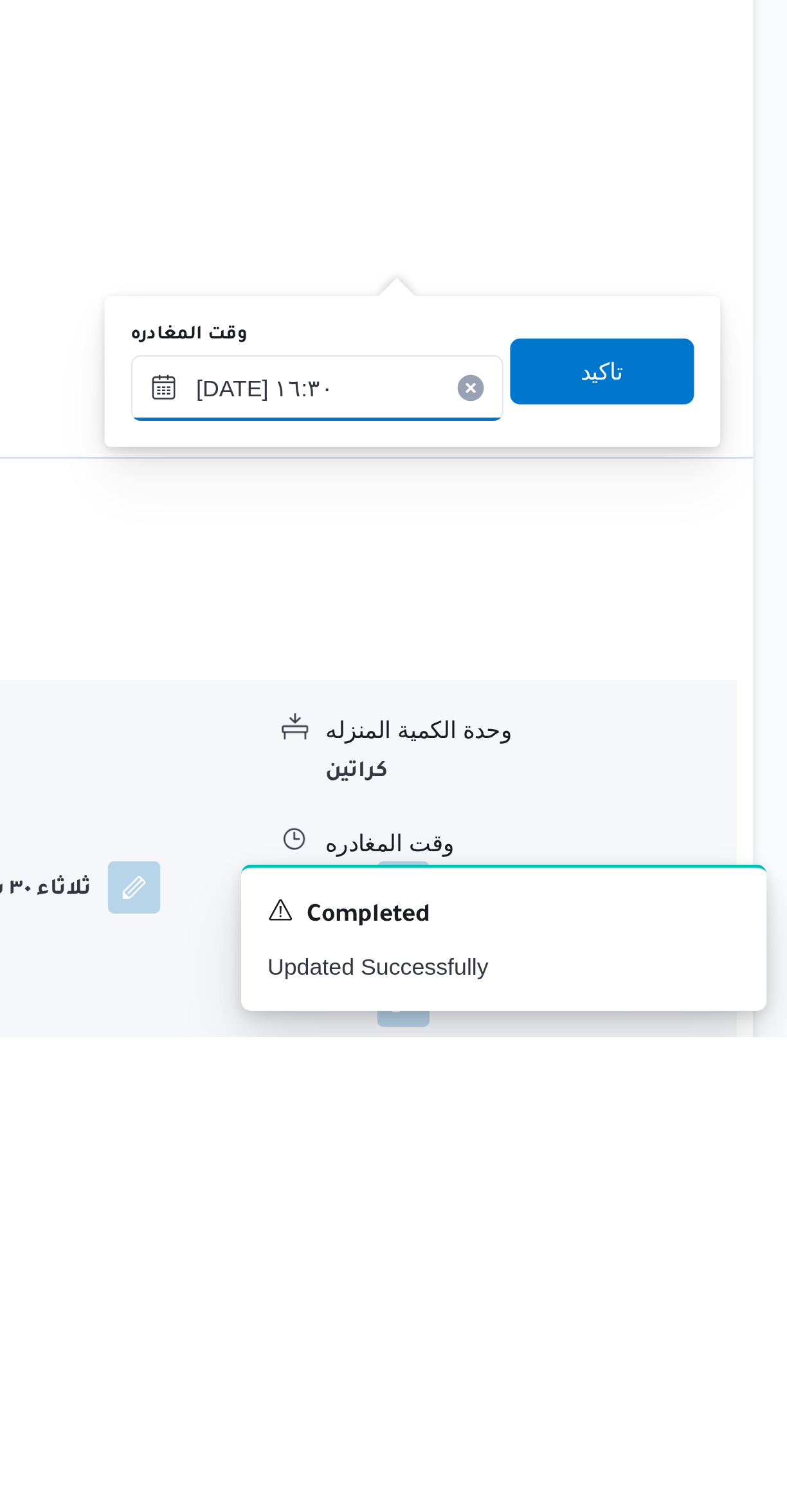
click at [573, 1253] on input "[DATE] ١٦:٣٠" at bounding box center [601, 1257] width 146 height 25
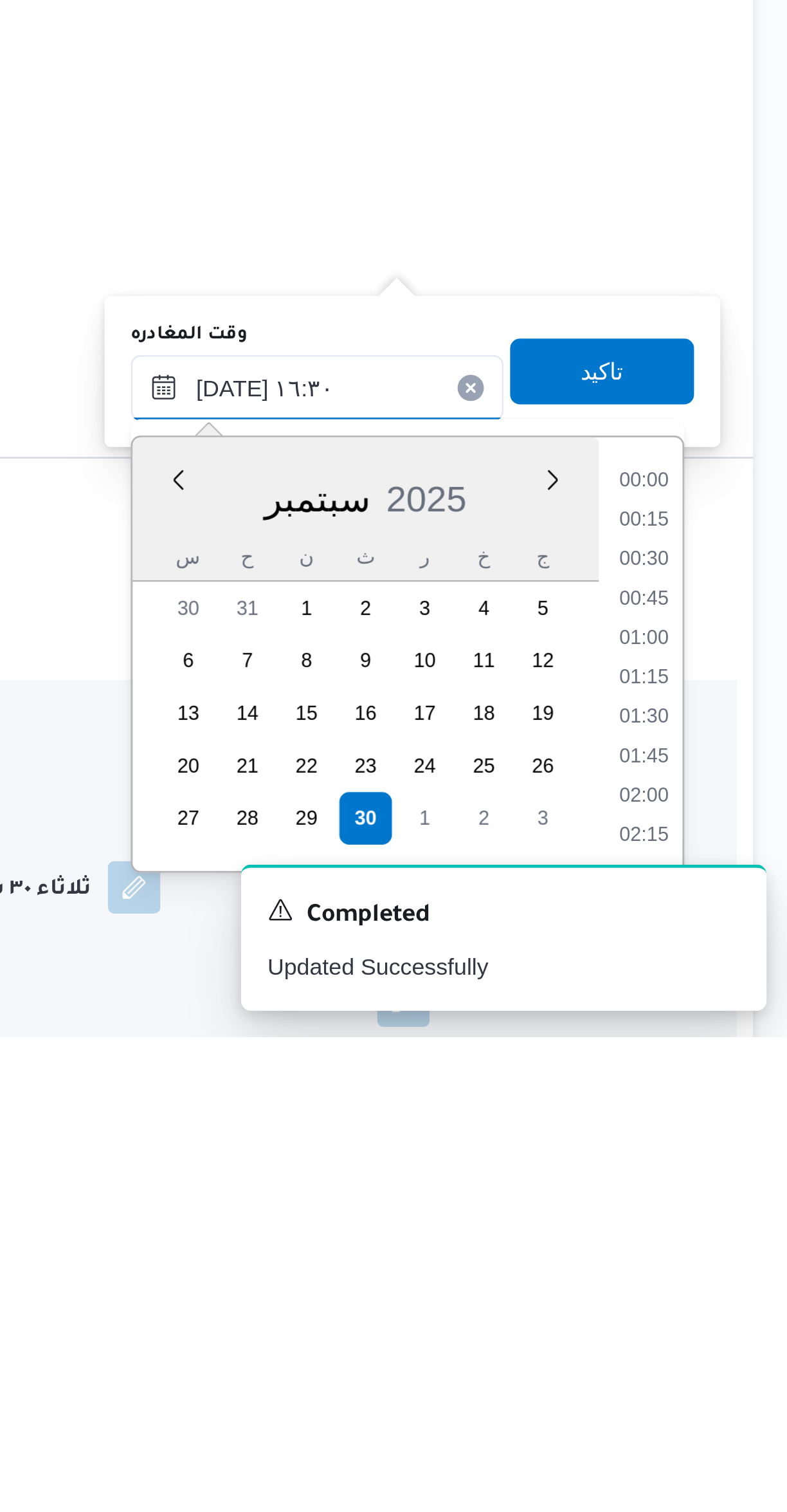
scroll to position [940, 0]
click at [727, 1308] on li "15:30" at bounding box center [729, 1310] width 30 height 13
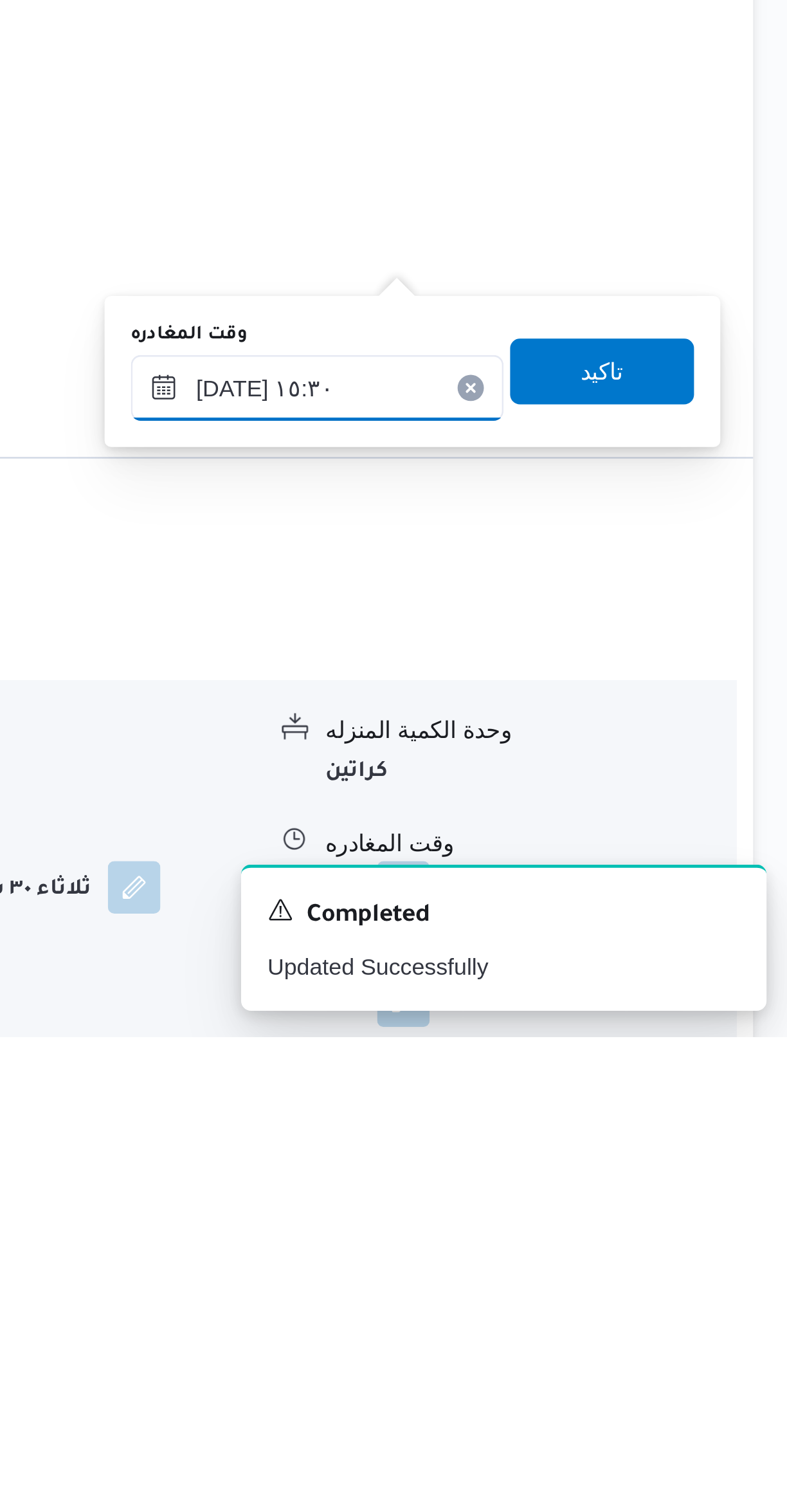
click at [584, 1263] on input "٣٠/٠٩/٢٠٢٥ ١٥:٣٠" at bounding box center [601, 1257] width 146 height 25
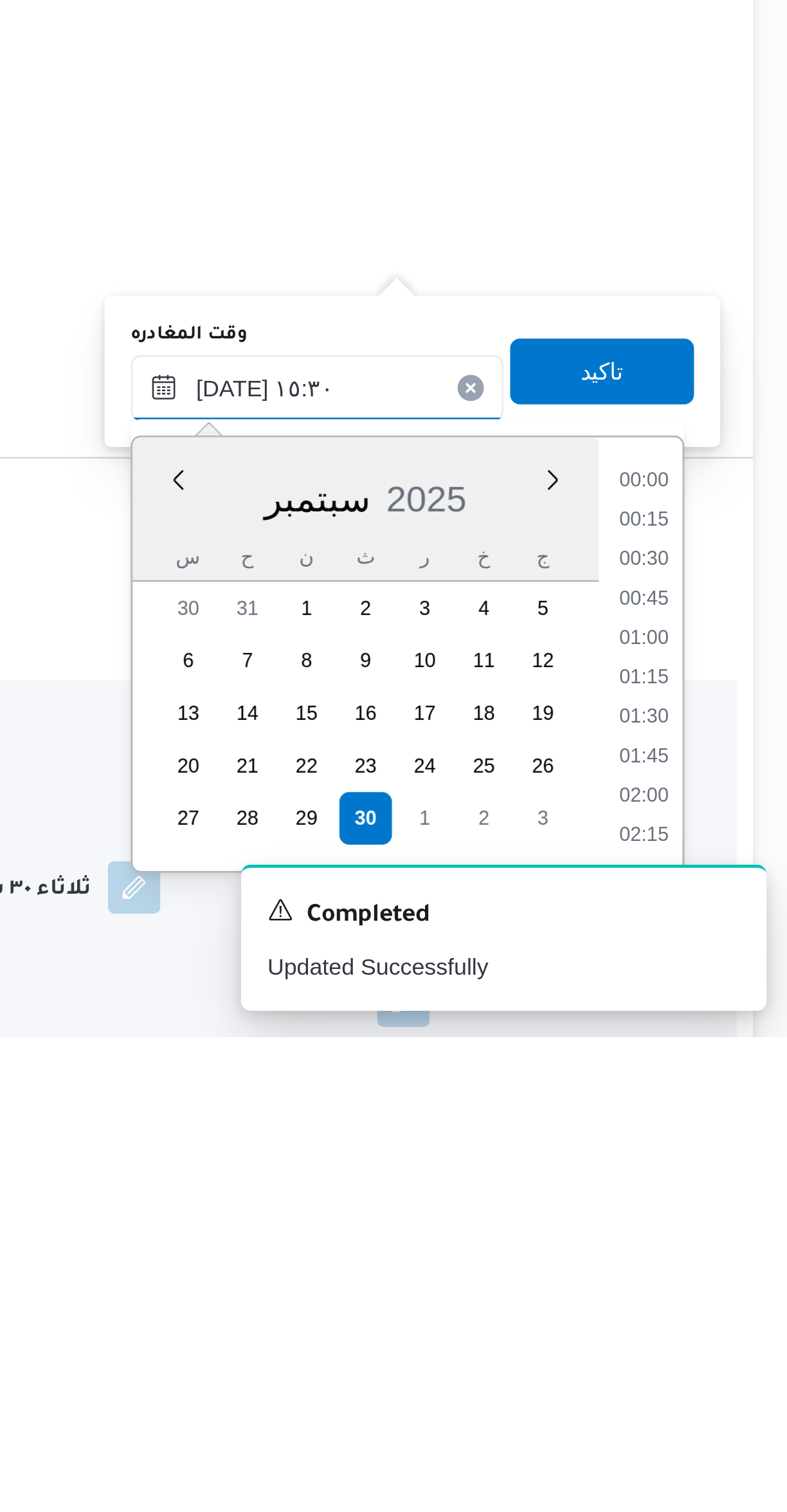
scroll to position [879, 0]
click at [728, 1310] on li "14:30" at bounding box center [729, 1310] width 30 height 13
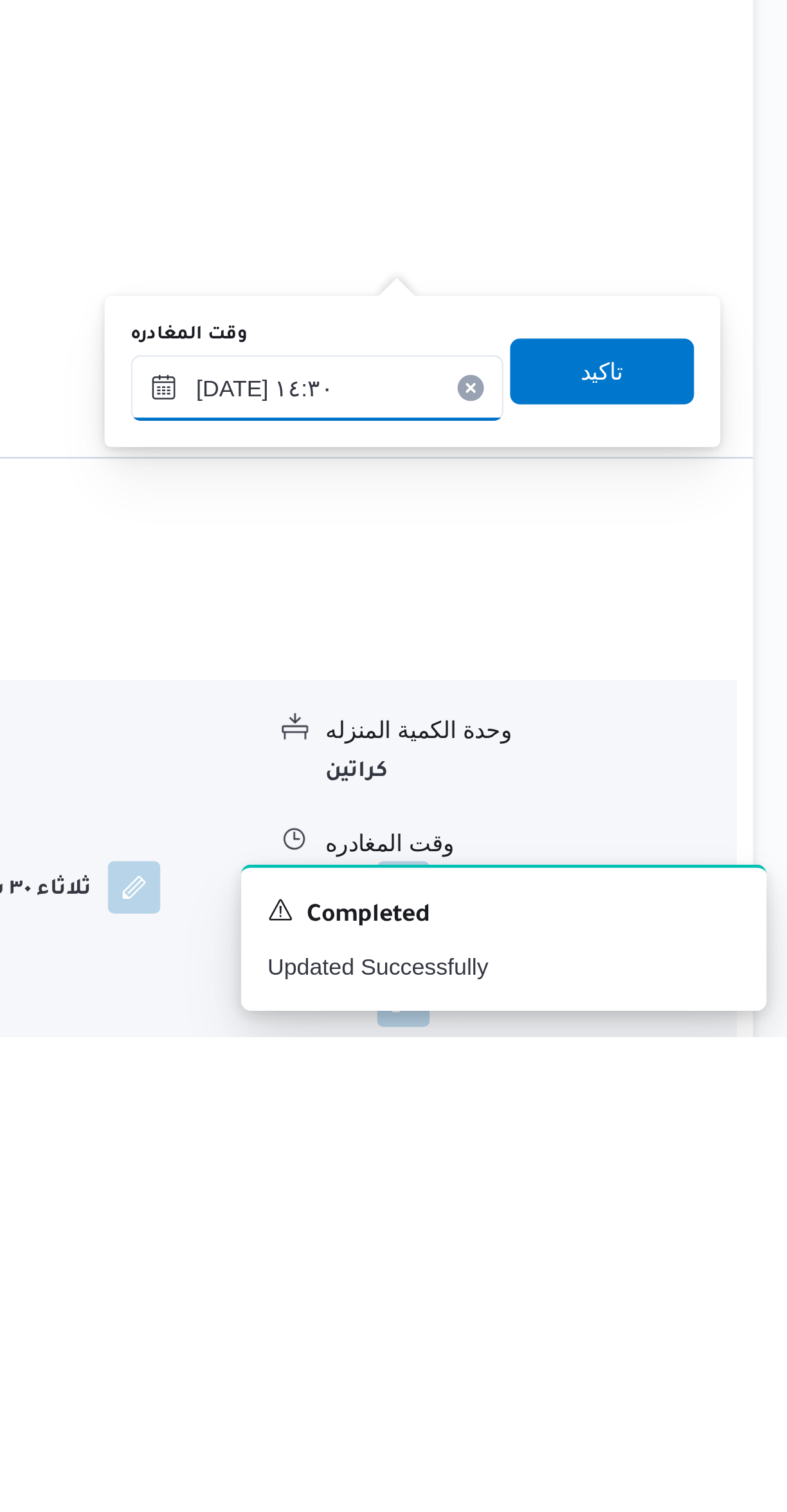
click at [583, 1261] on input "٣٠/٠٩/٢٠٢٥ ١٤:٣٠" at bounding box center [601, 1257] width 146 height 25
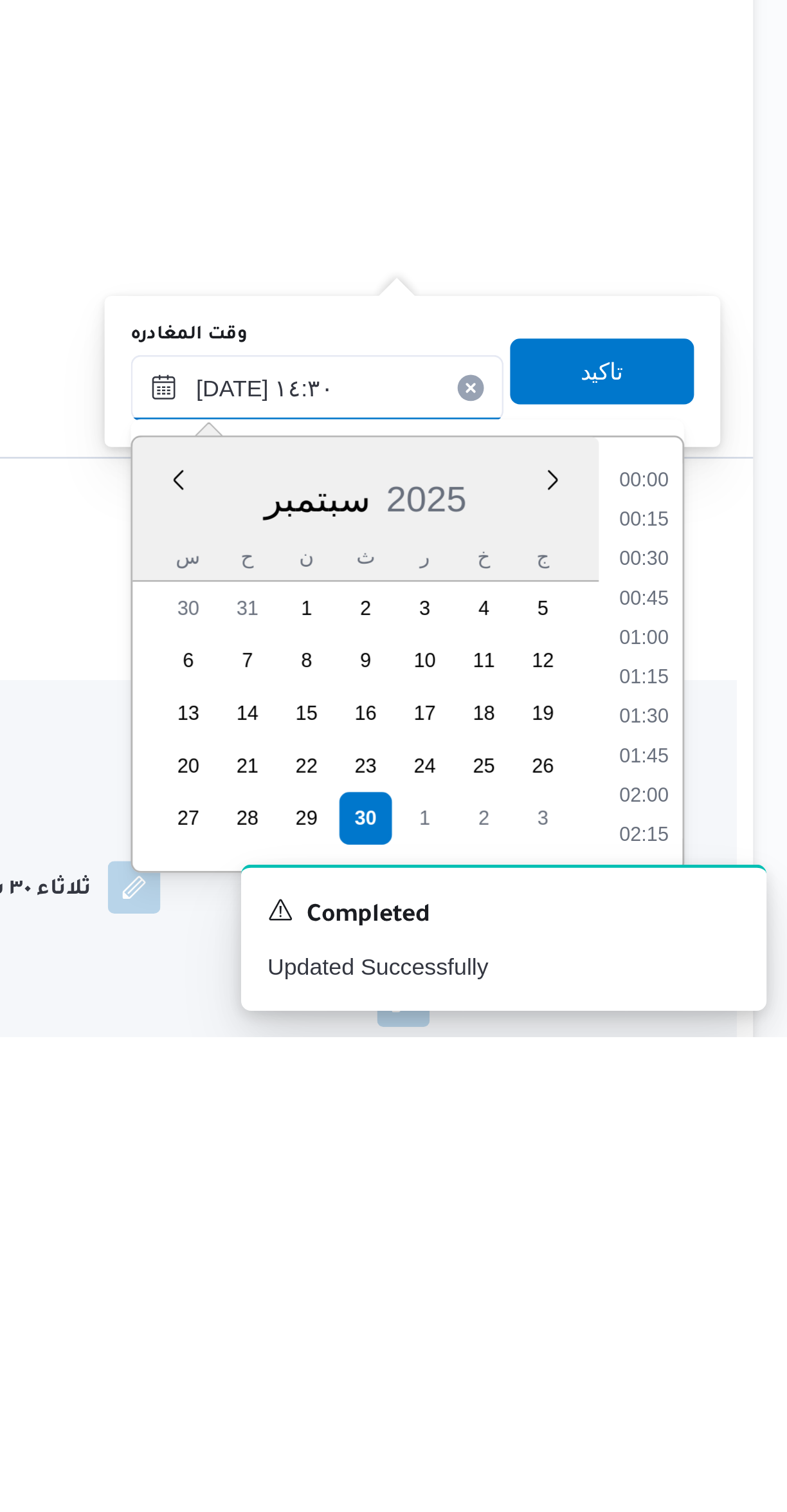
scroll to position [817, 0]
click at [586, 1250] on input "٣٠/٠٩/٢٠٢٥ ١٤:٣٠" at bounding box center [601, 1257] width 146 height 25
click at [729, 1294] on li "13:15" at bounding box center [729, 1295] width 30 height 13
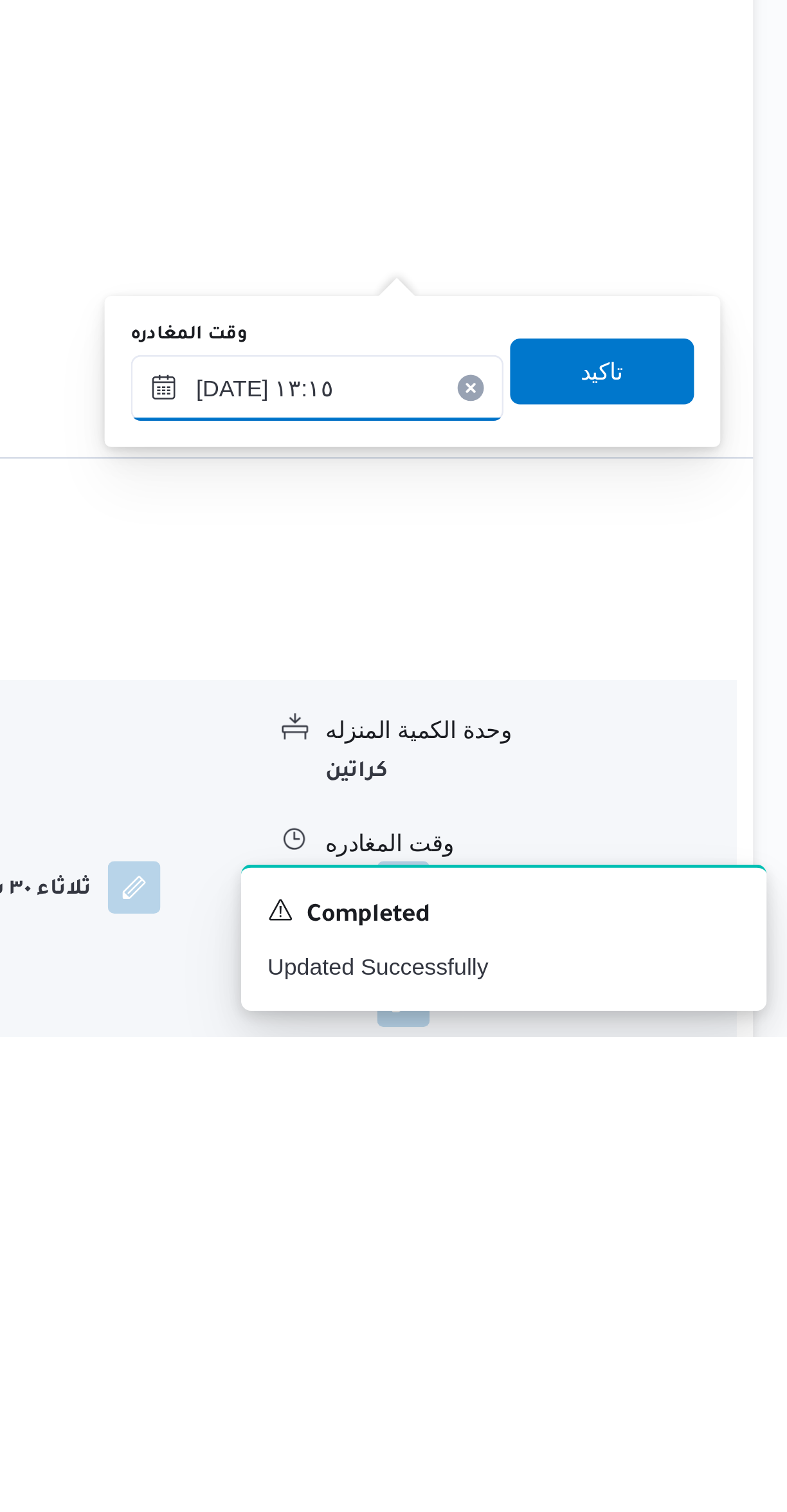
click at [587, 1251] on input "٣٠/٠٩/٢٠٢٥ ١٣:١٥" at bounding box center [601, 1257] width 146 height 25
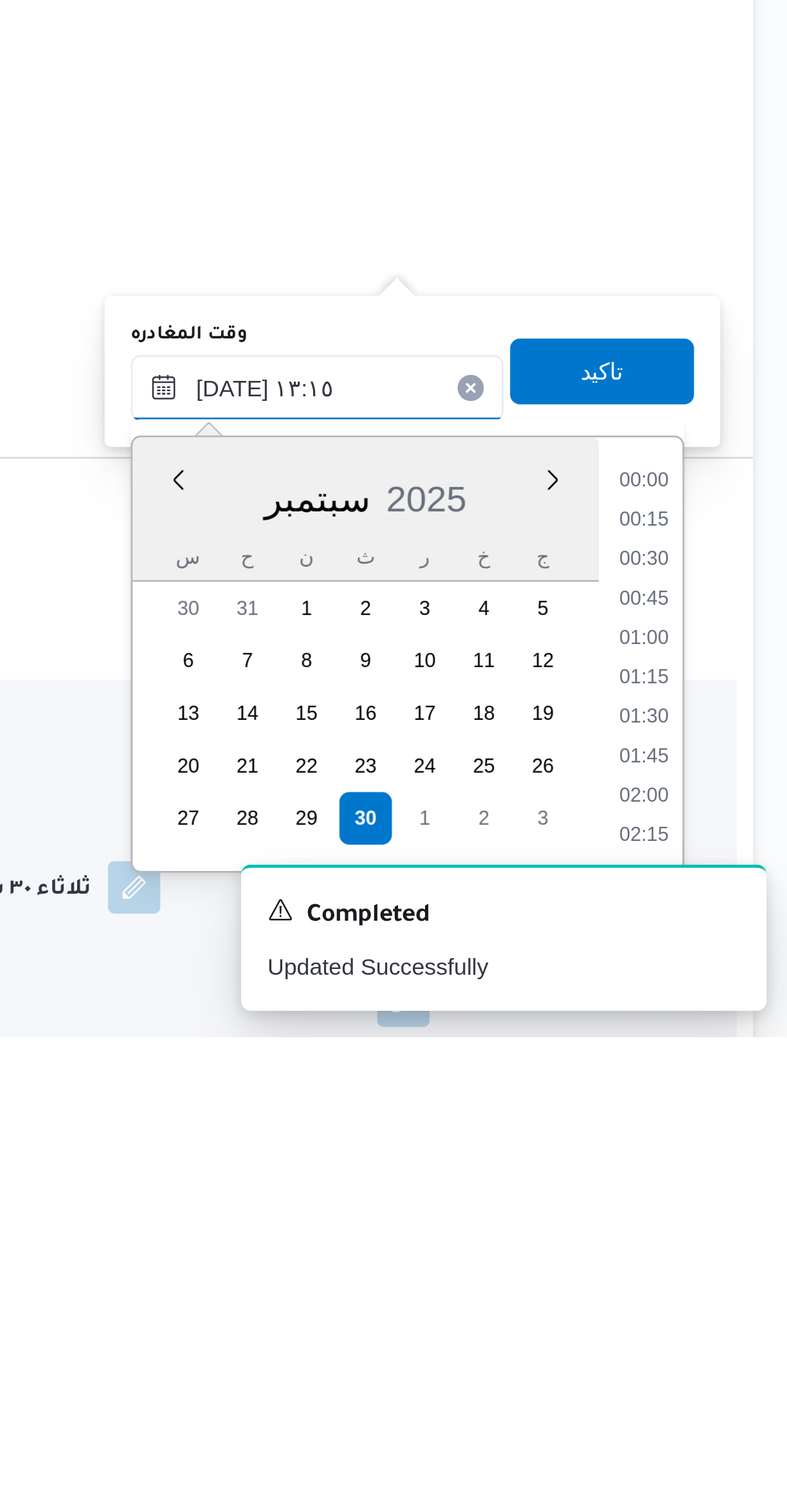
scroll to position [740, 0]
click at [724, 1291] on li "12:00" at bounding box center [729, 1295] width 30 height 13
type input "[DATE] ١٢:٠٠"
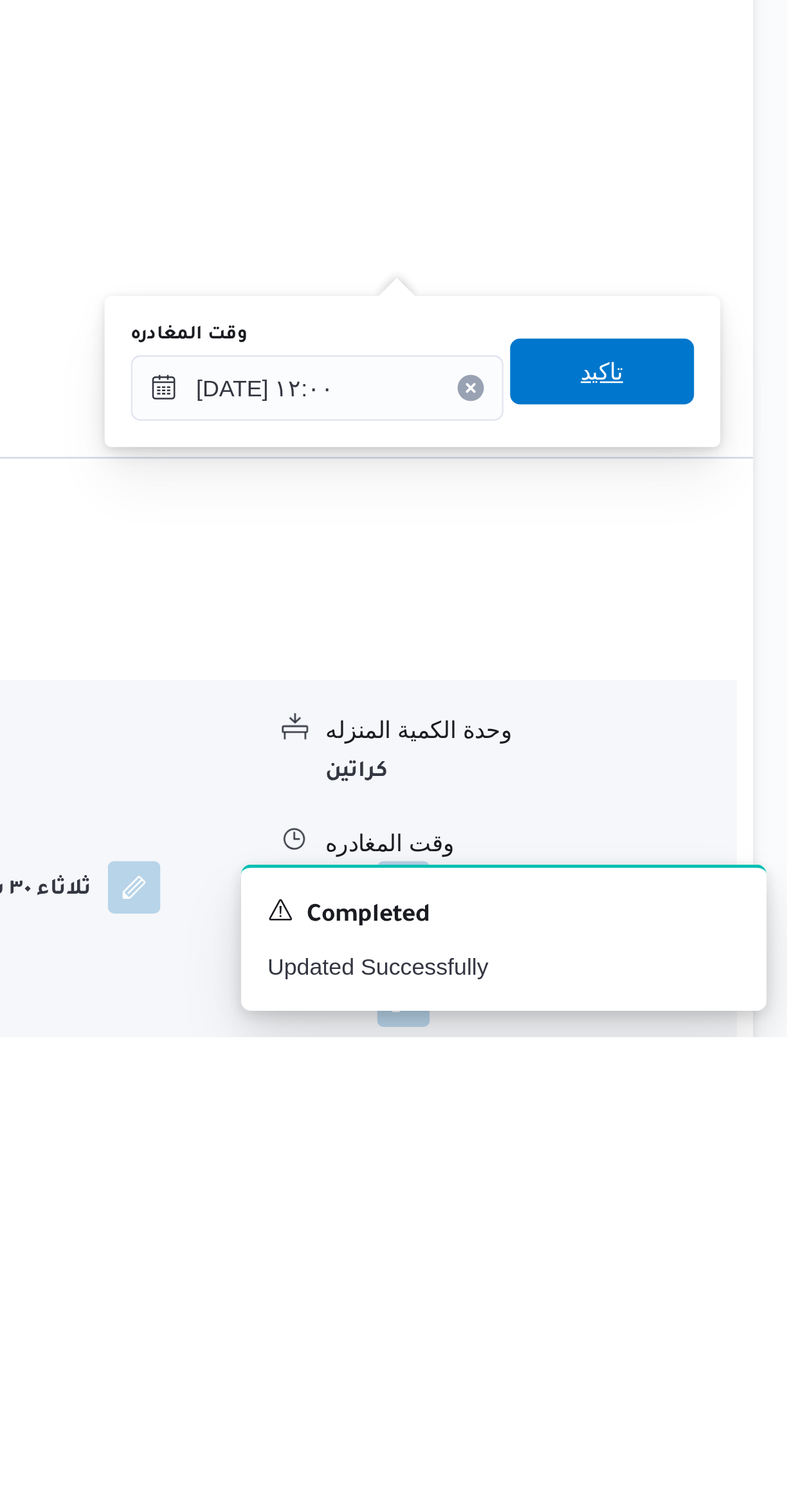
click at [692, 1255] on span "تاكيد" at bounding box center [713, 1250] width 72 height 25
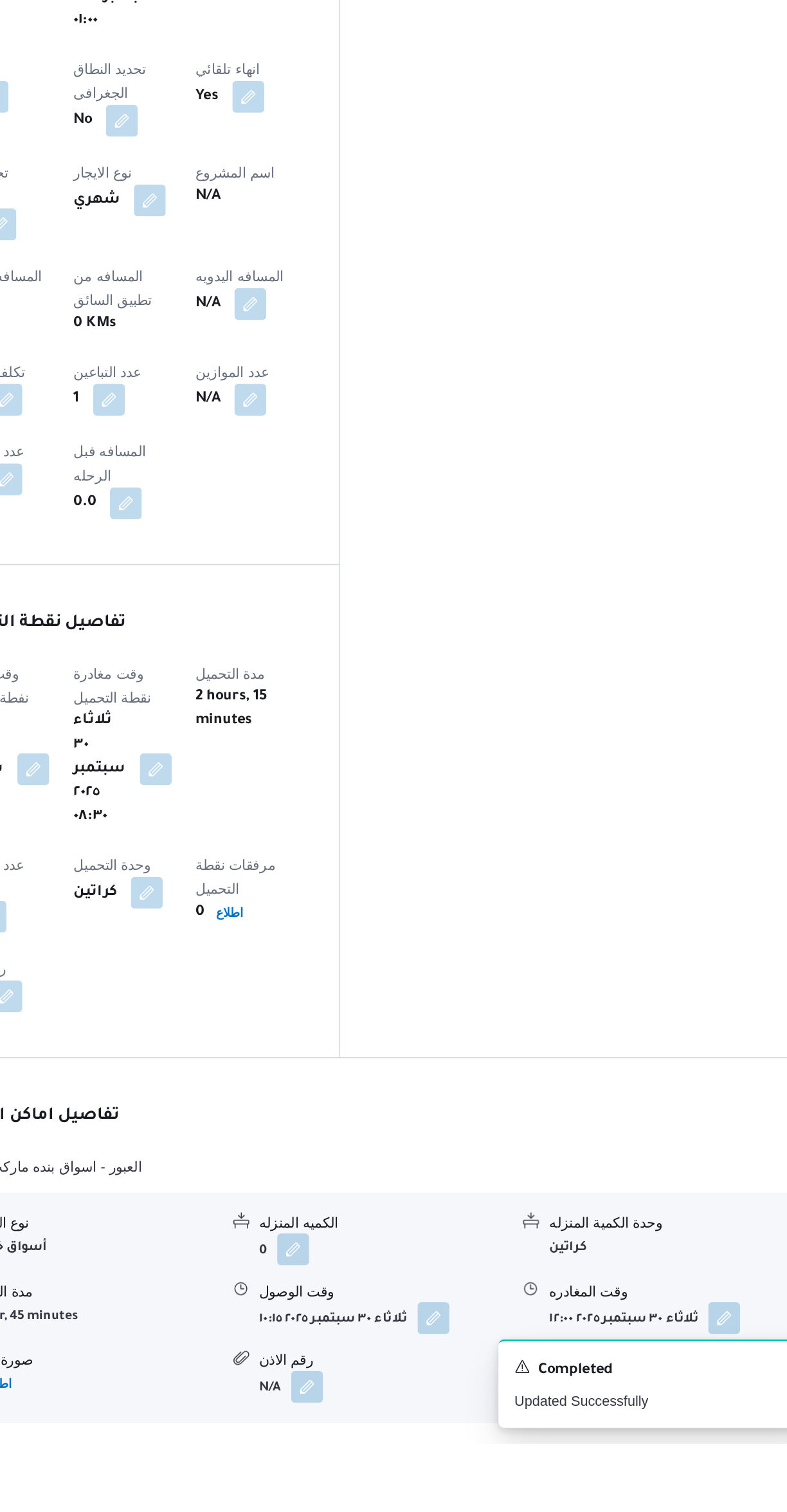
scroll to position [179, 0]
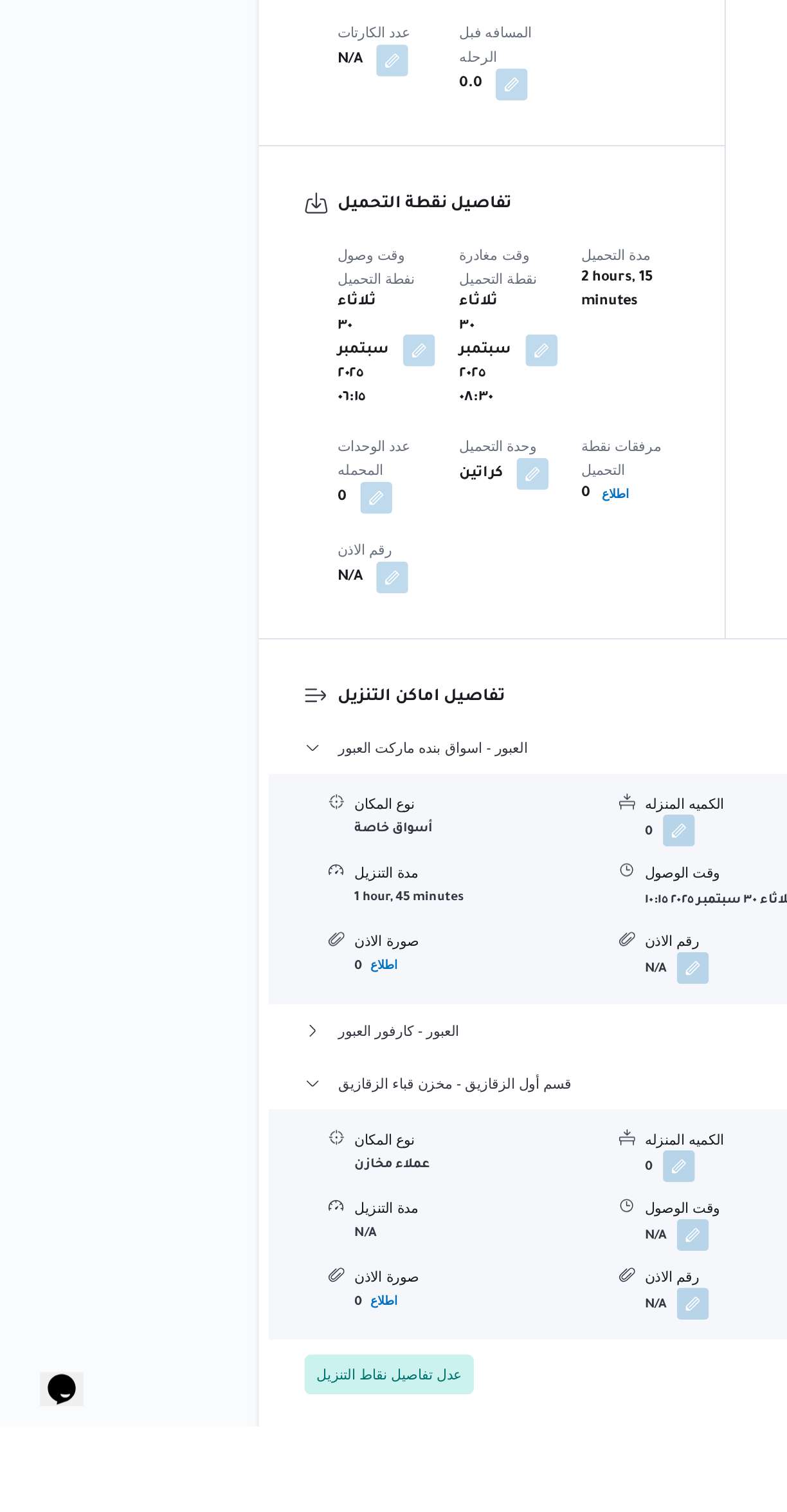
scroll to position [482, 0]
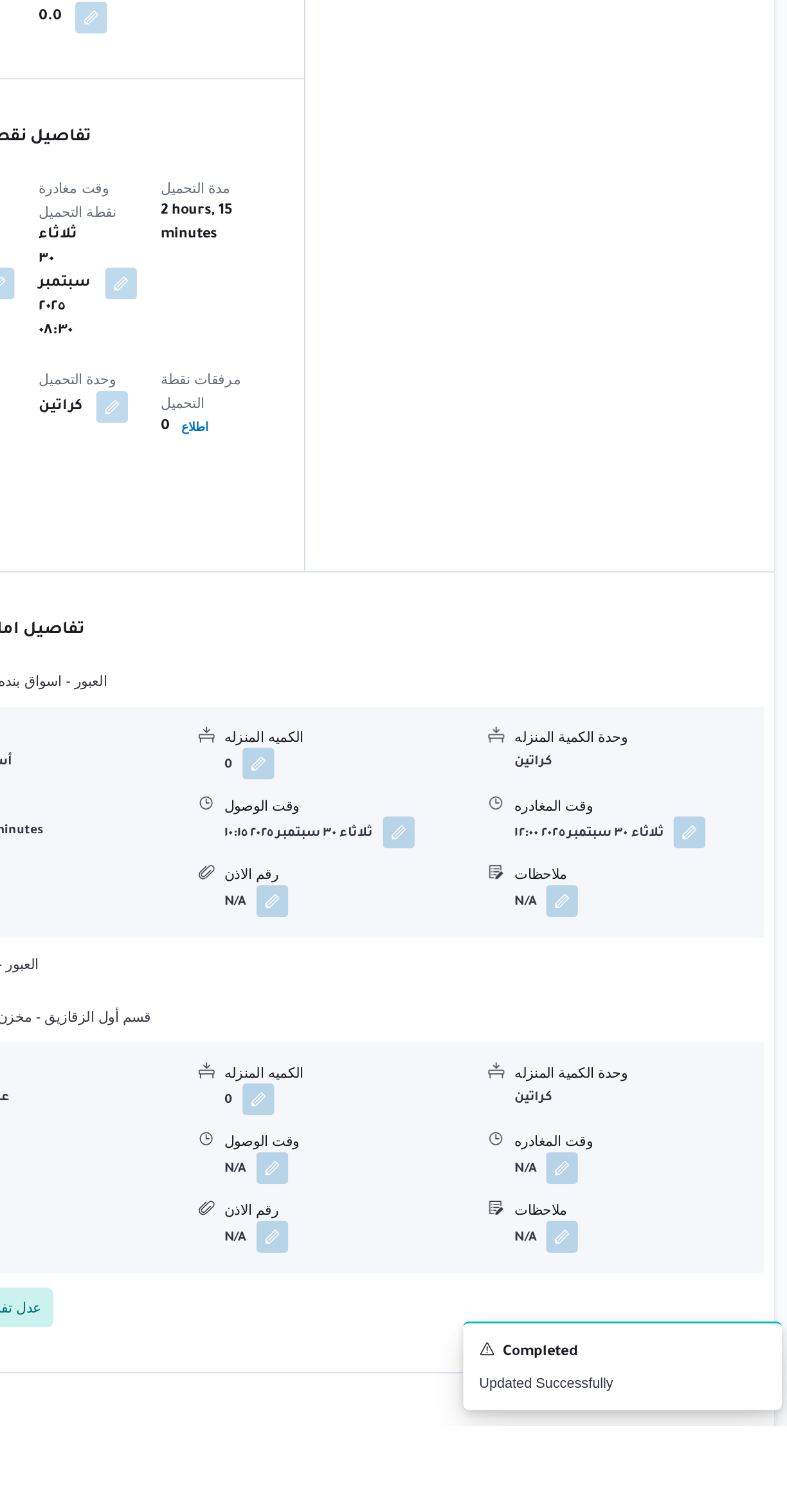
click at [443, 1335] on button "button" at bounding box center [448, 1346] width 21 height 21
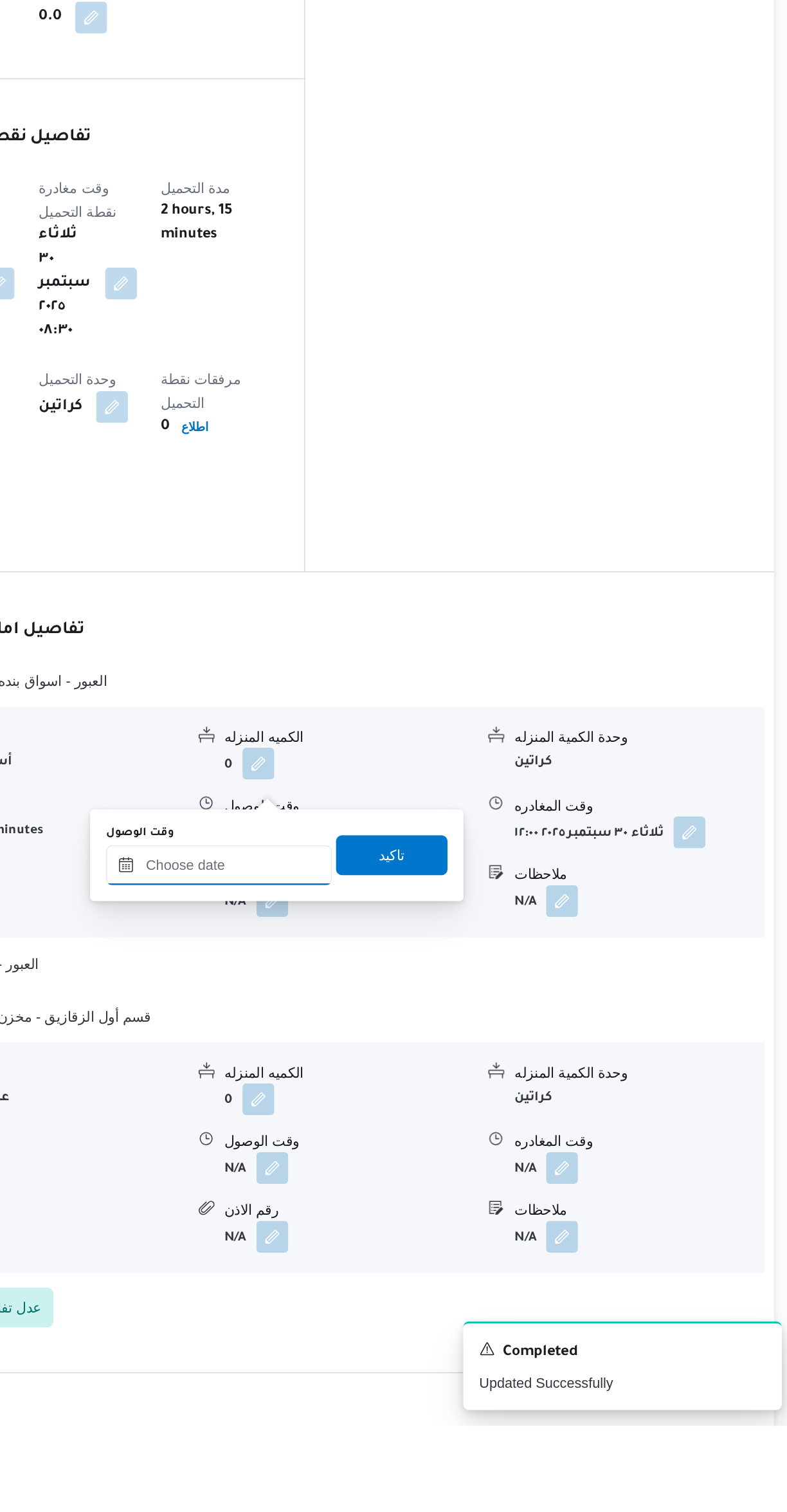
click at [397, 1149] on input "وقت الوصول" at bounding box center [413, 1149] width 146 height 25
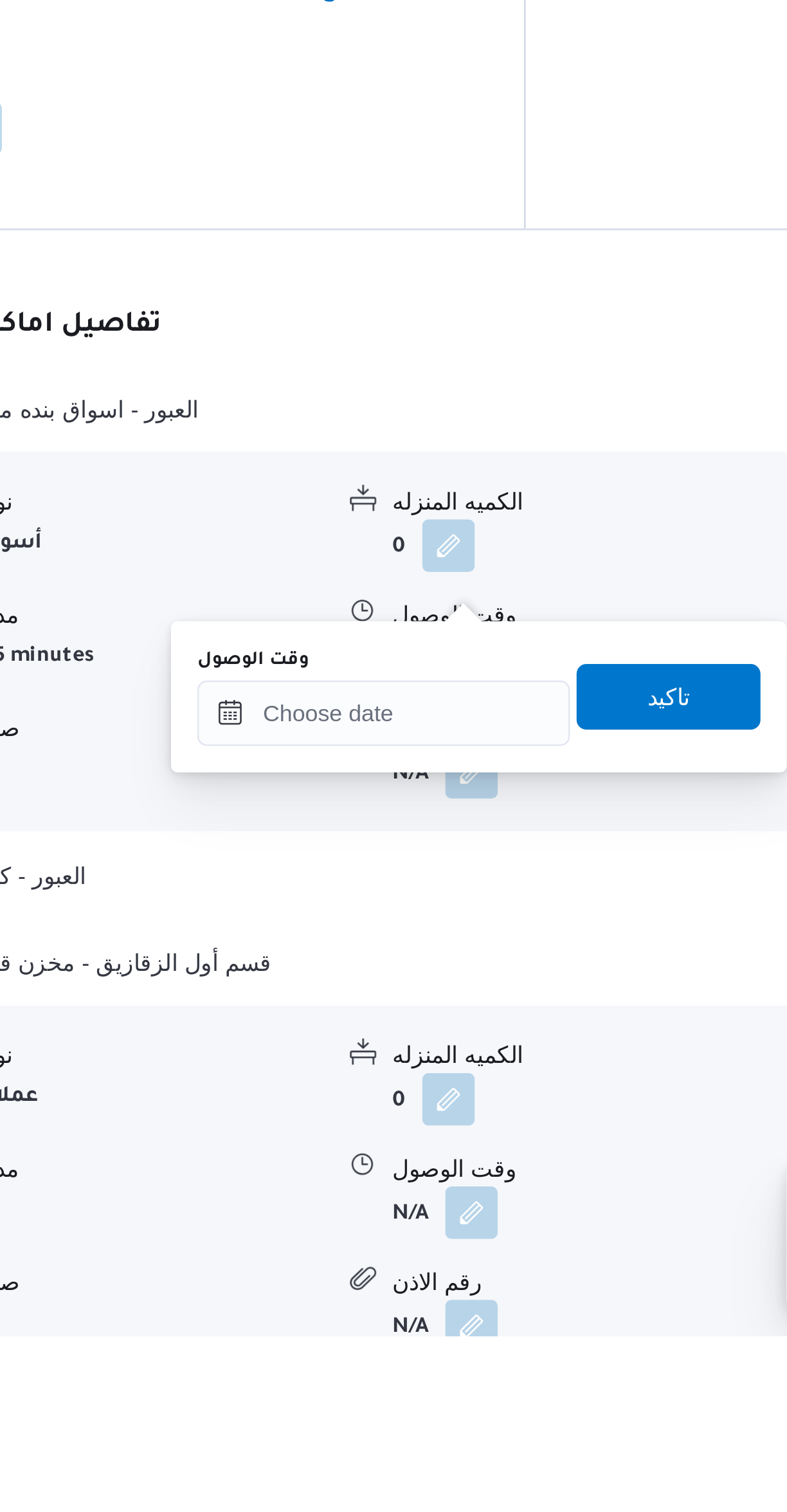
scroll to position [364, 0]
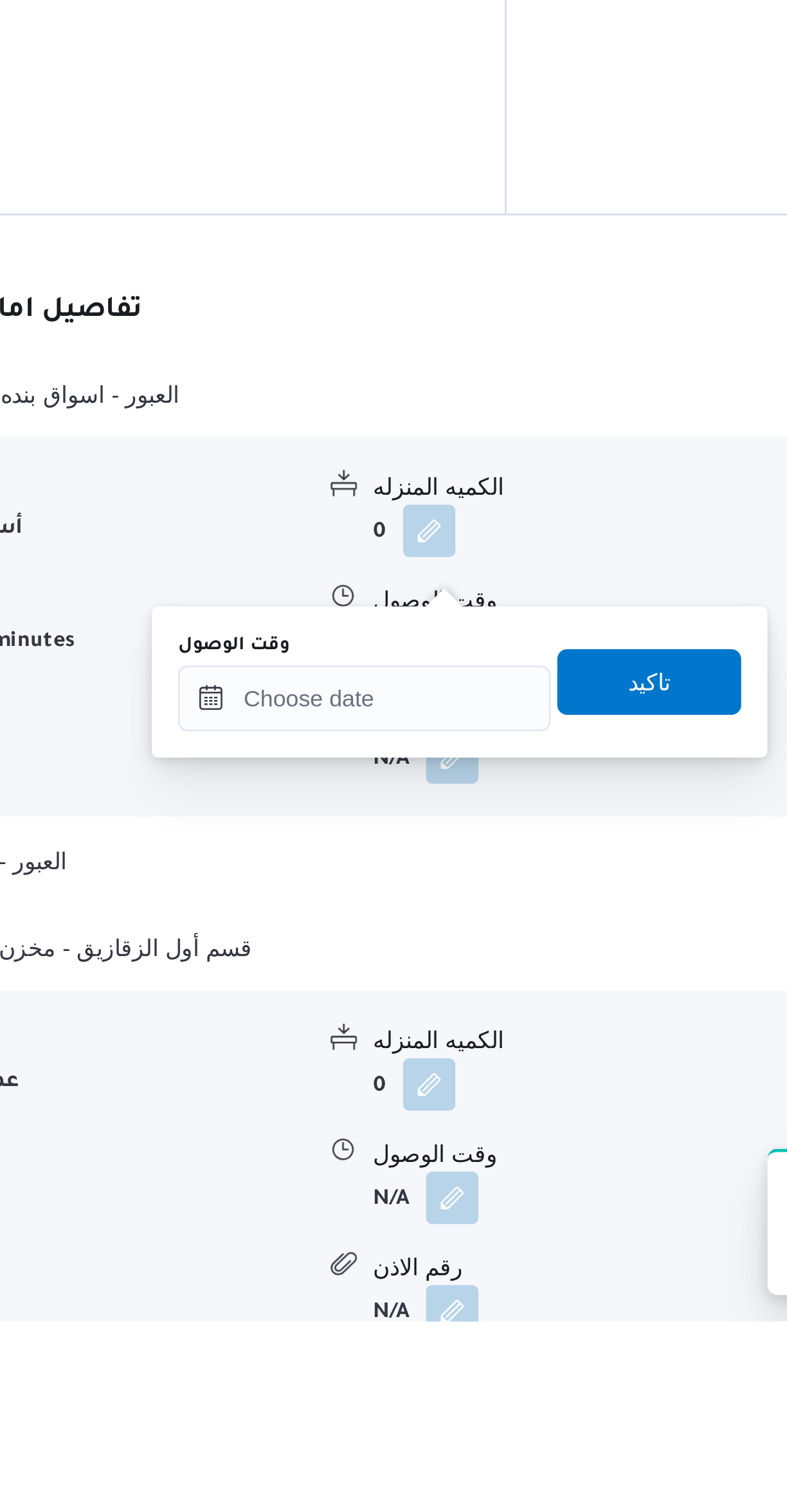
click at [423, 1287] on div "You are in a dialog. To close this dialog, hit escape. وقت الوصول تاكيد" at bounding box center [451, 1262] width 242 height 60
click at [406, 1268] on input "وقت الوصول" at bounding box center [413, 1267] width 146 height 25
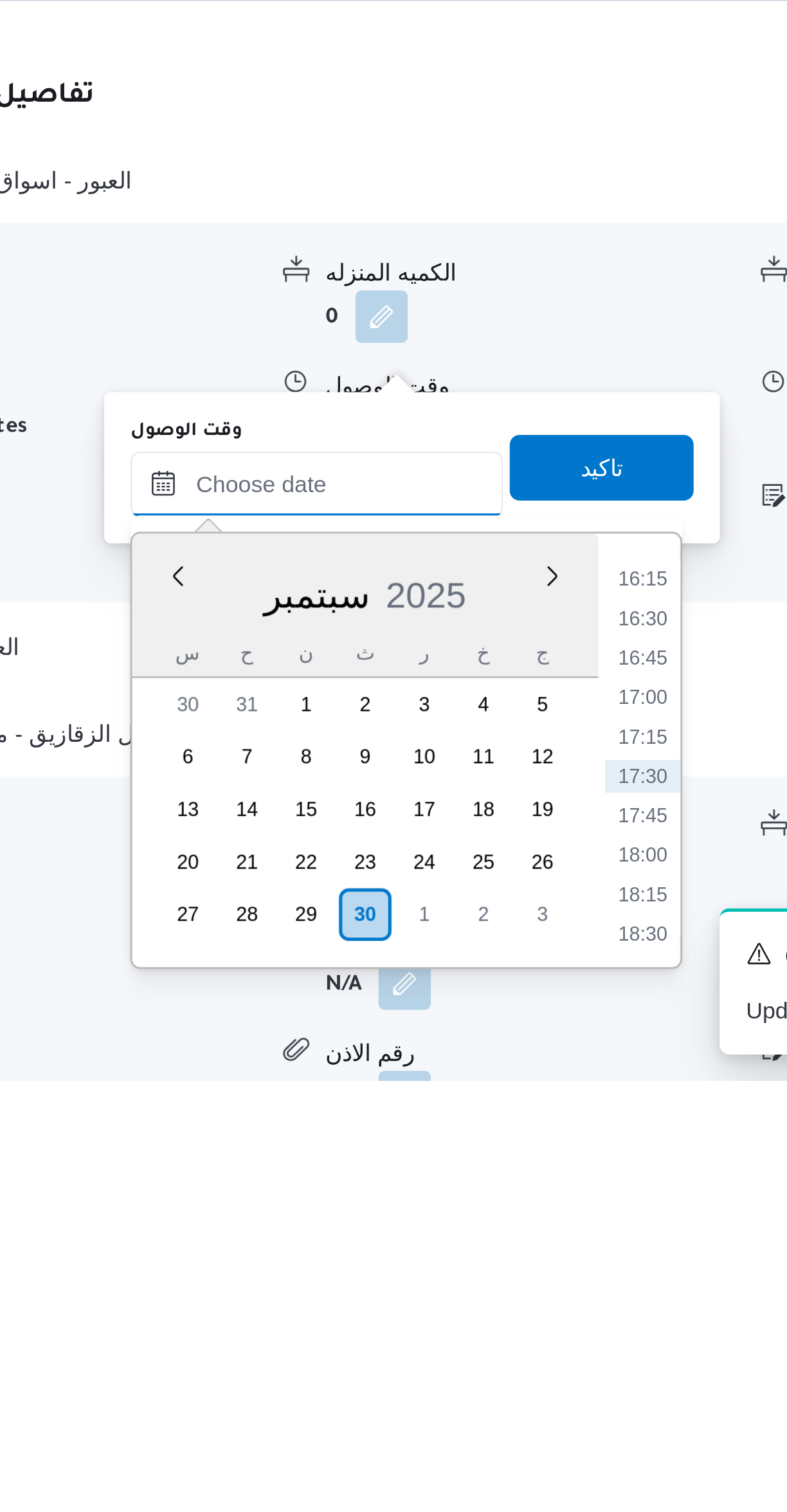
scroll to position [0, 0]
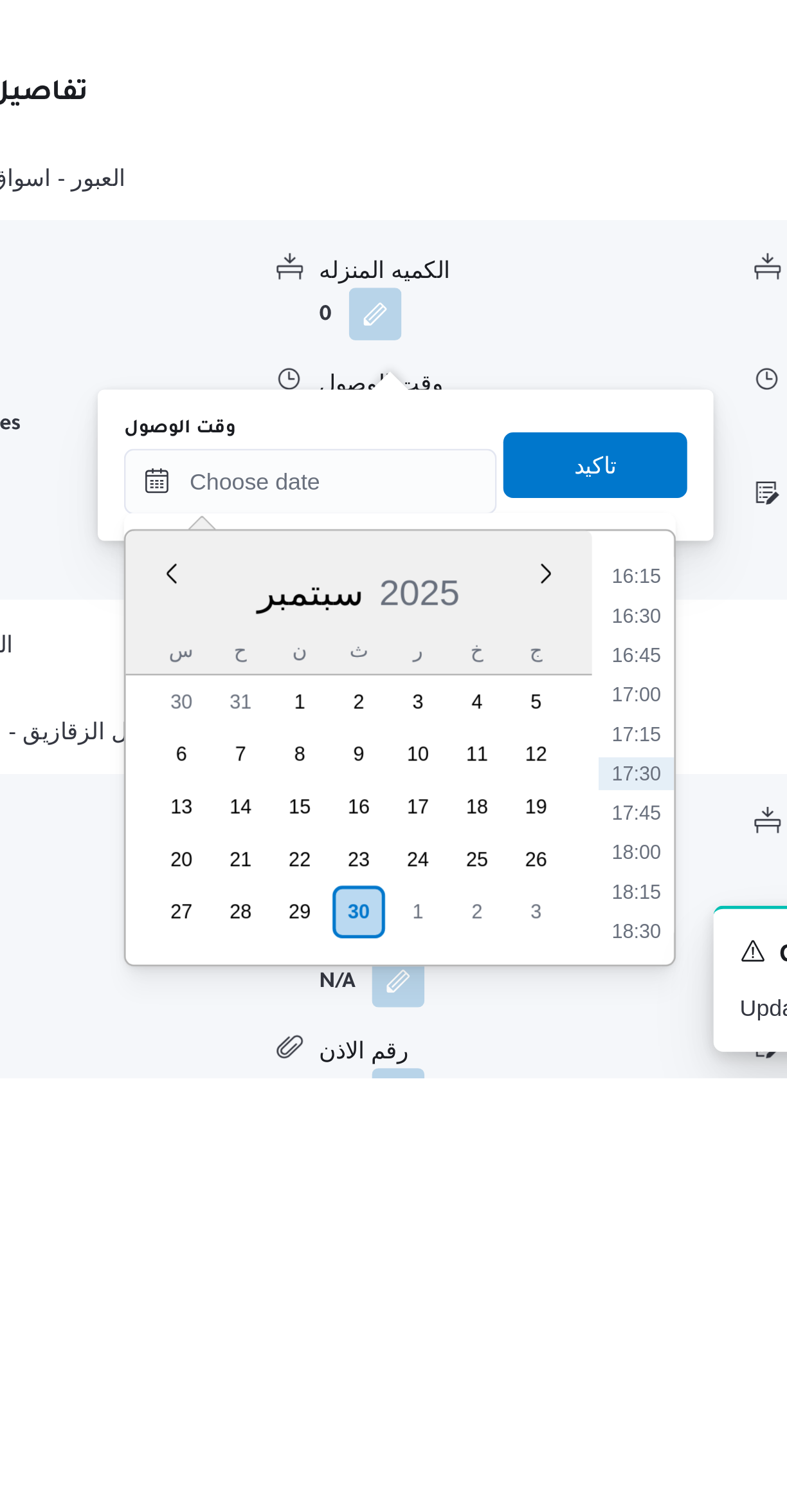
click at [538, 1316] on li "16:15" at bounding box center [541, 1315] width 30 height 13
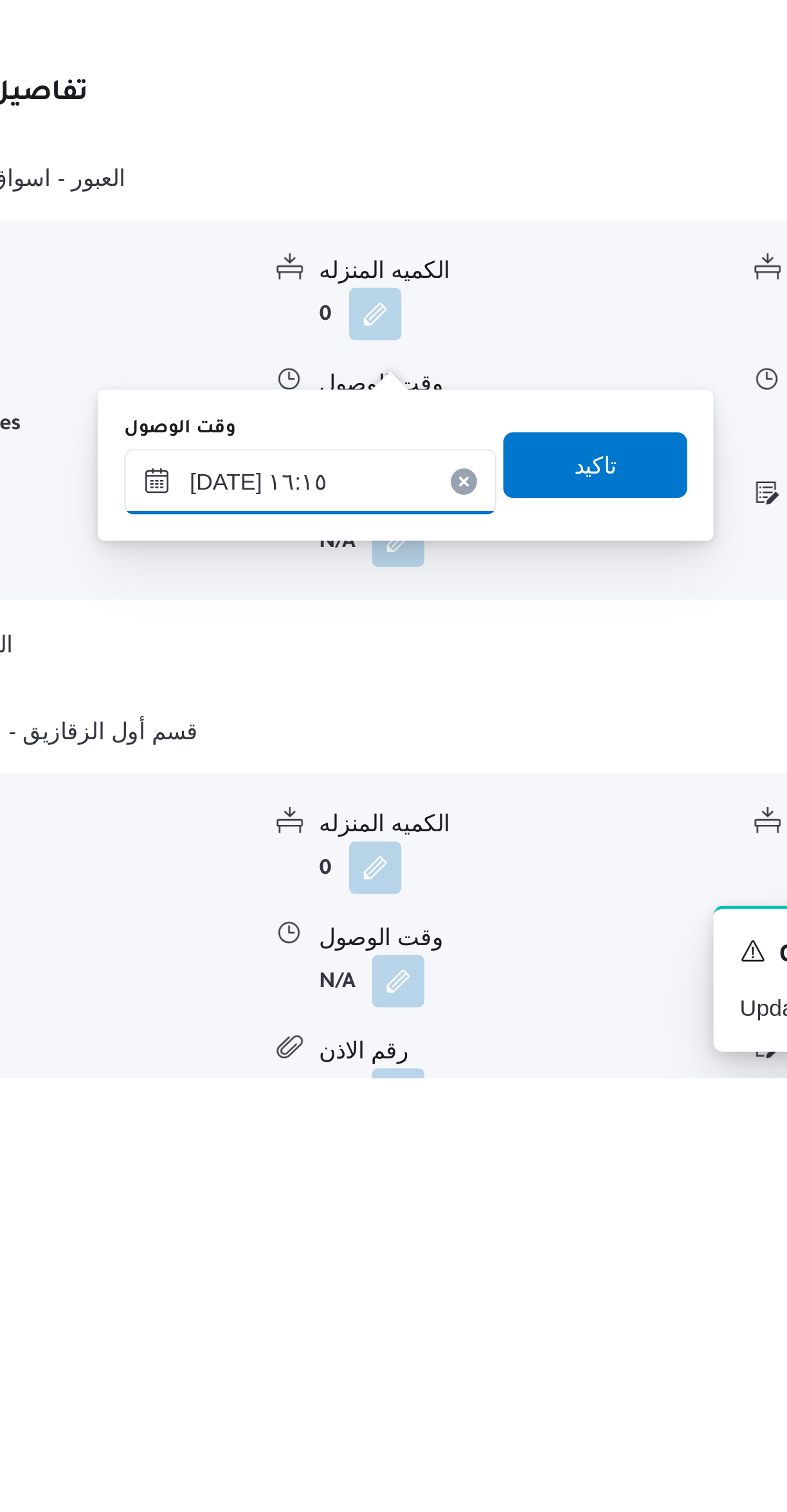
click at [390, 1270] on input "[DATE] ١٦:١٥" at bounding box center [413, 1277] width 146 height 25
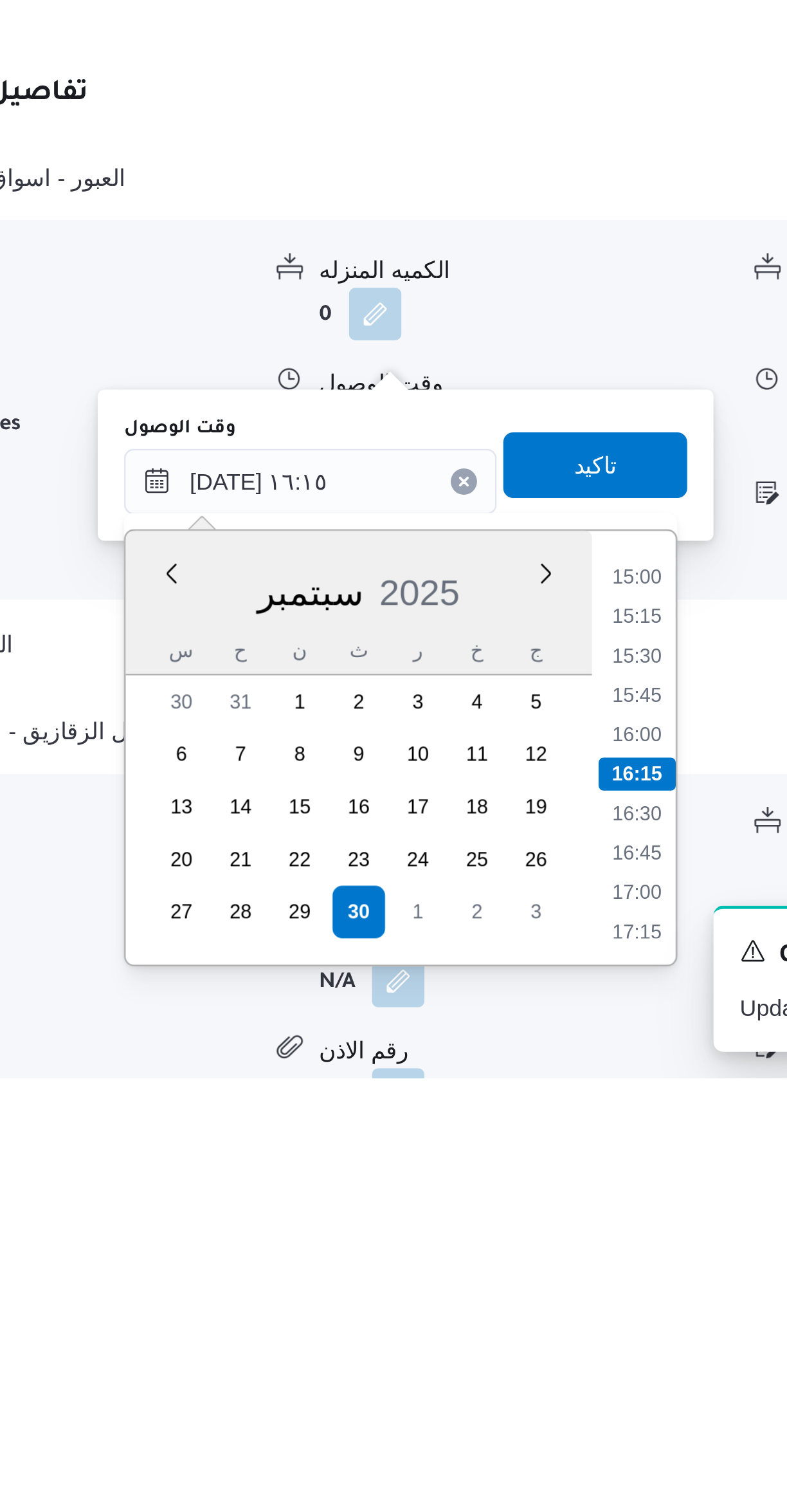
click at [545, 1316] on li "15:00" at bounding box center [541, 1315] width 30 height 13
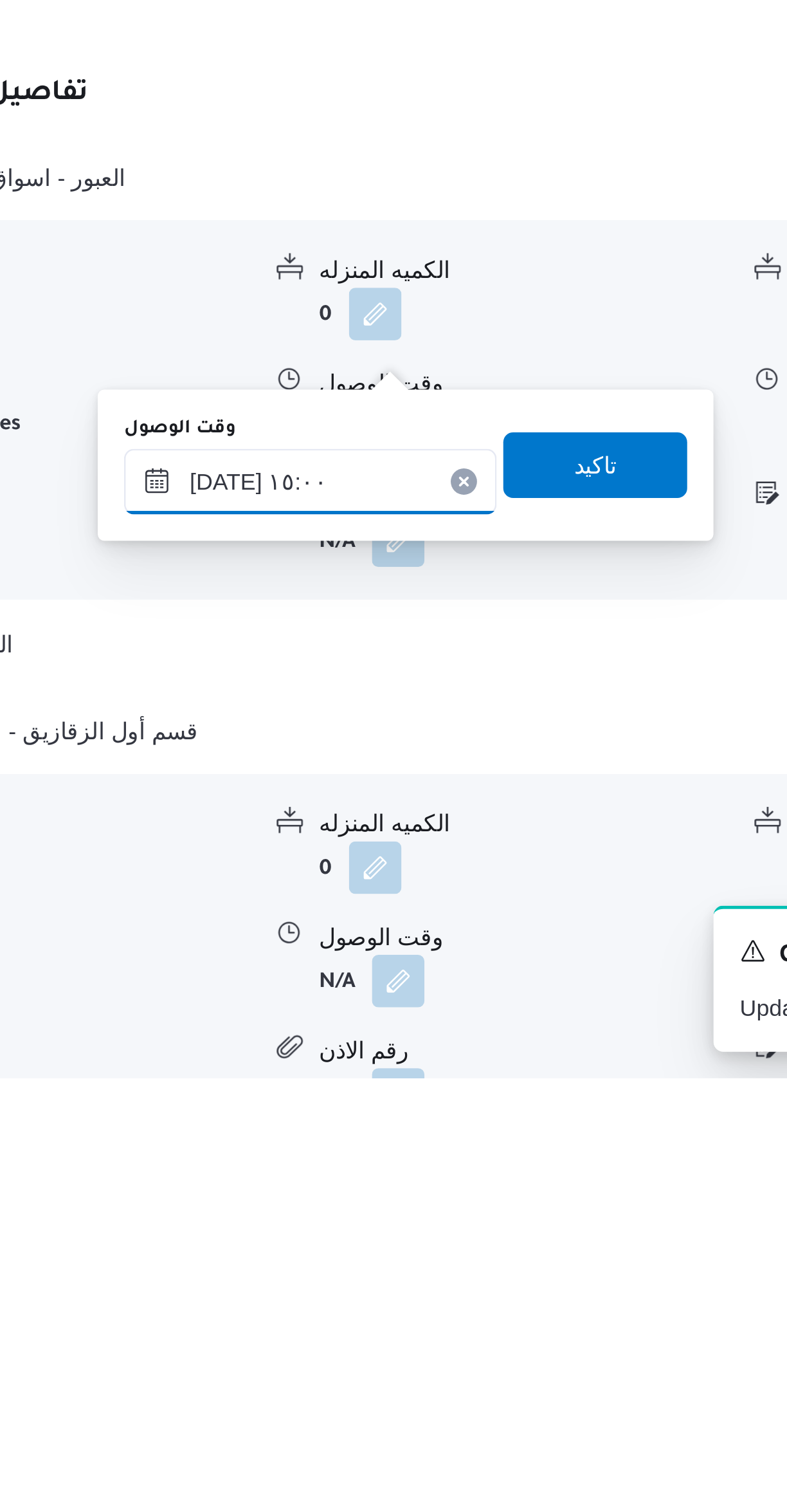
click at [394, 1269] on input "[DATE] ١٥:٠٠" at bounding box center [413, 1277] width 146 height 25
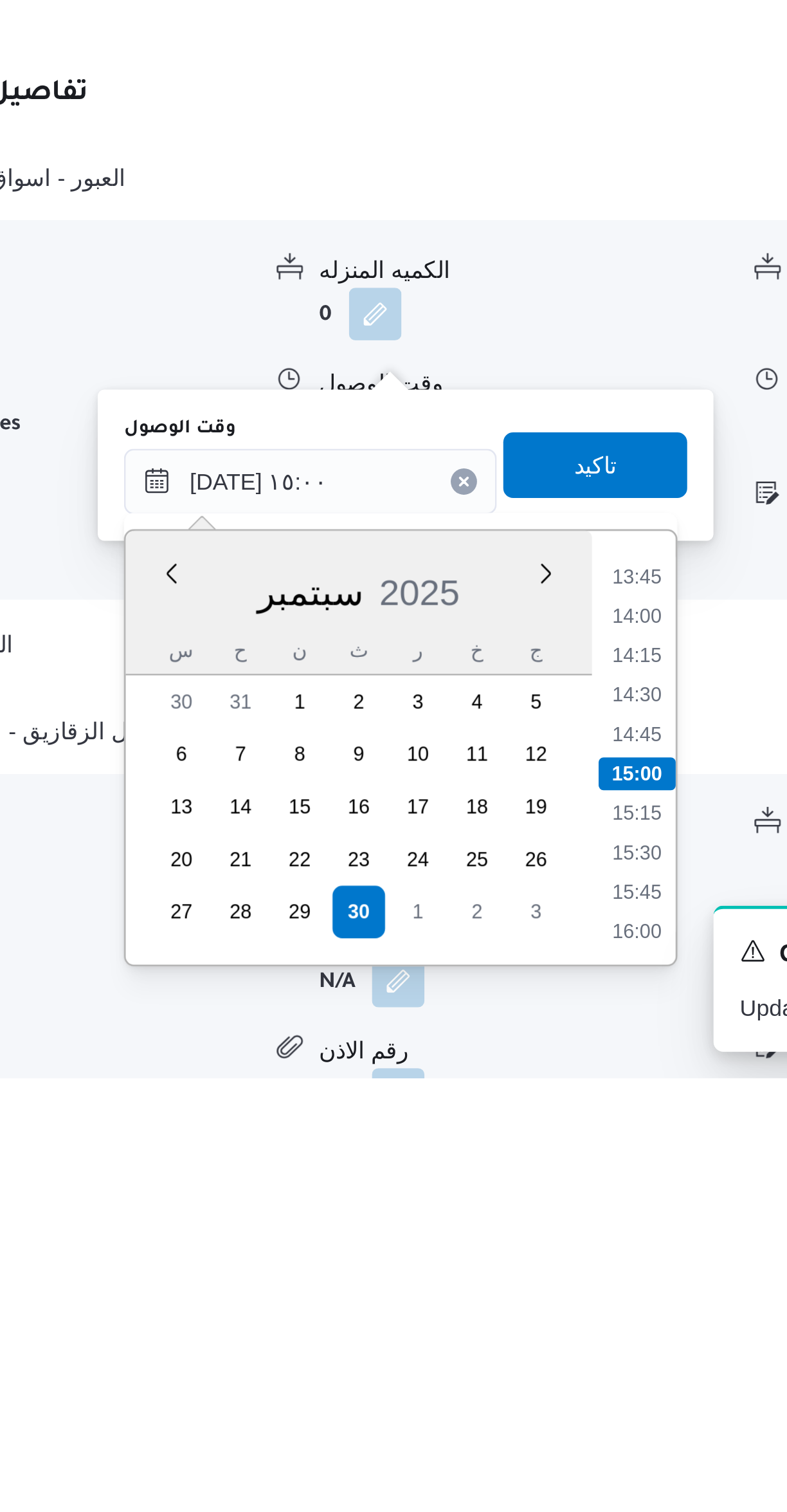
click at [538, 1345] on li "14:15" at bounding box center [541, 1346] width 30 height 13
type input "[DATE] ١٤:١٥"
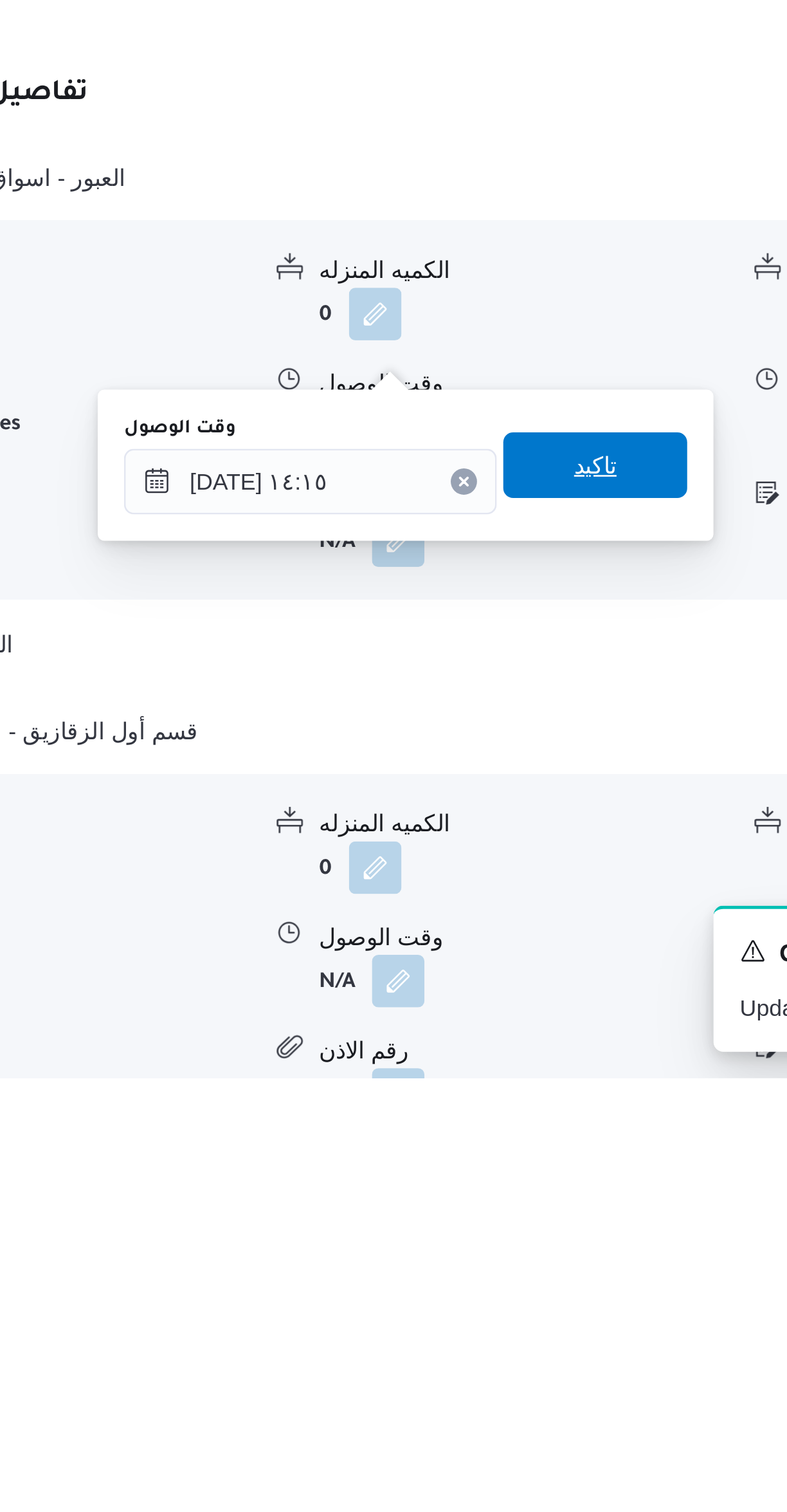
click at [498, 1275] on span "تاكيد" at bounding box center [524, 1271] width 72 height 25
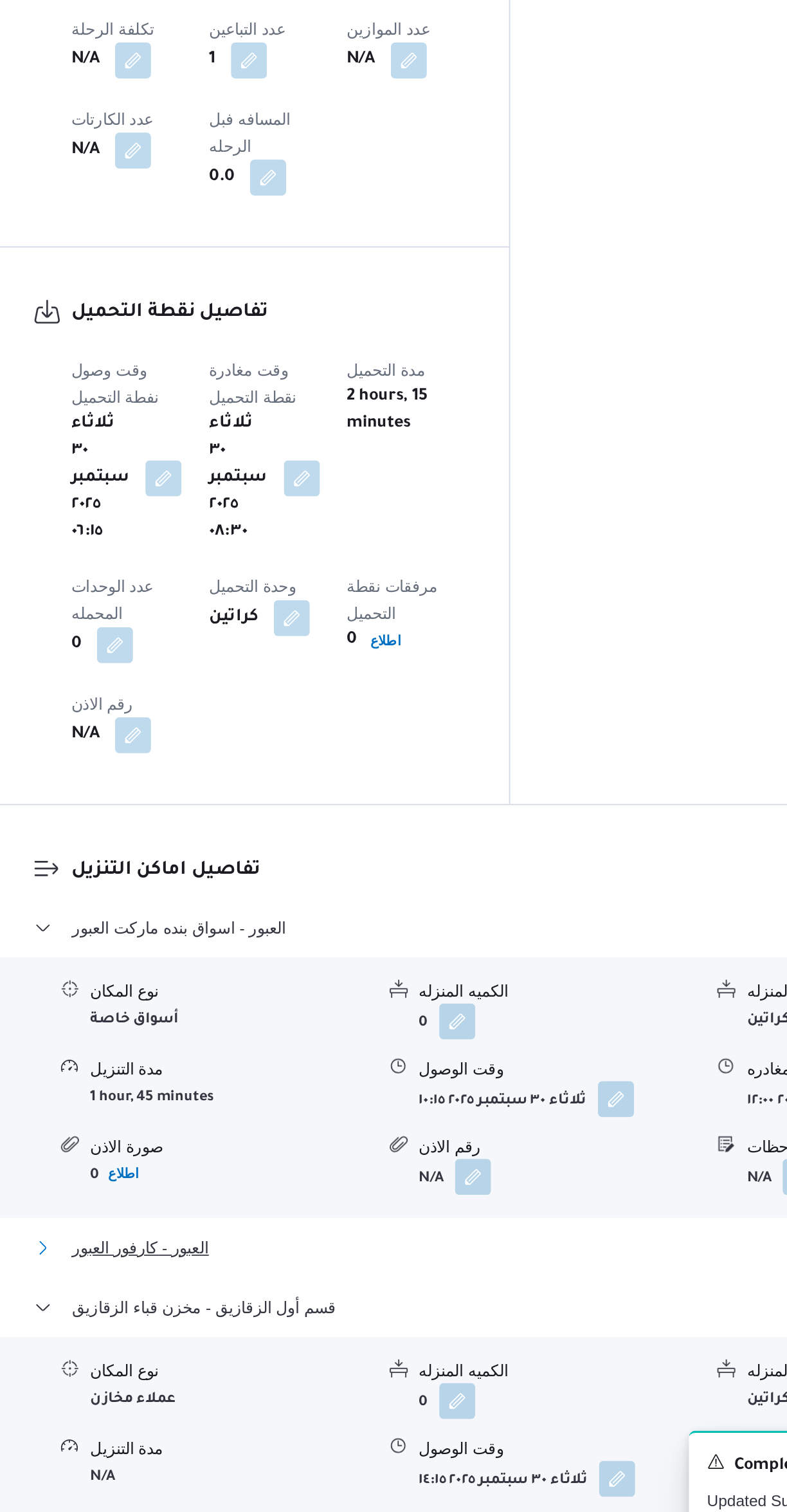
click at [246, 1333] on span "العبور - كارفور العبور" at bounding box center [257, 1340] width 78 height 16
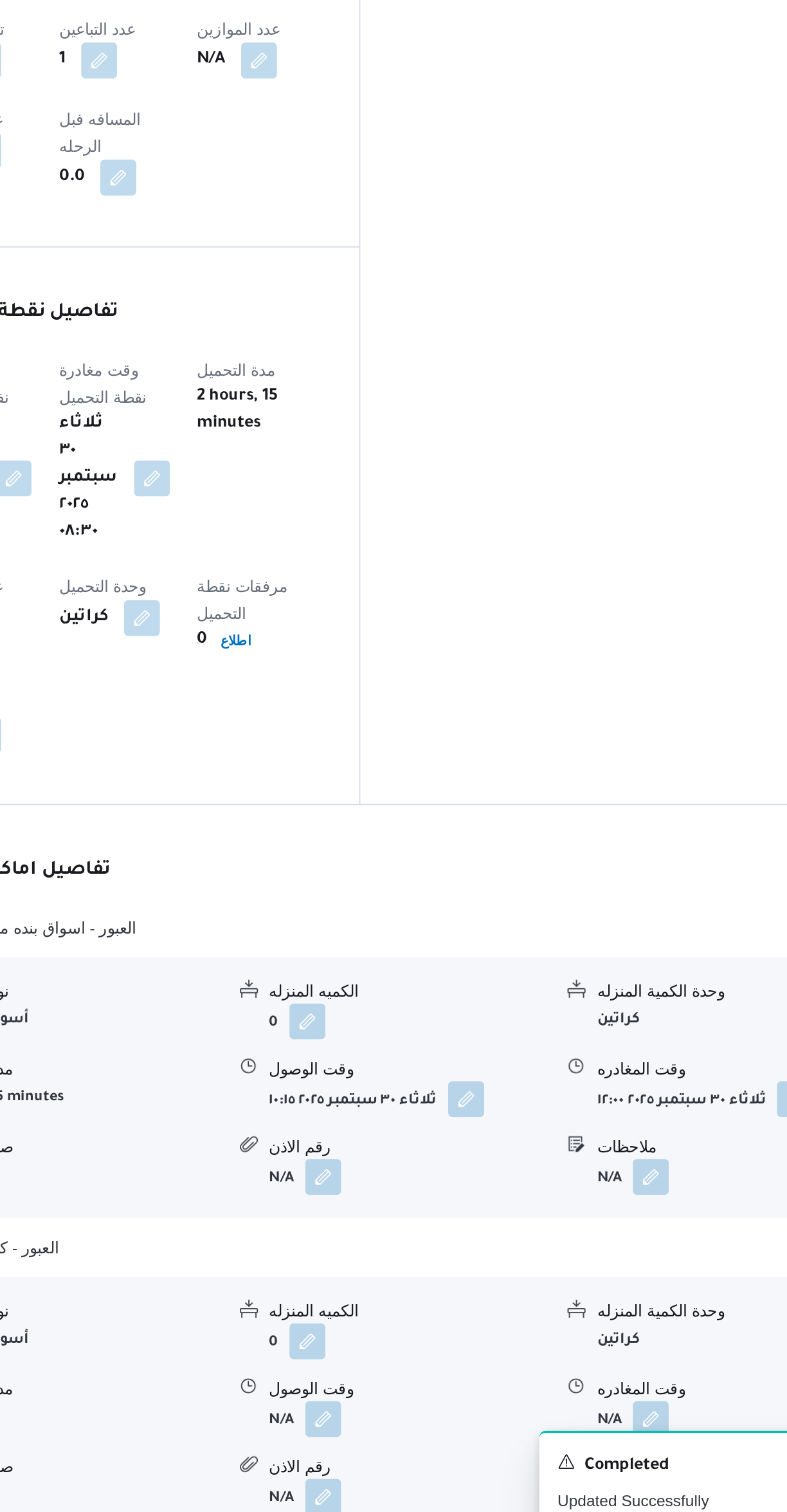
click at [445, 1427] on button "button" at bounding box center [448, 1438] width 21 height 21
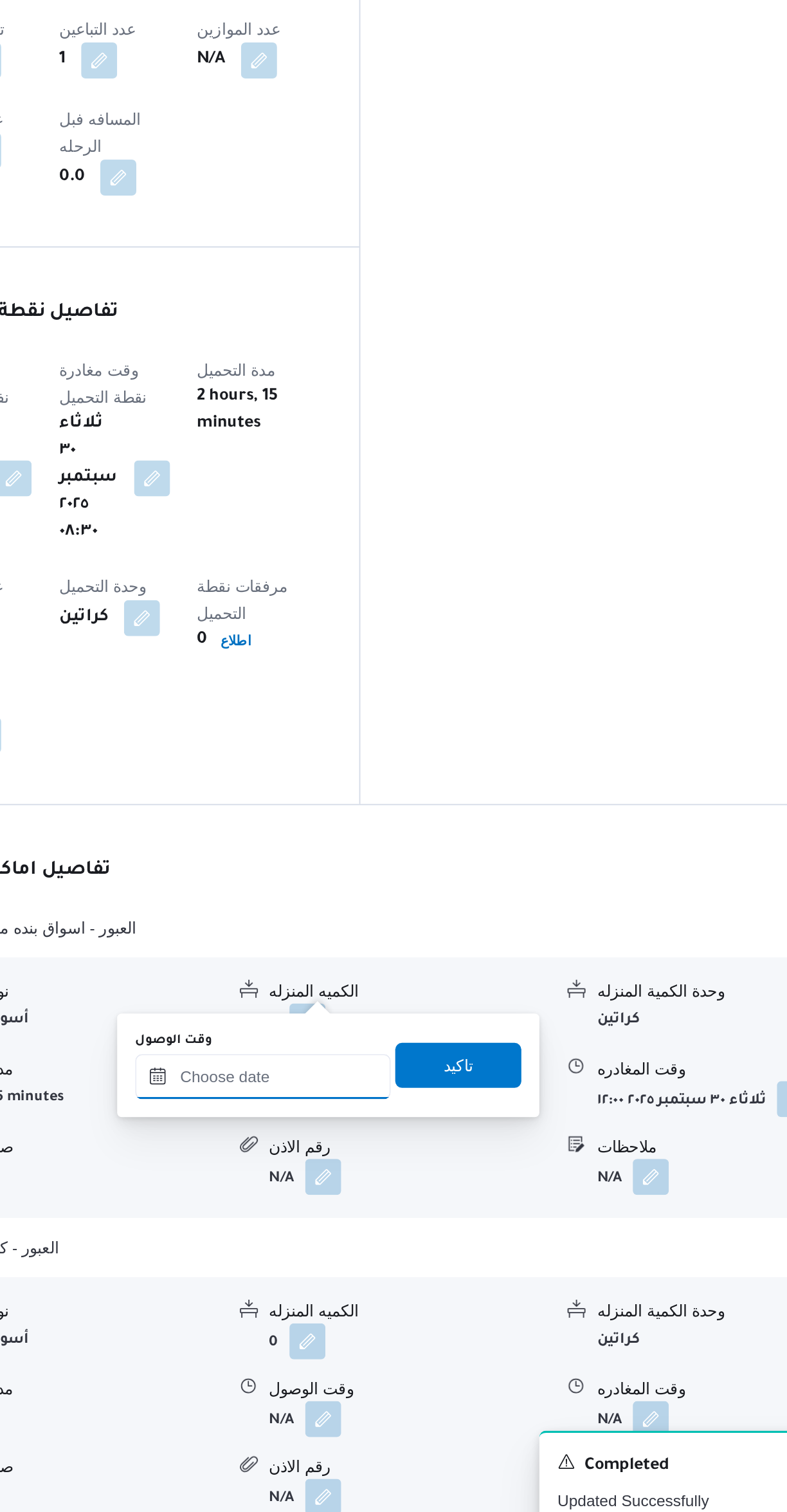
click at [404, 1240] on input "وقت الوصول" at bounding box center [413, 1241] width 146 height 25
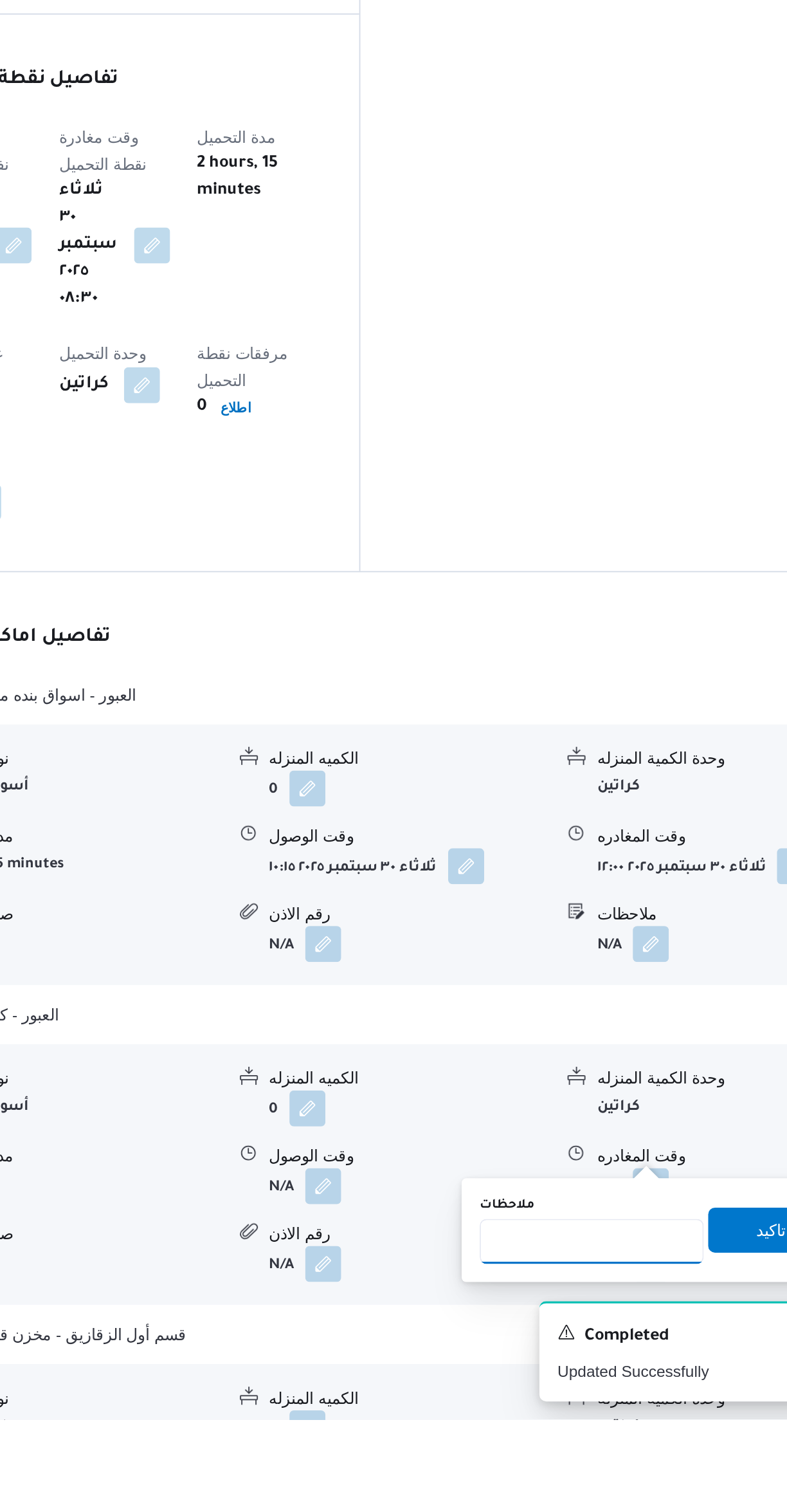
click at [588, 1409] on input "ملاحظات" at bounding box center [601, 1410] width 128 height 25
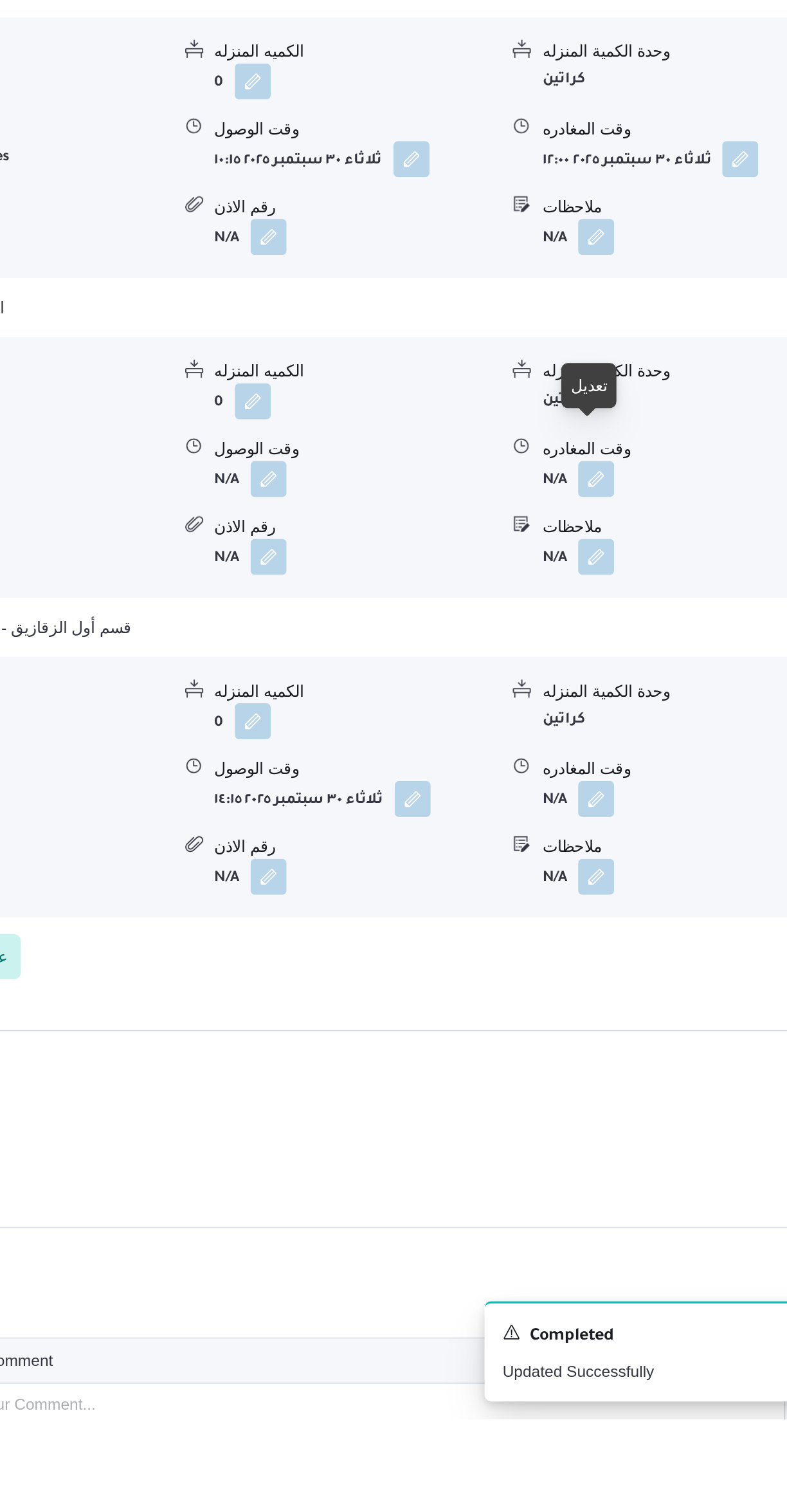
click at [633, 920] on div "تعديل" at bounding box center [630, 921] width 21 height 16
click at [632, 1147] on button "button" at bounding box center [635, 1157] width 21 height 21
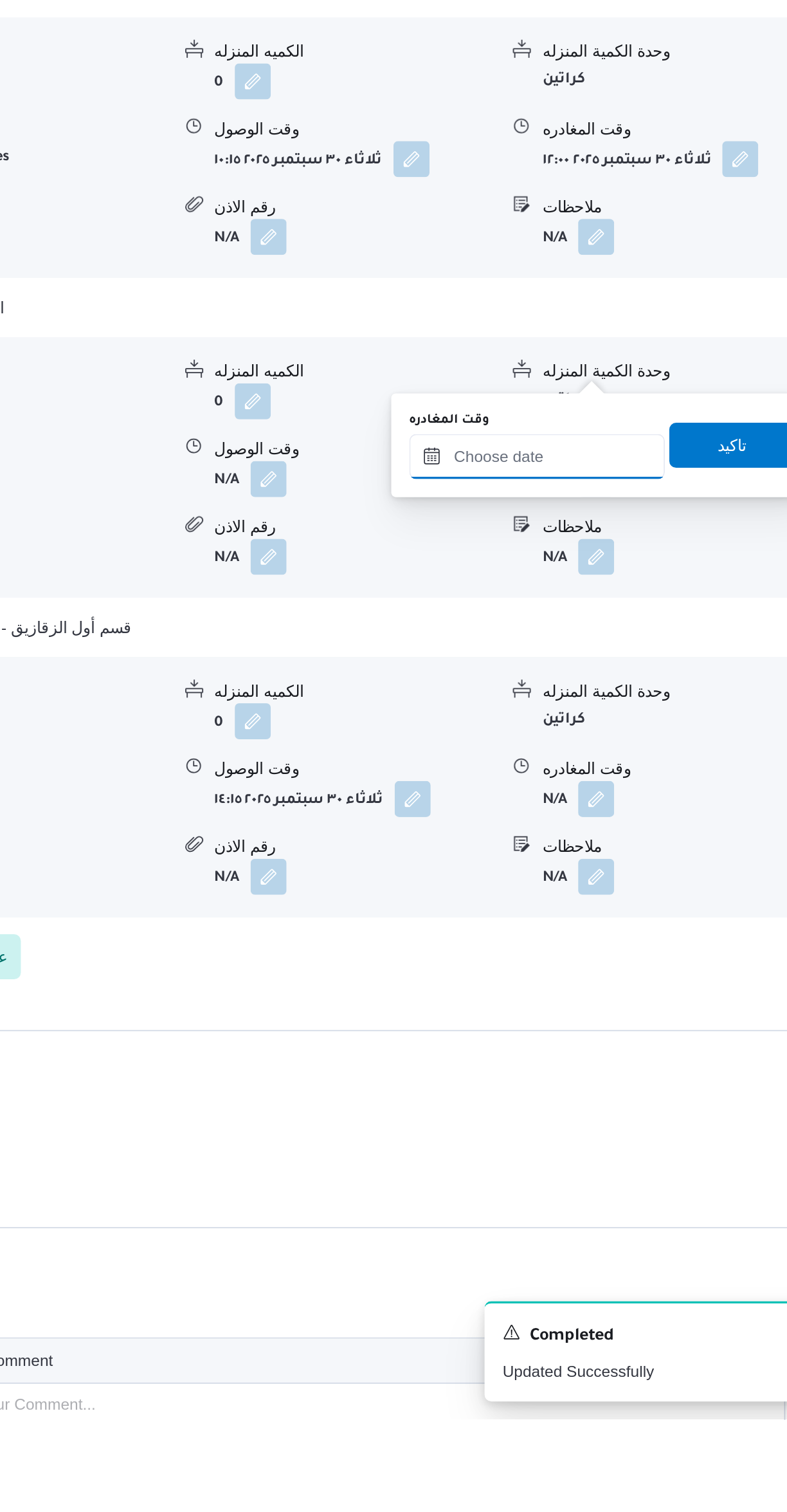
click at [564, 962] on input "وقت المغادره" at bounding box center [601, 961] width 146 height 25
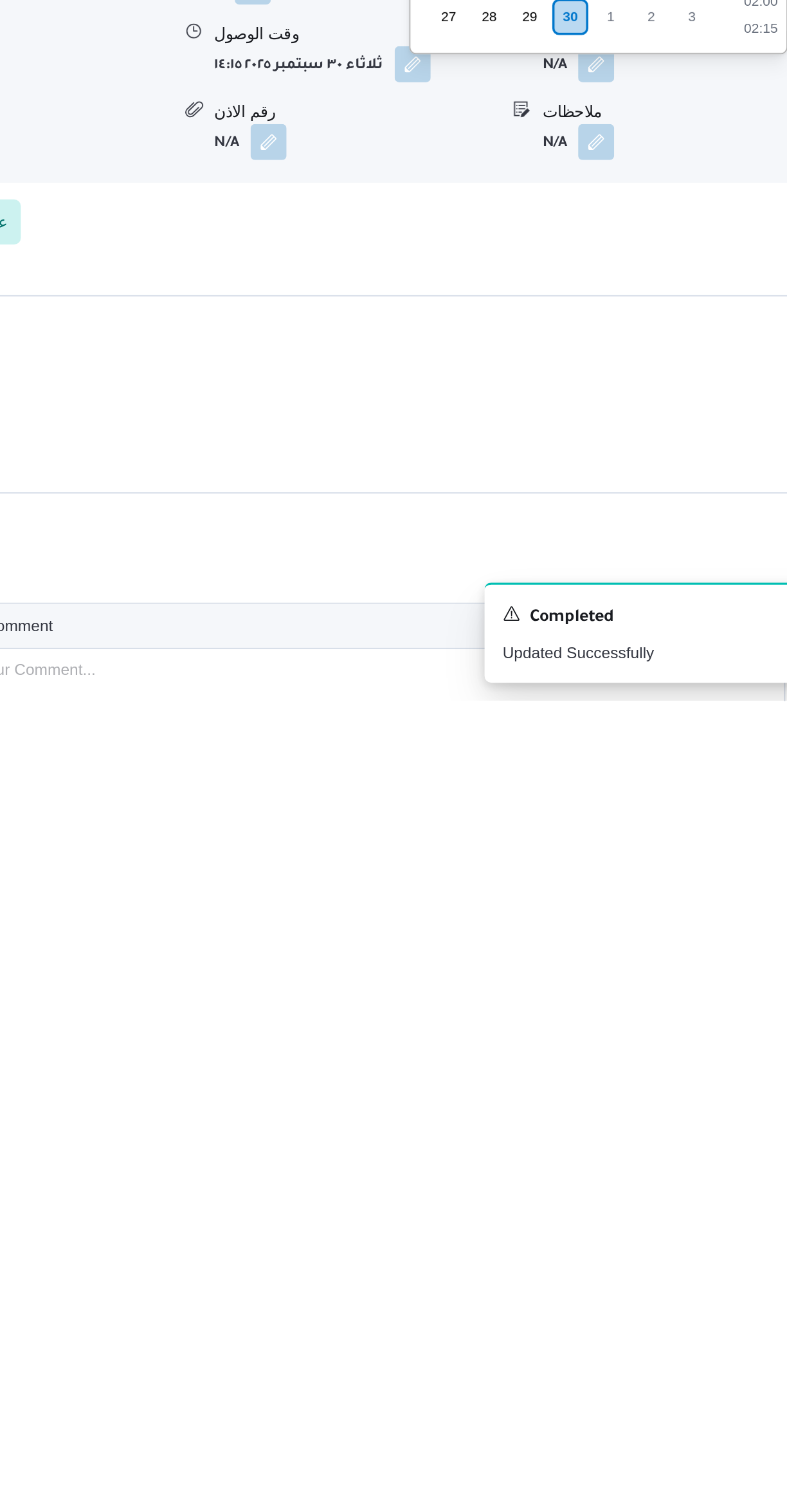
scroll to position [1002, 0]
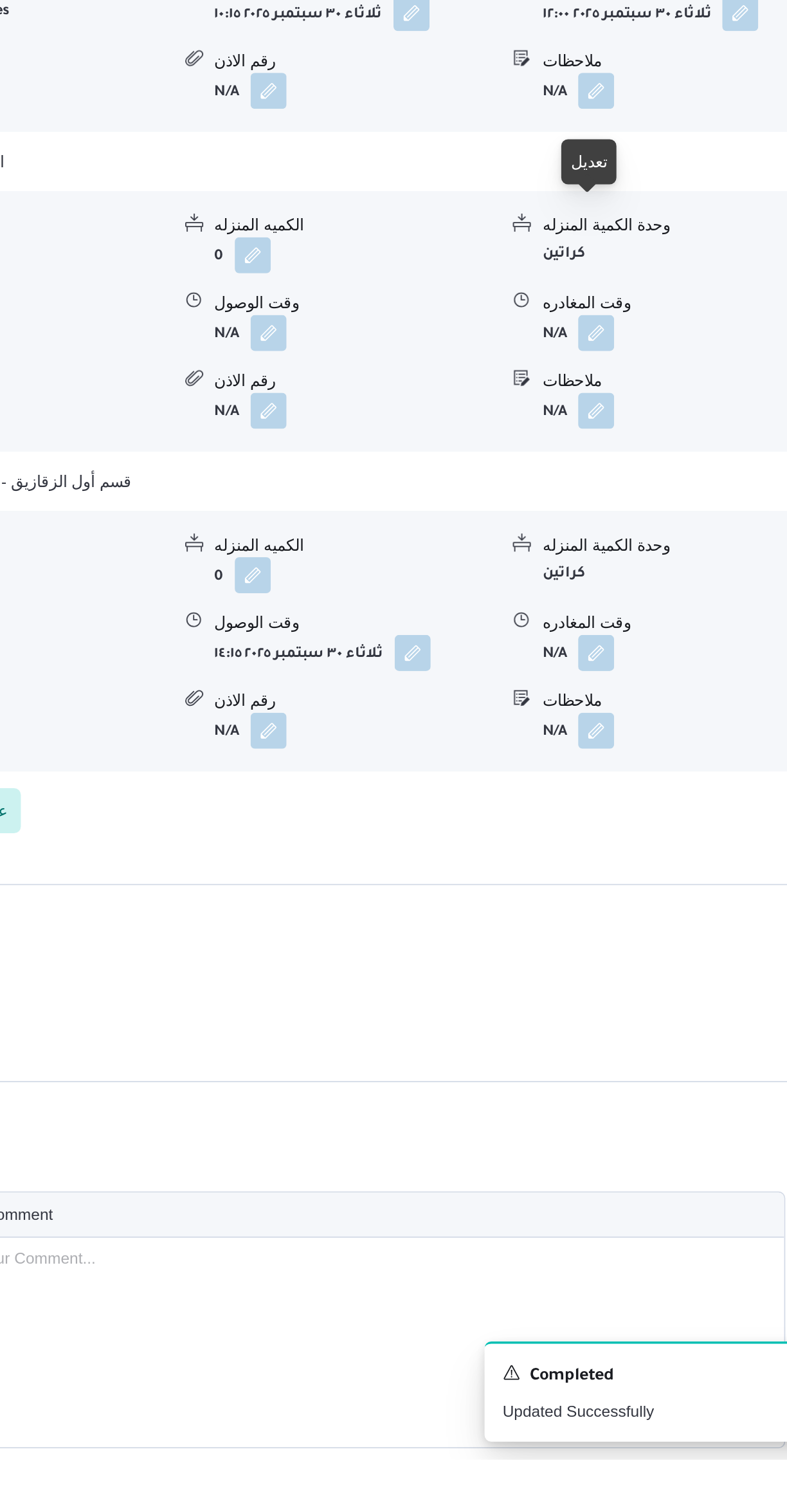
click at [630, 1041] on button "button" at bounding box center [635, 1051] width 21 height 21
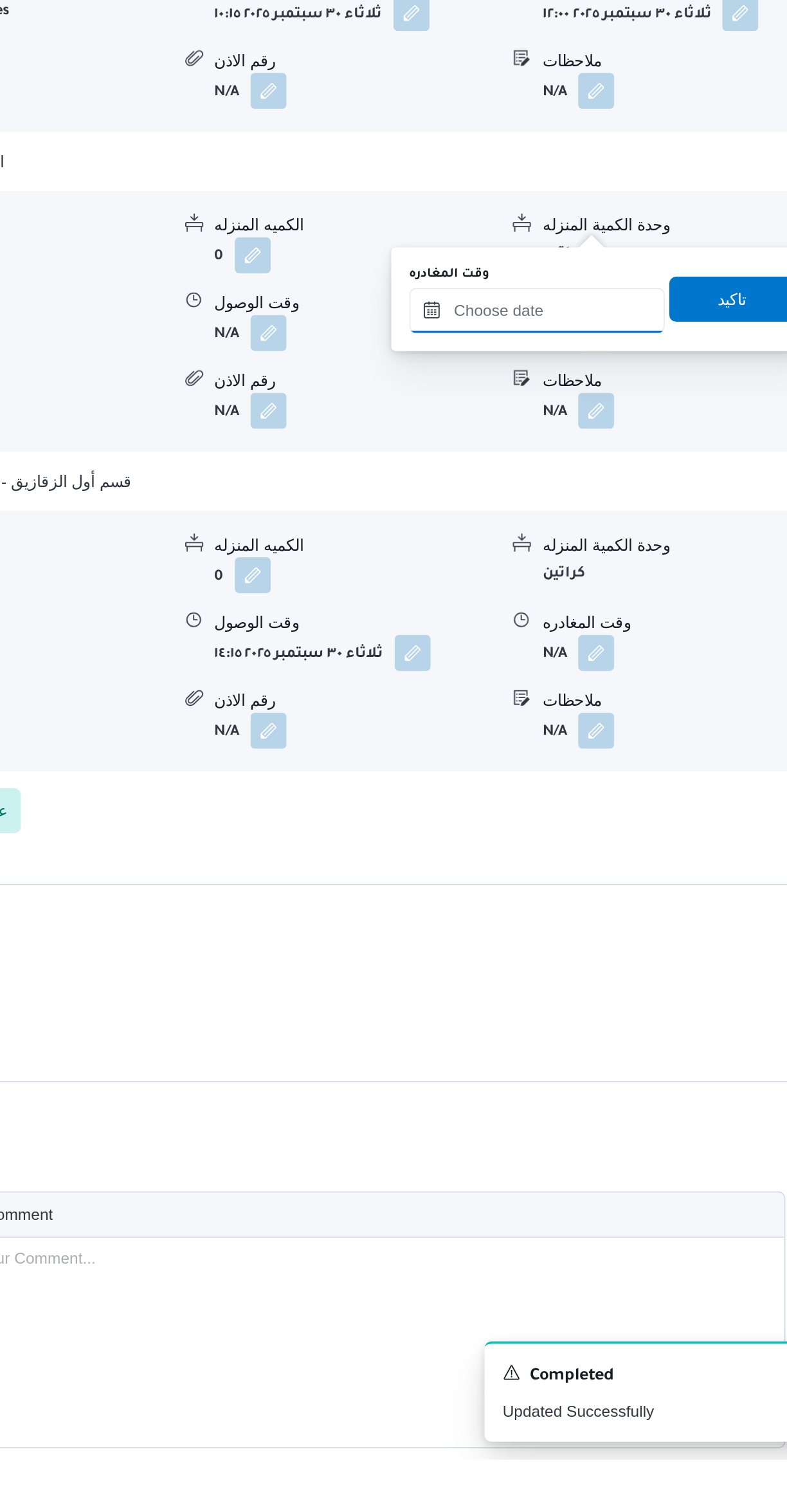
click at [566, 858] on input "وقت المغادره" at bounding box center [601, 855] width 146 height 25
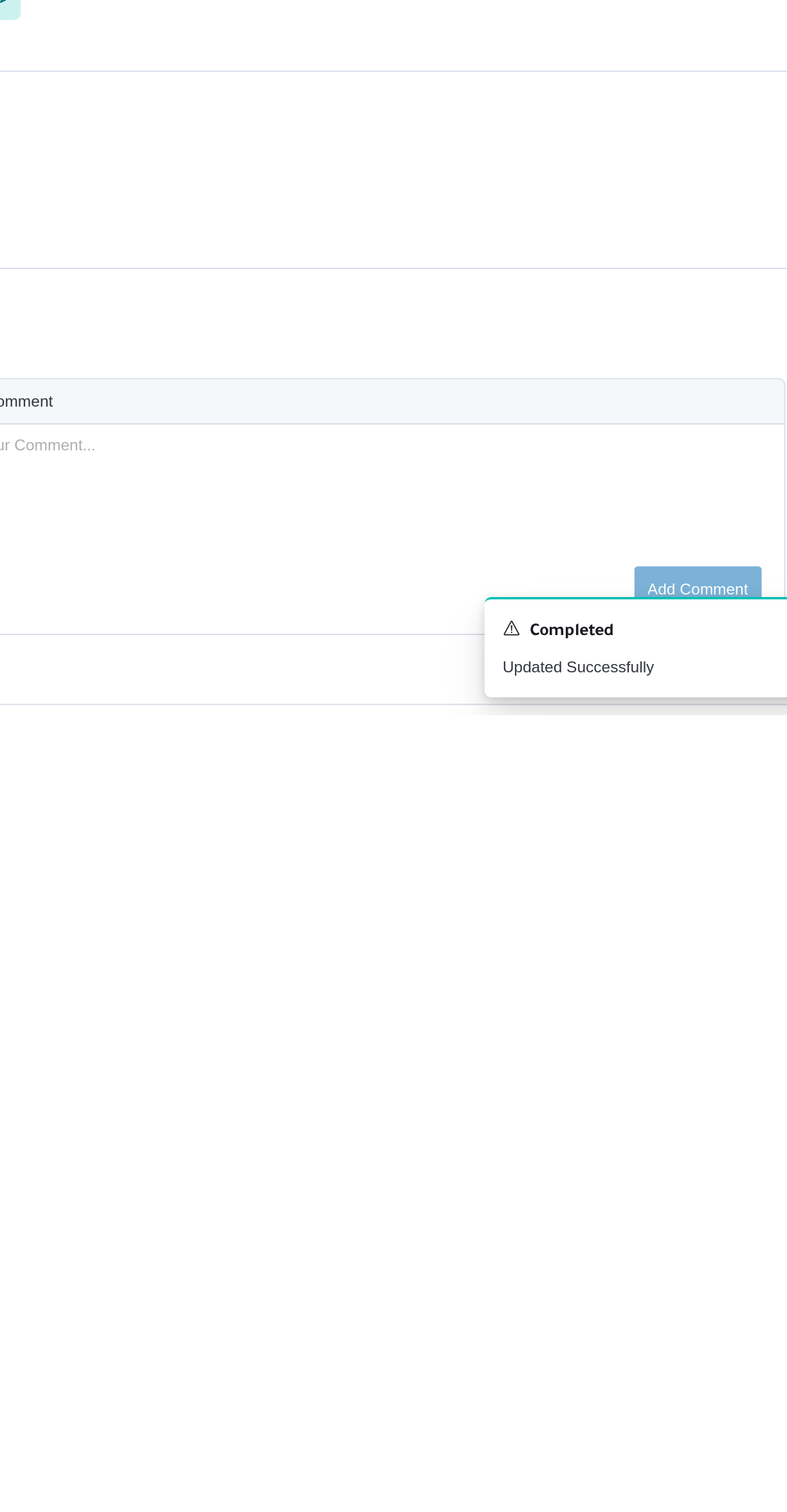
scroll to position [964, 0]
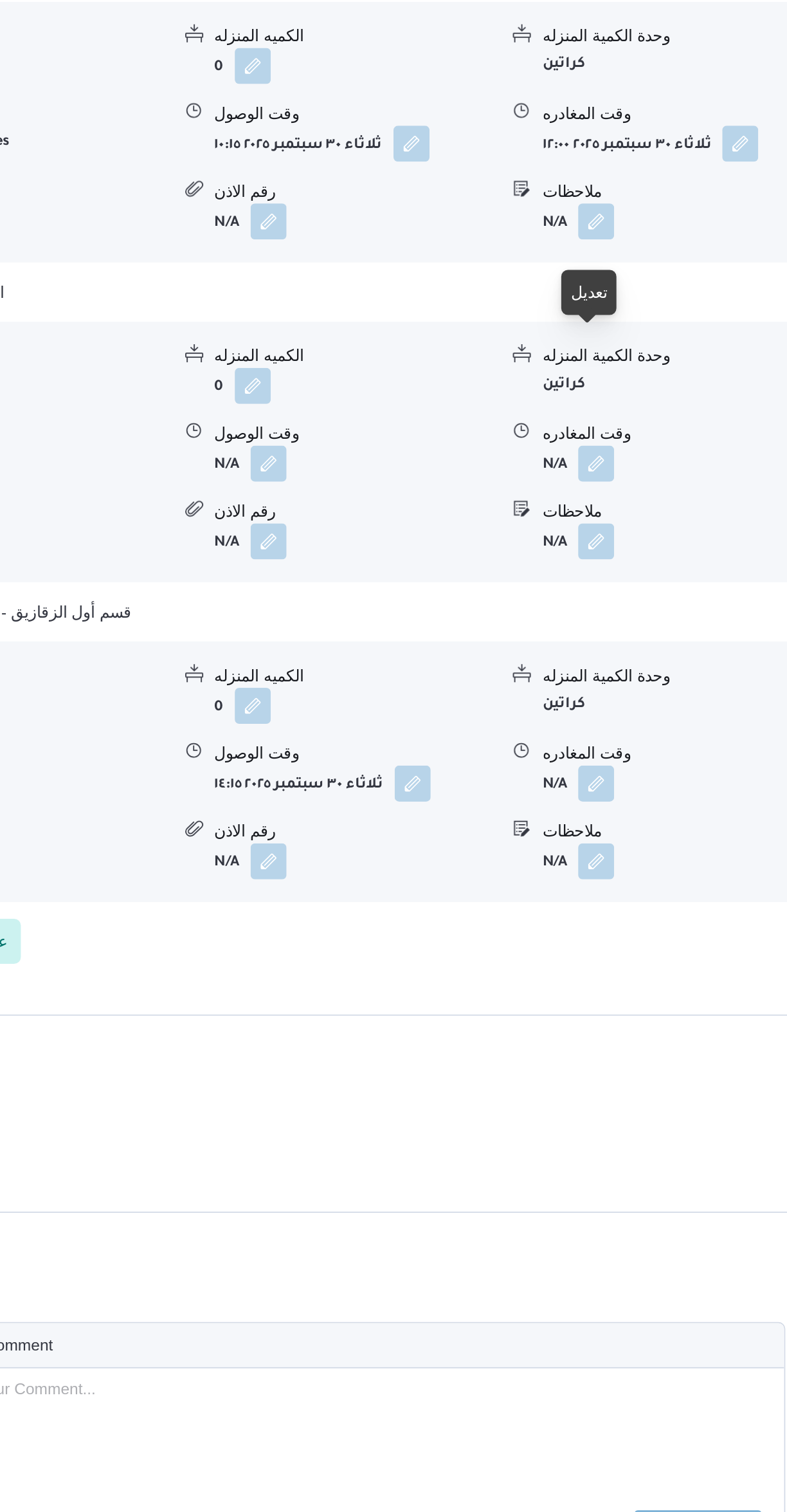
click at [634, 1002] on button "button" at bounding box center [635, 1012] width 21 height 21
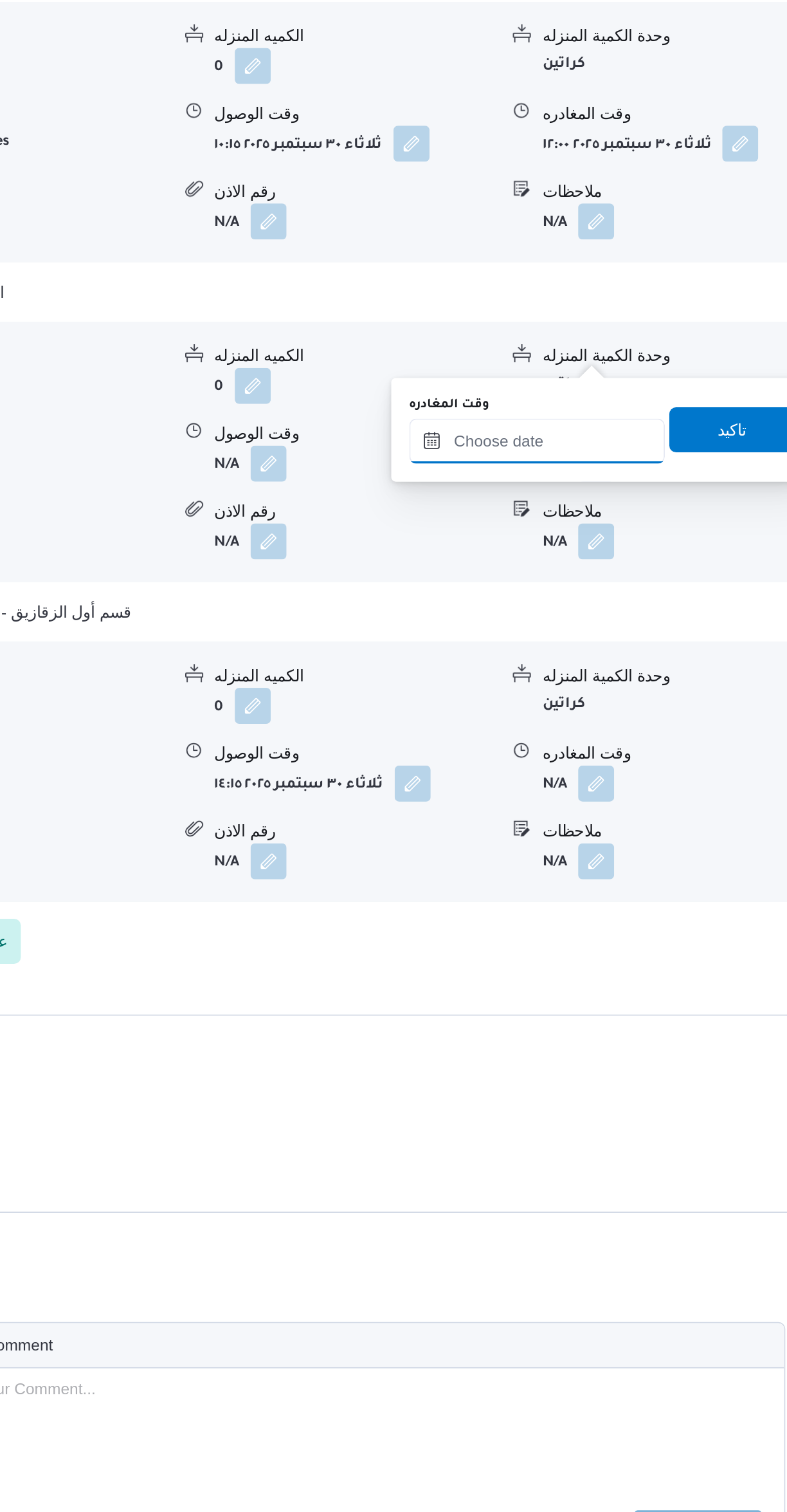
click at [579, 815] on input "وقت المغادره" at bounding box center [601, 816] width 146 height 25
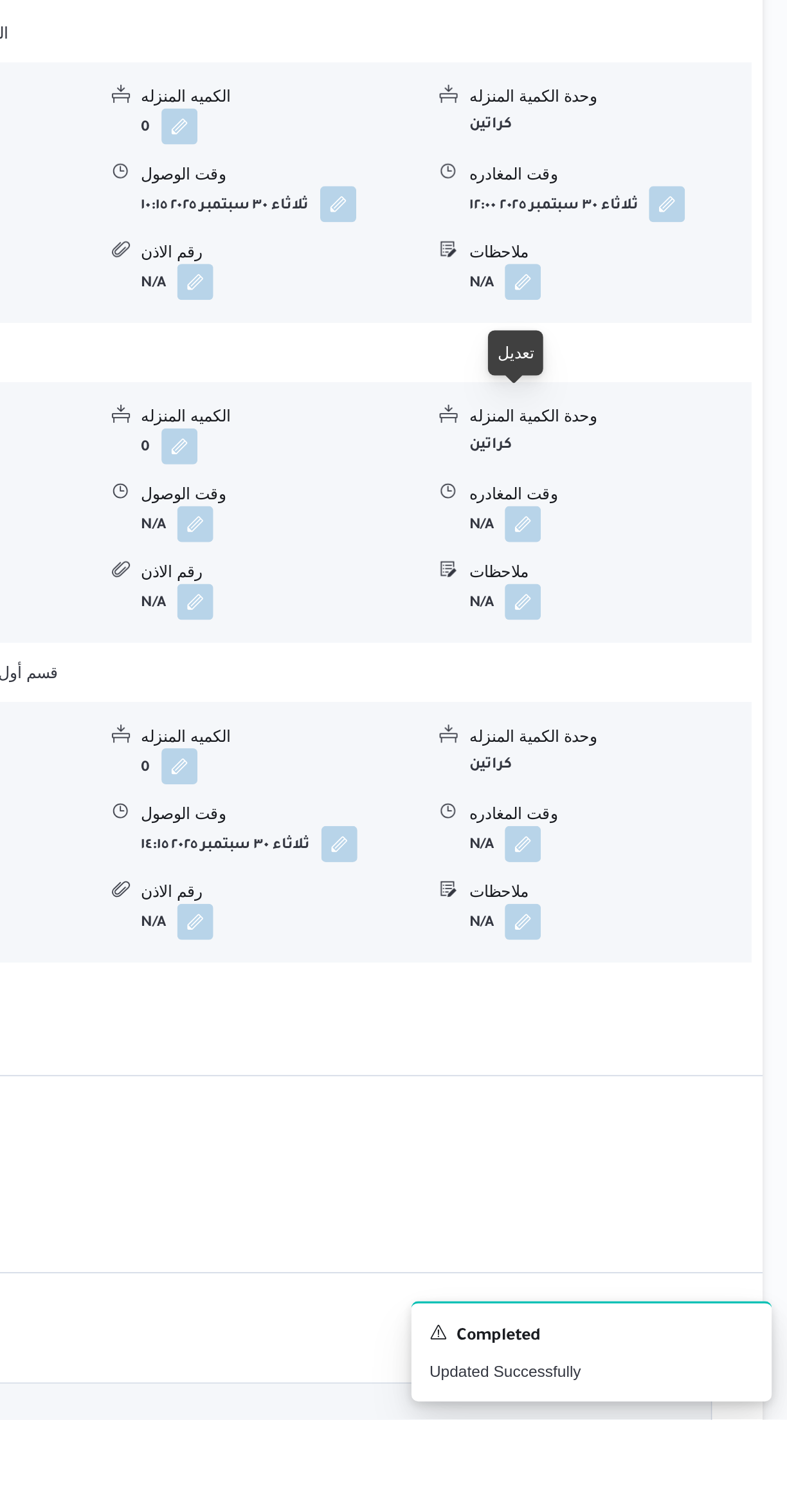
scroll to position [812, 0]
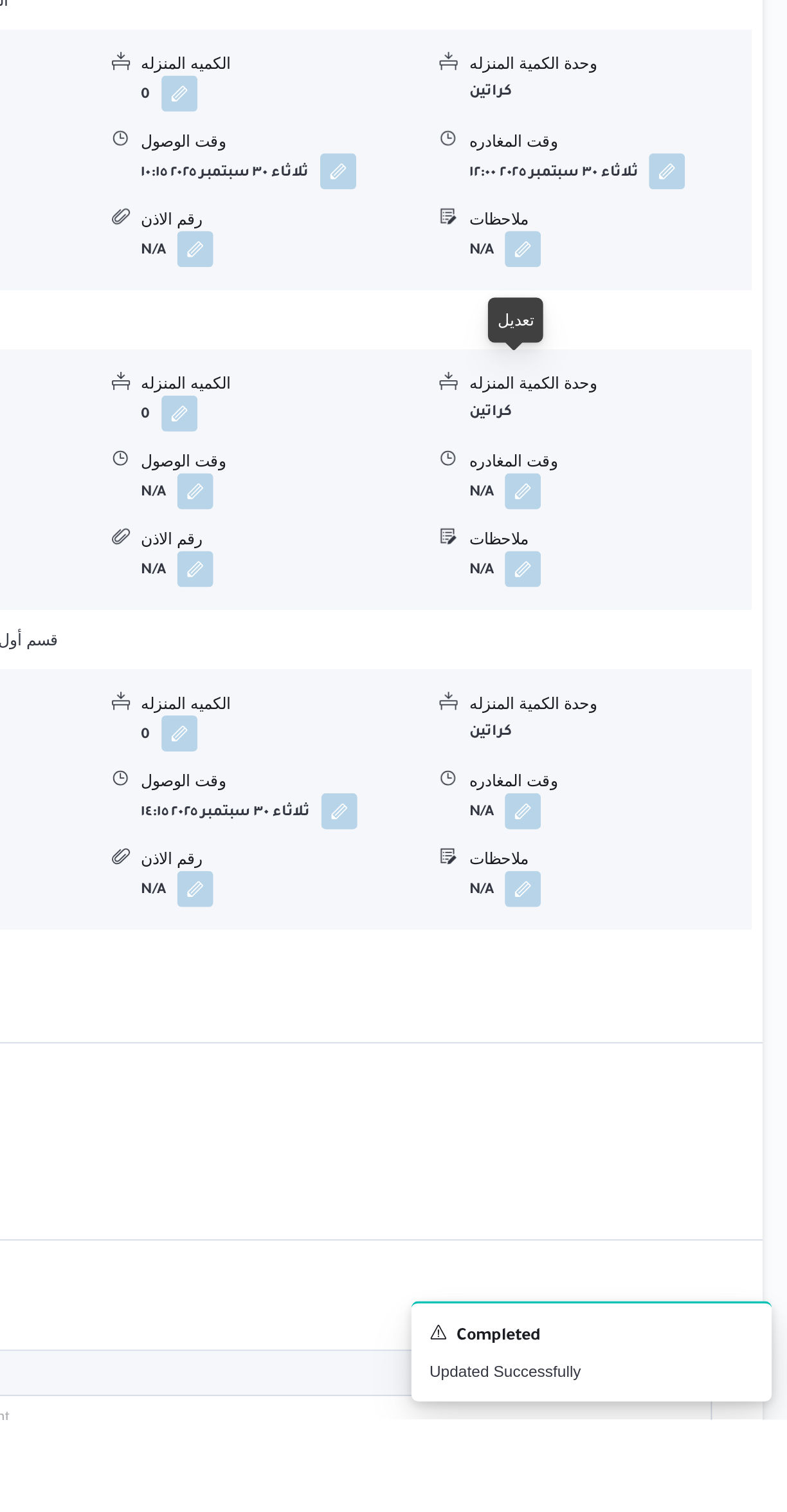
click at [637, 1154] on button "button" at bounding box center [635, 1164] width 21 height 21
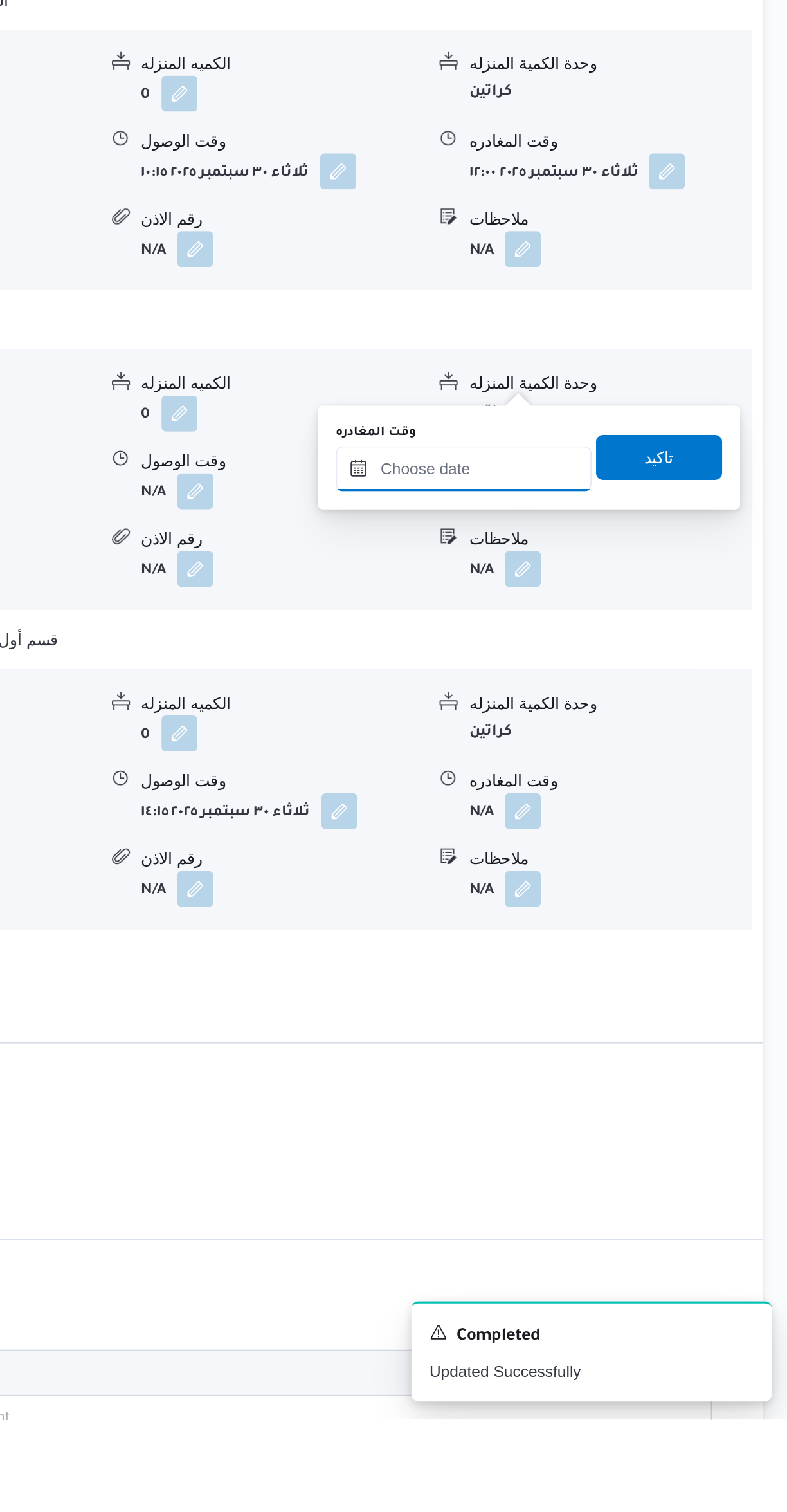
click at [583, 969] on input "وقت المغادره" at bounding box center [601, 968] width 146 height 25
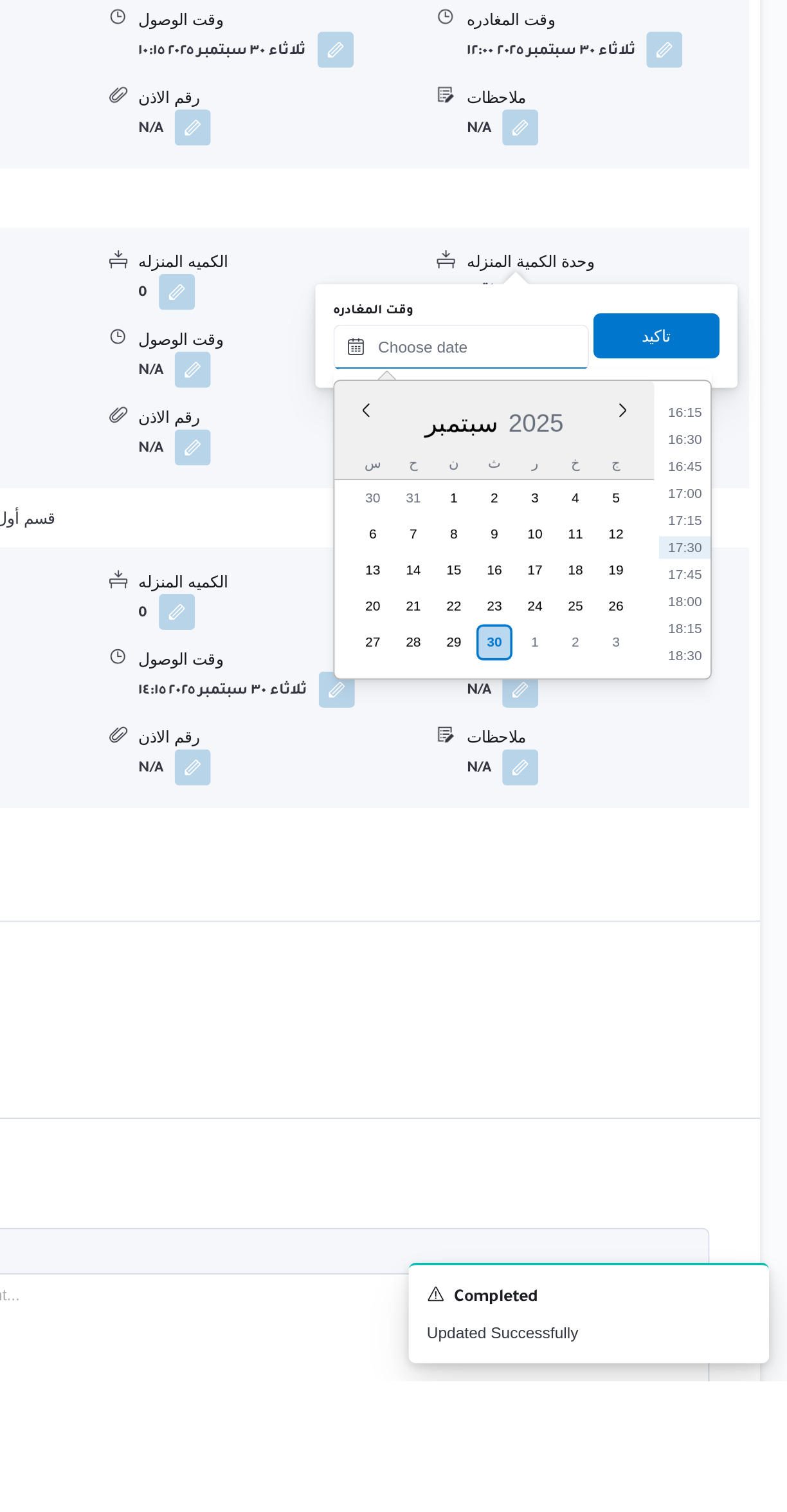
scroll to position [860, 0]
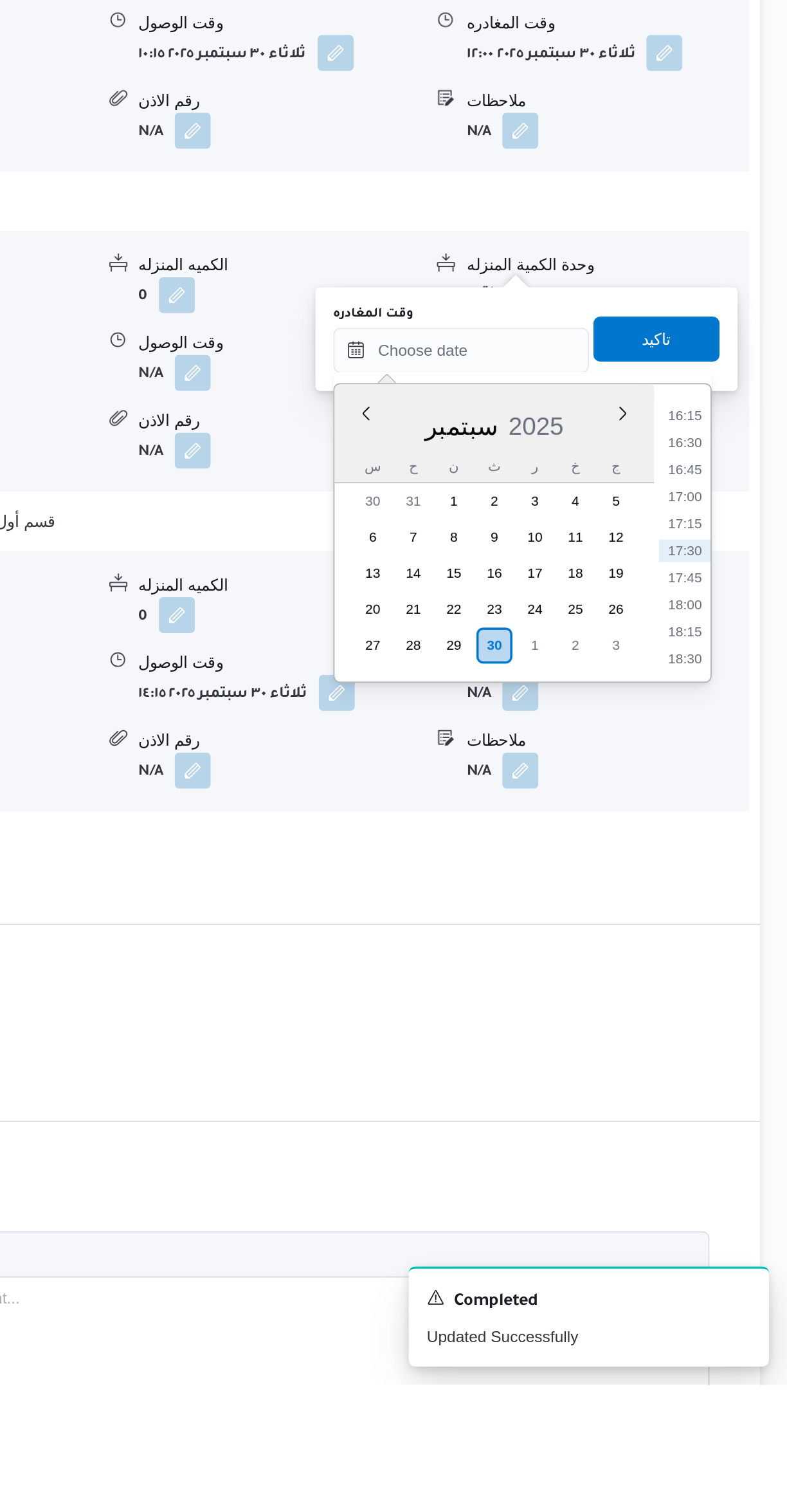
click at [719, 961] on li "16:15" at bounding box center [729, 958] width 30 height 13
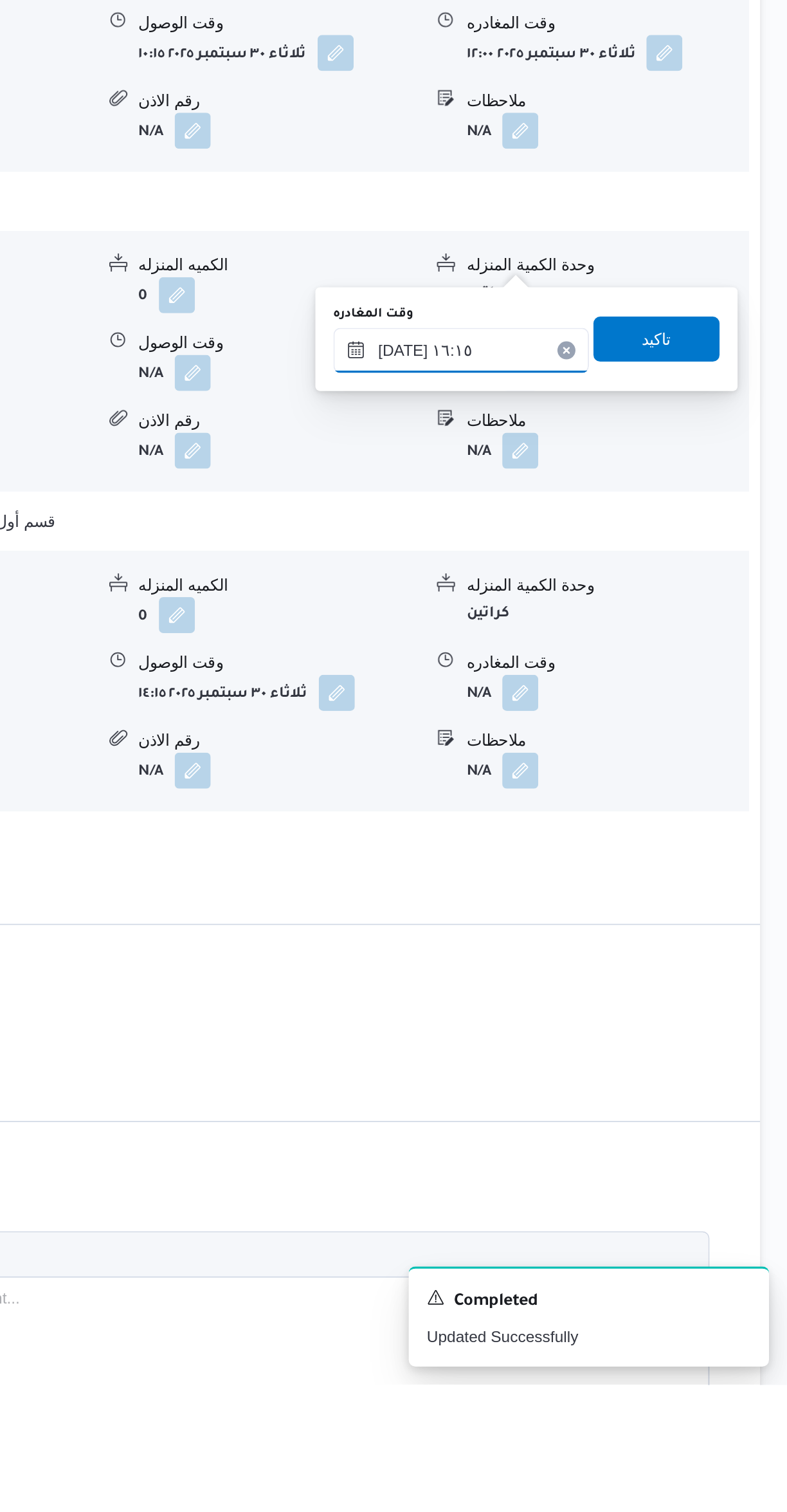
click at [578, 919] on input "[DATE] ١٦:١٥" at bounding box center [601, 920] width 146 height 25
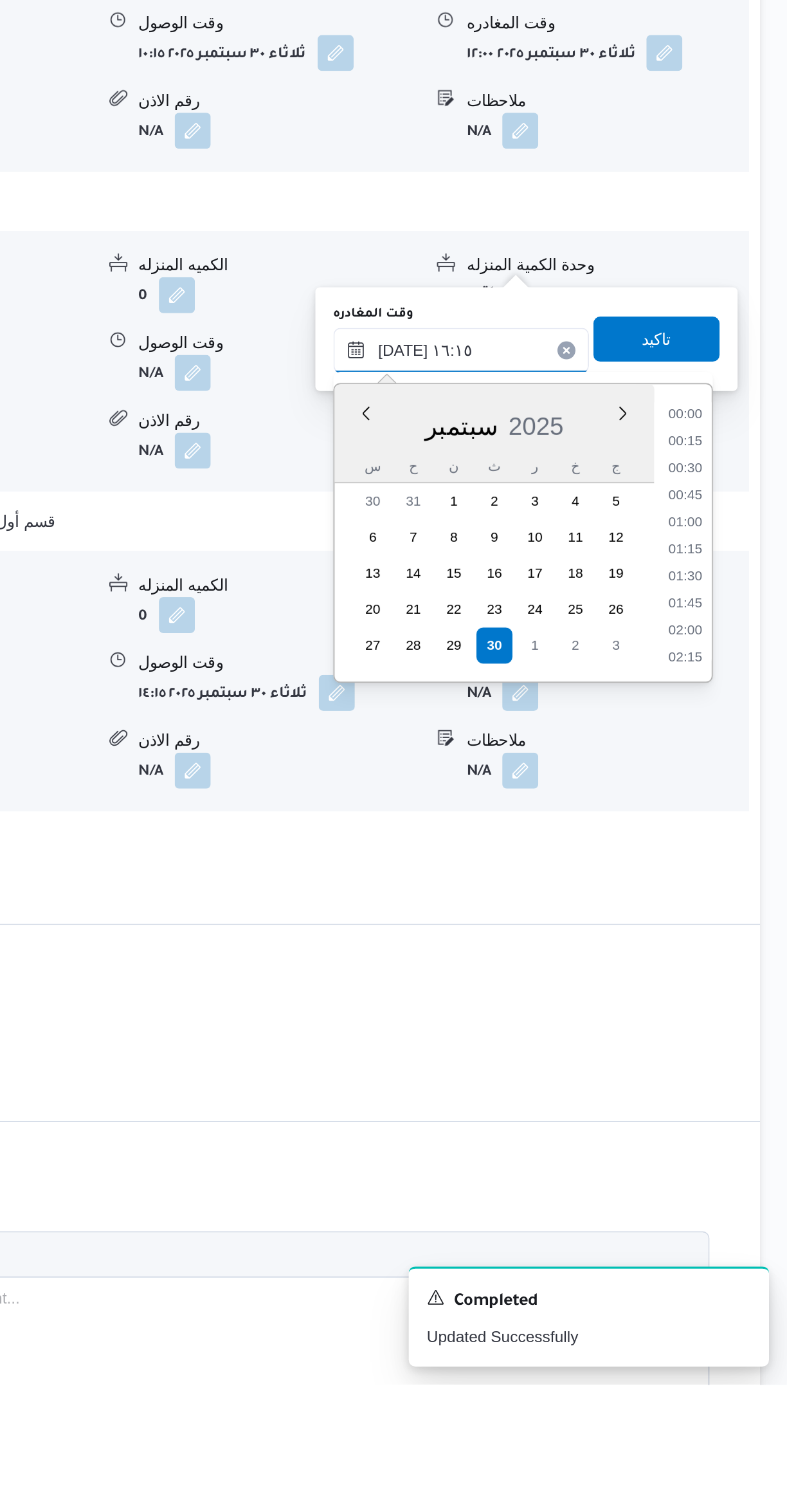
scroll to position [925, 0]
click at [720, 998] on li "15:45" at bounding box center [729, 1004] width 30 height 13
type input "٣٠/٠٩/٢٠٢٥ ١٥:٤٥"
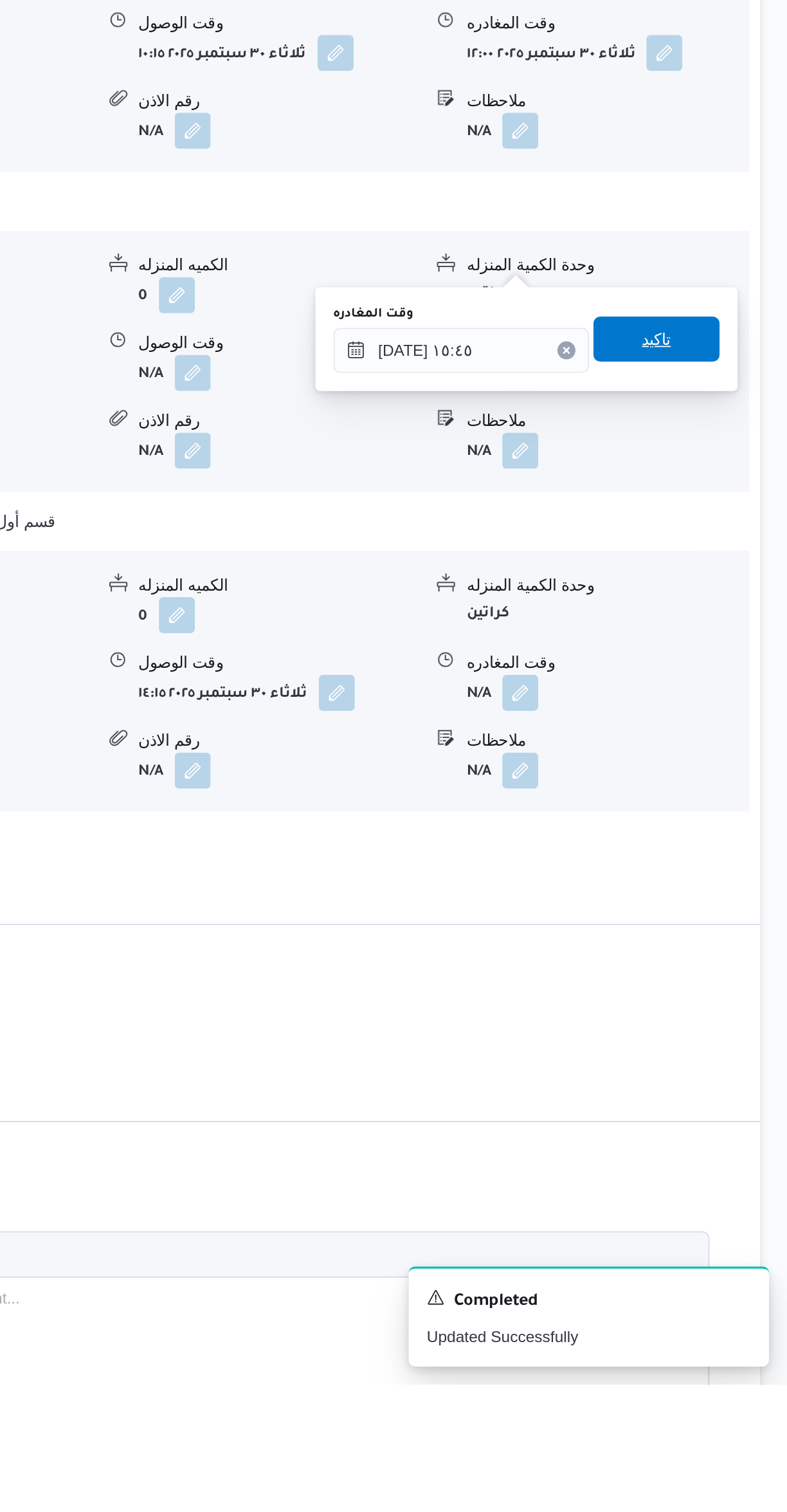
click at [677, 912] on span "تاكيد" at bounding box center [713, 914] width 72 height 25
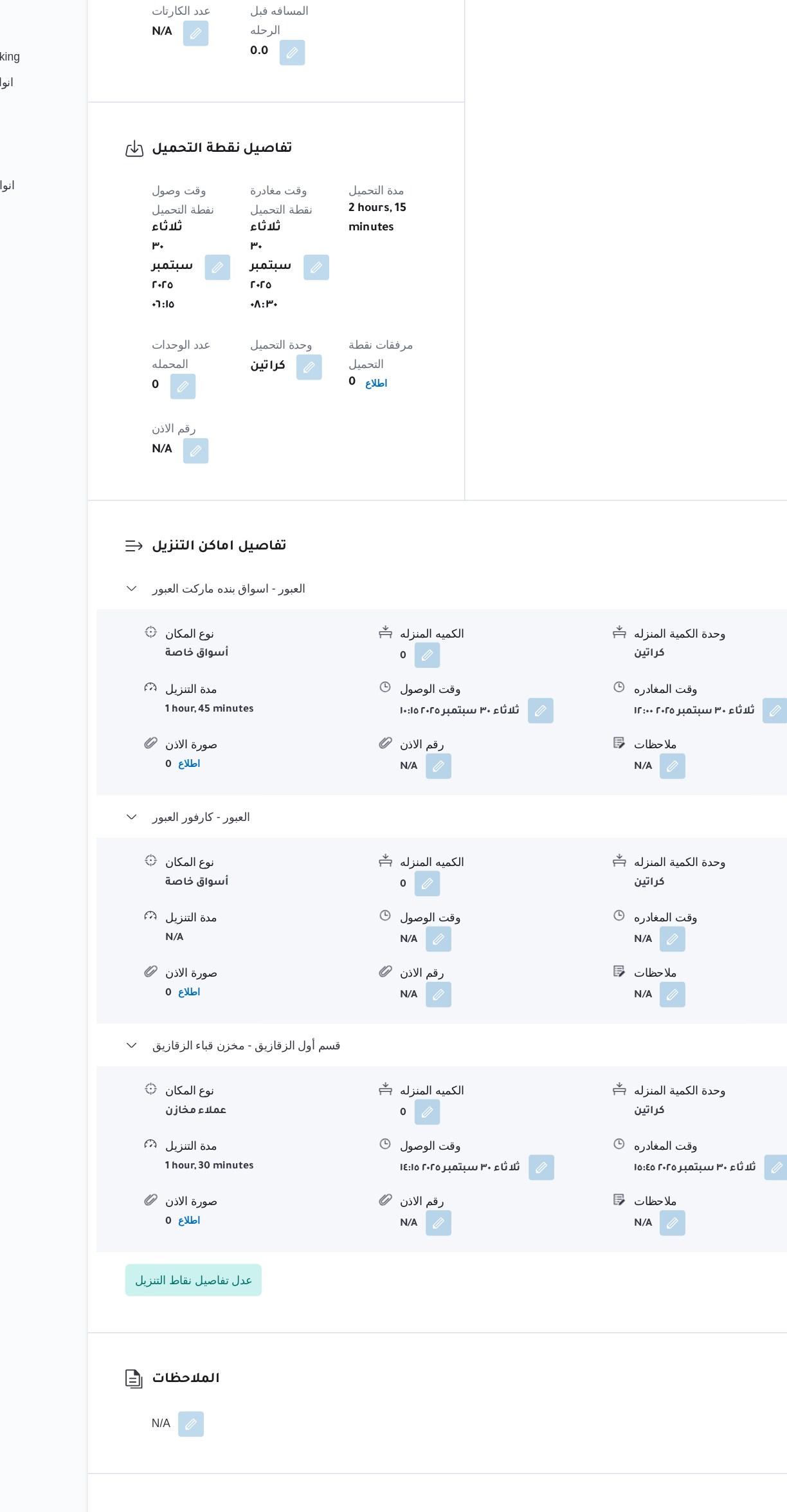
scroll to position [866, 0]
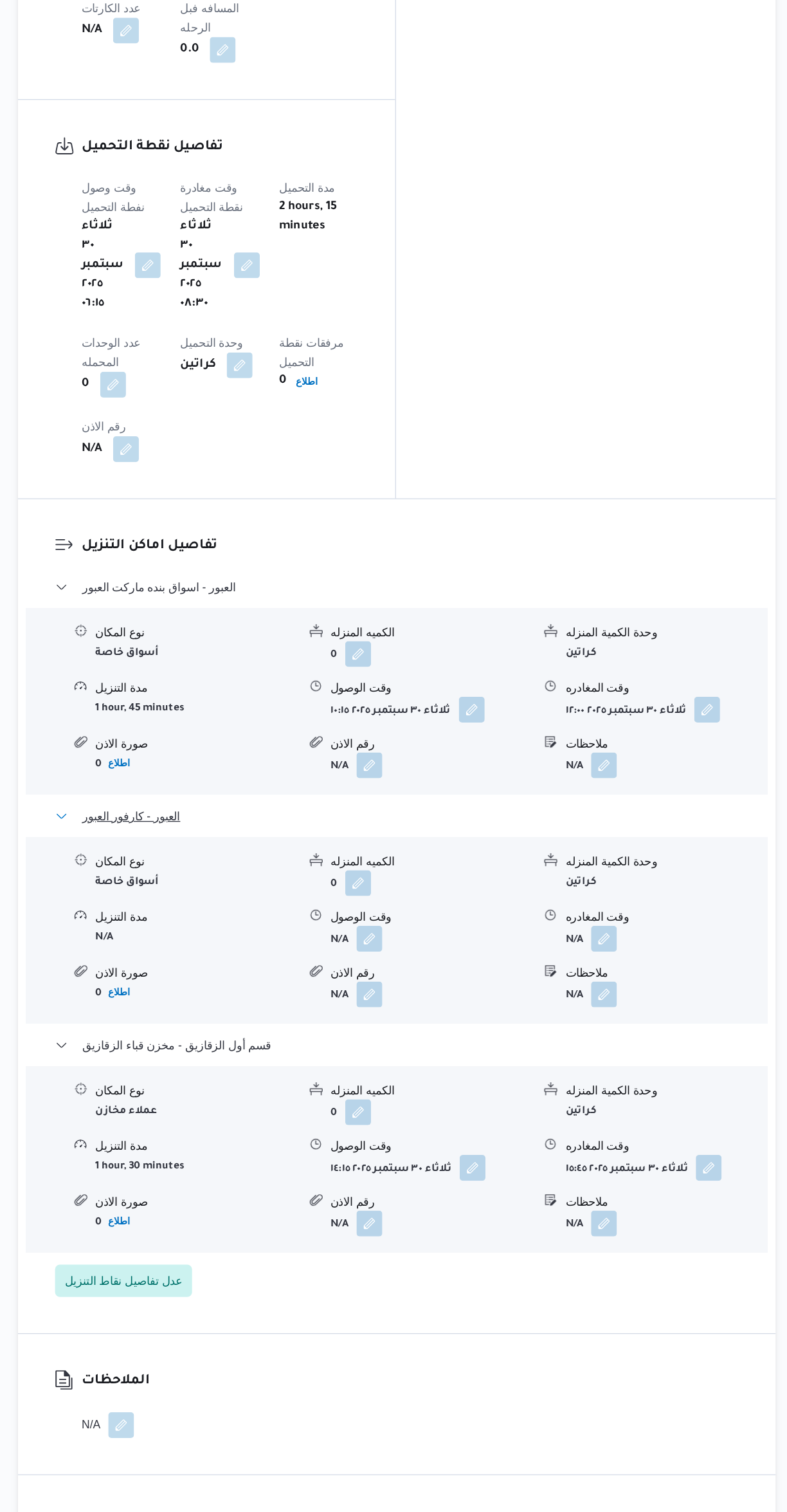
click at [246, 822] on span "العبور - كارفور العبور" at bounding box center [257, 830] width 78 height 16
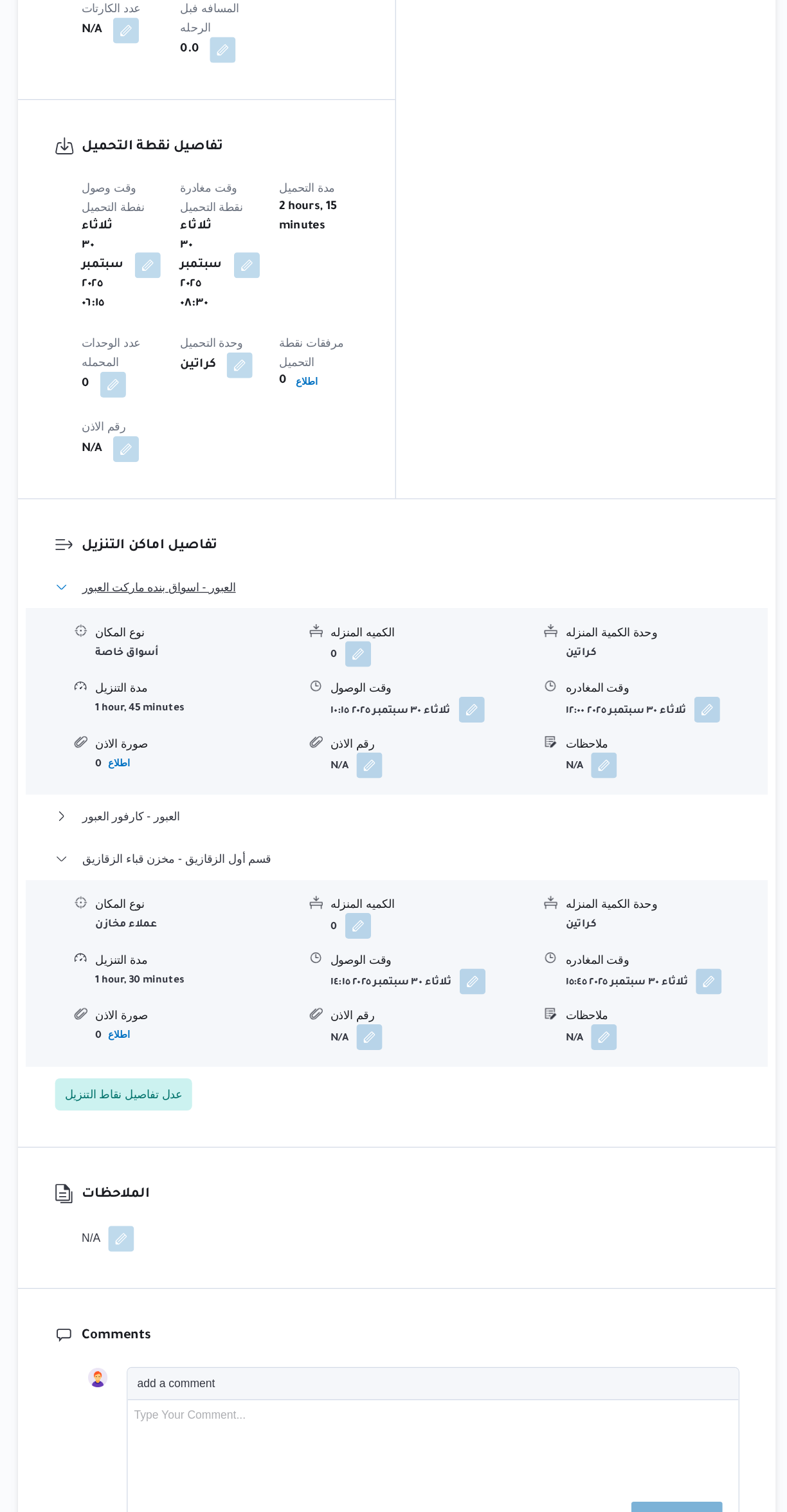
click at [243, 639] on span "العبور - اسواق بنده ماركت العبور" at bounding box center [280, 647] width 123 height 16
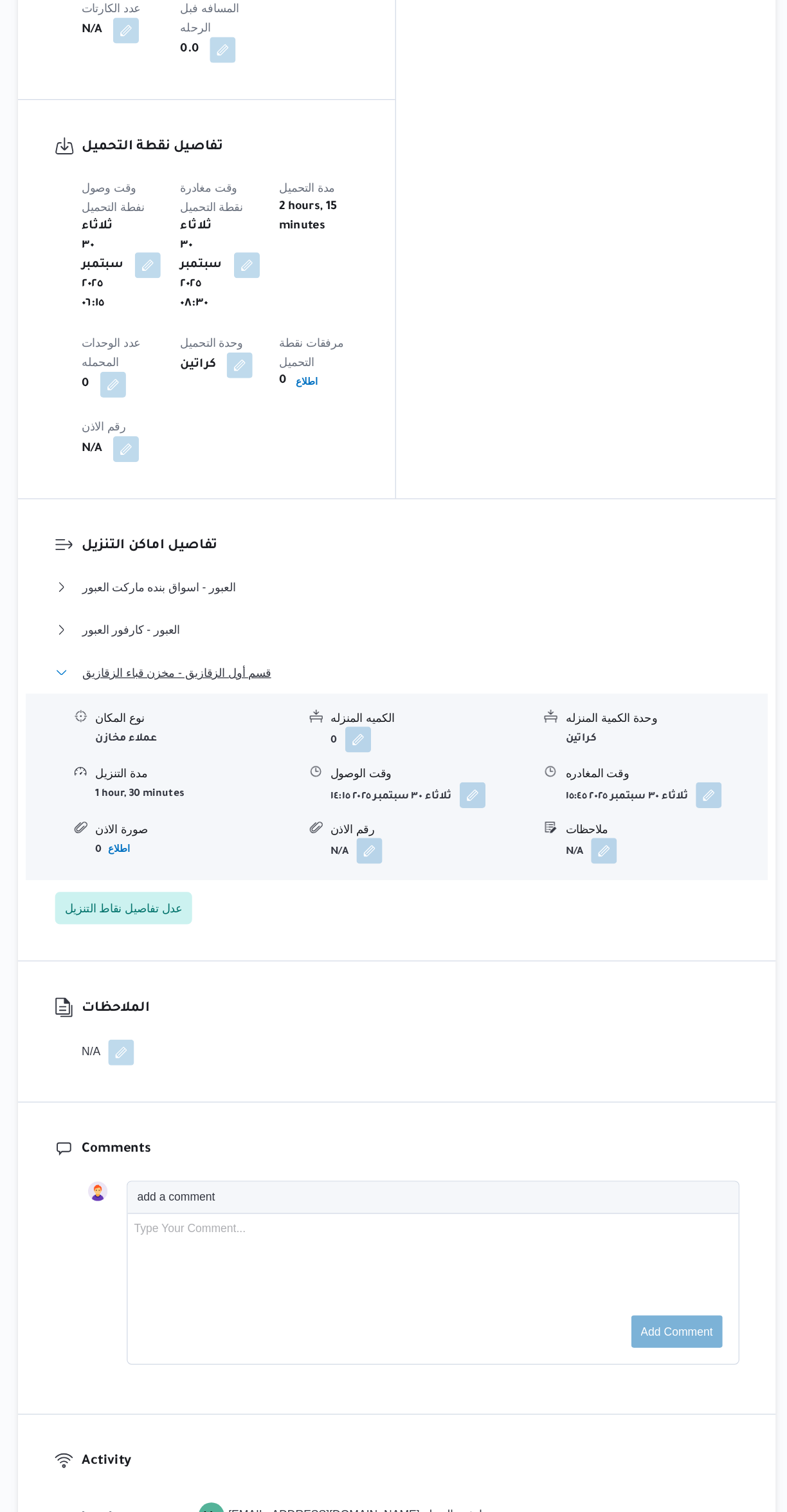
click at [271, 707] on span "قسم أول الزقازيق - مخزن قباء الزقازيق" at bounding box center [294, 715] width 151 height 16
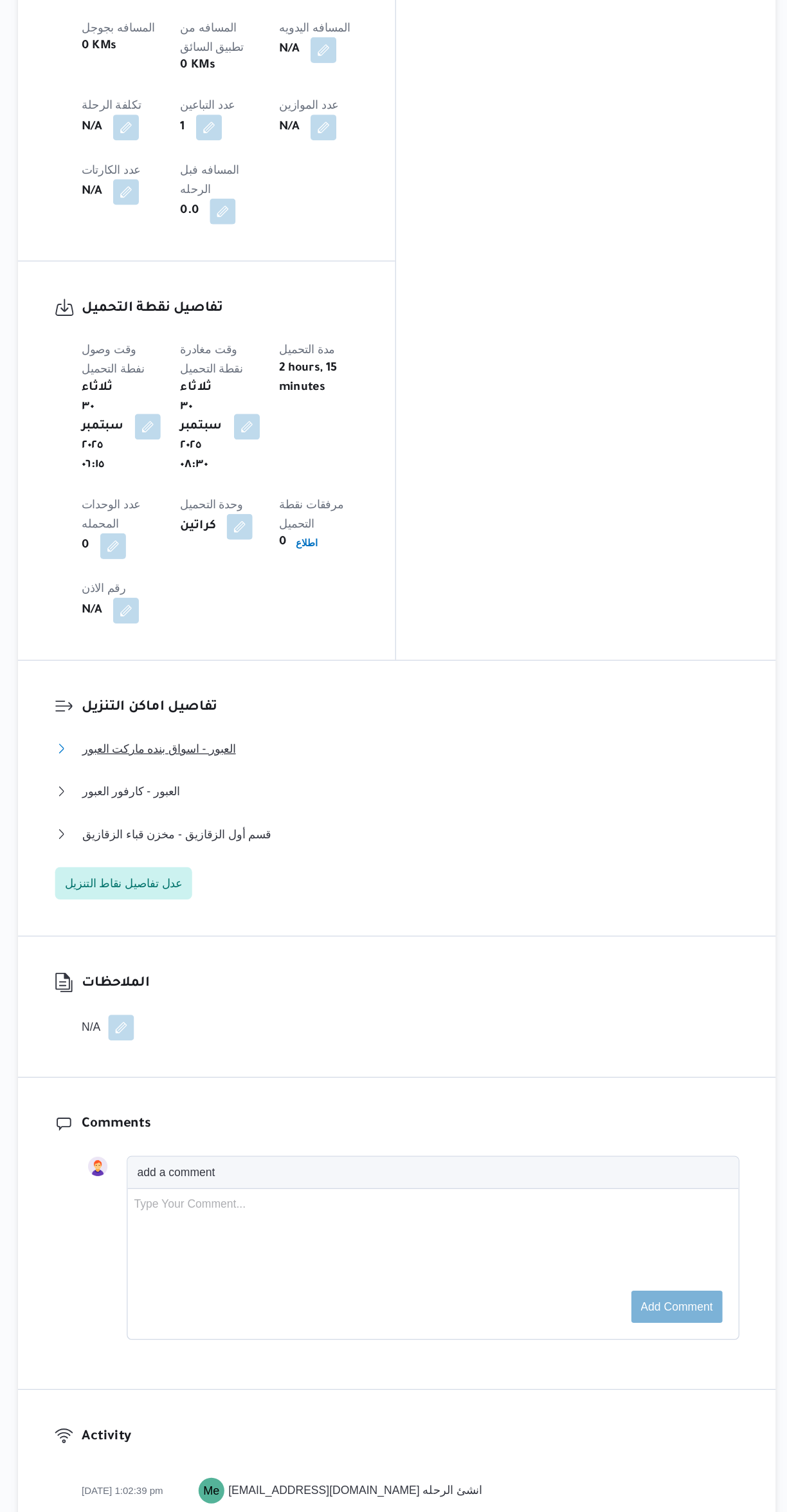
click at [252, 639] on span "العبور - اسواق بنده ماركت العبور" at bounding box center [280, 647] width 123 height 16
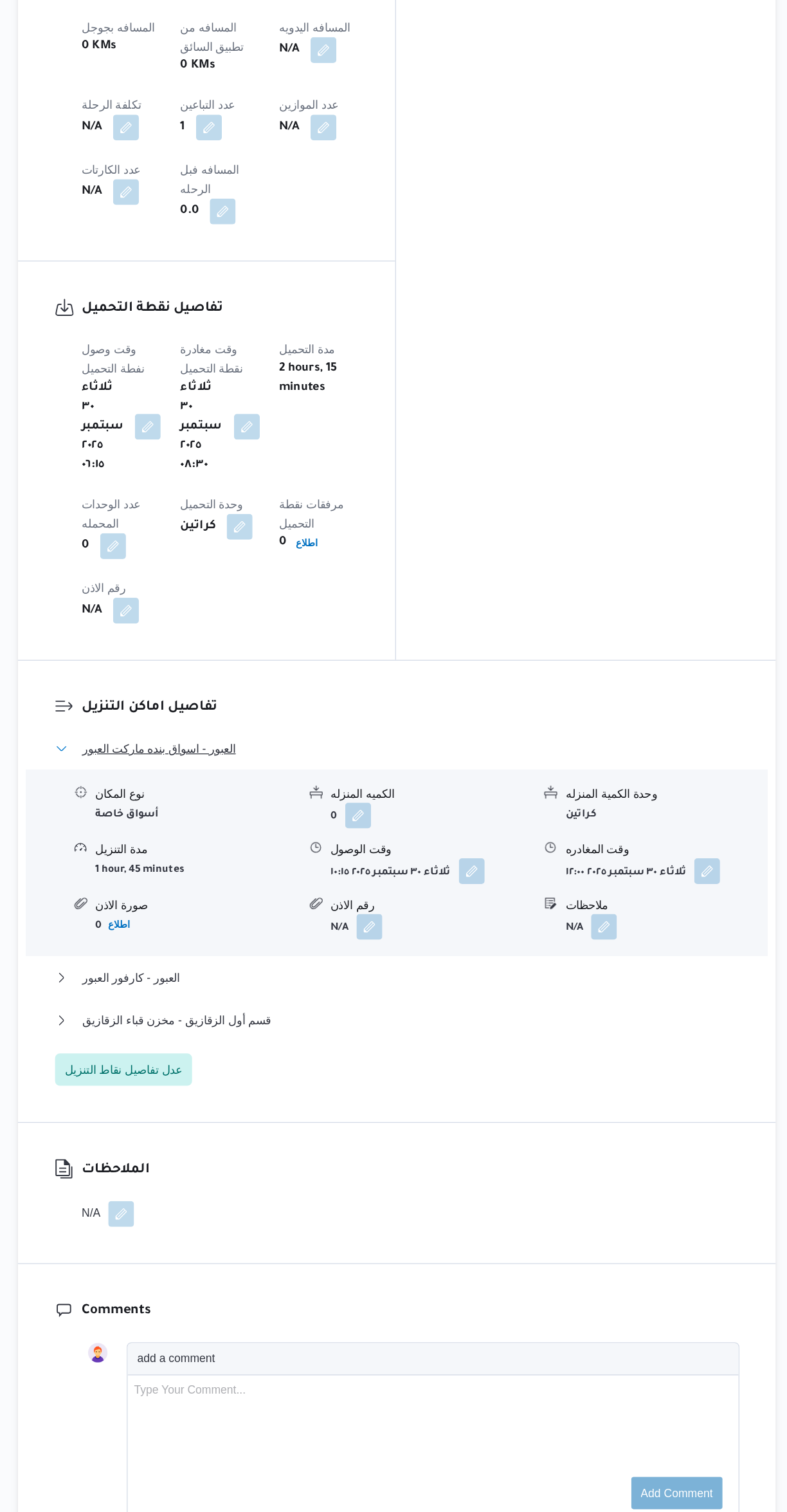
click at [252, 639] on span "العبور - اسواق بنده ماركت العبور" at bounding box center [280, 647] width 123 height 16
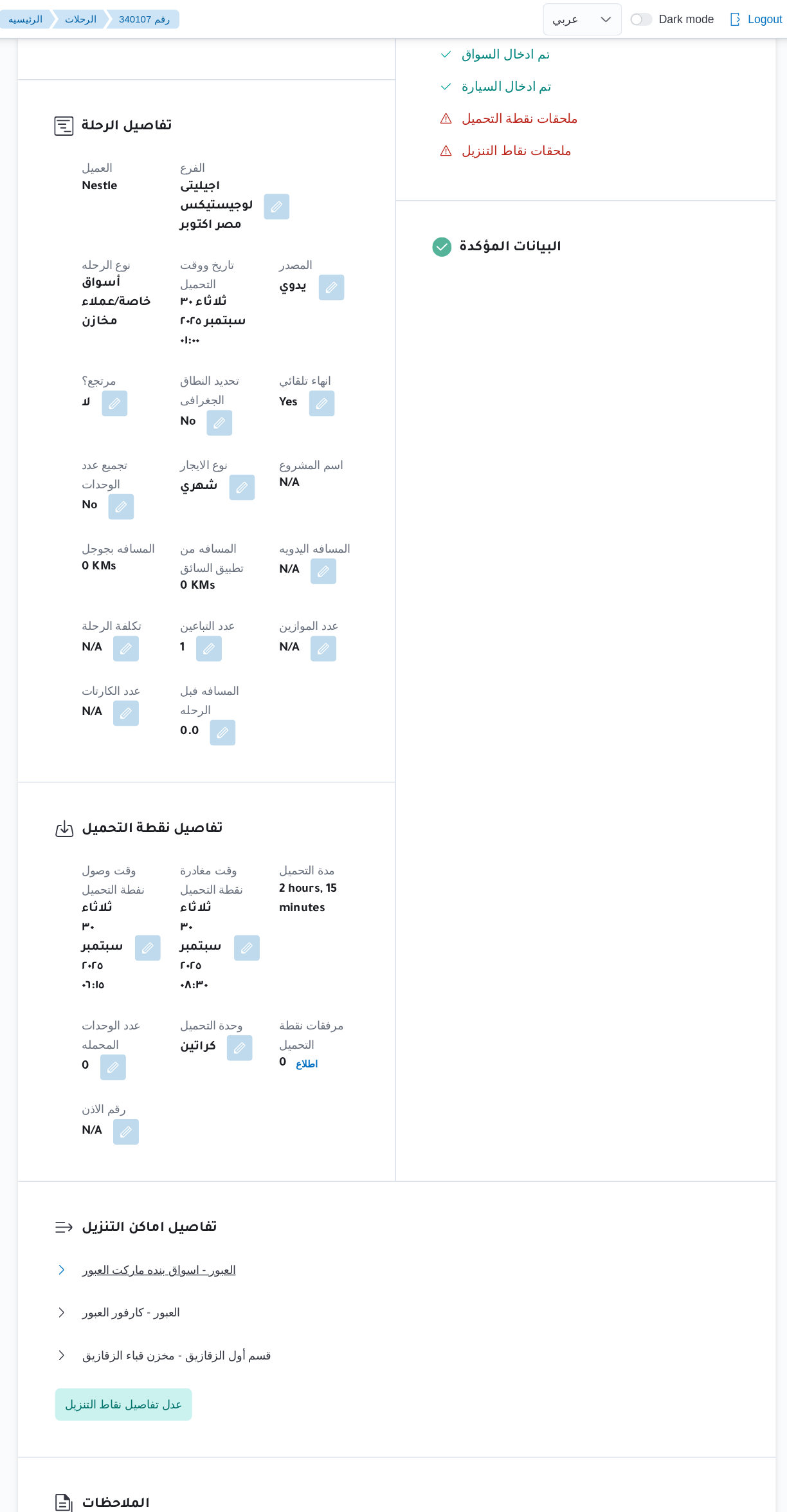
scroll to position [495, 0]
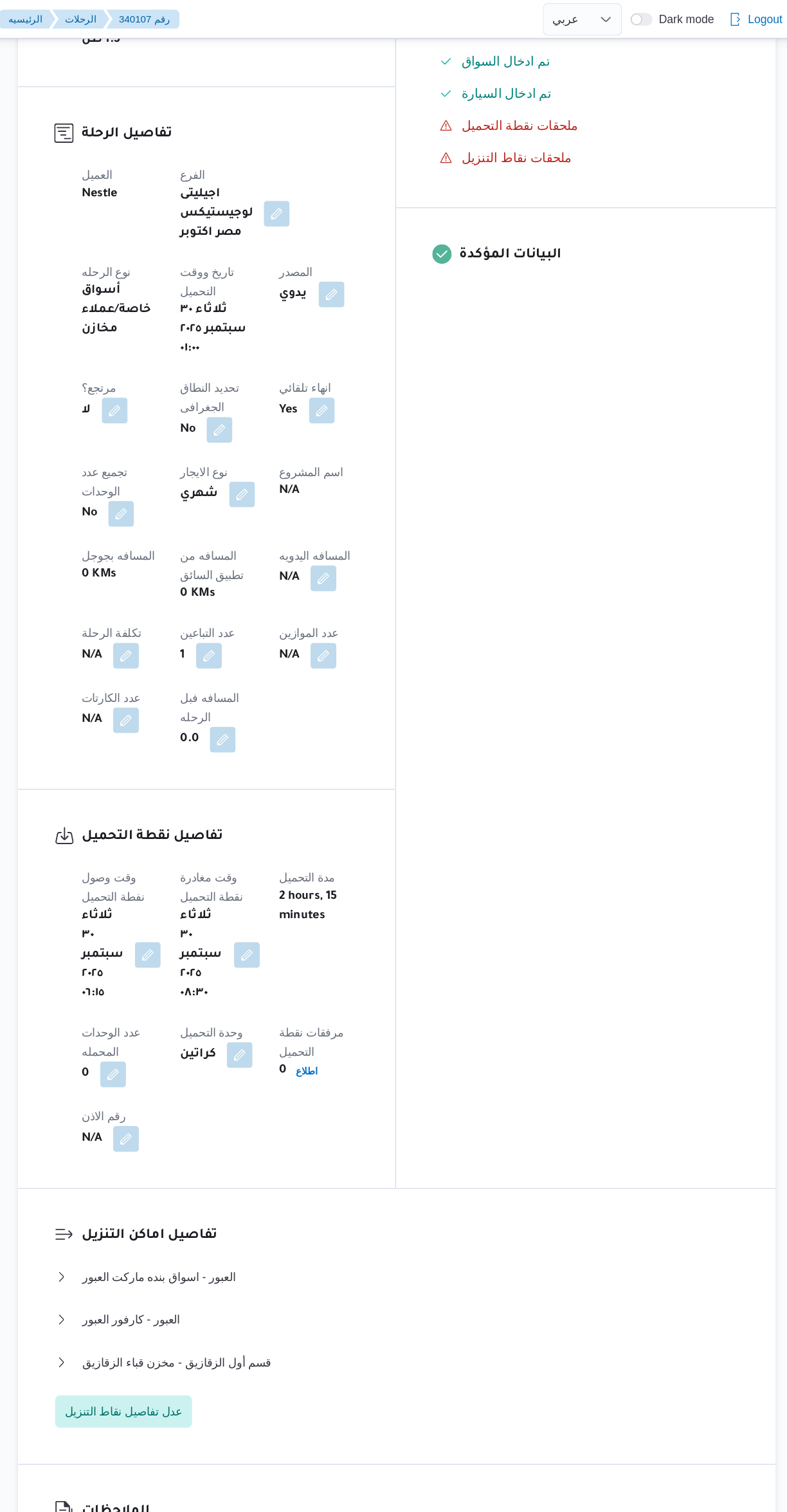
click at [401, 451] on button "button" at bounding box center [411, 461] width 21 height 21
click at [306, 358] on input "المسافه اليدويه" at bounding box center [334, 353] width 128 height 25
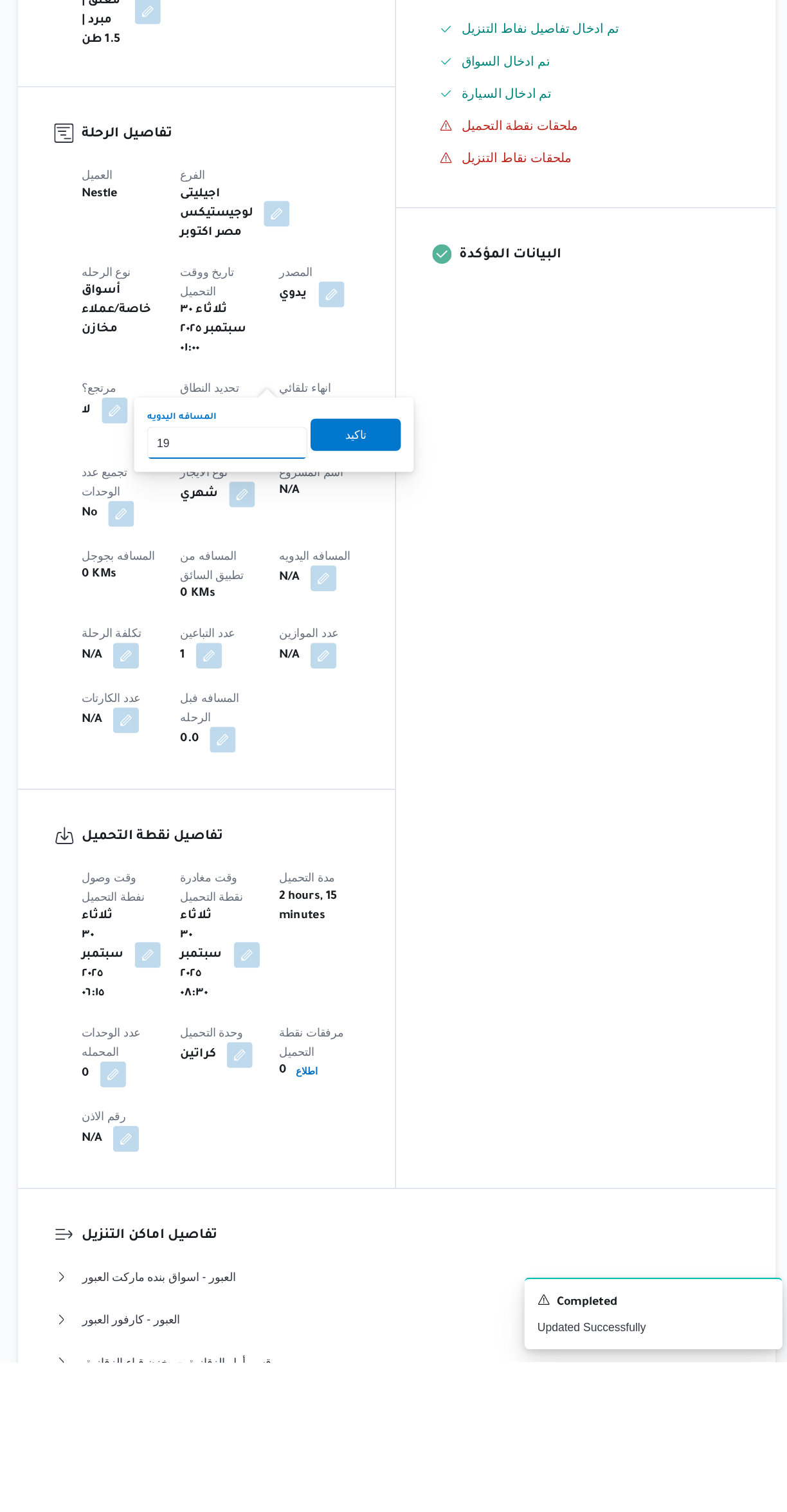
type input "195"
click at [416, 772] on span "تاكيد" at bounding box center [437, 771] width 72 height 25
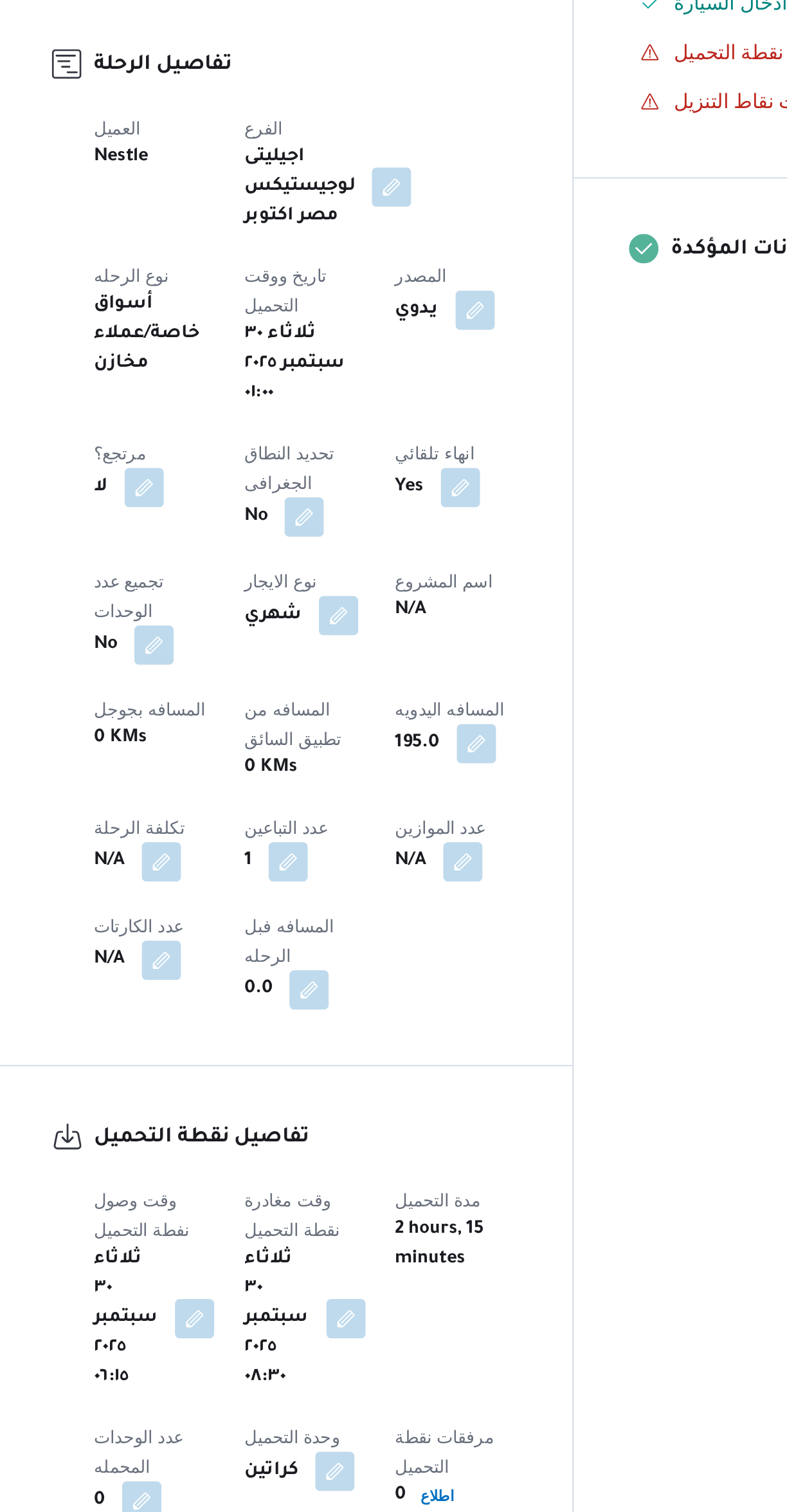
scroll to position [35, 0]
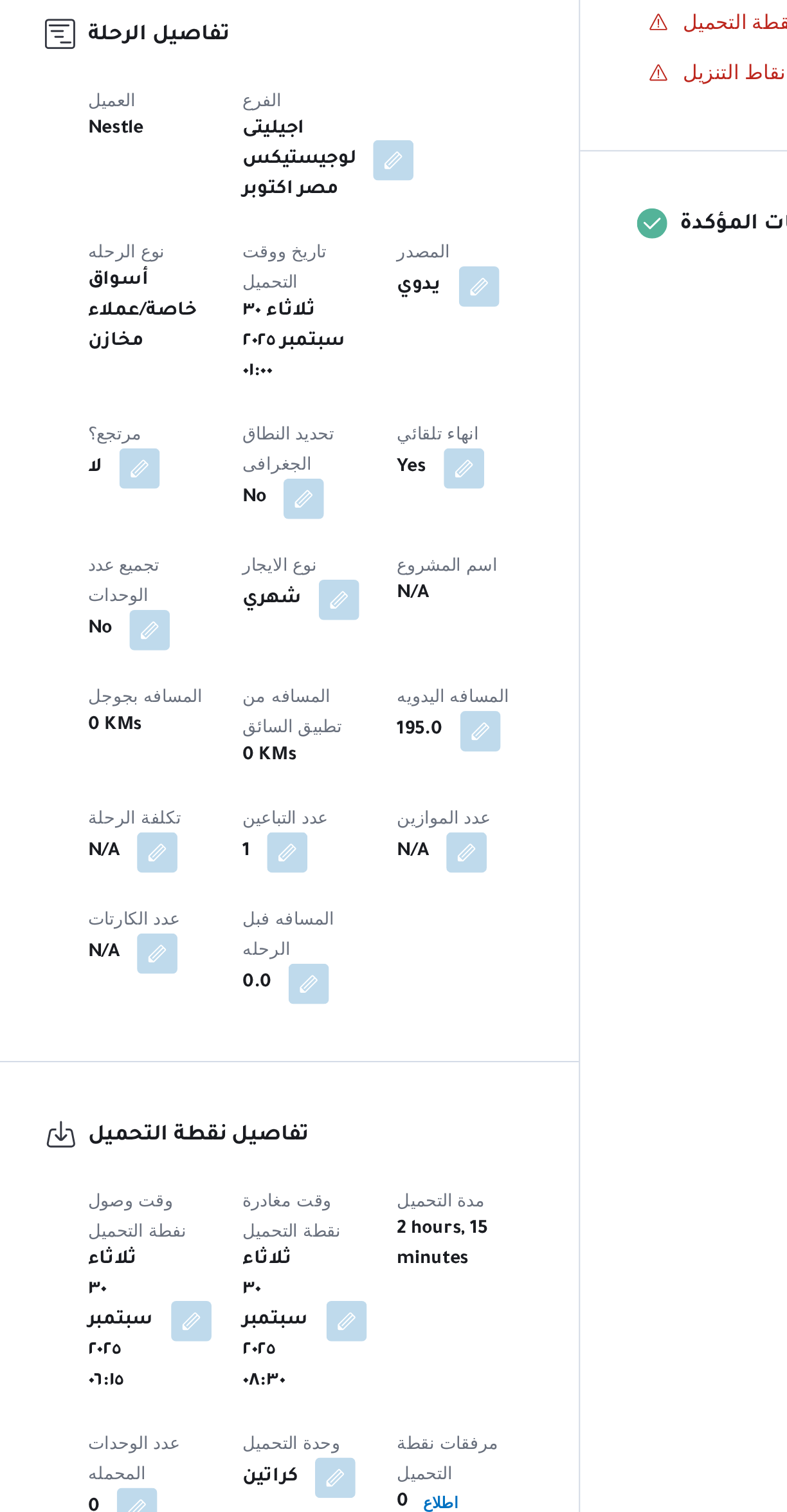
click at [408, 911] on button "button" at bounding box center [418, 921] width 21 height 21
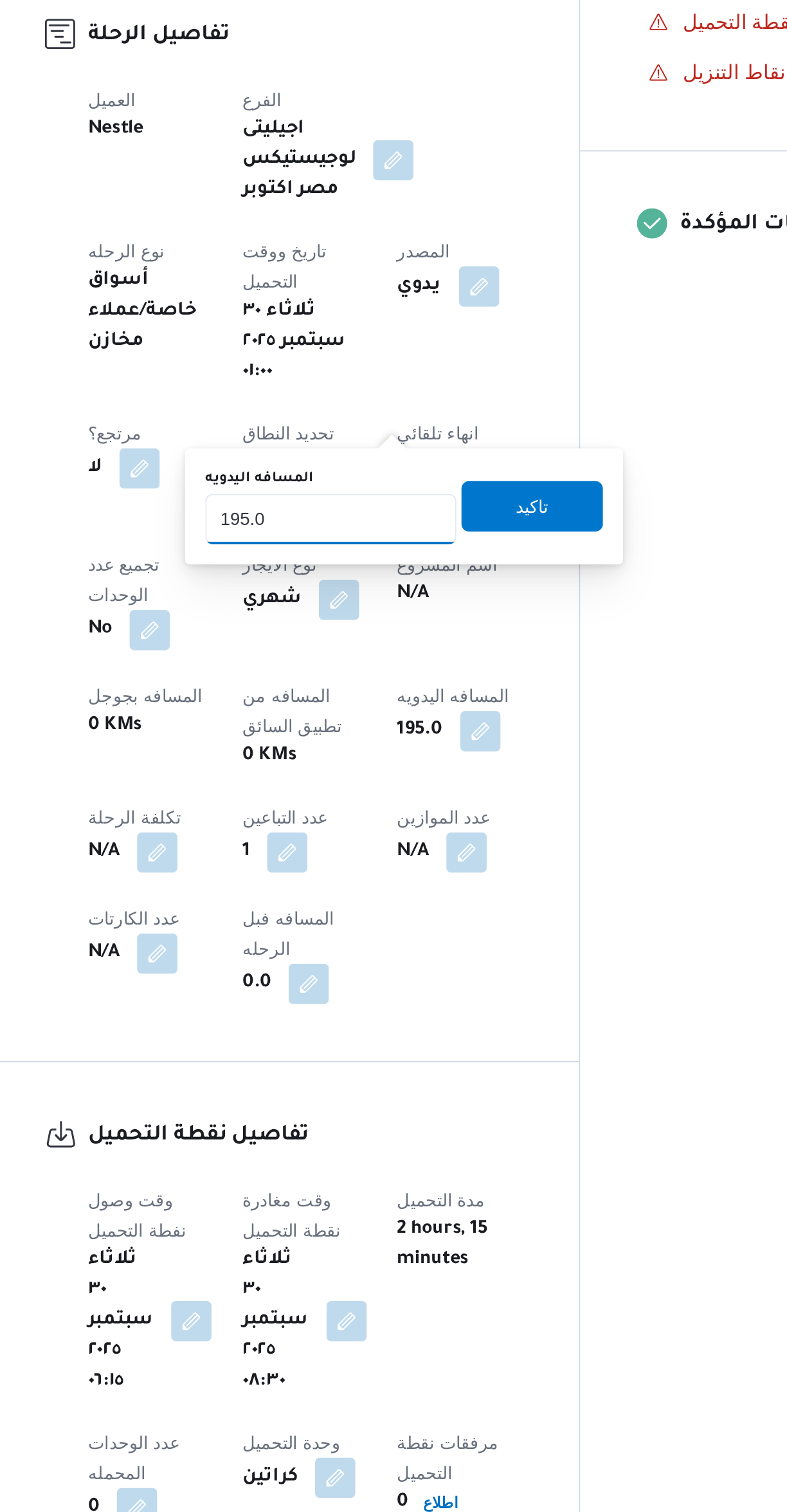
click at [334, 812] on input "195.0" at bounding box center [341, 812] width 128 height 25
click at [289, 812] on input "1235" at bounding box center [341, 812] width 128 height 25
type input "235"
click at [416, 813] on span "تاكيد" at bounding box center [445, 806] width 72 height 25
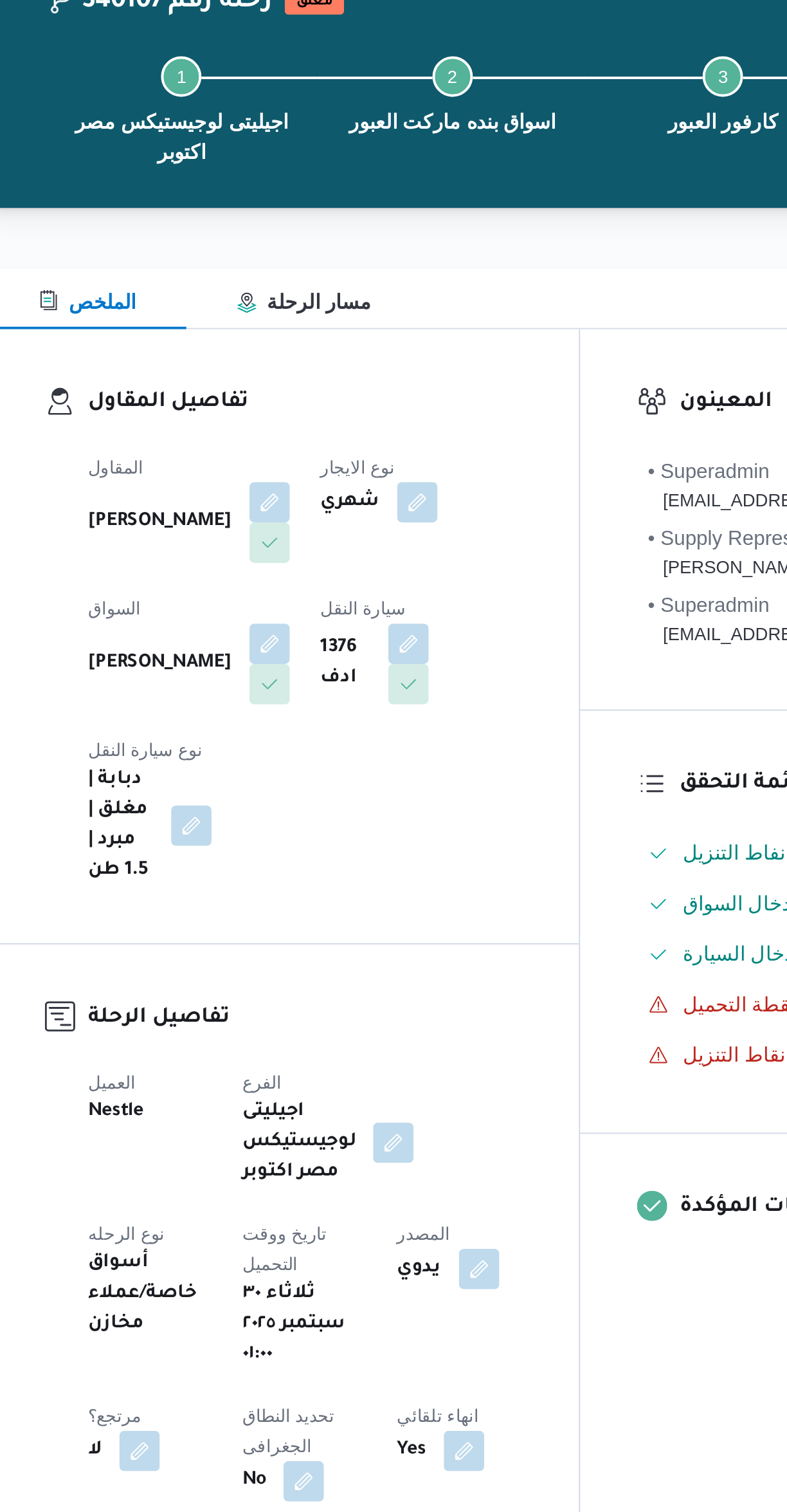
scroll to position [0, 0]
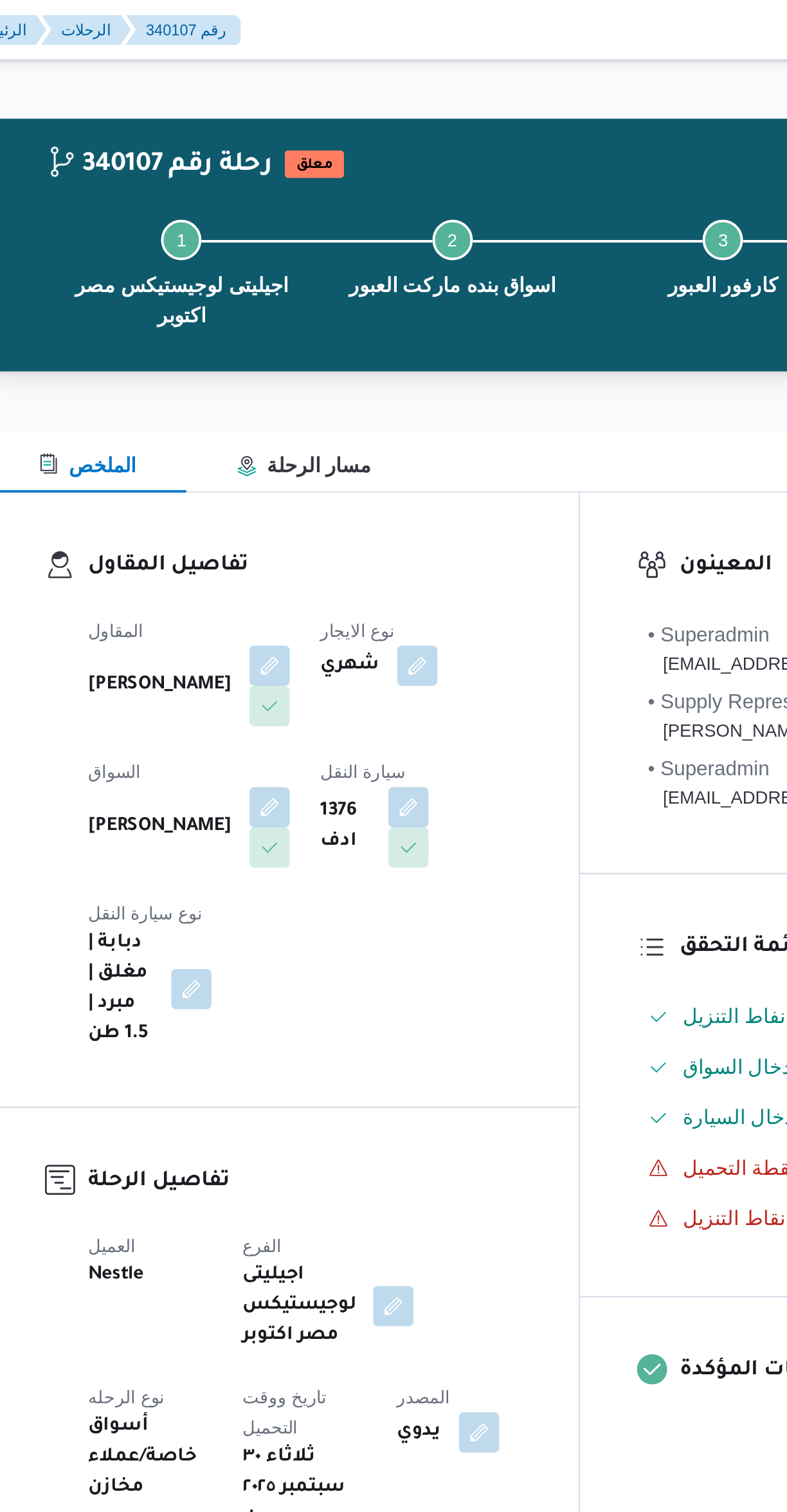
click at [385, 641] on div "اجيليتى لوجيستيكس مصر اكتوبر" at bounding box center [340, 665] width 90 height 49
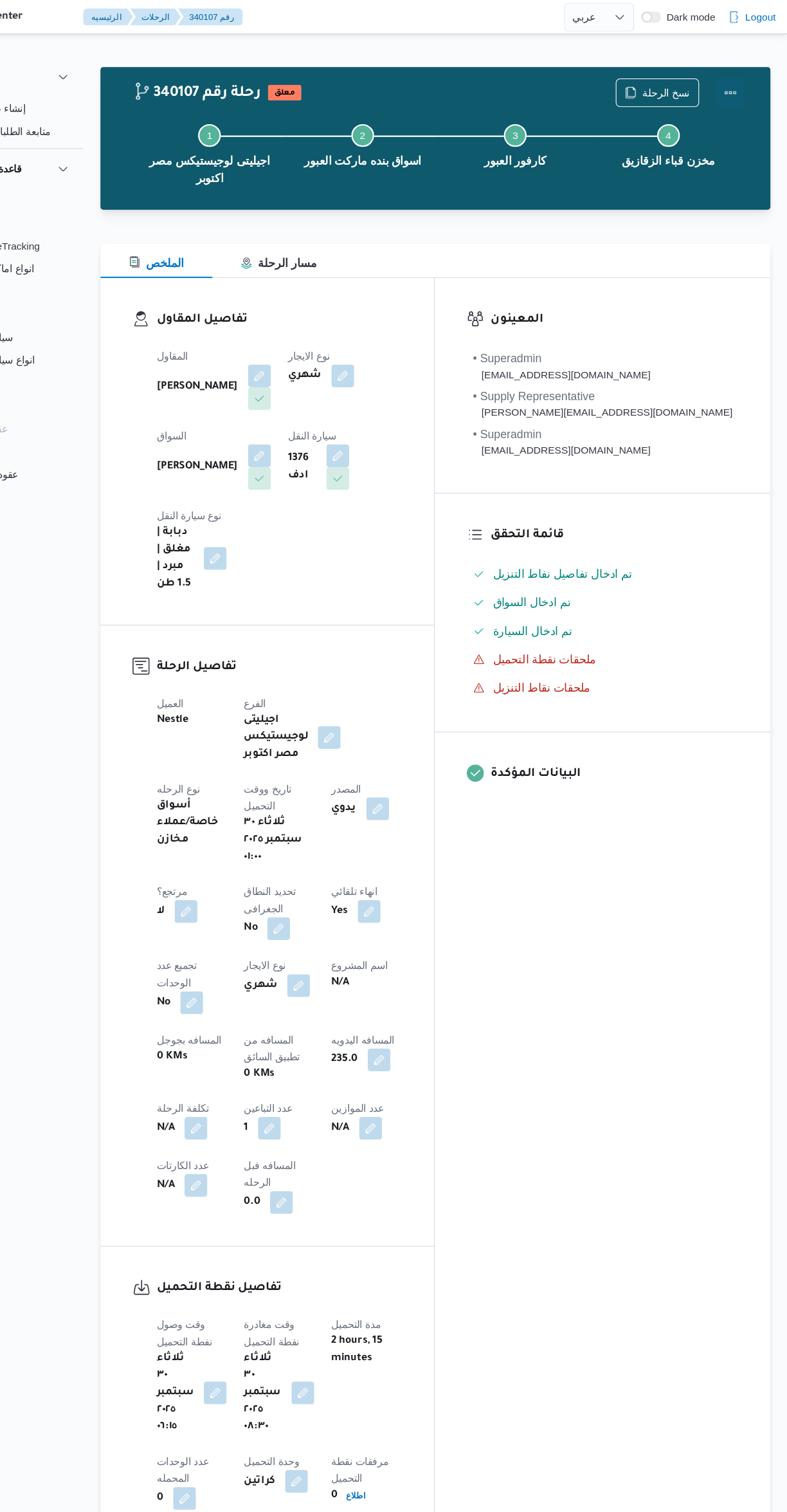
click at [744, 80] on button "Actions" at bounding box center [735, 83] width 25 height 25
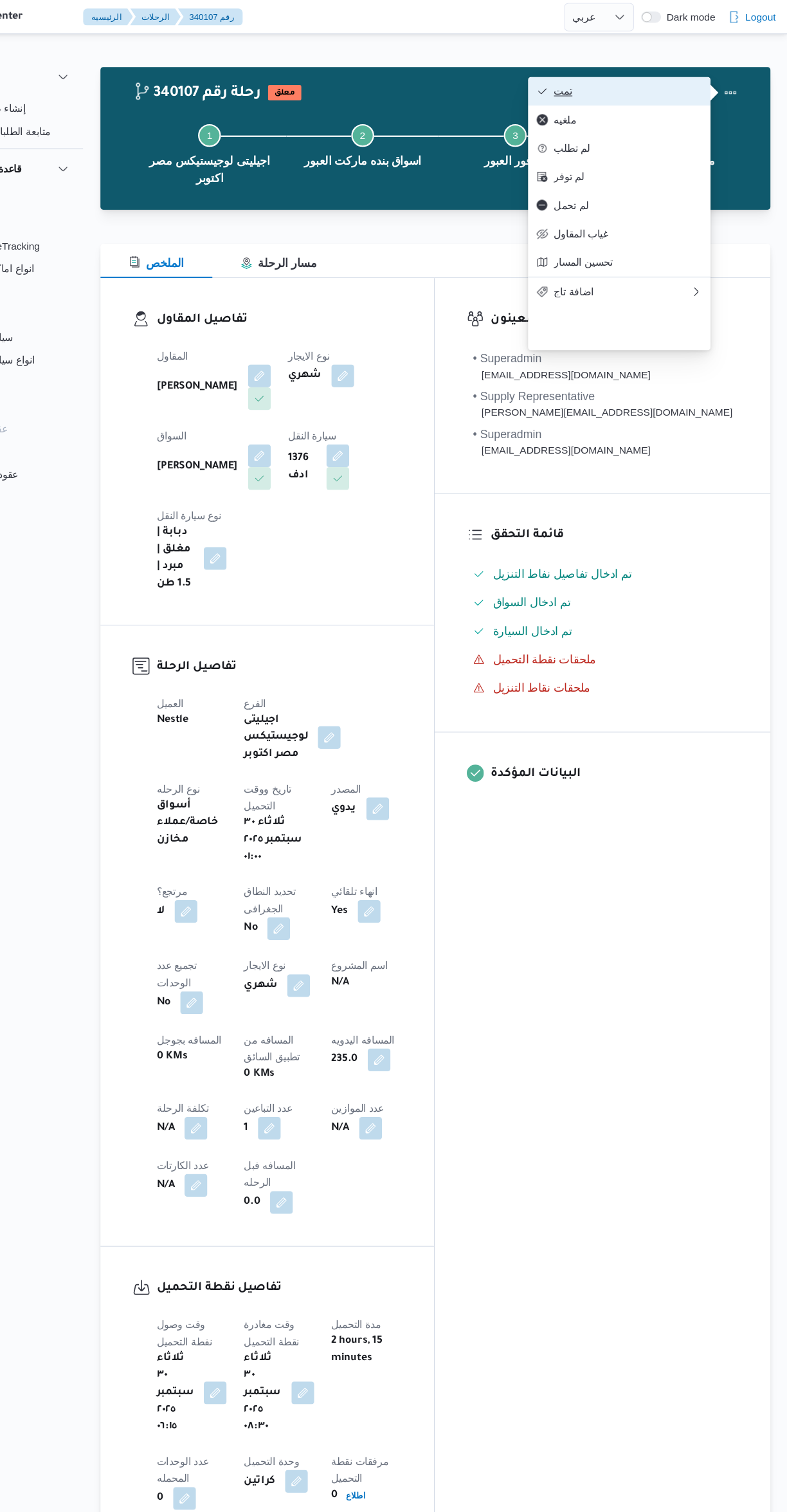
click at [575, 87] on span "تمت" at bounding box center [636, 82] width 149 height 11
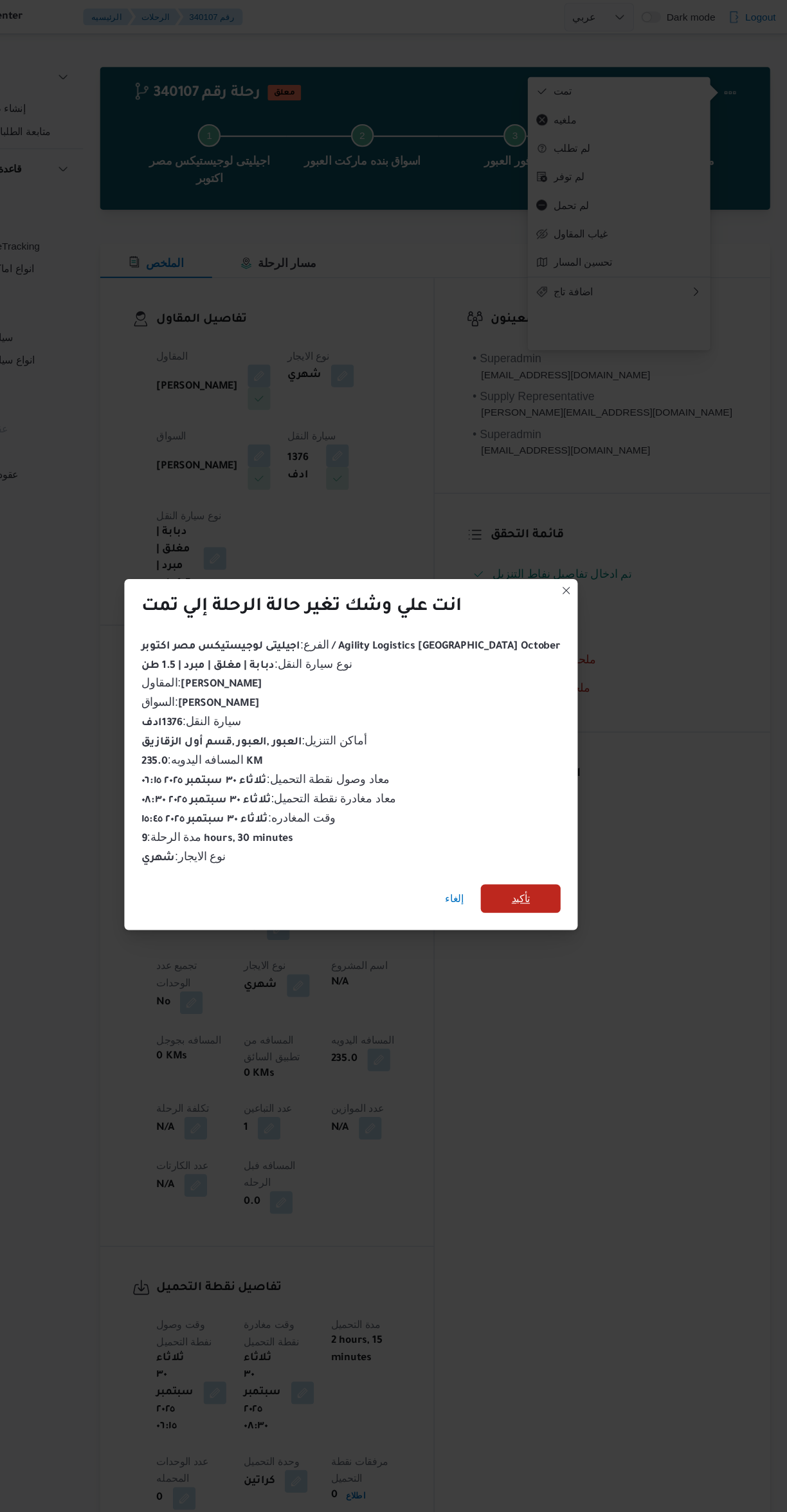
click at [536, 801] on span "تأكيد" at bounding box center [546, 810] width 72 height 25
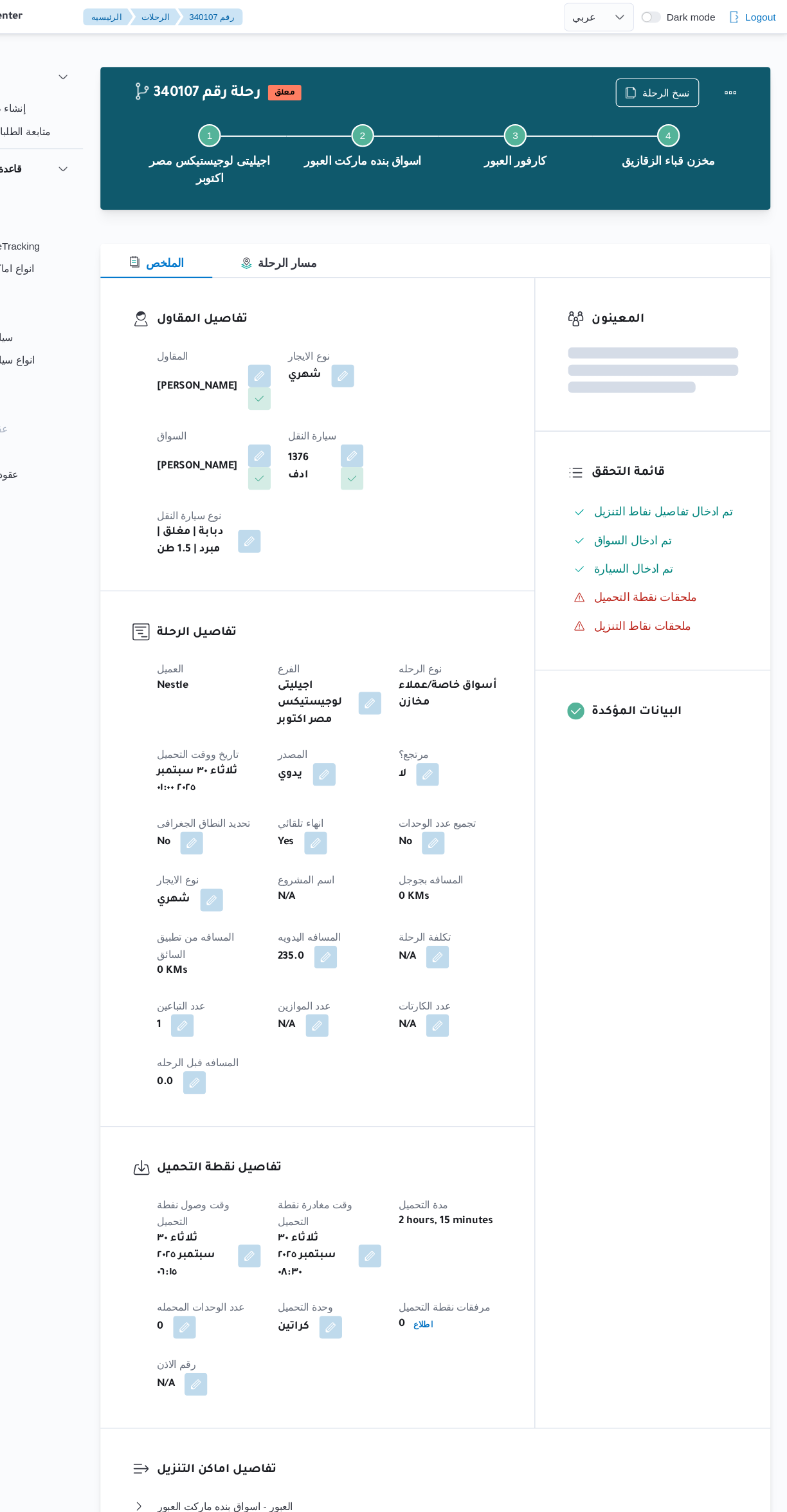
click at [584, 1030] on div "المعينون قائمة التحقق تم ادخال تفاصيل نفاط التنزيل تم ادخال السواق تم ادخال الس…" at bounding box center [665, 770] width 212 height 1037
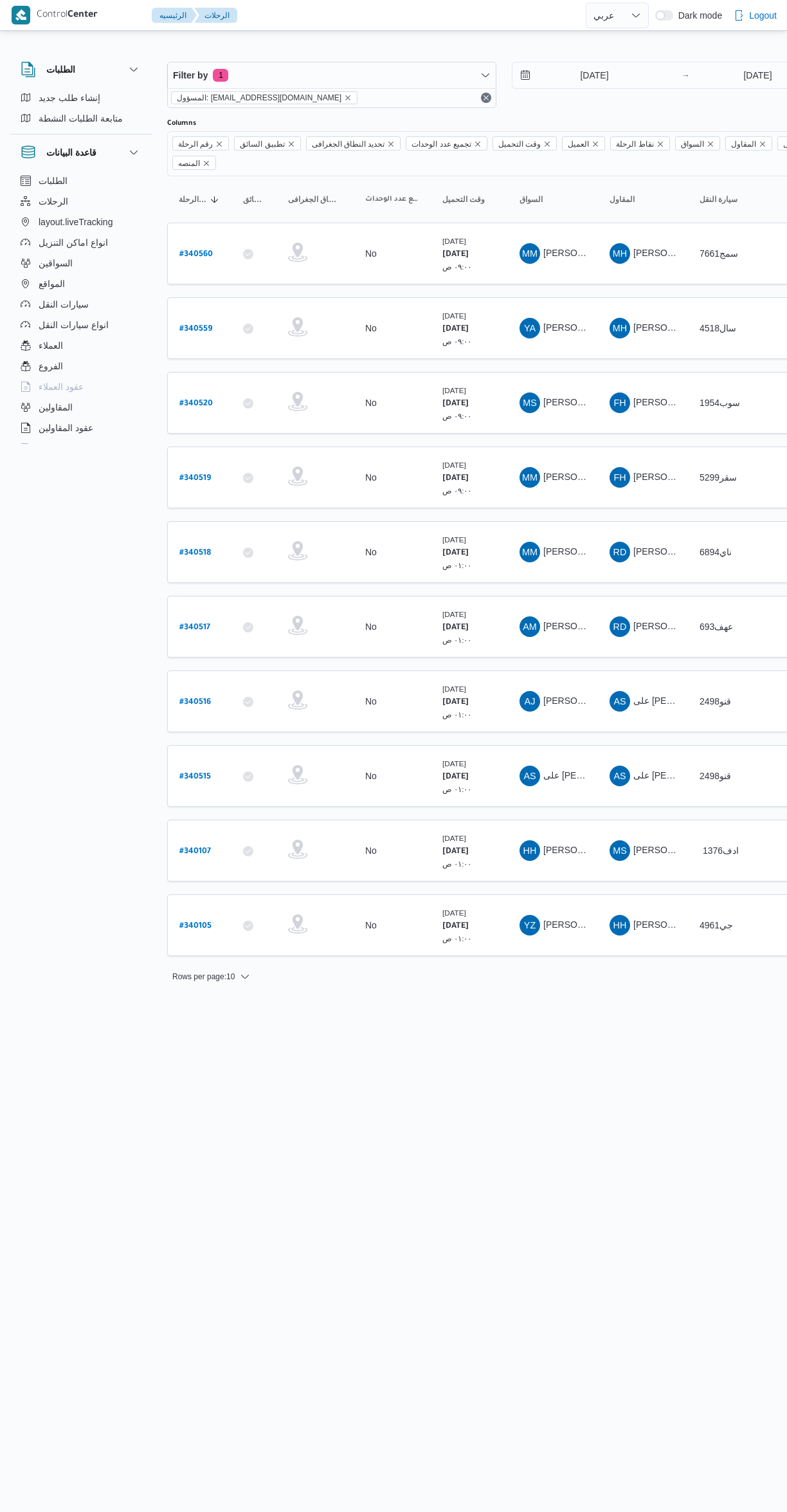
select select "ar"
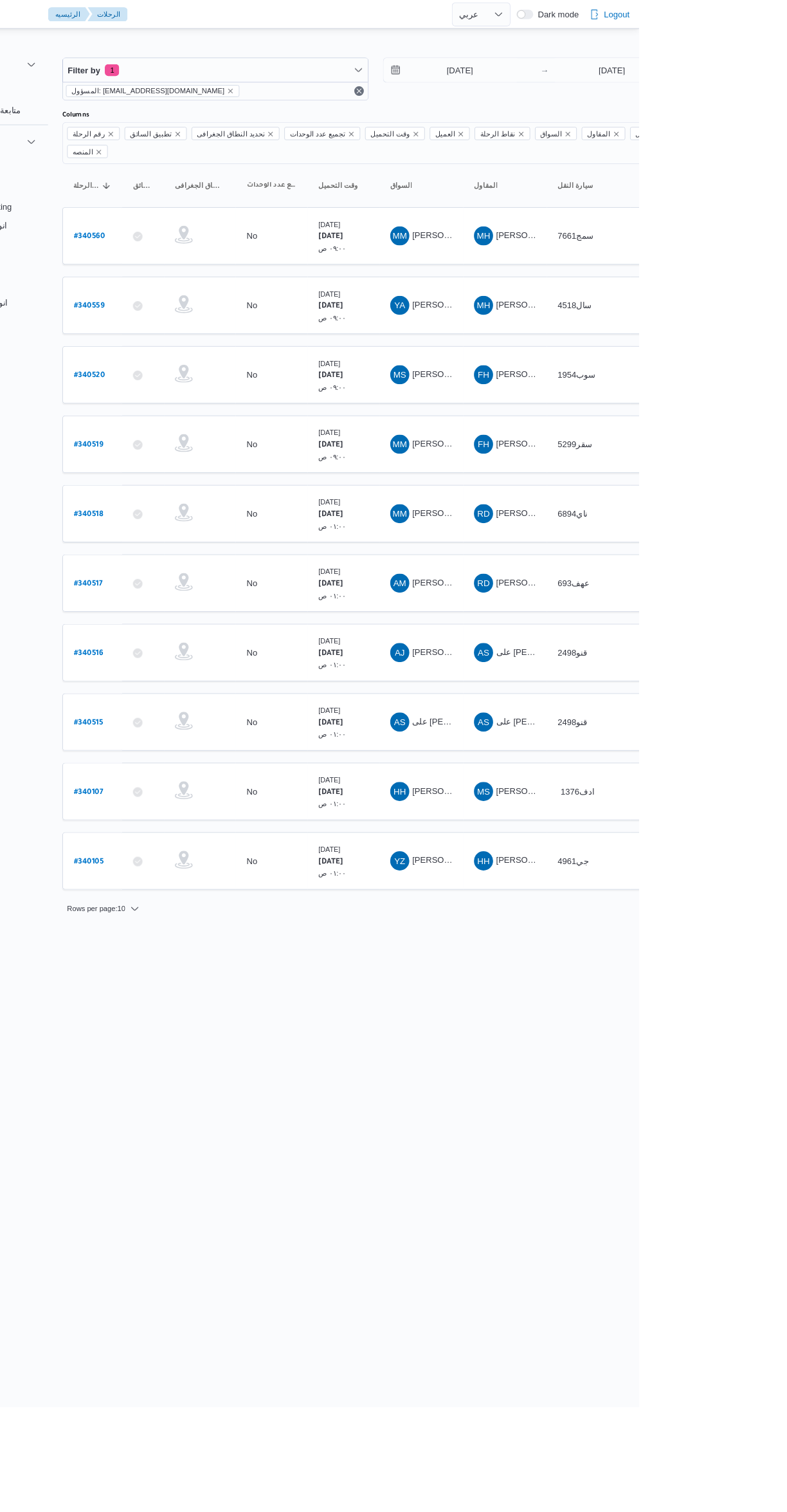
click at [197, 768] on link "# 340515" at bounding box center [195, 777] width 32 height 18
select select "ar"
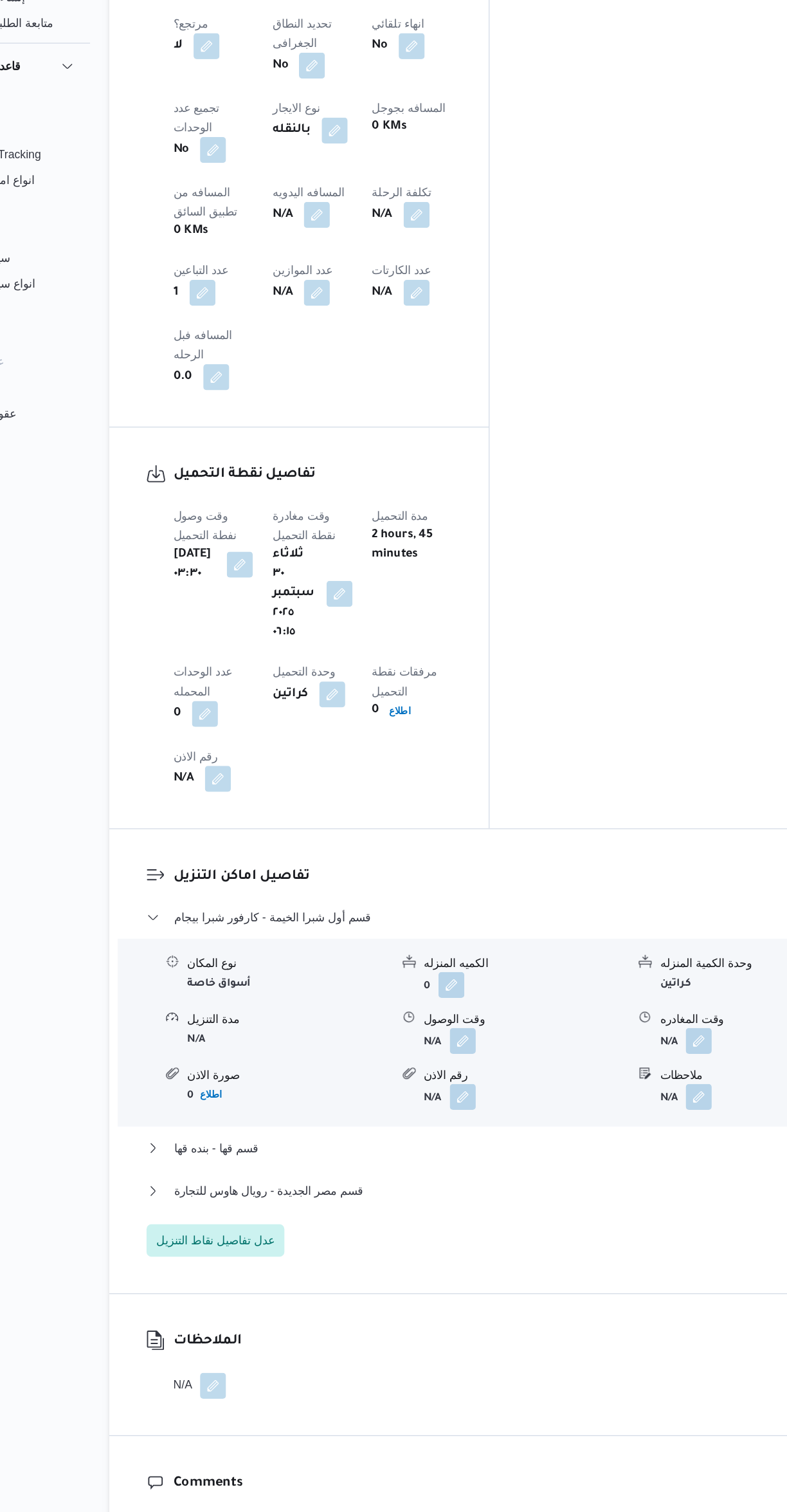
scroll to position [686, 0]
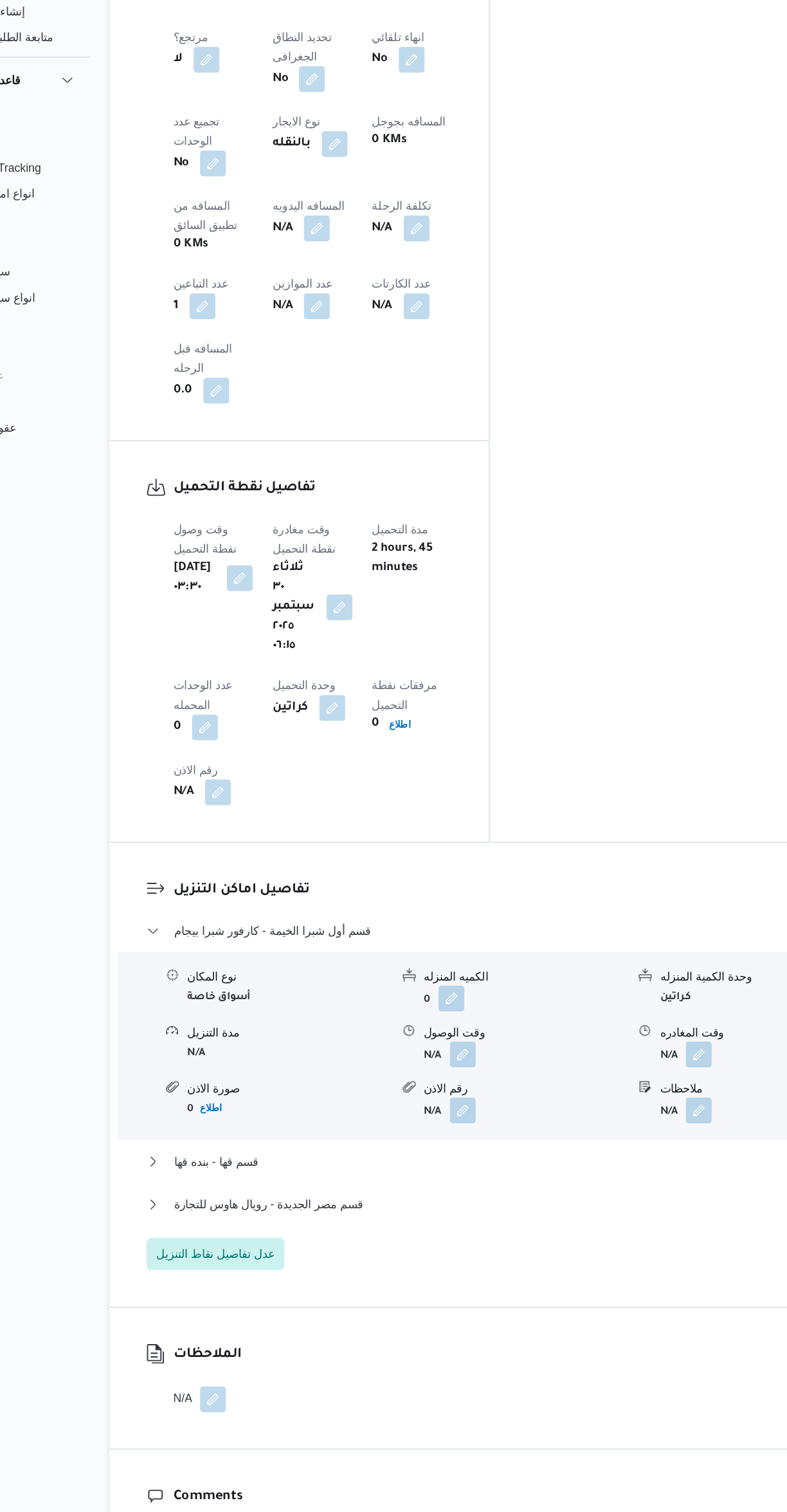
click at [445, 915] on button "button" at bounding box center [448, 925] width 21 height 21
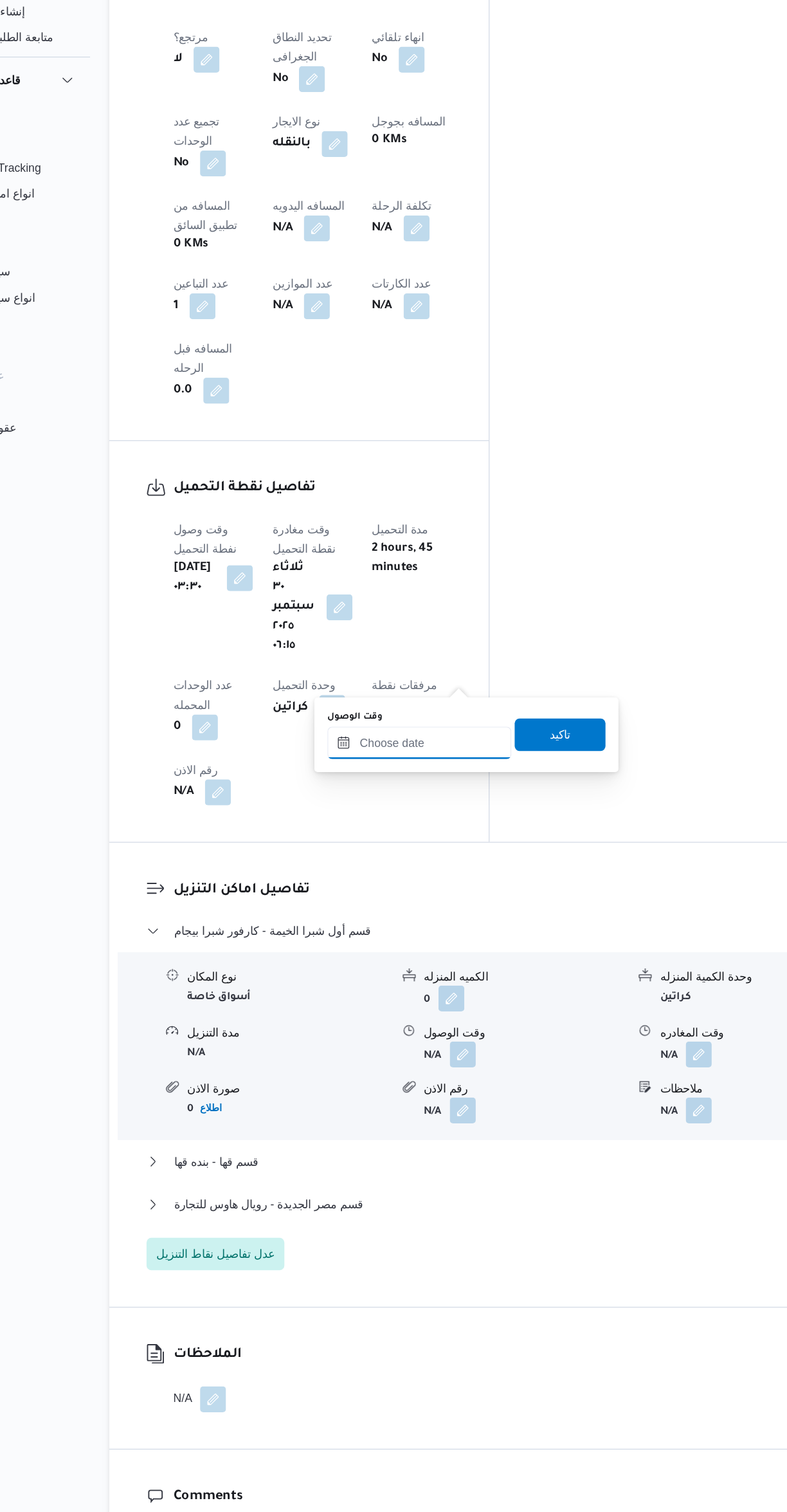
click at [368, 685] on input "وقت الوصول" at bounding box center [413, 678] width 146 height 25
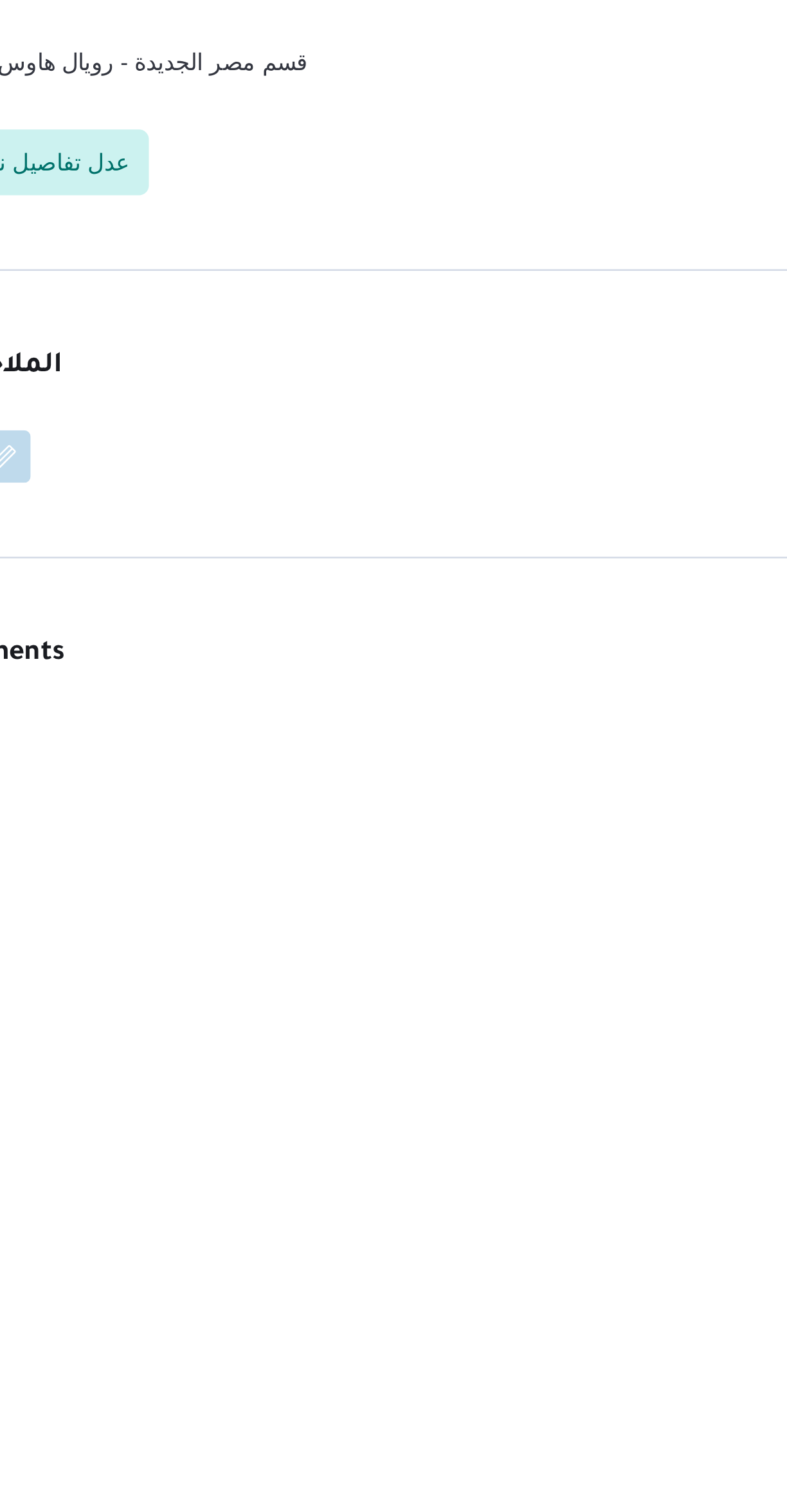
scroll to position [503, 0]
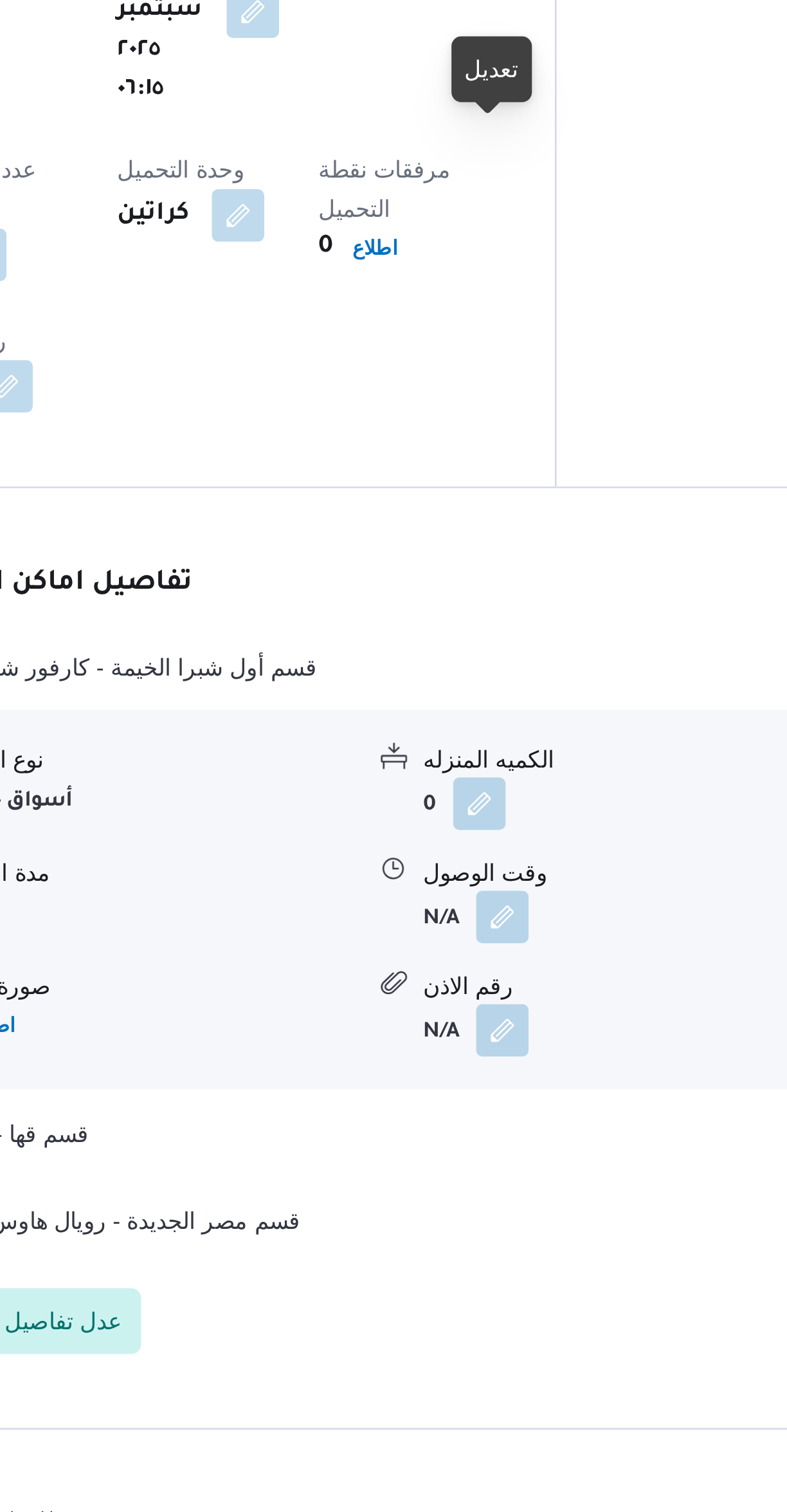
click at [446, 1097] on button "button" at bounding box center [448, 1108] width 21 height 21
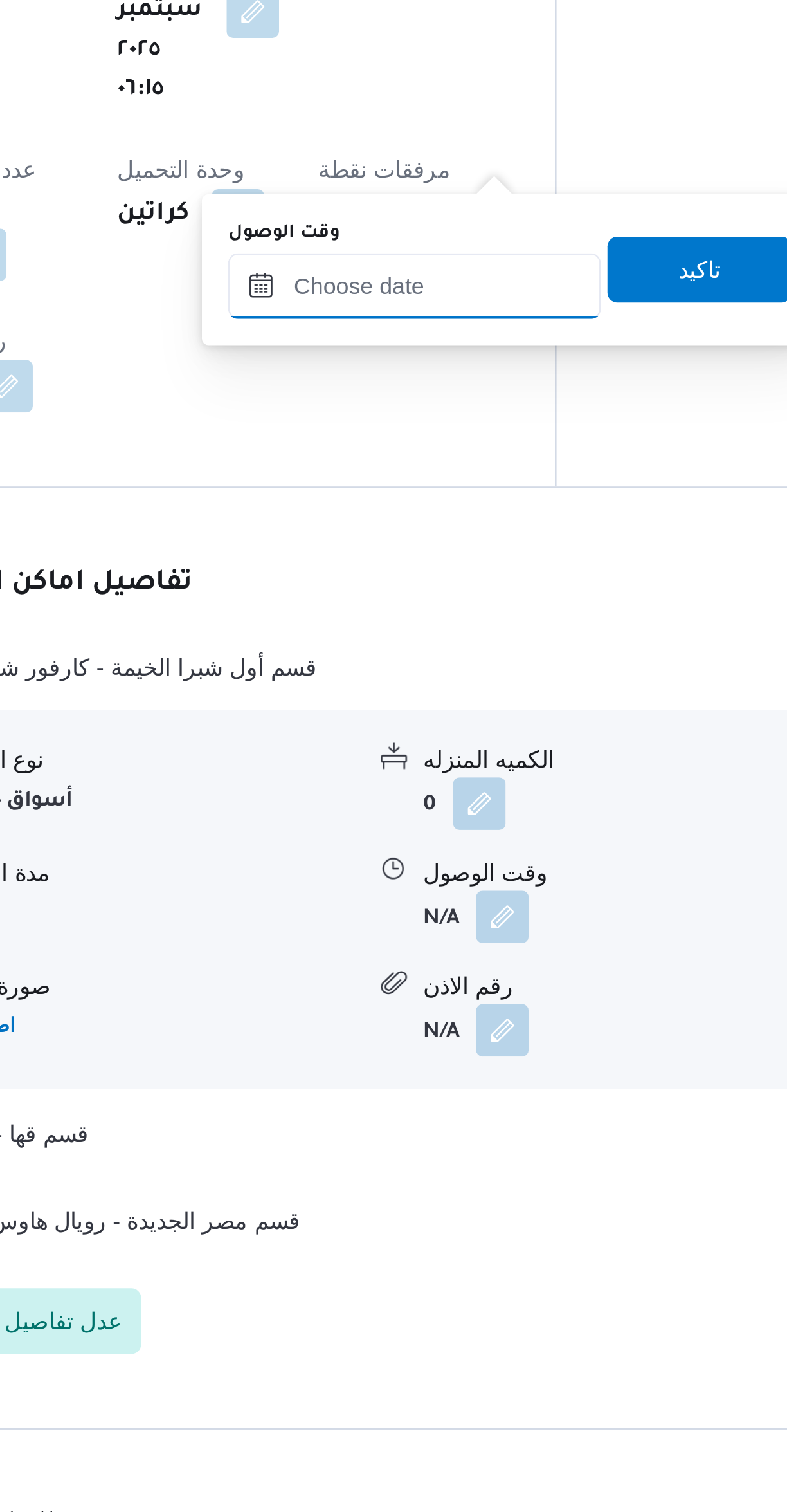
click at [383, 861] on input "وقت الوصول" at bounding box center [413, 860] width 146 height 25
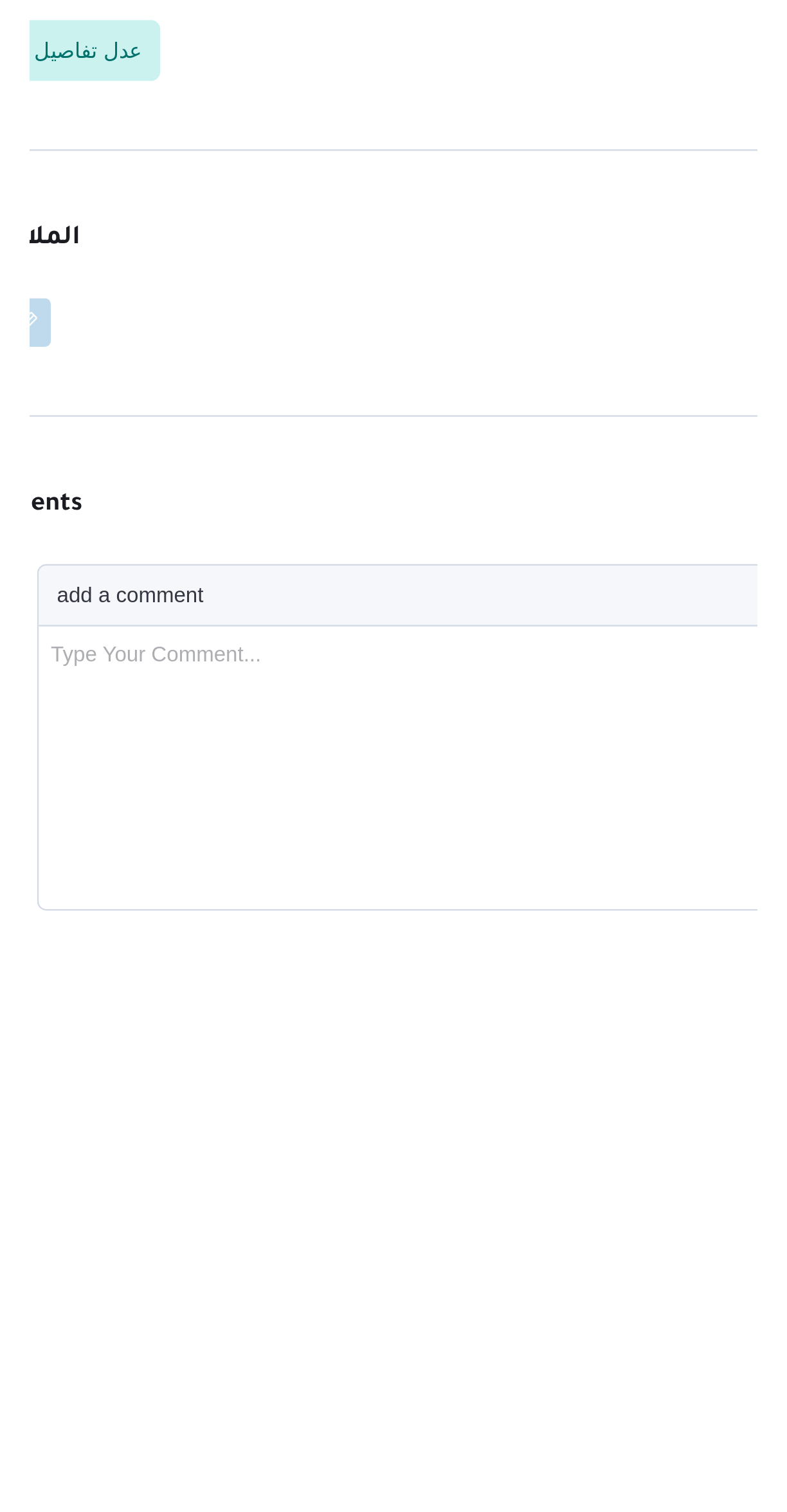
scroll to position [509, 0]
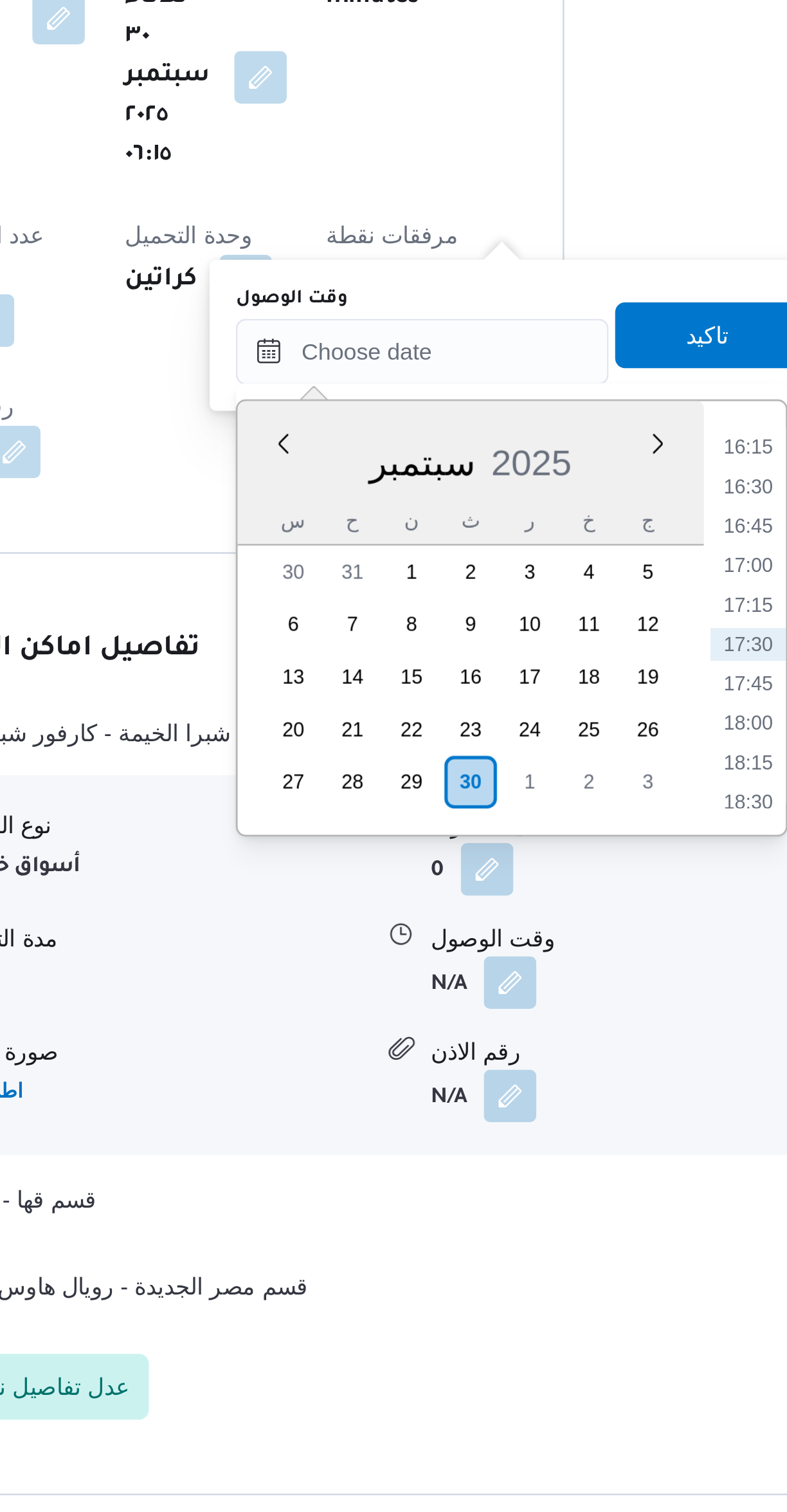
click at [532, 901] on li "16:30" at bounding box center [541, 907] width 30 height 13
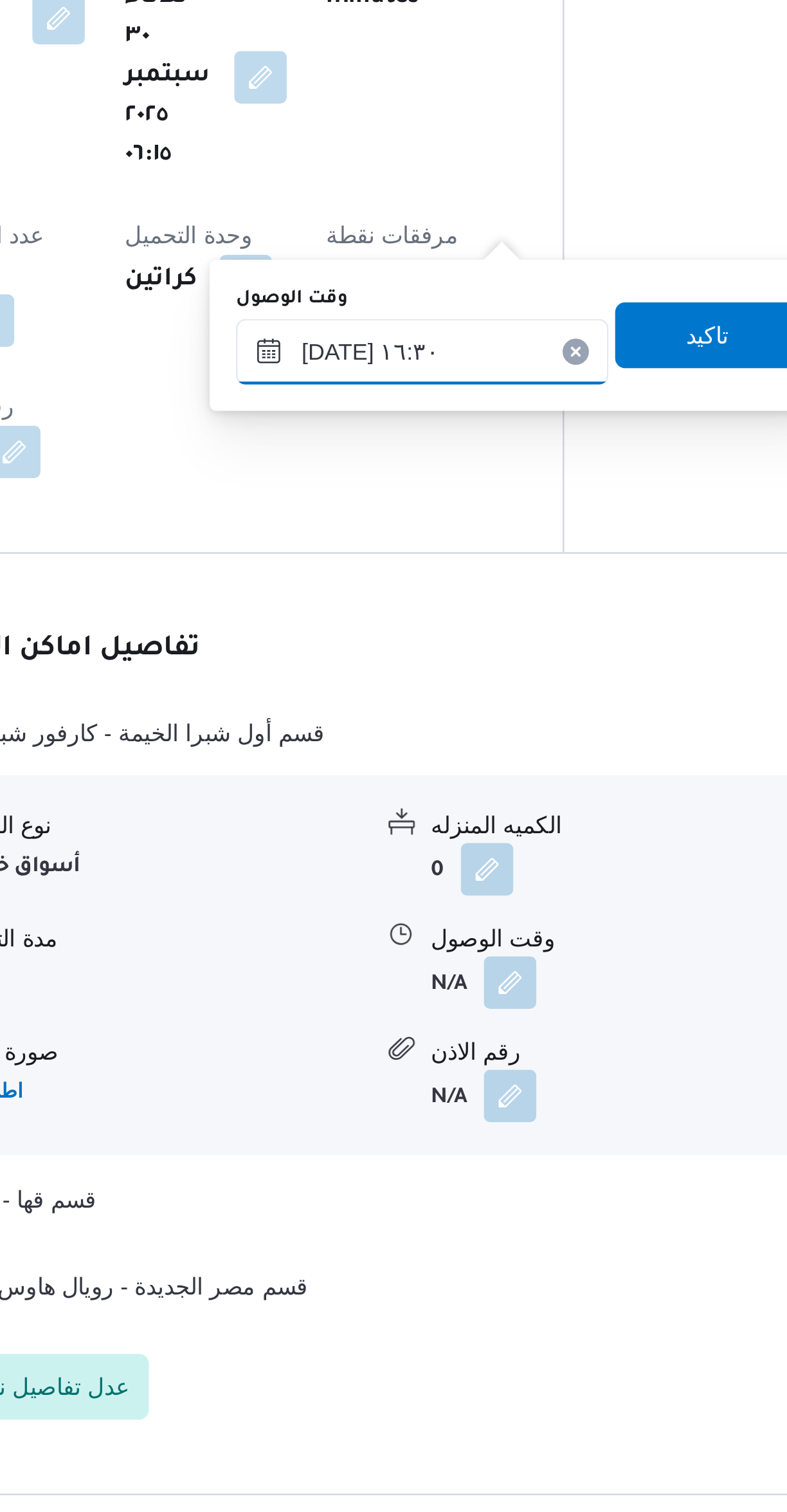
click at [375, 861] on input "٣٠/٠٩/٢٠٢٥ ١٦:٣٠" at bounding box center [413, 854] width 146 height 25
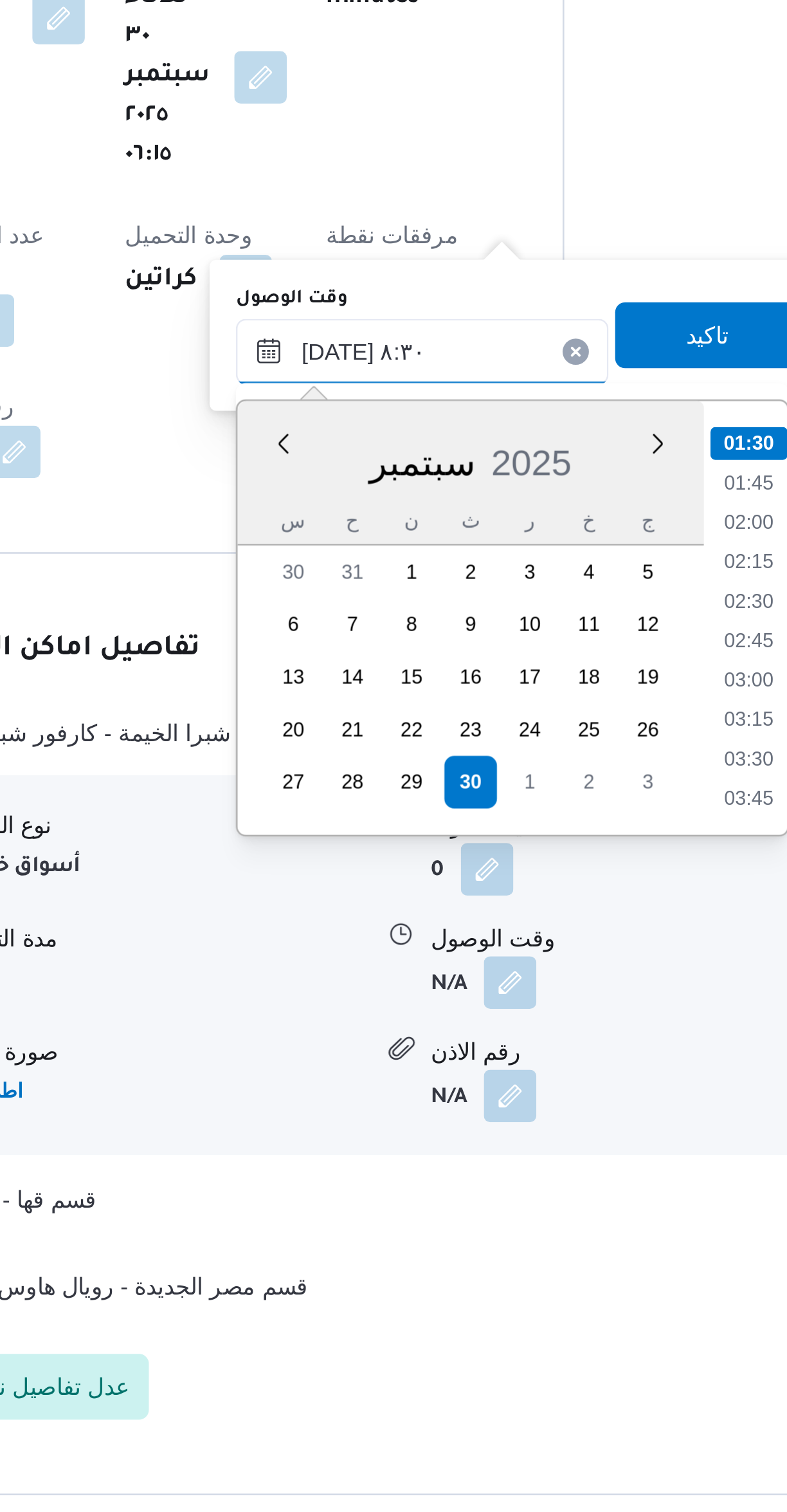
scroll to position [390, 0]
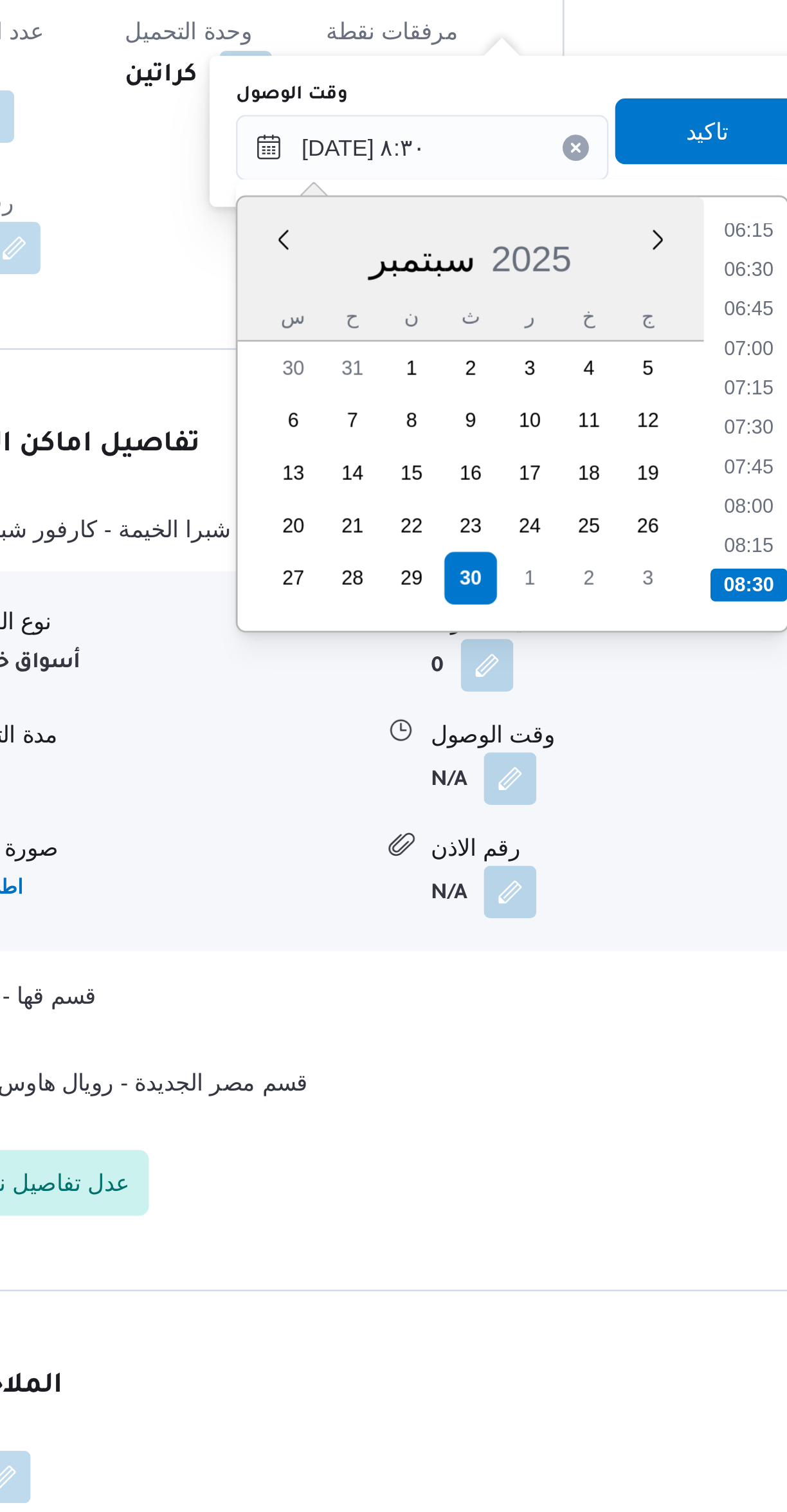
click at [537, 1024] on li "08:30" at bounding box center [541, 1026] width 31 height 13
type input "٣٠/٠٩/٢٠٢٥ ٠٨:٣٠"
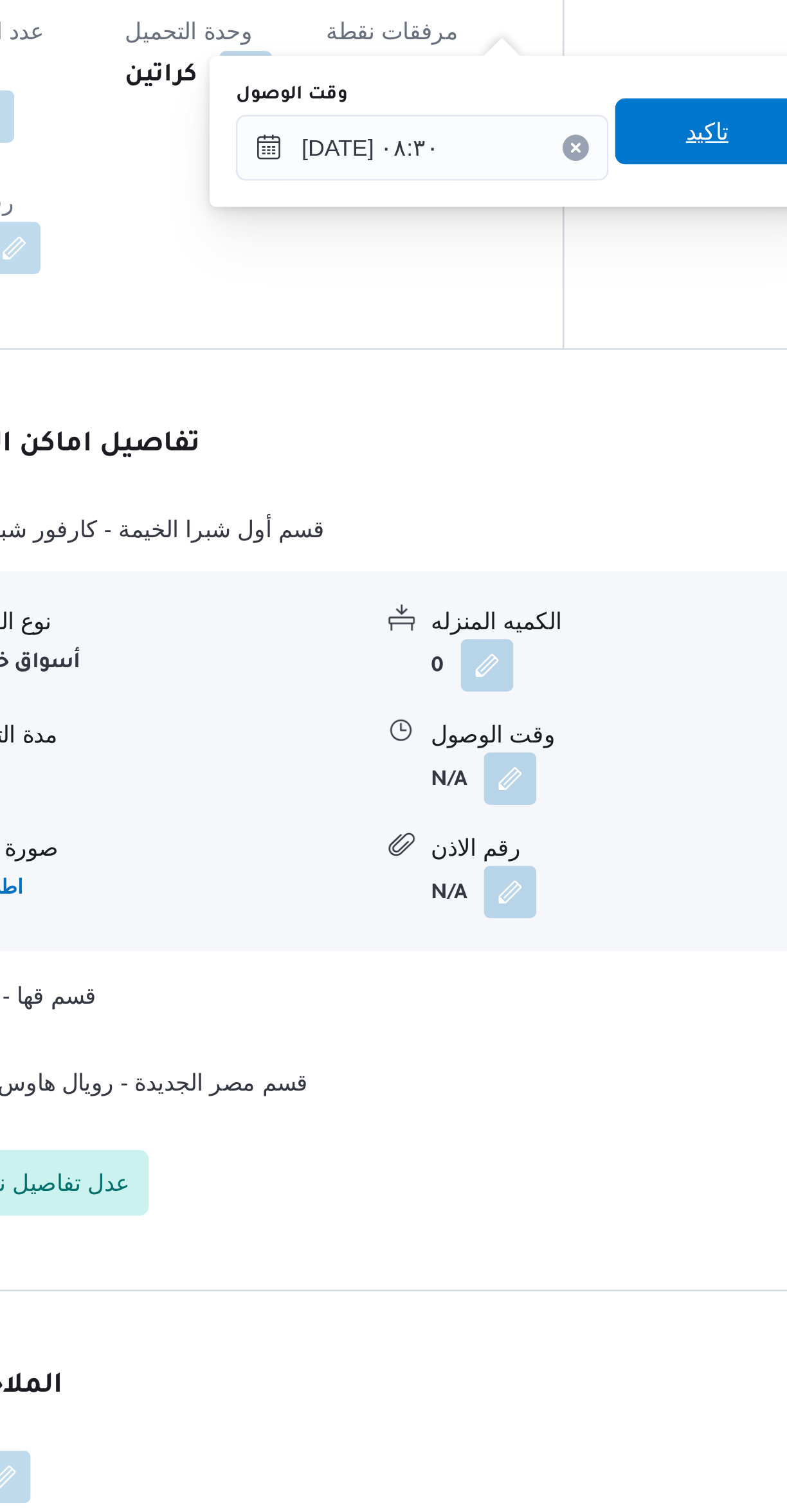
click at [494, 843] on span "تاكيد" at bounding box center [524, 847] width 72 height 25
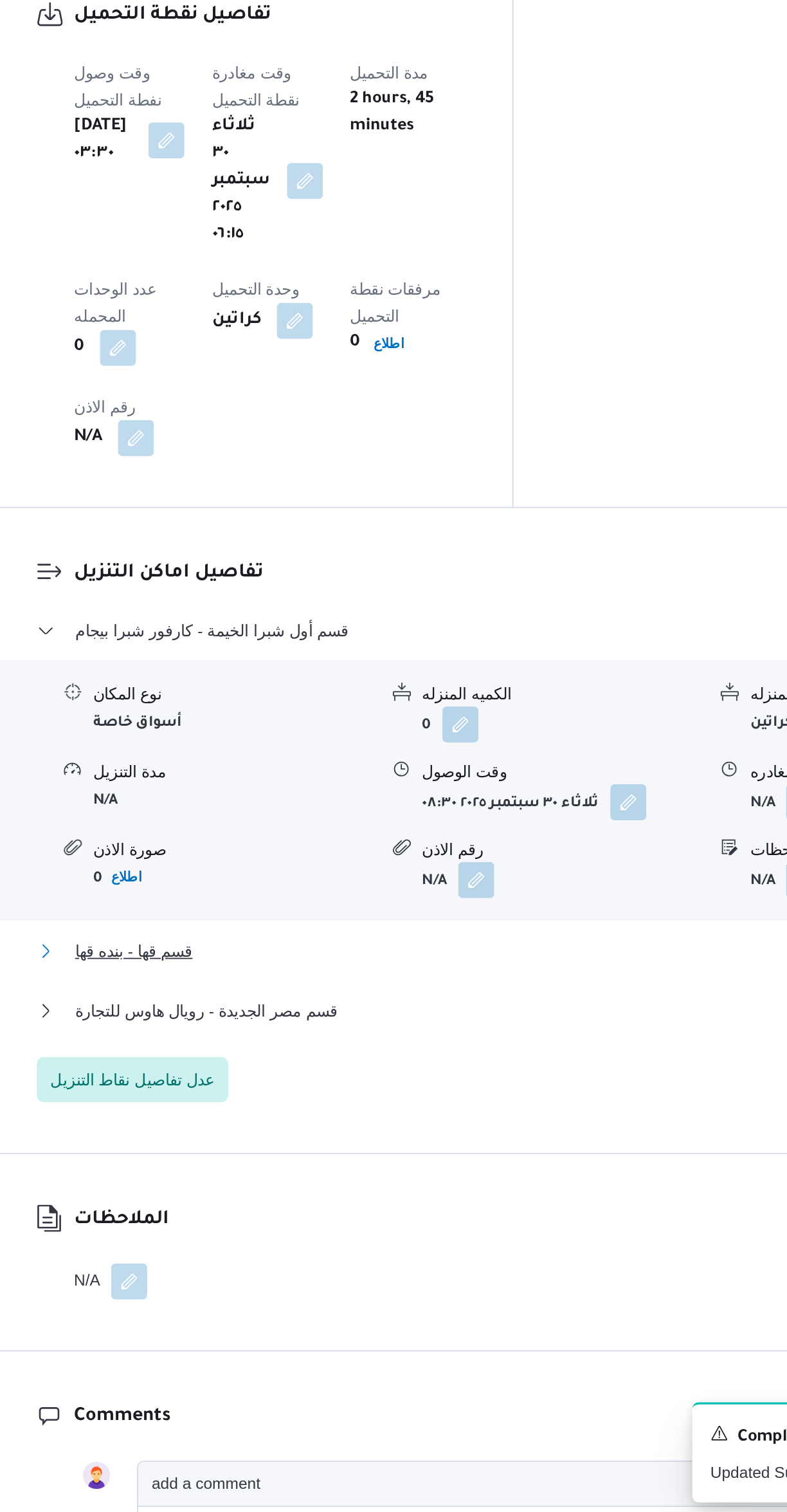
click at [313, 1179] on button "قسم قها - بنده قها" at bounding box center [470, 1187] width 546 height 16
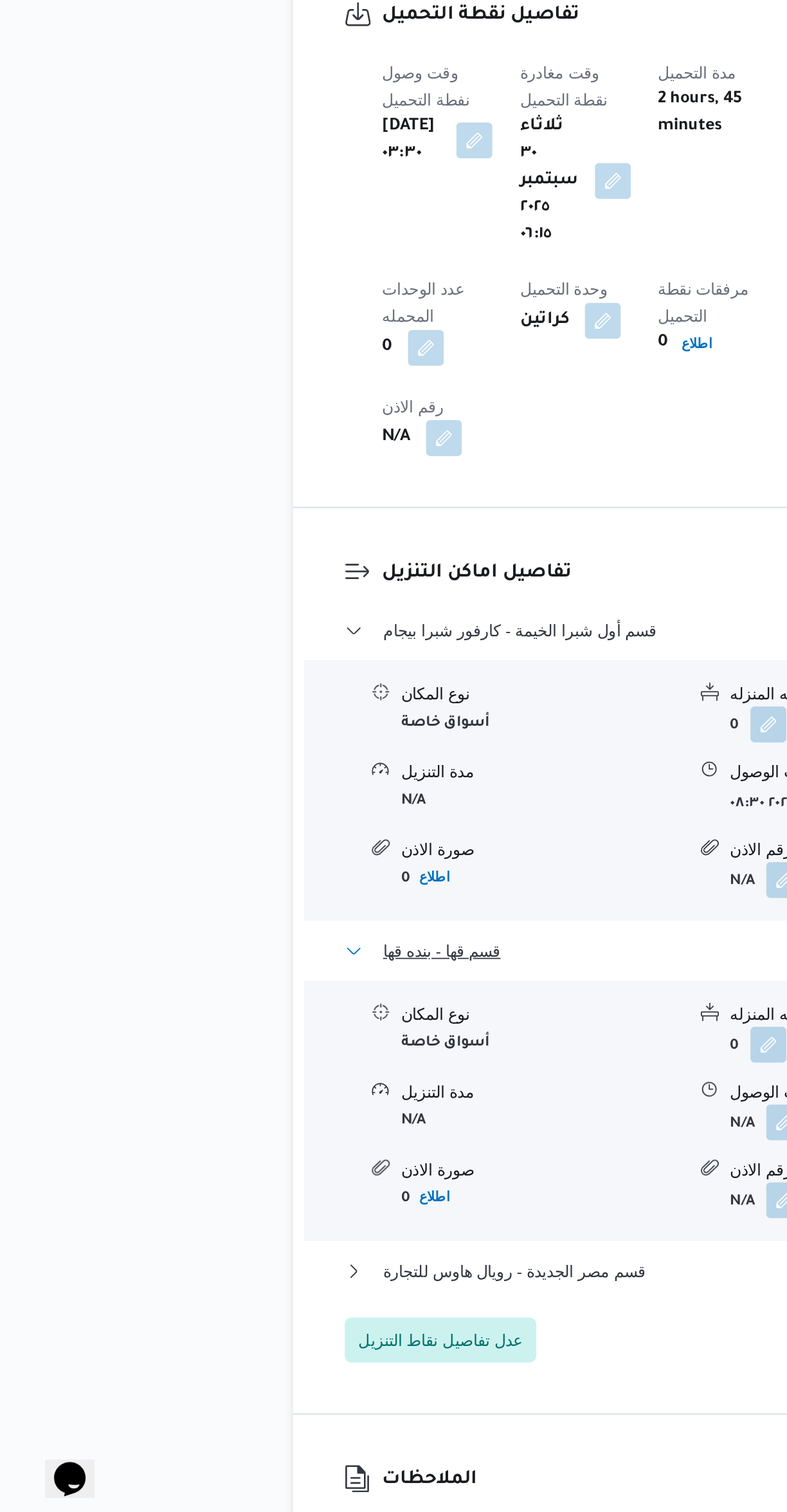
click at [214, 1179] on button "قسم قها - بنده قها" at bounding box center [470, 1187] width 546 height 16
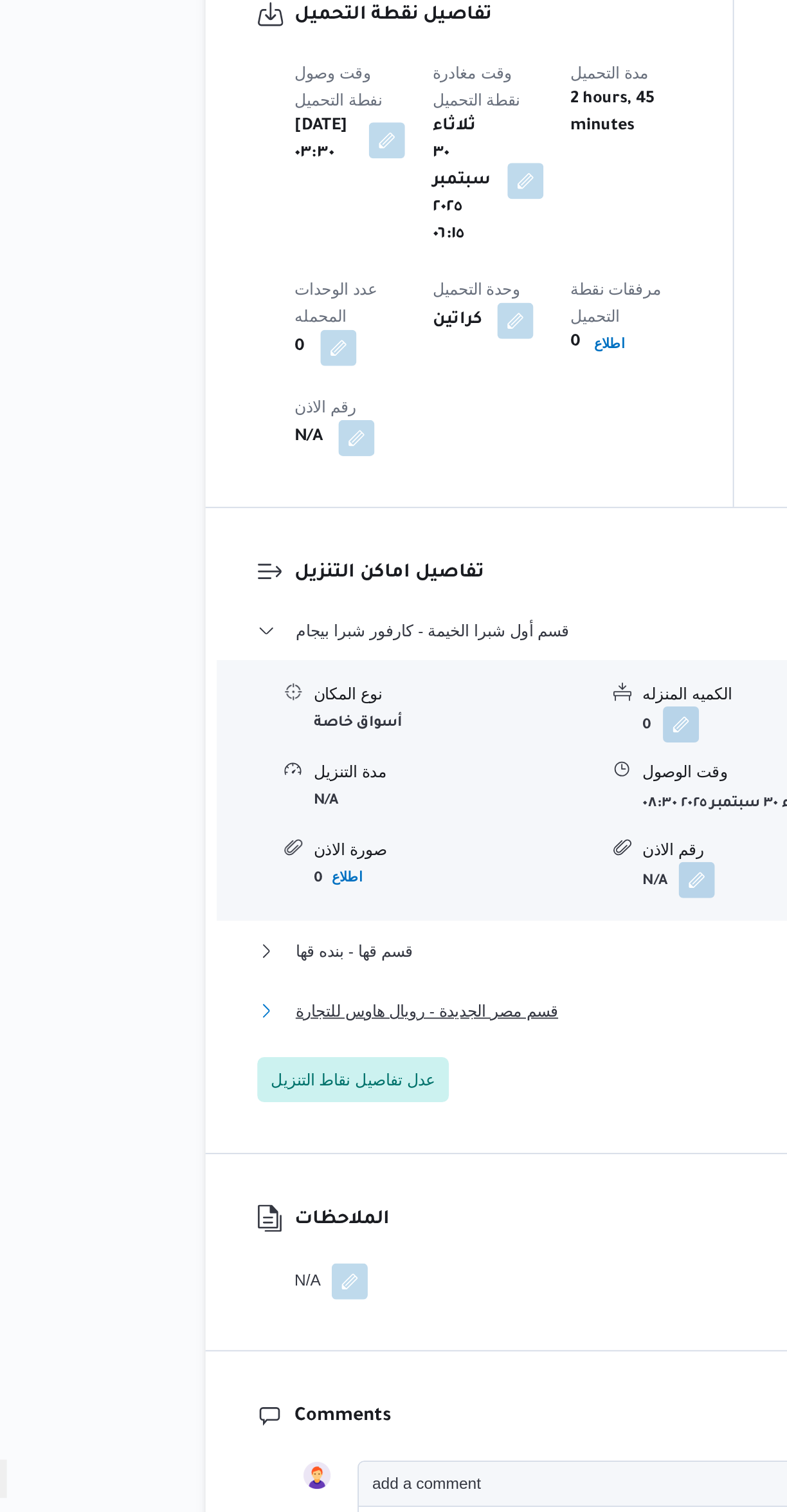
click at [221, 1213] on span "قسم مصر الجديدة - رويال هاوس للتجارة" at bounding box center [293, 1221] width 150 height 16
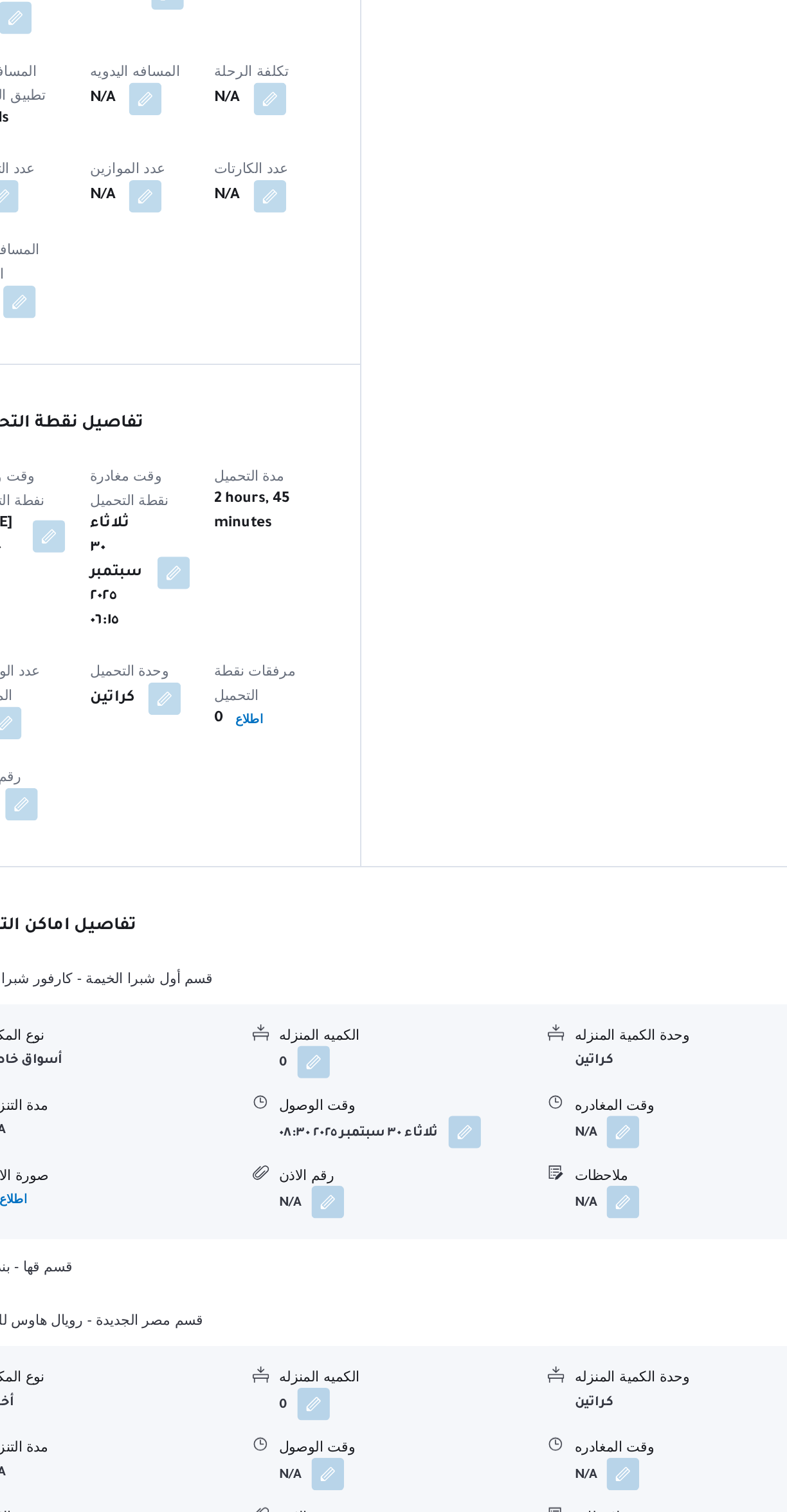
scroll to position [530, 0]
click at [639, 1071] on button "button" at bounding box center [635, 1081] width 21 height 21
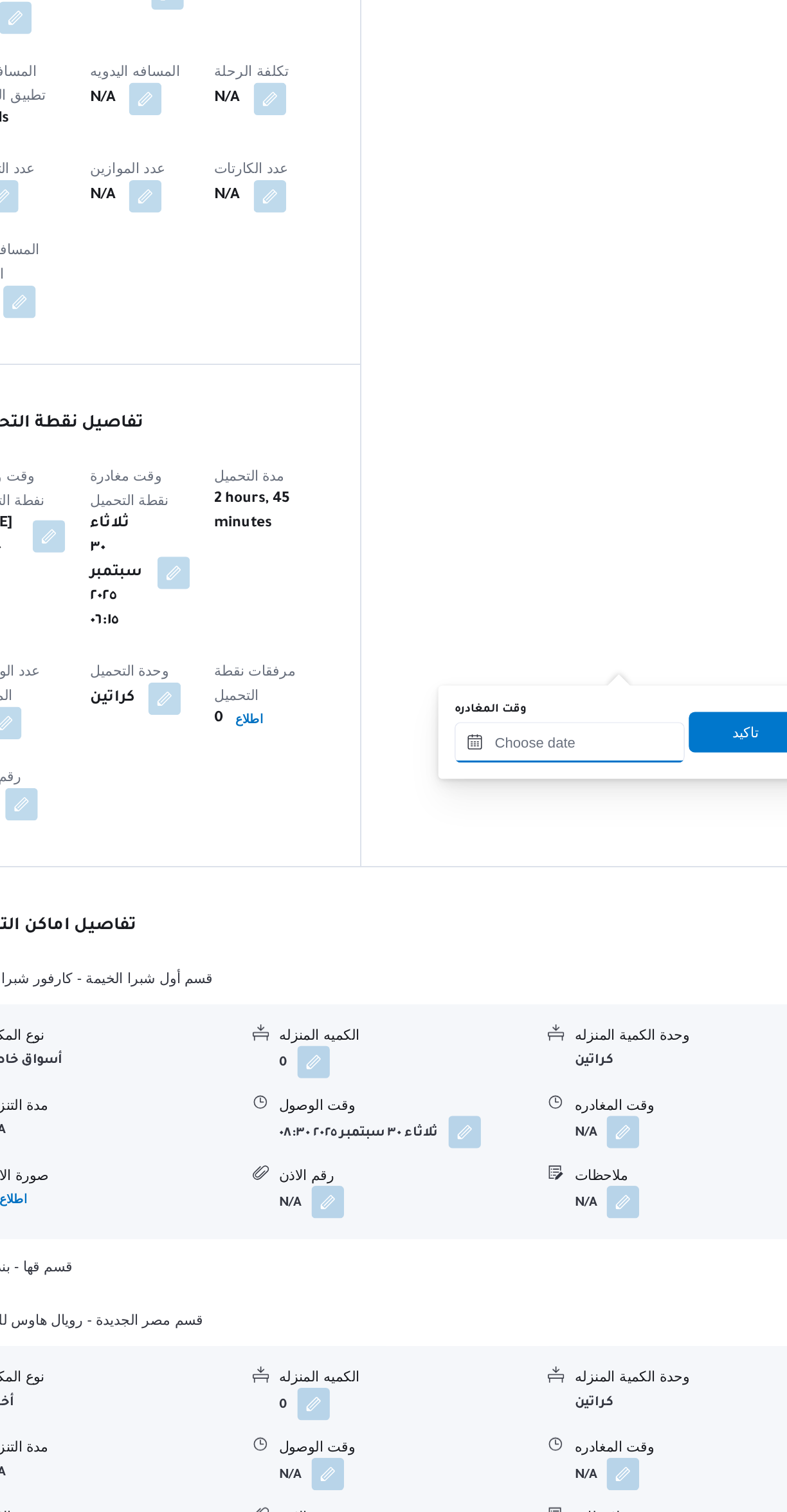
click at [590, 828] on input "وقت المغادره" at bounding box center [601, 833] width 146 height 25
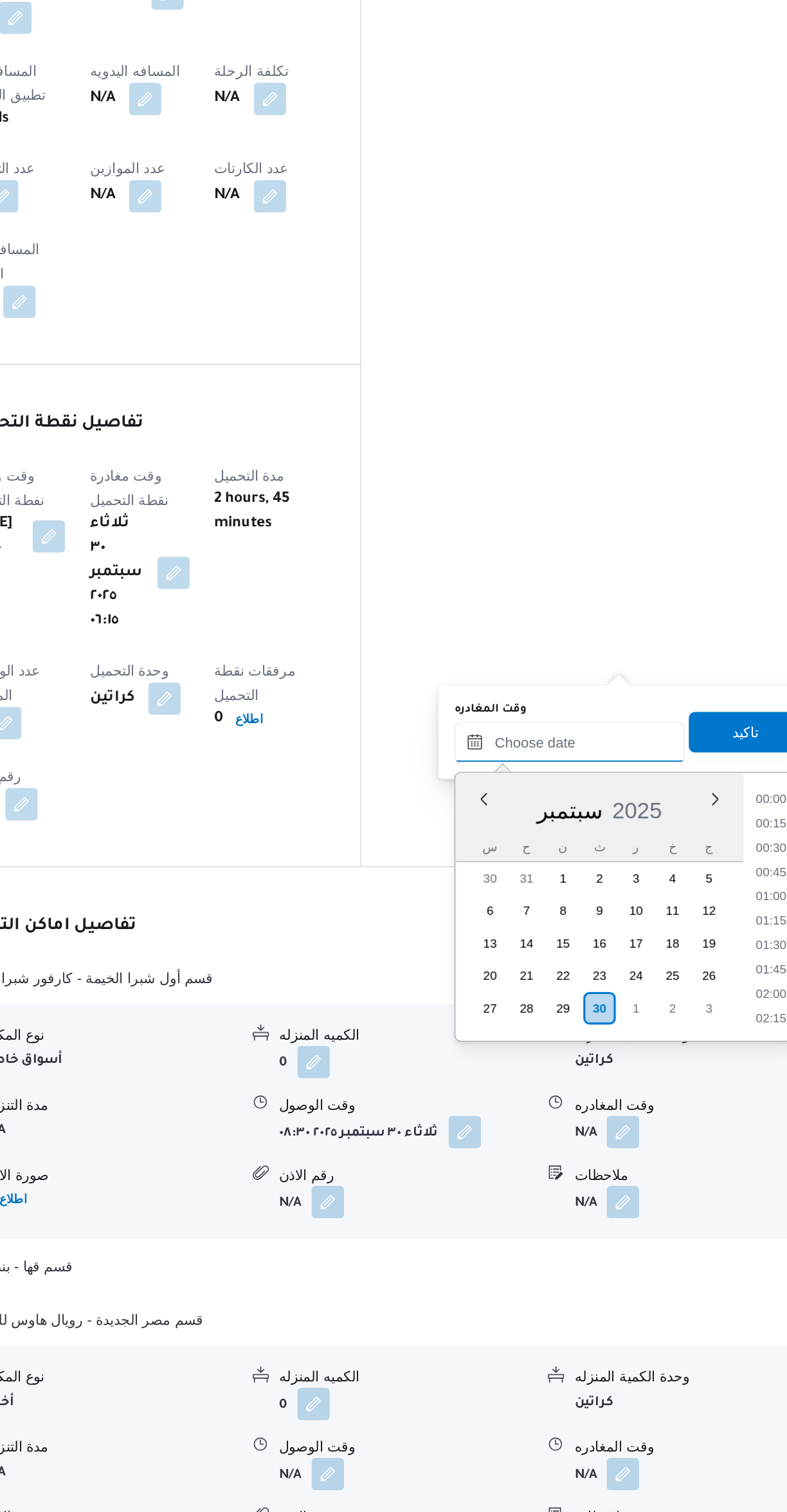
scroll to position [0, 0]
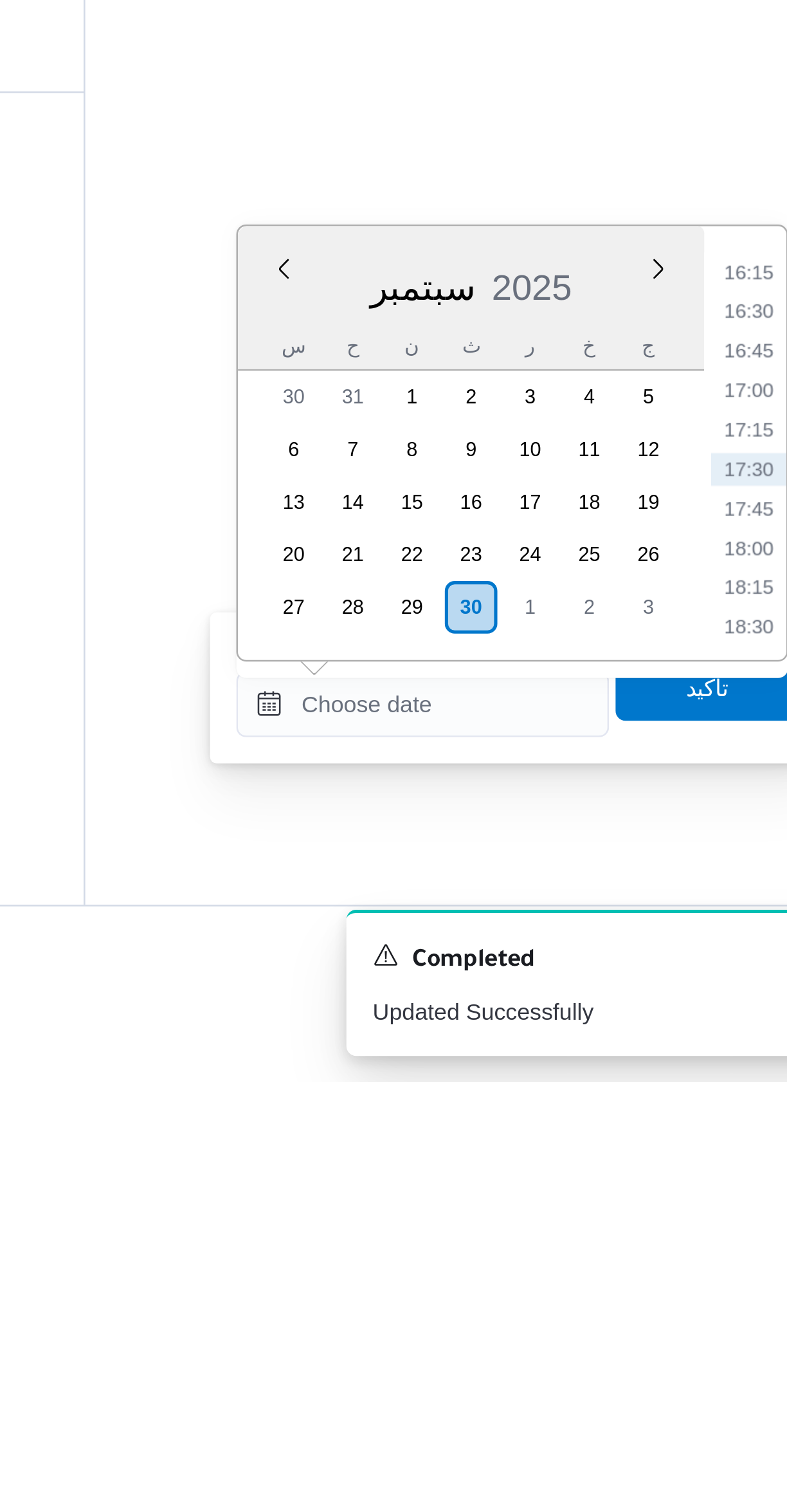
click at [719, 1191] on li "16:15" at bounding box center [729, 1194] width 30 height 13
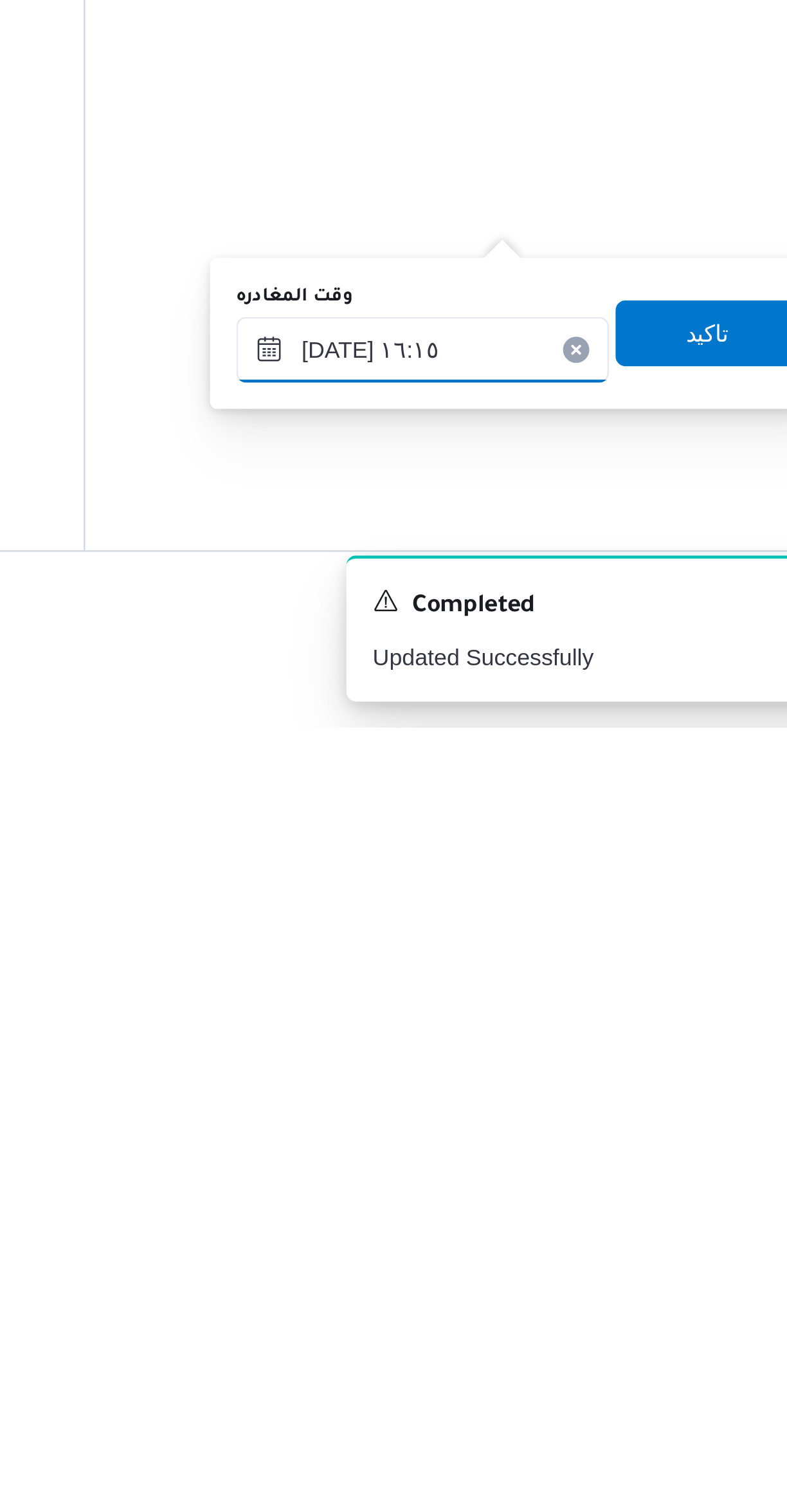
click at [563, 1368] on input "٣٠/٠٩/٢٠٢٥ ١٦:١٥" at bounding box center [601, 1363] width 146 height 25
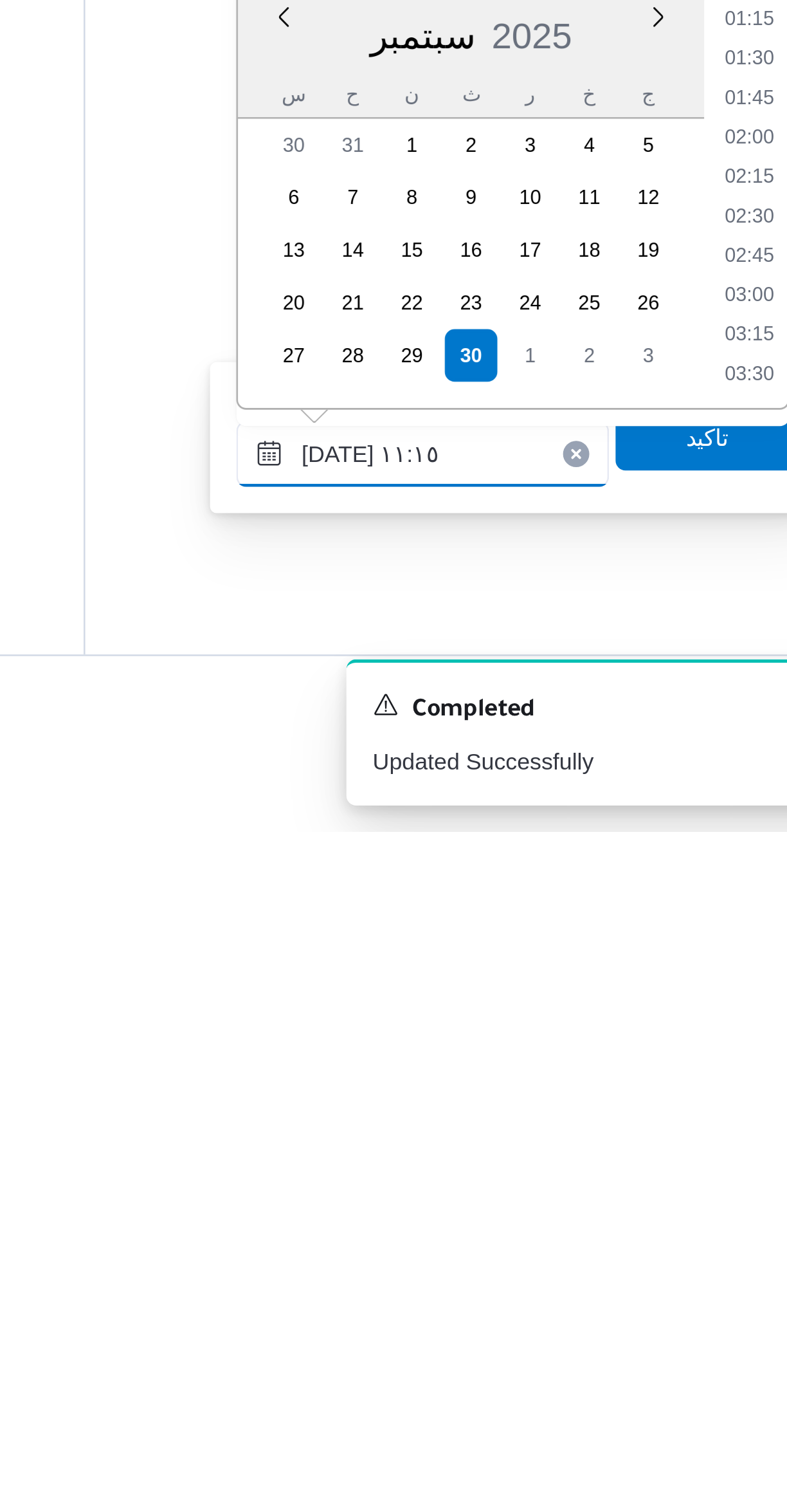
scroll to position [559, 0]
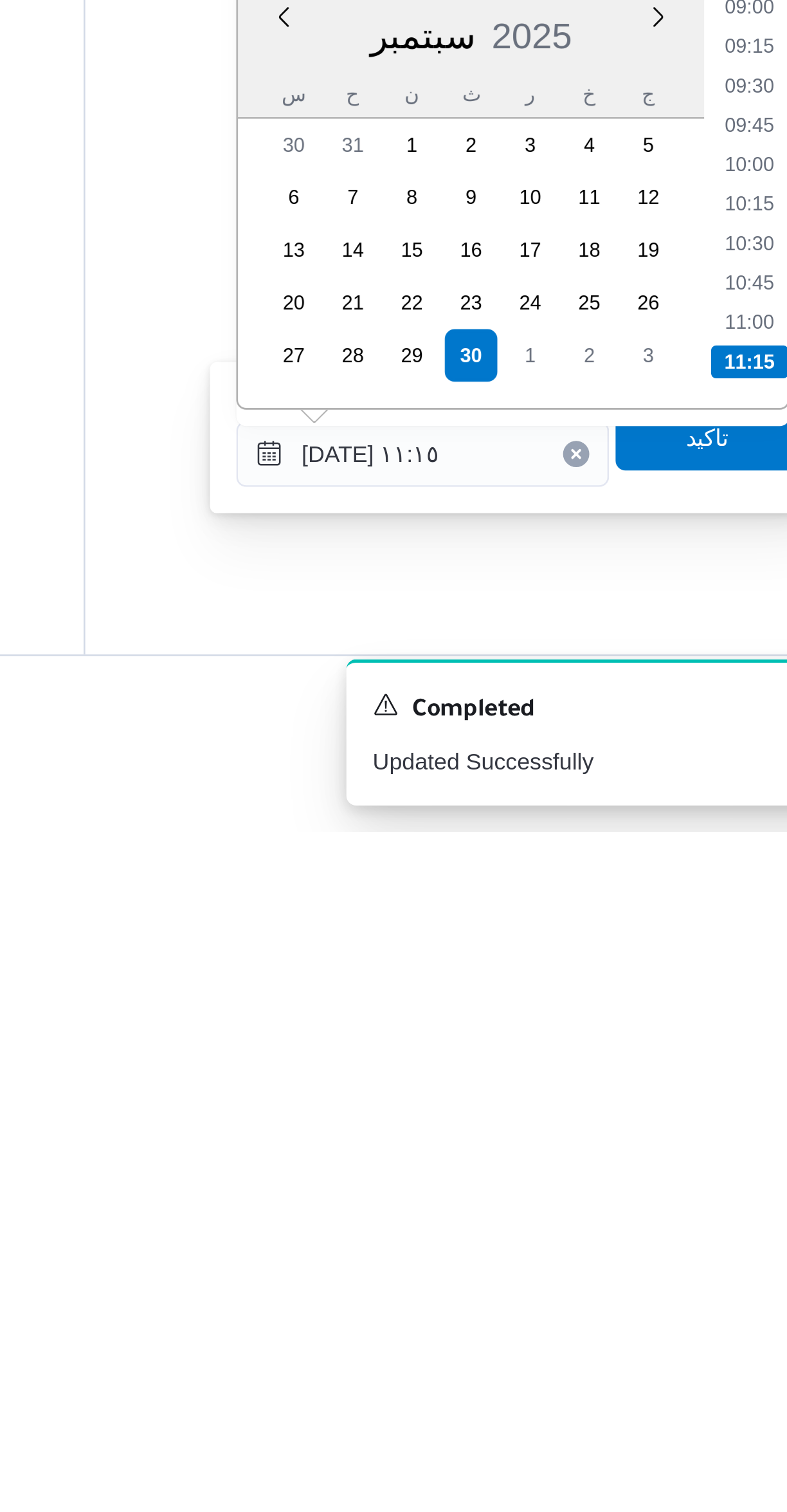
click at [721, 1293] on li "10:45" at bounding box center [729, 1297] width 30 height 13
type input "٣٠/٠٩/٢٠٢٥ ١٠:٤٥"
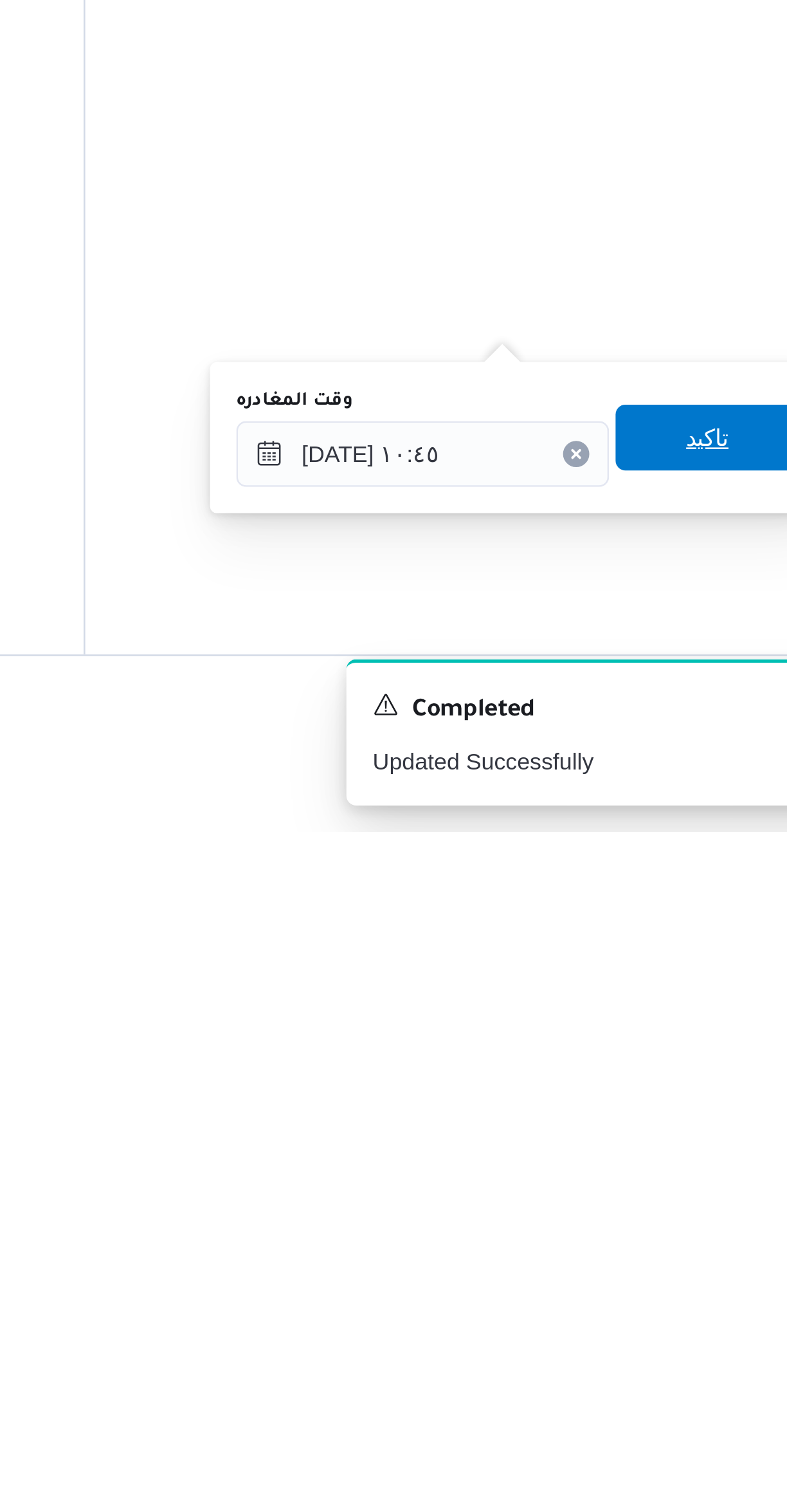
click at [688, 1363] on span "تاكيد" at bounding box center [713, 1357] width 72 height 25
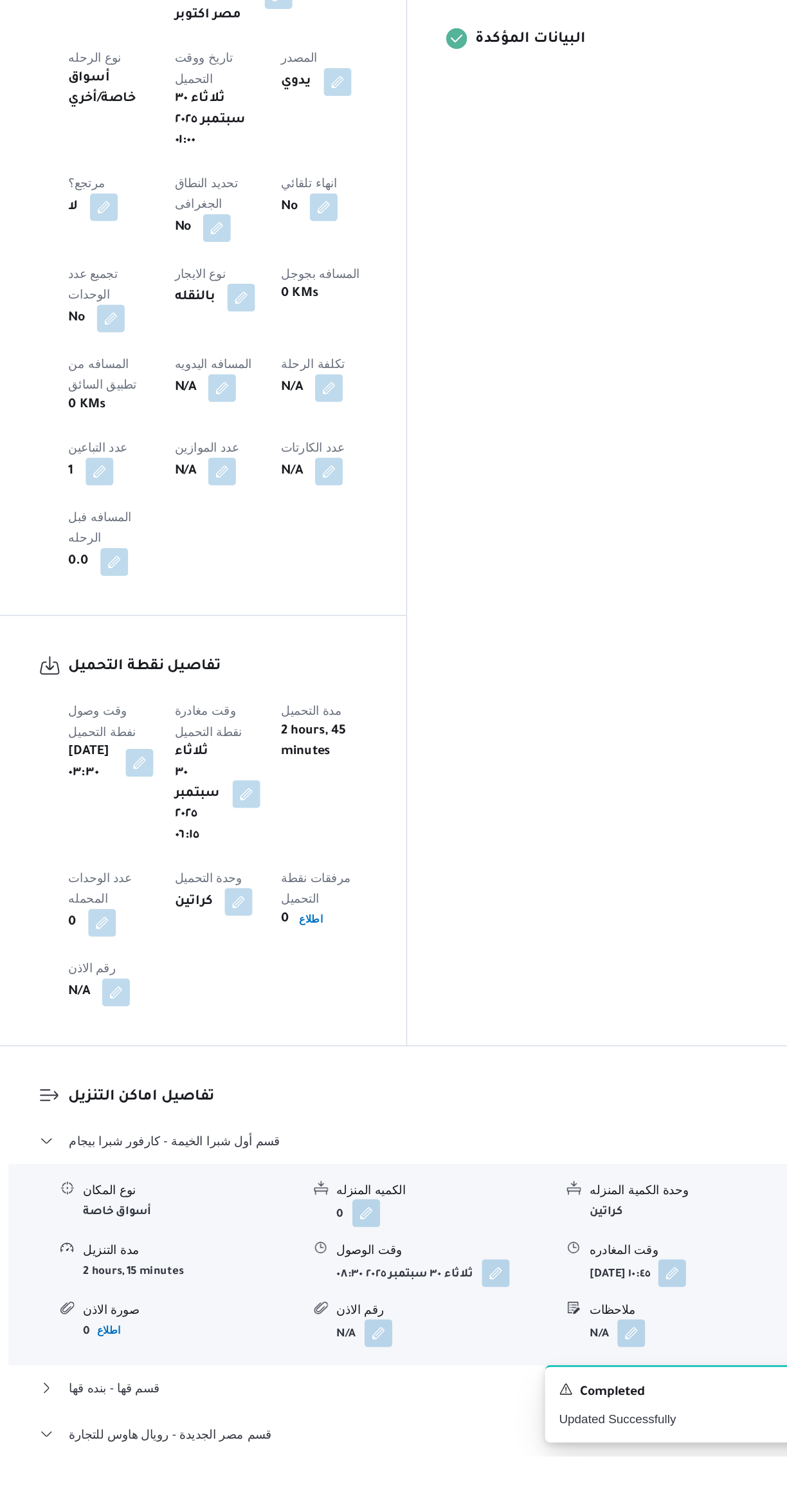
scroll to position [273, 0]
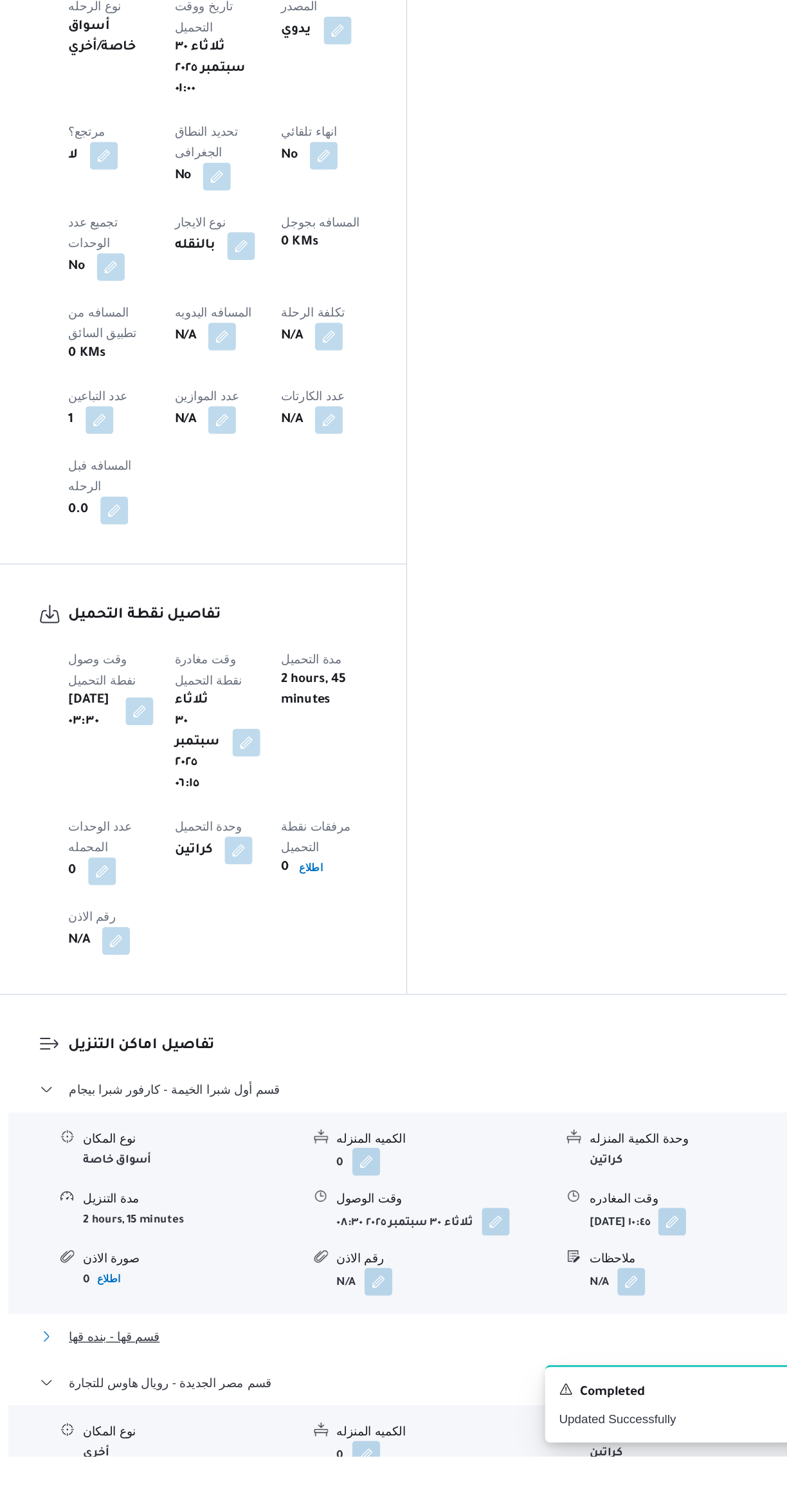
click at [551, 1415] on button "قسم قها - بنده قها" at bounding box center [470, 1423] width 546 height 16
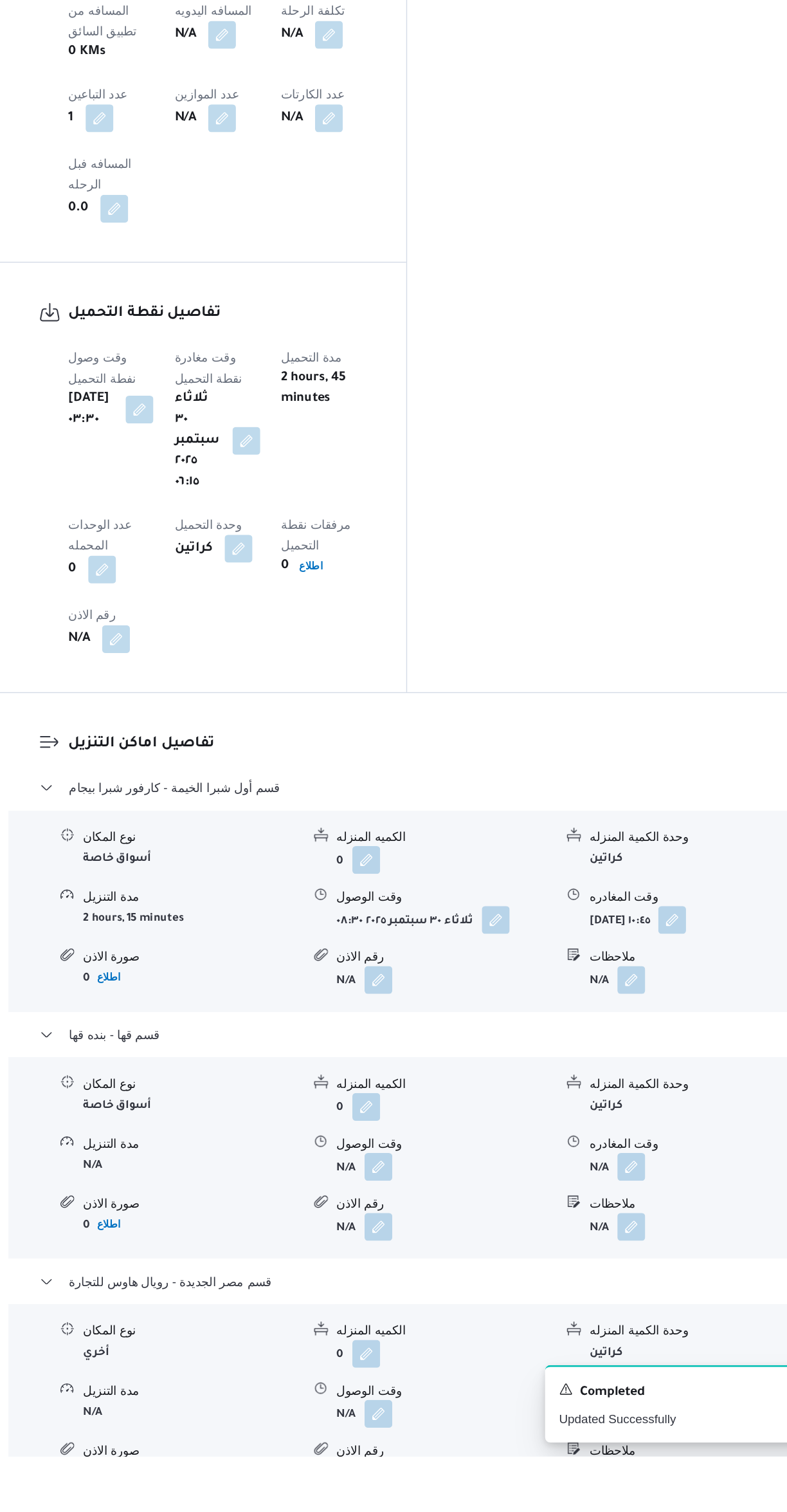
scroll to position [517, 0]
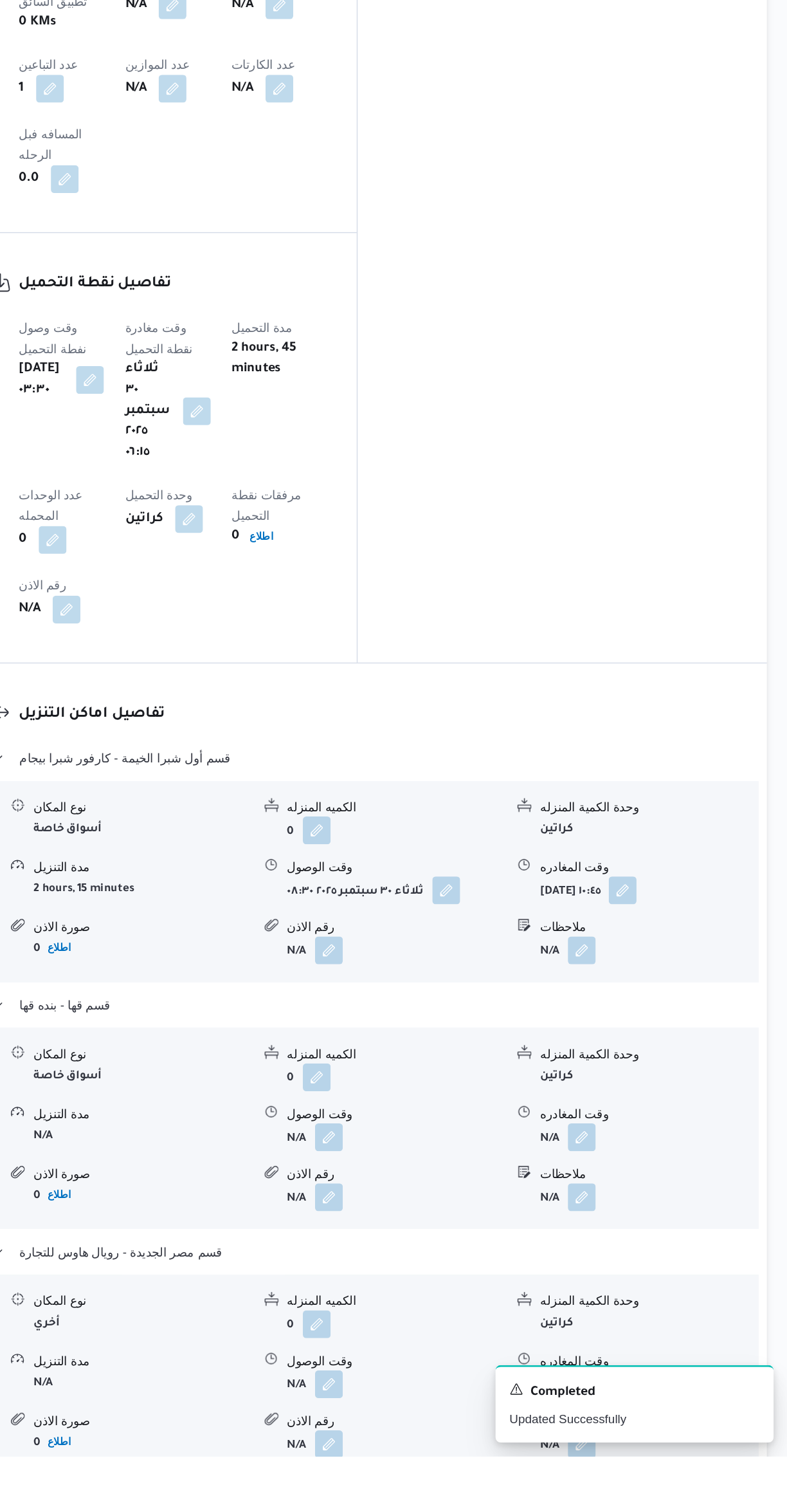
click at [449, 1265] on button "button" at bounding box center [448, 1276] width 21 height 21
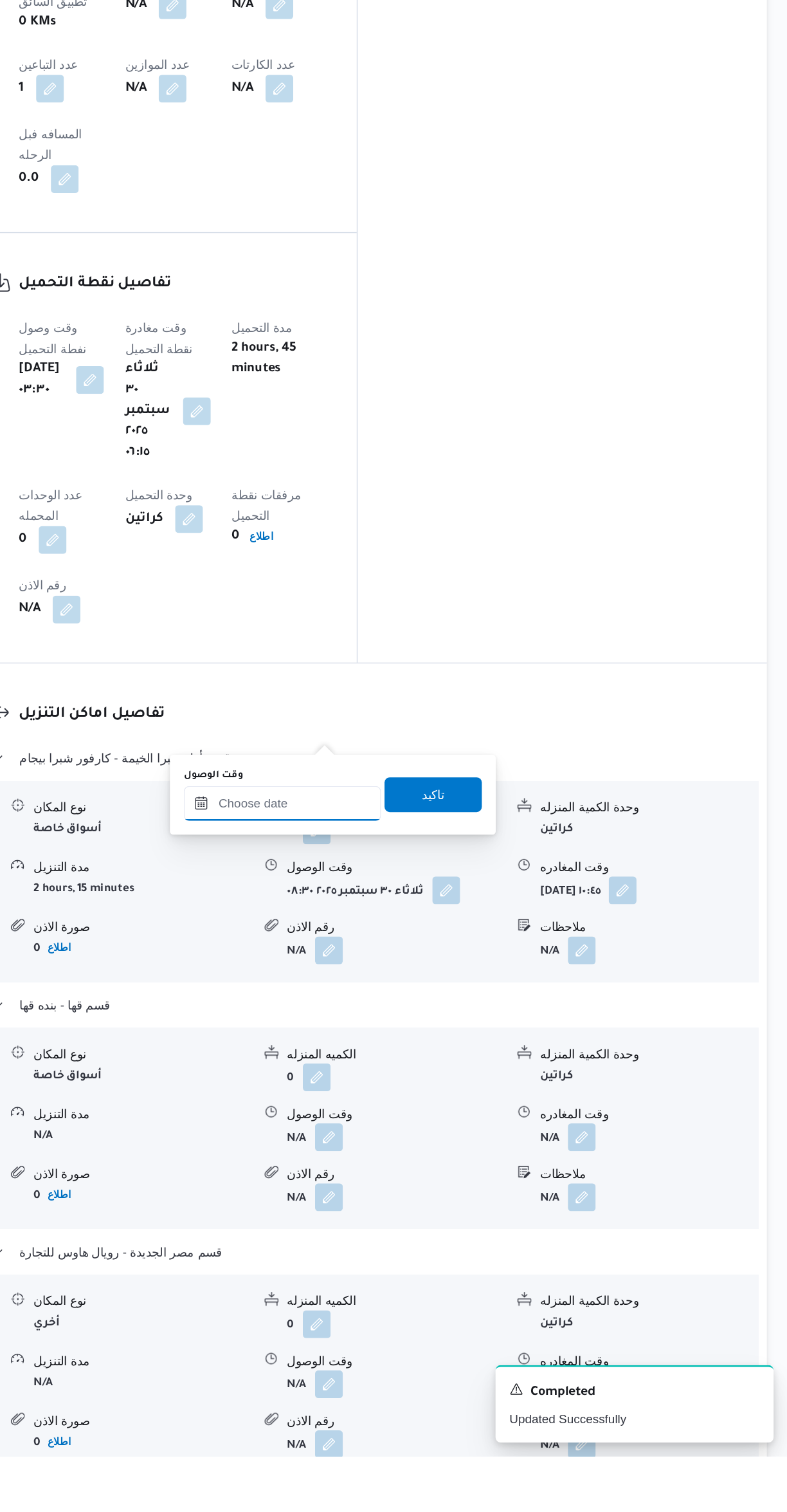
click at [399, 1030] on input "وقت الوصول" at bounding box center [413, 1028] width 146 height 25
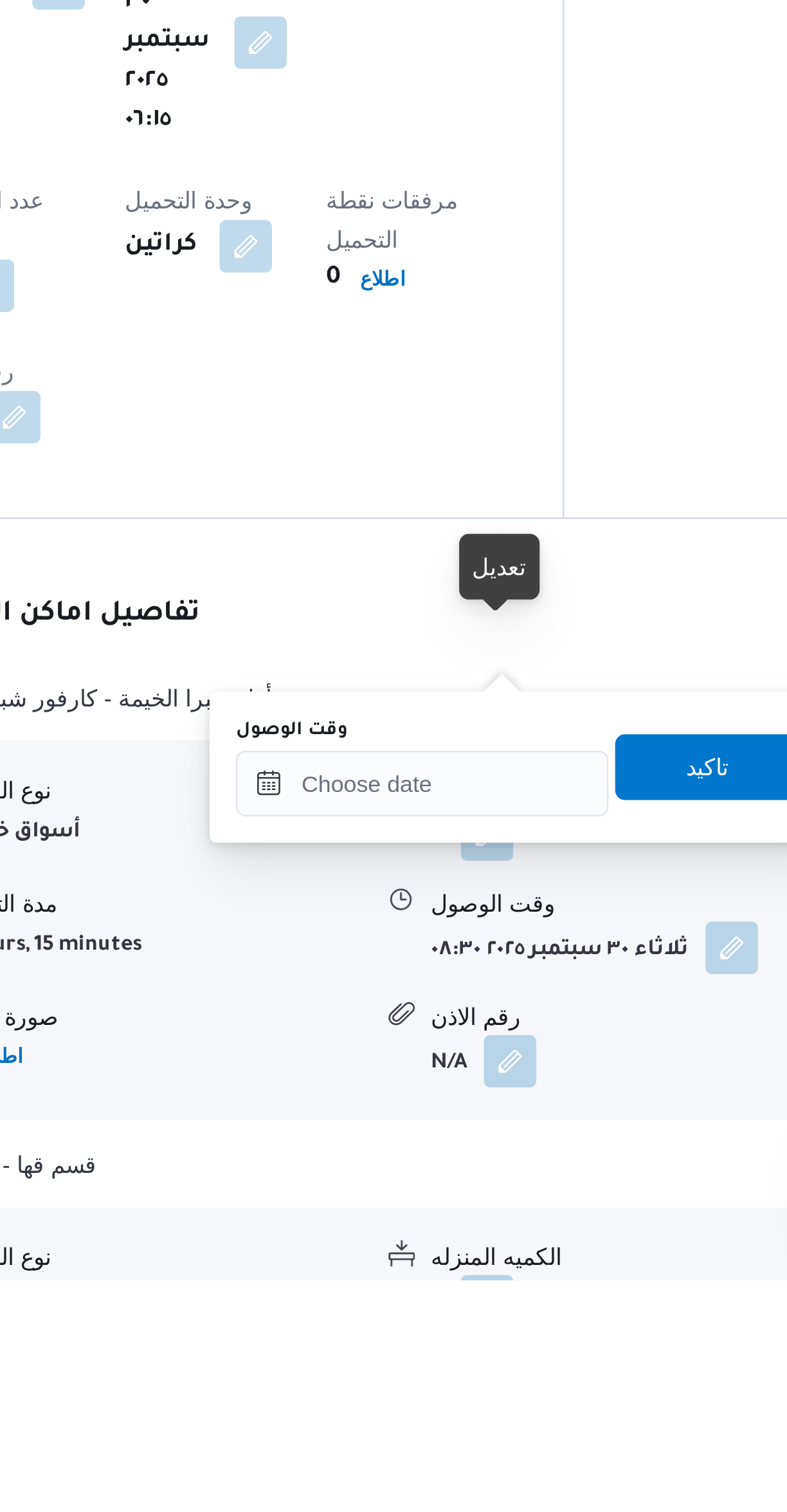
scroll to position [229, 0]
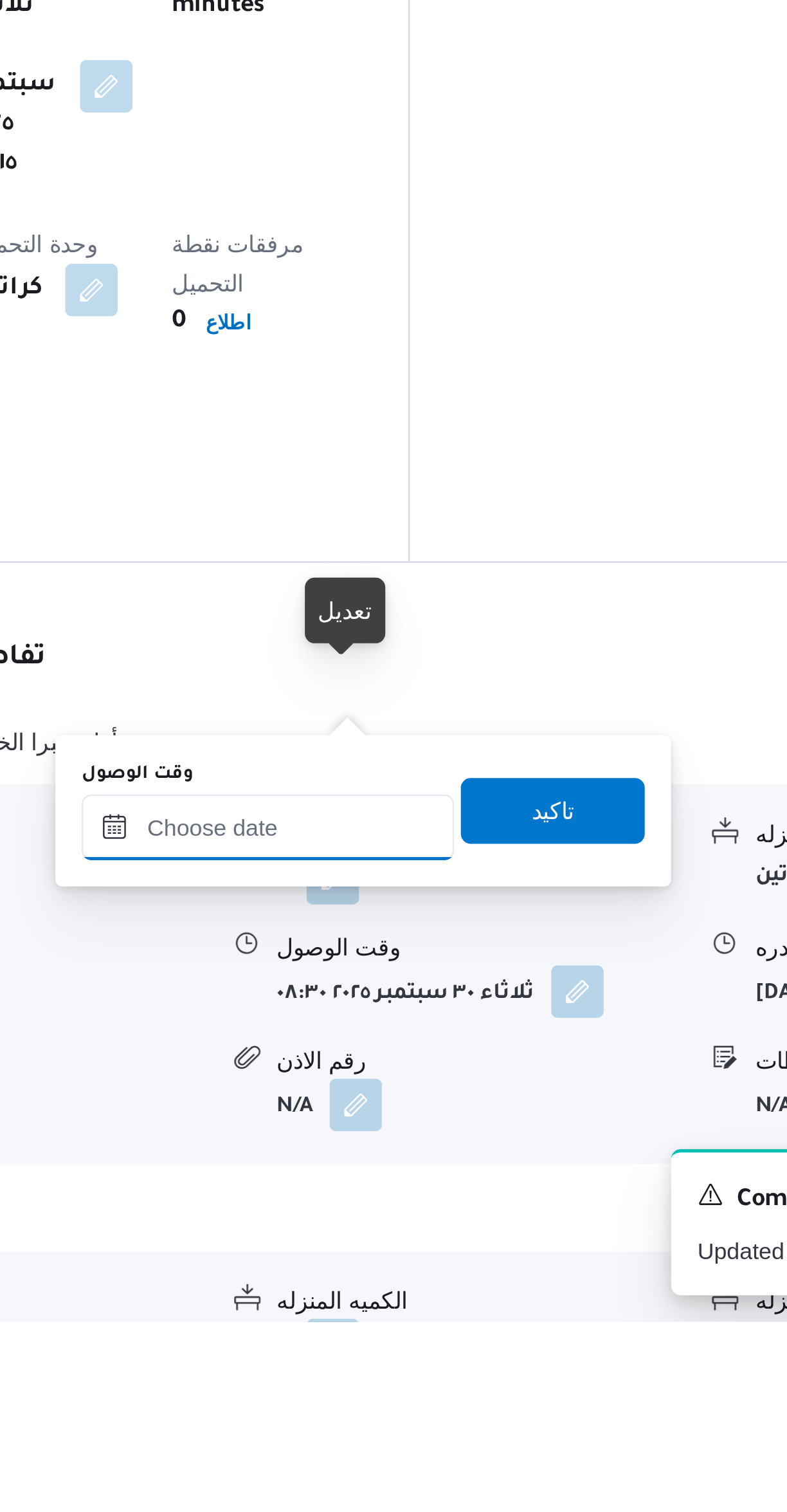
click at [414, 1312] on input "وقت الوصول" at bounding box center [413, 1318] width 146 height 25
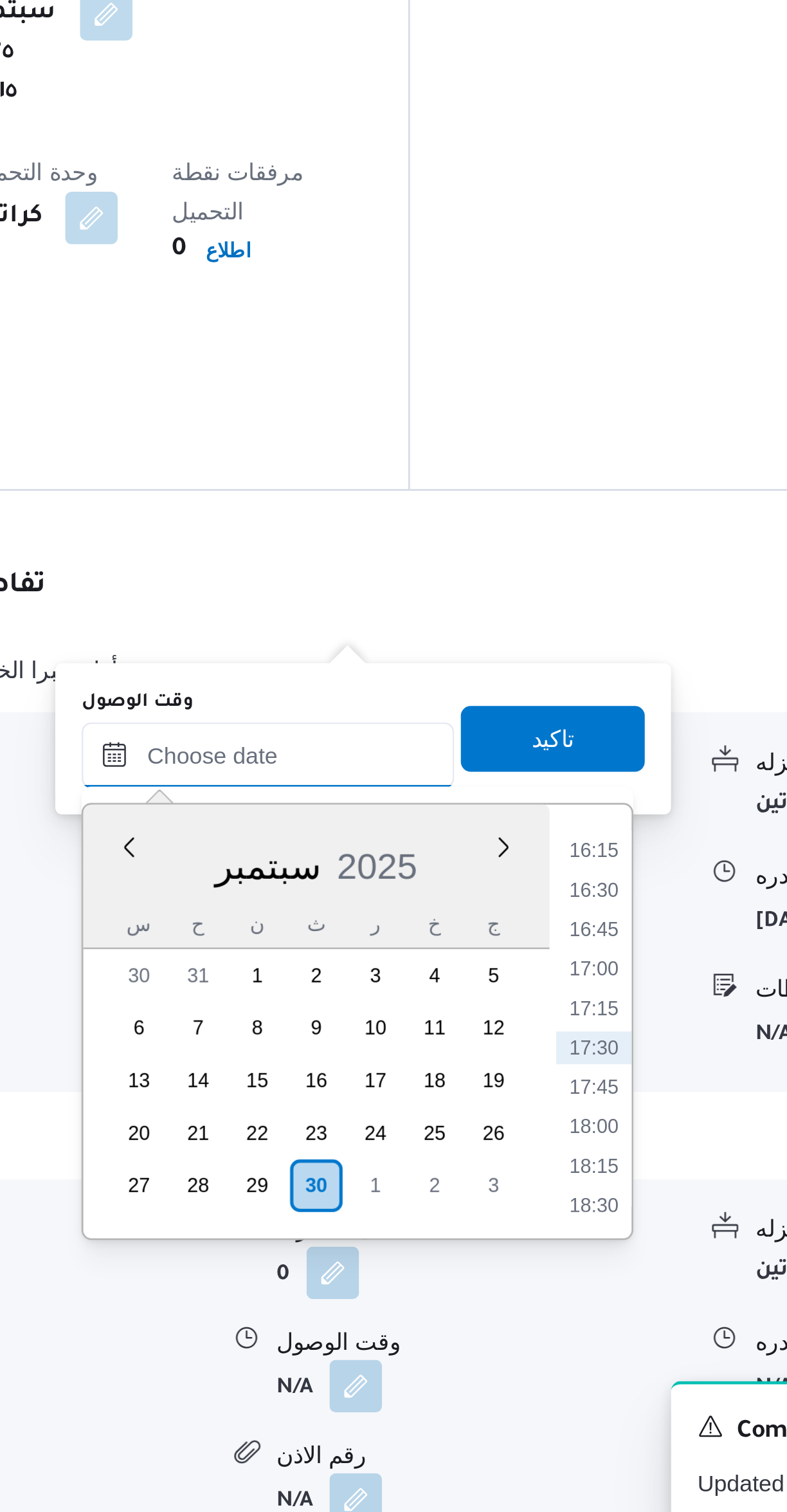
scroll to position [348, 0]
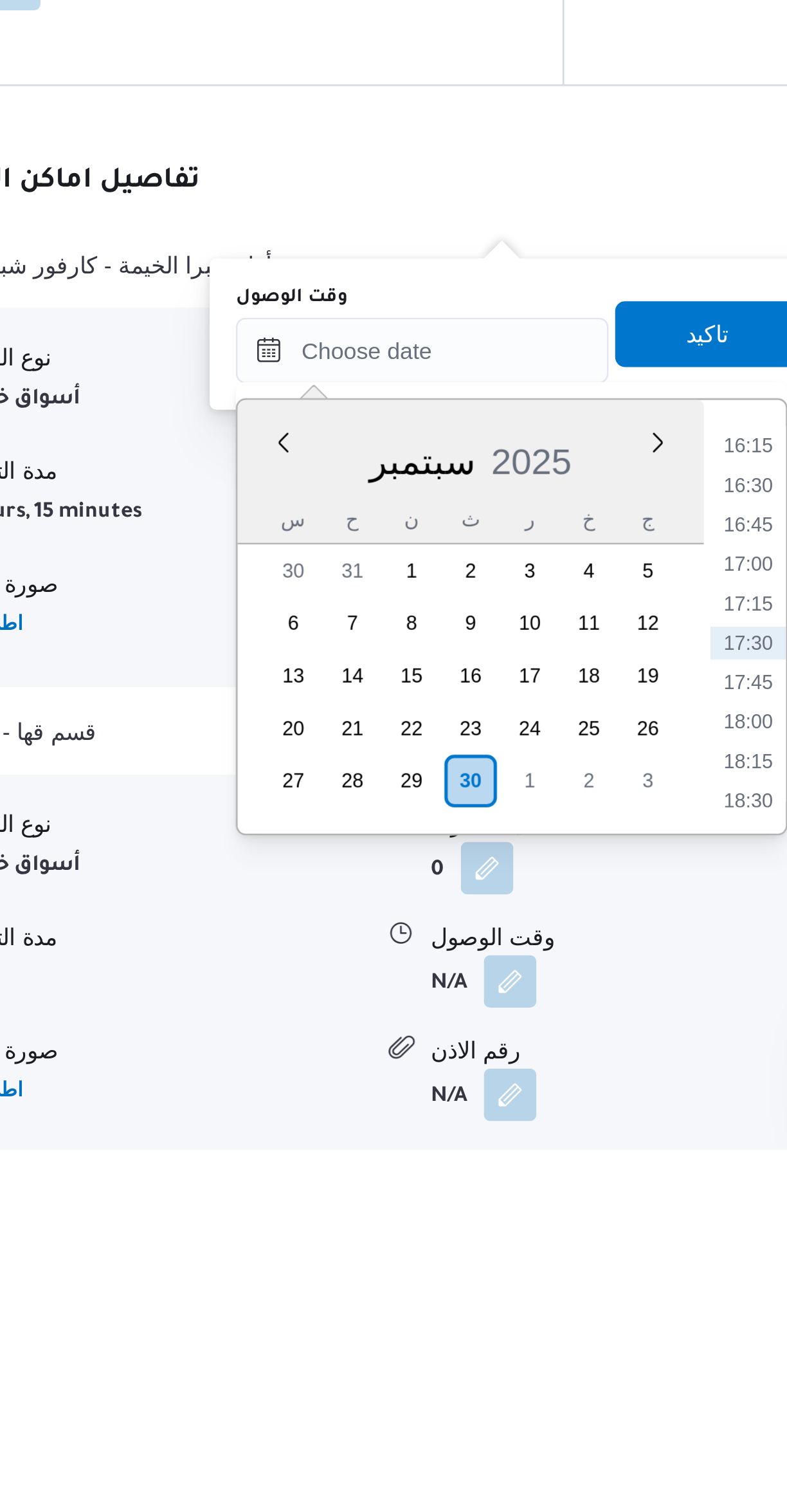
click at [532, 1234] on li "16:15" at bounding box center [541, 1236] width 30 height 13
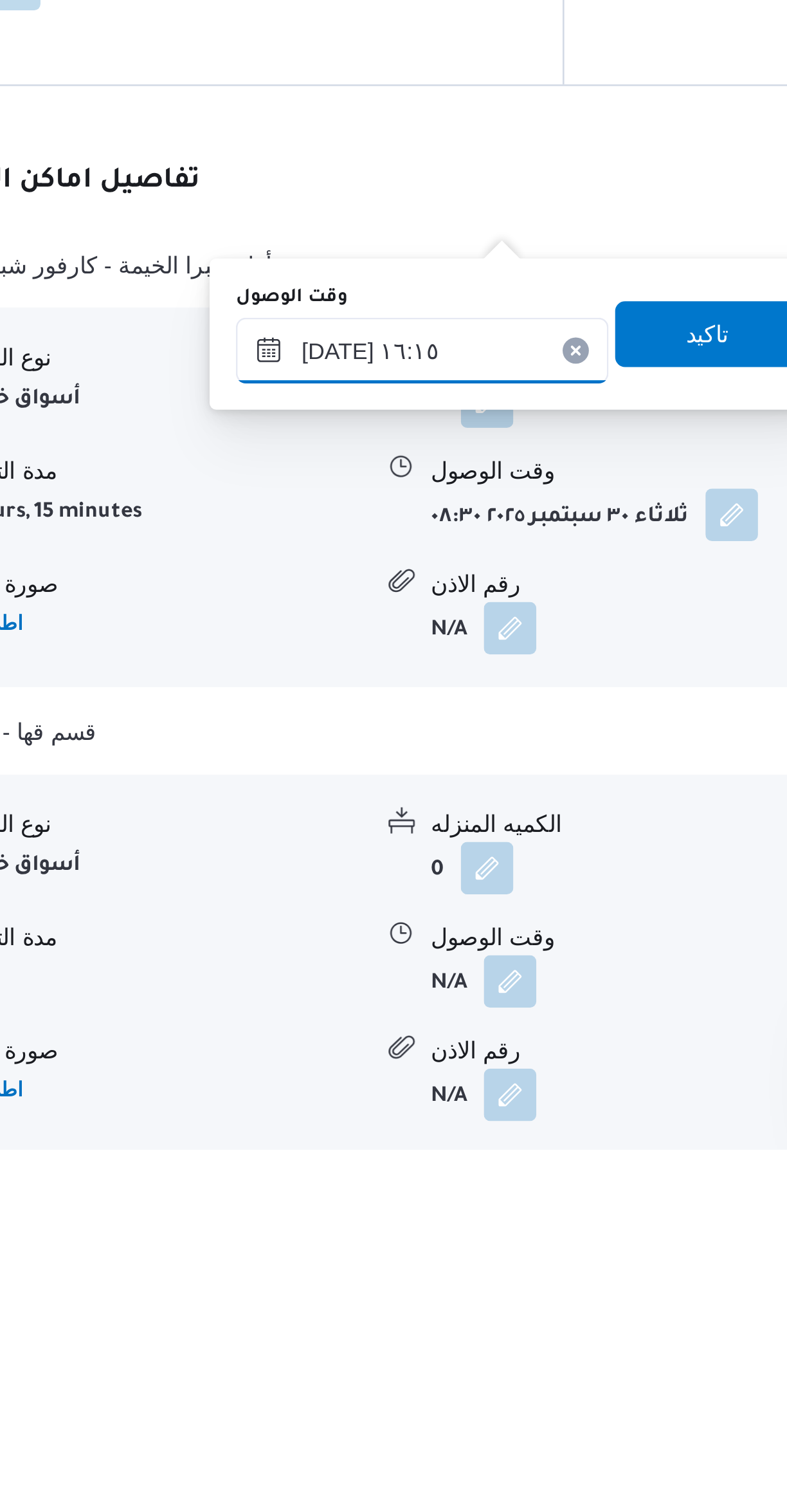
click at [372, 1202] on input "٣٠/٠٩/٢٠٢٥ ١٦:١٥" at bounding box center [413, 1199] width 146 height 25
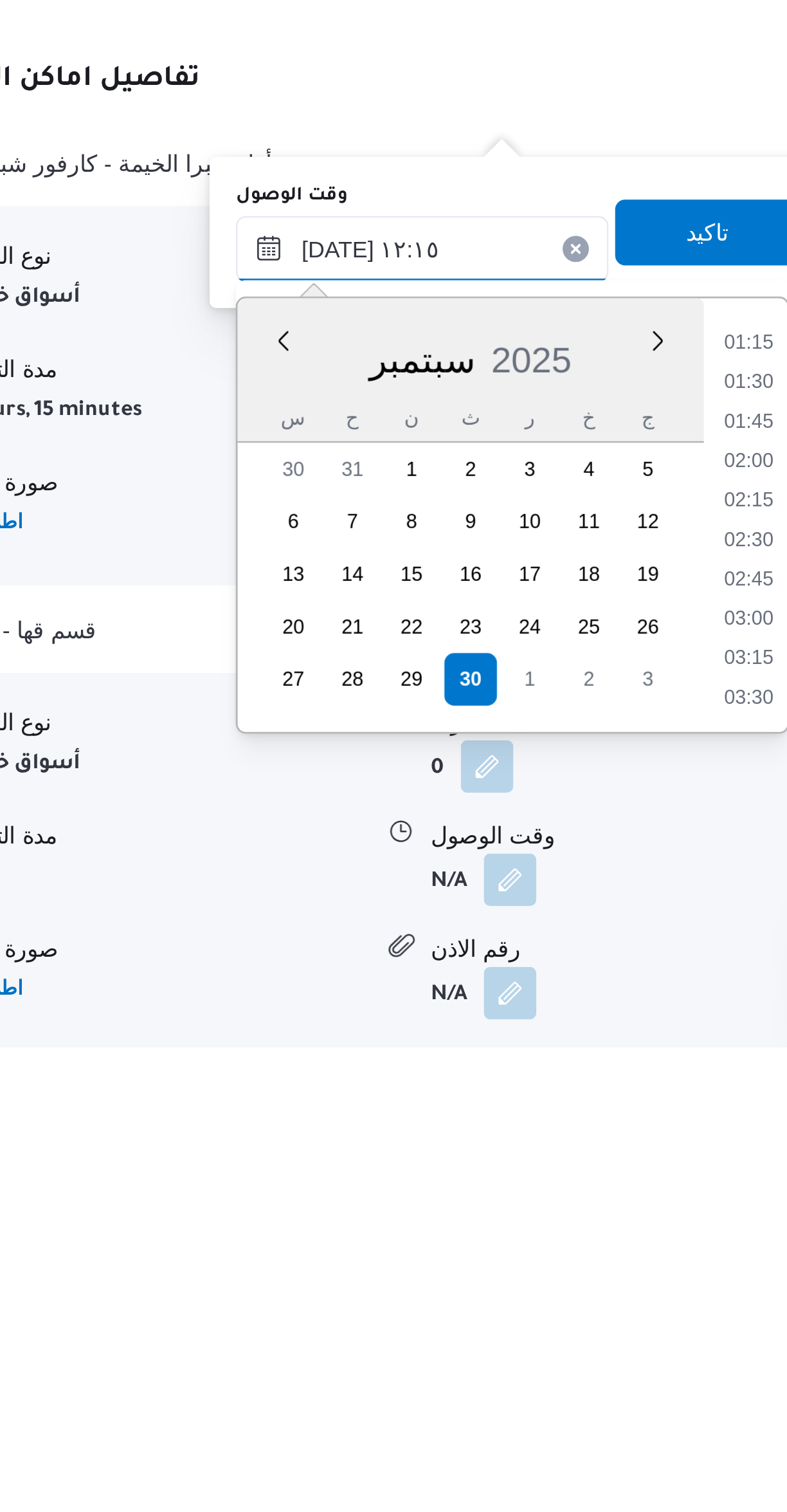
scroll to position [622, 0]
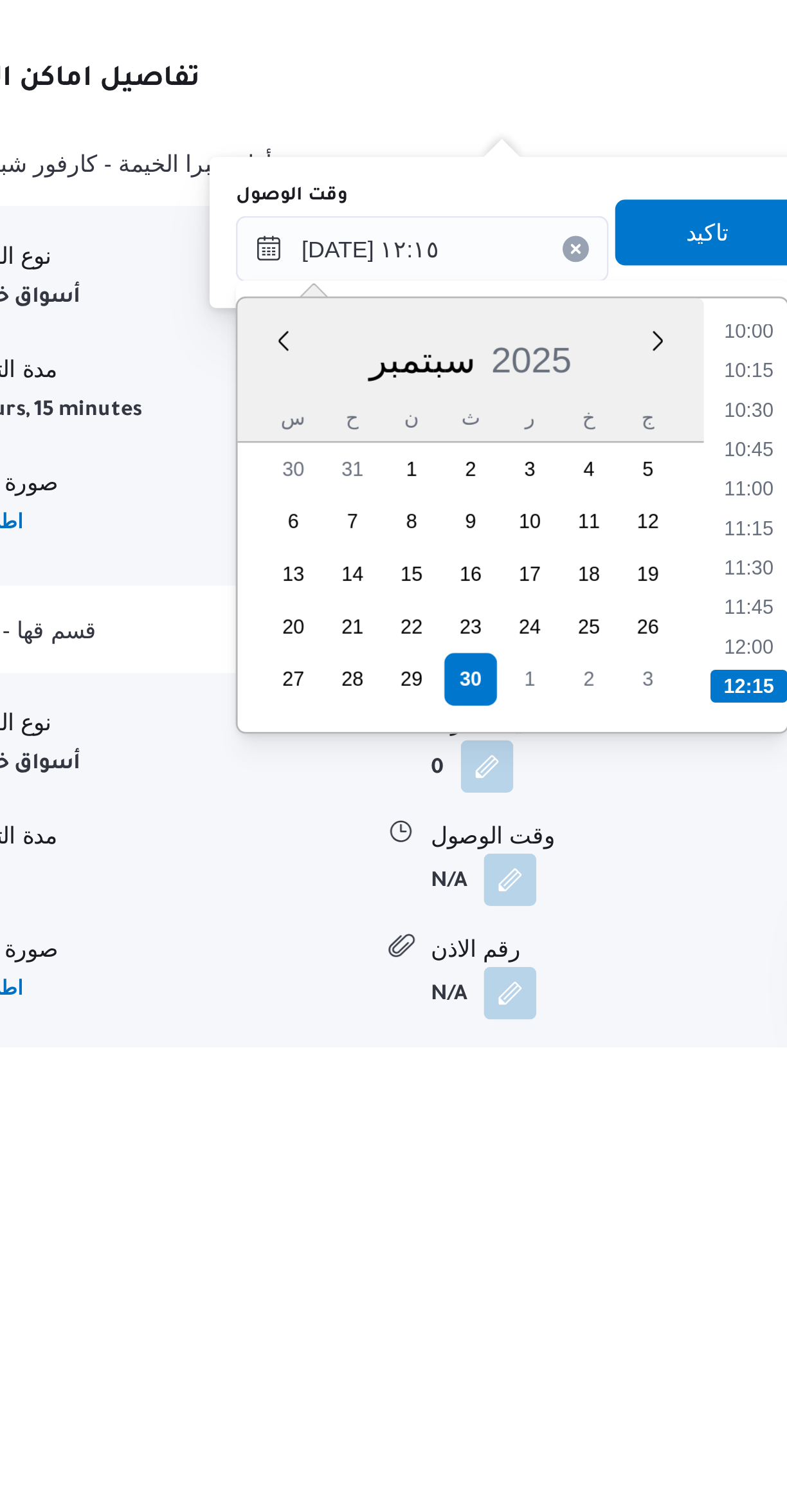
click at [545, 1349] on li "12:00" at bounding box center [541, 1354] width 30 height 13
type input "٣٠/٠٩/٢٠٢٥ ١٢:٠٠"
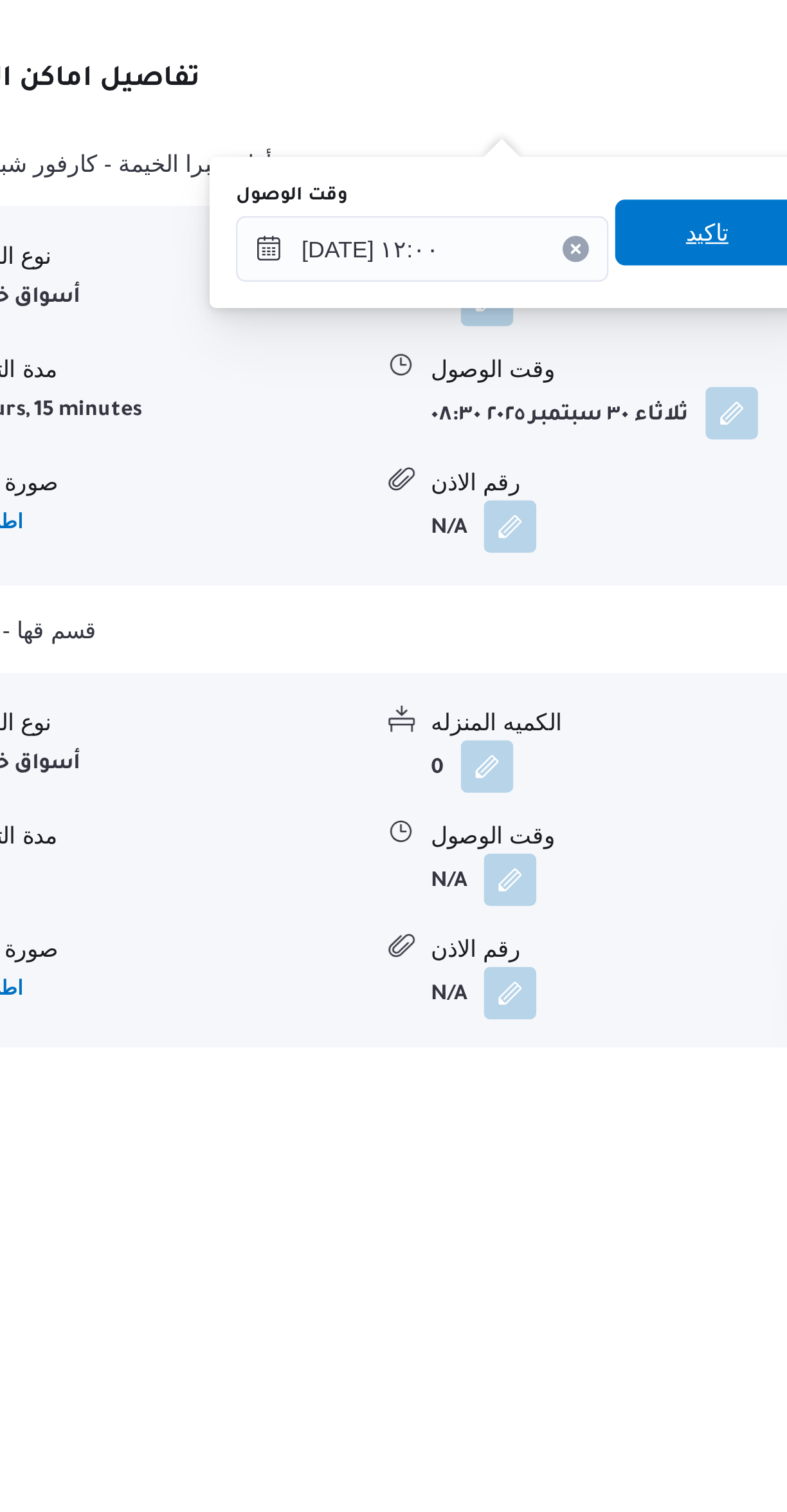
click at [494, 1194] on span "تاكيد" at bounding box center [524, 1192] width 72 height 25
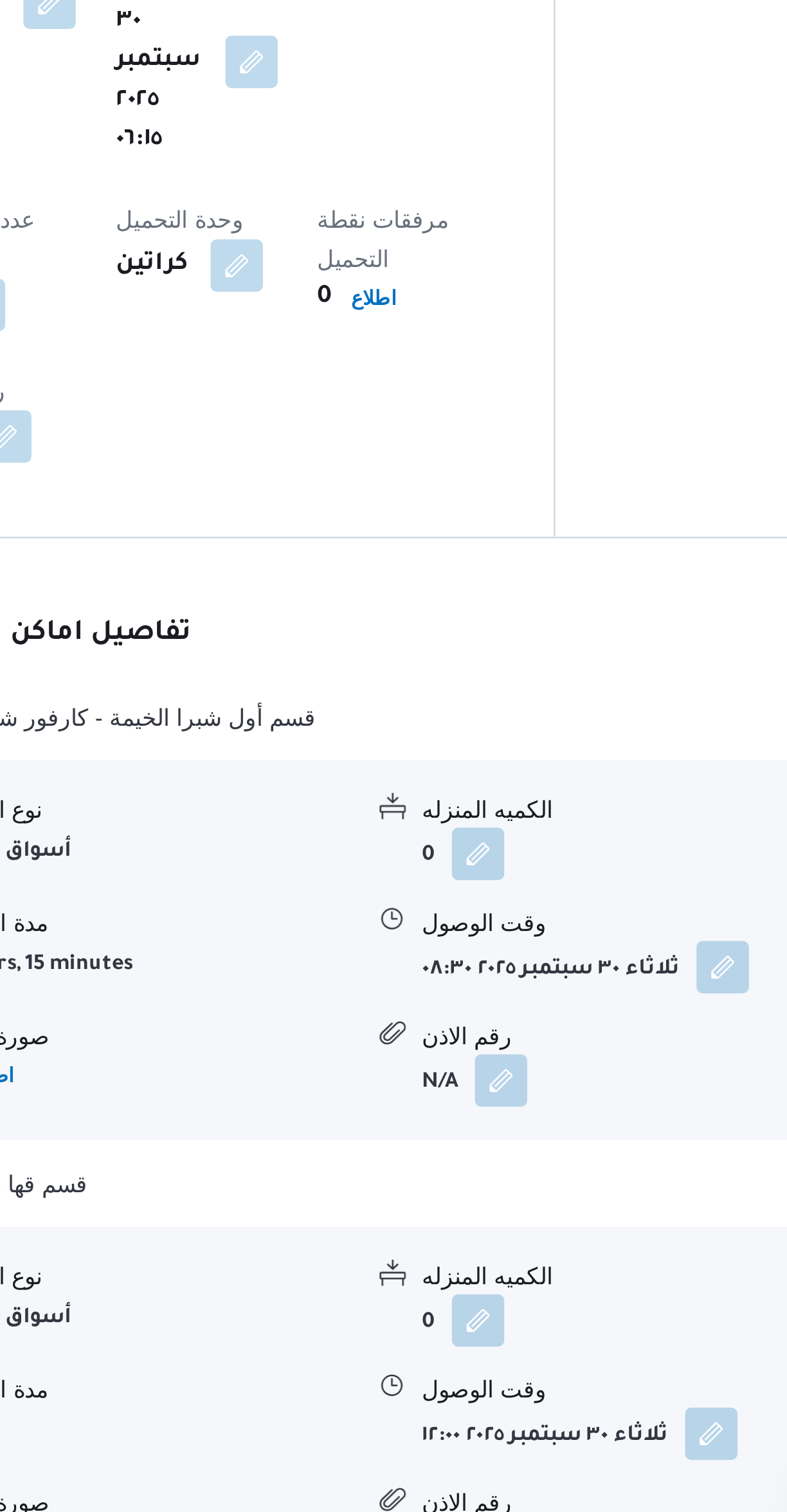
scroll to position [393, 0]
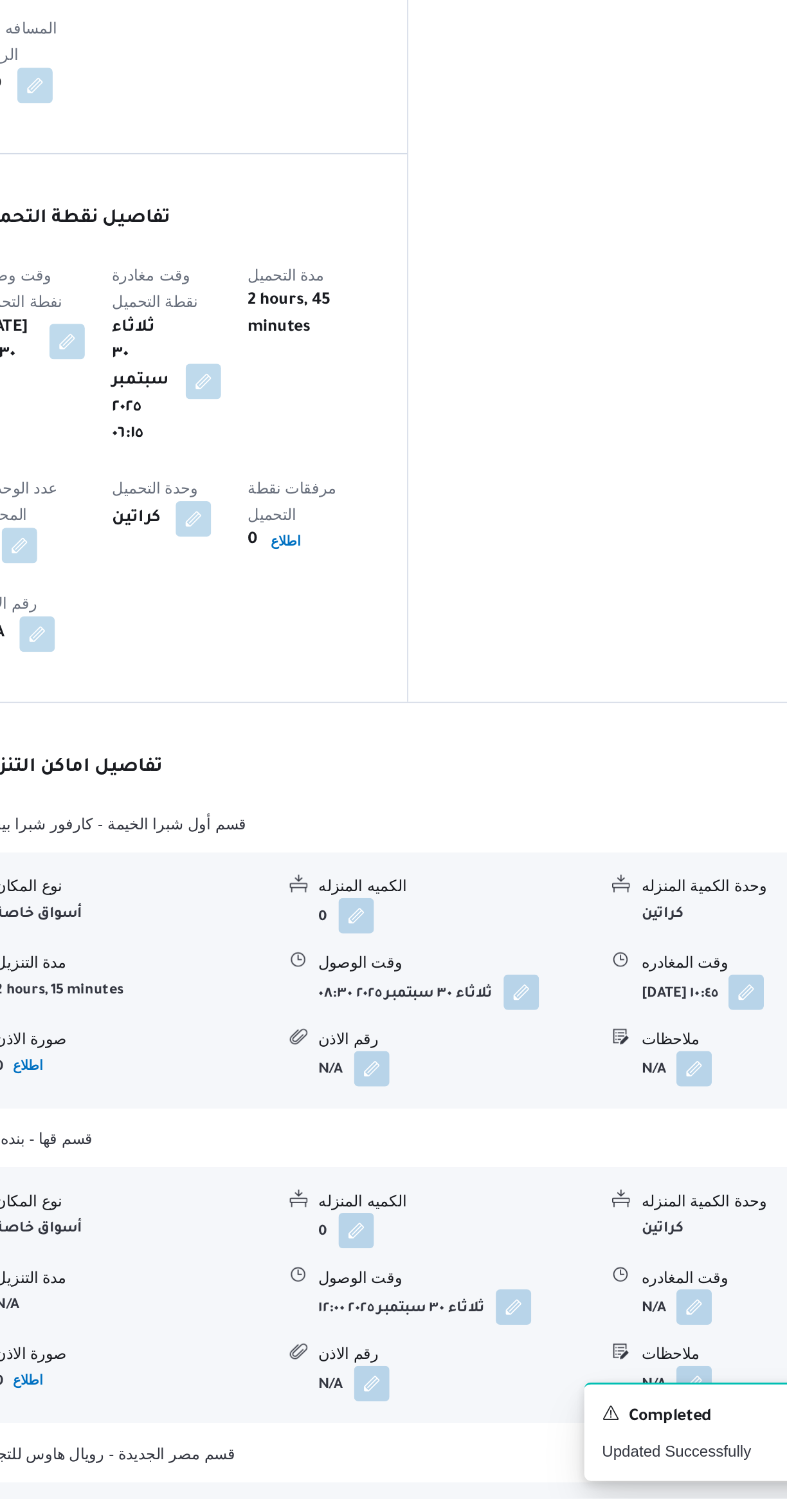
click at [645, 1390] on button "button" at bounding box center [635, 1401] width 21 height 21
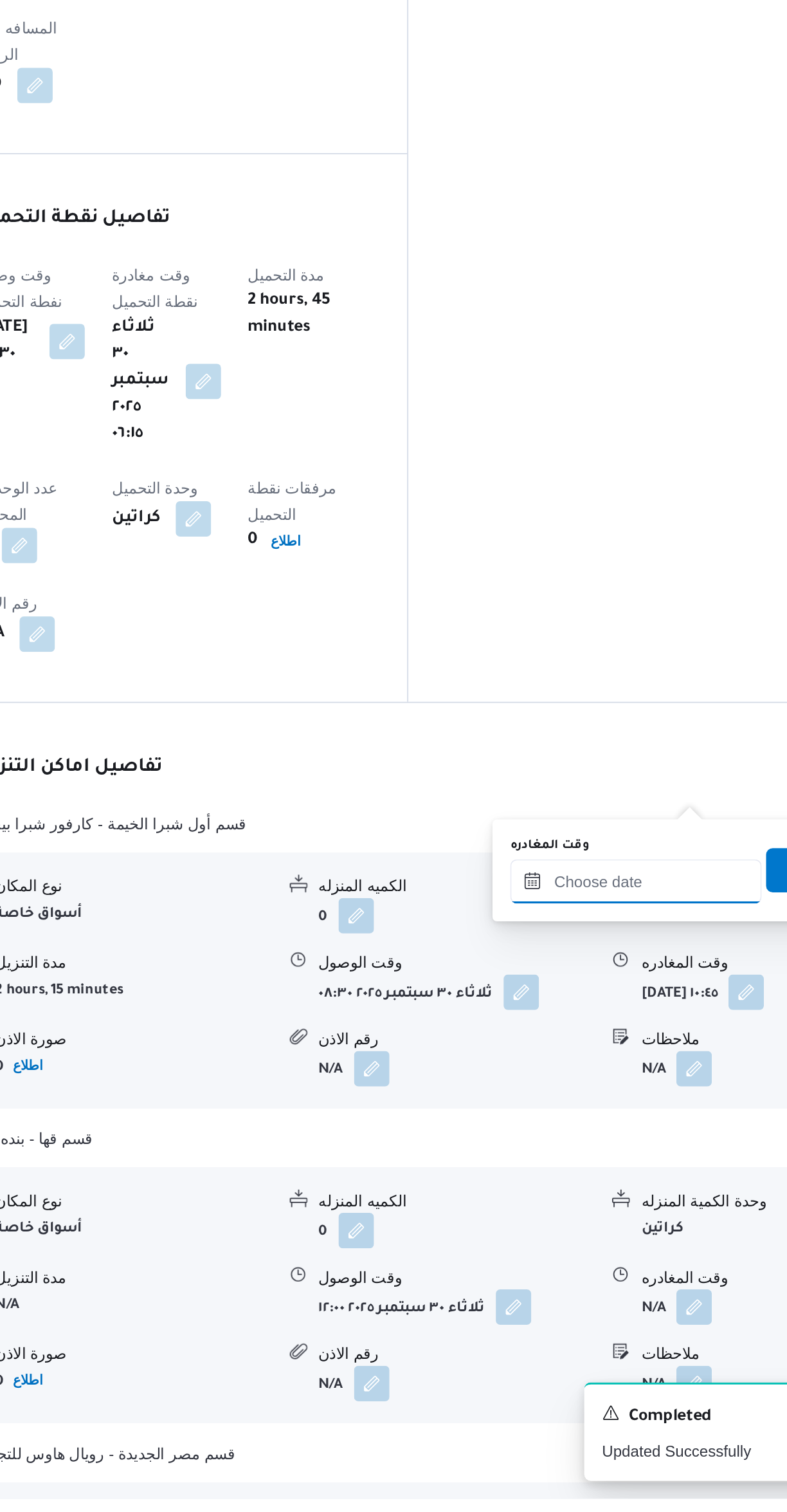
click at [593, 1153] on input "وقت المغادره" at bounding box center [601, 1153] width 146 height 25
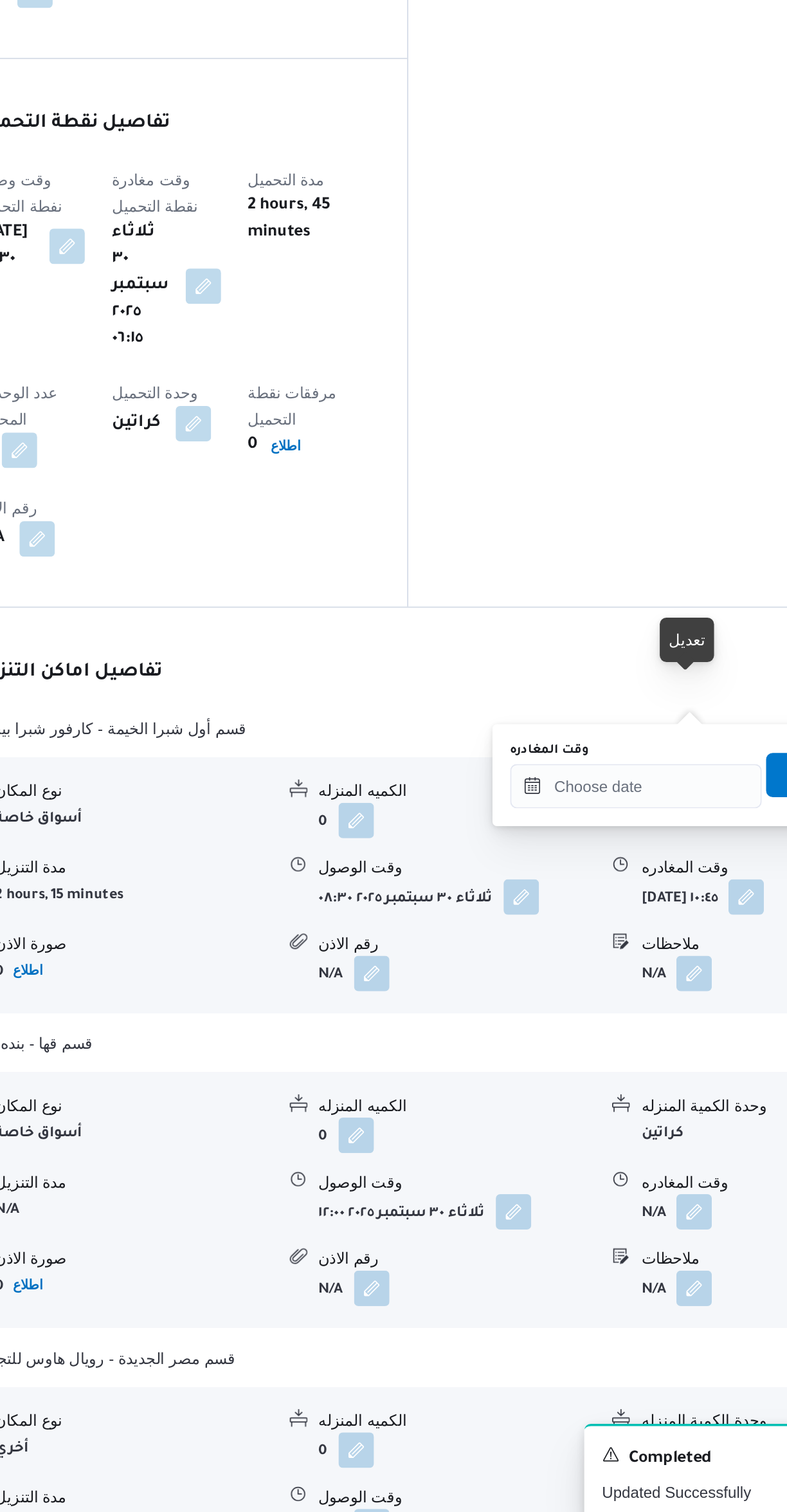
scroll to position [476, 0]
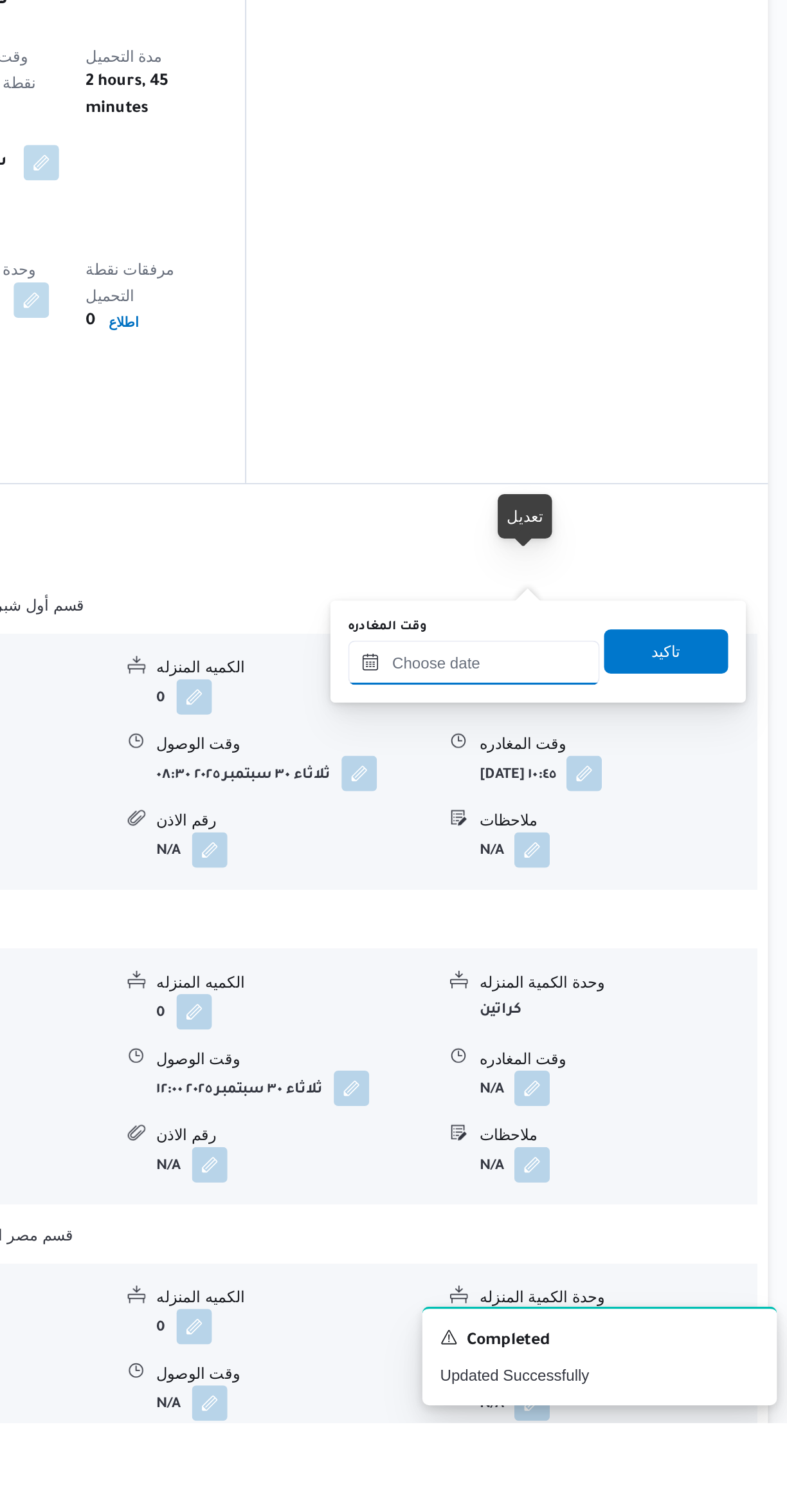
click at [600, 1067] on input "وقت المغادره" at bounding box center [601, 1070] width 146 height 25
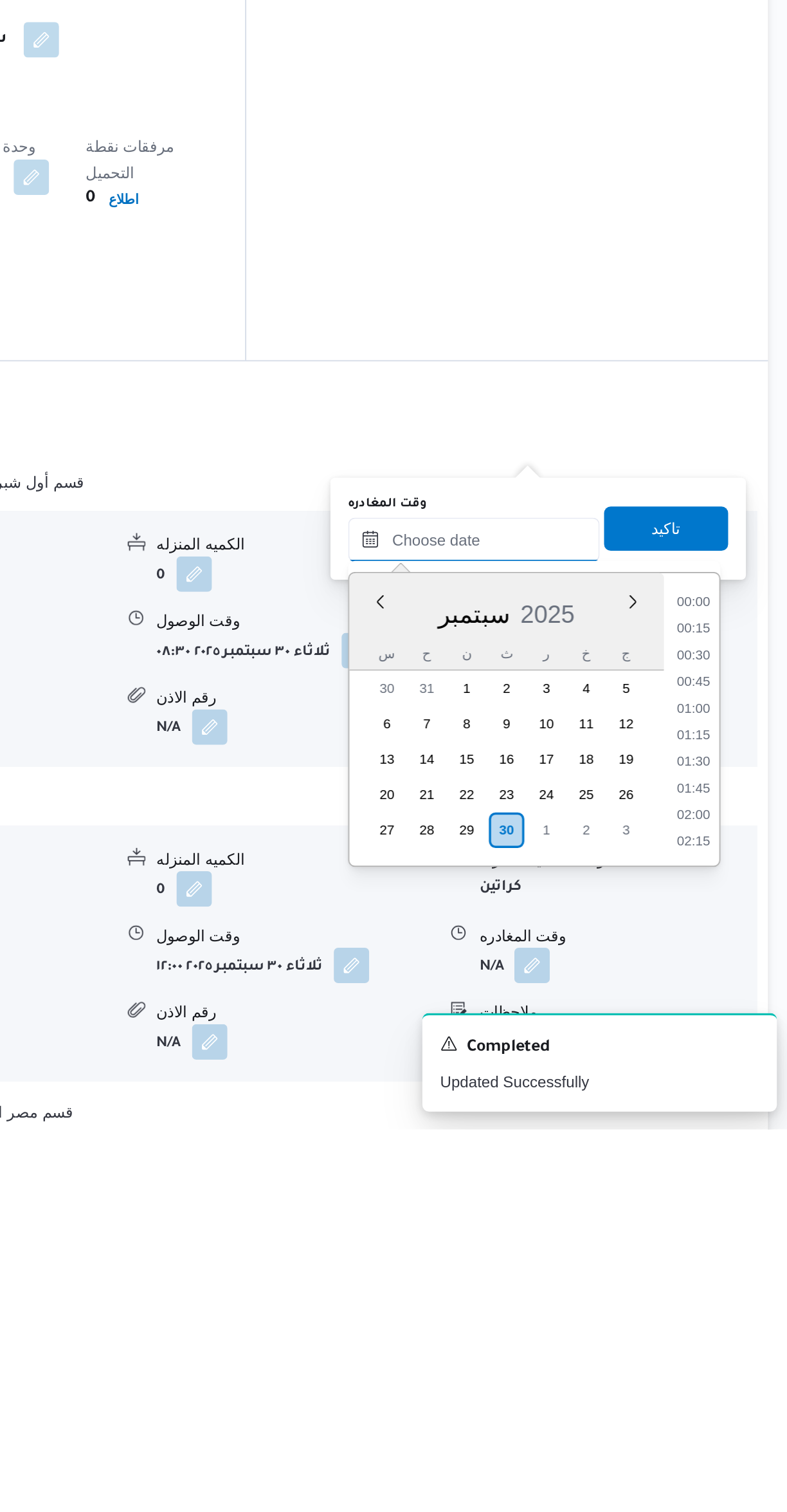
scroll to position [1002, 0]
click at [726, 1205] on li "16:15" at bounding box center [729, 1206] width 30 height 13
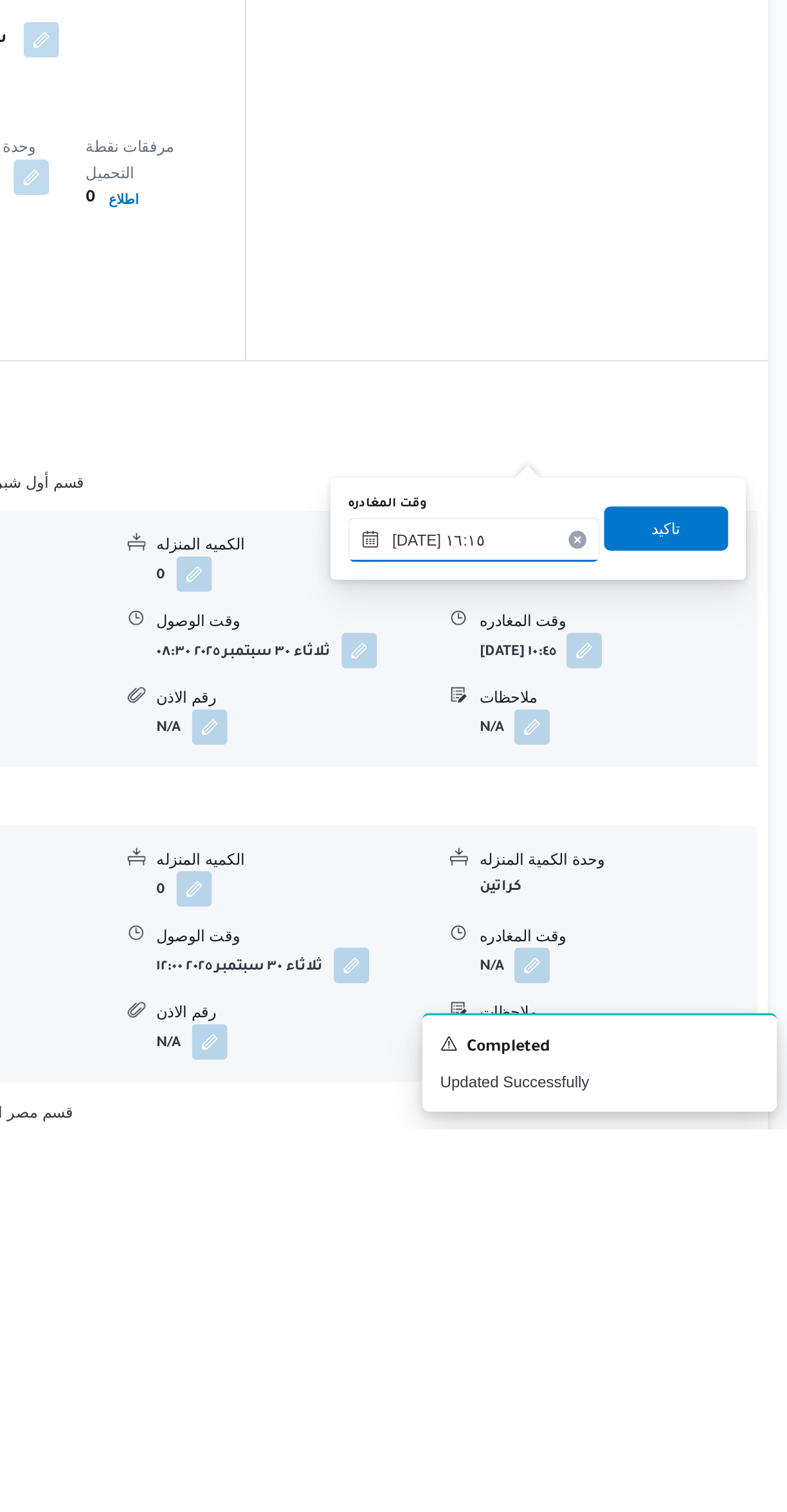
click at [580, 1167] on input "٣٠/٠٩/٢٠٢٥ ١٦:١٥" at bounding box center [601, 1169] width 146 height 25
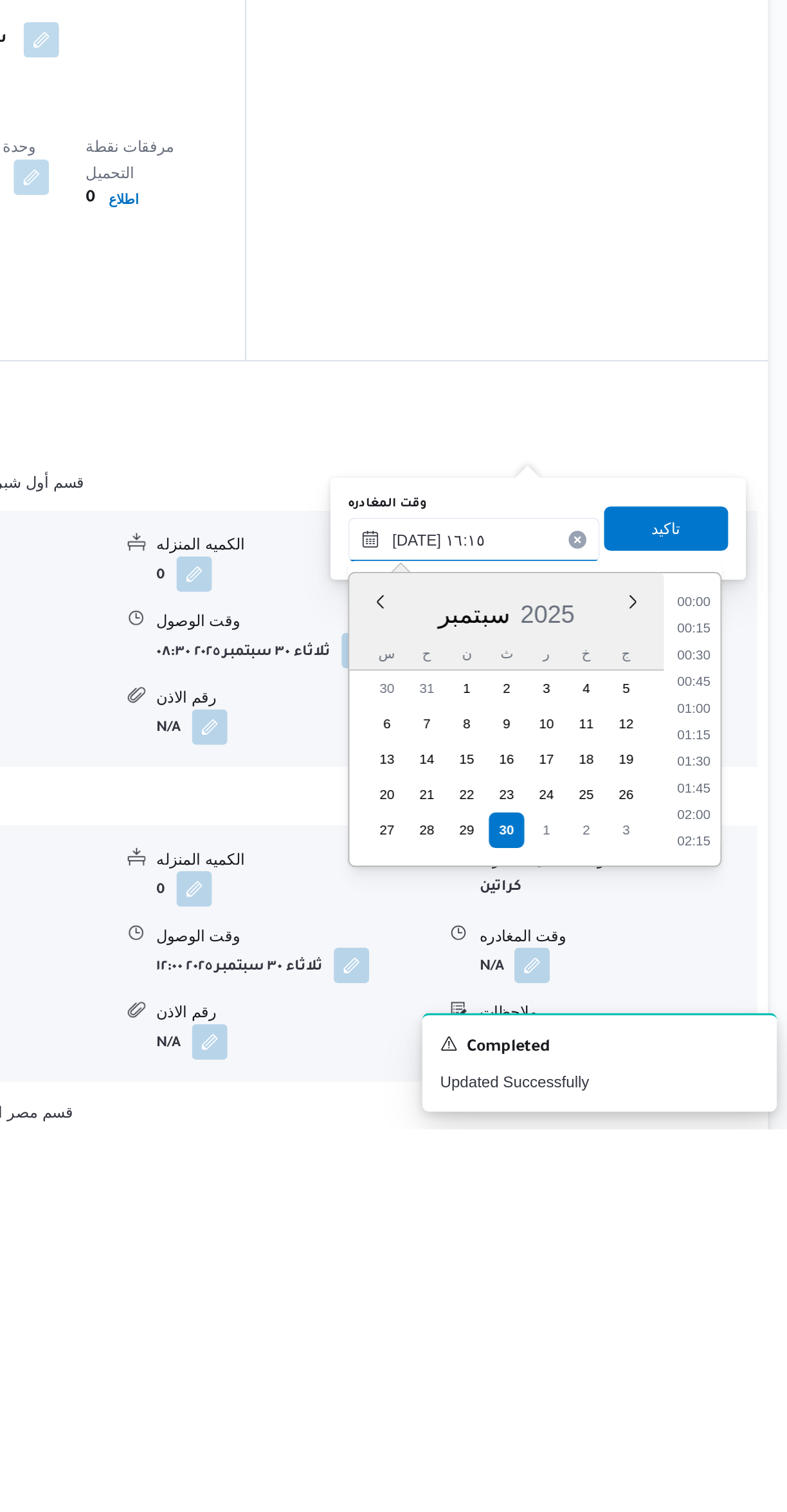
scroll to position [925, 0]
click at [729, 1205] on li "15:00" at bounding box center [729, 1206] width 30 height 13
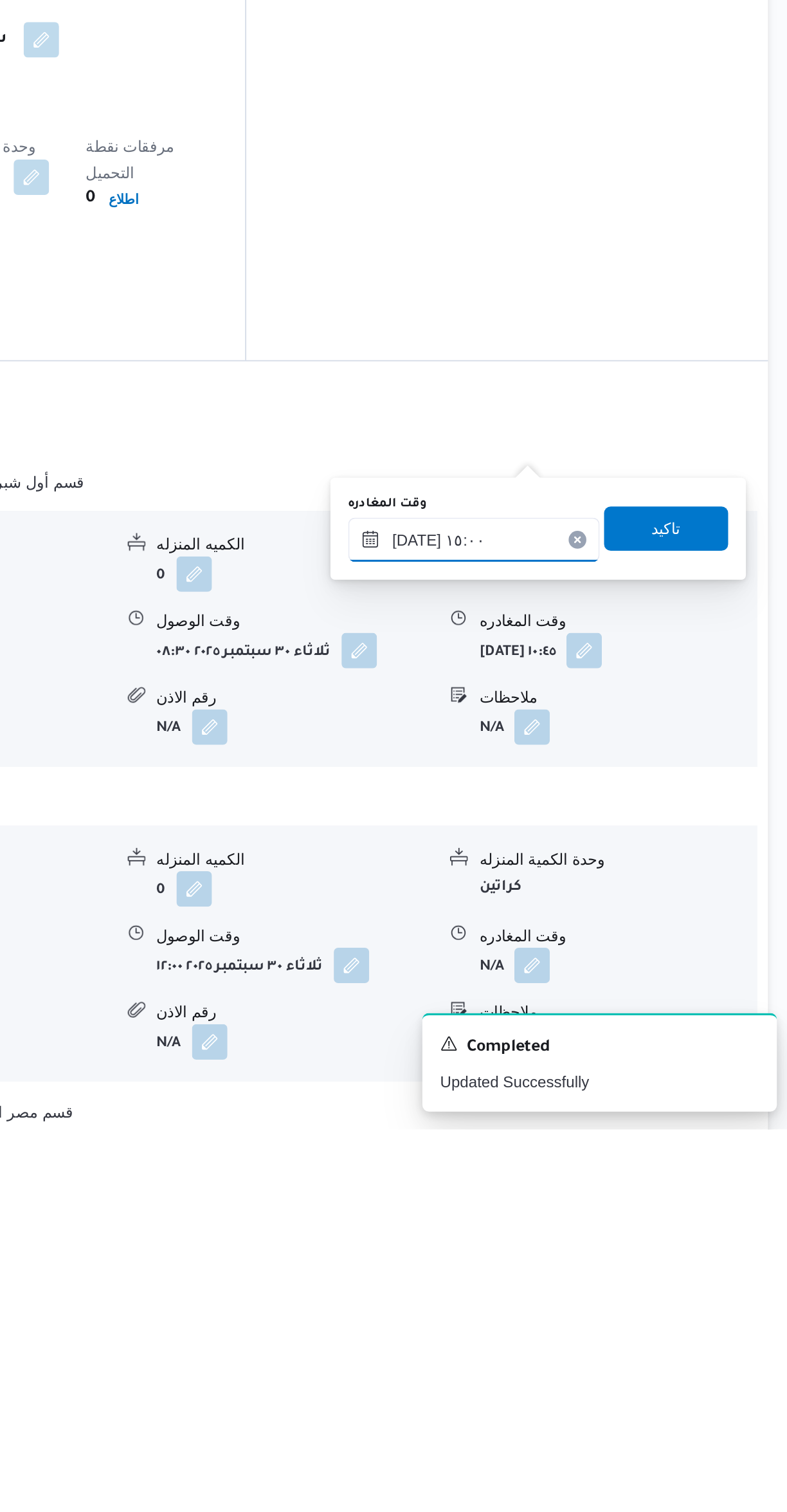
click at [586, 1167] on input "٣٠/٠٩/٢٠٢٥ ١٥:٠٠" at bounding box center [601, 1169] width 146 height 25
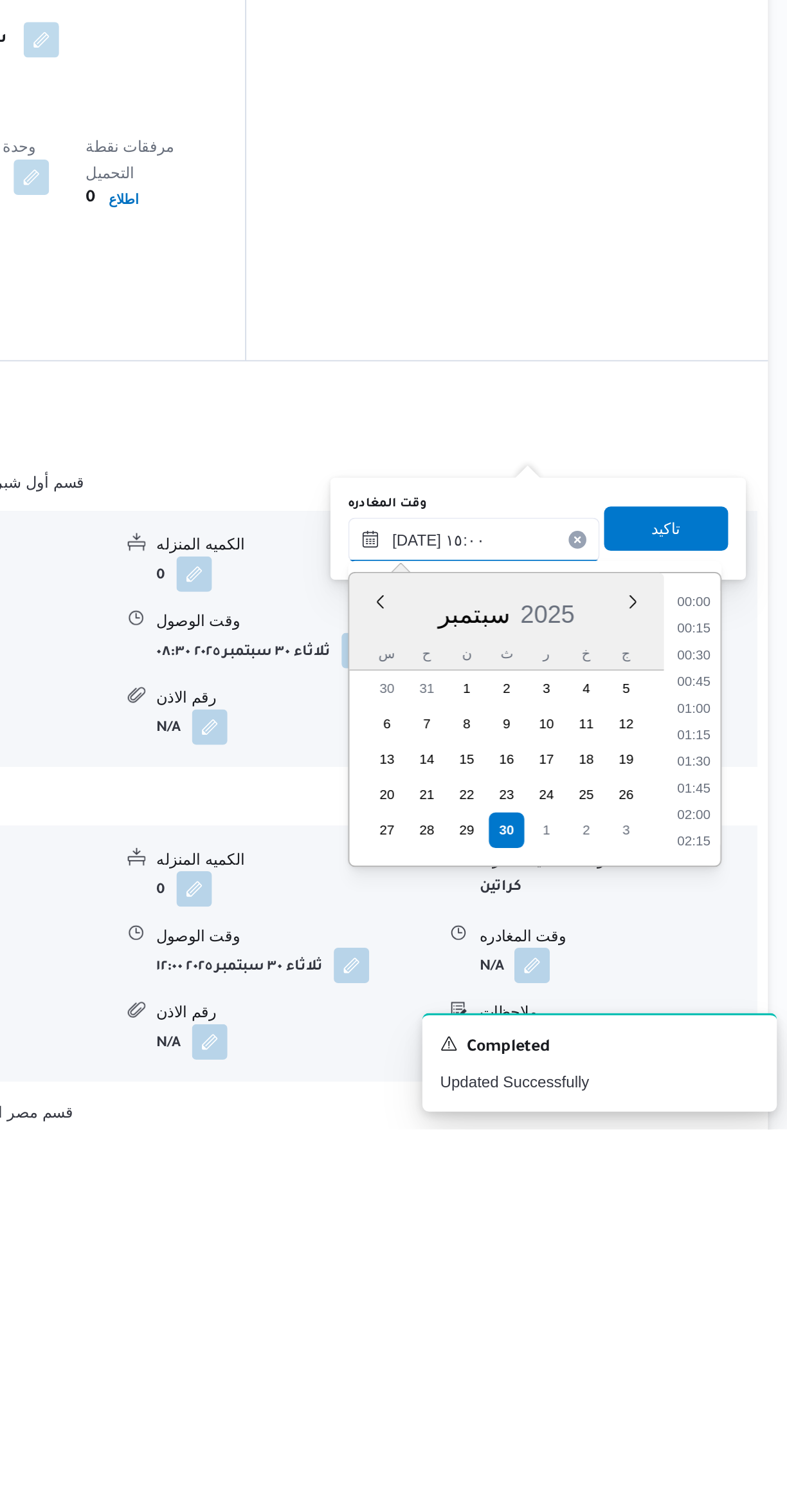
scroll to position [847, 0]
click at [721, 1236] on li "14:15" at bounding box center [729, 1237] width 30 height 13
type input "٣٠/٠٩/٢٠٢٥ ١٤:١٥"
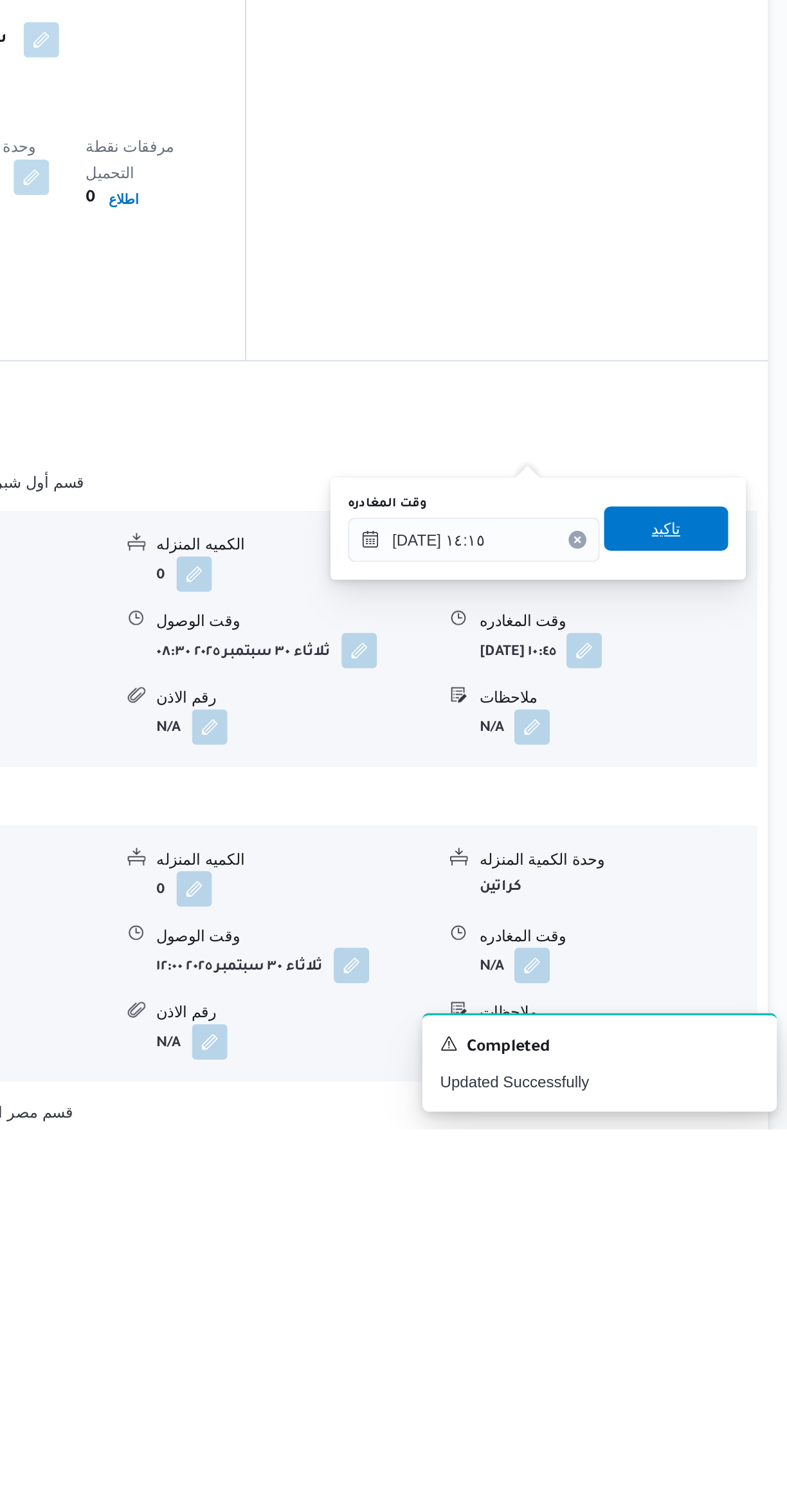
click at [705, 1156] on span "تاكيد" at bounding box center [713, 1164] width 17 height 16
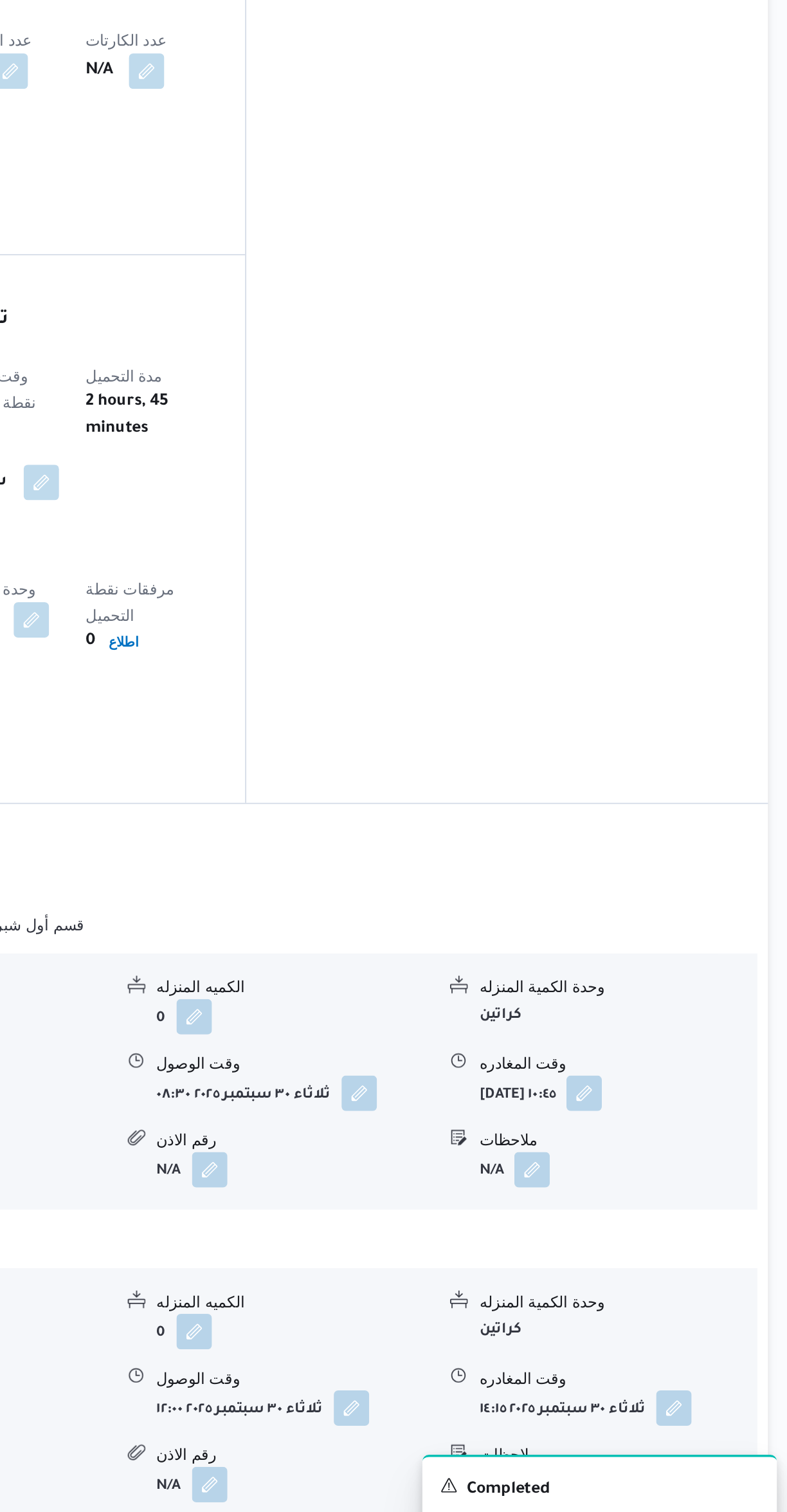
scroll to position [0, 0]
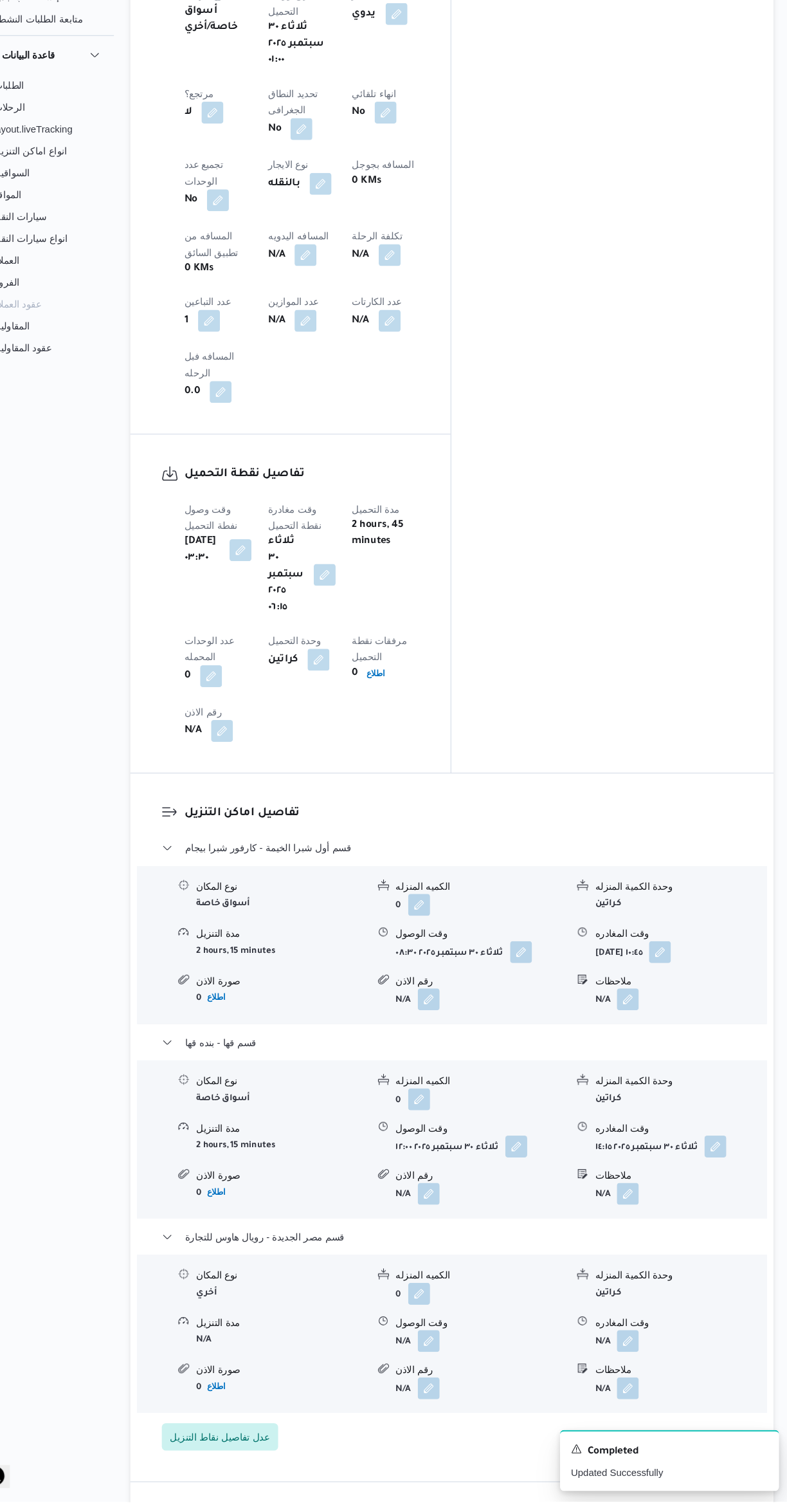
click at [456, 1350] on button "button" at bounding box center [448, 1361] width 21 height 21
click at [430, 1116] on input "وقت الوصول" at bounding box center [413, 1113] width 146 height 25
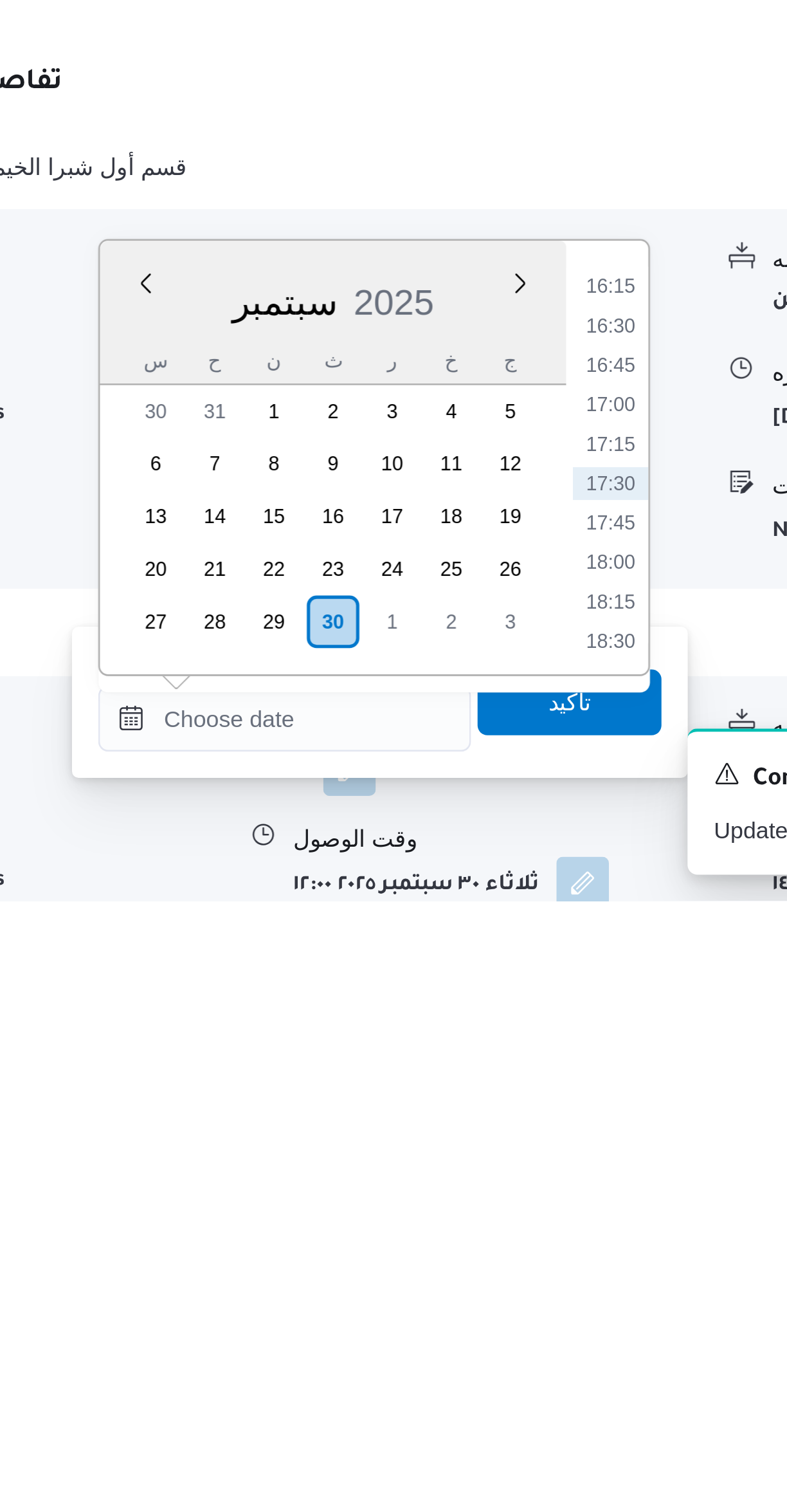
click at [486, 1279] on div "سبتمبر 2025" at bounding box center [432, 1274] width 183 height 32
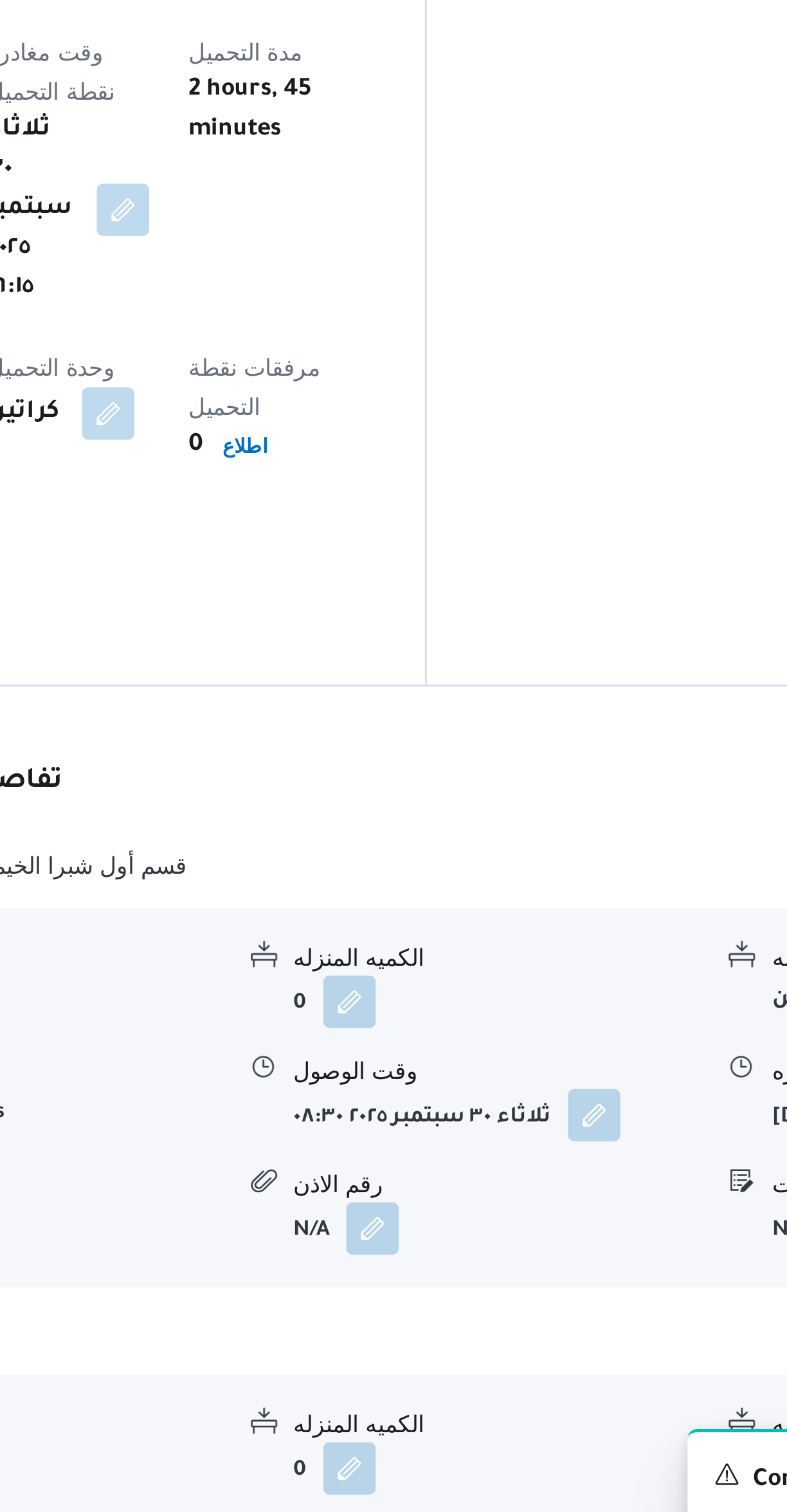
click at [391, 1398] on button "قسم قها - بنده قها" at bounding box center [470, 1406] width 546 height 16
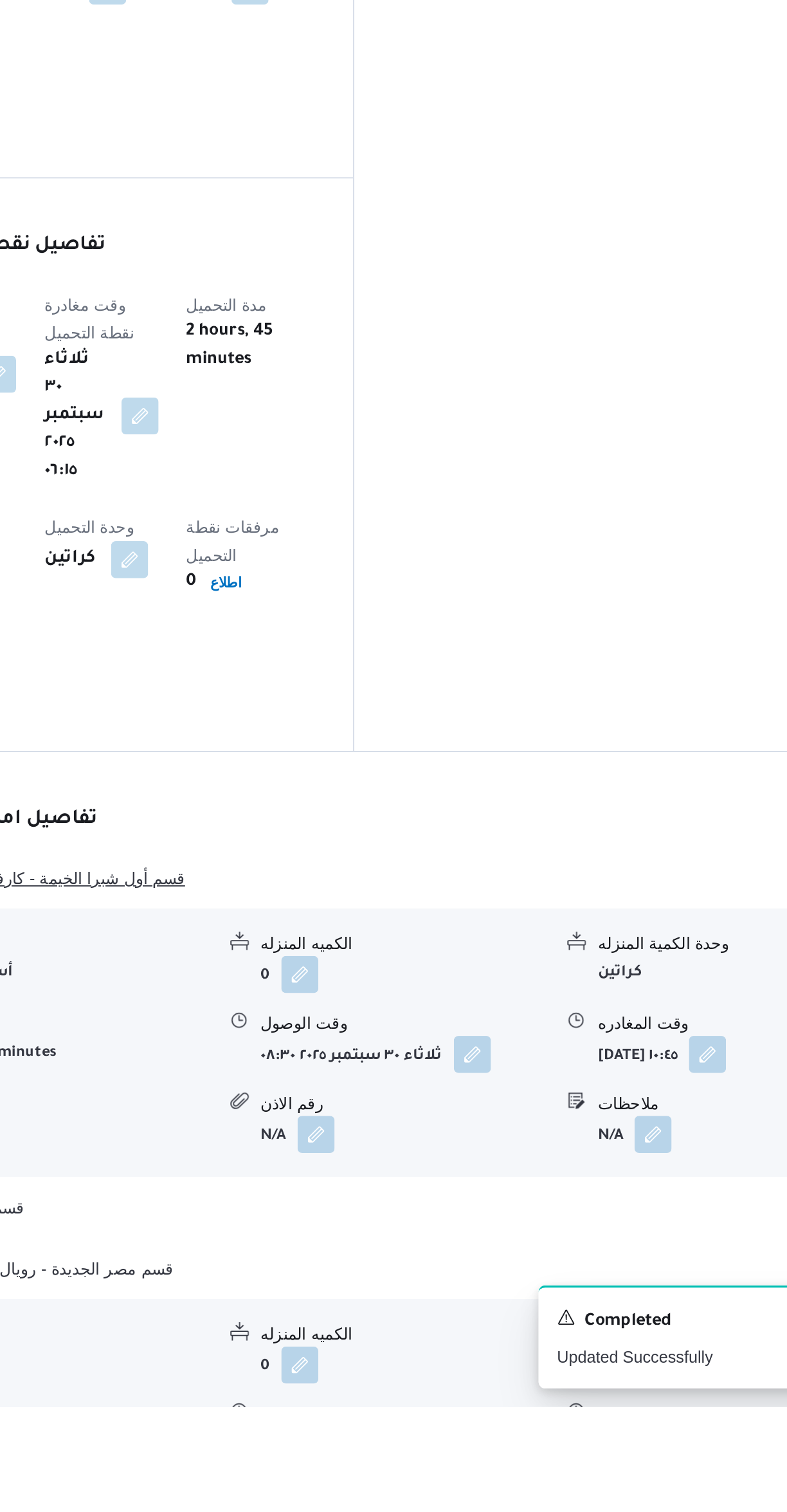
click at [350, 1211] on span "قسم أول شبرا الخيمة - كارفور شبرا بيجام" at bounding box center [297, 1219] width 157 height 16
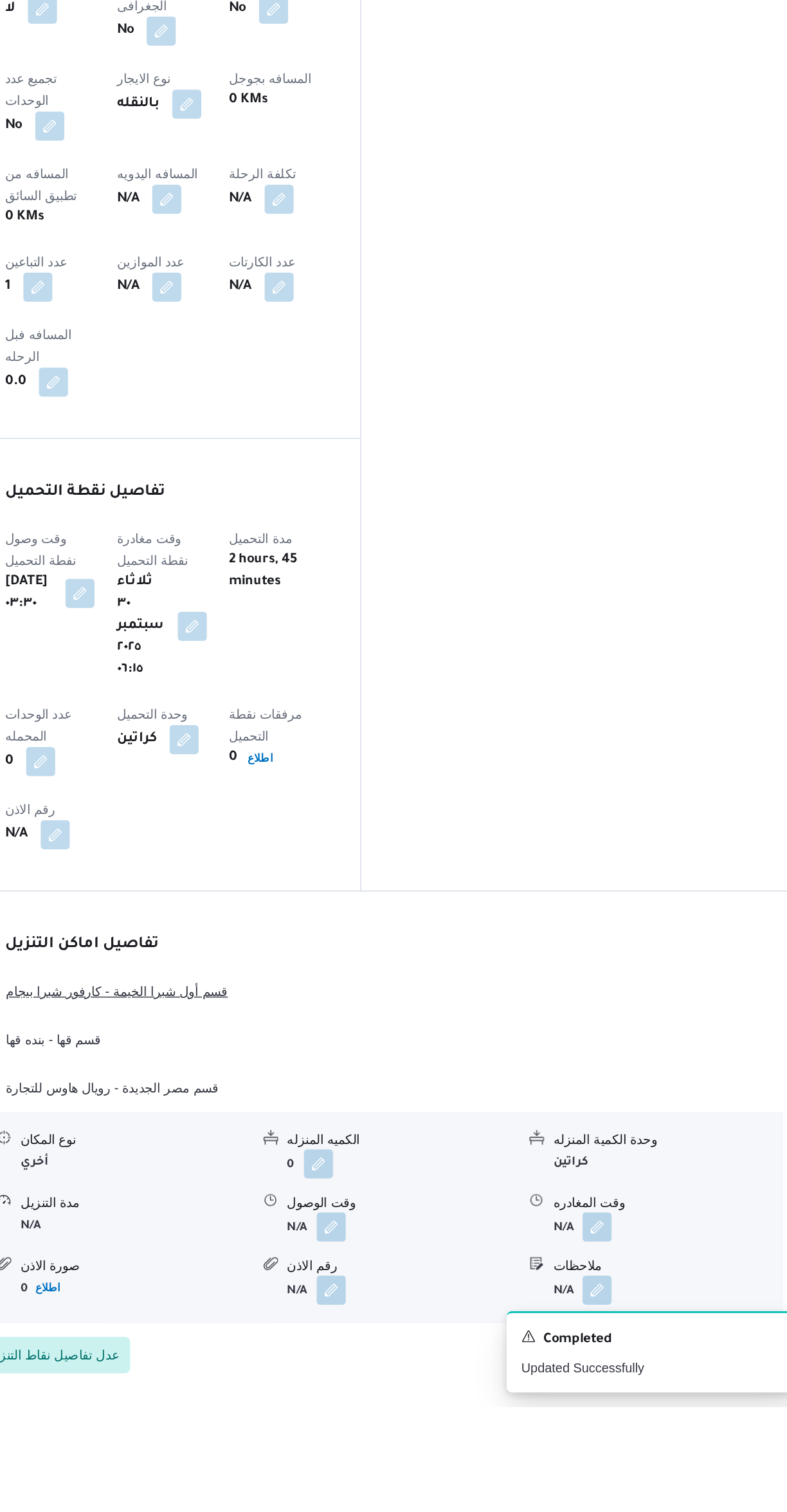
scroll to position [293, 0]
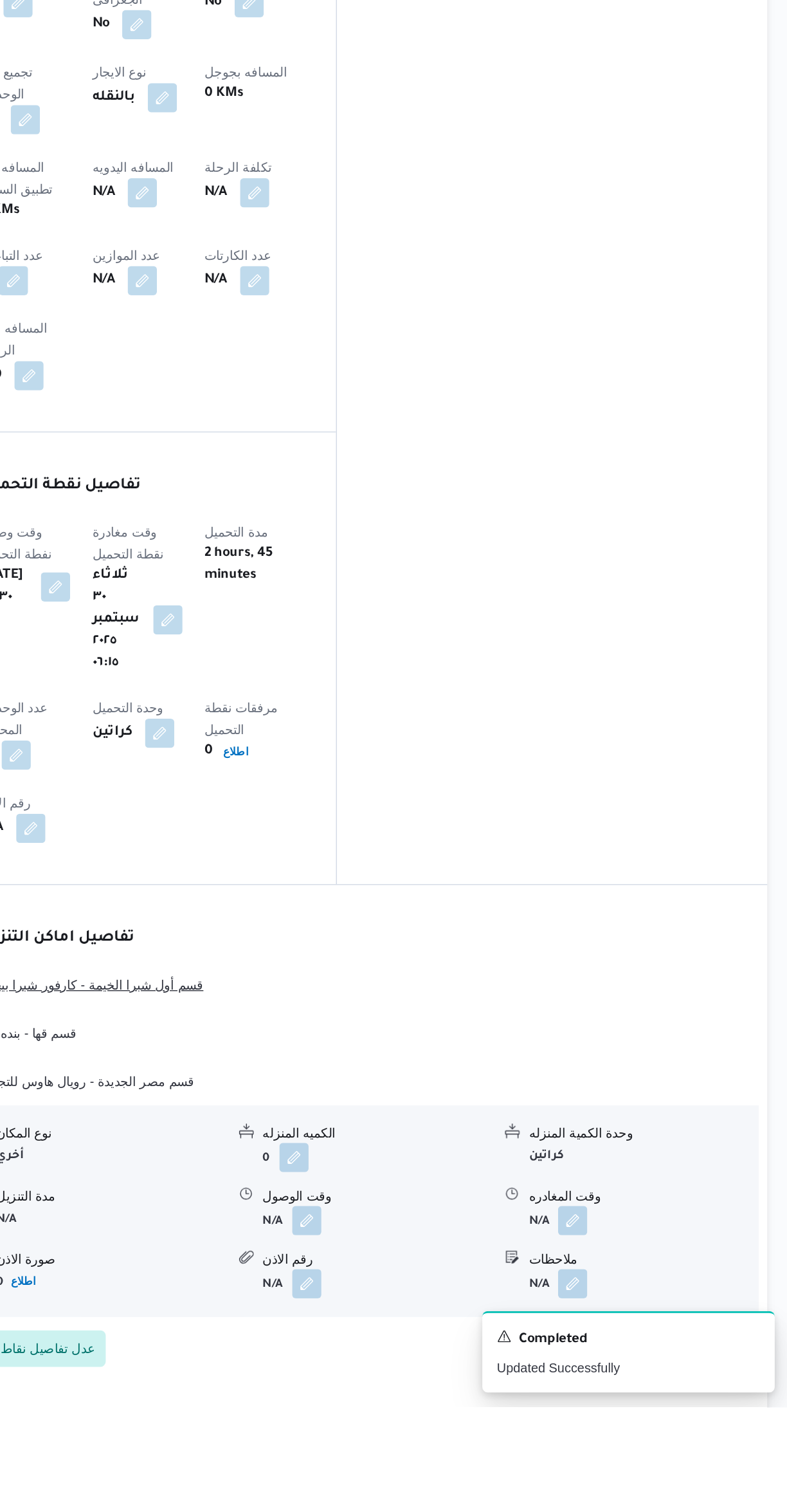
click at [319, 1206] on span "قسم أول شبرا الخيمة - كارفور شبرا بيجام" at bounding box center [297, 1214] width 157 height 16
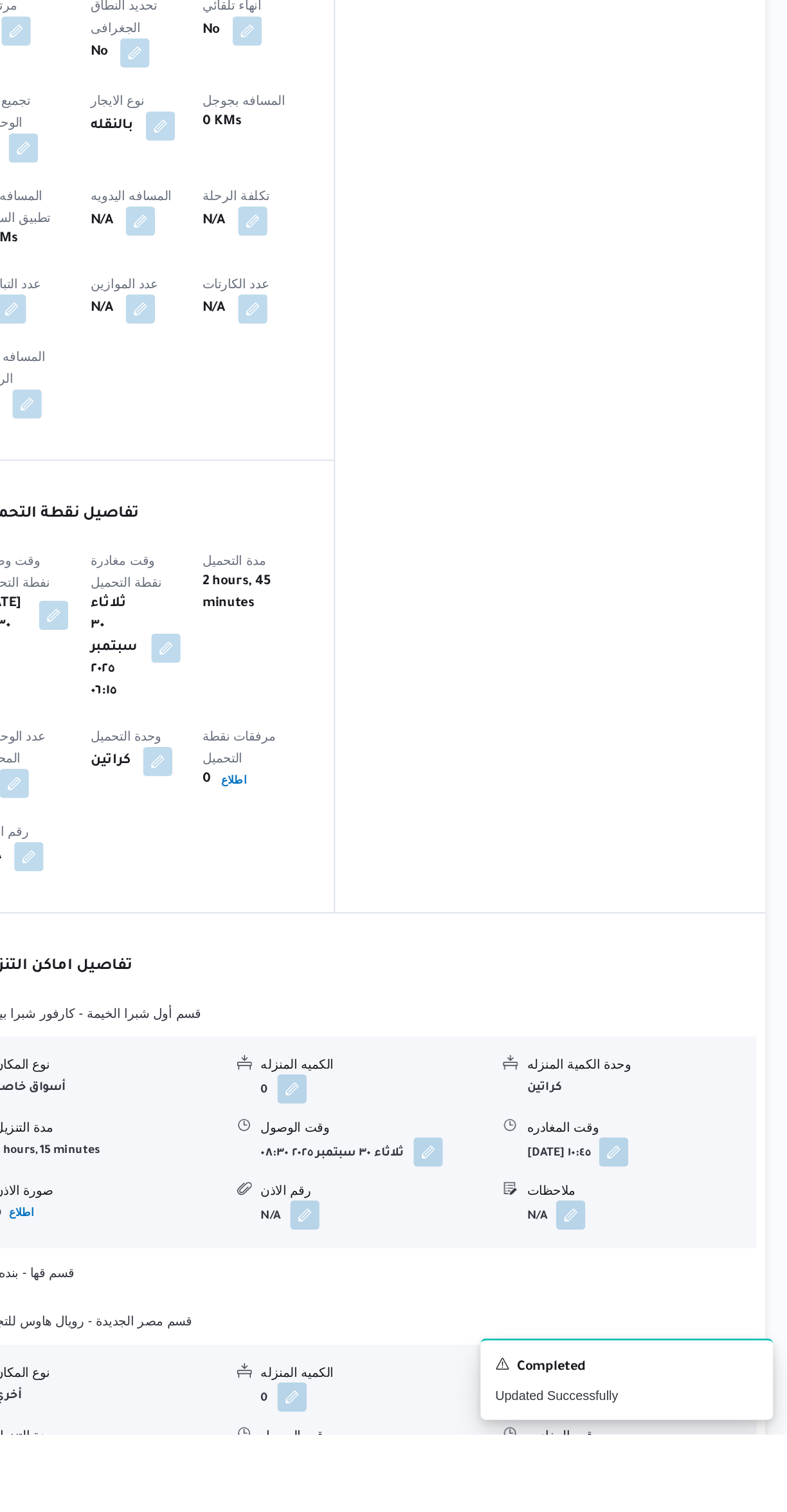
scroll to position [298, 0]
click at [282, 1390] on button "قسم قها - بنده قها" at bounding box center [470, 1398] width 546 height 16
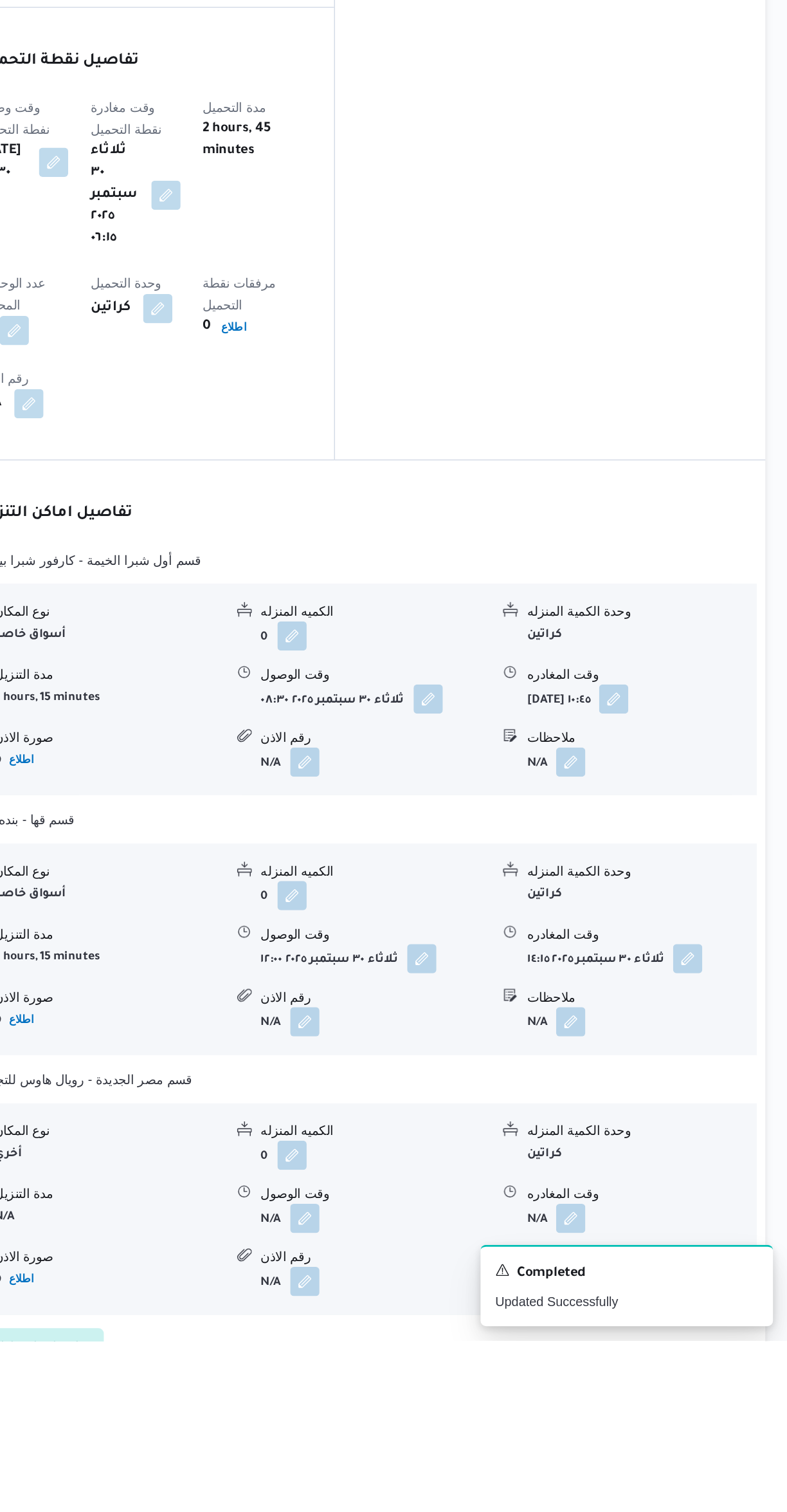
scroll to position [552, 0]
click at [634, 1414] on button "button" at bounding box center [635, 1424] width 21 height 21
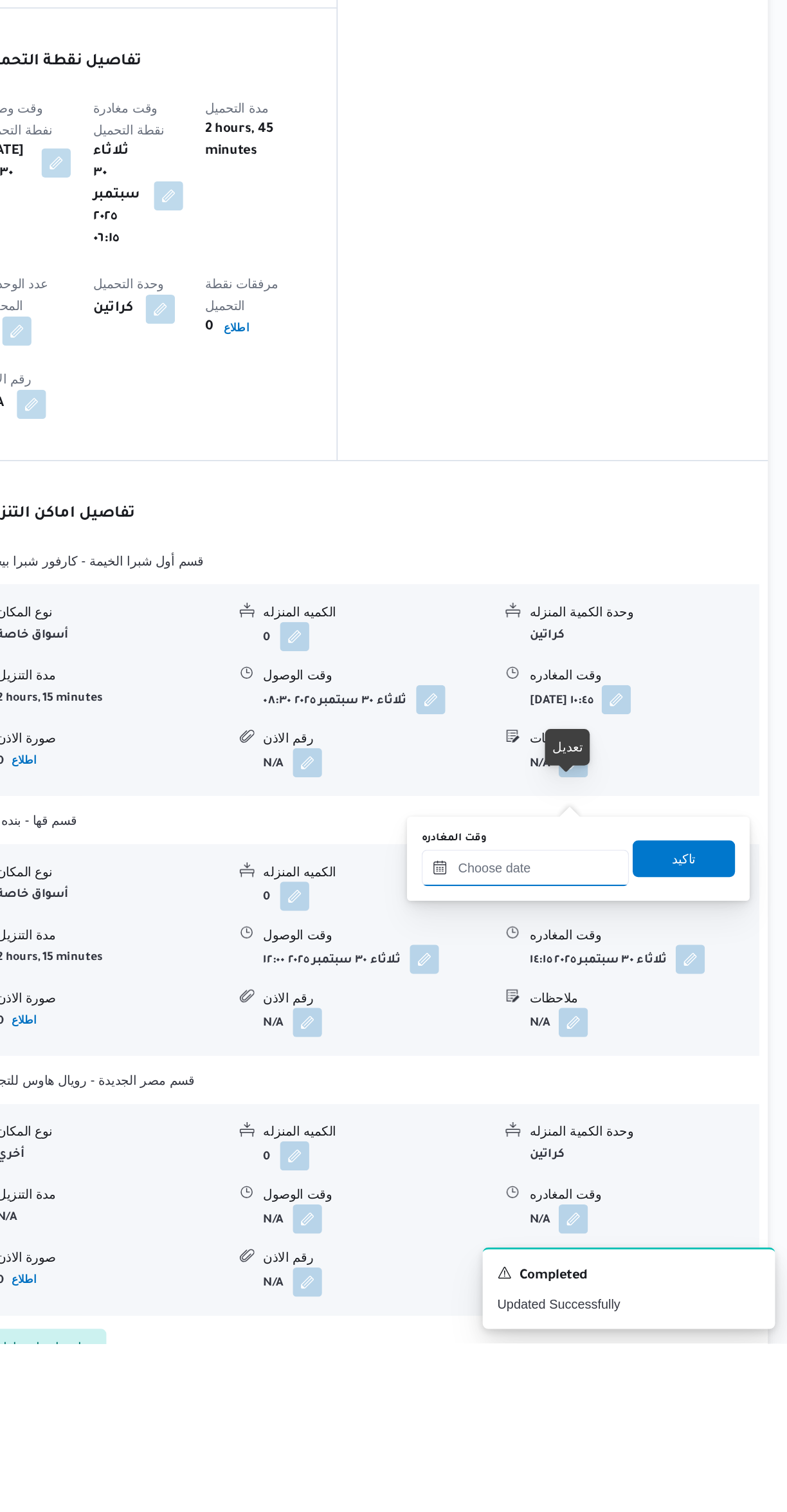
click at [578, 1178] on input "وقت المغادره" at bounding box center [601, 1177] width 146 height 25
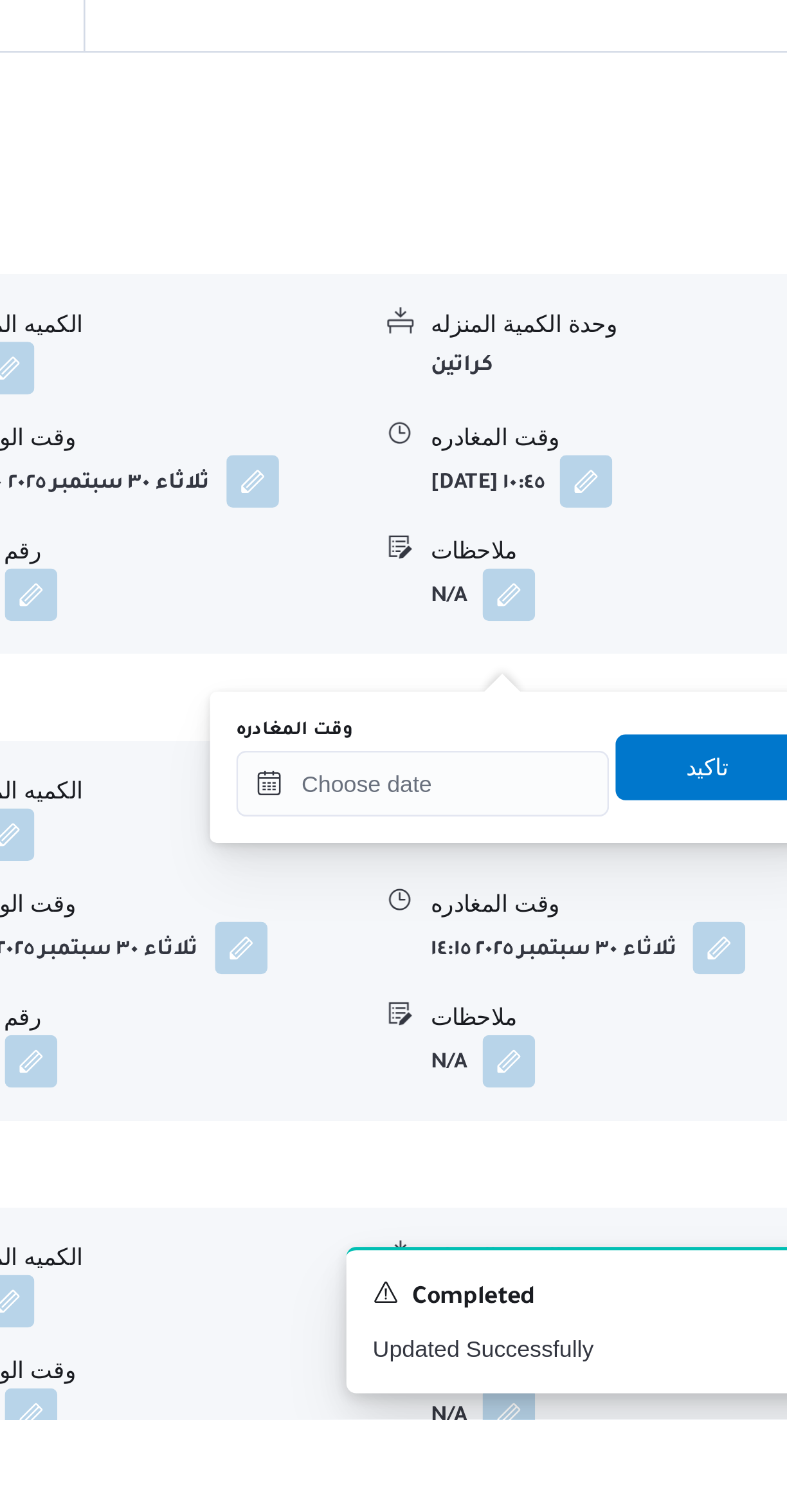
scroll to position [467, 0]
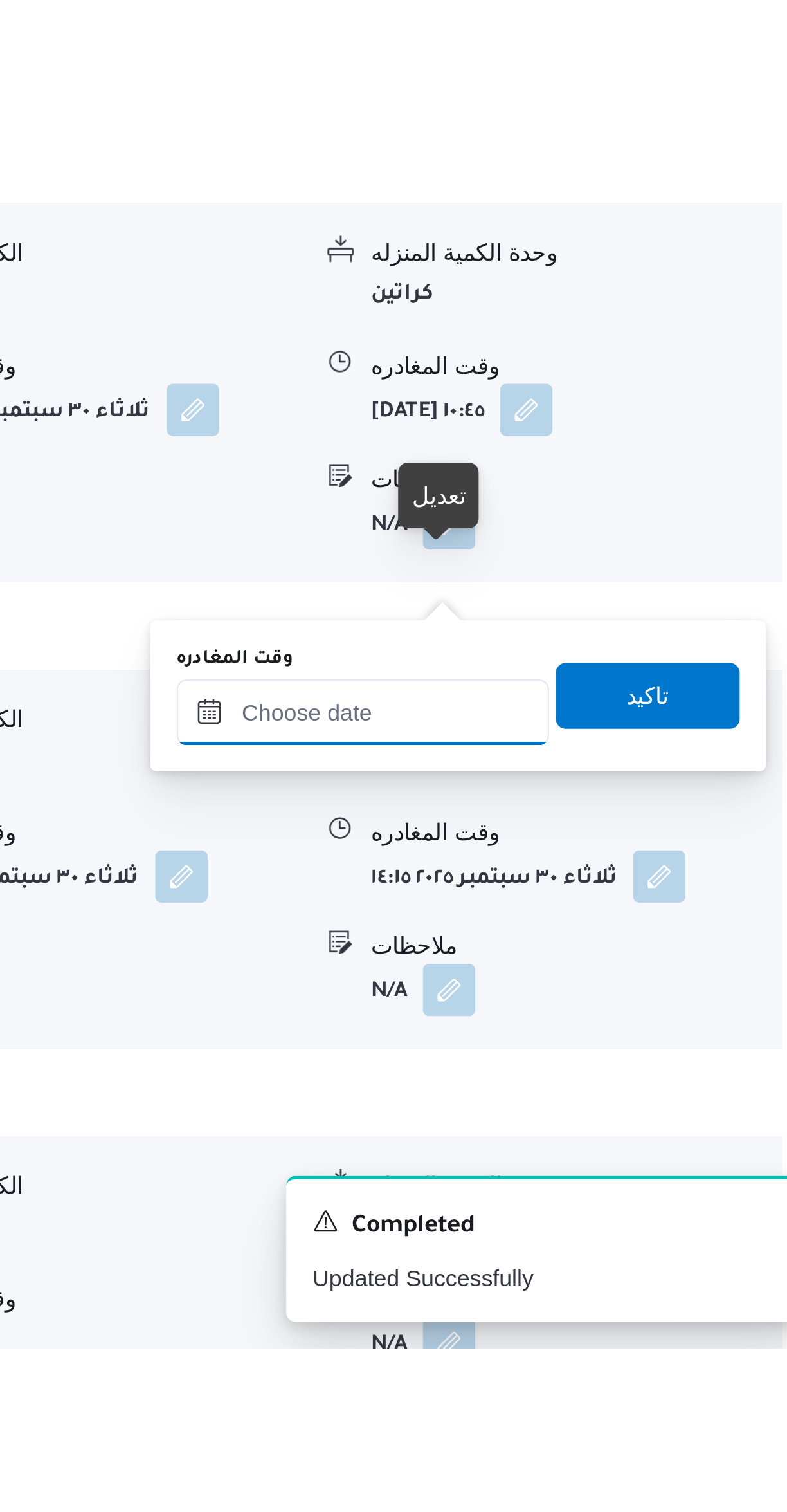
click at [606, 1260] on input "وقت المغادره" at bounding box center [601, 1262] width 146 height 25
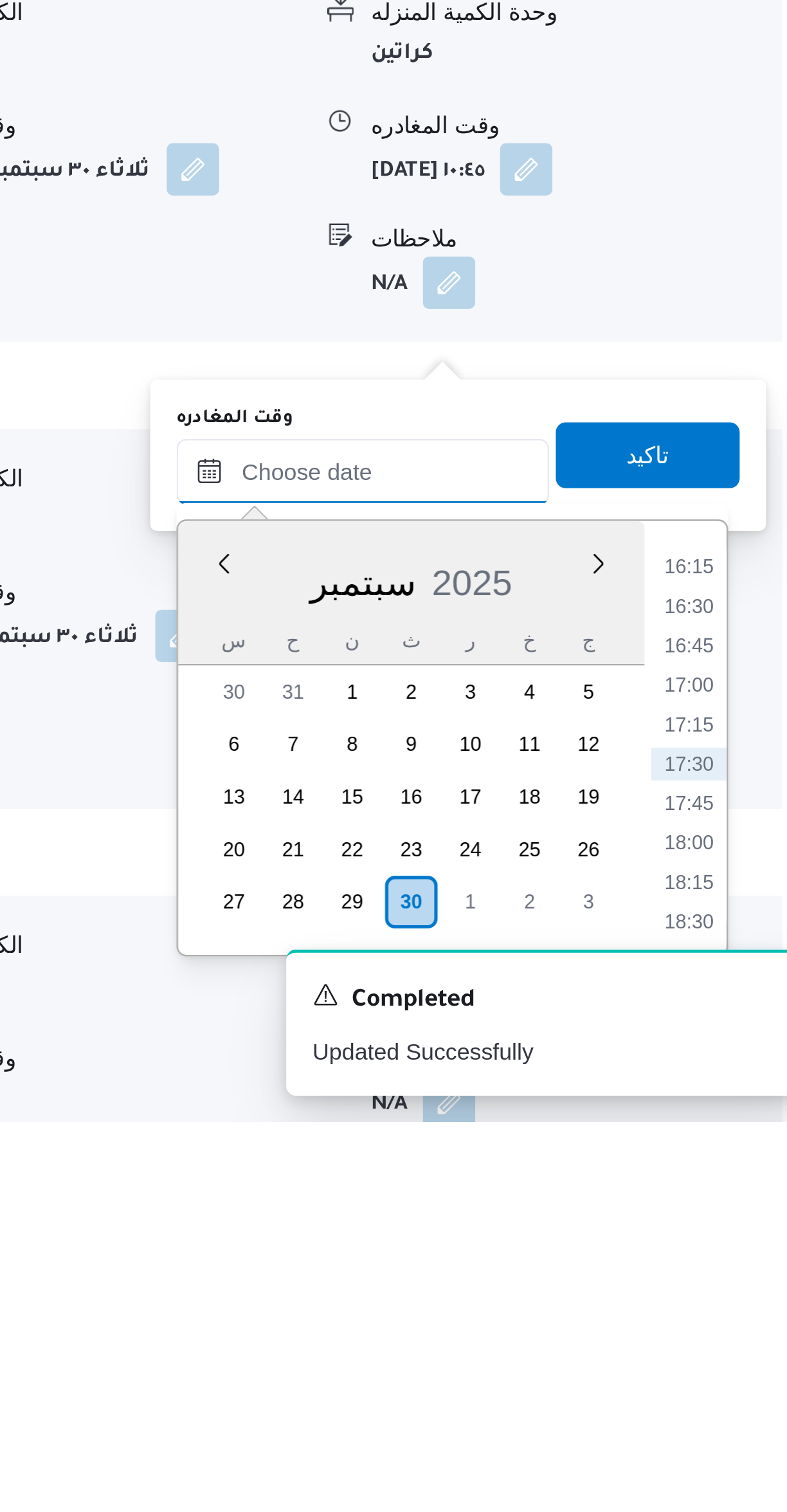
scroll to position [472, 0]
click at [727, 1294] on li "16:15" at bounding box center [729, 1294] width 30 height 13
type input "٣٠/٠٩/٢٠٢٥ ١٦:١٥"
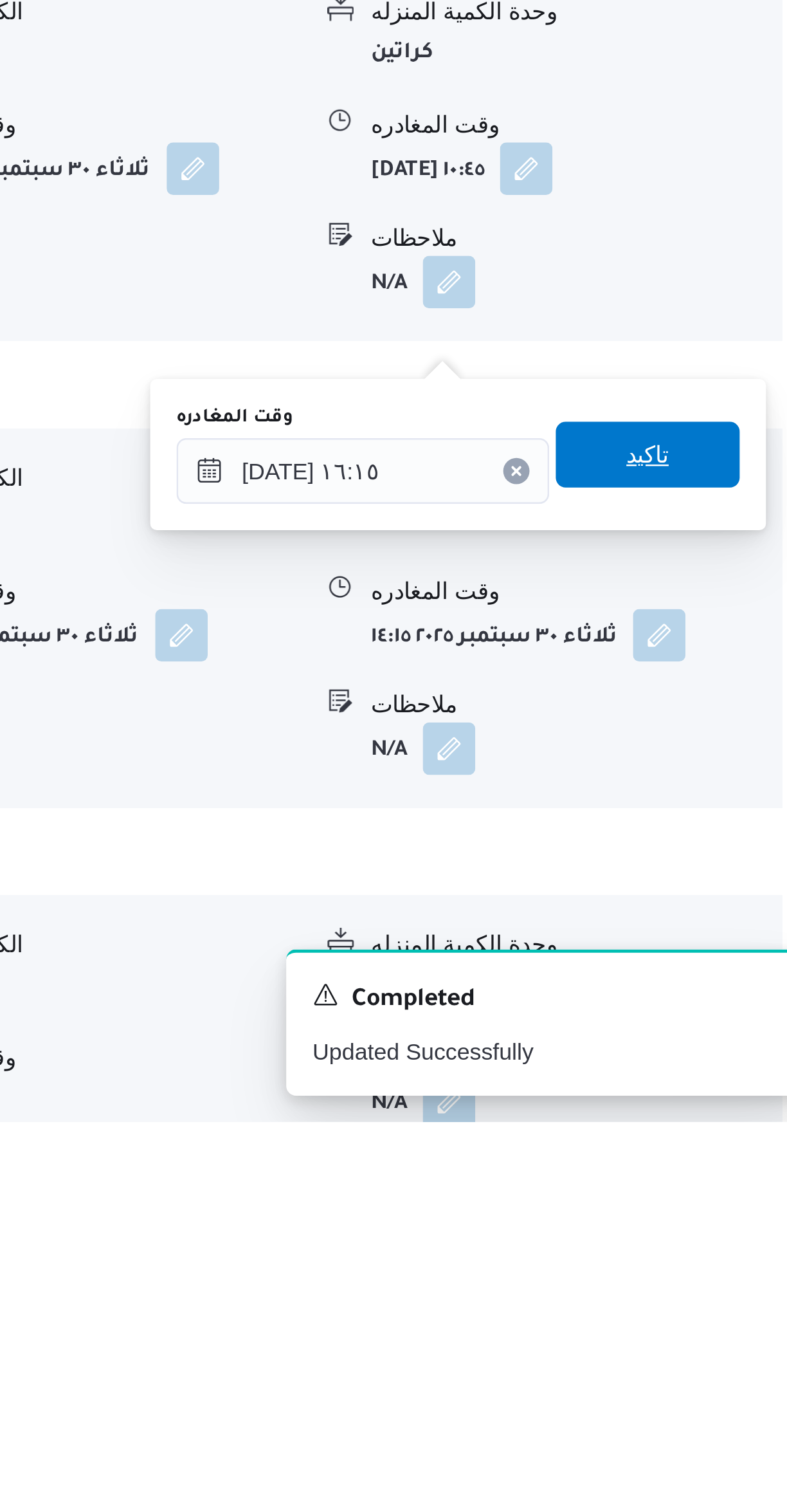
click at [683, 1245] on span "تاكيد" at bounding box center [713, 1250] width 72 height 25
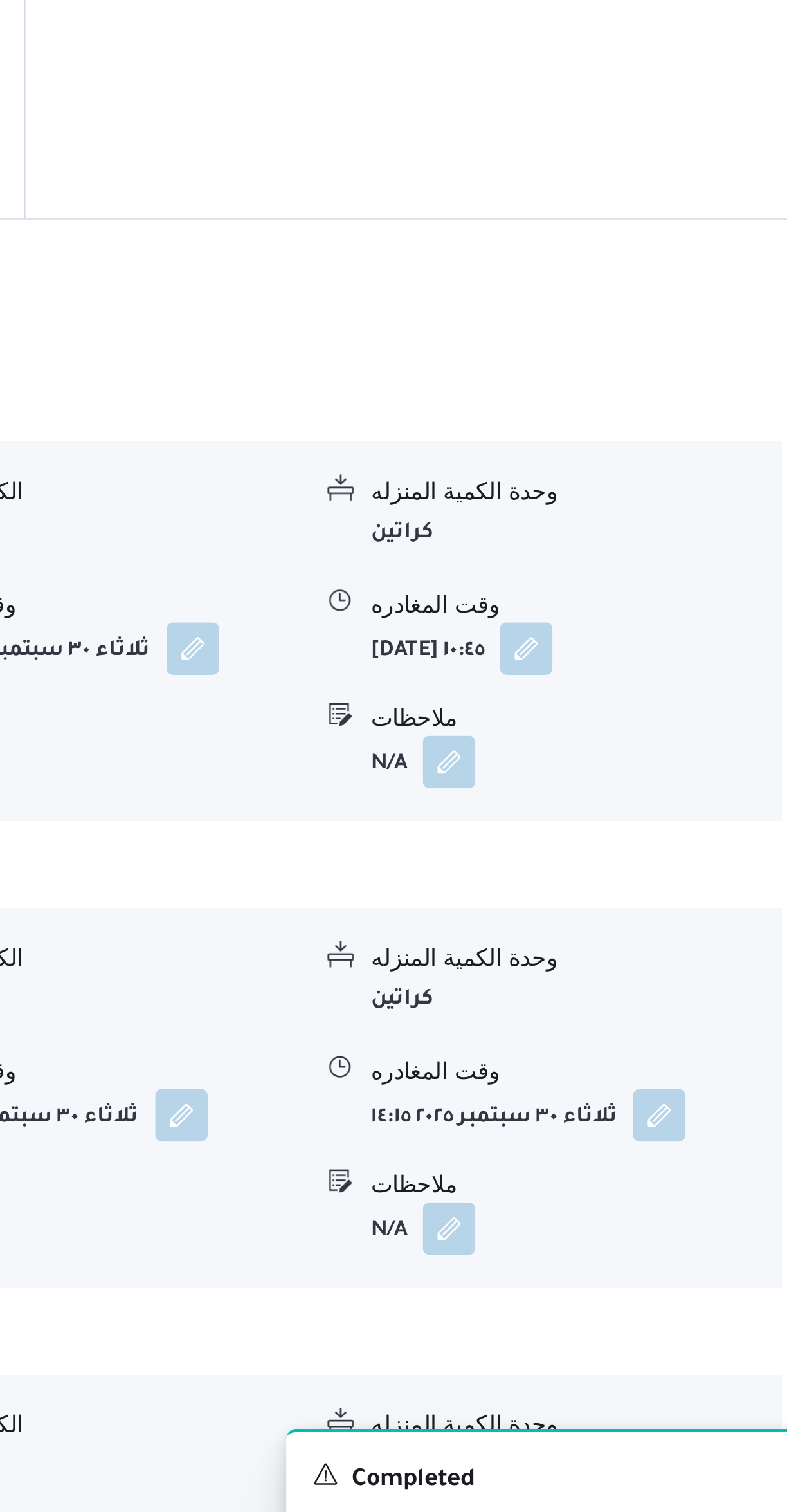
click at [719, 1494] on button "button" at bounding box center [717, 1504] width 21 height 21
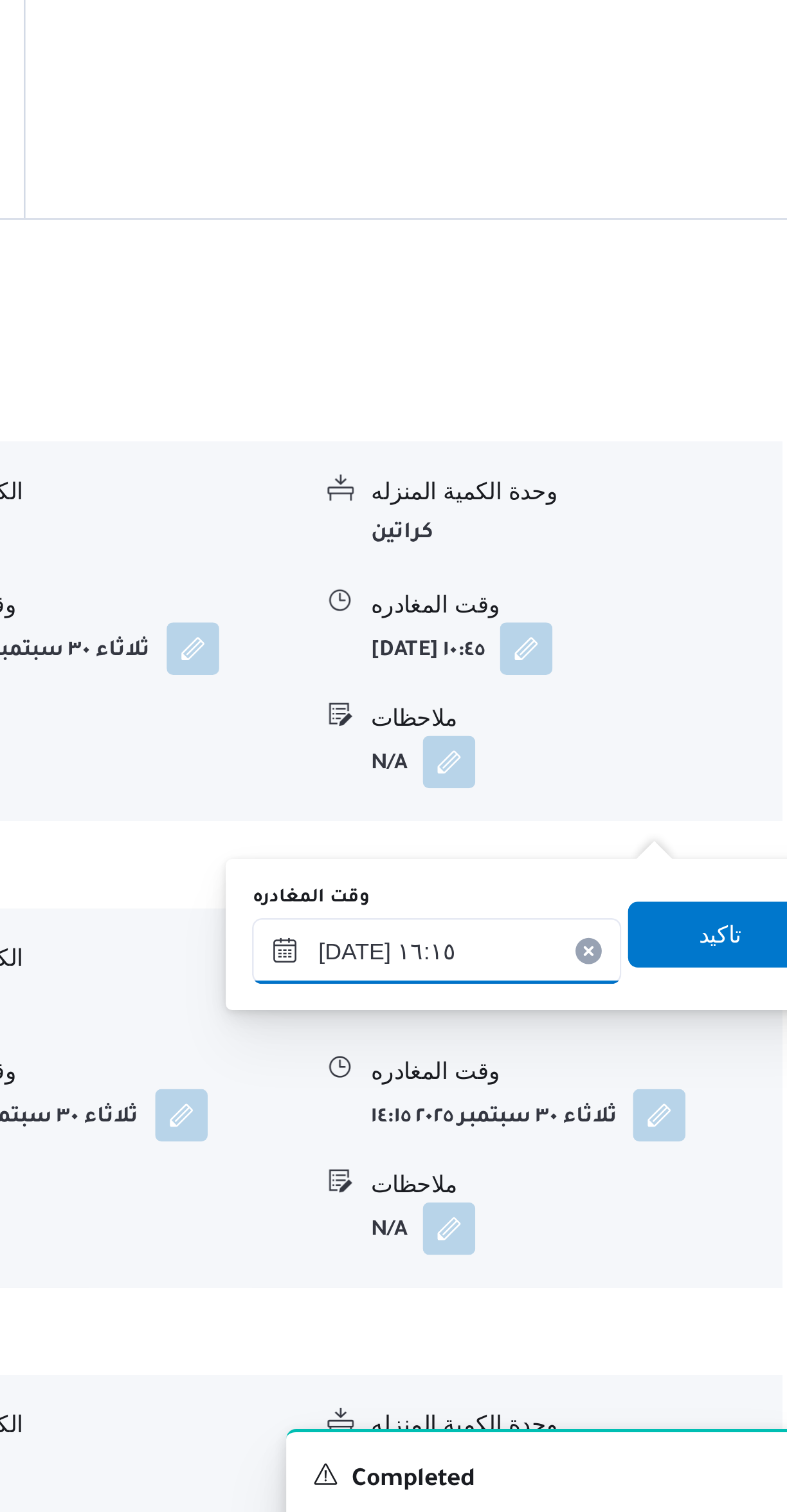
click at [651, 1255] on input "٣٠/٠٩/٢٠٢٥ ١٦:١٥" at bounding box center [629, 1256] width 144 height 25
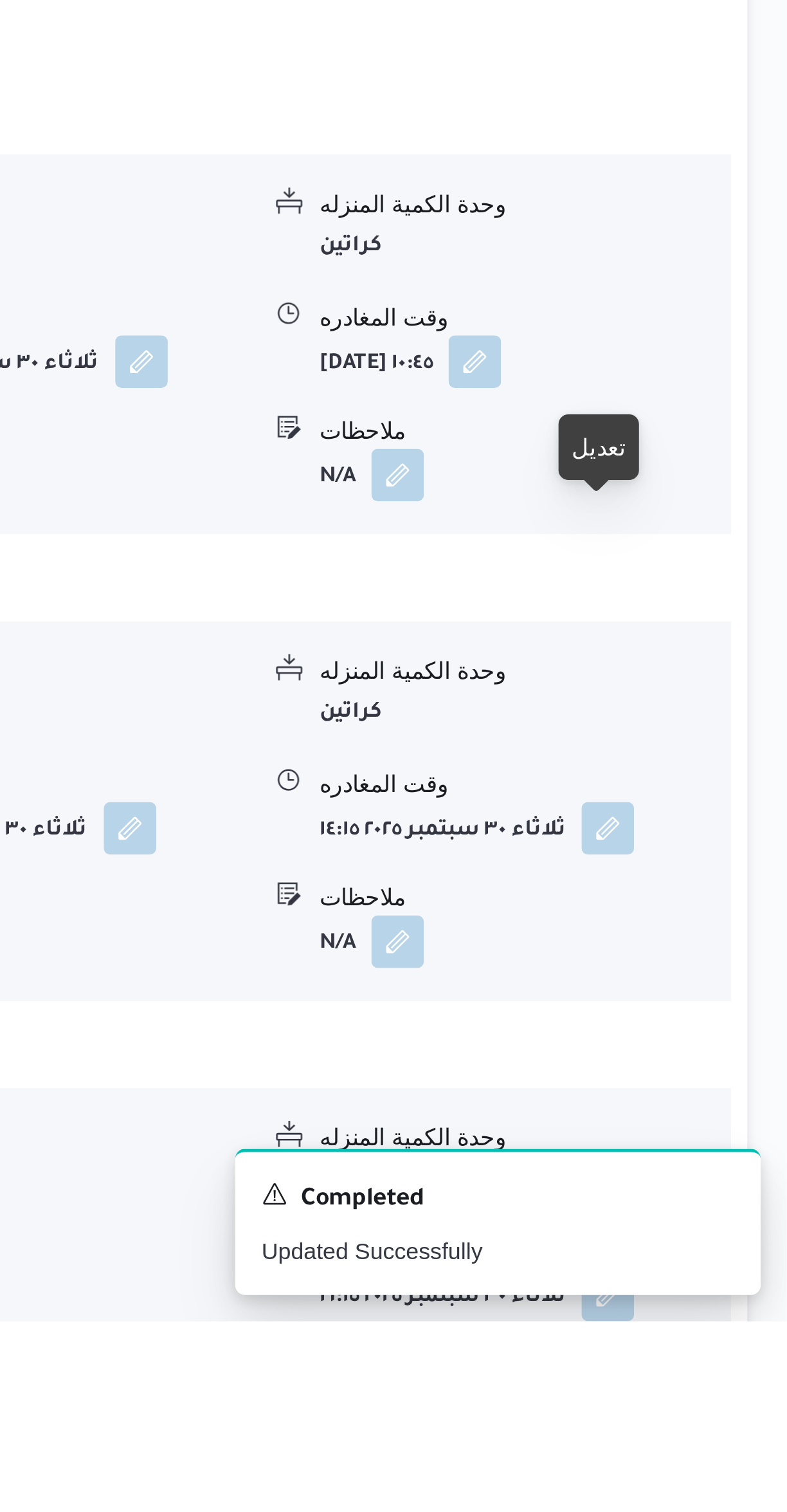
scroll to position [475, 0]
click at [716, 1490] on button "button" at bounding box center [717, 1501] width 21 height 21
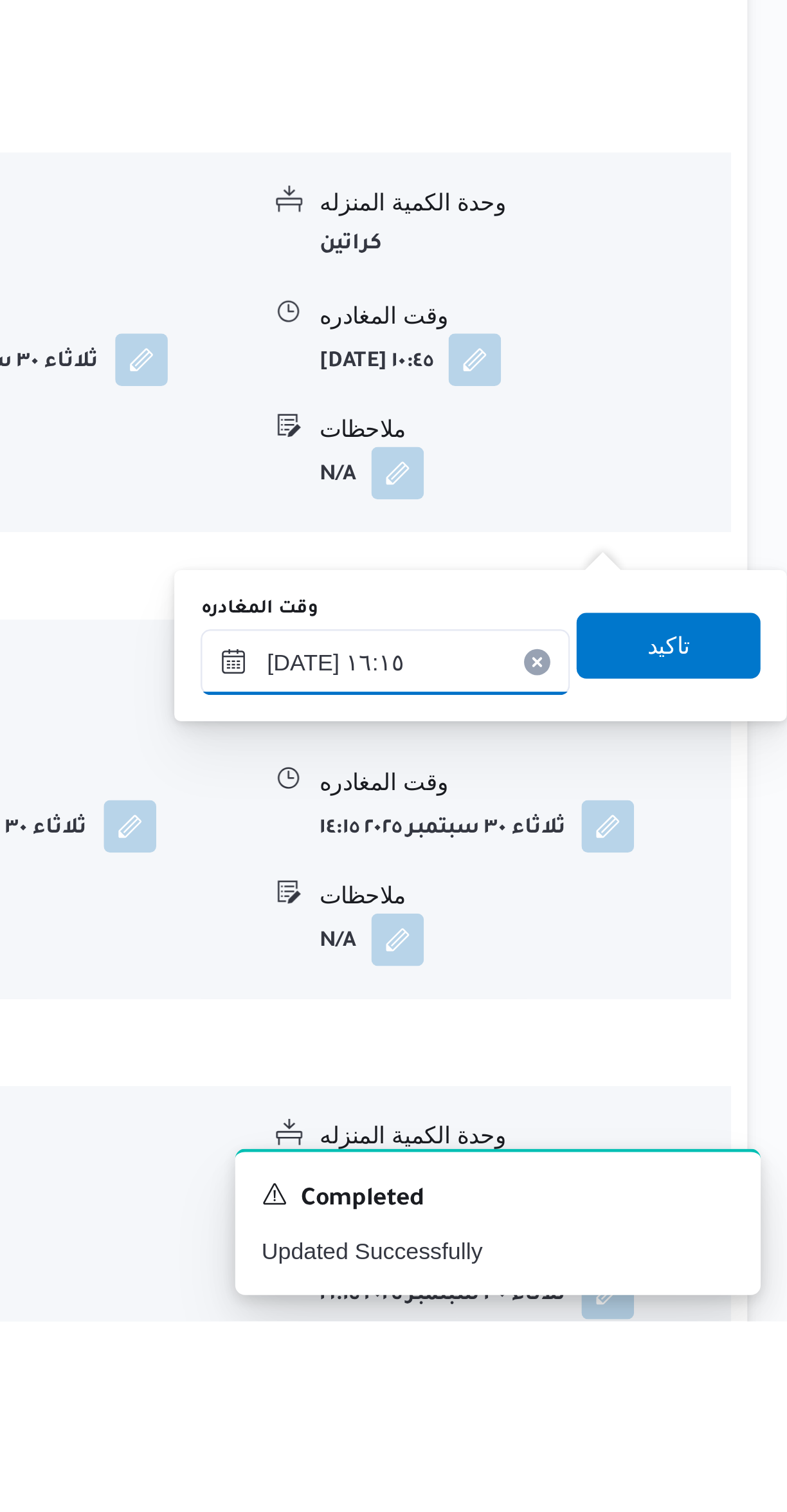
click at [624, 1253] on input "٣٠/٠٩/٢٠٢٥ ١٦:١٥" at bounding box center [629, 1253] width 144 height 25
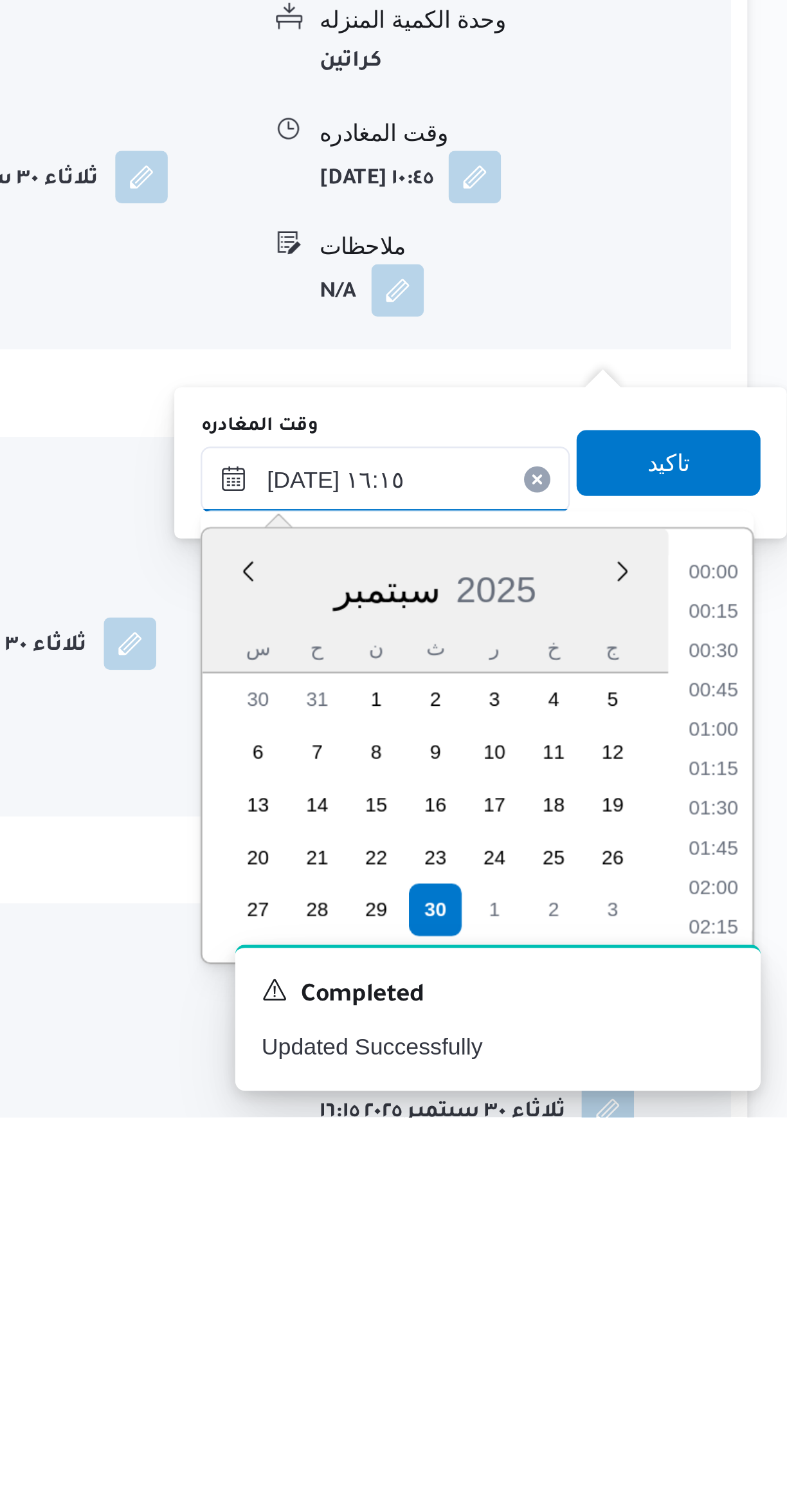
scroll to position [925, 0]
click at [755, 1298] on li "15:00" at bounding box center [759, 1299] width 30 height 13
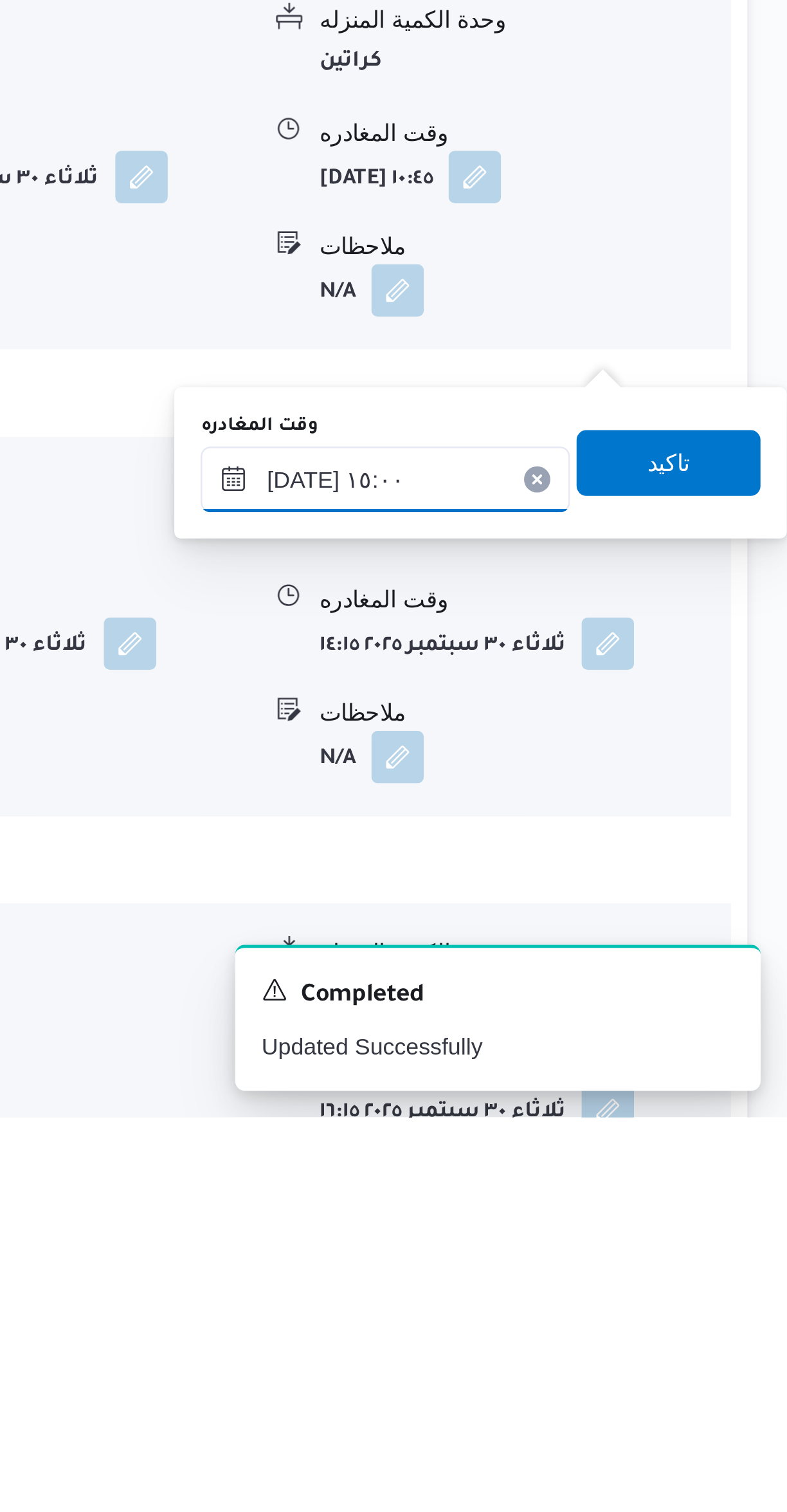
click at [612, 1257] on input "٣٠/٠٩/٢٠٢٥ ١٥:٠٠" at bounding box center [629, 1262] width 144 height 25
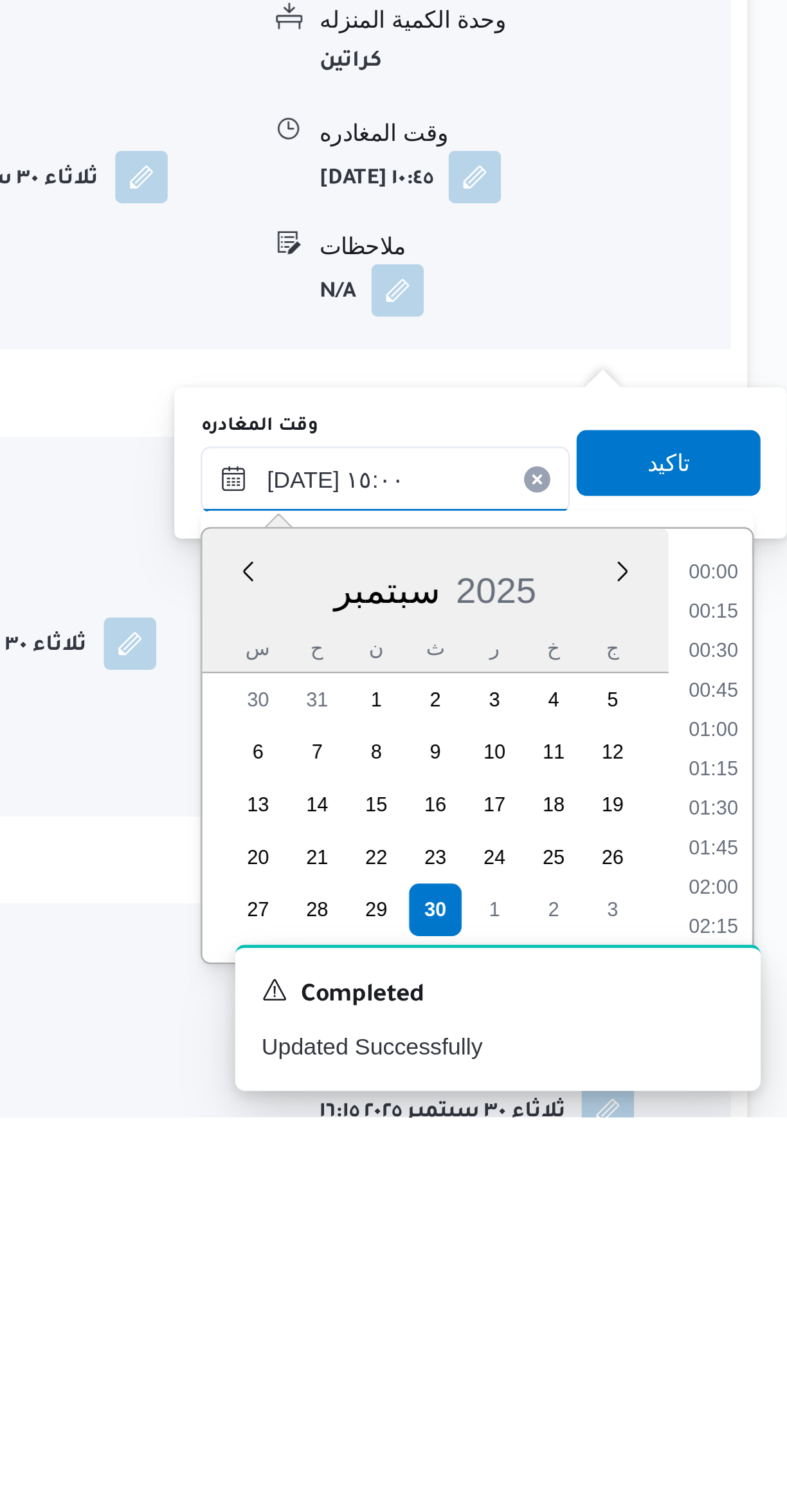
scroll to position [847, 0]
click at [748, 1294] on li "13:45" at bounding box center [759, 1299] width 30 height 13
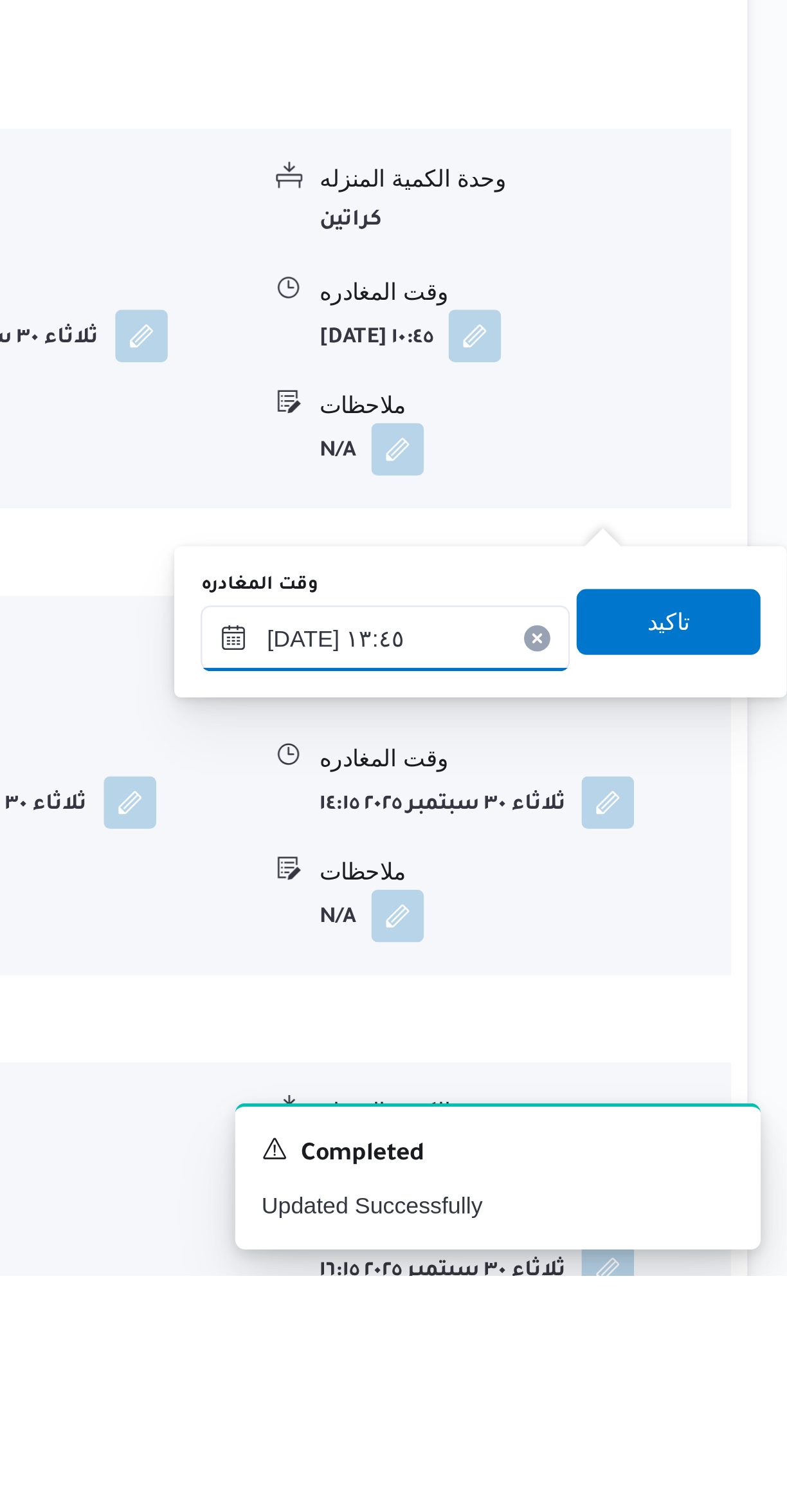
scroll to position [467, 0]
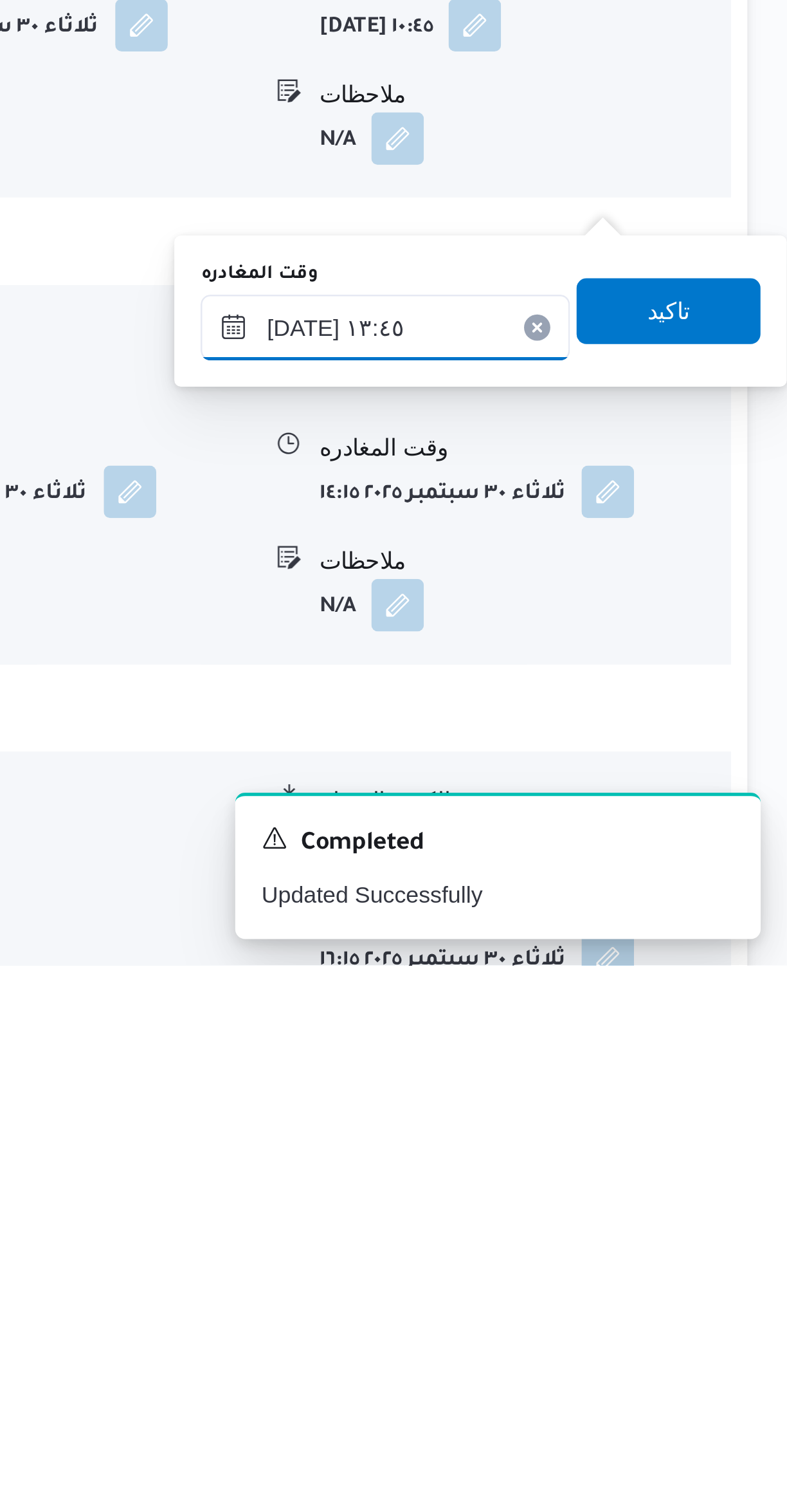
click at [608, 1260] on input "٣٠/٠٩/٢٠٢٥ ١٣:٤٥" at bounding box center [629, 1262] width 144 height 25
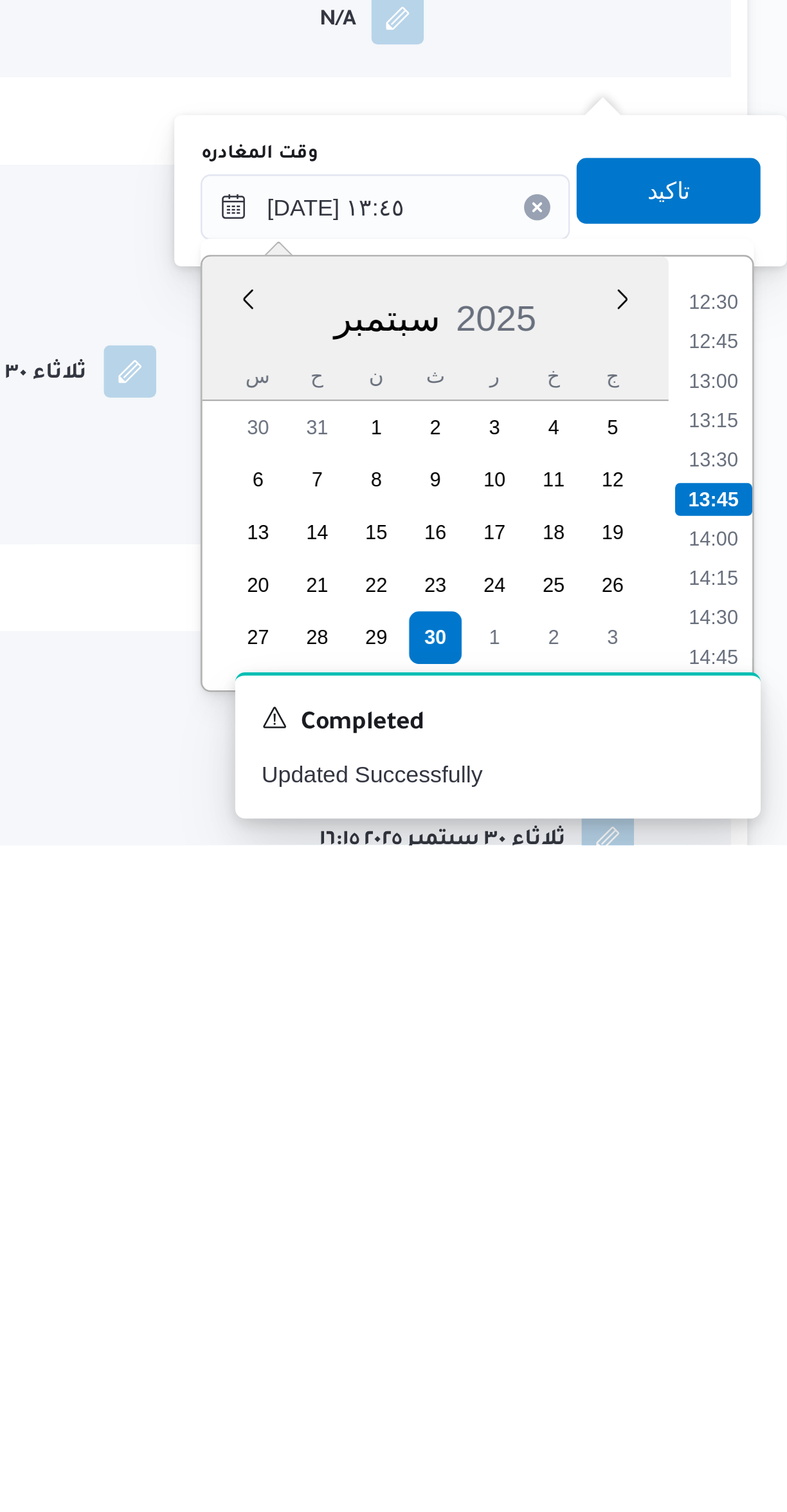
click at [757, 1410] on li "14:15" at bounding box center [759, 1407] width 30 height 13
type input "٣٠/٠٩/٢٠٢٥ ١٤:١٥"
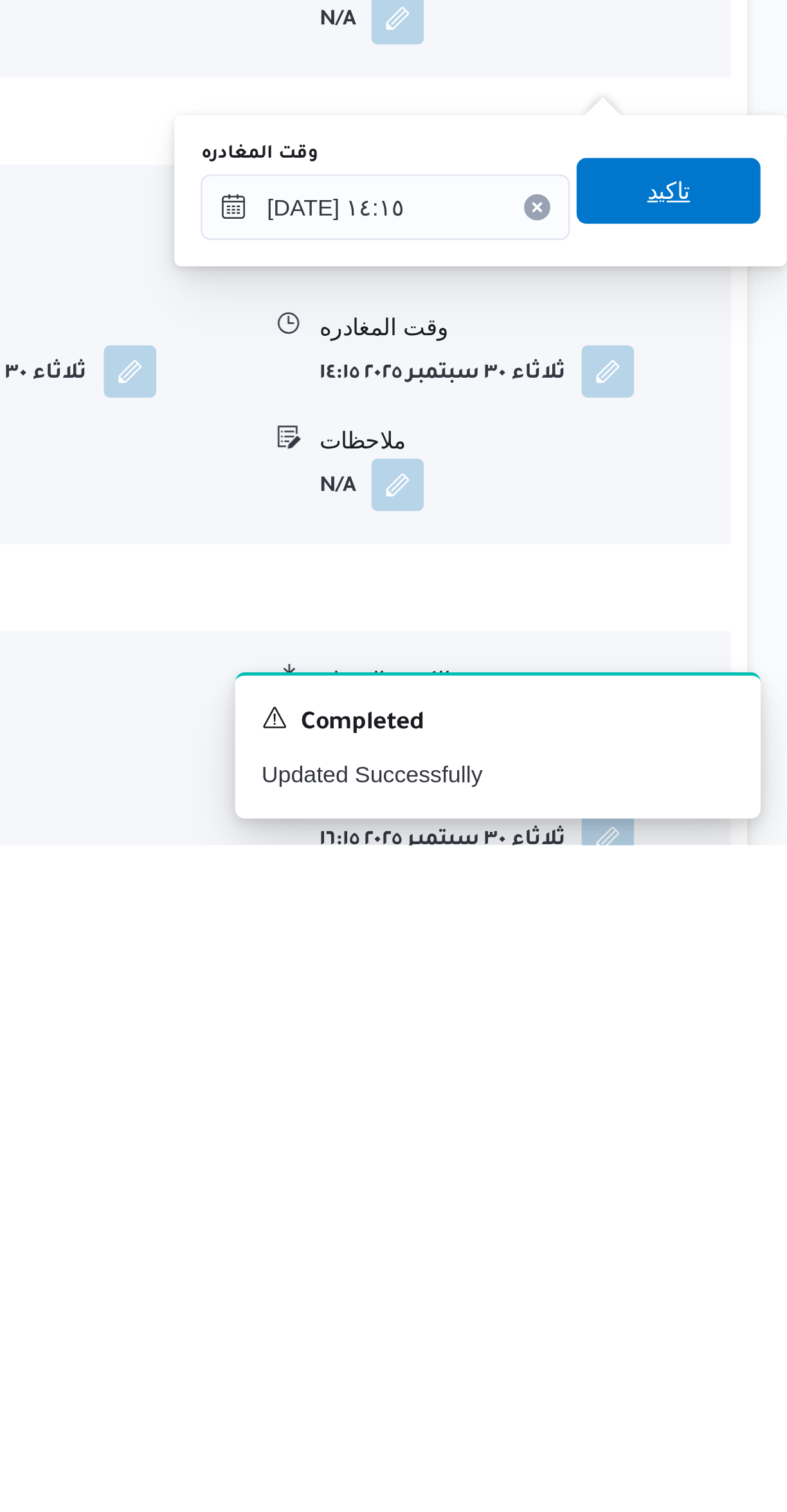
click at [733, 1260] on span "تاكيد" at bounding box center [741, 1255] width 17 height 16
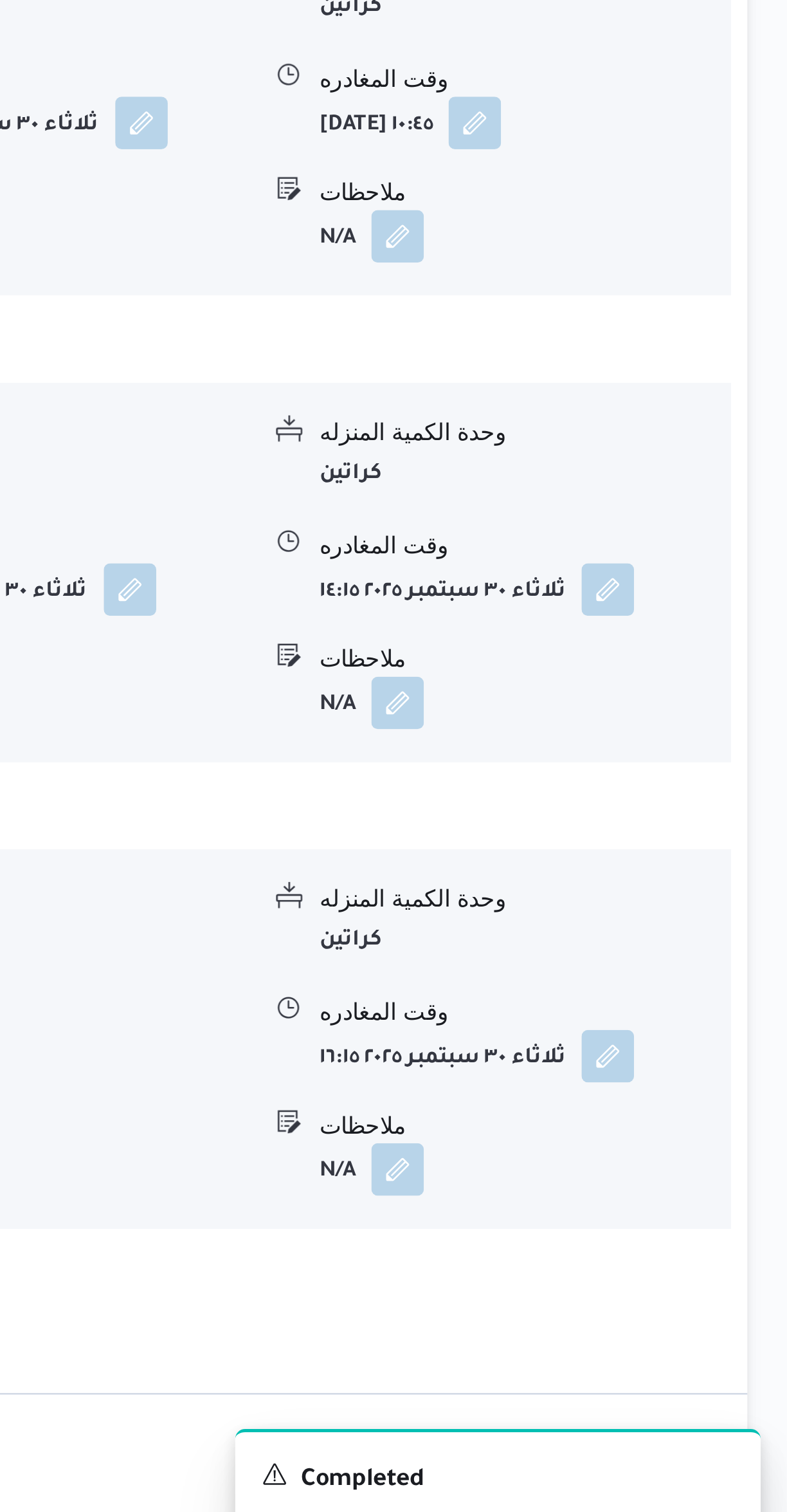
scroll to position [472, 0]
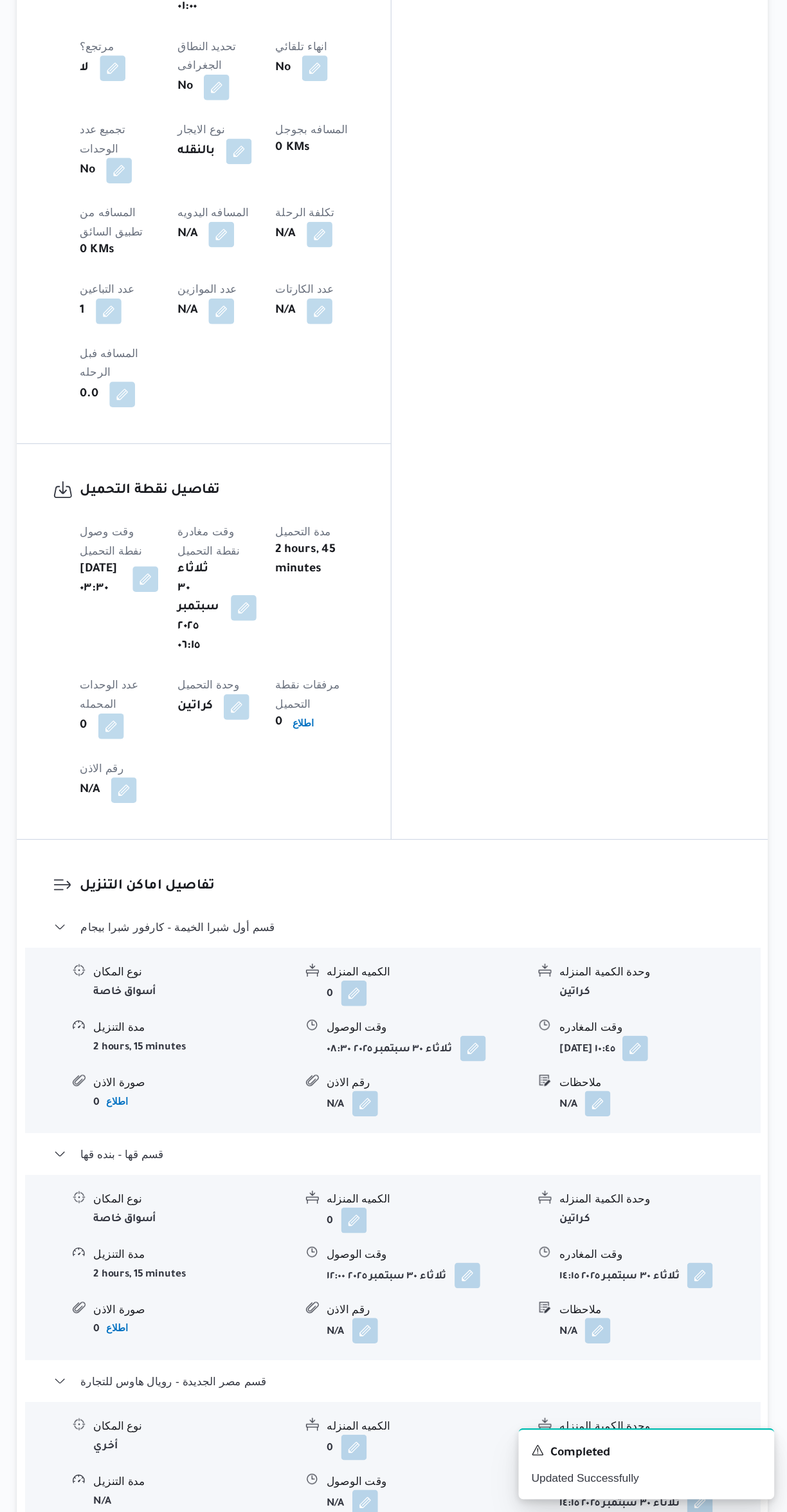
click at [578, 1301] on input "ملاحظات" at bounding box center [601, 1301] width 128 height 25
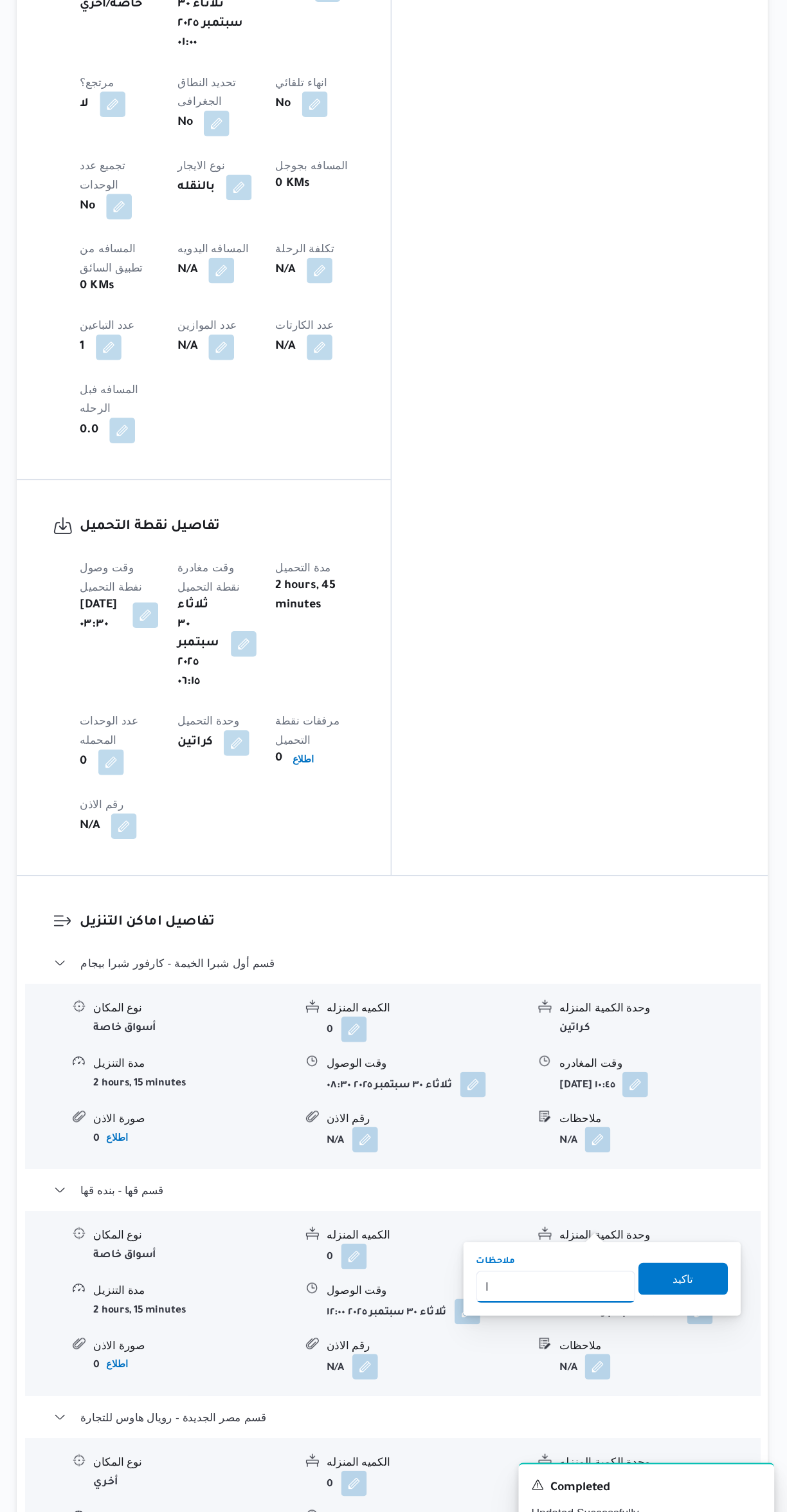
scroll to position [471, 0]
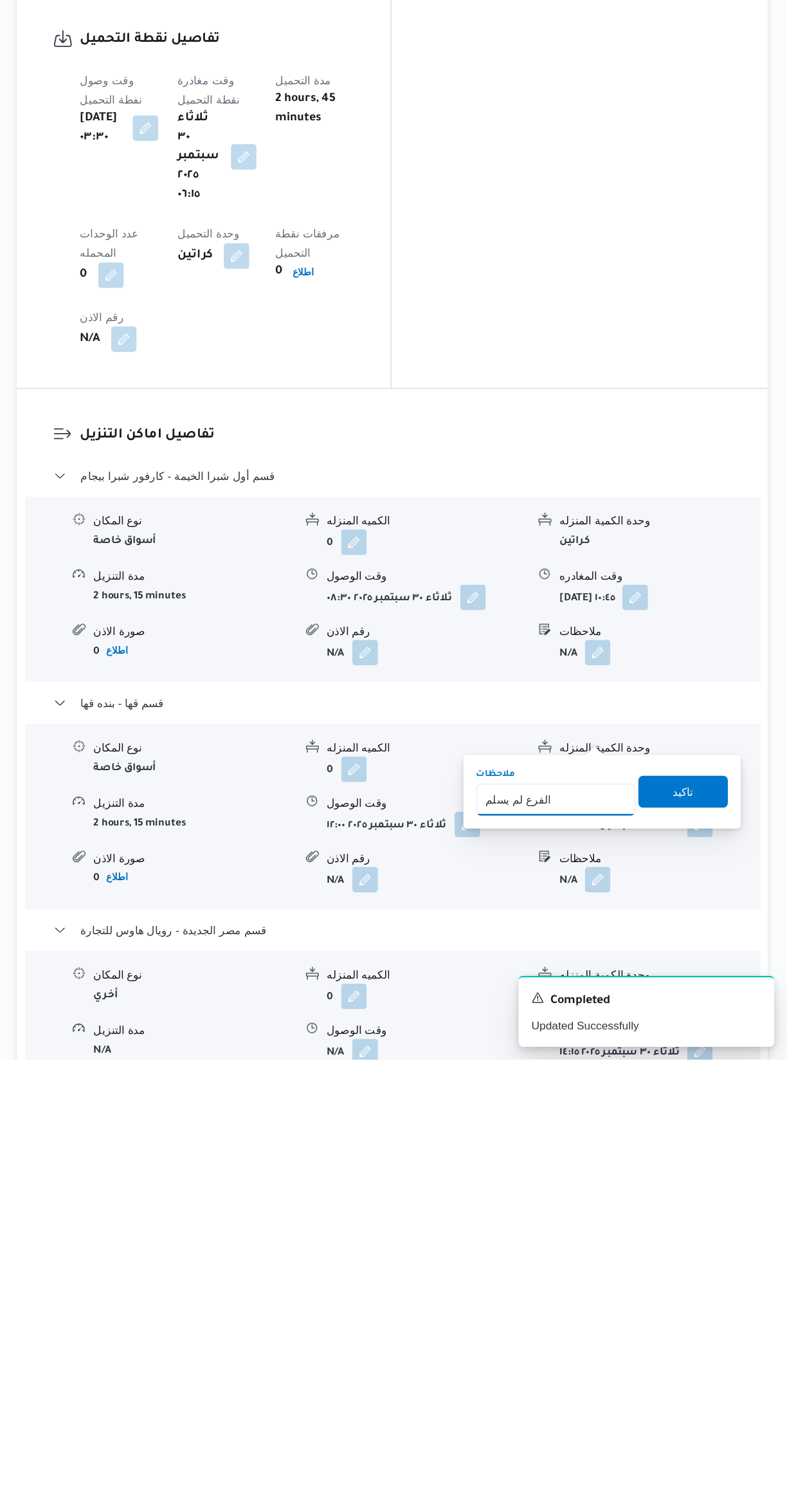
type input "الفرع لم يسلم"
click at [717, 1283] on div "تاكيد" at bounding box center [704, 1296] width 72 height 25
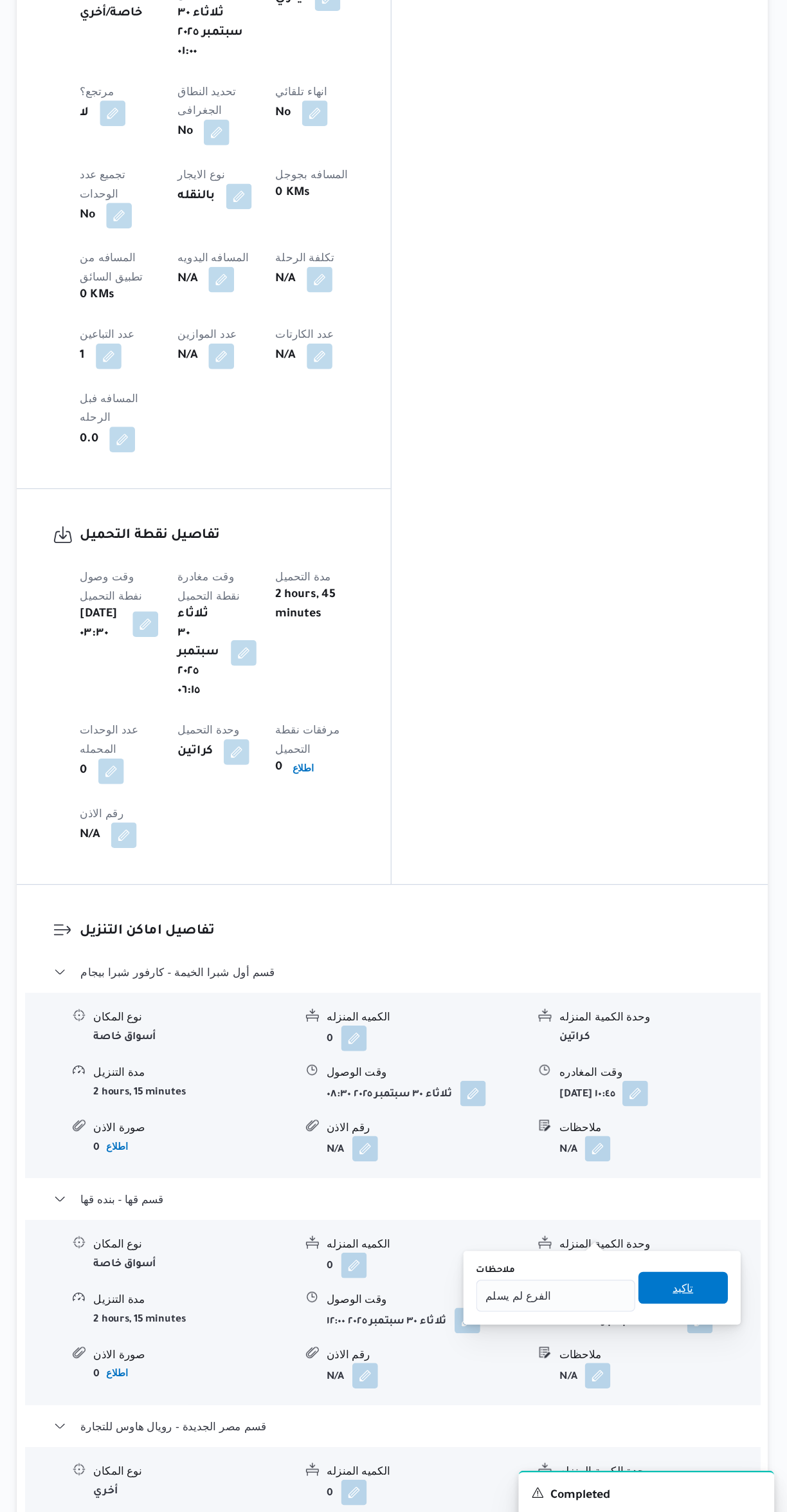
click at [726, 1306] on span "تاكيد" at bounding box center [704, 1297] width 72 height 25
click at [251, 1035] on span "قسم أول شبرا الخيمة - كارفور شبرا بيجام" at bounding box center [297, 1043] width 157 height 16
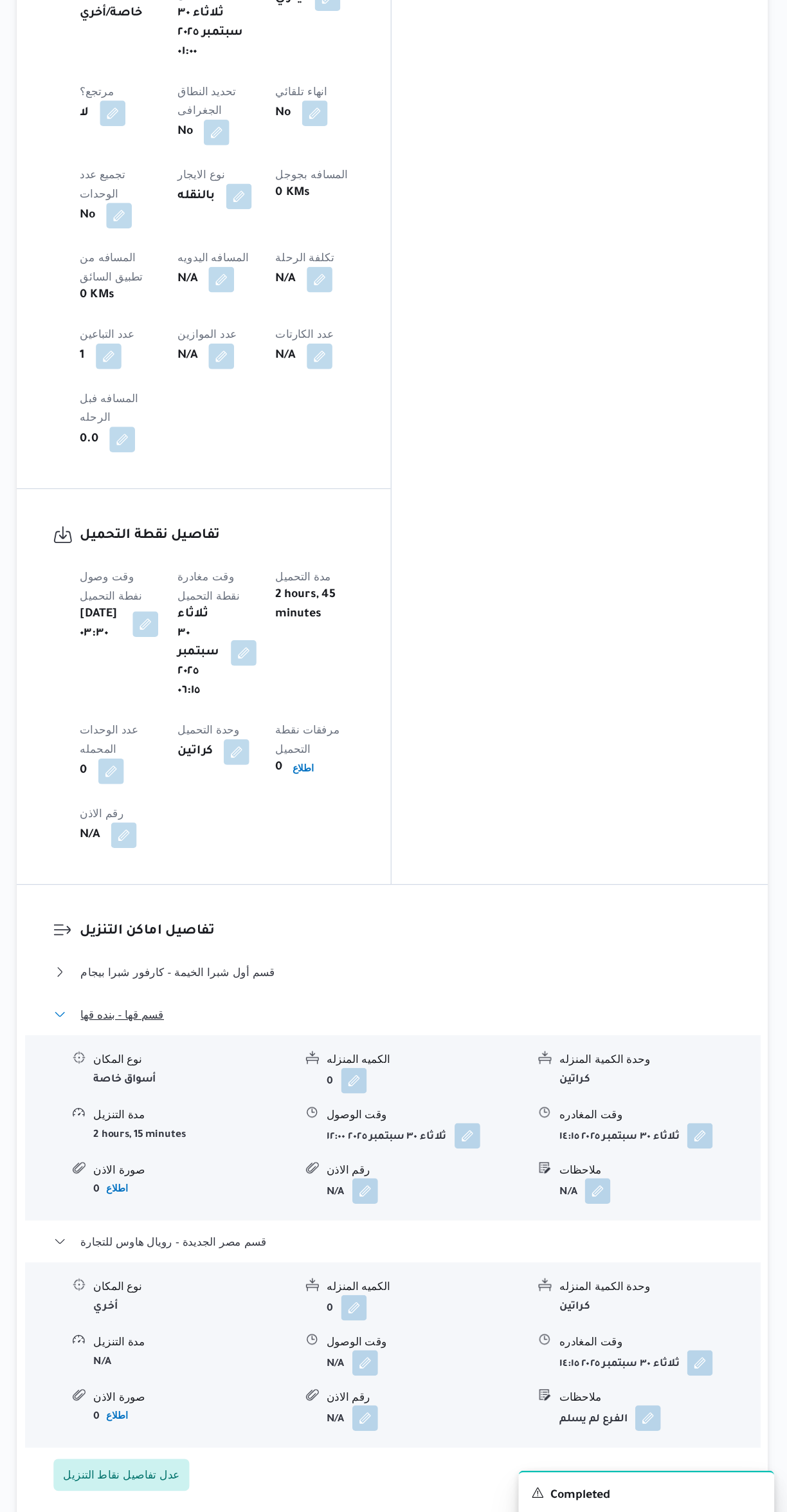
click at [217, 1069] on button "قسم قها - بنده قها" at bounding box center [470, 1077] width 546 height 16
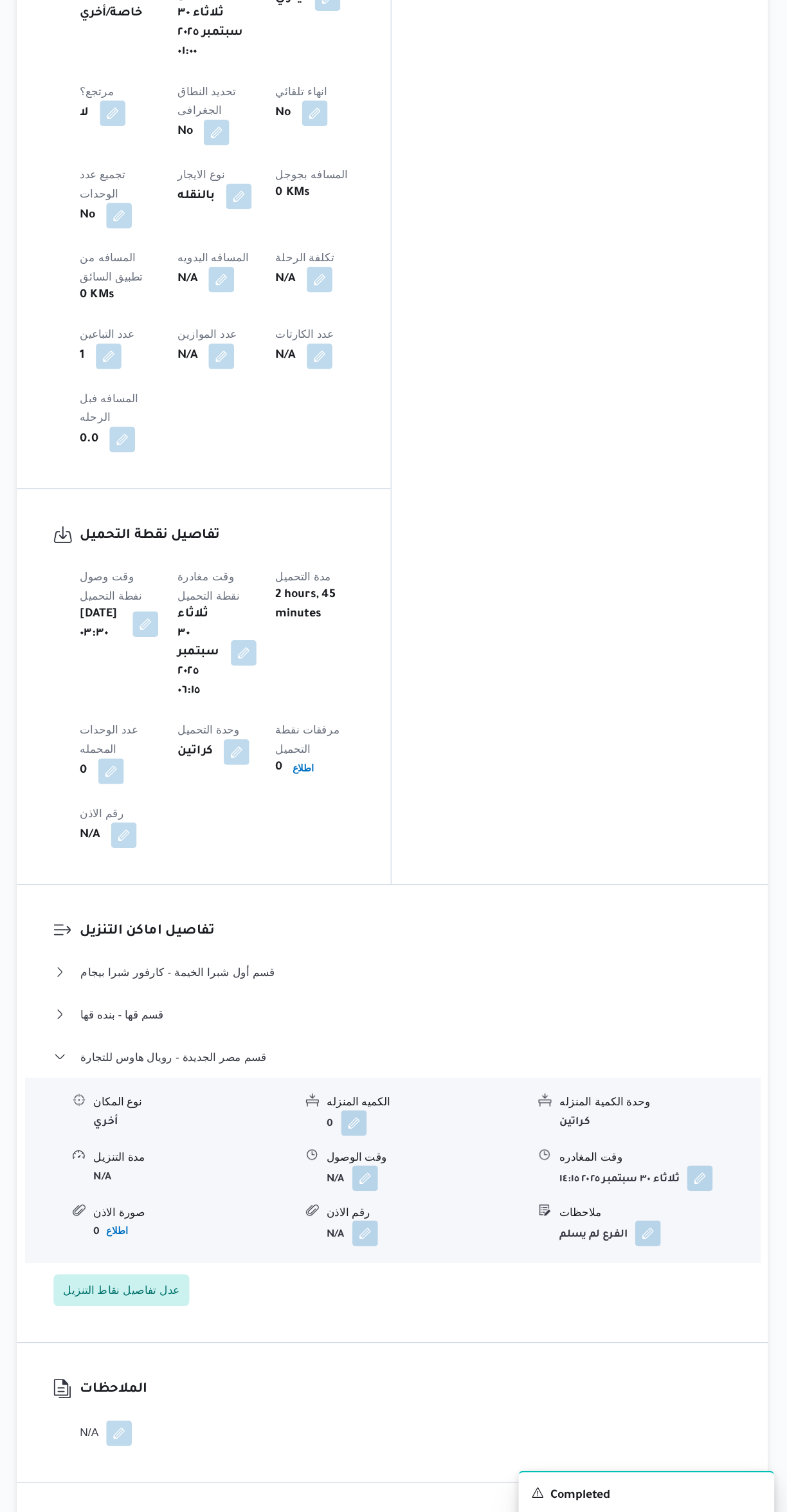
click at [255, 1128] on div "نوع المكان أخري الكميه المنزله 0 وحدة الكمية المنزله كراتين مدة التنزيل N/A وقت…" at bounding box center [469, 1202] width 592 height 149
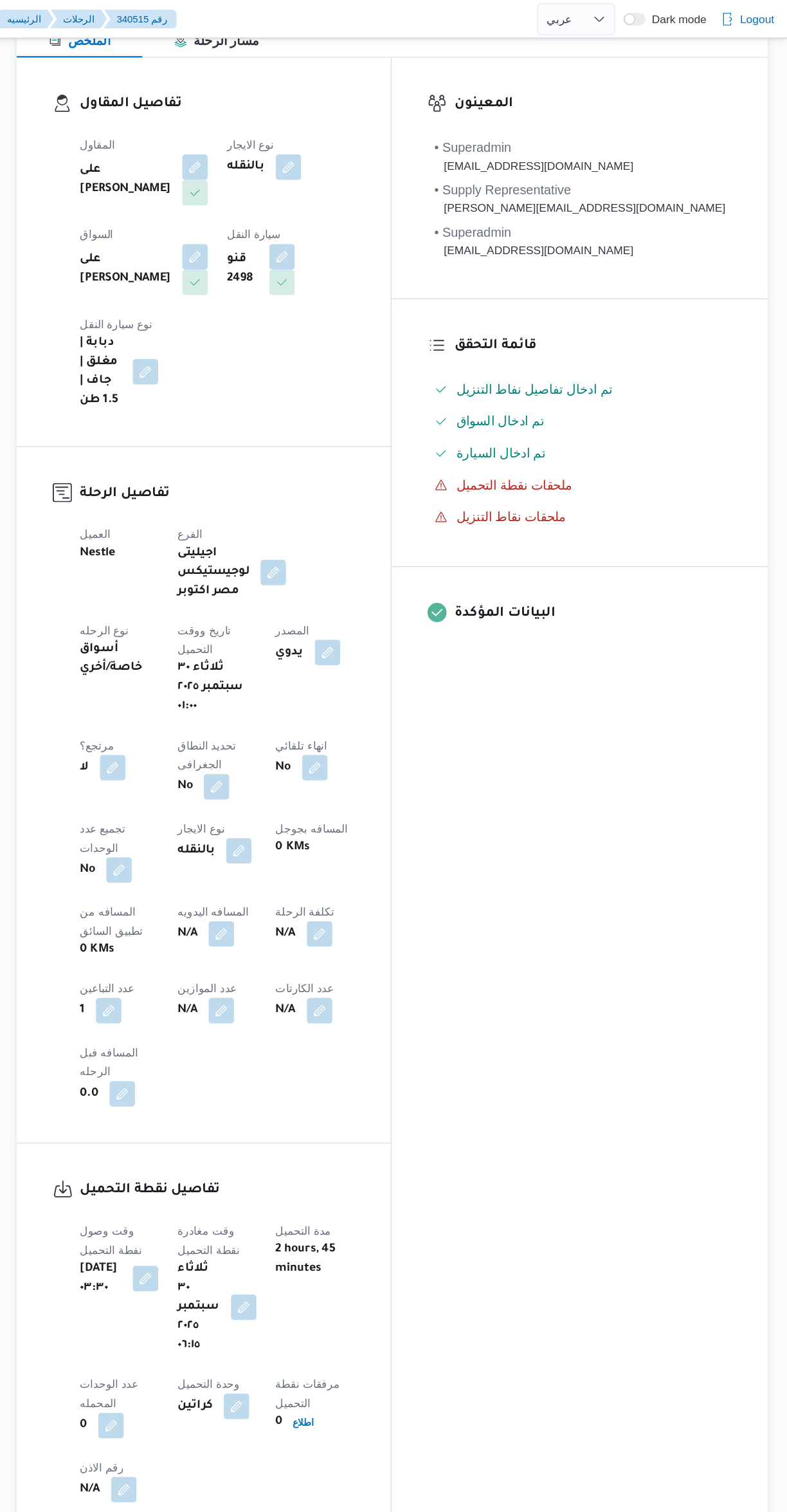
scroll to position [202, 0]
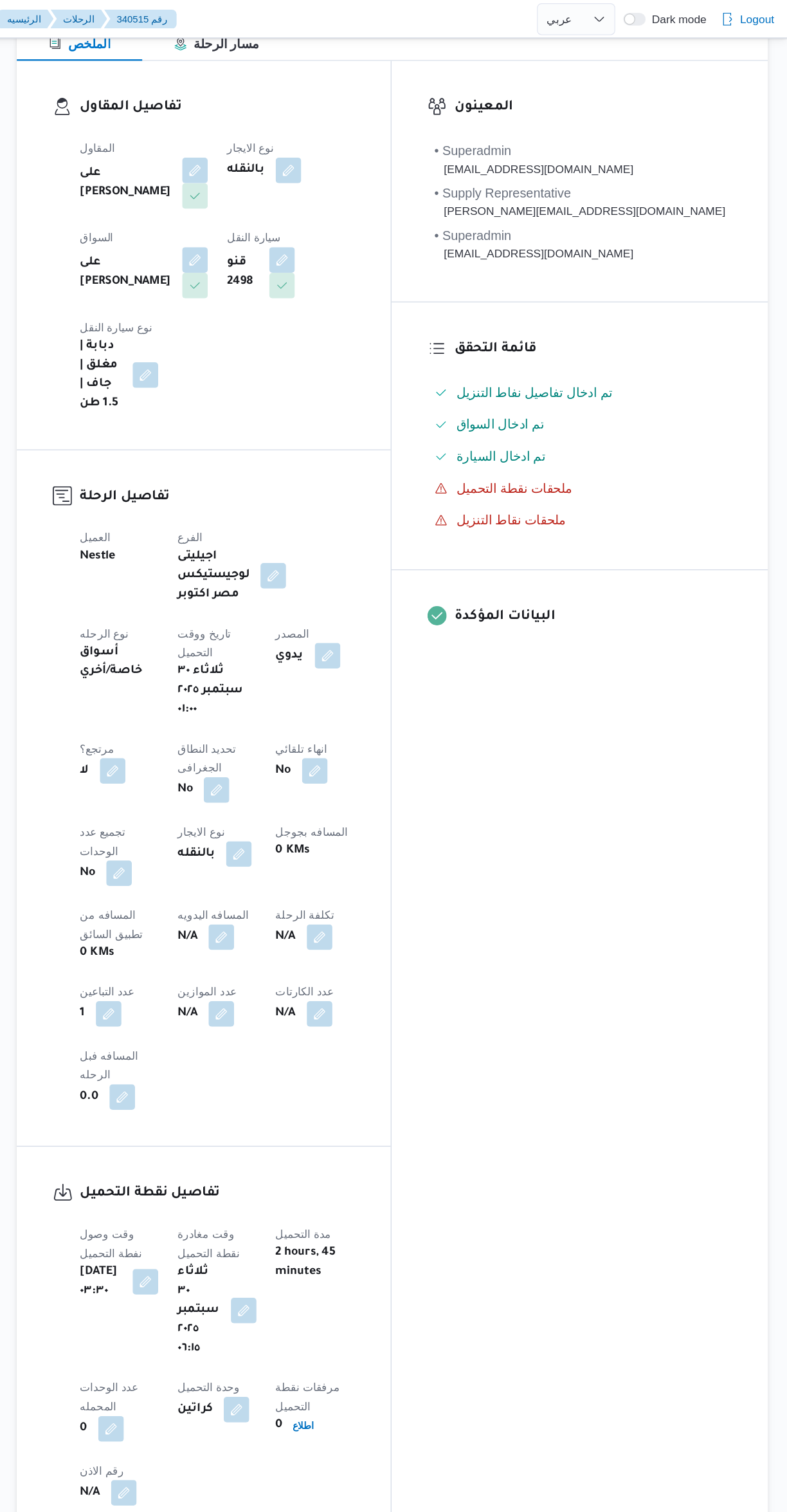
click at [297, 746] on b "N/A" at bounding box center [305, 754] width 16 height 16
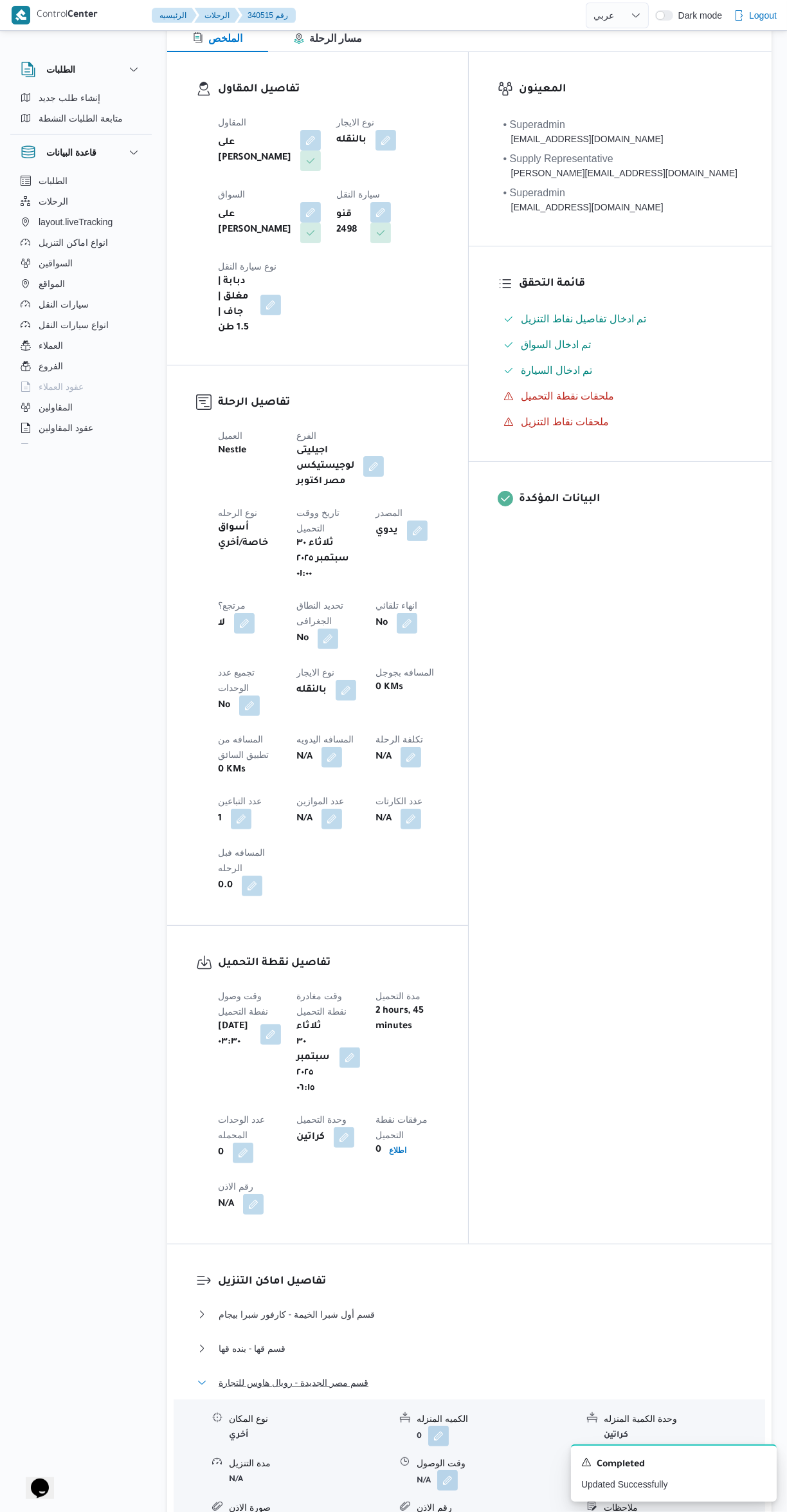
click at [489, 1375] on button "قسم مصر الجديدة - رويال هاوس للتجارة" at bounding box center [470, 1382] width 546 height 16
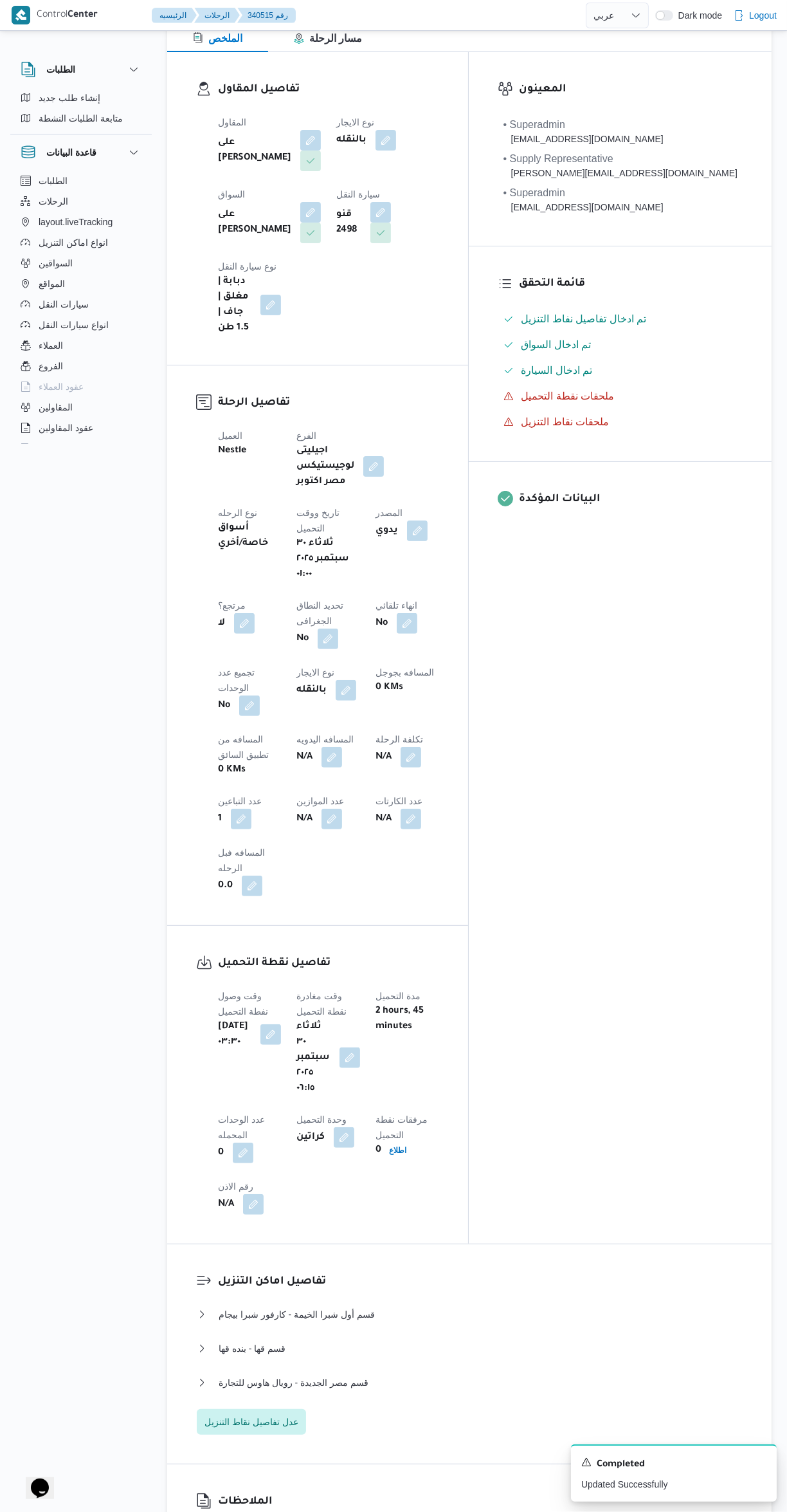
click at [321, 747] on button "button" at bounding box center [332, 757] width 21 height 21
click at [192, 650] on input "المسافه اليدويه" at bounding box center [221, 649] width 128 height 25
type input "185"
click at [314, 644] on span "تاكيد" at bounding box center [322, 643] width 17 height 16
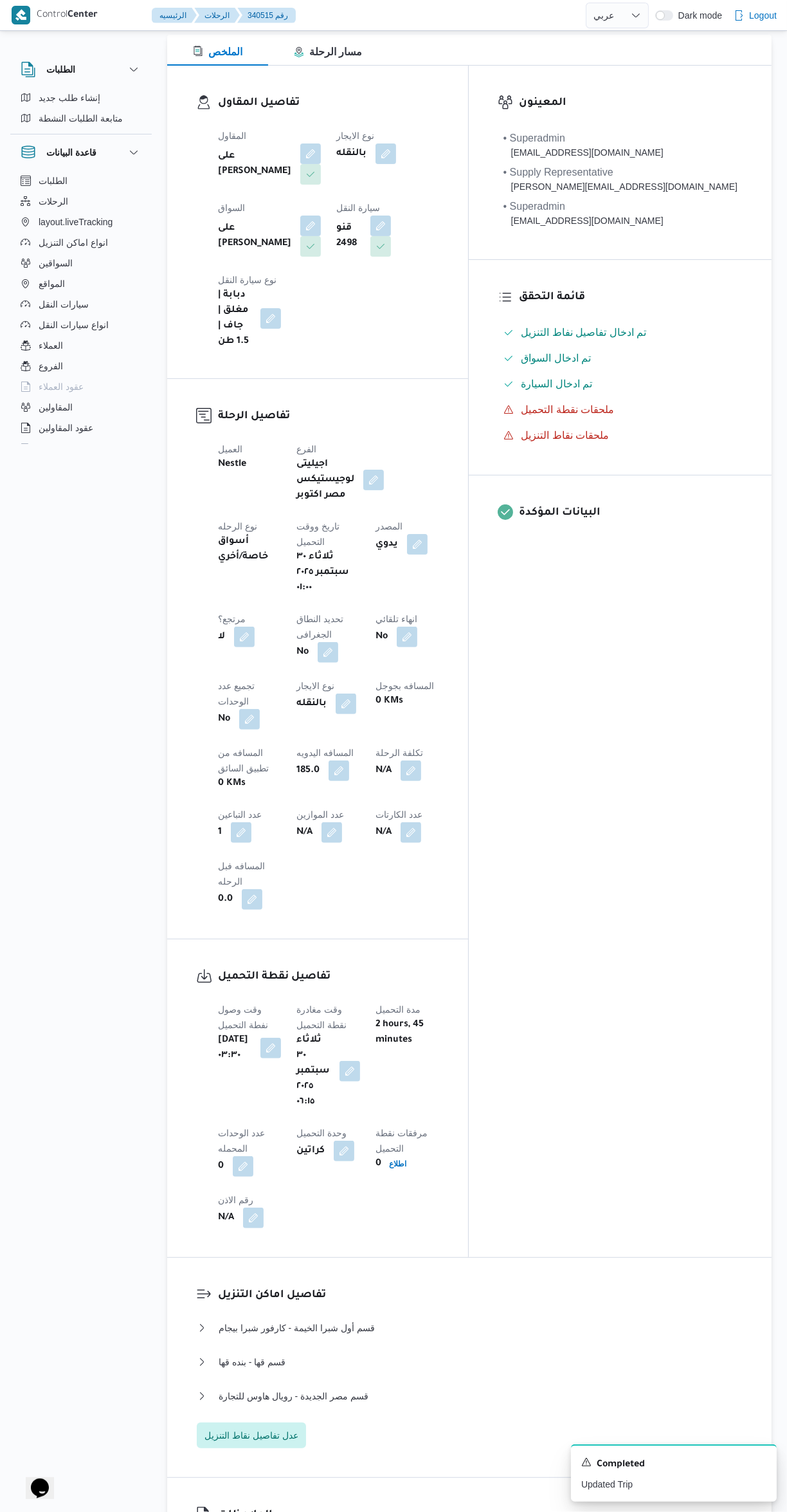
scroll to position [0, 0]
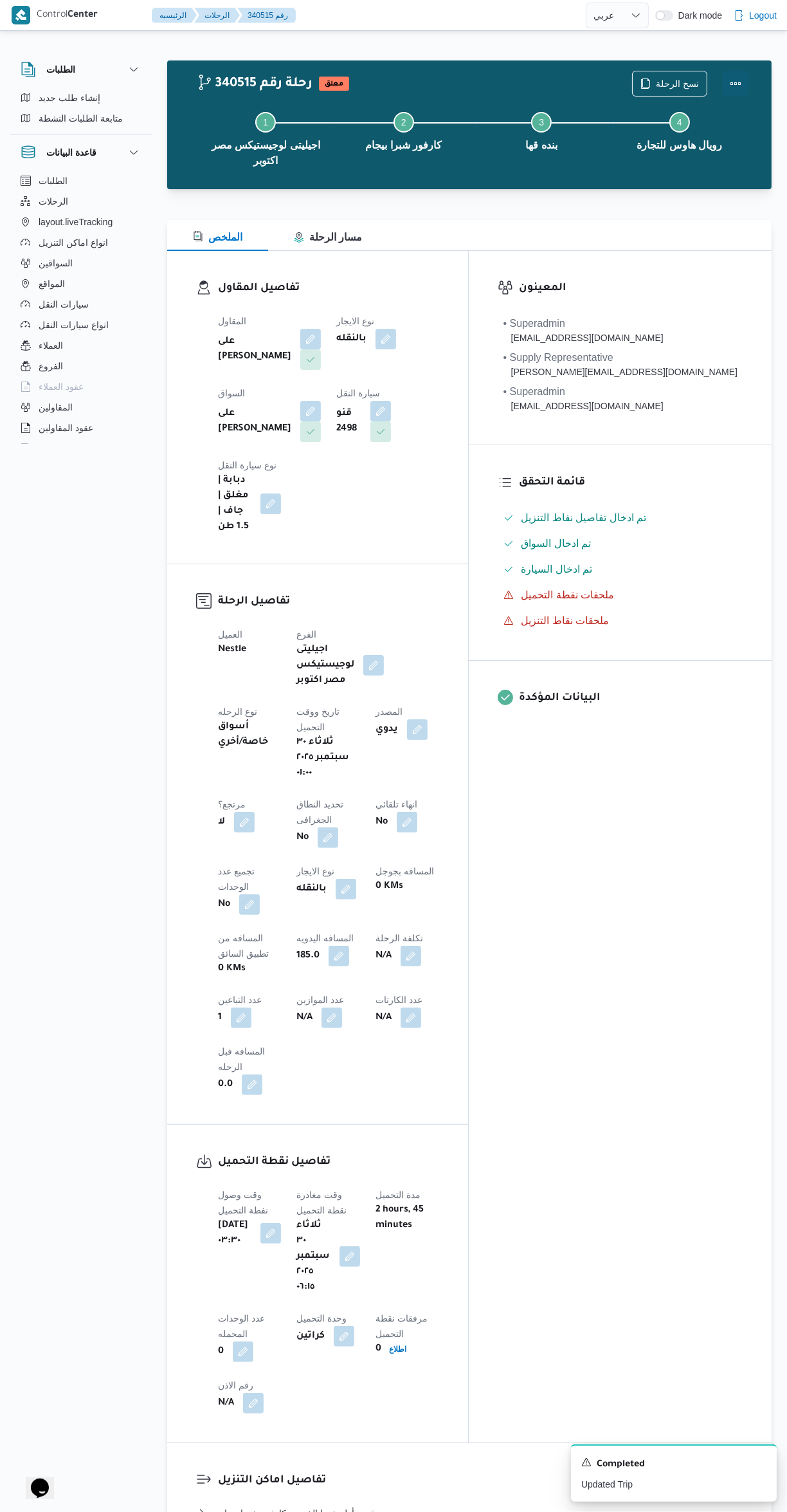
click at [728, 74] on button "Actions" at bounding box center [735, 83] width 25 height 25
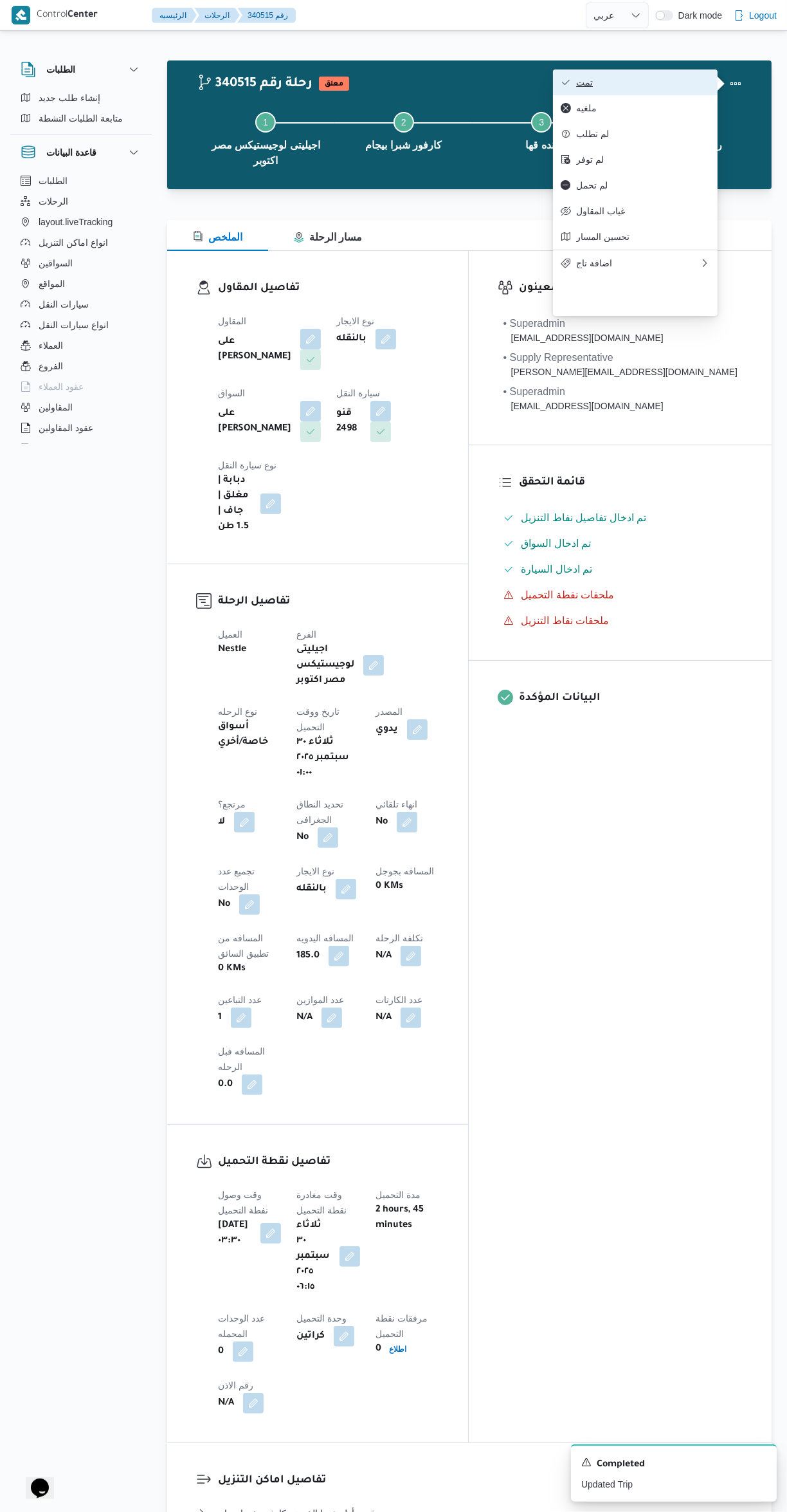
click at [566, 88] on icon "button" at bounding box center [566, 82] width 11 height 11
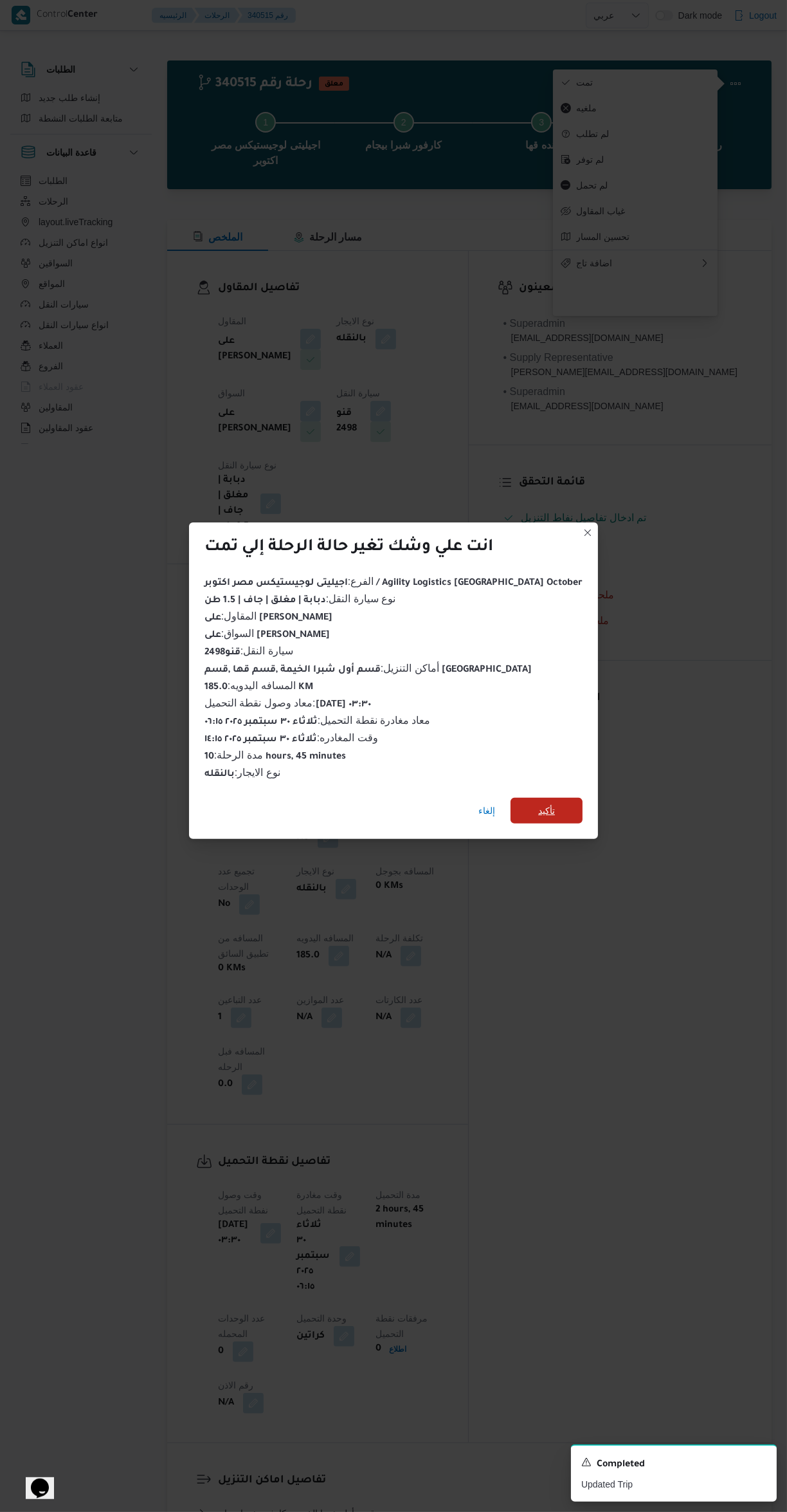
click at [542, 804] on span "تأكيد" at bounding box center [546, 810] width 72 height 25
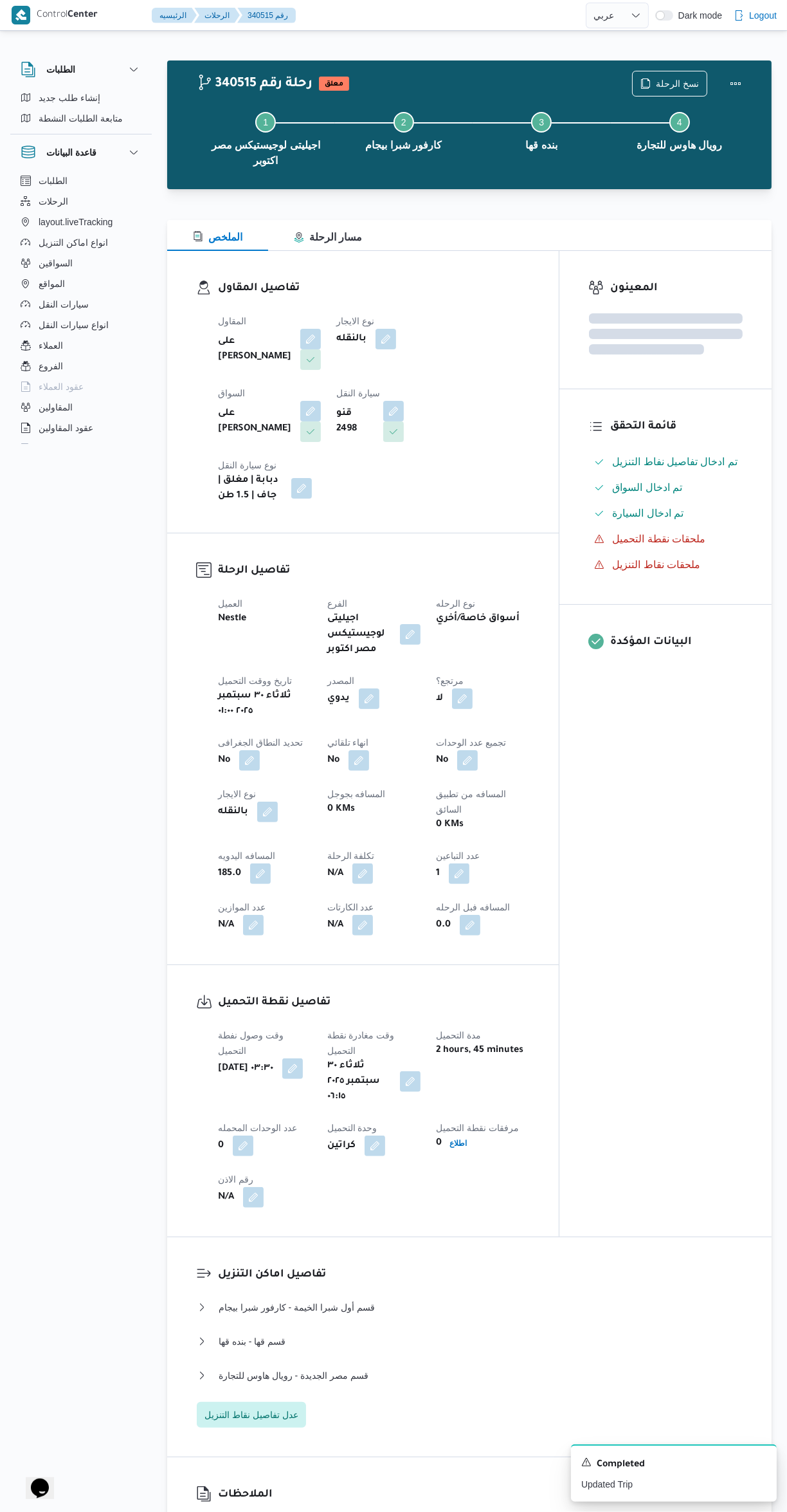
click at [559, 976] on div "تفاصيل نقطة التحميل وقت وصول نفطة التحميل ثلاثاء ٣٠ سبتمبر ٢٠٢٥ ٠٣:٣٠ وقت مغادر…" at bounding box center [362, 1101] width 391 height 271
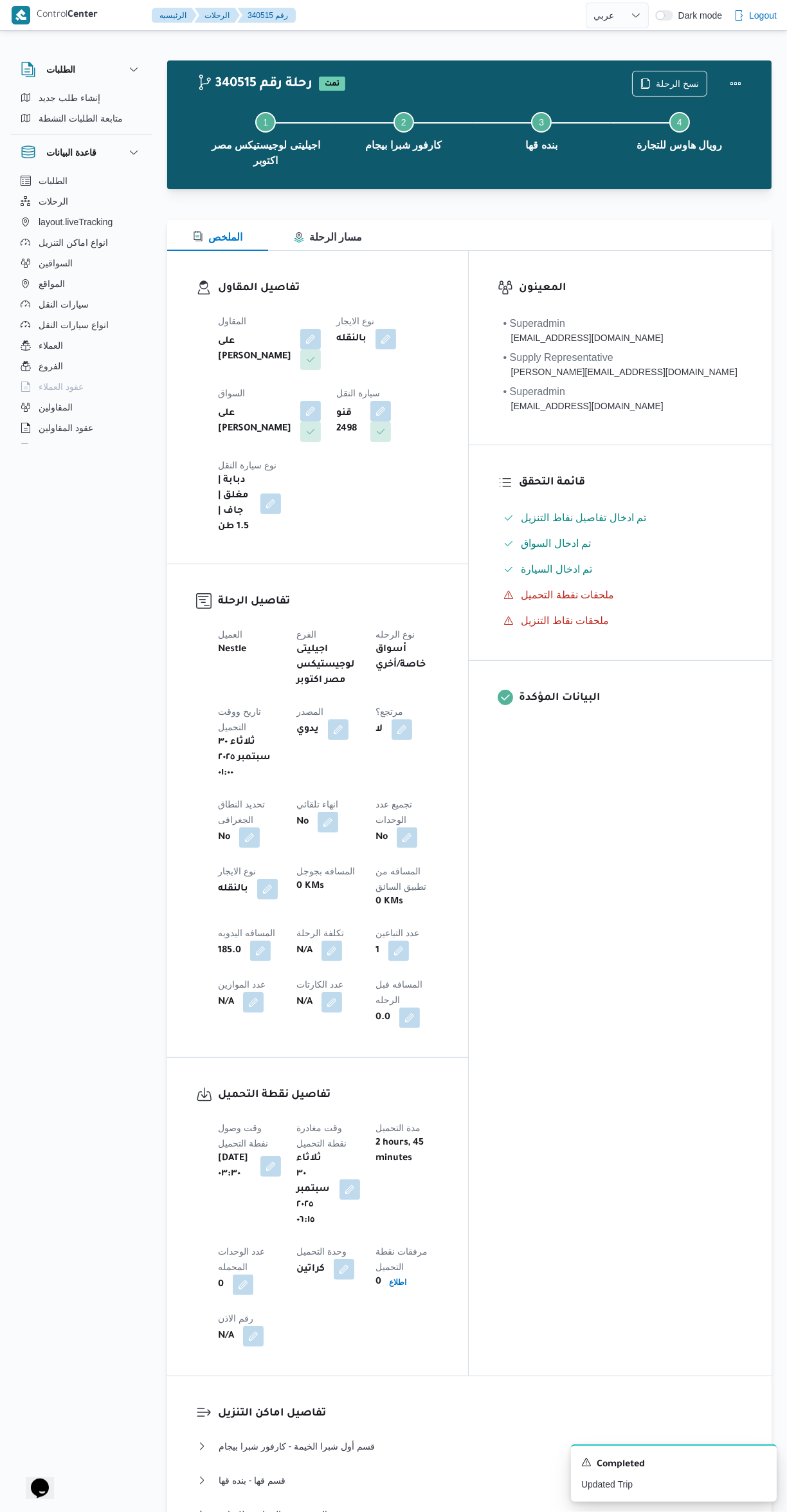
select select "ar"
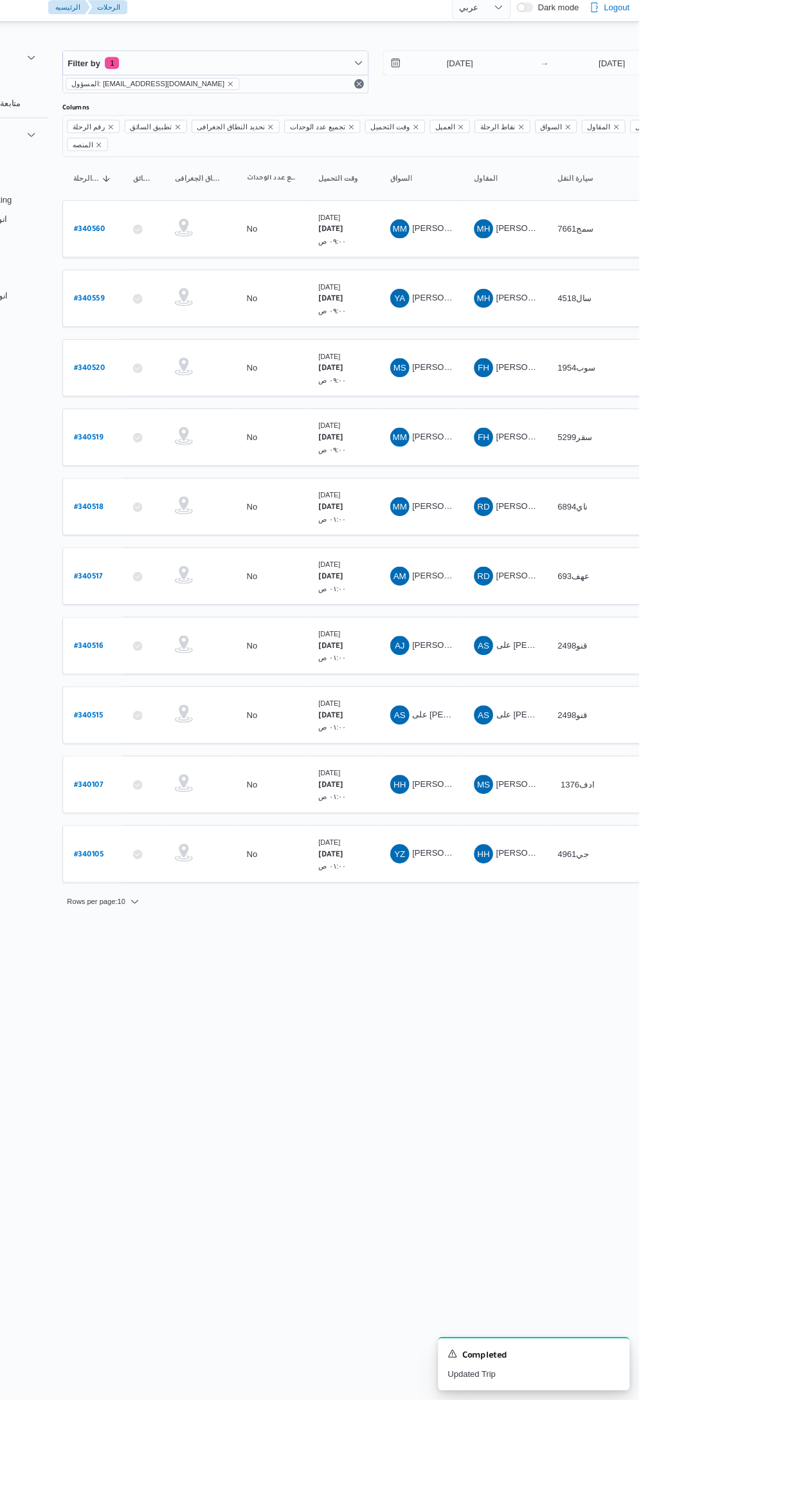
click at [189, 698] on b "# 340516" at bounding box center [195, 702] width 32 height 9
select select "ar"
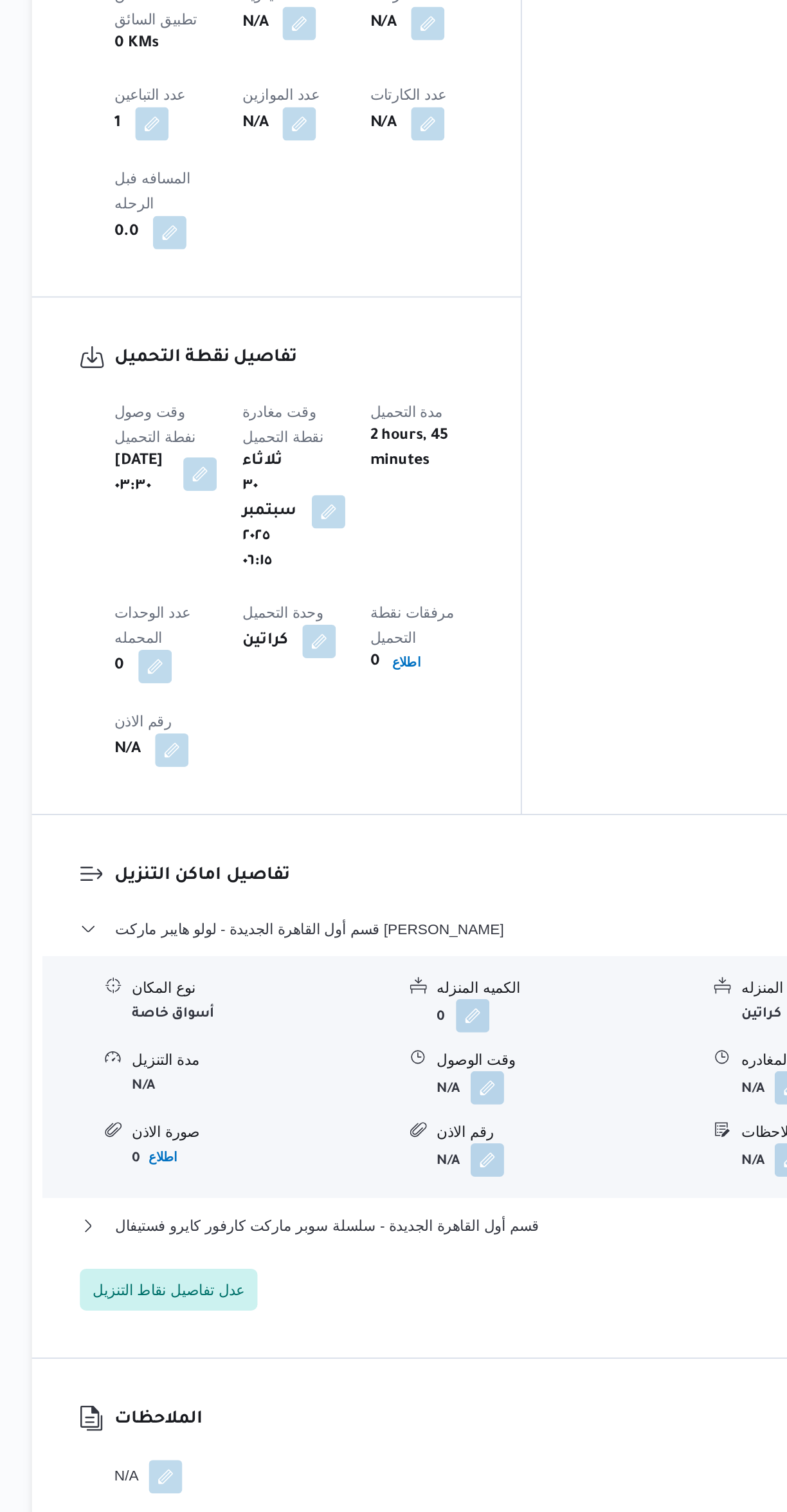
scroll to position [650, 0]
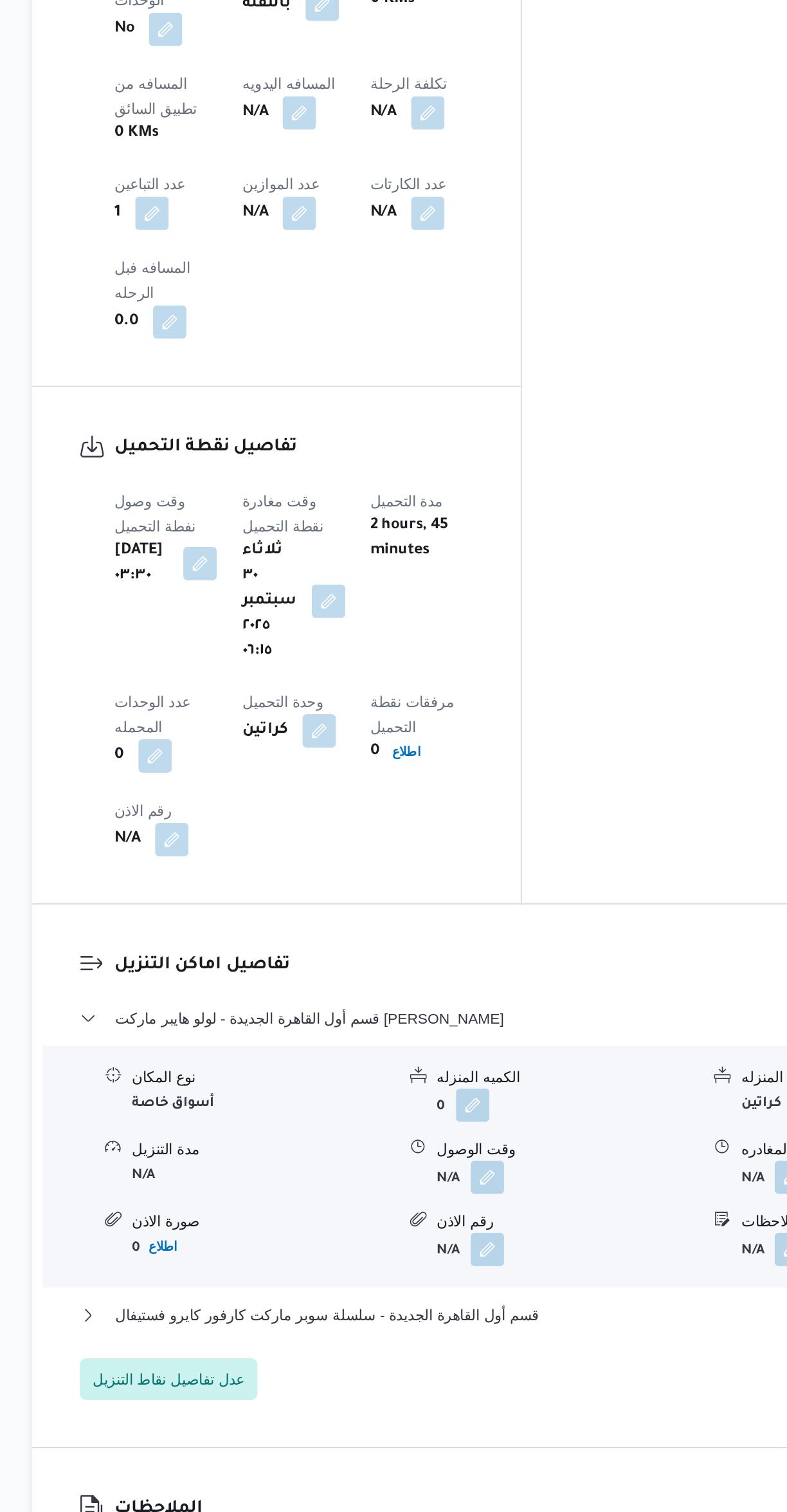
click at [441, 951] on button "button" at bounding box center [448, 961] width 21 height 21
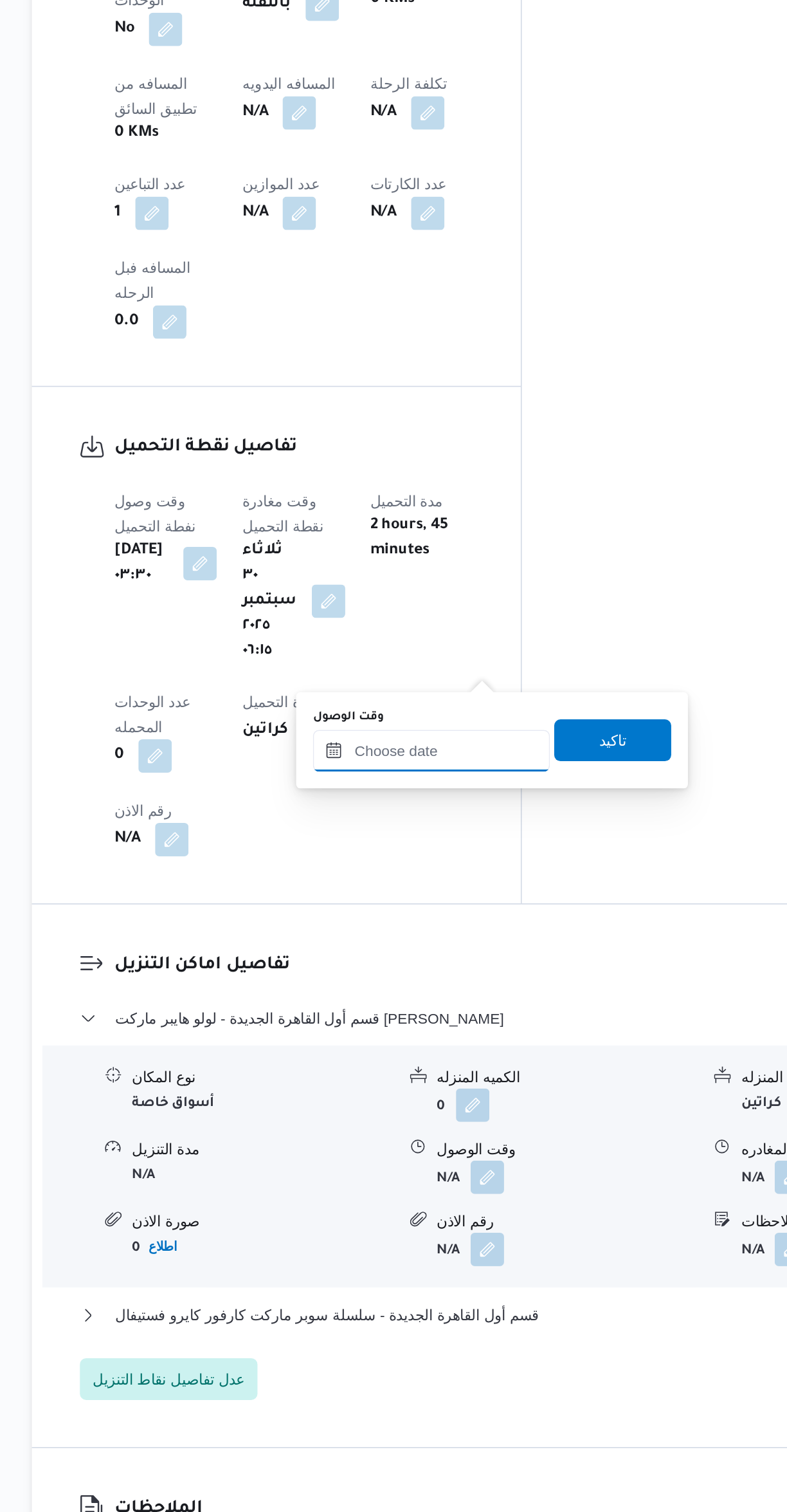
click at [384, 698] on input "وقت الوصول" at bounding box center [413, 698] width 146 height 25
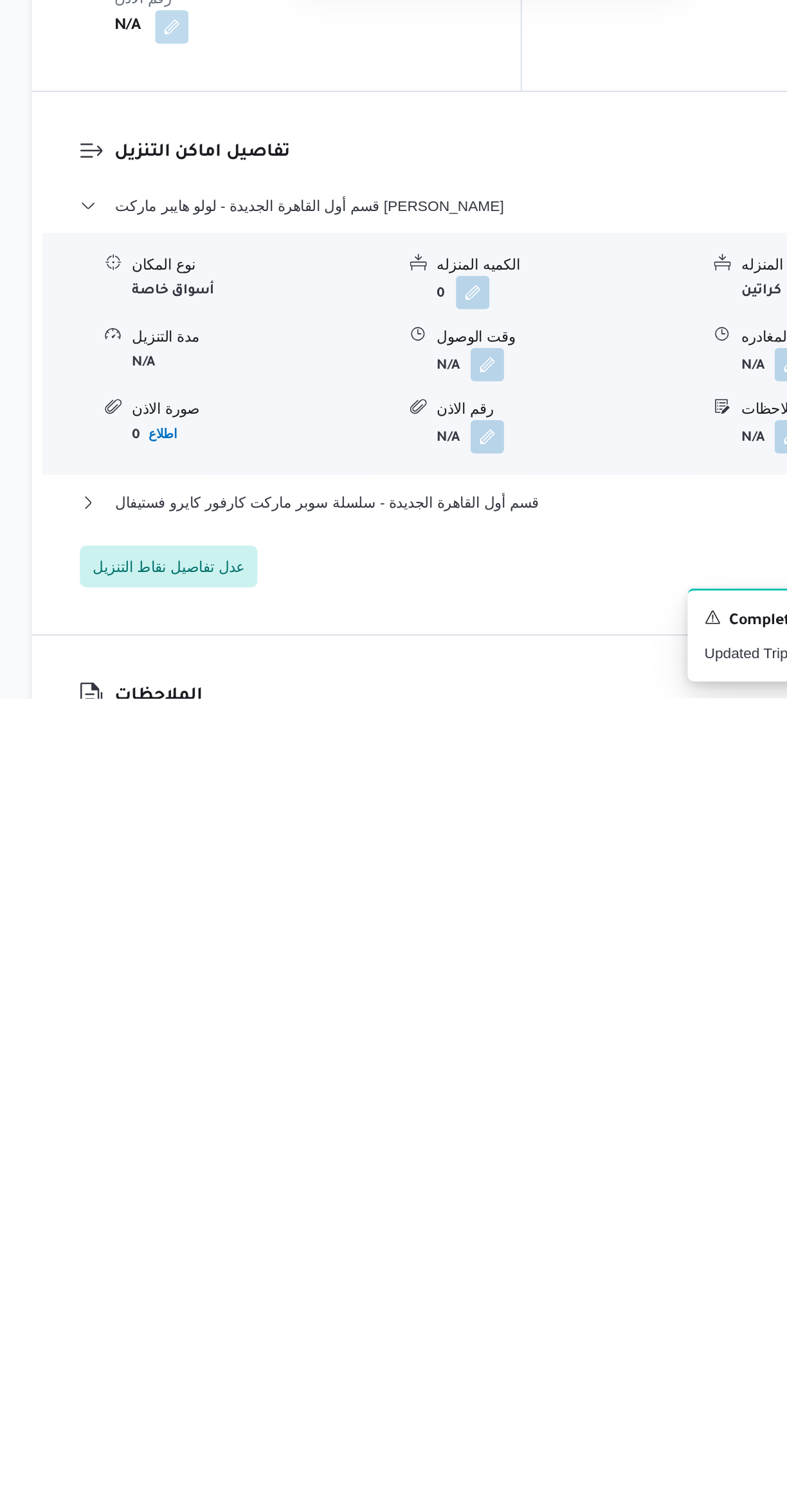
scroll to position [1002, 0]
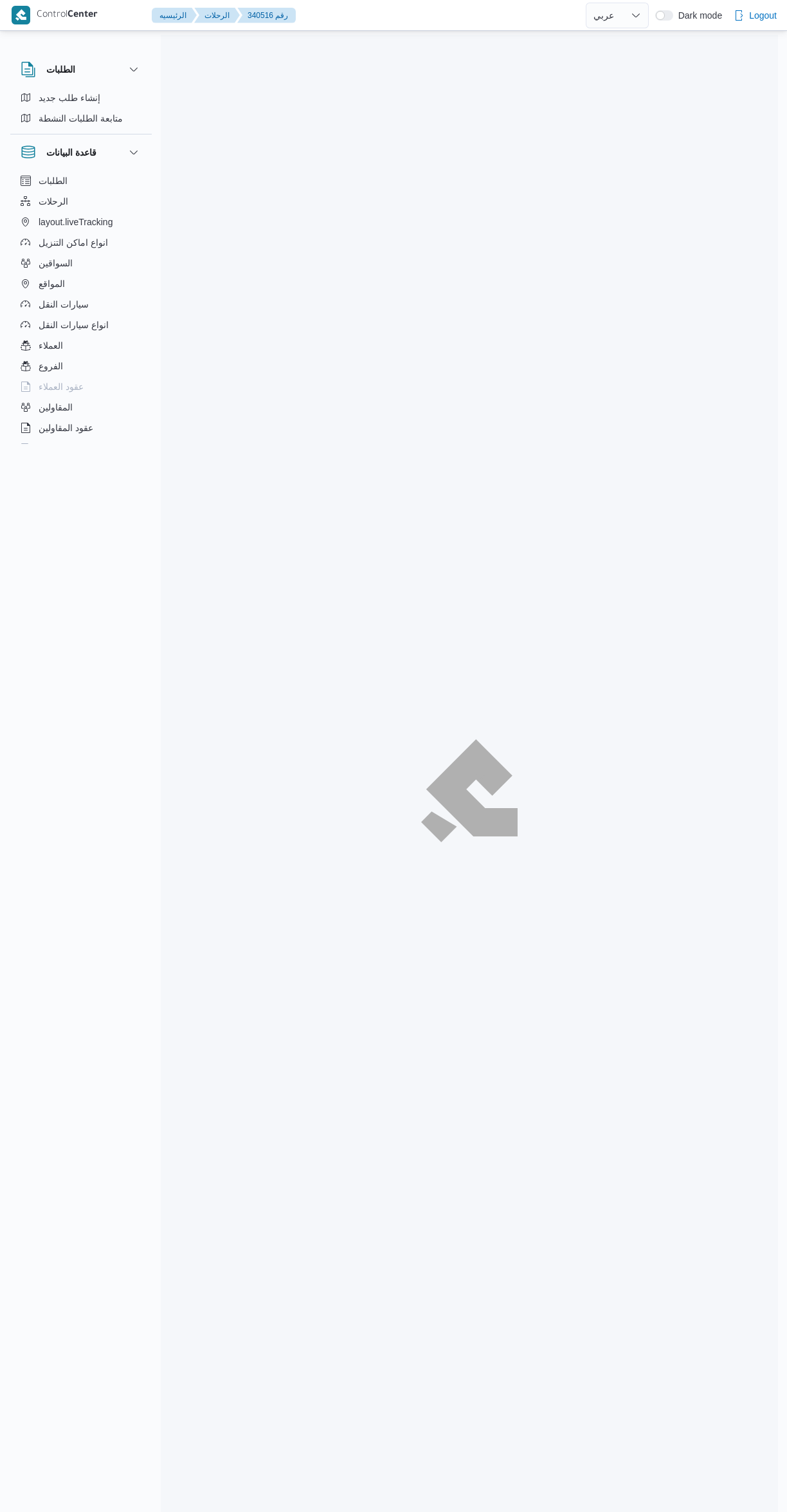
select select "ar"
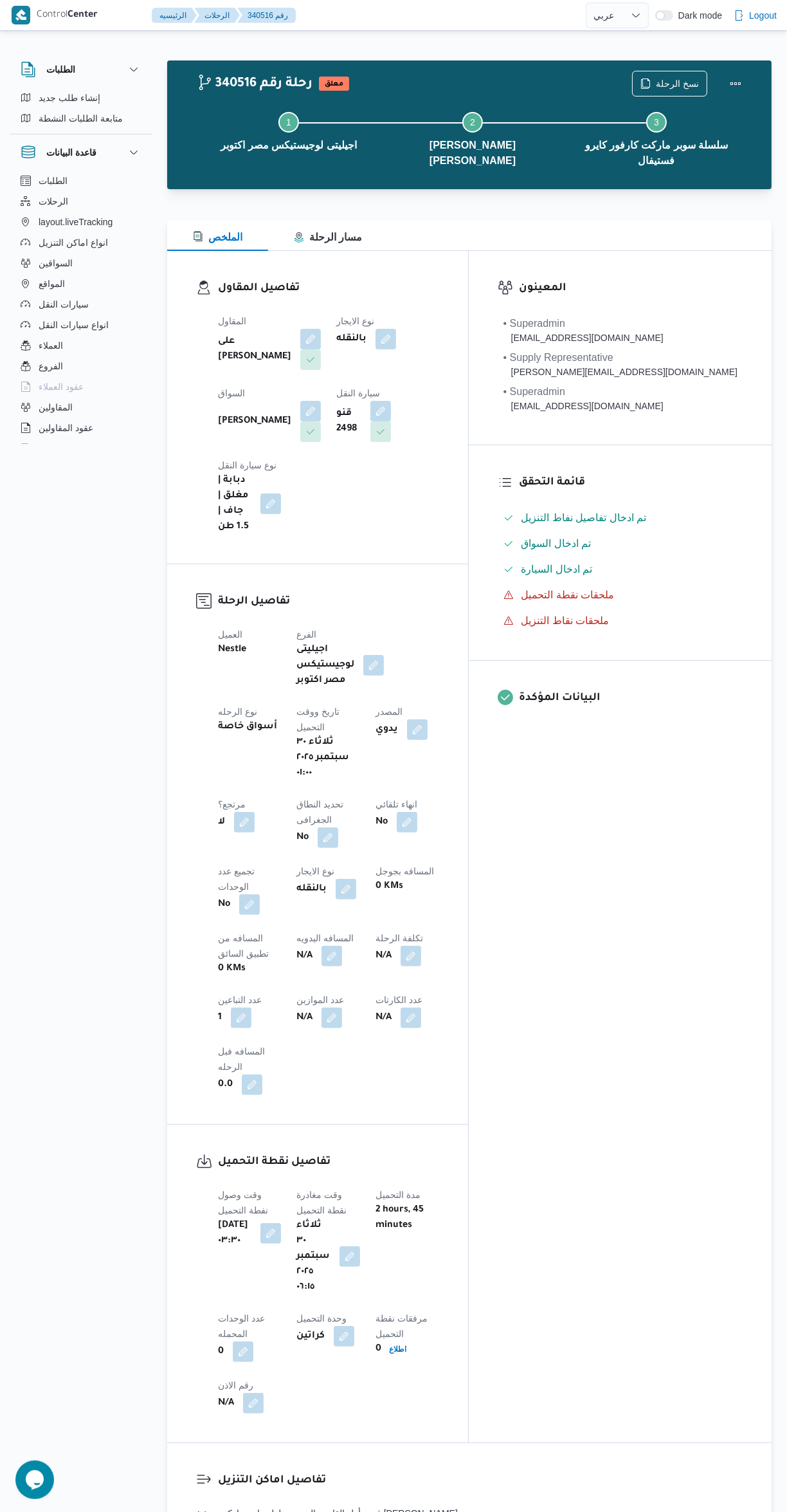
scroll to position [762, 0]
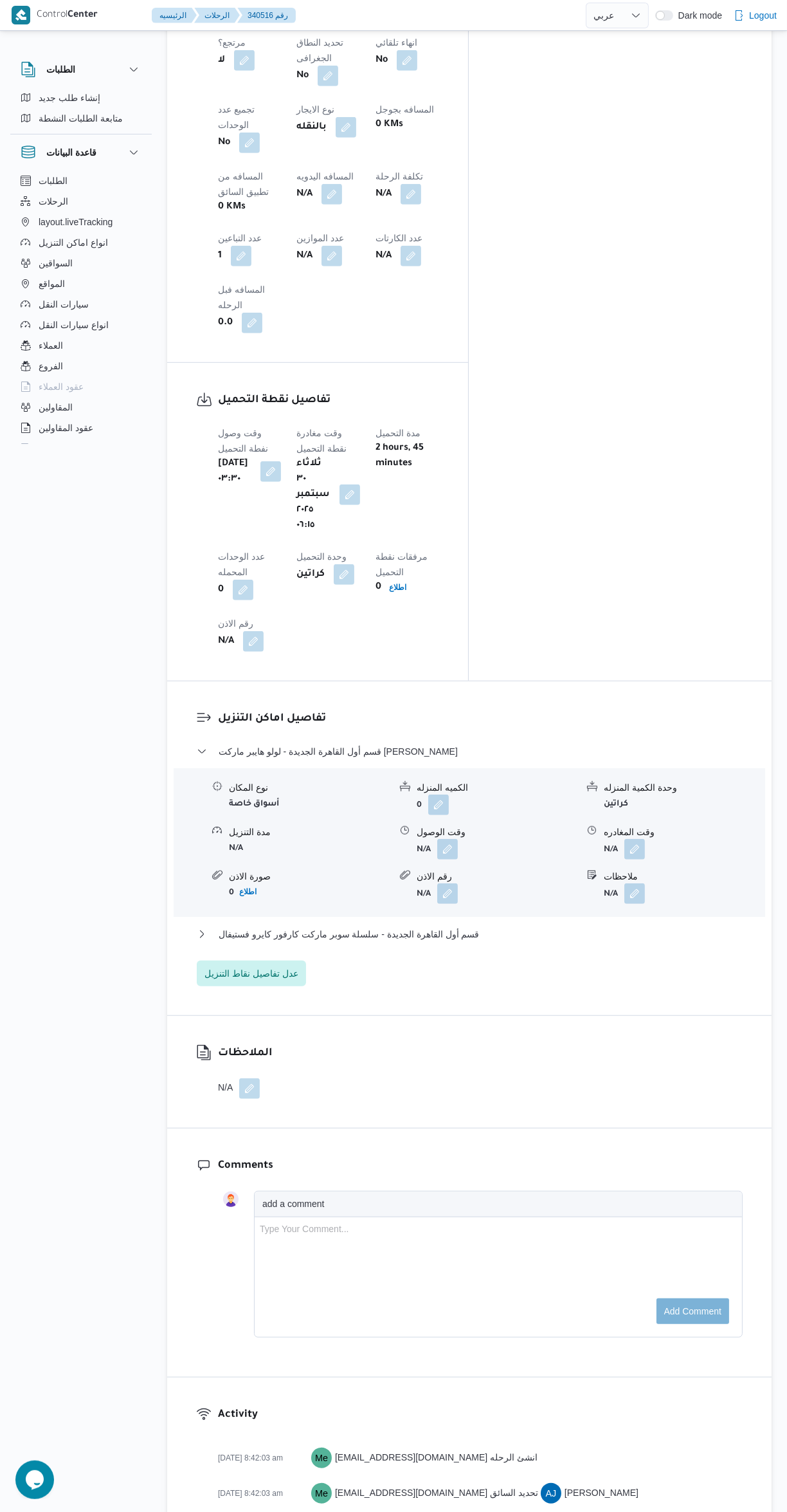
click at [442, 839] on button "button" at bounding box center [448, 849] width 21 height 21
click at [365, 565] on label "وقت الوصول" at bounding box center [362, 566] width 44 height 11
click at [365, 573] on input "وقت الوصول" at bounding box center [413, 586] width 146 height 25
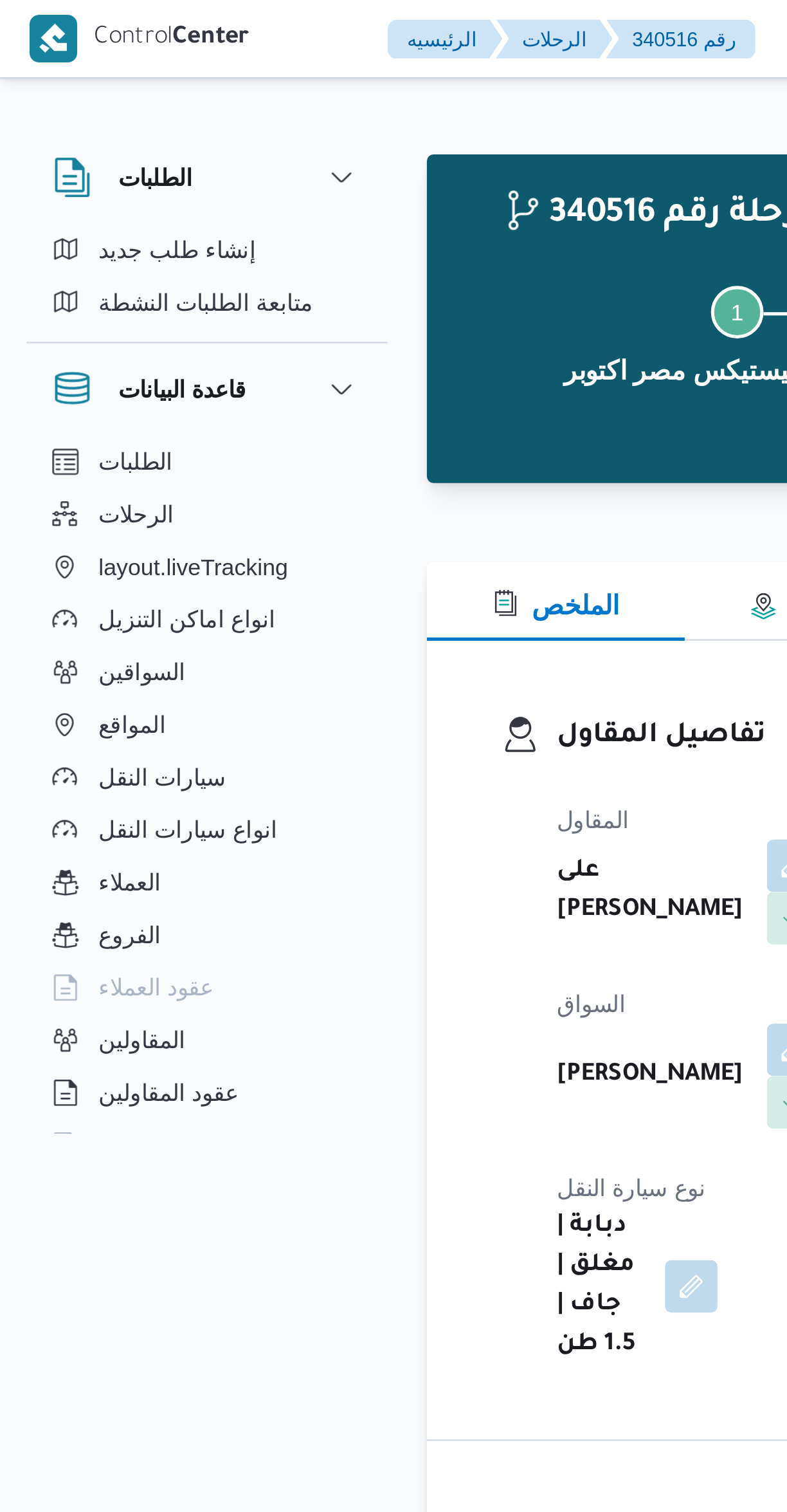
scroll to position [1002, 0]
click at [134, 220] on button "layout.liveTracking" at bounding box center [81, 222] width 131 height 21
select select "ar"
